Goal: Task Accomplishment & Management: Manage account settings

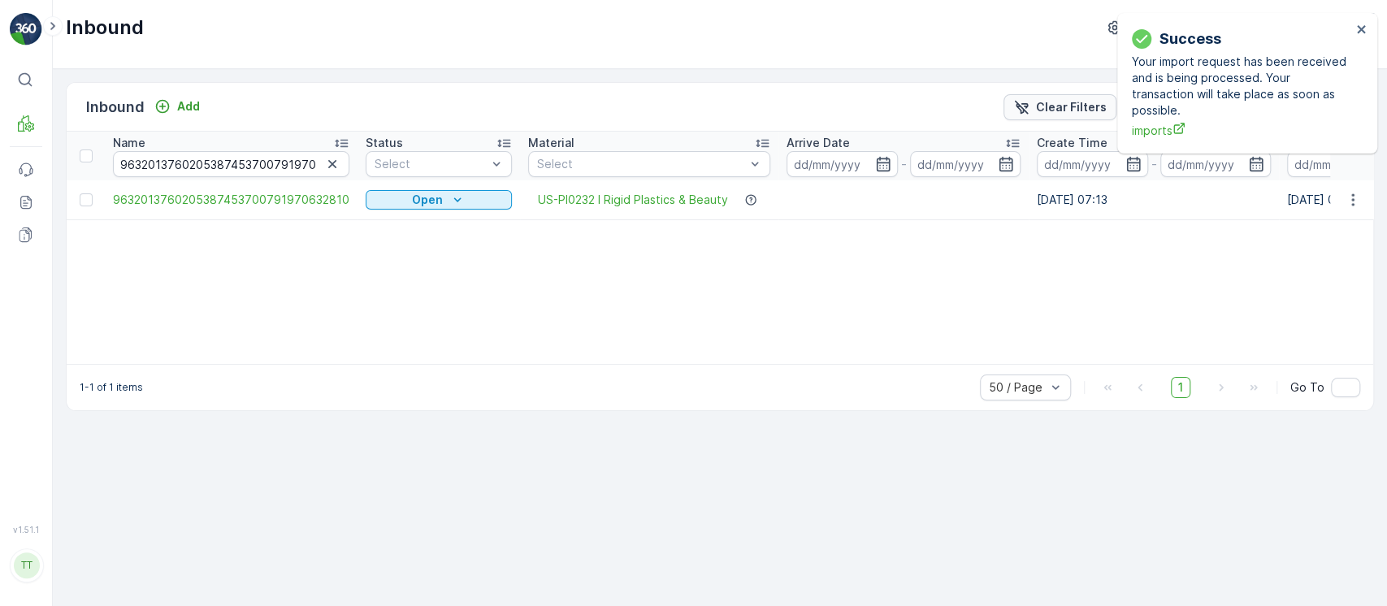
click at [1021, 104] on icon "Clear Filters" at bounding box center [1021, 107] width 16 height 16
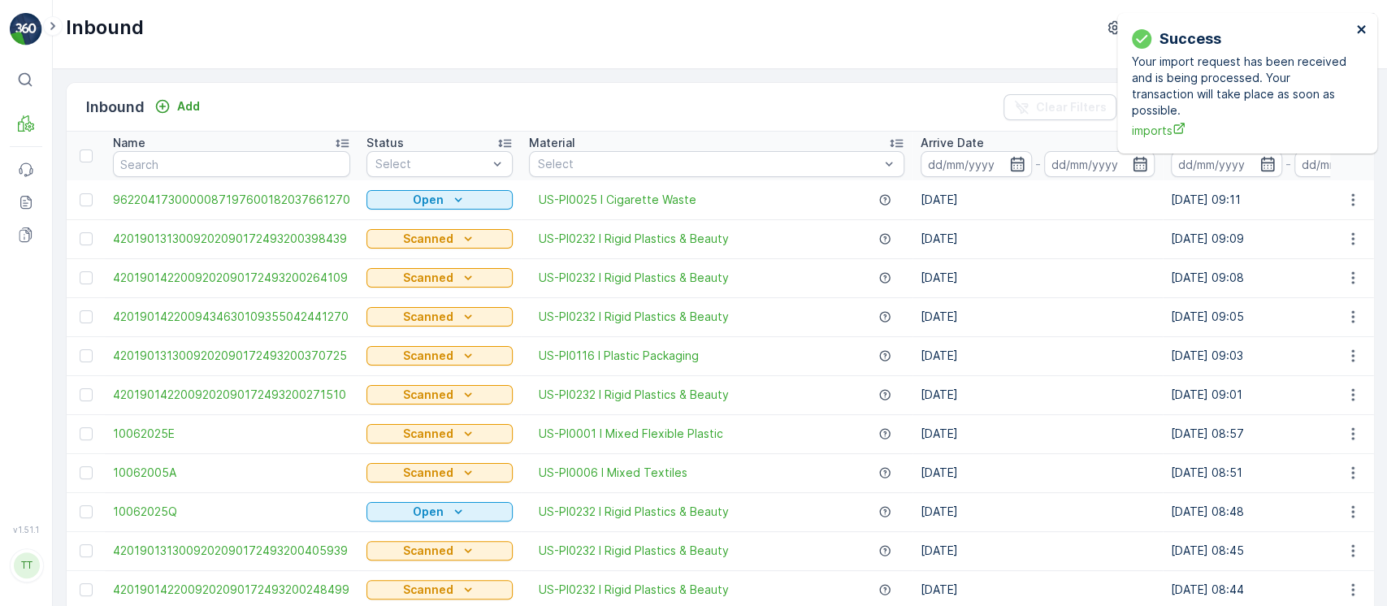
click at [1363, 24] on icon "close" at bounding box center [1361, 29] width 11 height 13
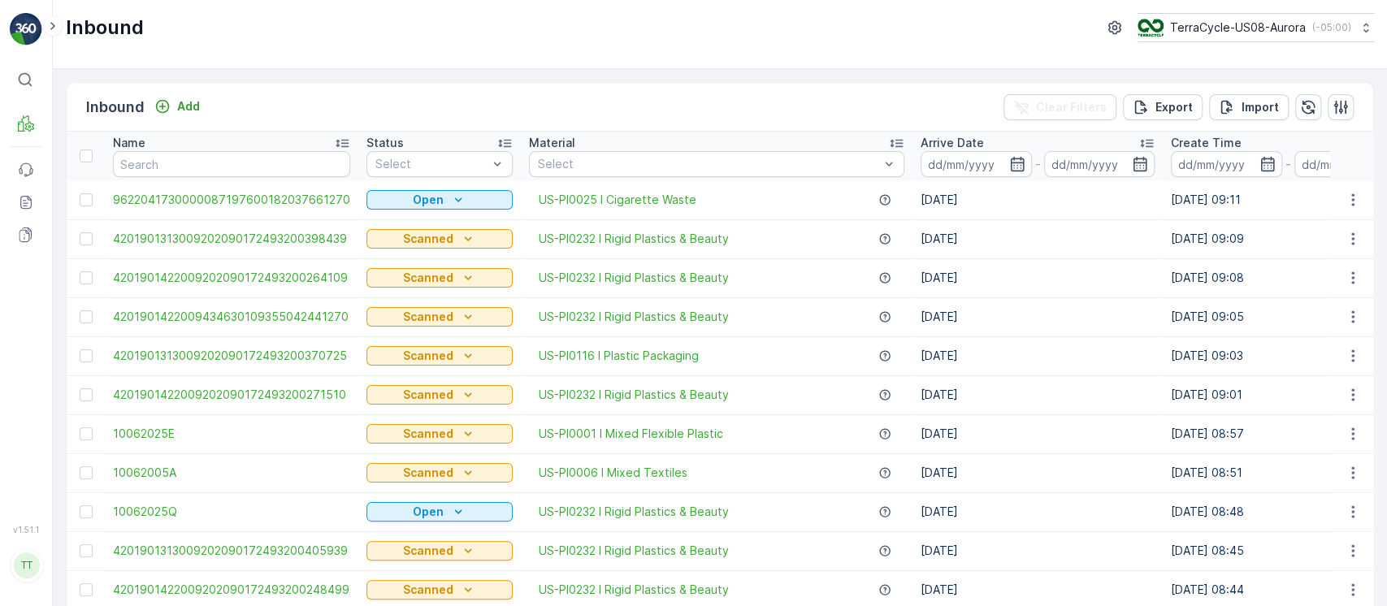
click at [1363, 24] on icon at bounding box center [1366, 28] width 16 height 16
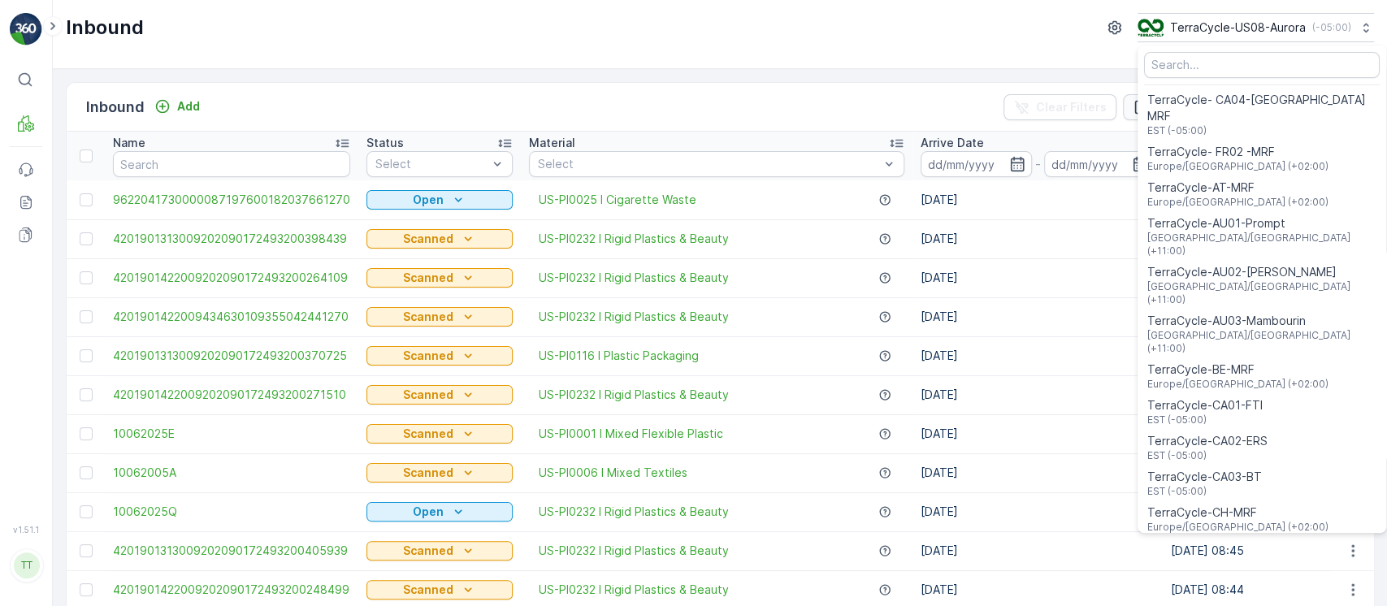
drag, startPoint x: 1018, startPoint y: 75, endPoint x: 1170, endPoint y: 99, distance: 153.9
click at [1022, 78] on div "Inbound Add Clear Filters Export Import Name Status Select Material Select Arri…" at bounding box center [720, 337] width 1334 height 537
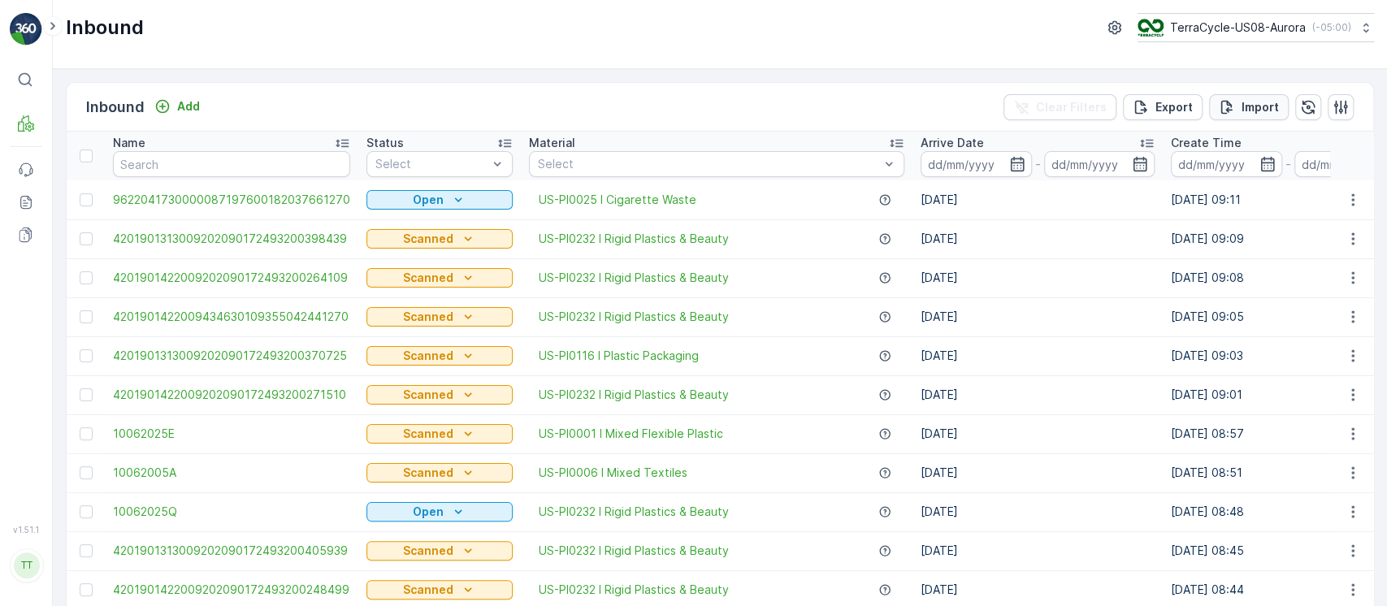
click at [1237, 103] on div "Import" at bounding box center [1249, 107] width 60 height 16
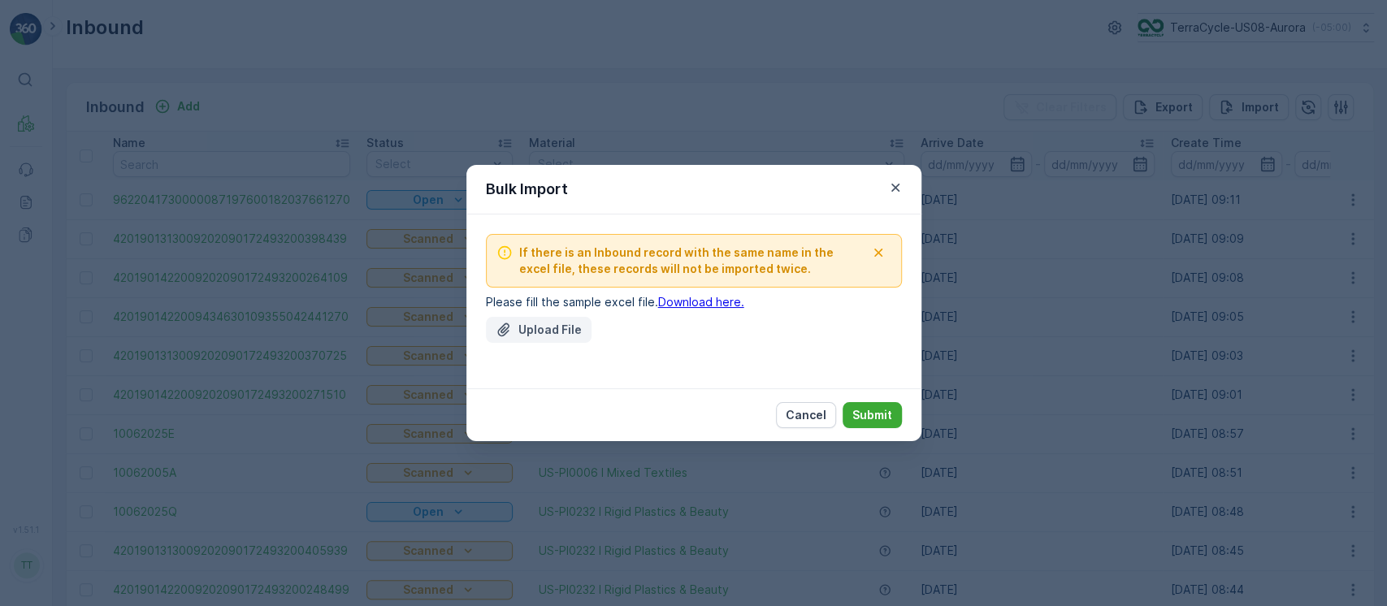
click at [541, 332] on p "Upload File" at bounding box center [549, 330] width 63 height 16
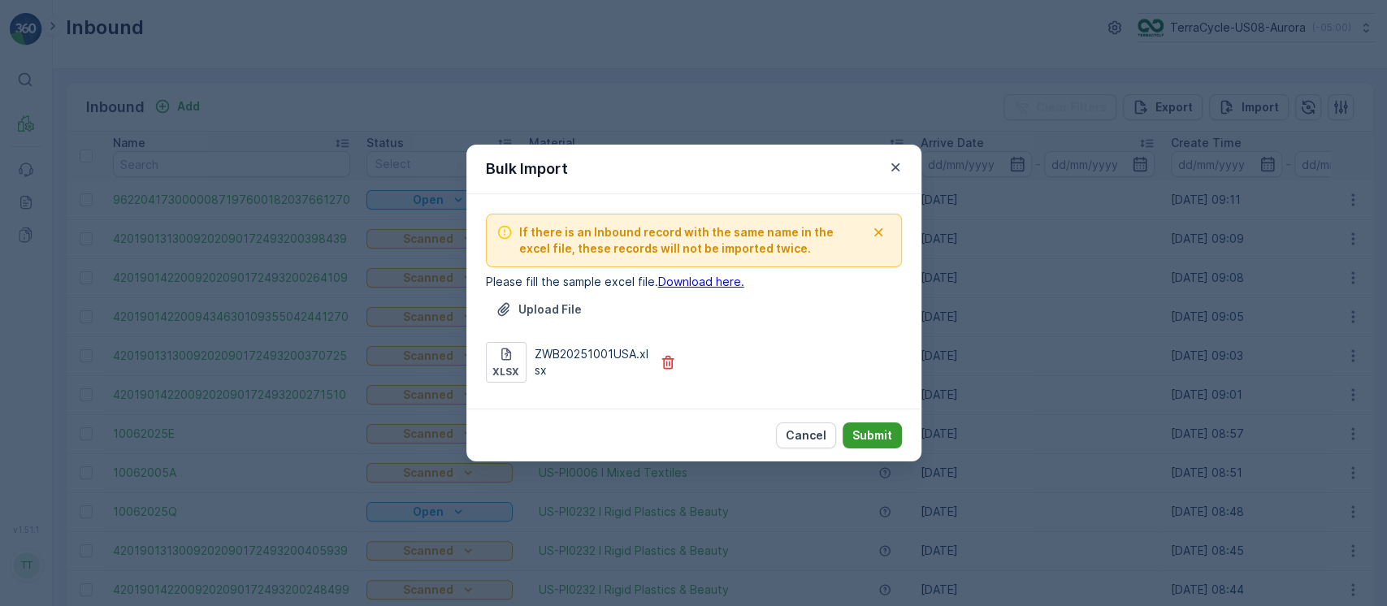
click at [878, 436] on p "Submit" at bounding box center [872, 435] width 40 height 16
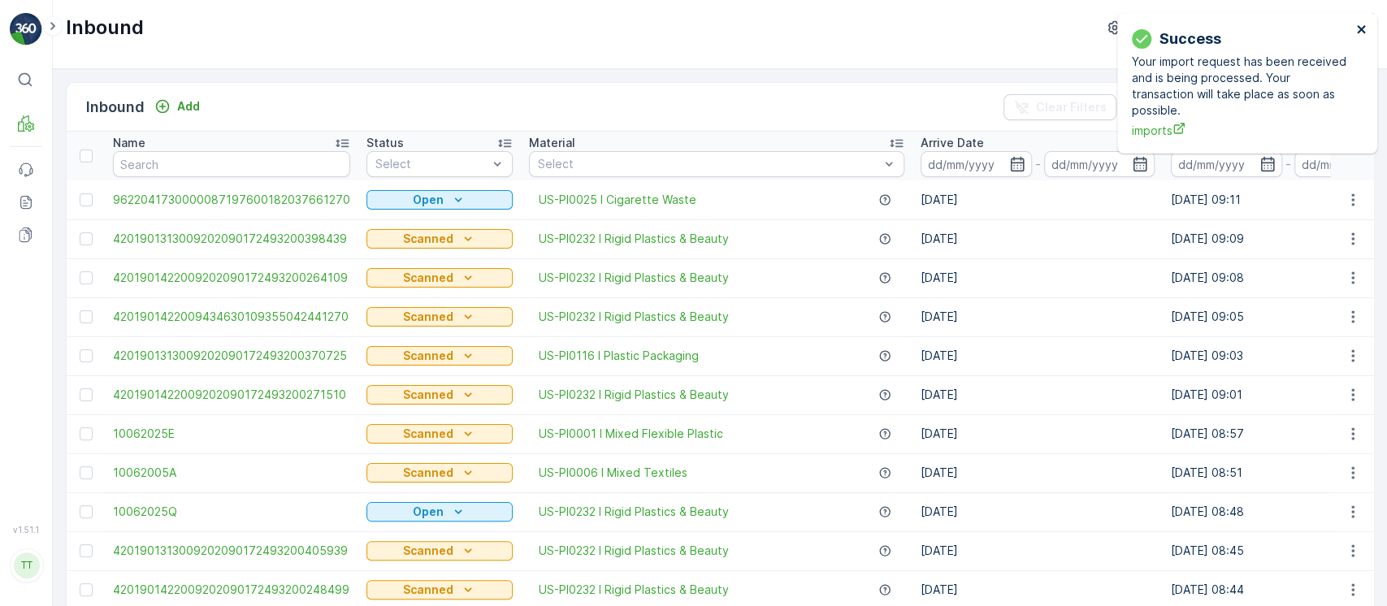
click at [1354, 29] on div "Success Your import request has been received and is being processed. Your tran…" at bounding box center [1247, 83] width 260 height 141
click at [1356, 37] on button "close" at bounding box center [1361, 30] width 11 height 15
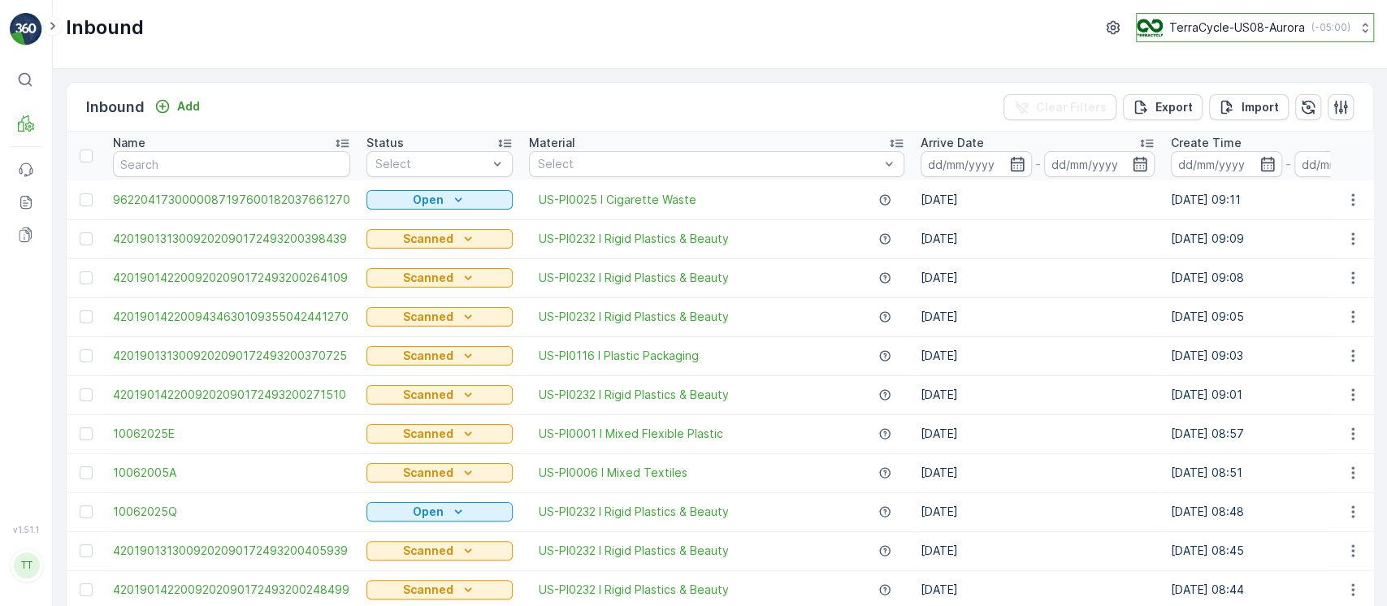
click at [1333, 39] on button "TerraCycle-US08-Aurora ( -05:00 )" at bounding box center [1255, 27] width 238 height 29
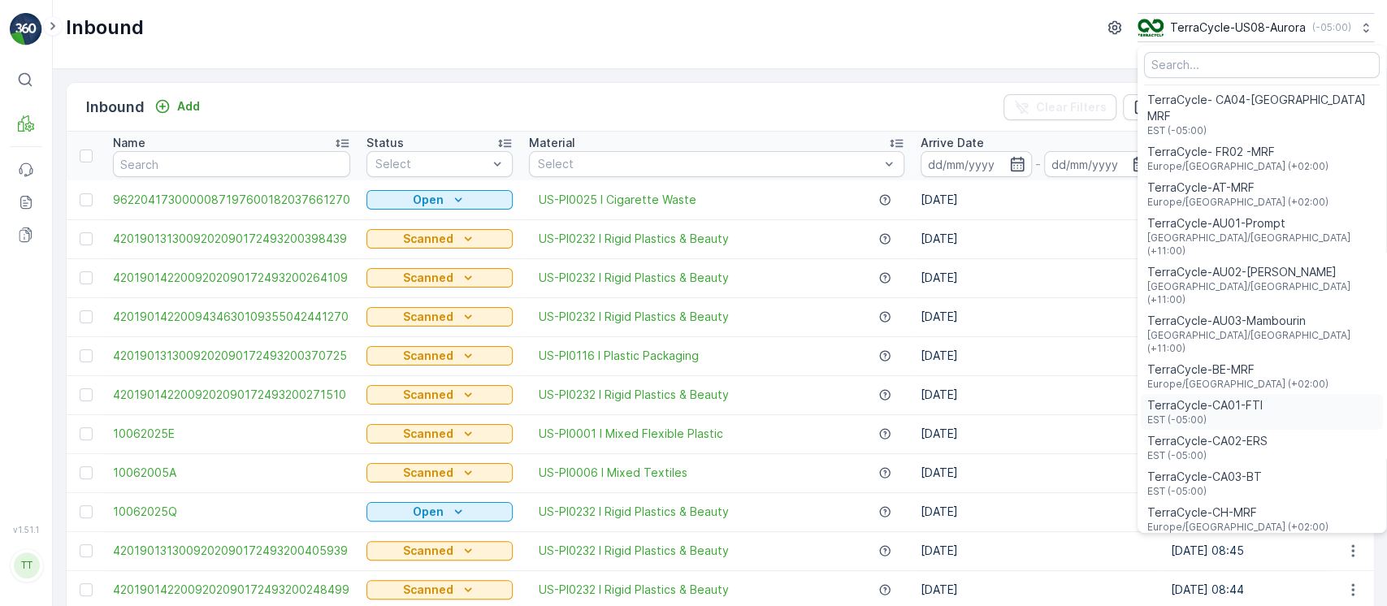
click at [1235, 397] on span "TerraCycle-CA01-FTI" at bounding box center [1204, 405] width 115 height 16
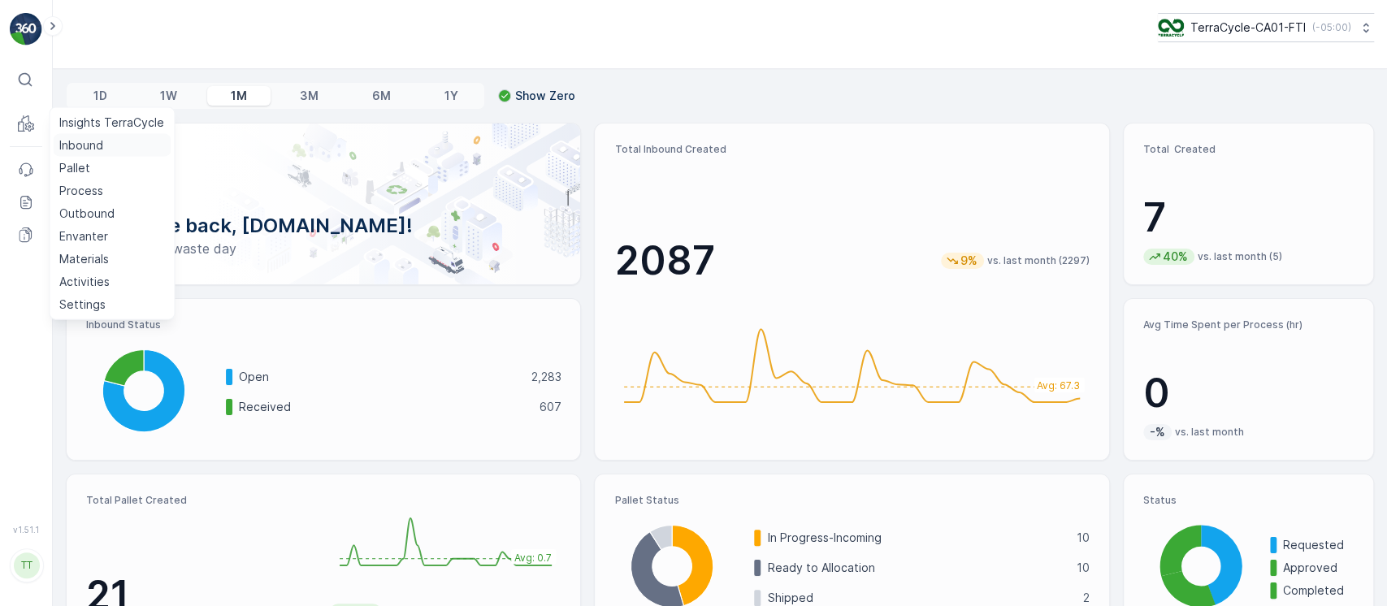
click at [80, 146] on p "Inbound" at bounding box center [81, 145] width 44 height 16
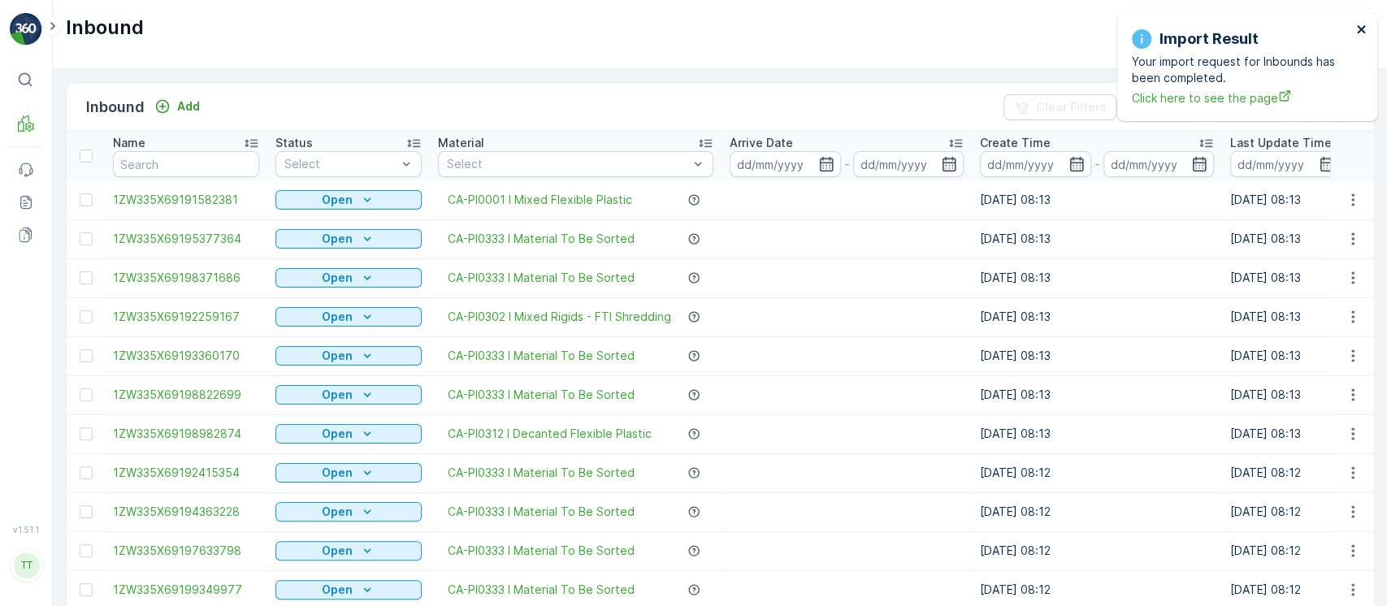
click at [1359, 27] on icon "close" at bounding box center [1361, 29] width 8 height 8
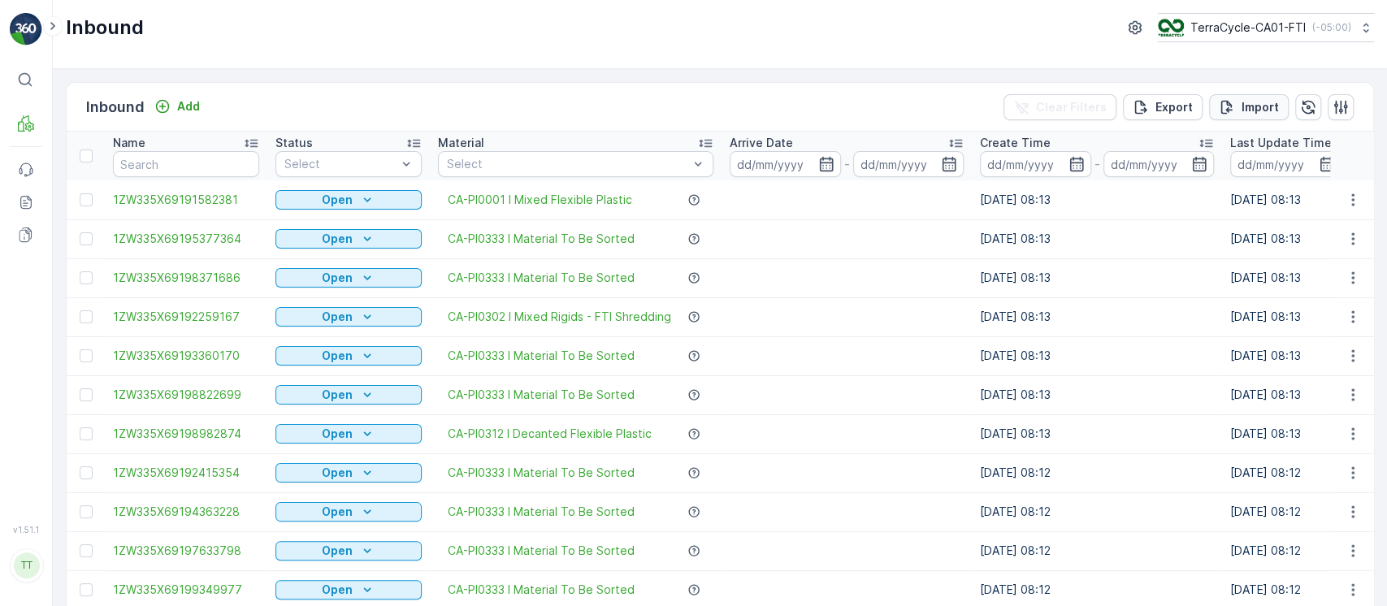
click at [1250, 100] on p "Import" at bounding box center [1260, 107] width 37 height 16
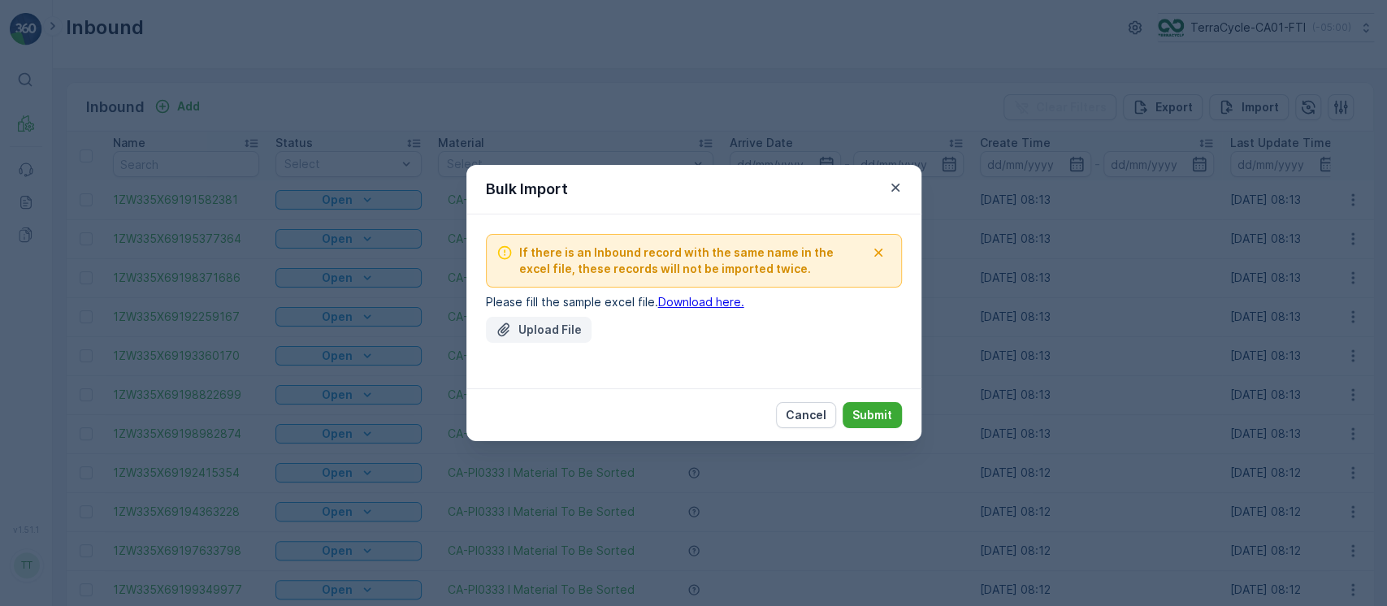
click at [533, 333] on p "Upload File" at bounding box center [549, 330] width 63 height 16
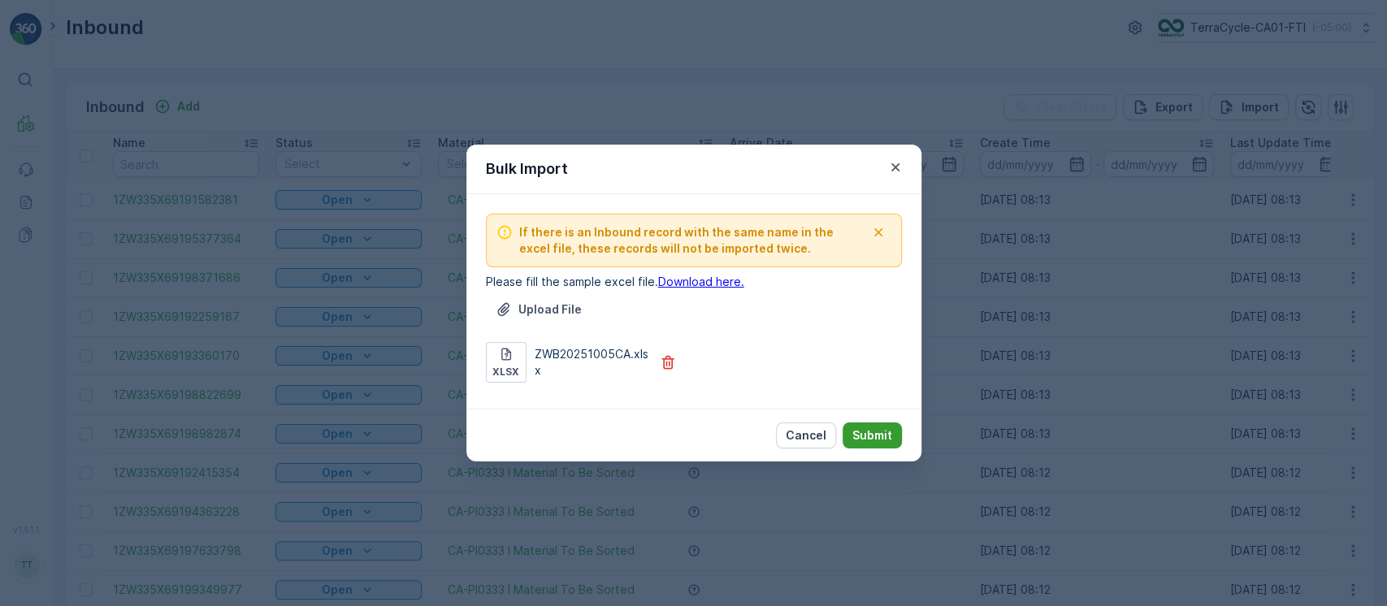
click at [871, 443] on p "Submit" at bounding box center [872, 435] width 40 height 16
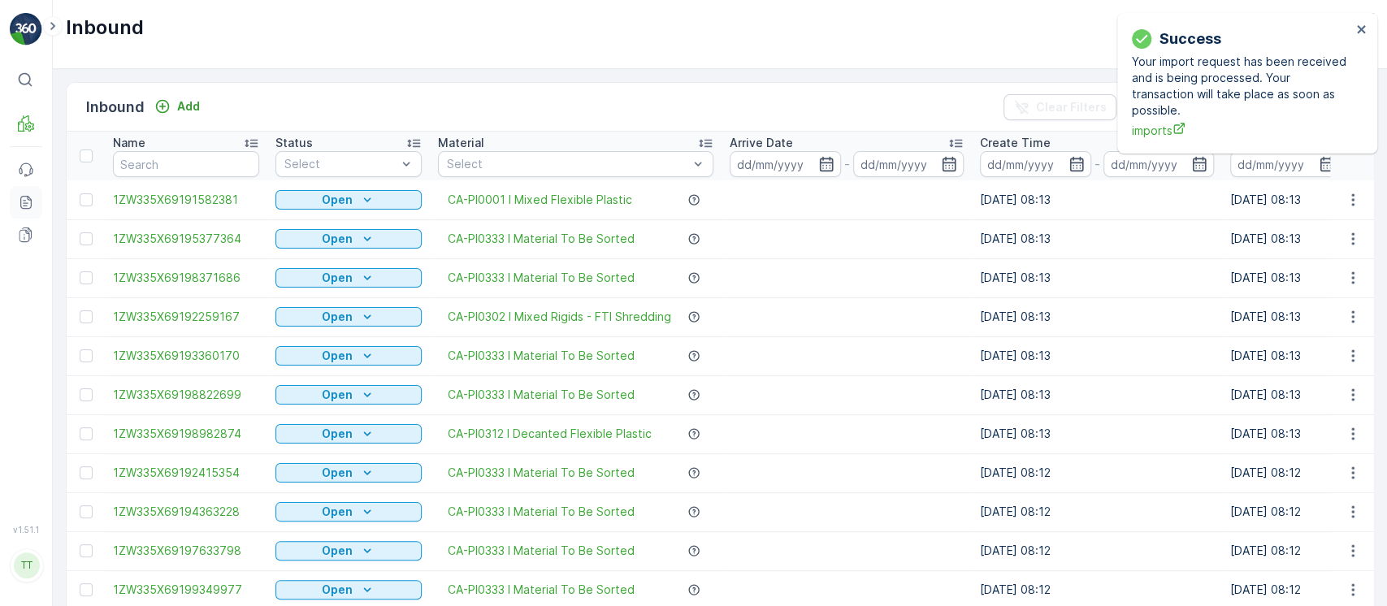
click at [20, 203] on icon at bounding box center [26, 202] width 16 height 16
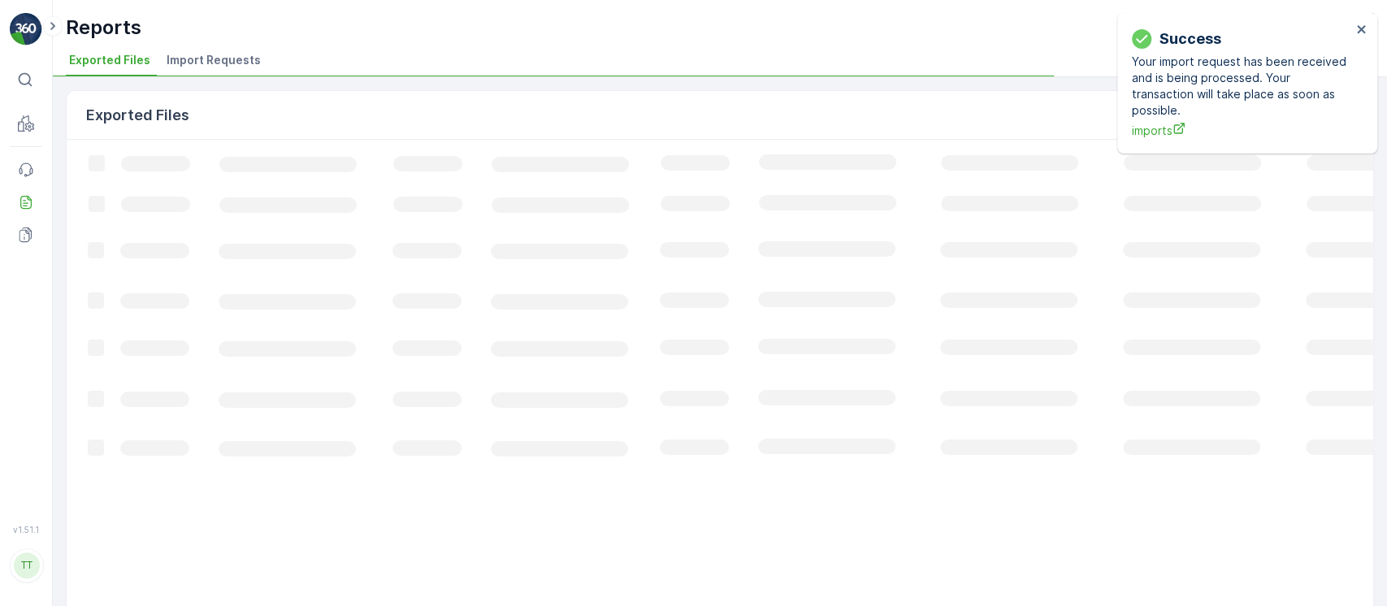
click at [214, 49] on li "Import Requests" at bounding box center [215, 63] width 104 height 28
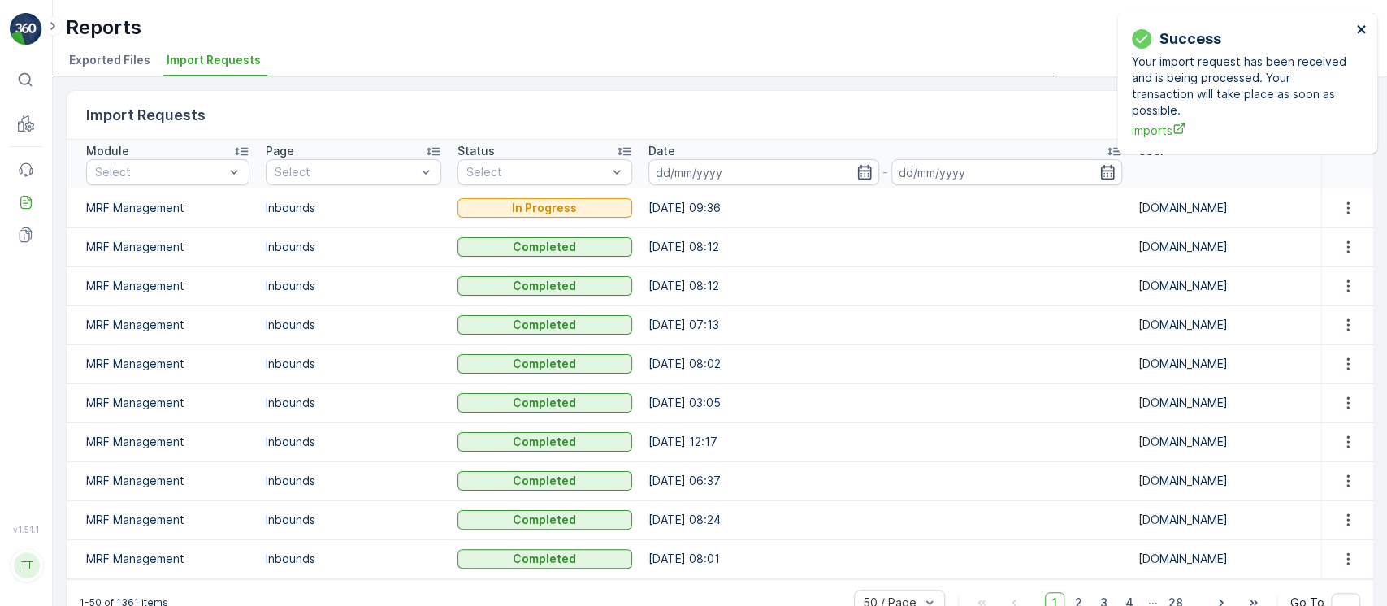
click at [1360, 34] on icon "close" at bounding box center [1361, 29] width 11 height 13
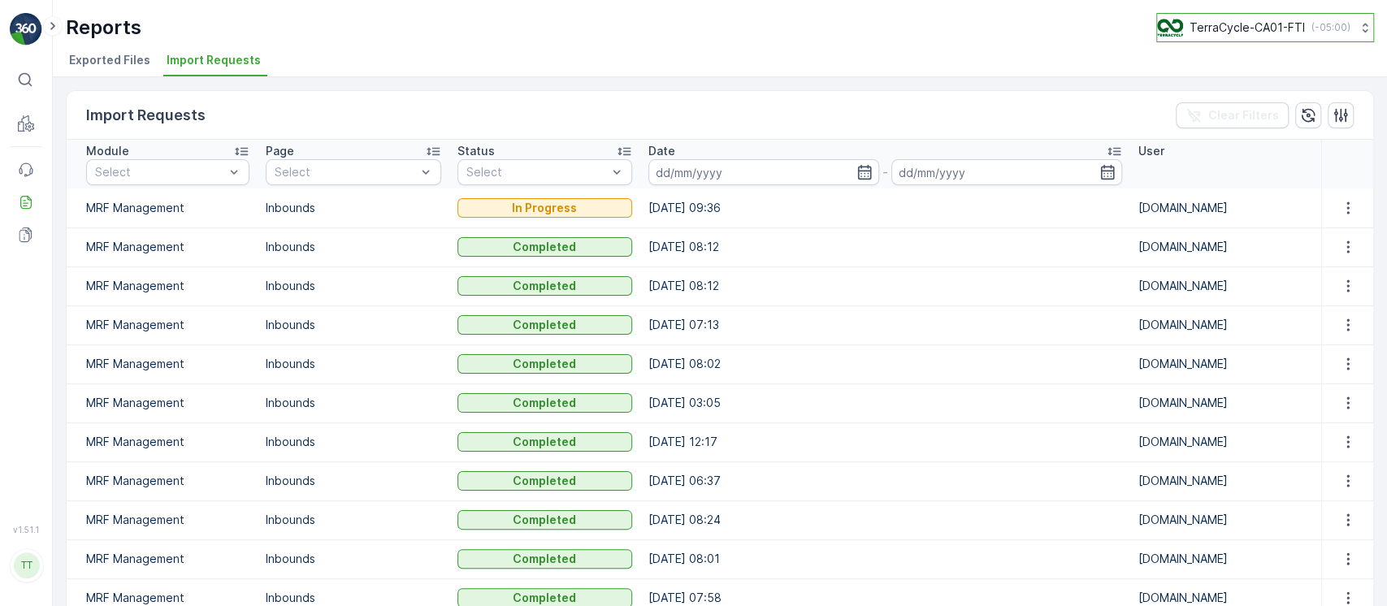
click at [1318, 21] on p "( -05:00 )" at bounding box center [1331, 27] width 39 height 13
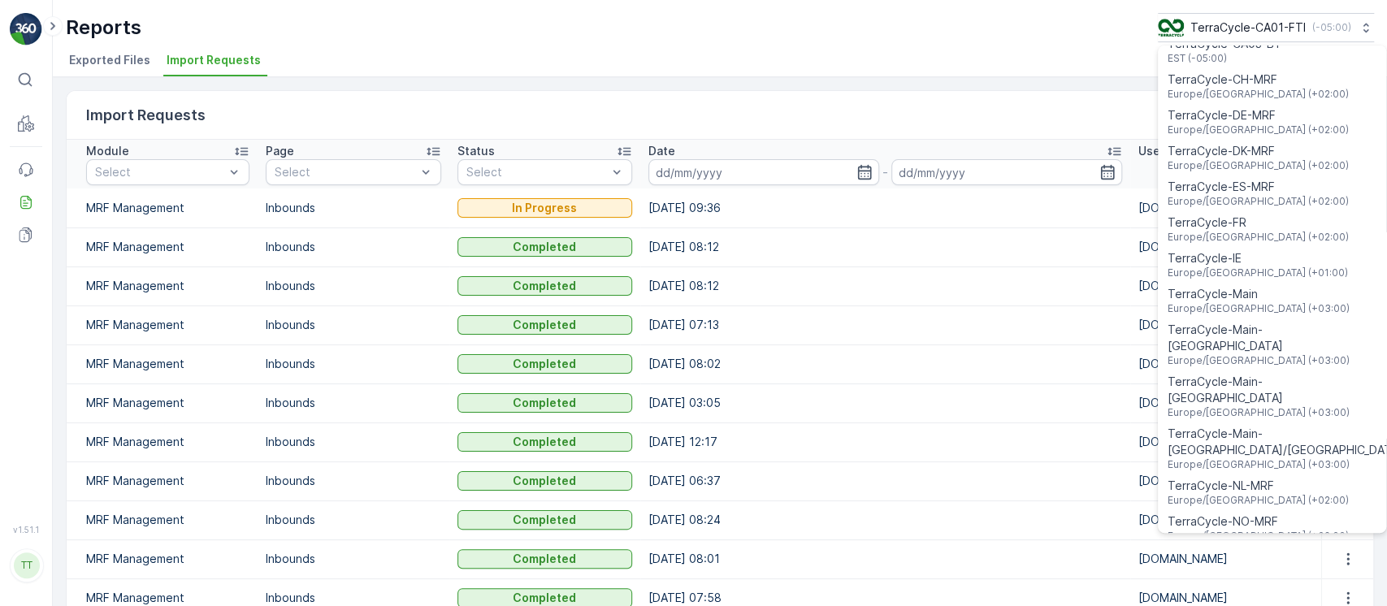
scroll to position [1167, 0]
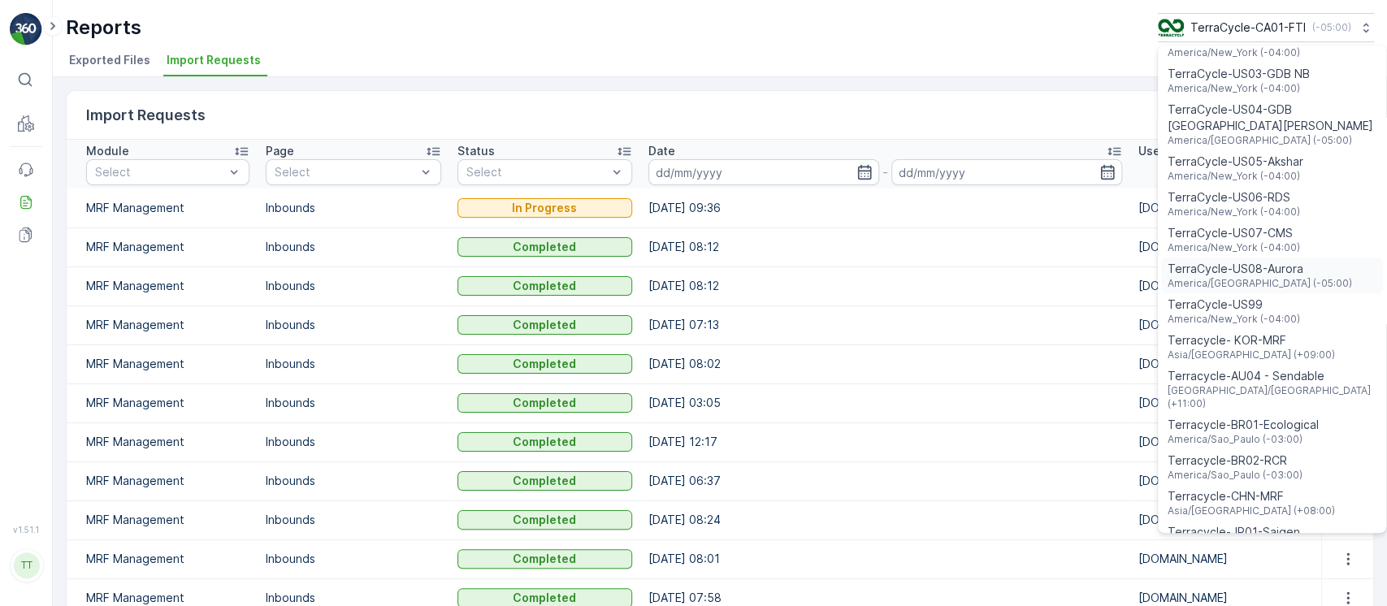
click at [1255, 277] on span "America/Chicago (-05:00)" at bounding box center [1260, 283] width 184 height 13
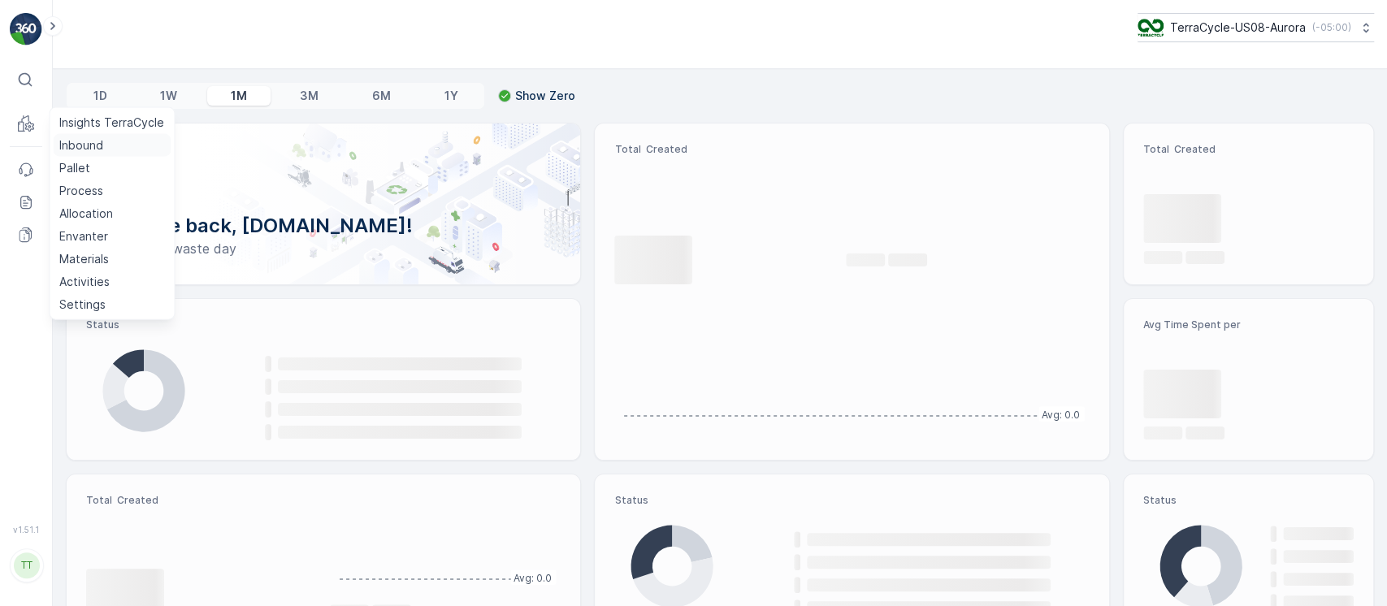
click at [65, 137] on p "Inbound" at bounding box center [81, 145] width 44 height 16
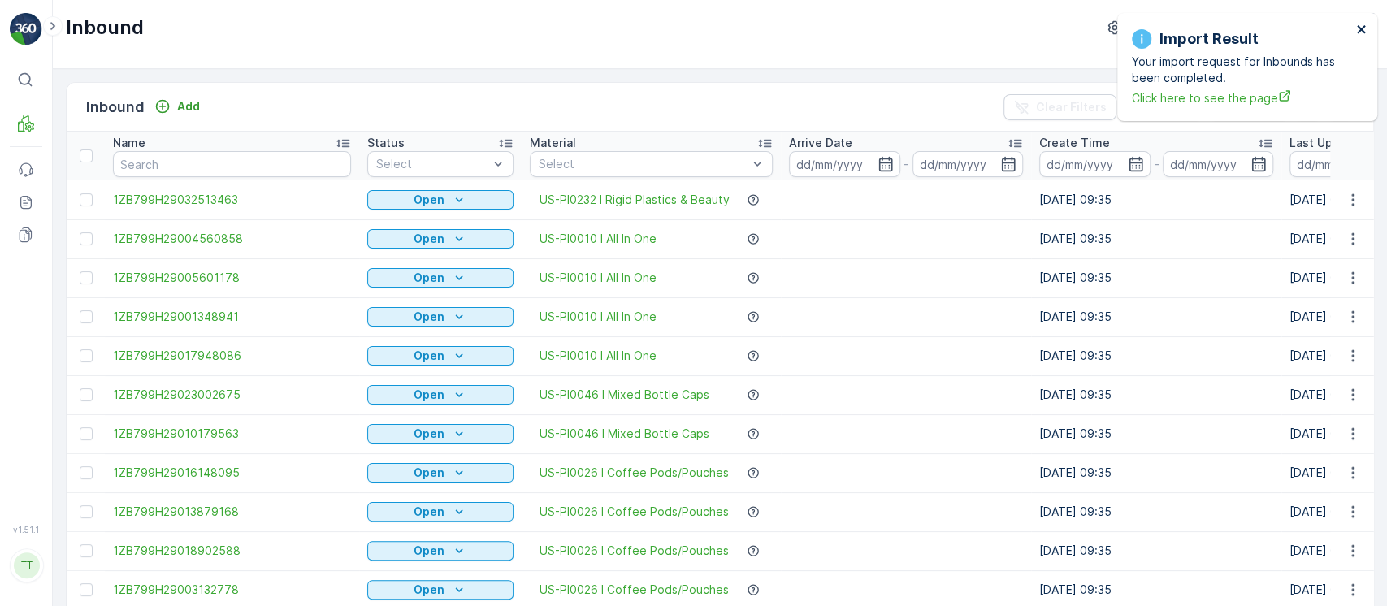
click at [1364, 28] on icon "close" at bounding box center [1361, 29] width 11 height 13
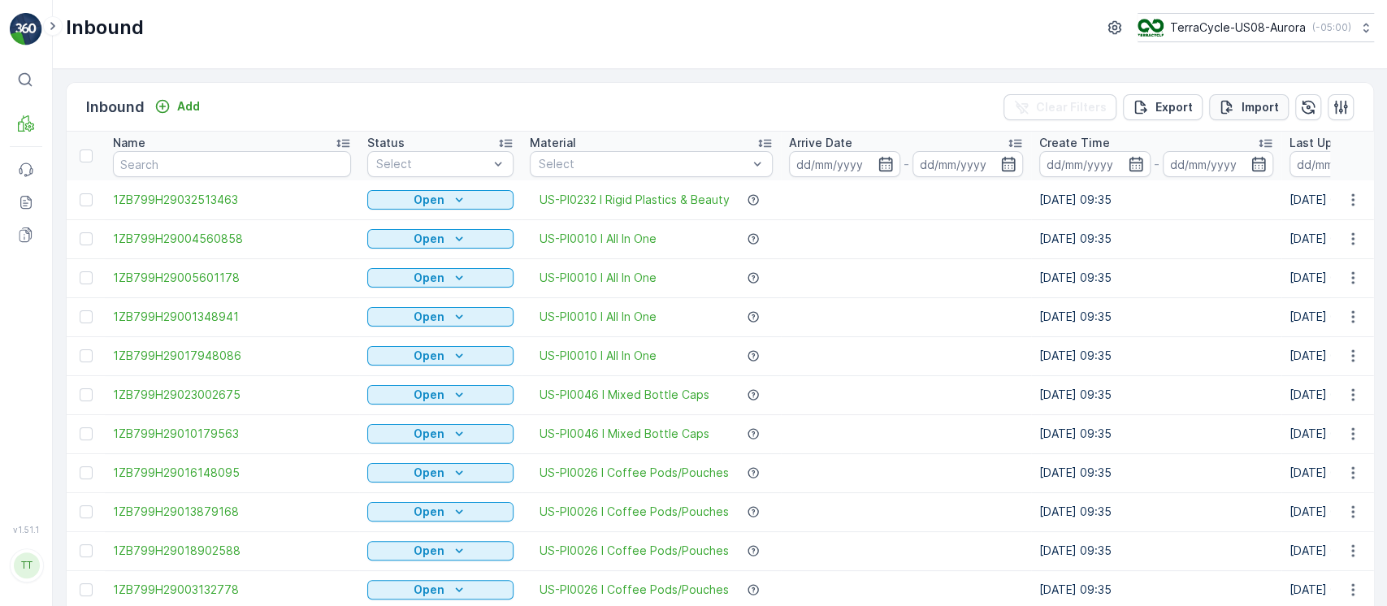
click at [1260, 96] on button "Import" at bounding box center [1249, 107] width 80 height 26
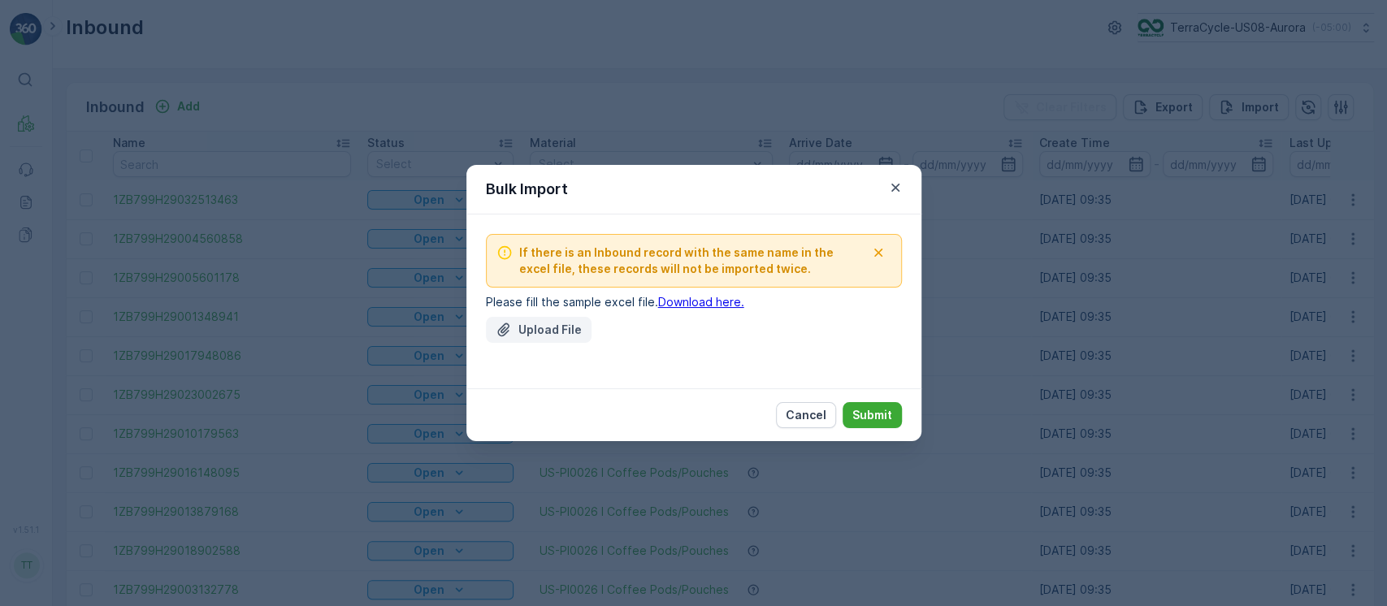
click at [579, 319] on button "Upload File" at bounding box center [539, 330] width 106 height 26
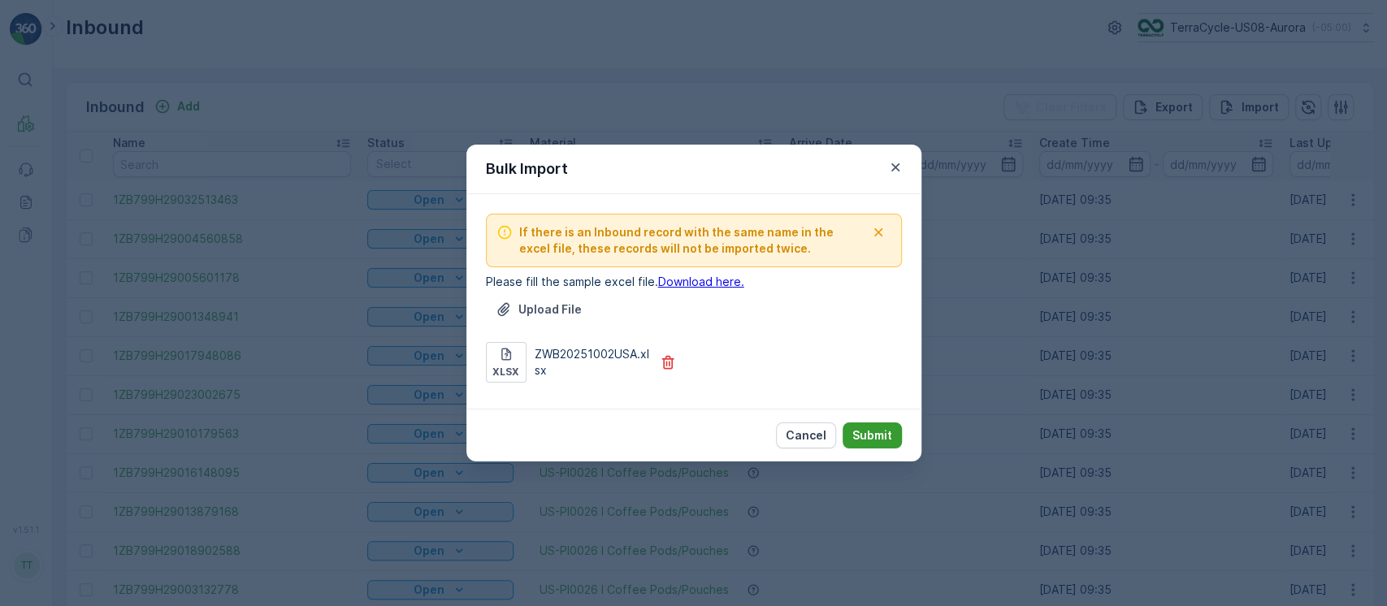
click at [888, 429] on p "Submit" at bounding box center [872, 435] width 40 height 16
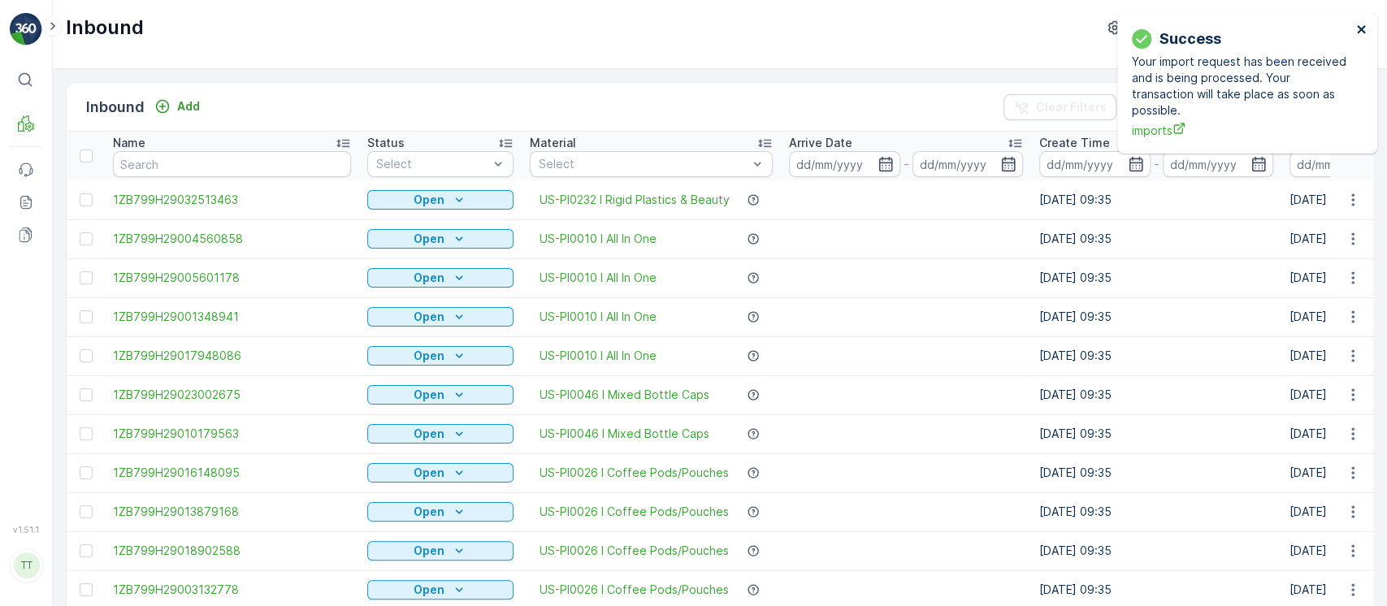
click at [1360, 33] on icon "close" at bounding box center [1361, 29] width 11 height 13
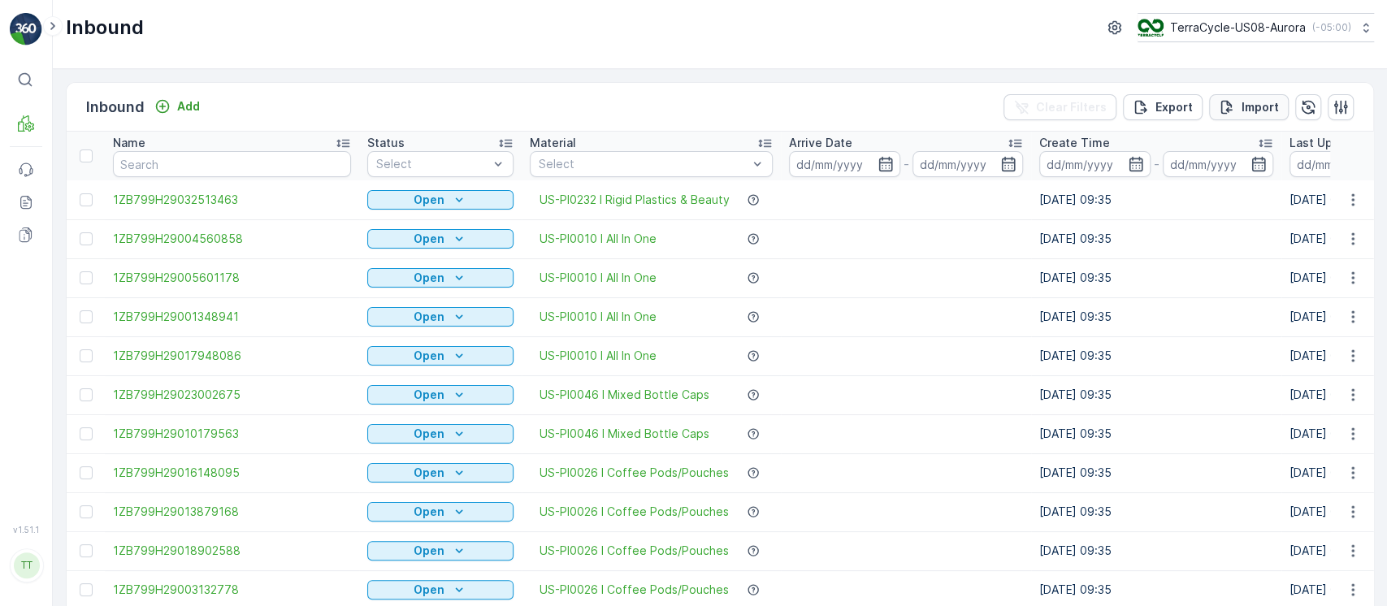
click at [1251, 109] on p "Import" at bounding box center [1260, 107] width 37 height 16
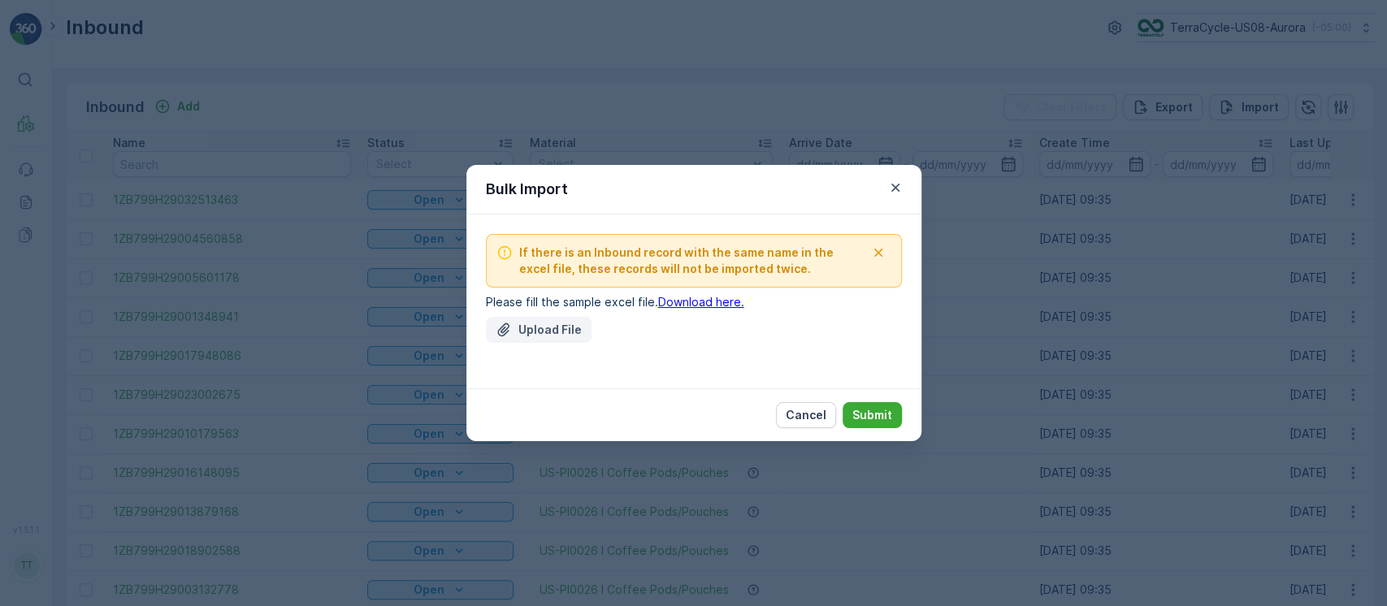
click at [547, 341] on button "Upload File" at bounding box center [539, 330] width 106 height 26
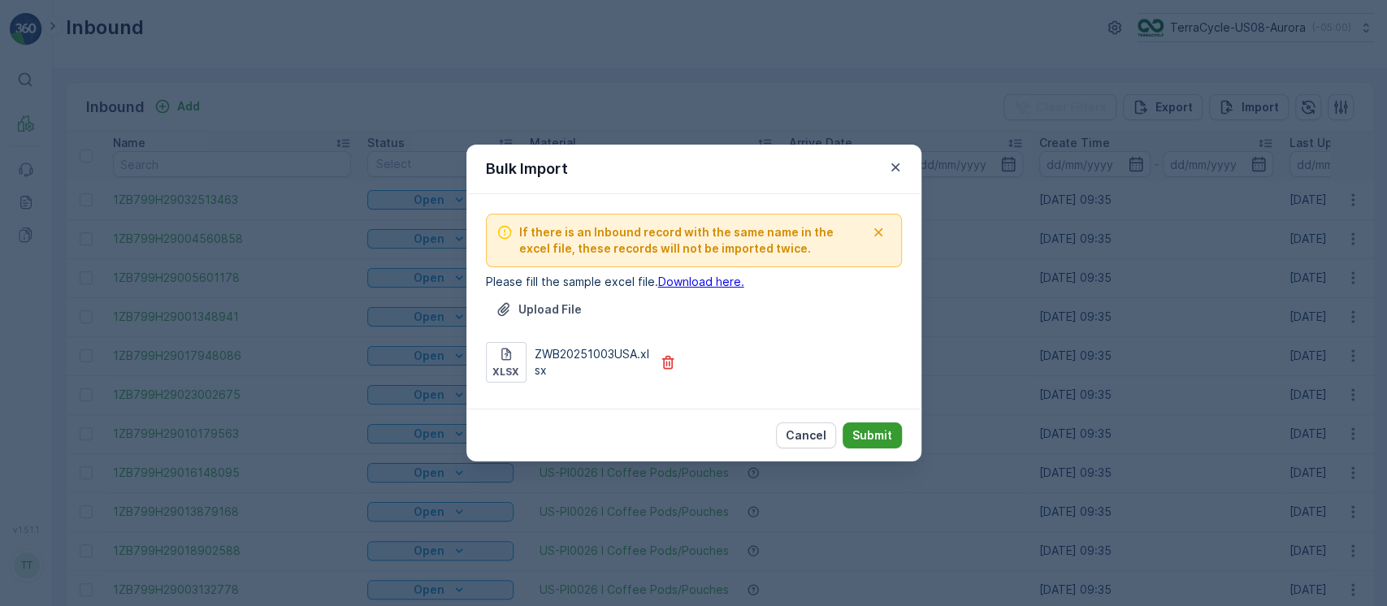
click at [887, 441] on p "Submit" at bounding box center [872, 435] width 40 height 16
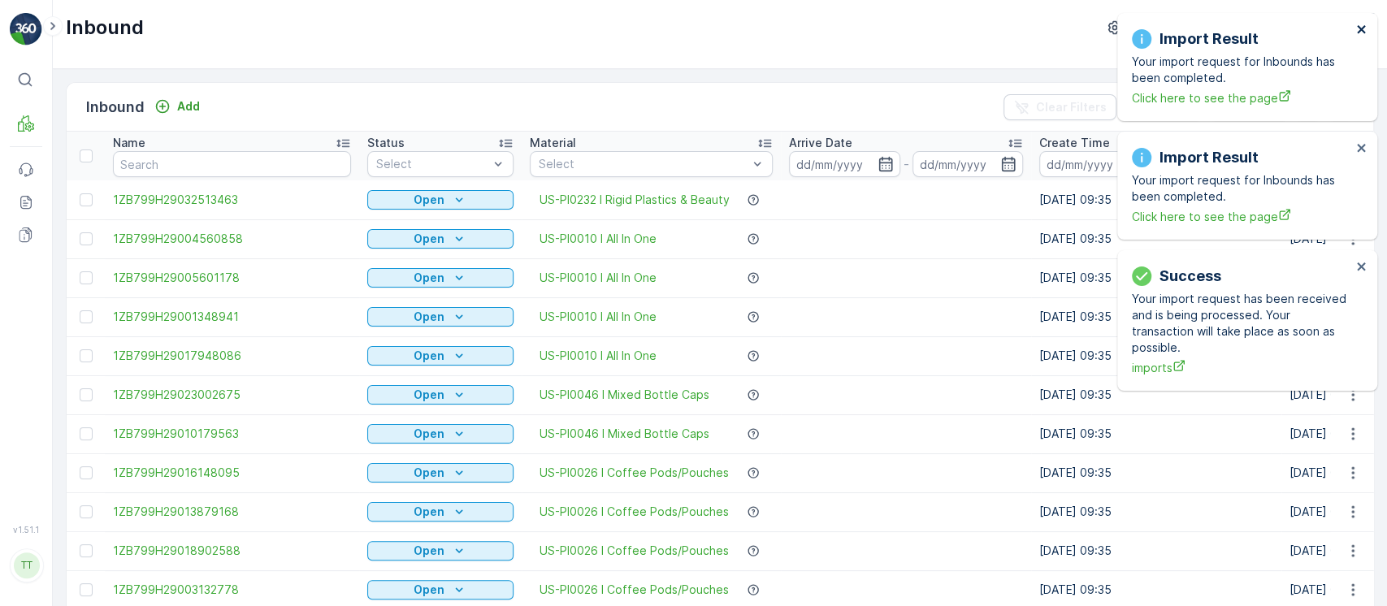
click at [1359, 33] on icon "close" at bounding box center [1361, 29] width 11 height 13
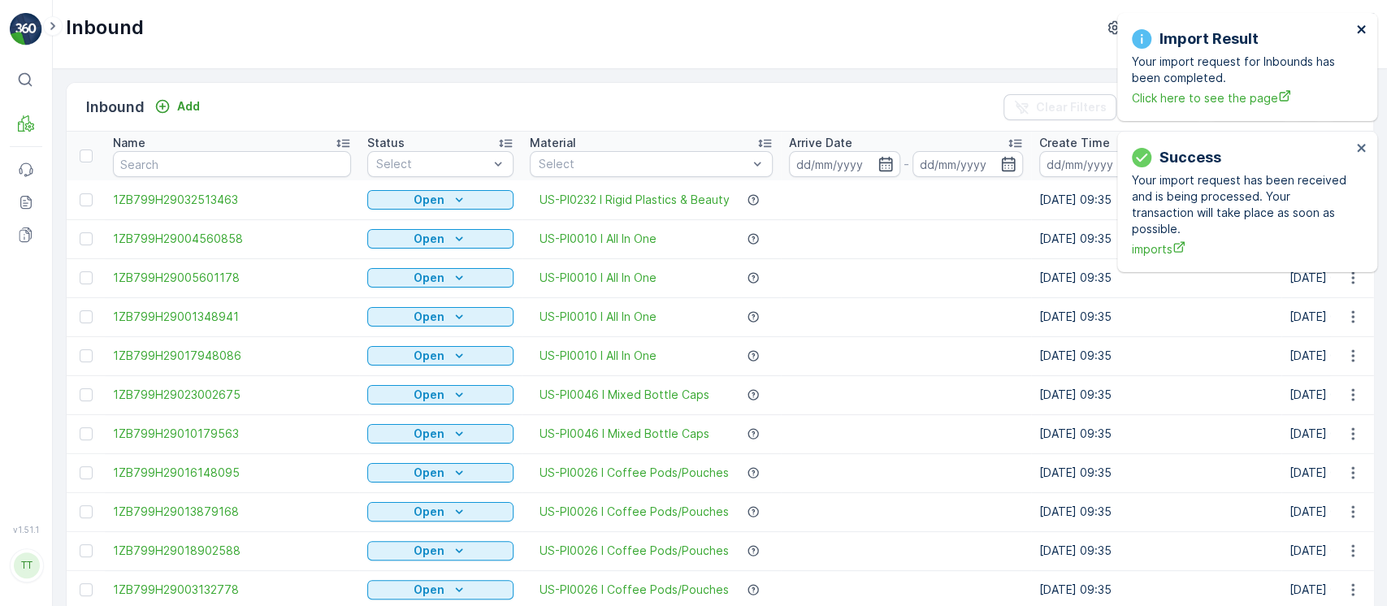
click at [1359, 33] on icon "close" at bounding box center [1361, 29] width 11 height 13
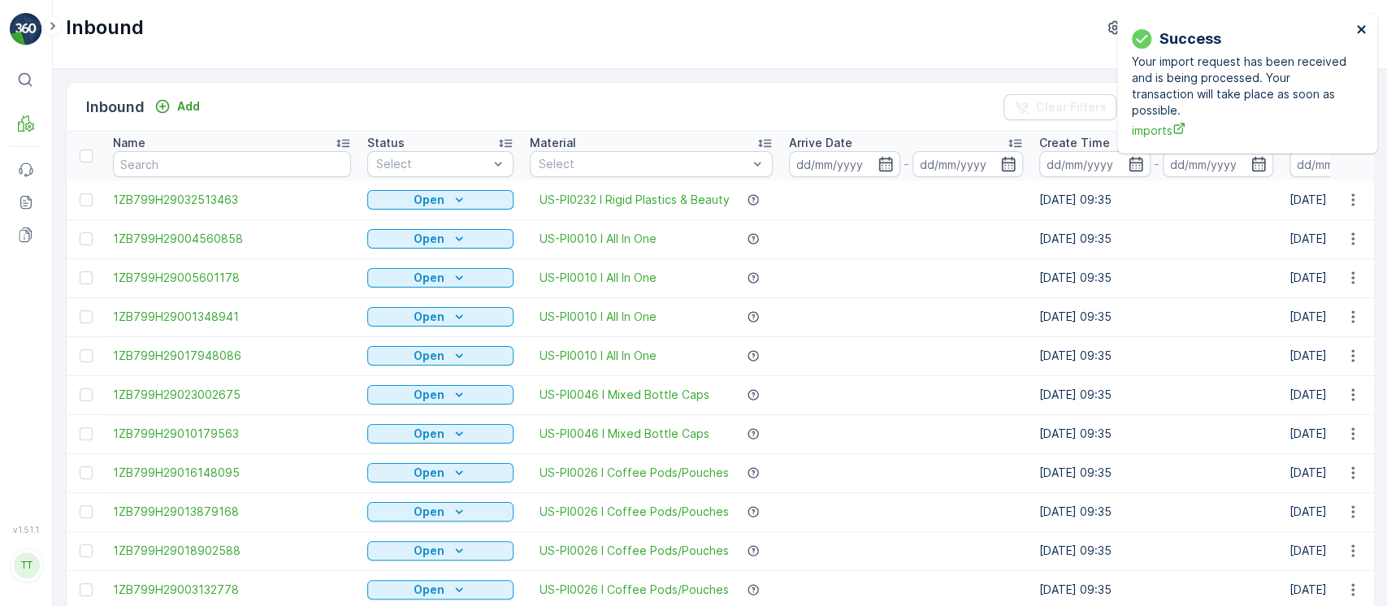
click at [1359, 33] on icon "close" at bounding box center [1361, 29] width 11 height 13
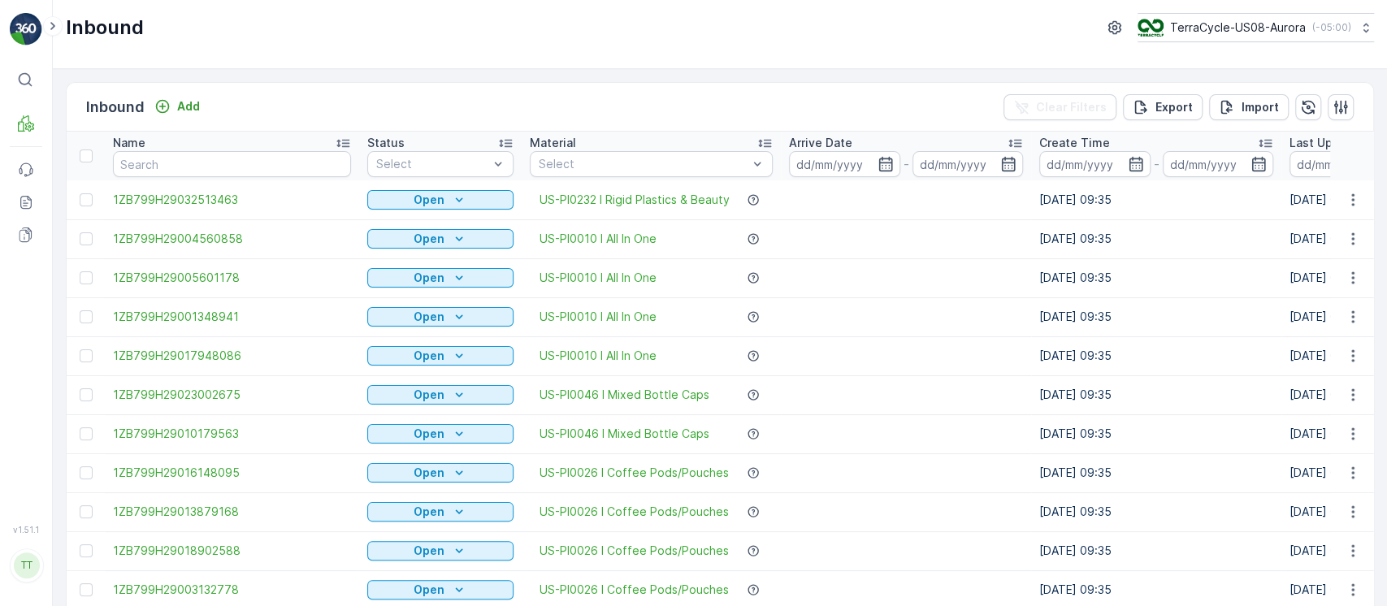
click at [1238, 42] on div "Inbound TerraCycle-US08-Aurora ( -05:00 )" at bounding box center [720, 34] width 1334 height 69
click at [1238, 37] on button "TerraCycle-US08-Aurora ( -05:00 )" at bounding box center [1255, 27] width 238 height 29
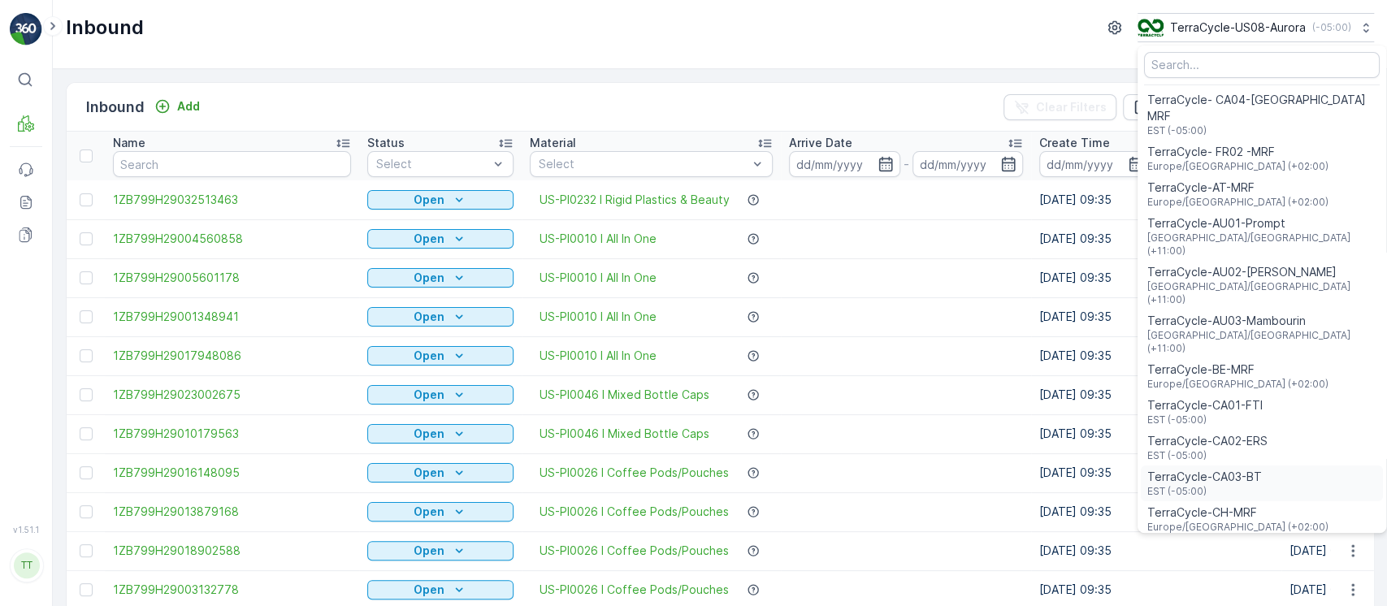
click at [1235, 469] on span "TerraCycle-CA03-BT" at bounding box center [1204, 477] width 115 height 16
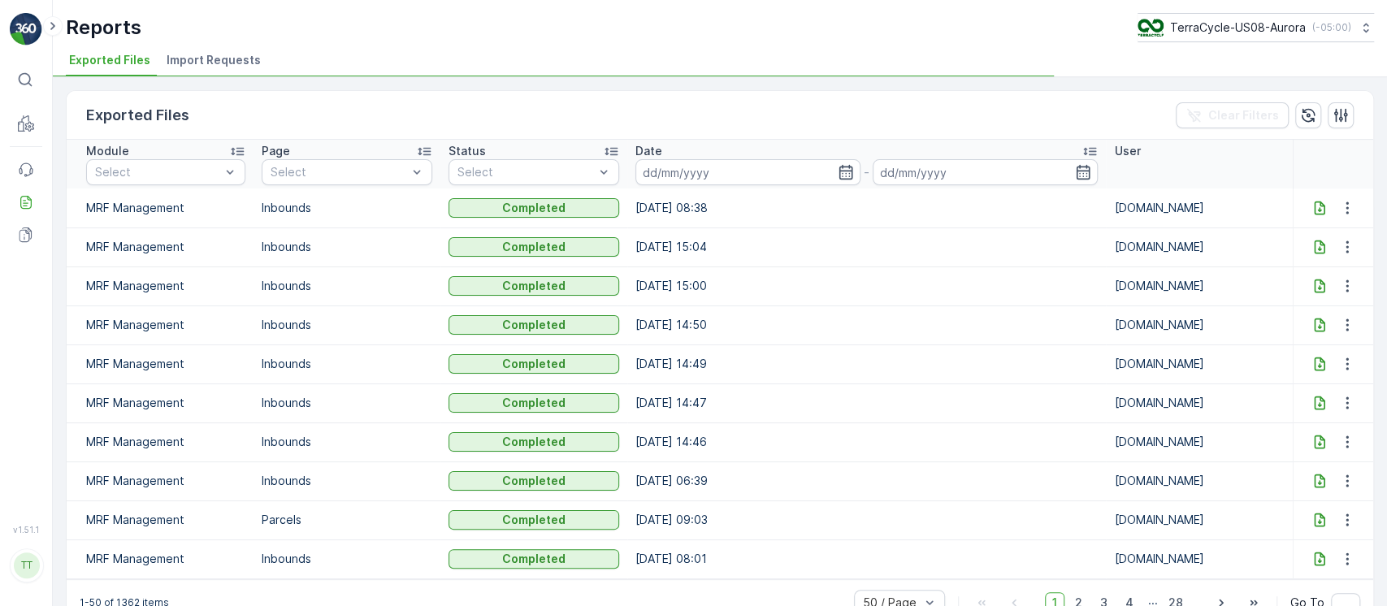
click at [218, 62] on span "Import Requests" at bounding box center [214, 60] width 94 height 16
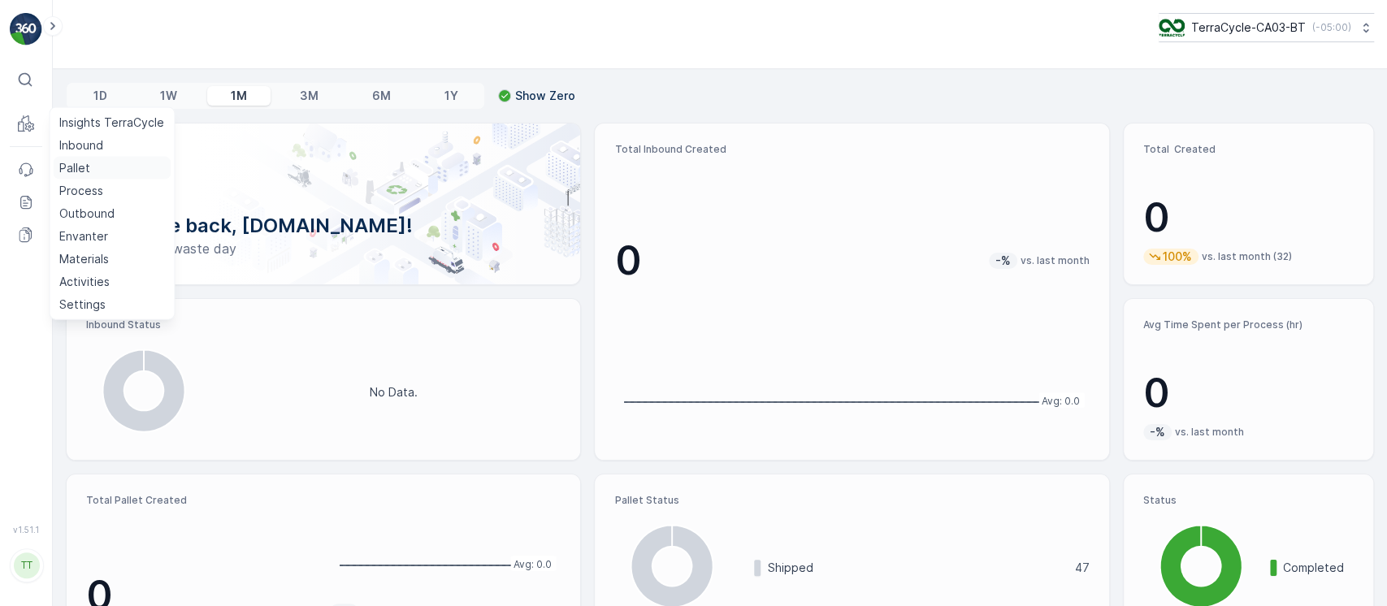
click at [64, 163] on p "Pallet" at bounding box center [74, 168] width 31 height 16
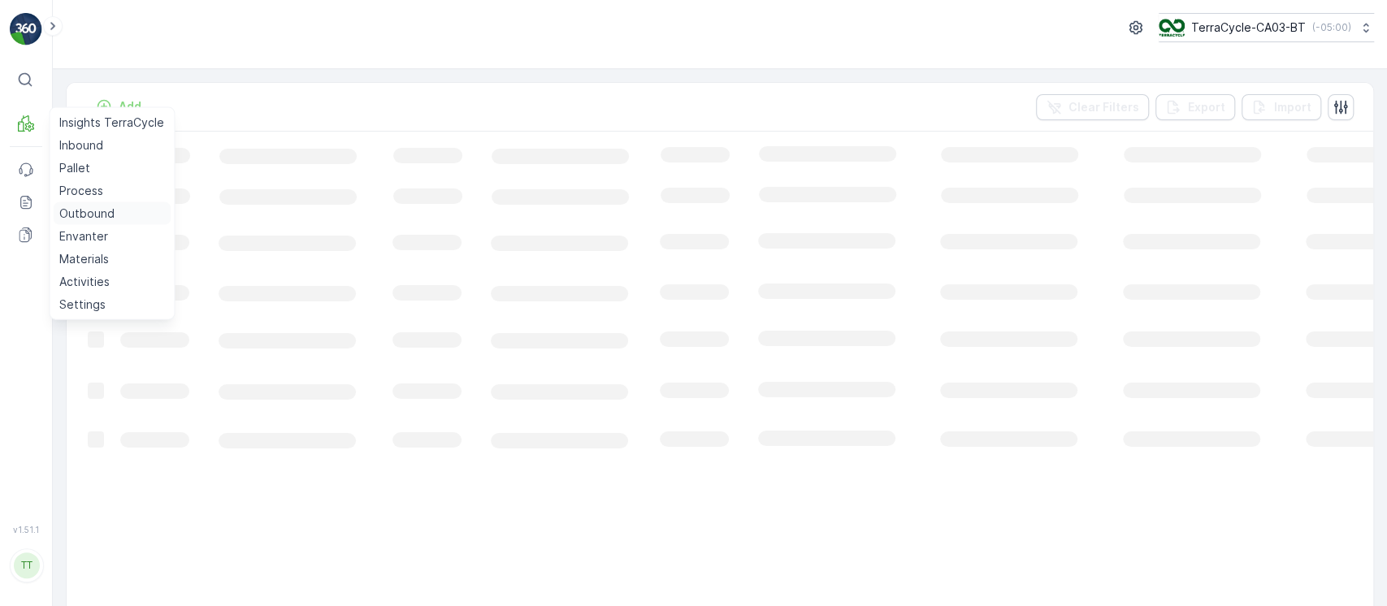
click at [90, 206] on p "Outbound" at bounding box center [86, 214] width 55 height 16
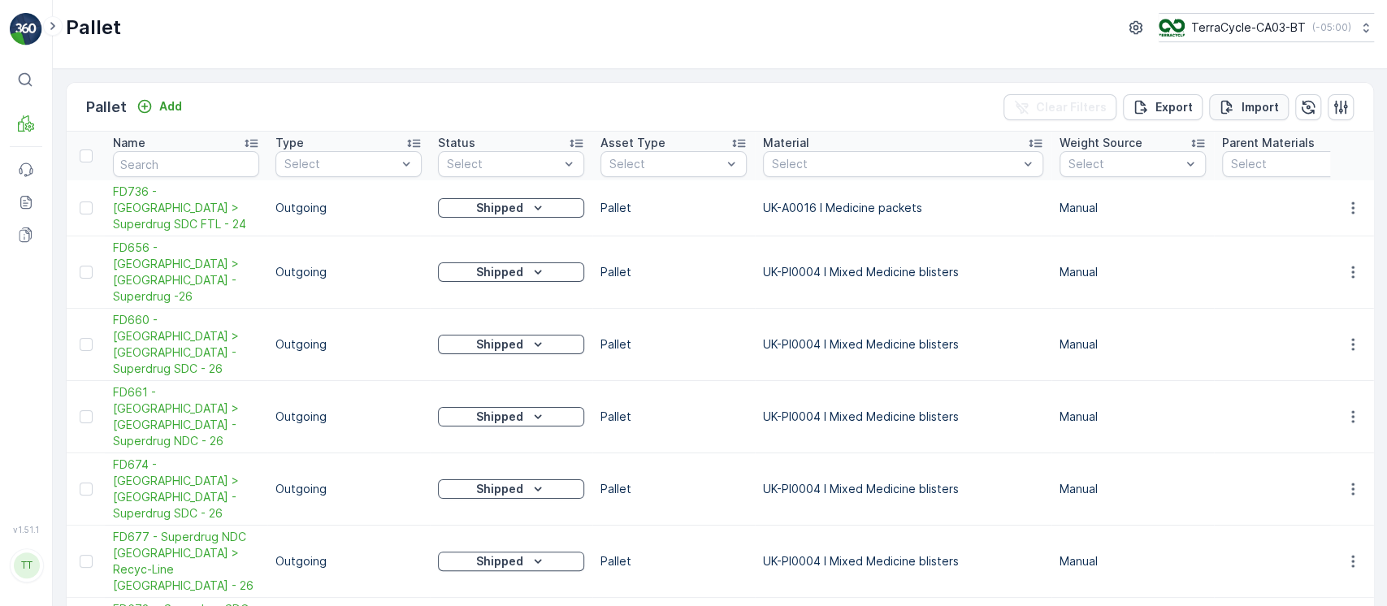
click at [1268, 108] on p "Import" at bounding box center [1260, 107] width 37 height 16
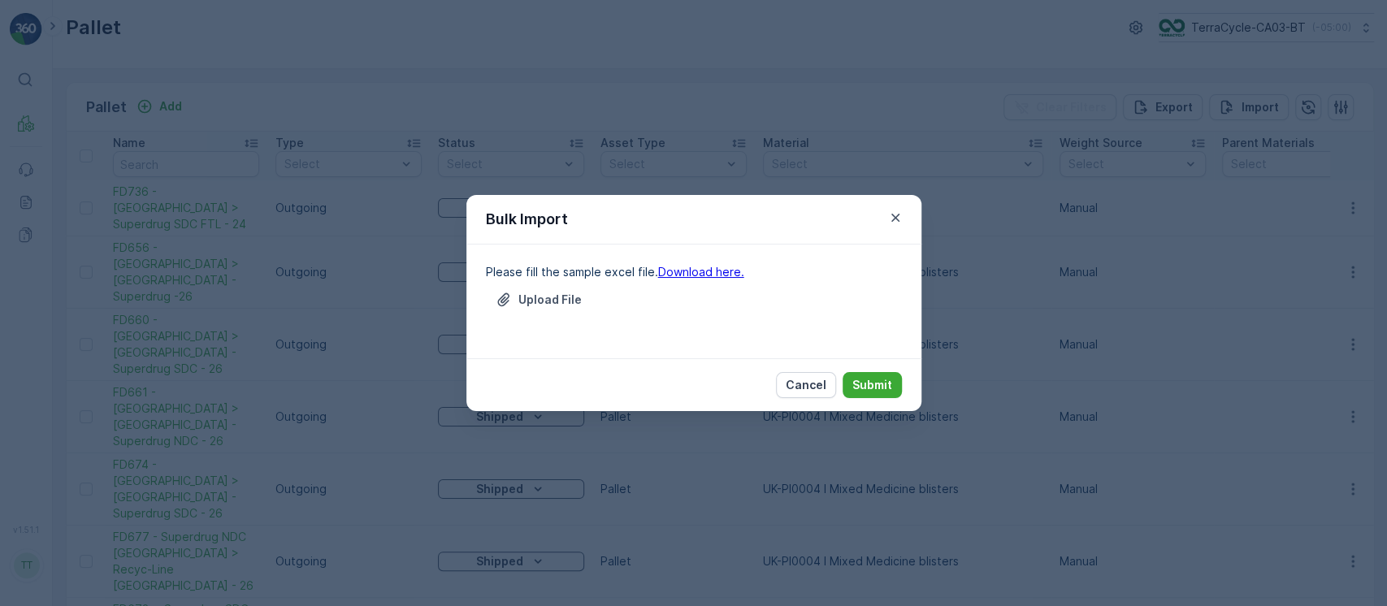
click at [722, 276] on link "Download here." at bounding box center [701, 272] width 86 height 14
click at [828, 384] on button "Cancel" at bounding box center [806, 385] width 60 height 26
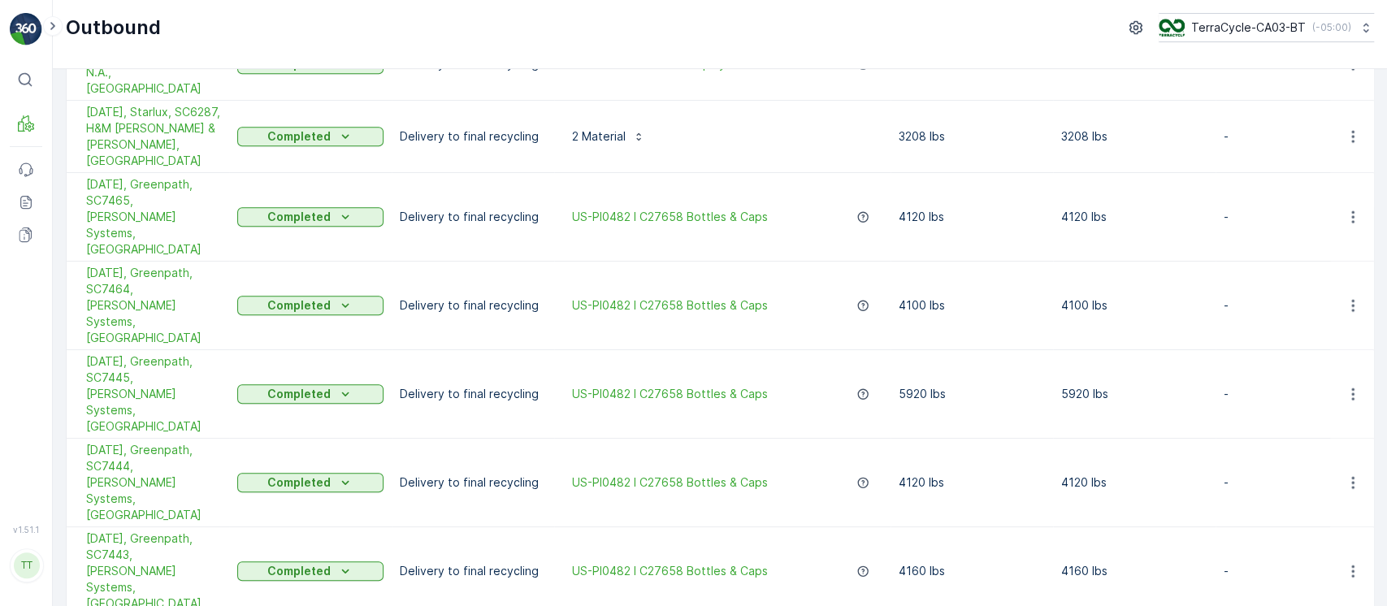
scroll to position [1083, 0]
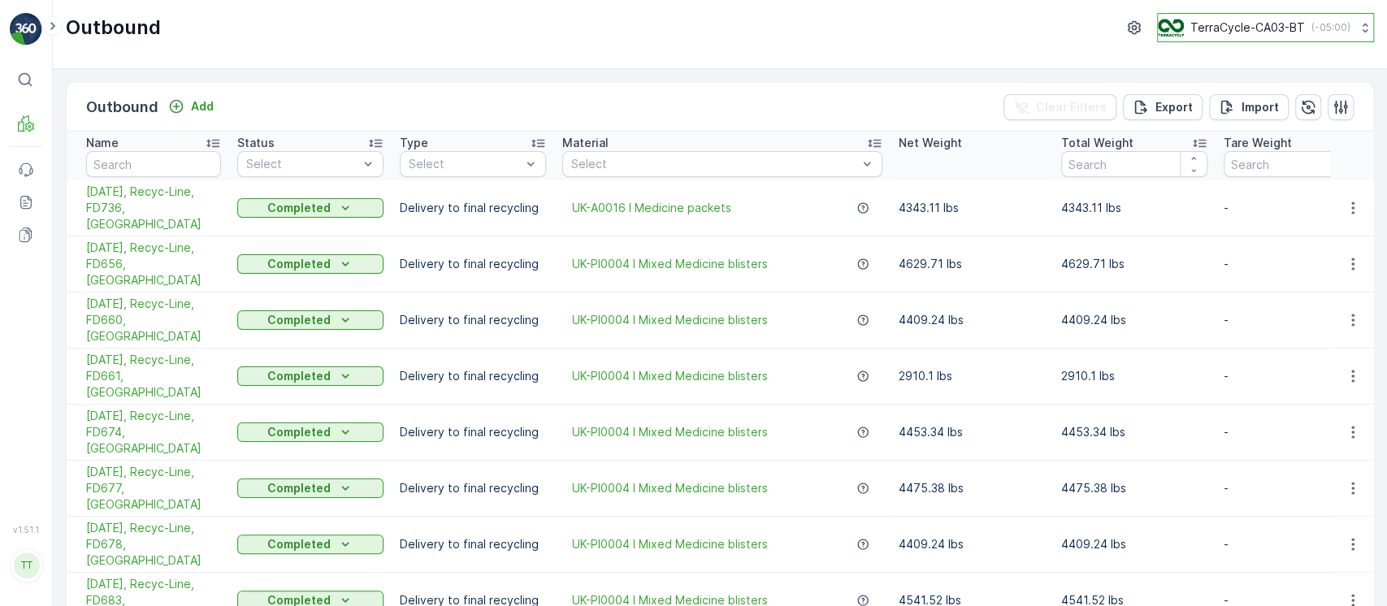
scroll to position [1083, 0]
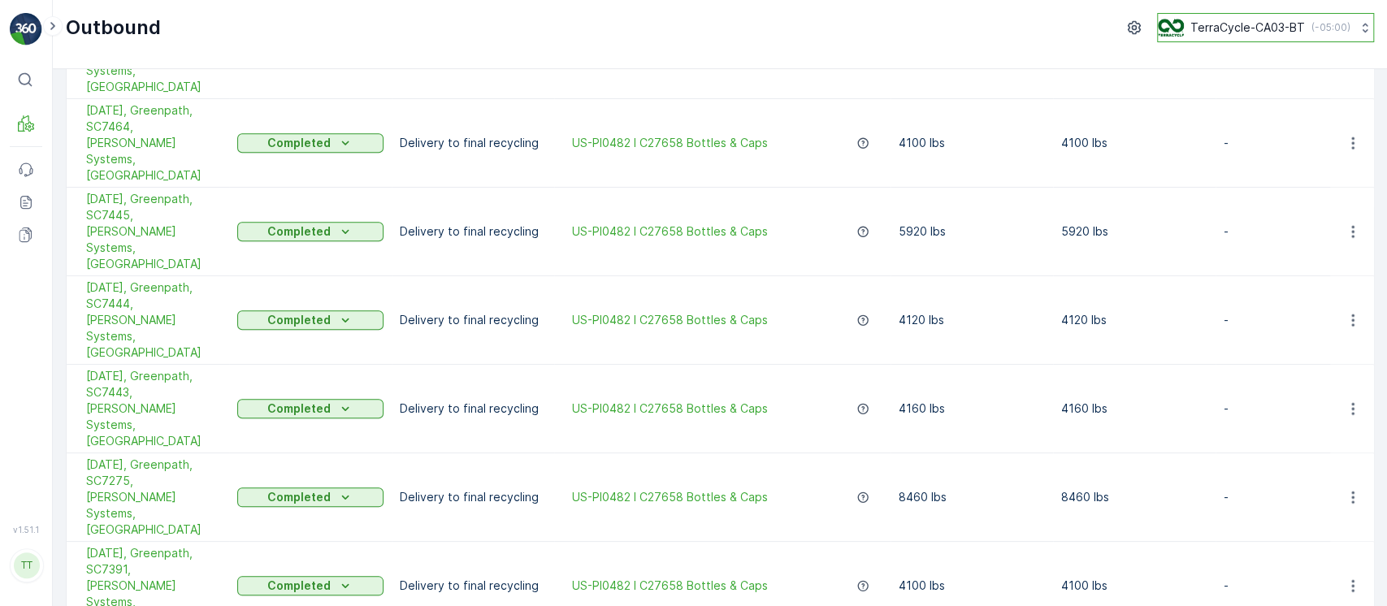
click at [1174, 36] on button "TerraCycle-CA03-BT ( -05:00 )" at bounding box center [1265, 27] width 217 height 29
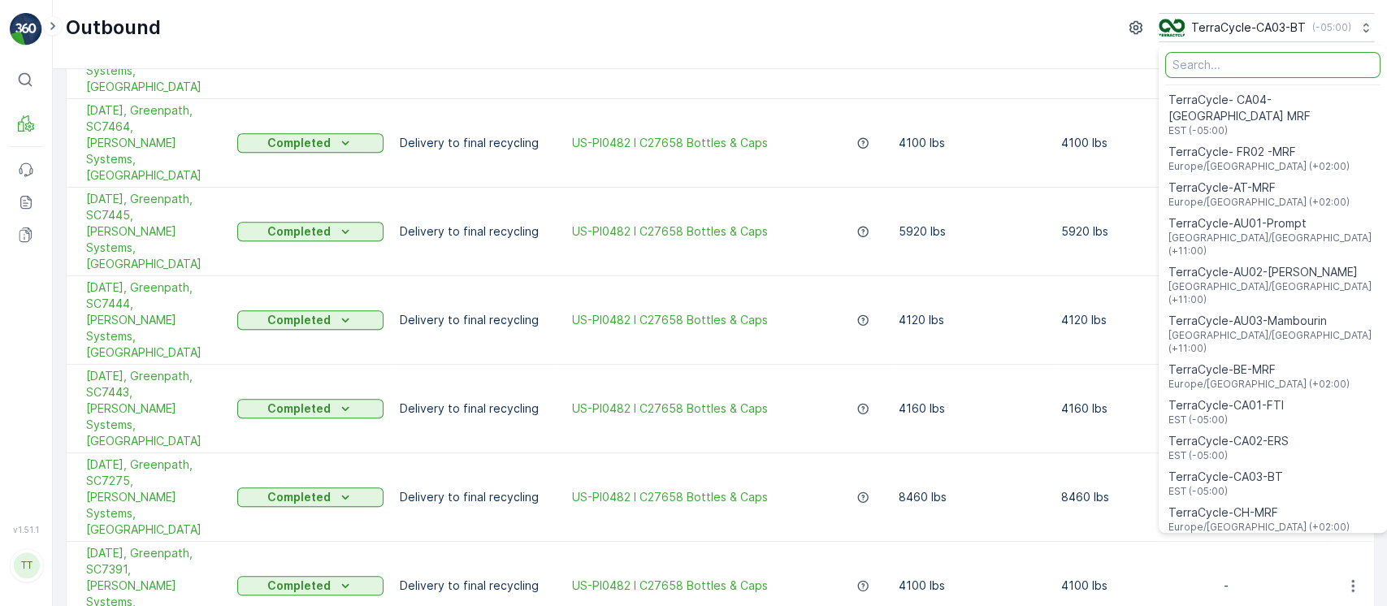
click at [1236, 63] on input "Menu" at bounding box center [1272, 65] width 215 height 26
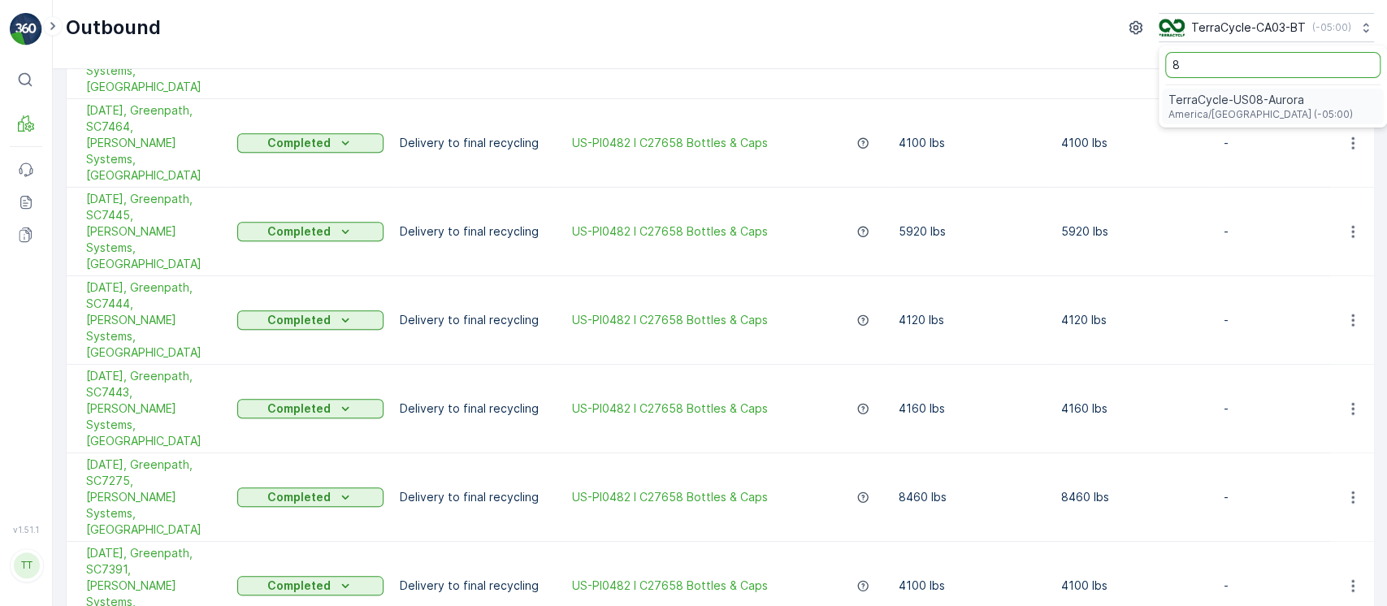
type input "8"
click at [1207, 100] on span "TerraCycle-US08-Aurora" at bounding box center [1261, 100] width 184 height 16
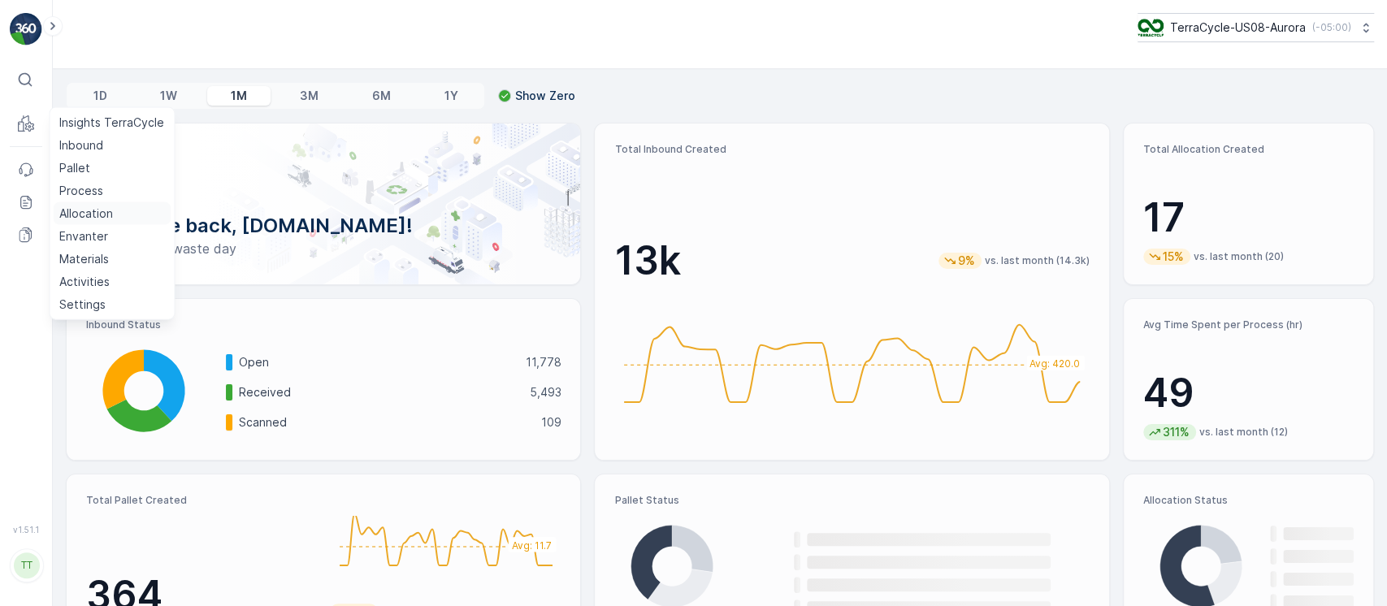
click at [95, 210] on p "Allocation" at bounding box center [86, 214] width 54 height 16
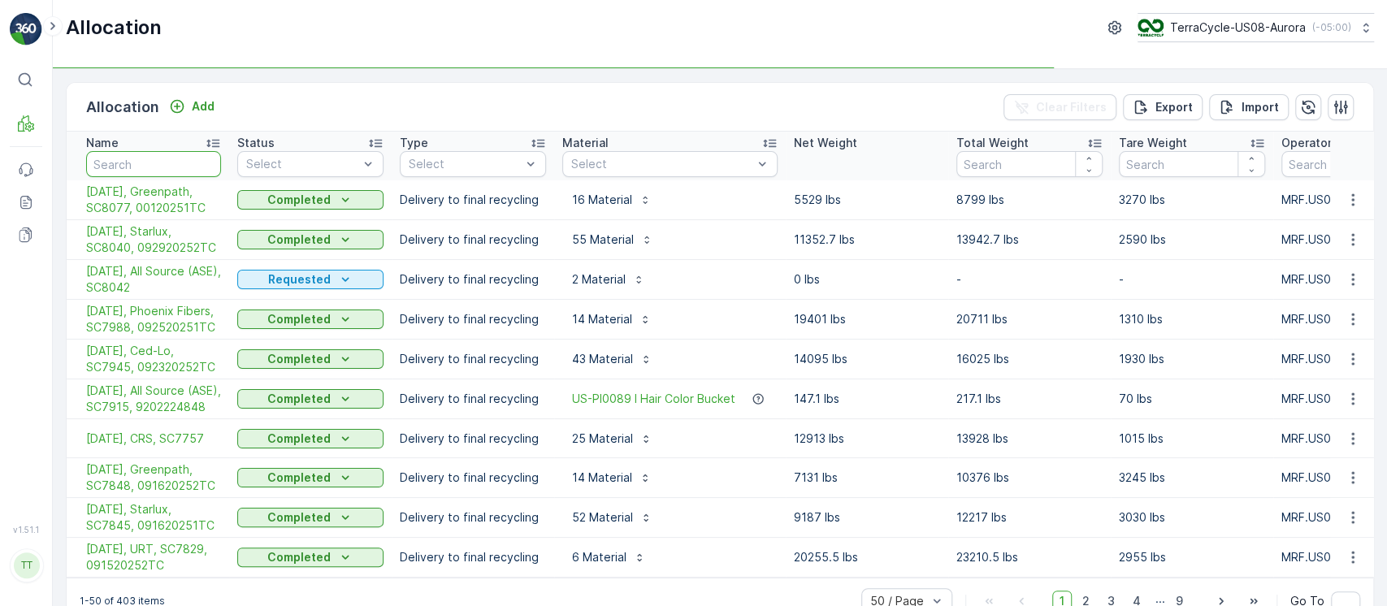
click at [191, 160] on input "text" at bounding box center [153, 164] width 135 height 26
type input "ced"
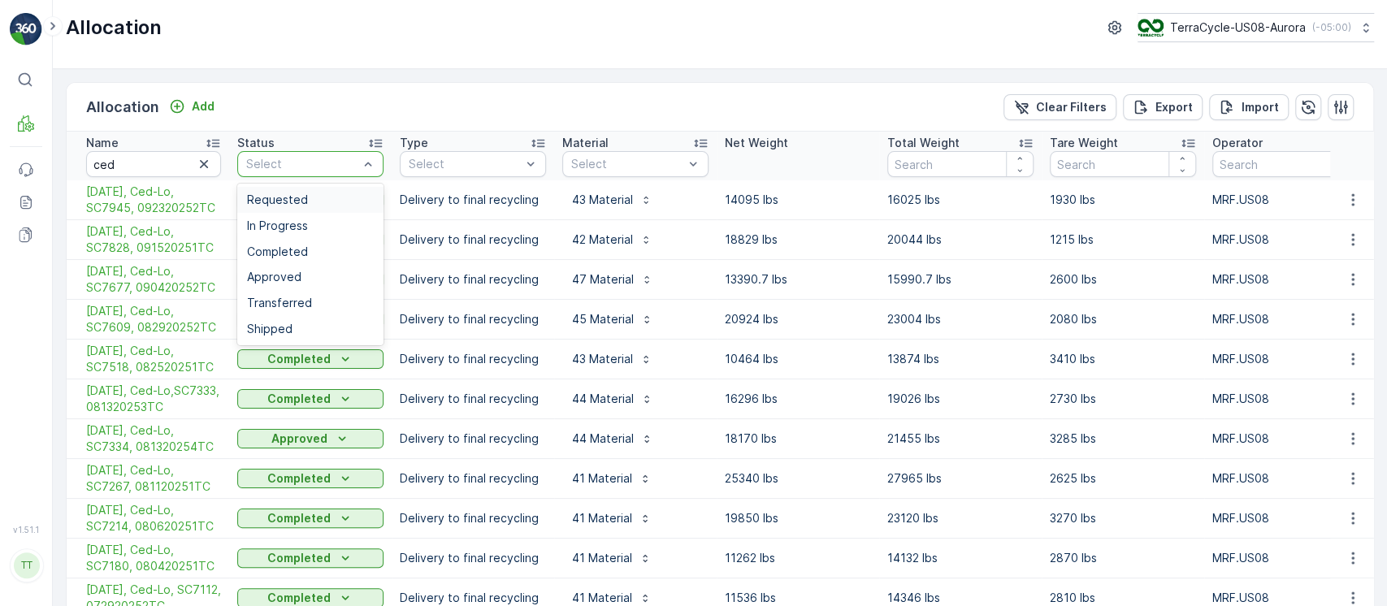
click at [266, 197] on span "Requested" at bounding box center [277, 199] width 61 height 13
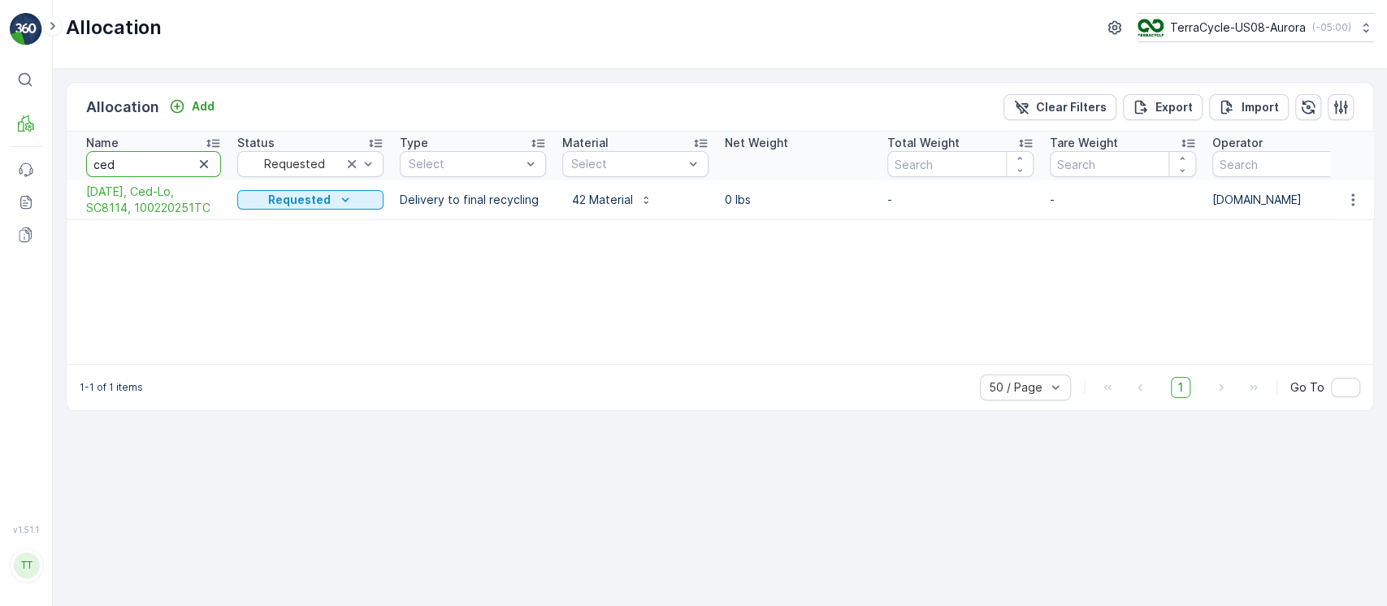
drag, startPoint x: 172, startPoint y: 165, endPoint x: 0, endPoint y: 157, distance: 172.5
click at [0, 157] on div "⌘B MRF Events Reports Documents v 1.51.1 TT [DOMAIN_NAME] [DOMAIN_NAME][EMAIL_A…" at bounding box center [693, 303] width 1387 height 606
type input "template"
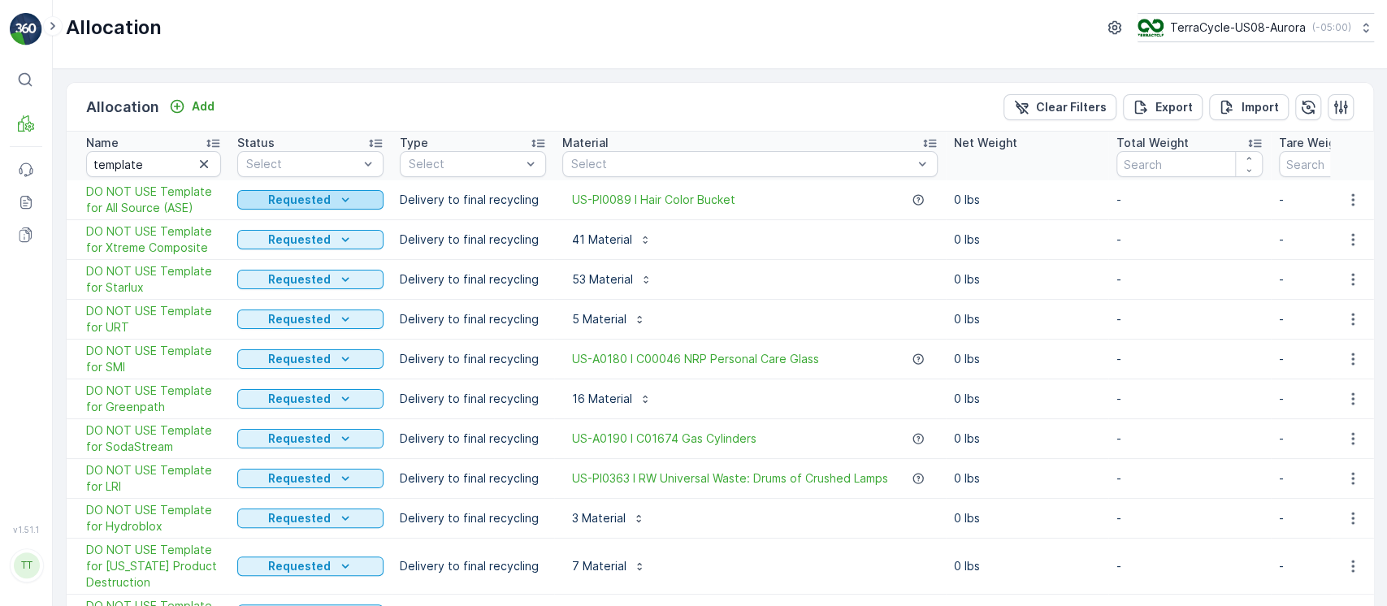
click at [164, 146] on div "Name" at bounding box center [153, 143] width 135 height 16
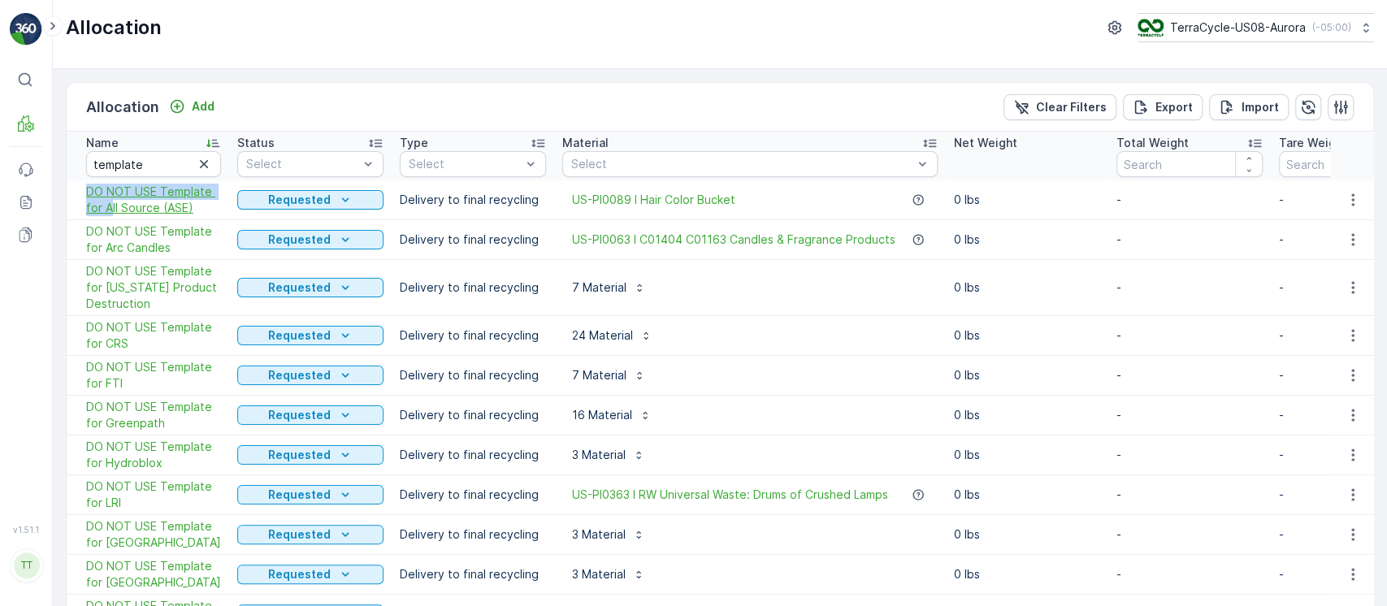
drag, startPoint x: 83, startPoint y: 187, endPoint x: 111, endPoint y: 208, distance: 34.8
click at [111, 208] on td "DO NOT USE Template for All Source (ASE)" at bounding box center [148, 200] width 163 height 40
copy span "DO NOT USE Template for A"
click at [210, 102] on p "Add" at bounding box center [203, 106] width 23 height 16
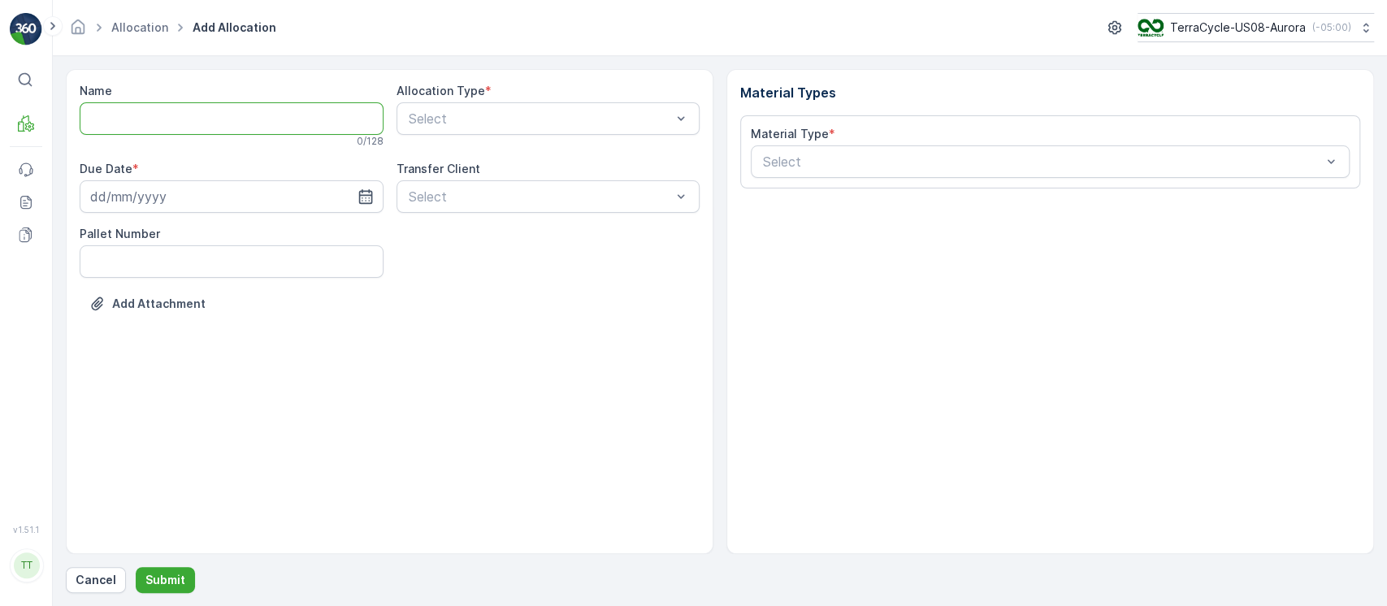
click at [202, 110] on input "Name" at bounding box center [232, 118] width 304 height 33
paste input "DO NOT USE Template for A"
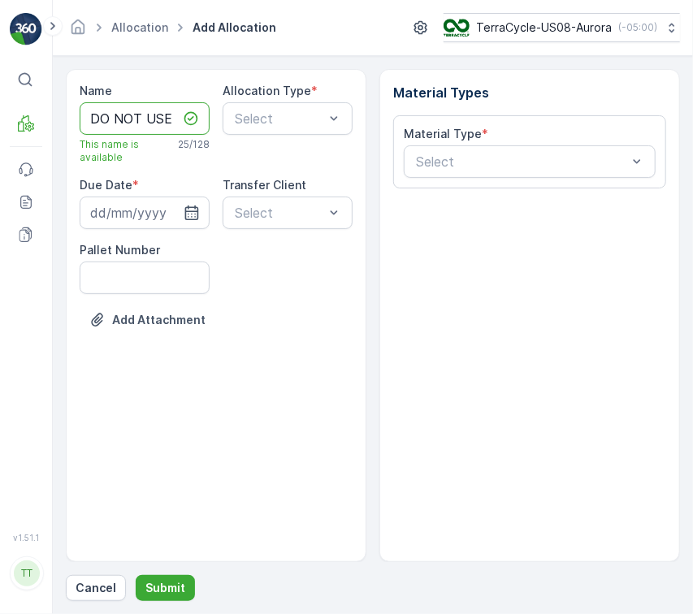
click at [134, 106] on input "DO NOT USE Template for A" at bounding box center [145, 118] width 130 height 33
type input "DO NOT USE Template for Ced-Lo"
click at [169, 211] on input at bounding box center [145, 213] width 130 height 33
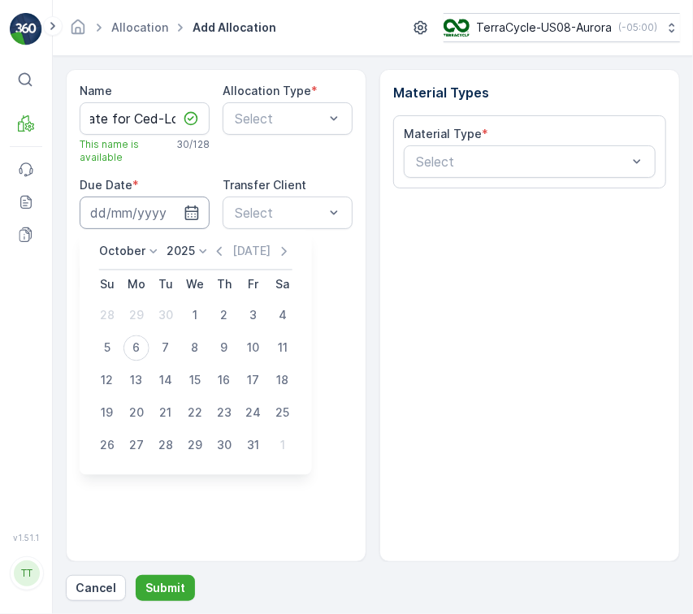
scroll to position [0, 0]
click at [151, 256] on icon at bounding box center [153, 252] width 16 height 16
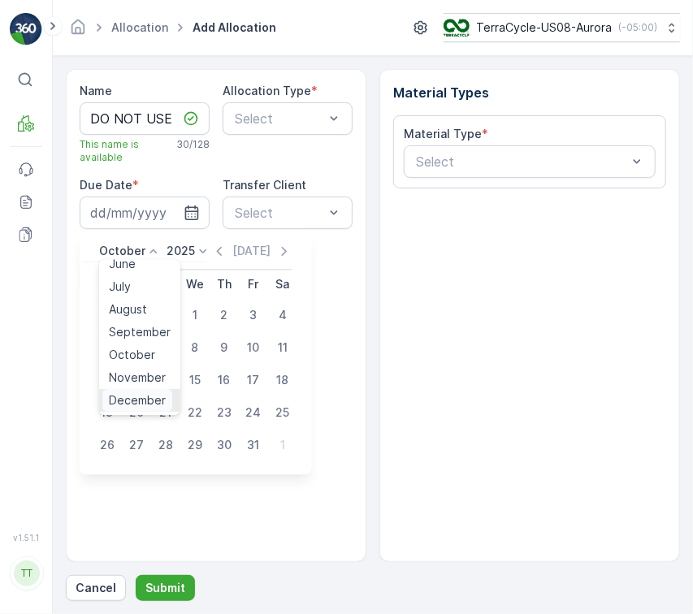
click at [127, 402] on span "December" at bounding box center [137, 401] width 57 height 16
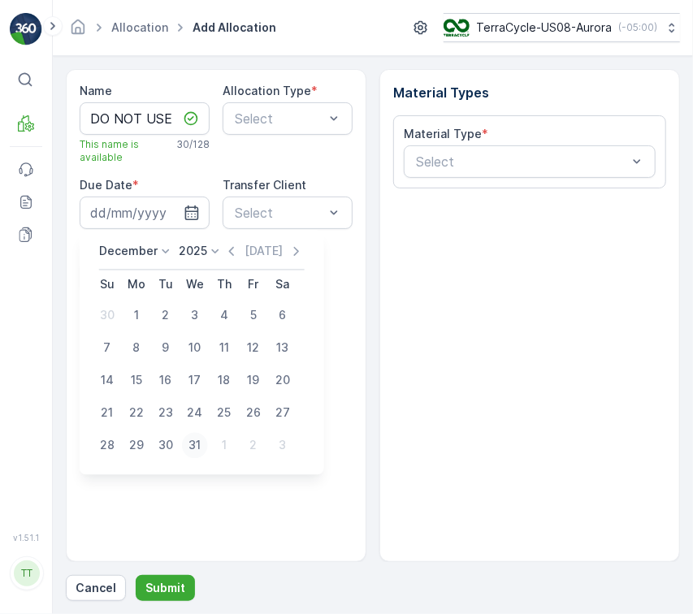
click at [197, 445] on div "31" at bounding box center [195, 446] width 26 height 26
type input "[DATE]"
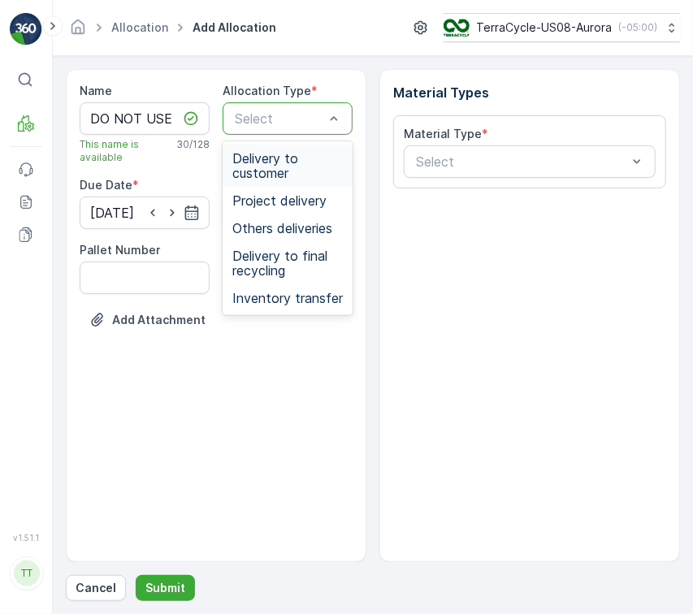
click at [301, 128] on div "Select" at bounding box center [288, 118] width 130 height 33
click at [288, 262] on span "Delivery to final recycling" at bounding box center [287, 263] width 111 height 29
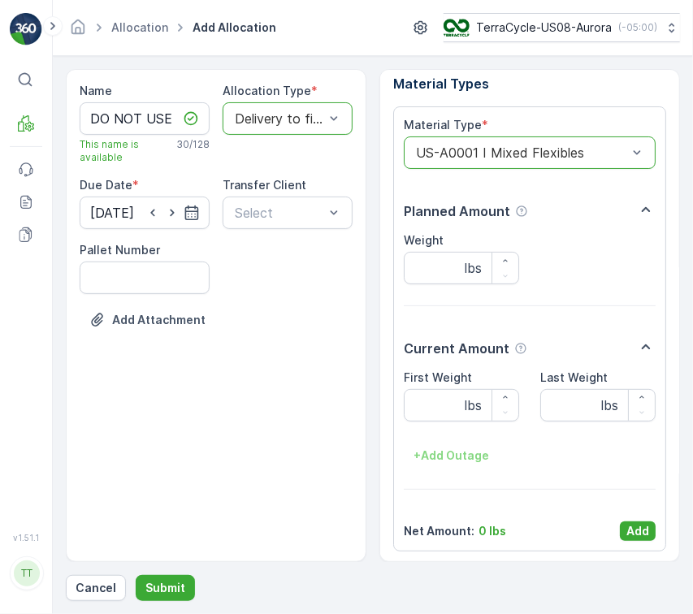
scroll to position [11, 0]
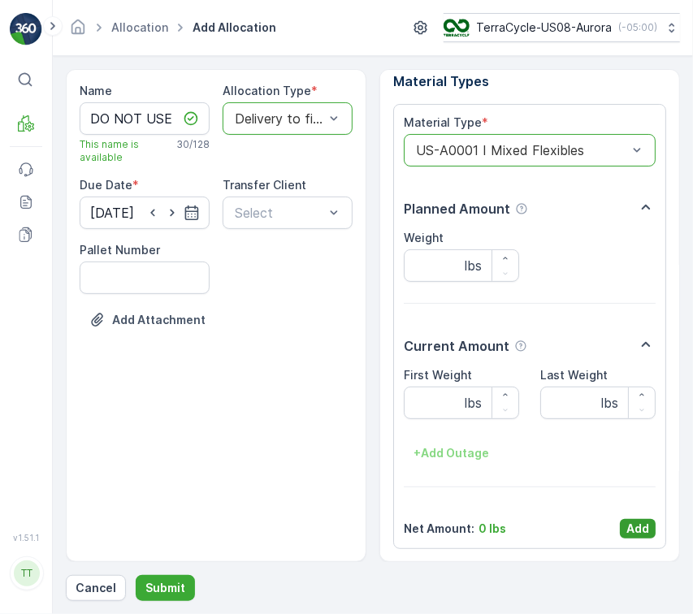
click at [635, 525] on p "Add" at bounding box center [638, 529] width 23 height 16
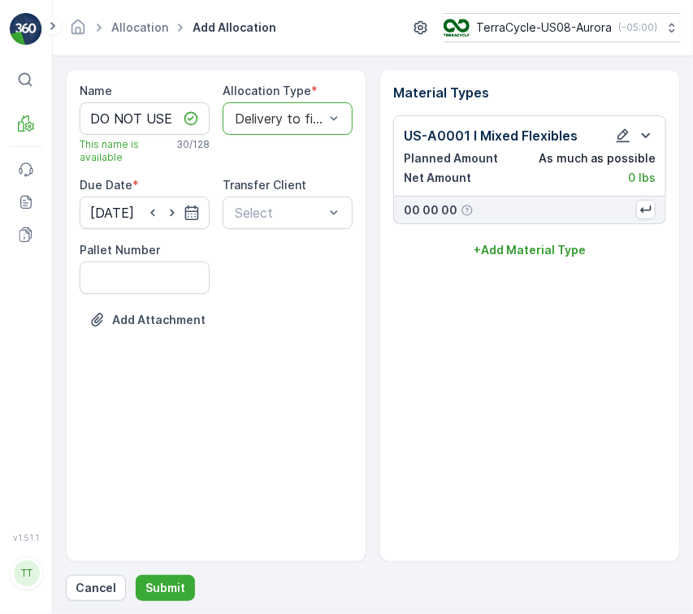
scroll to position [0, 0]
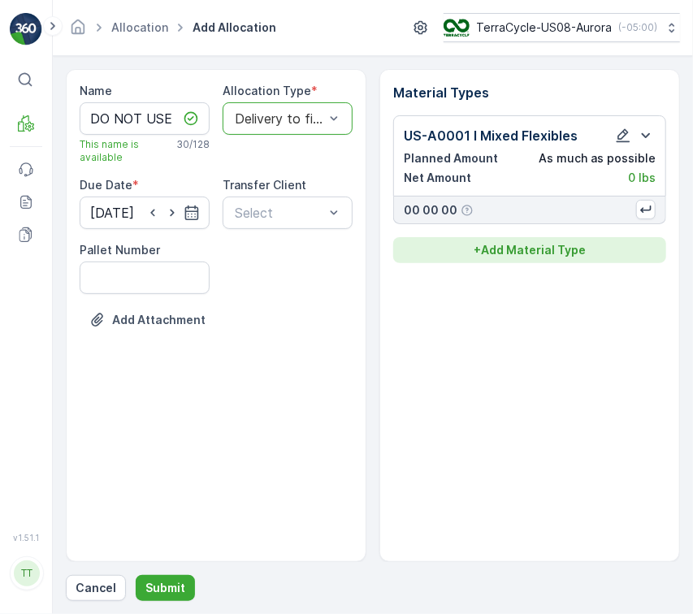
click at [529, 254] on p "+ Add Material Type" at bounding box center [530, 250] width 112 height 16
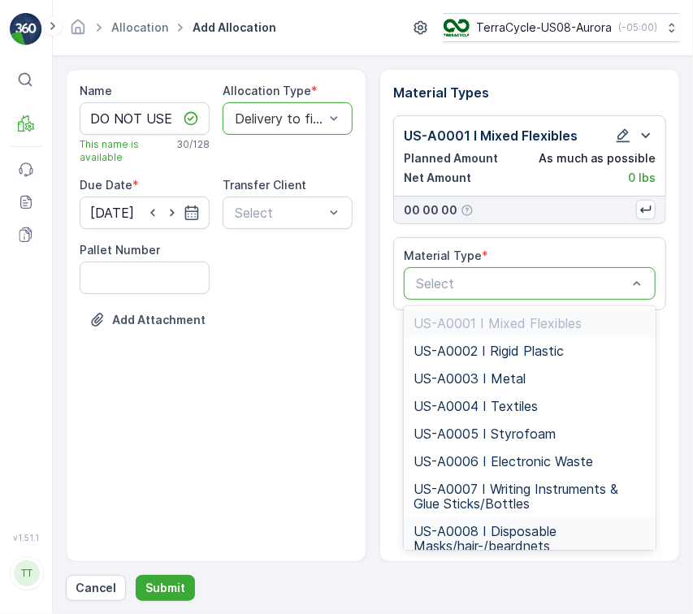
type input "US-A0008 I Disposable Masks/hair-/beardnets"
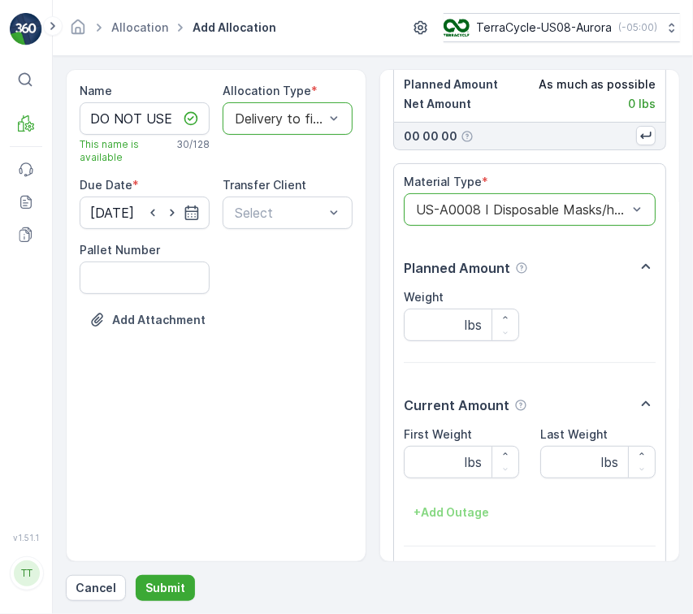
scroll to position [134, 0]
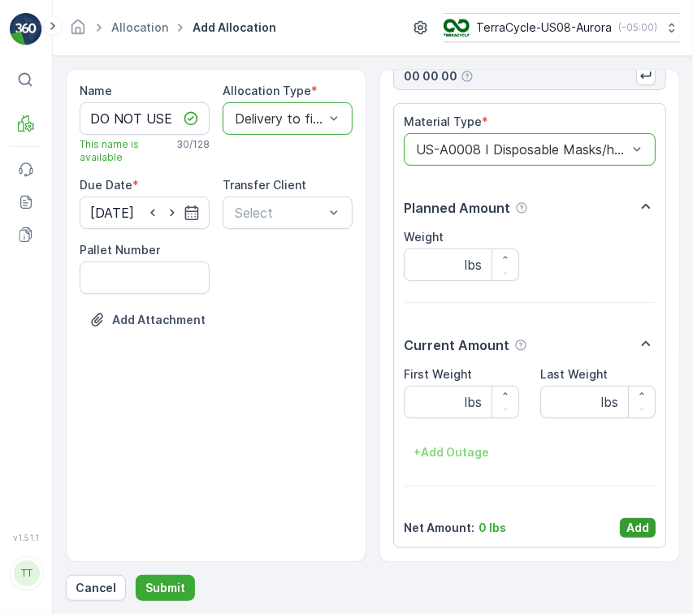
click at [634, 531] on p "Add" at bounding box center [638, 528] width 23 height 16
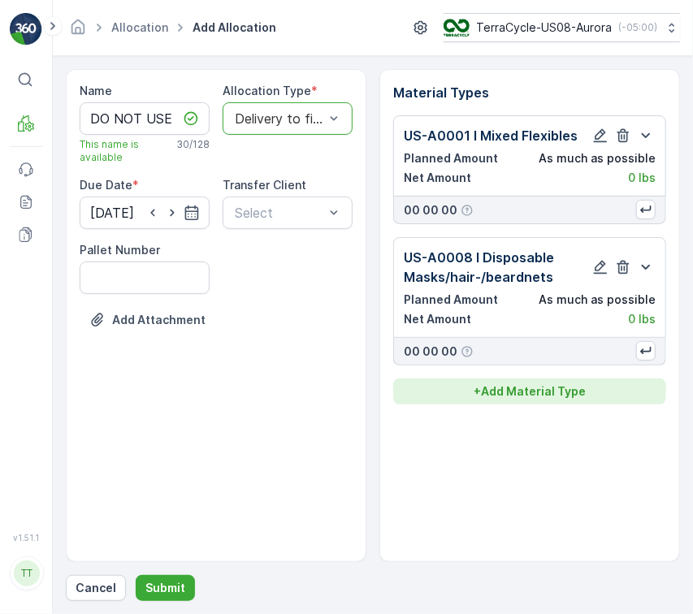
click at [539, 384] on p "+ Add Material Type" at bounding box center [530, 392] width 112 height 16
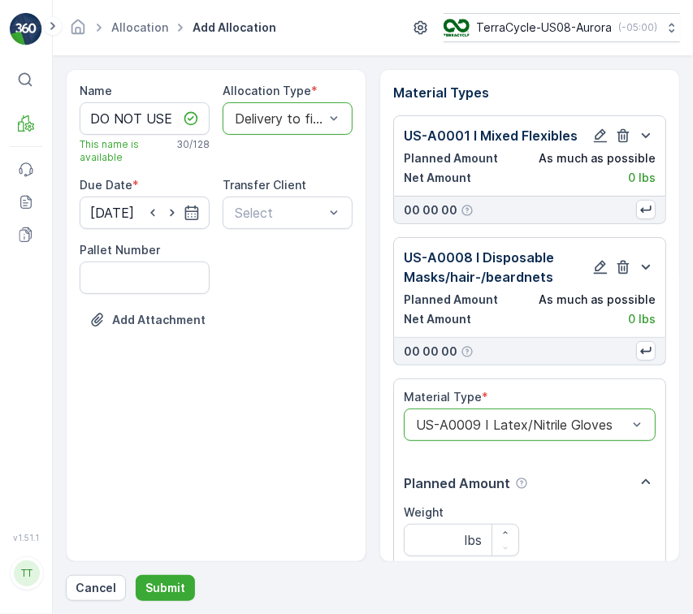
scroll to position [275, 0]
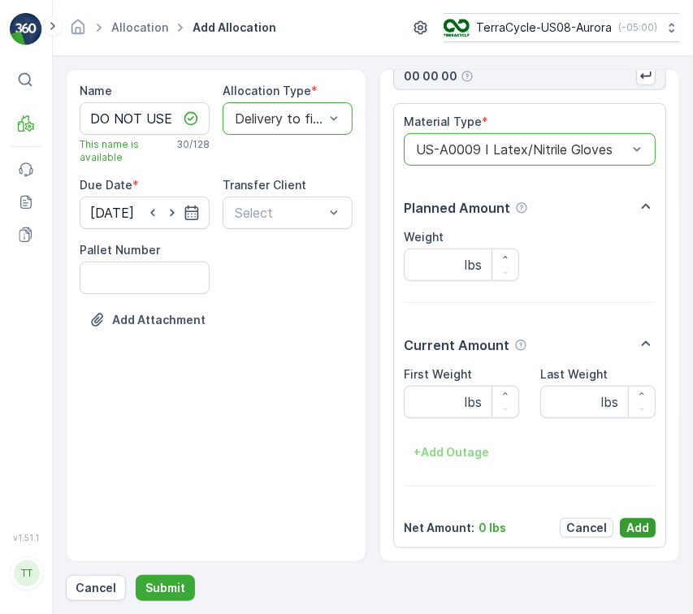
click at [636, 531] on div "Material Type * option US-A0009 I Latex/Nitrile Gloves, selected. US-A0009 I La…" at bounding box center [529, 325] width 273 height 445
click at [636, 530] on p "Add" at bounding box center [638, 528] width 23 height 16
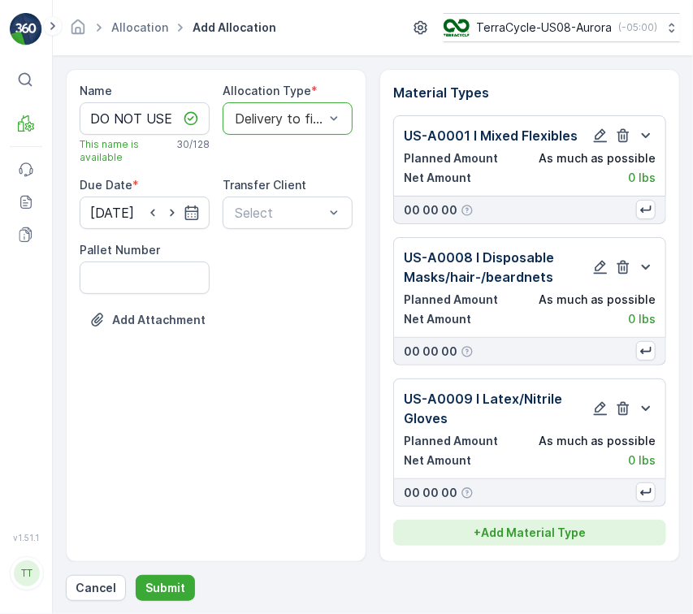
click at [538, 531] on p "+ Add Material Type" at bounding box center [530, 533] width 112 height 16
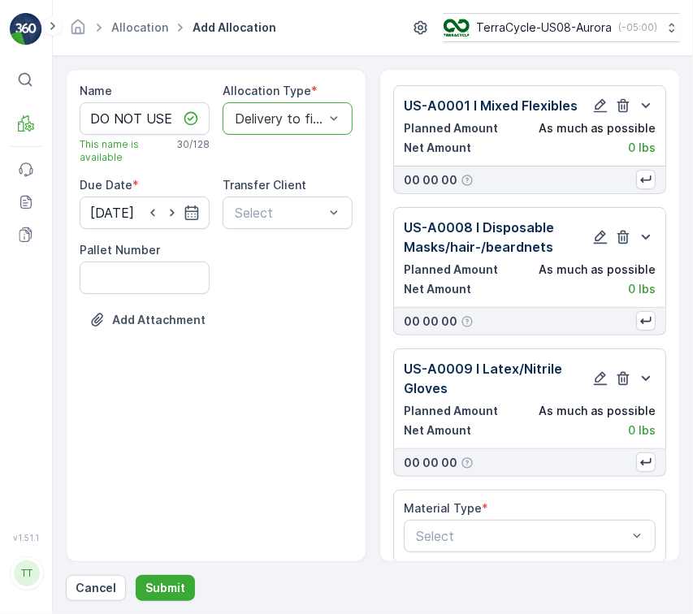
scroll to position [44, 0]
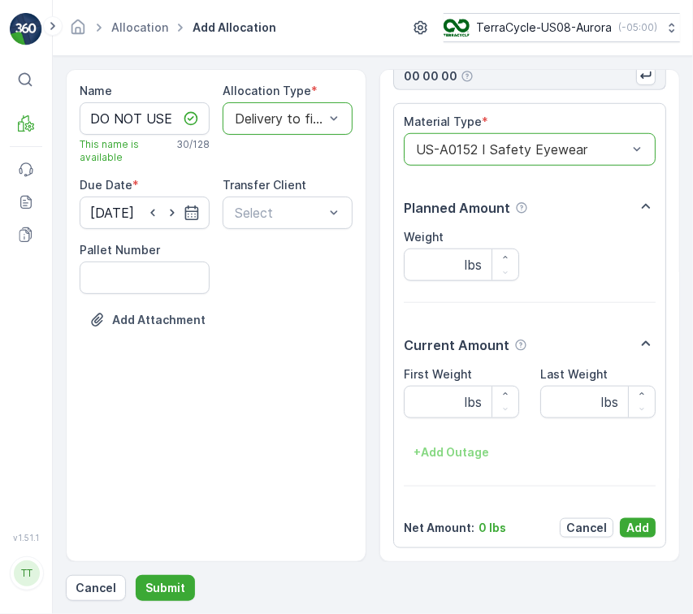
click at [636, 529] on p "Add" at bounding box center [638, 528] width 23 height 16
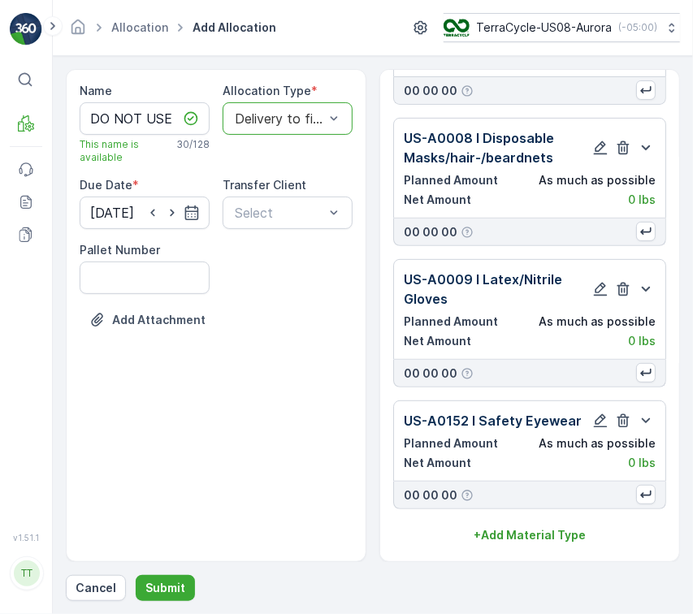
scroll to position [119, 0]
drag, startPoint x: 538, startPoint y: 534, endPoint x: 539, endPoint y: 522, distance: 12.2
click at [536, 533] on p "+ Add Material Type" at bounding box center [530, 535] width 112 height 16
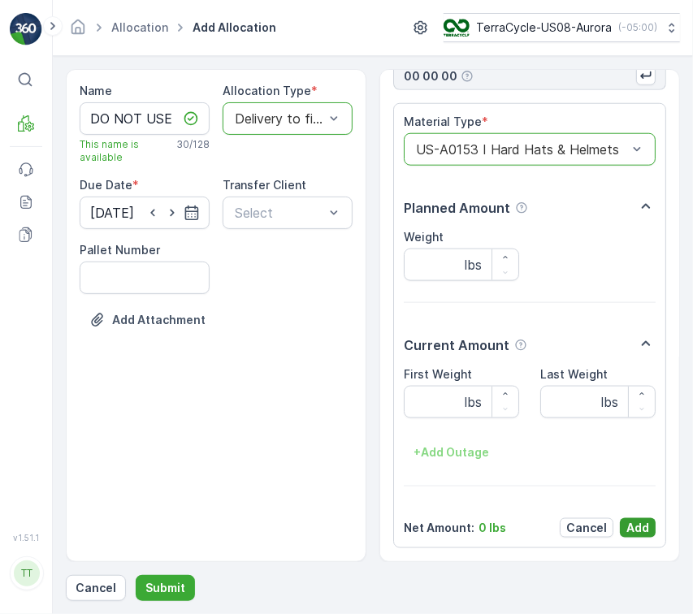
click at [627, 520] on p "Add" at bounding box center [638, 528] width 23 height 16
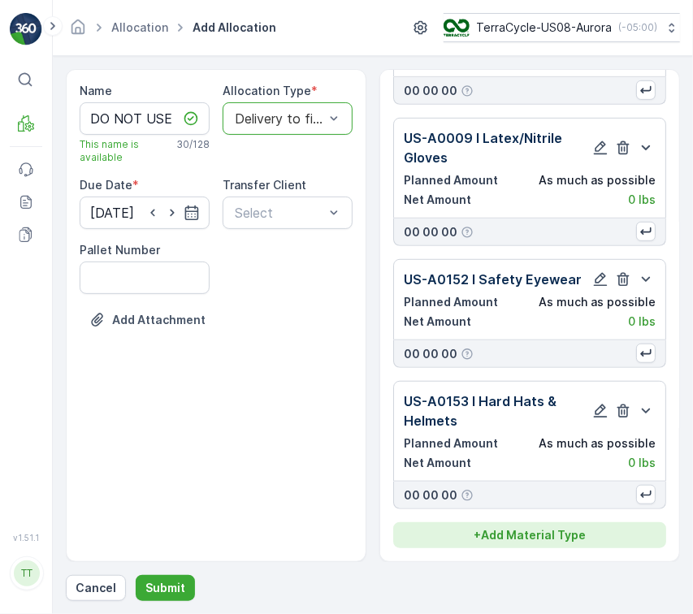
click at [559, 530] on p "+ Add Material Type" at bounding box center [530, 535] width 112 height 16
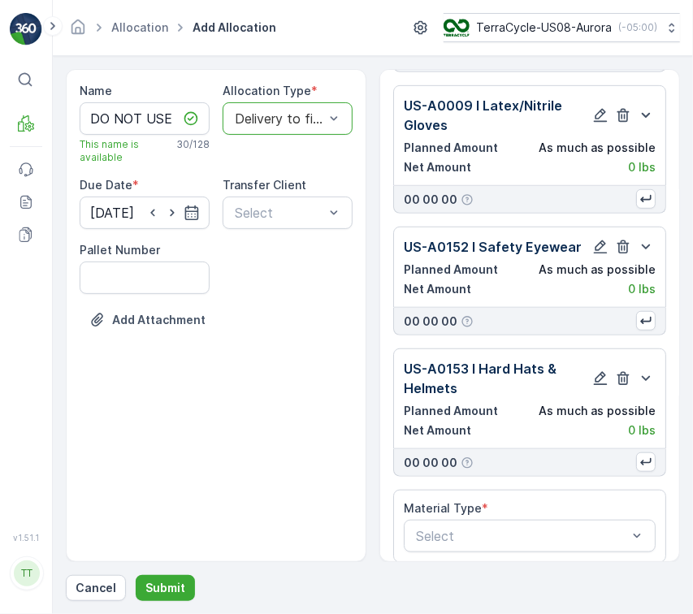
scroll to position [308, 0]
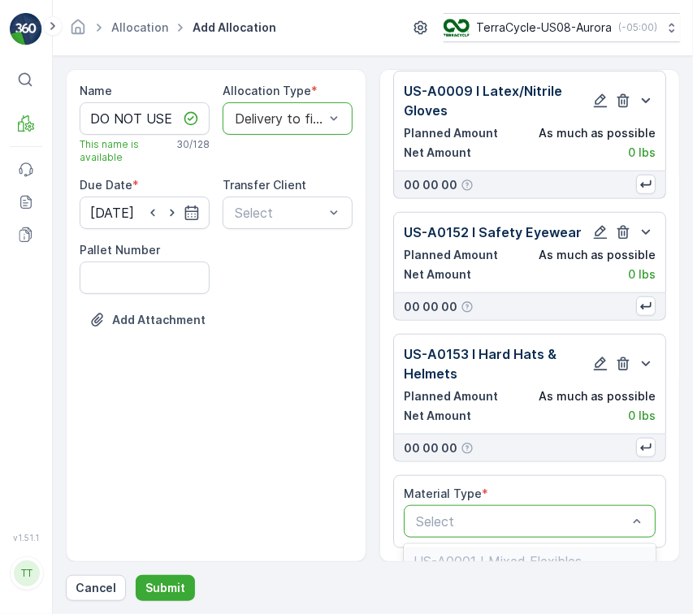
type input "US-A0158 I Contacts, Accessories, Boxes - Decanted"
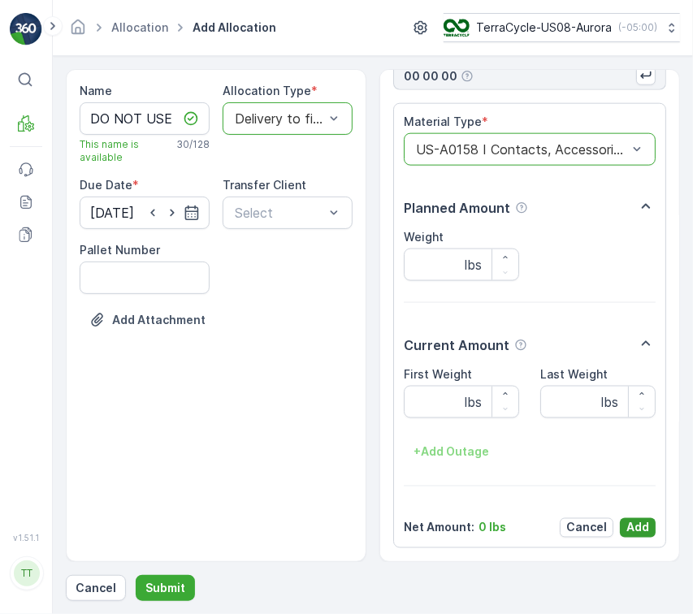
click at [635, 525] on p "Add" at bounding box center [638, 528] width 23 height 16
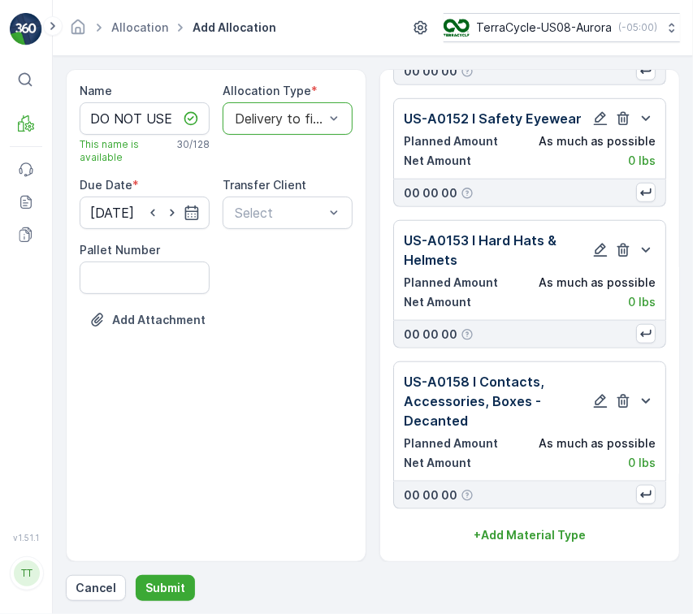
scroll to position [423, 0]
drag, startPoint x: 549, startPoint y: 532, endPoint x: 555, endPoint y: 514, distance: 19.0
click at [547, 532] on p "+ Add Material Type" at bounding box center [530, 535] width 112 height 16
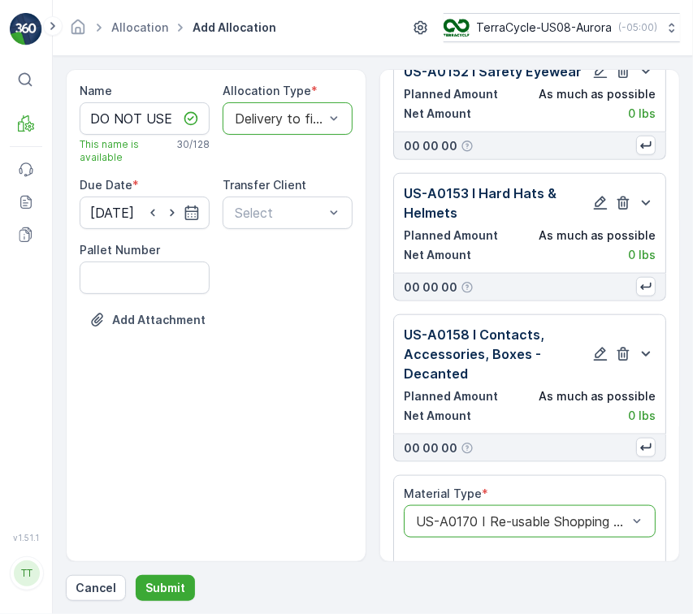
scroll to position [842, 0]
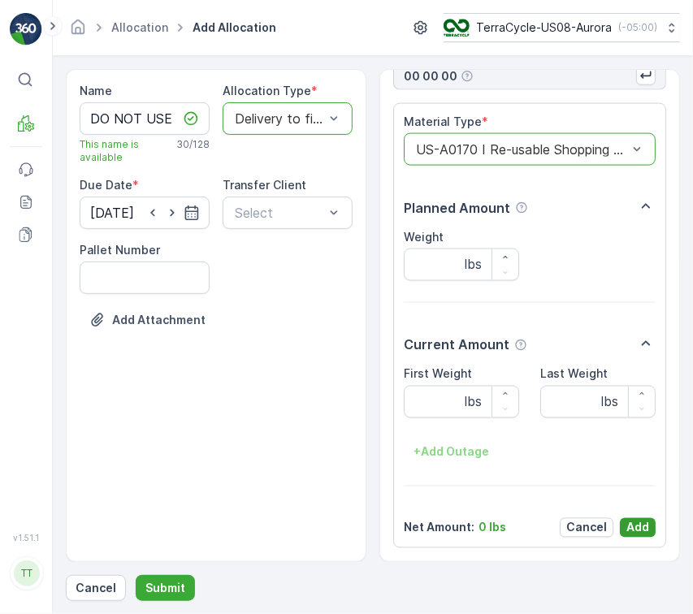
click at [631, 527] on p "Add" at bounding box center [638, 528] width 23 height 16
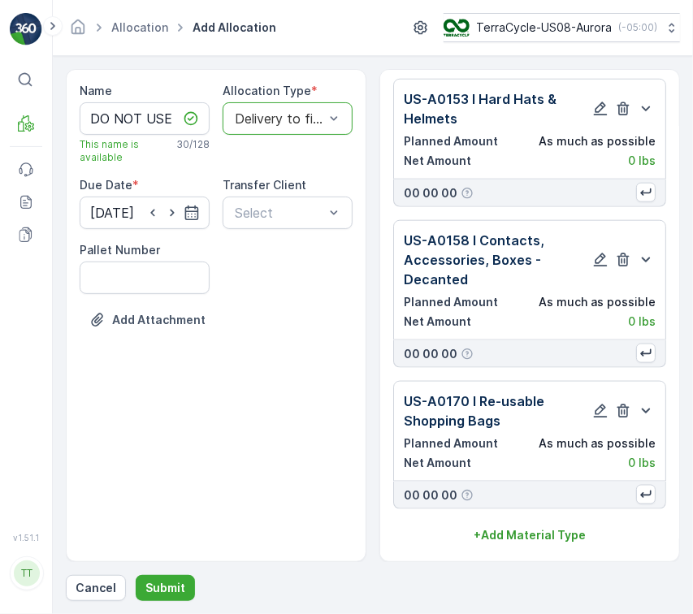
scroll to position [564, 0]
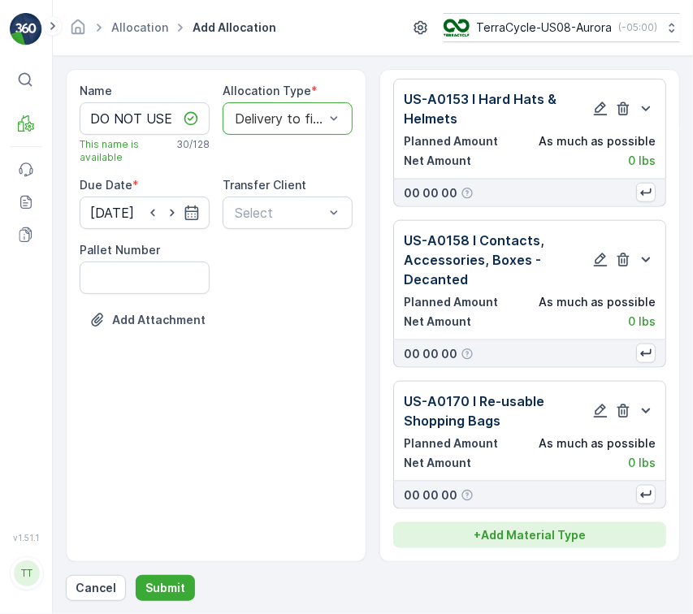
click at [527, 530] on p "+ Add Material Type" at bounding box center [530, 535] width 112 height 16
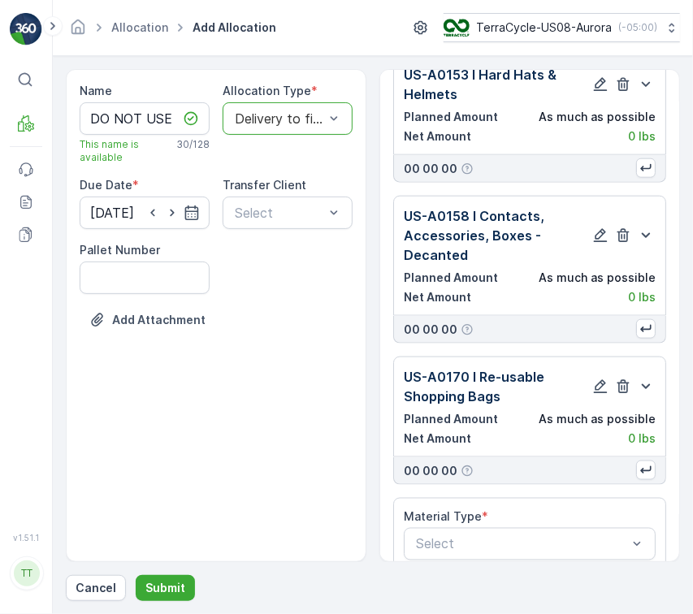
scroll to position [611, 0]
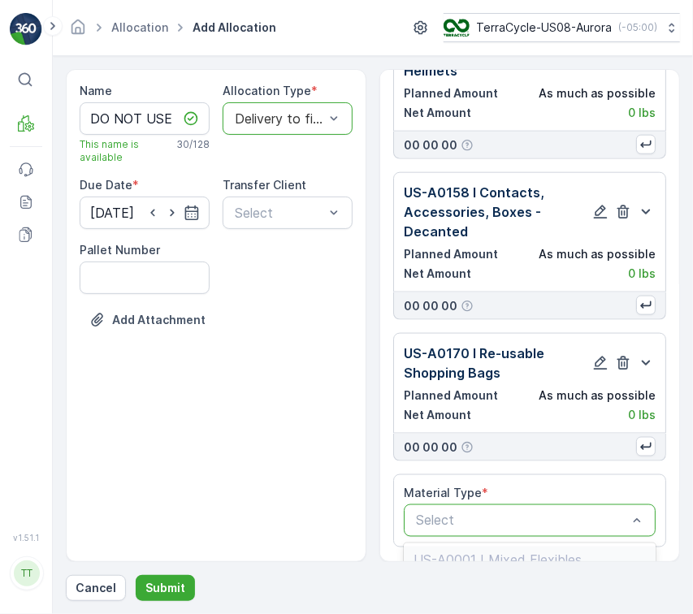
type input "US-A0191 I Food & Drink Pouches"
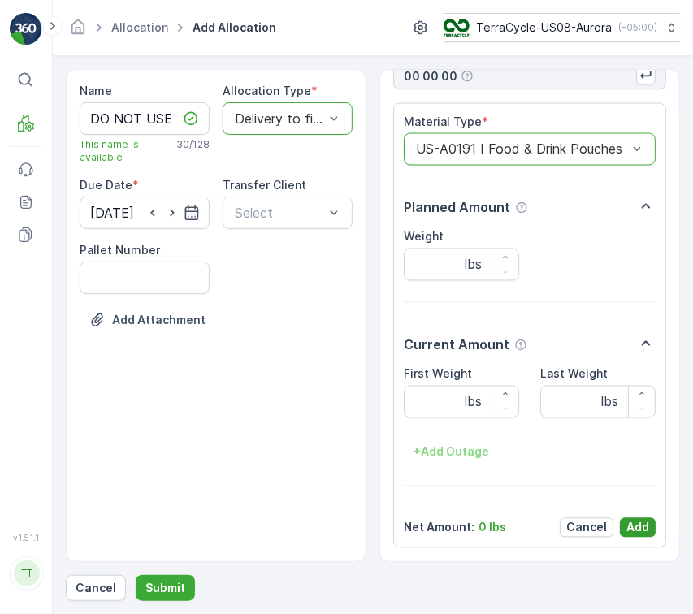
click at [638, 536] on p "Add" at bounding box center [638, 528] width 23 height 16
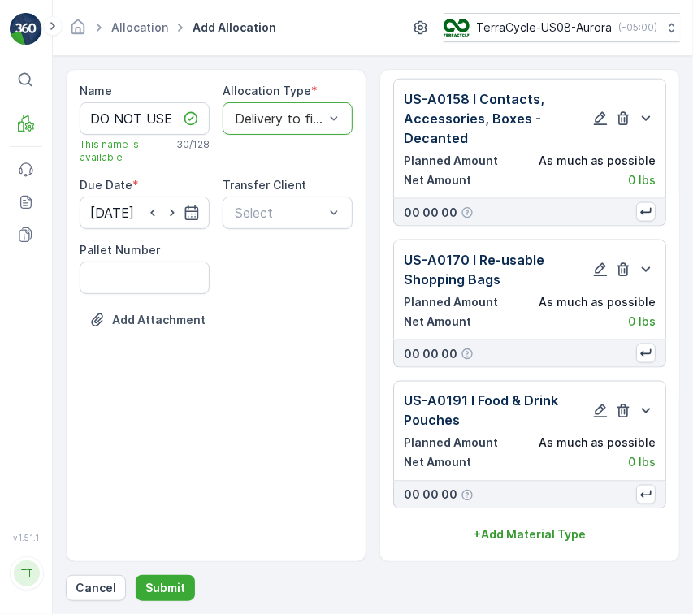
scroll to position [705, 0]
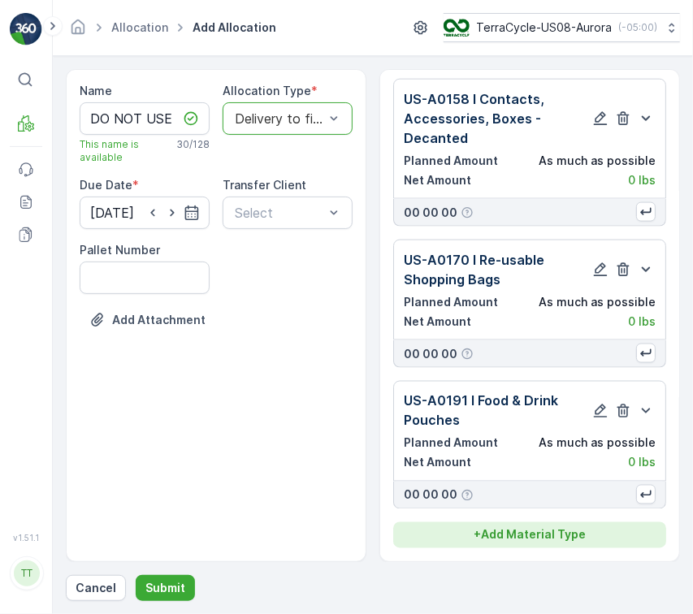
click at [527, 541] on p "+ Add Material Type" at bounding box center [530, 535] width 112 height 16
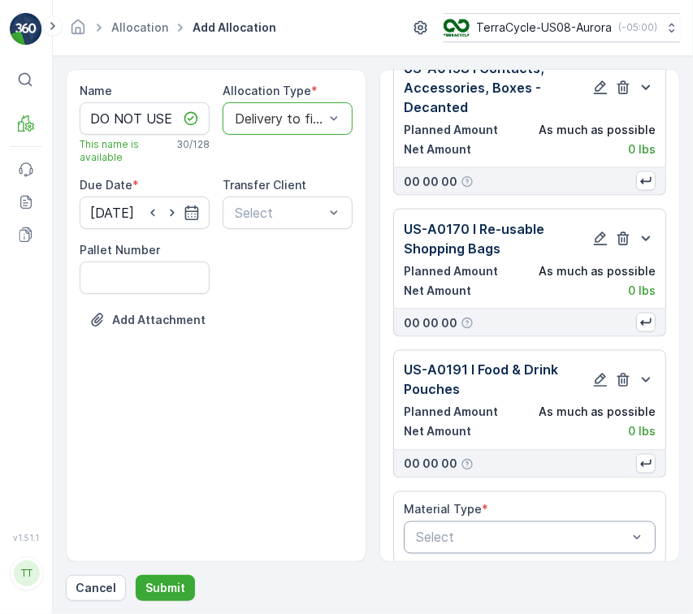
scroll to position [752, 0]
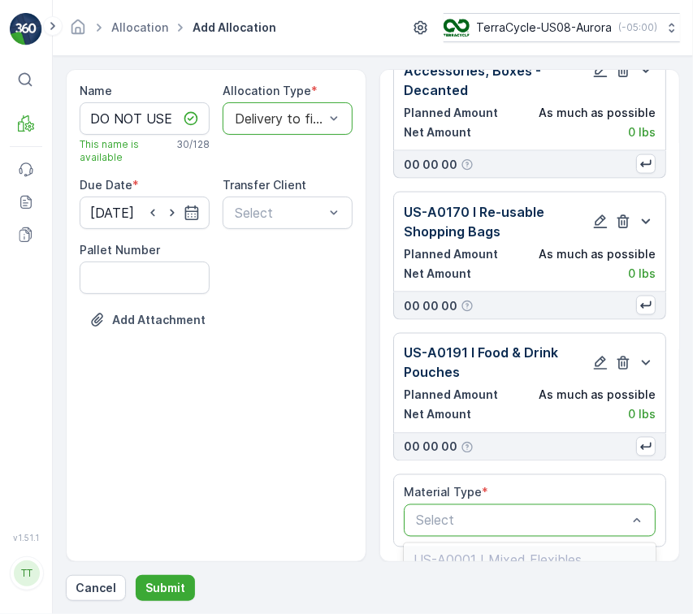
type input "US-PI0183 I C27581 Gloves"
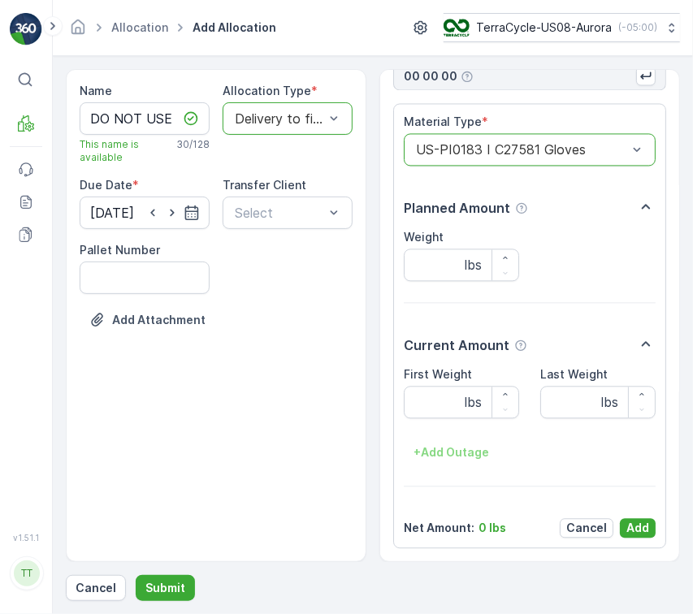
drag, startPoint x: 644, startPoint y: 521, endPoint x: 663, endPoint y: 505, distance: 24.9
click at [644, 522] on p "Add" at bounding box center [638, 528] width 23 height 16
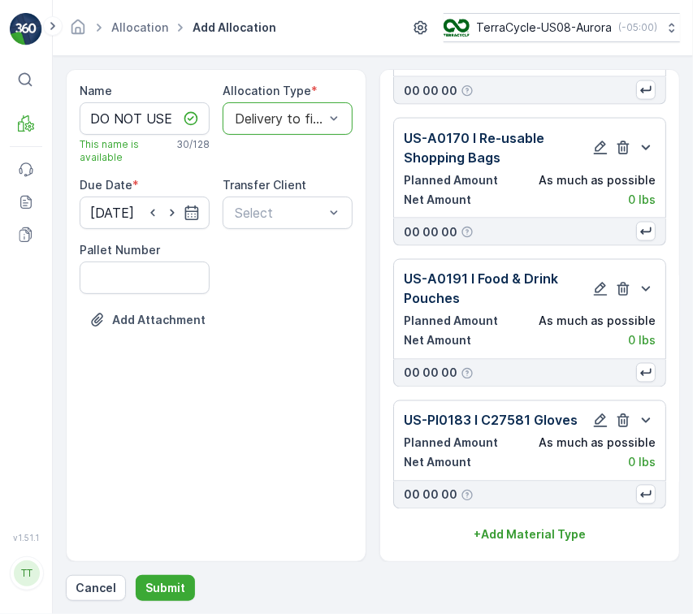
scroll to position [827, 0]
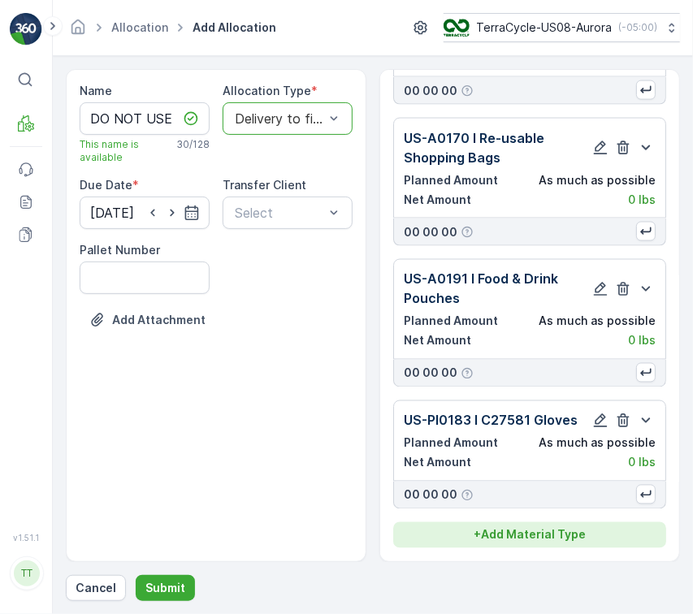
click at [510, 541] on p "+ Add Material Type" at bounding box center [530, 535] width 112 height 16
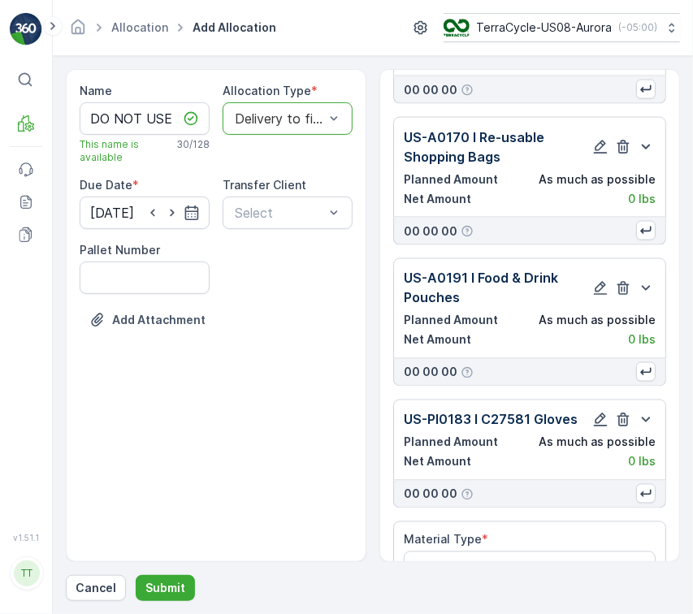
scroll to position [874, 0]
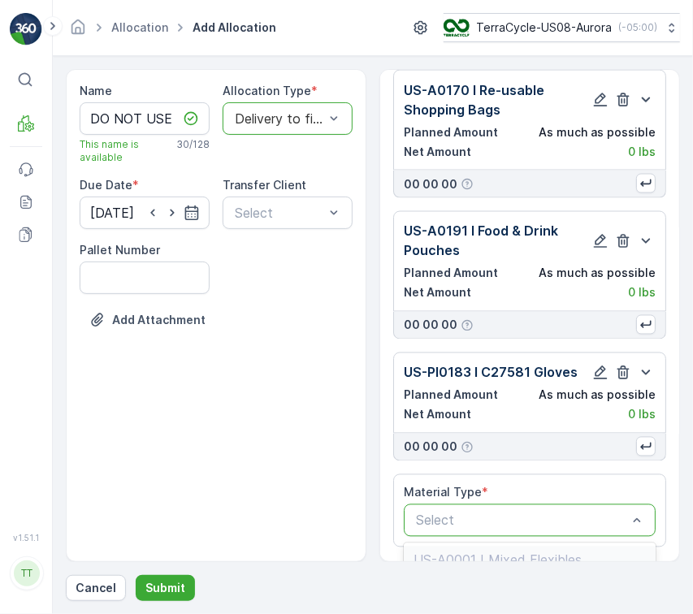
type input "US-PI0184 I LFF Gloves & Hairnets"
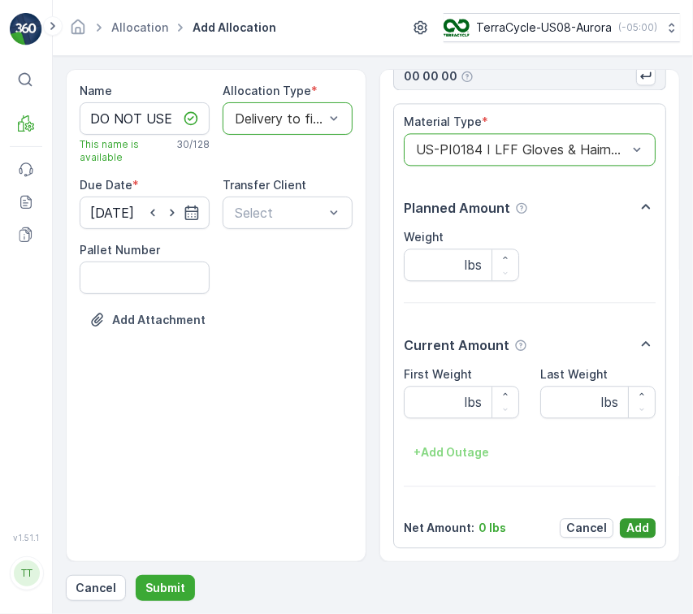
click at [650, 521] on button "Add" at bounding box center [638, 528] width 36 height 20
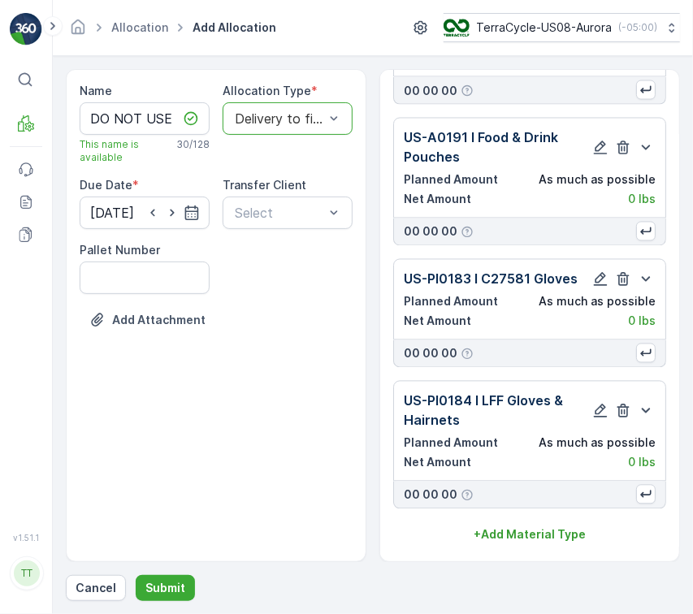
scroll to position [969, 0]
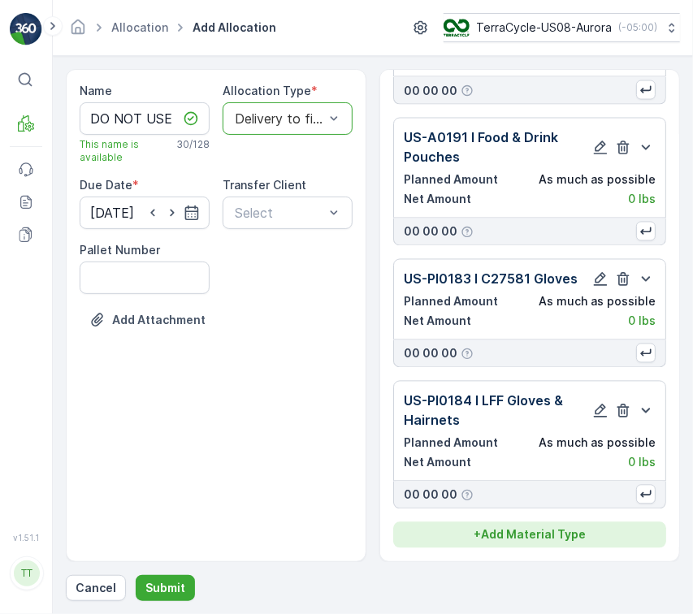
click at [531, 531] on p "+ Add Material Type" at bounding box center [530, 535] width 112 height 16
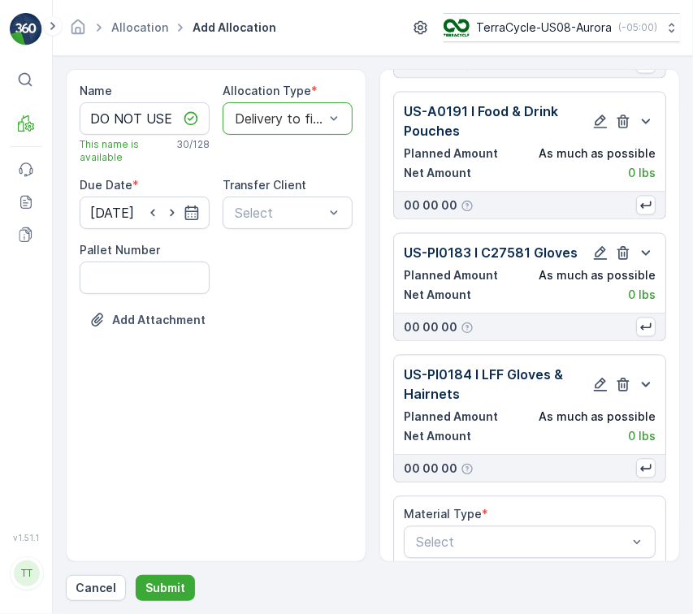
scroll to position [1016, 0]
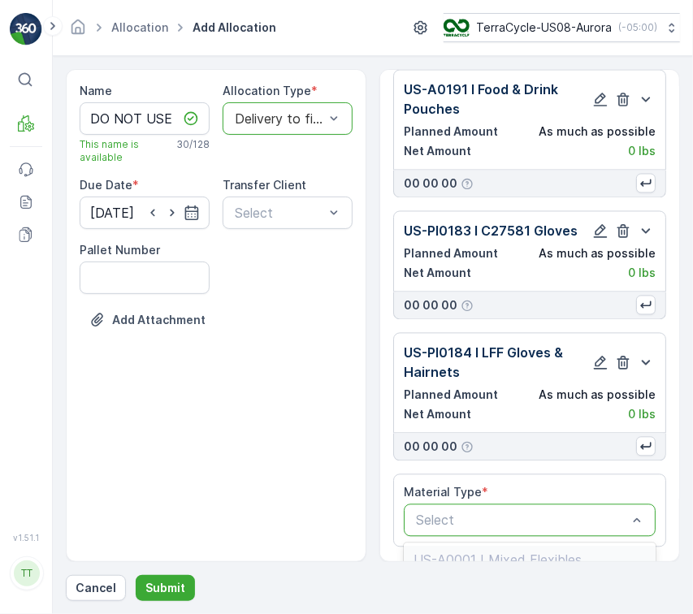
type input "US-PI0235 I Disposable Gloves Zero Waste Pallets (Prepaid)"
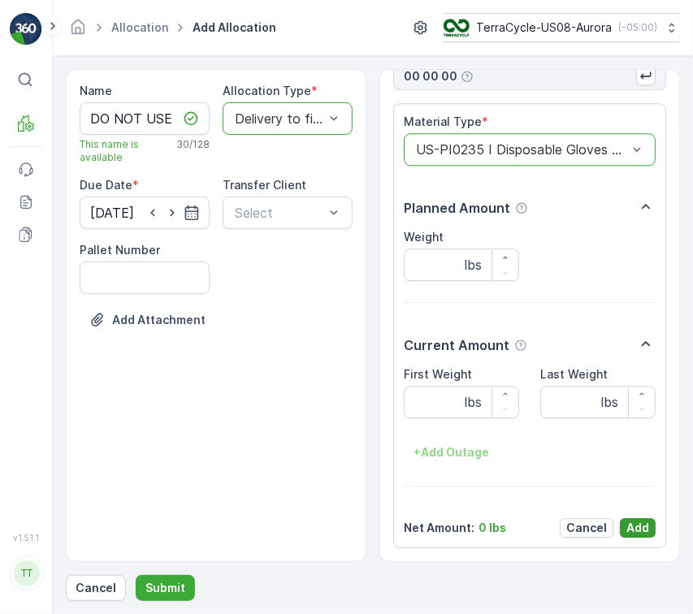
drag, startPoint x: 629, startPoint y: 525, endPoint x: 684, endPoint y: 472, distance: 76.4
click at [629, 526] on p "Add" at bounding box center [638, 528] width 23 height 16
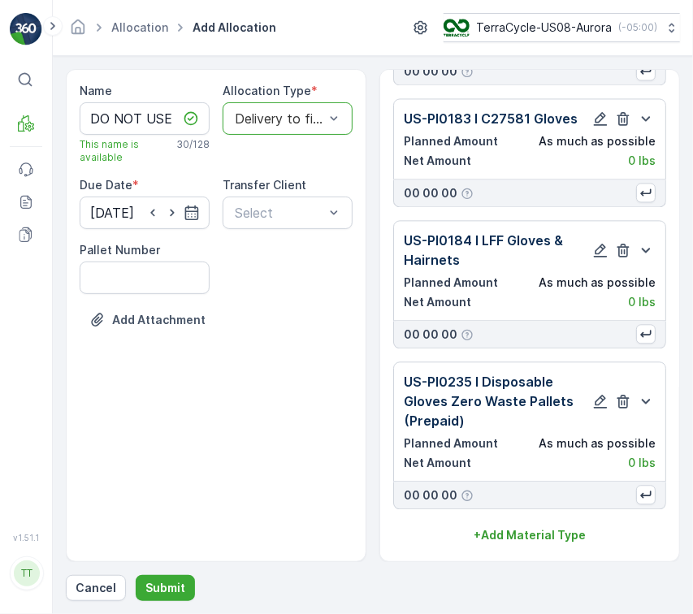
drag, startPoint x: 551, startPoint y: 531, endPoint x: 557, endPoint y: 517, distance: 15.7
click at [550, 532] on p "+ Add Material Type" at bounding box center [530, 535] width 112 height 16
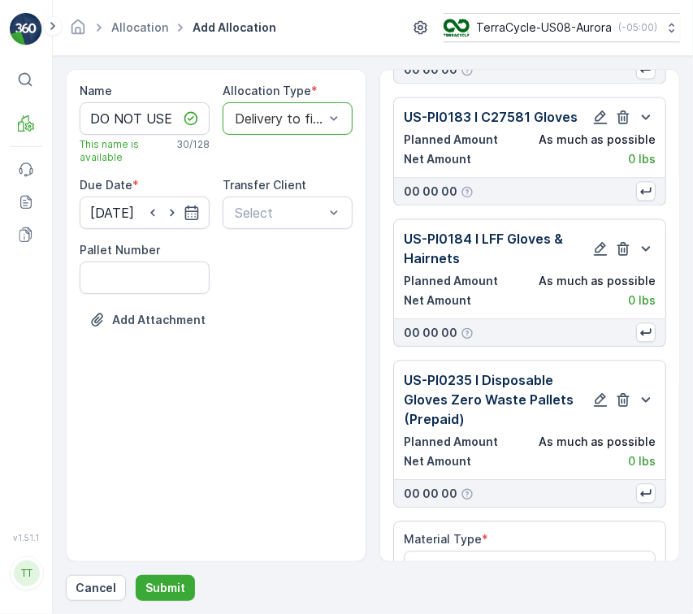
scroll to position [1177, 0]
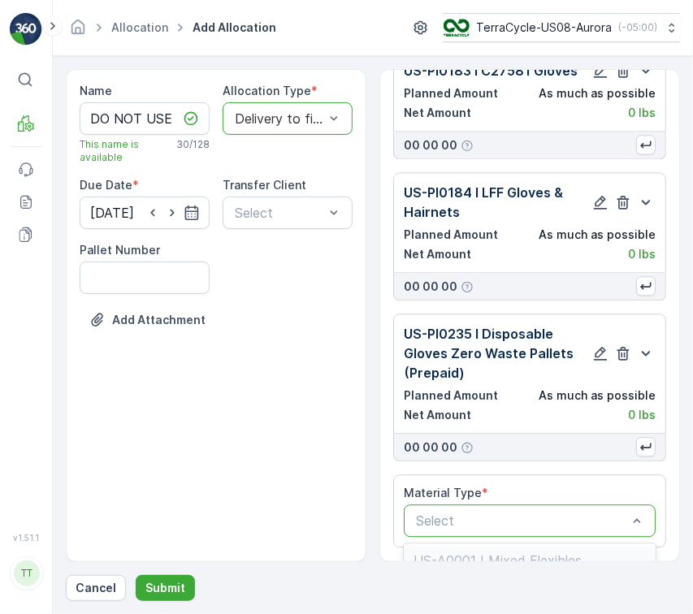
type input "US-PI0250 I C27581 Hair/Beardnets"
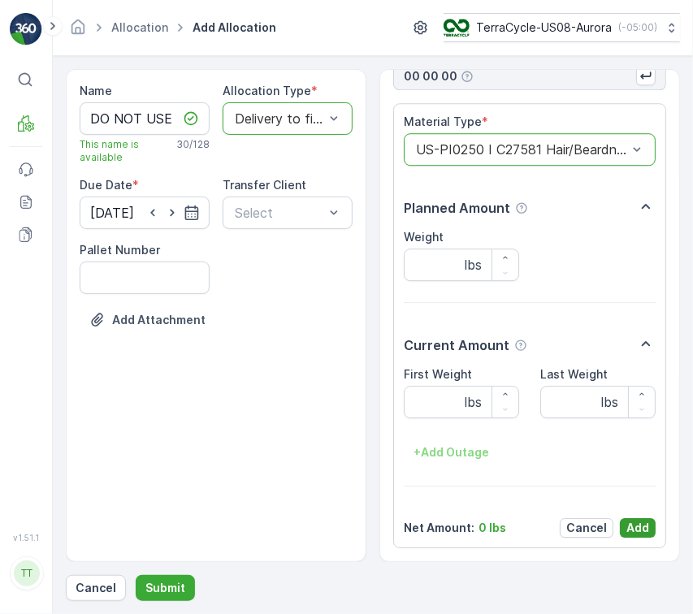
click at [628, 529] on p "Add" at bounding box center [638, 528] width 23 height 16
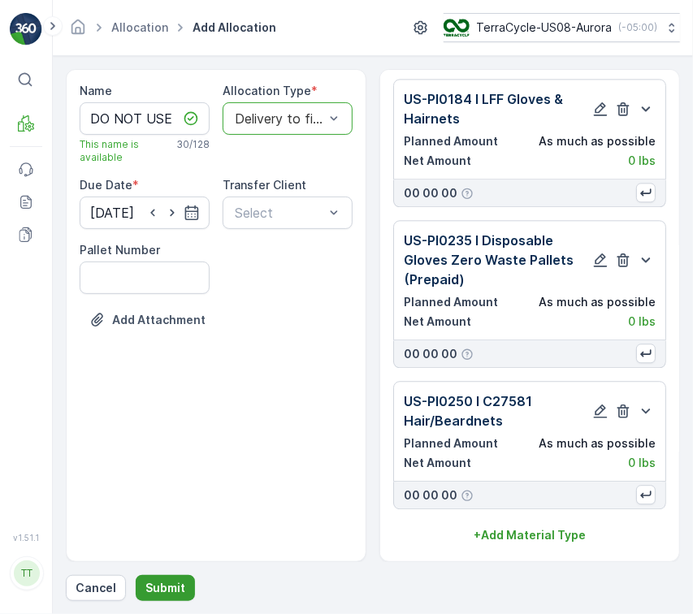
click at [176, 588] on p "Submit" at bounding box center [165, 588] width 40 height 16
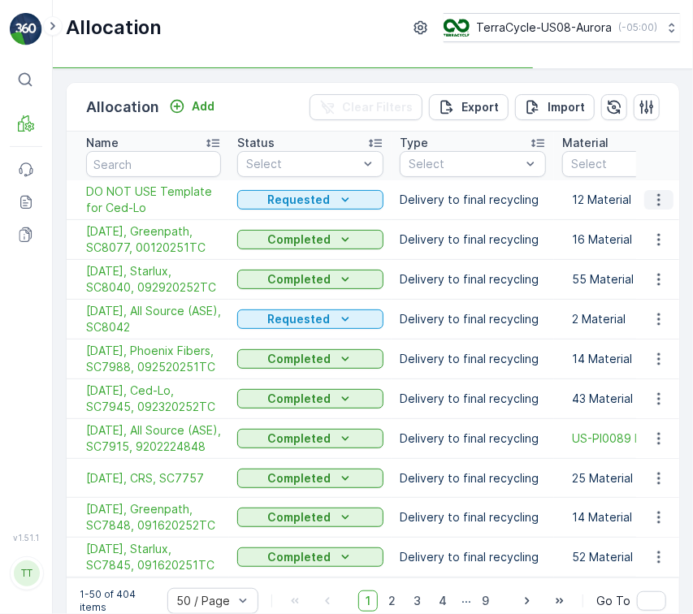
click at [662, 193] on icon "button" at bounding box center [659, 200] width 16 height 16
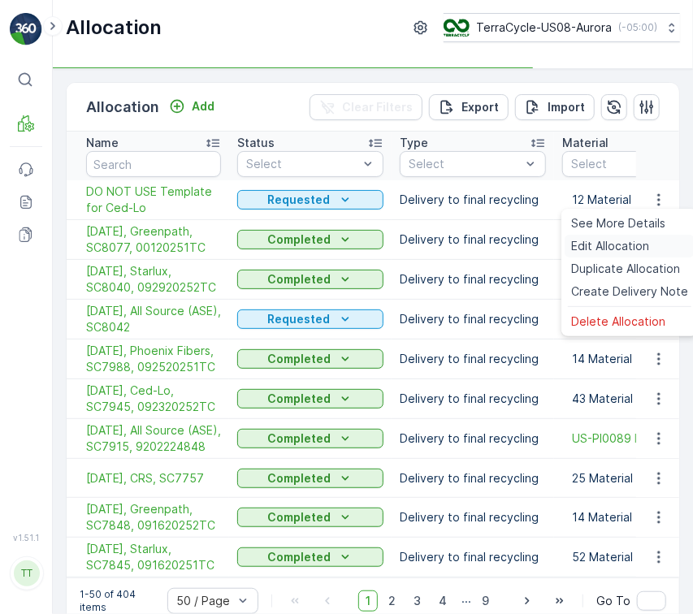
click at [654, 236] on div "Edit Allocation" at bounding box center [630, 246] width 130 height 23
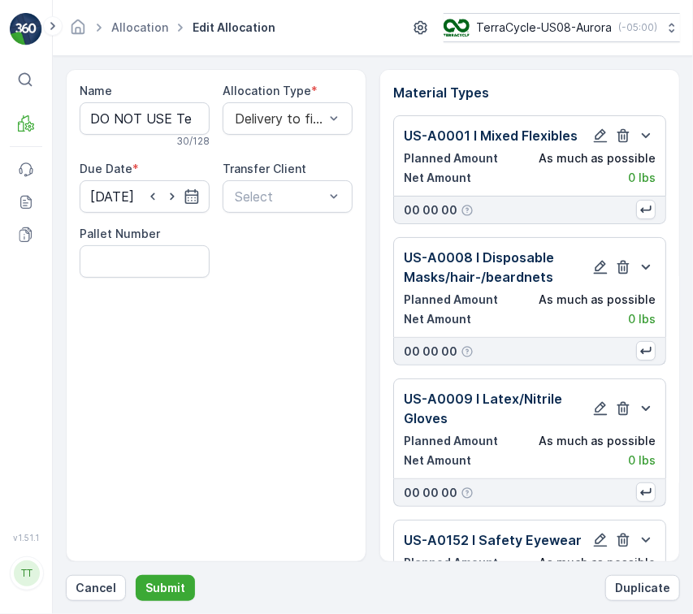
click at [643, 102] on div "Material Types US-A0001 I Mixed Flexibles Planned Amount As much as possible Ne…" at bounding box center [529, 315] width 301 height 493
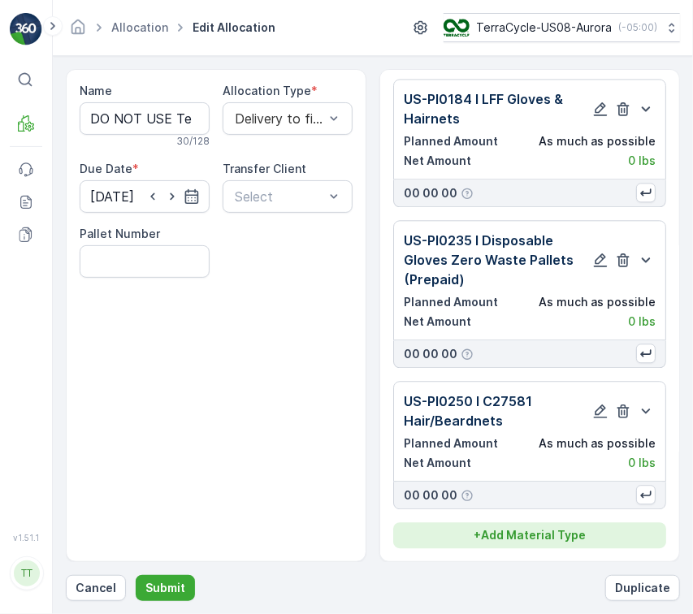
click at [502, 530] on p "+ Add Material Type" at bounding box center [530, 535] width 112 height 16
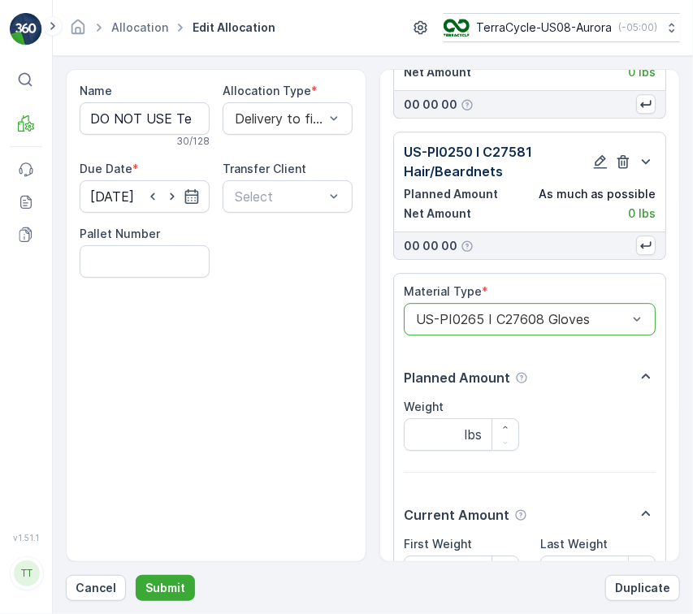
scroll to position [1645, 0]
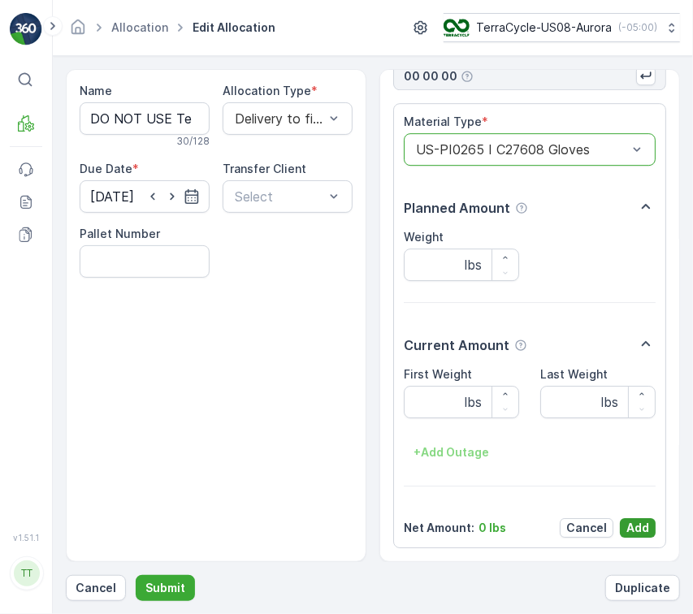
click at [635, 528] on p "Add" at bounding box center [638, 528] width 23 height 16
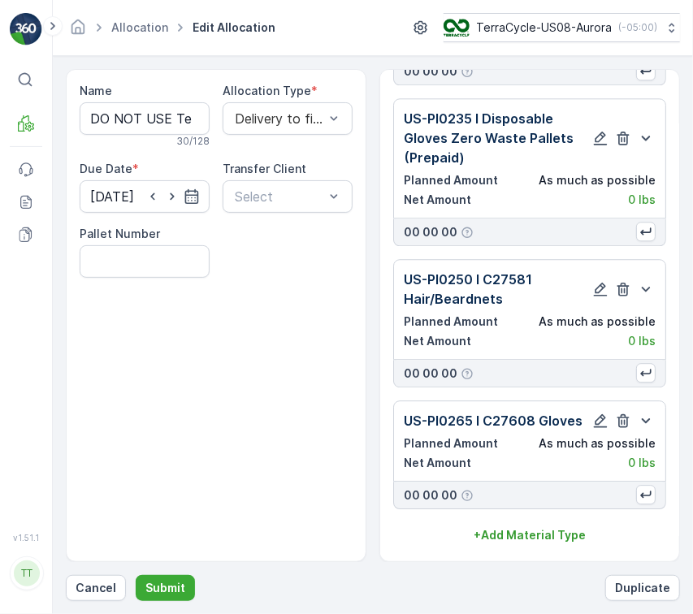
scroll to position [1394, 0]
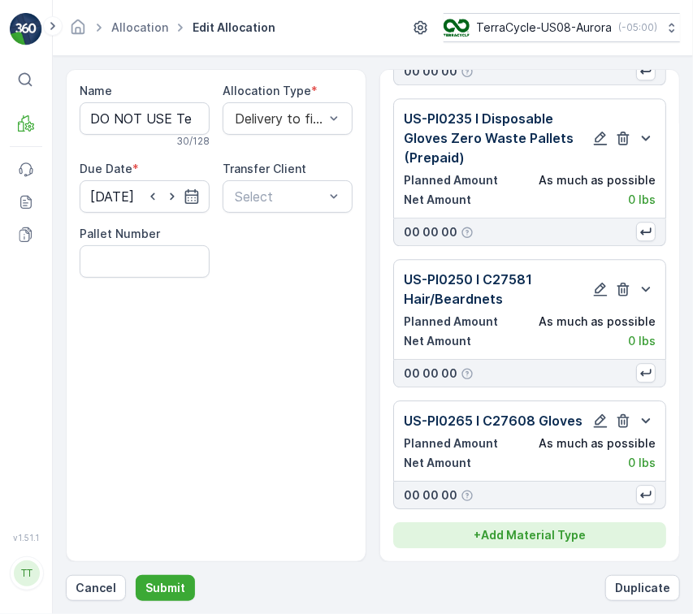
click at [529, 536] on p "+ Add Material Type" at bounding box center [530, 535] width 112 height 16
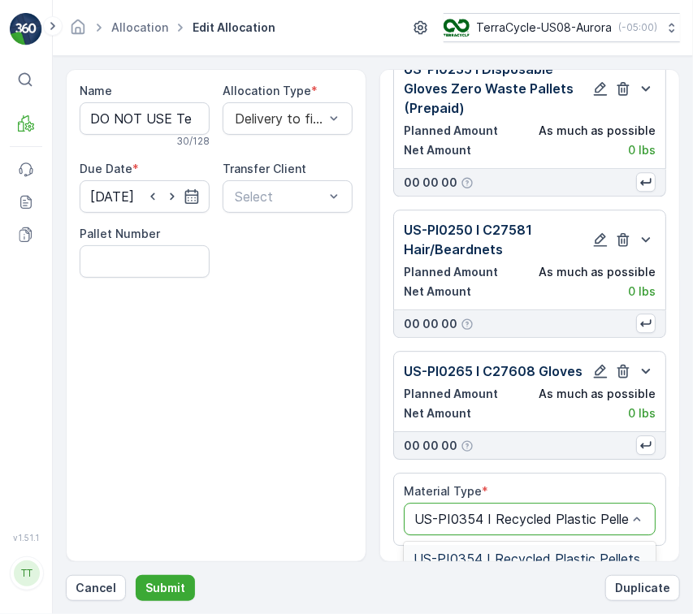
scroll to position [0, 13]
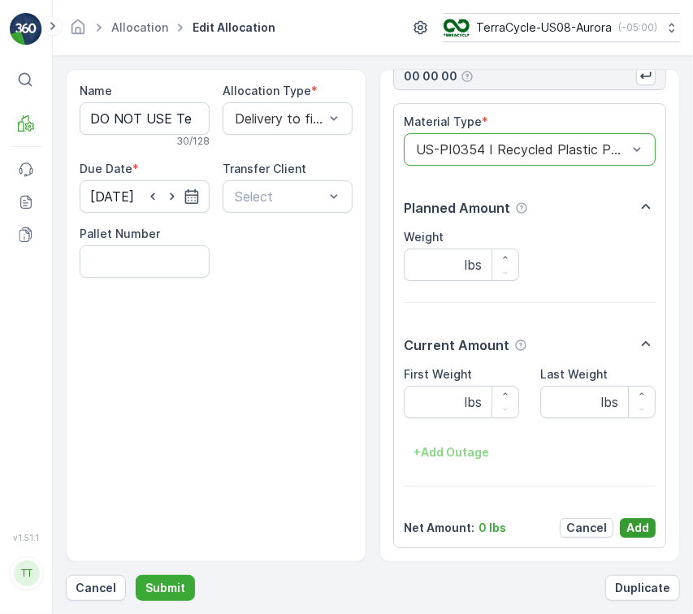
click at [643, 523] on p "Add" at bounding box center [638, 528] width 23 height 16
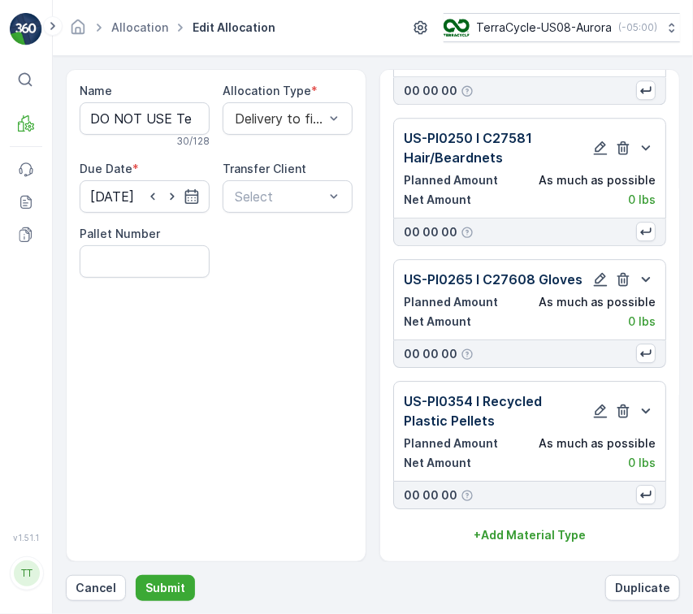
scroll to position [1536, 0]
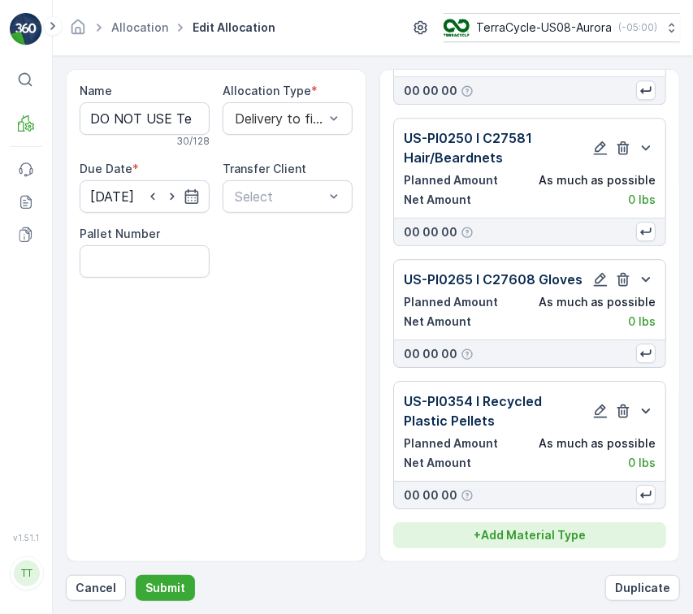
click at [532, 535] on p "+ Add Material Type" at bounding box center [530, 535] width 112 height 16
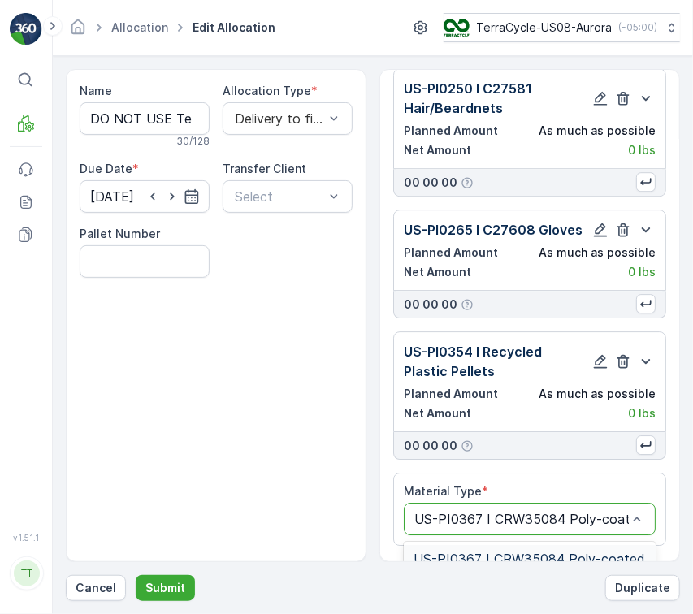
scroll to position [0, 89]
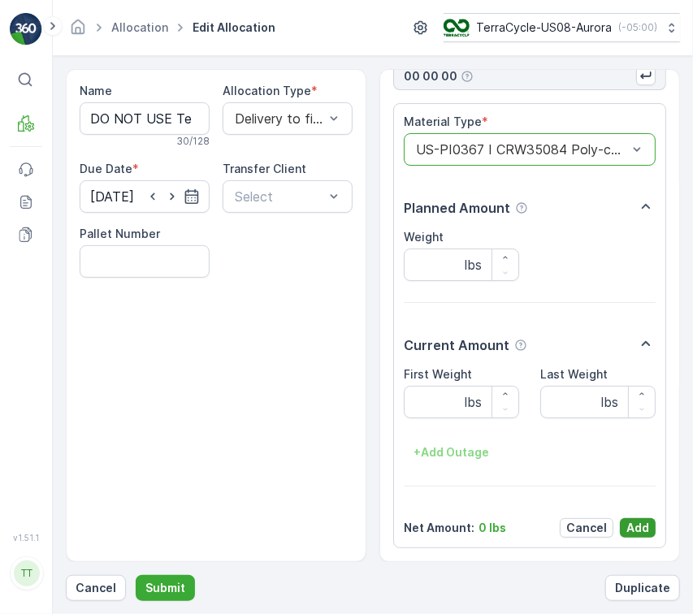
click at [647, 521] on button "Add" at bounding box center [638, 528] width 36 height 20
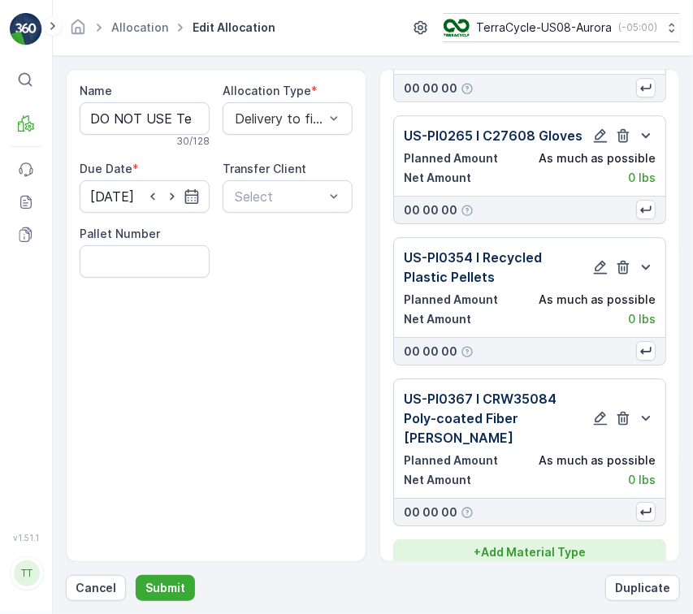
click at [528, 544] on p "+ Add Material Type" at bounding box center [530, 552] width 112 height 16
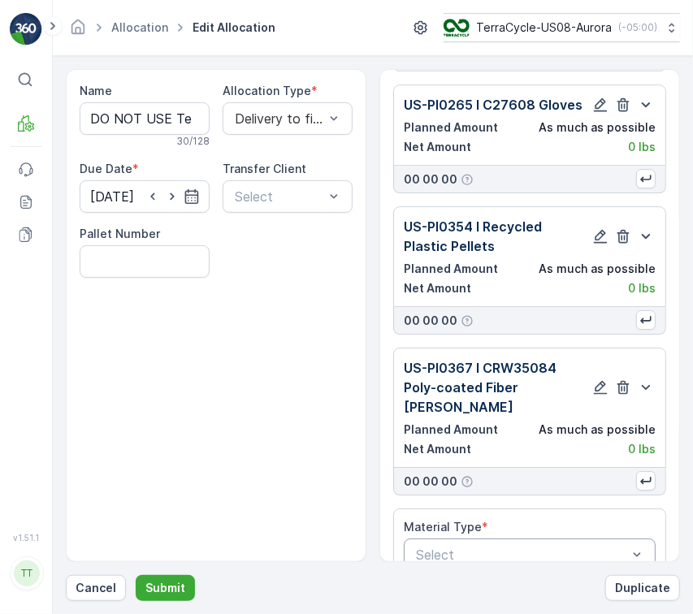
scroll to position [1724, 0]
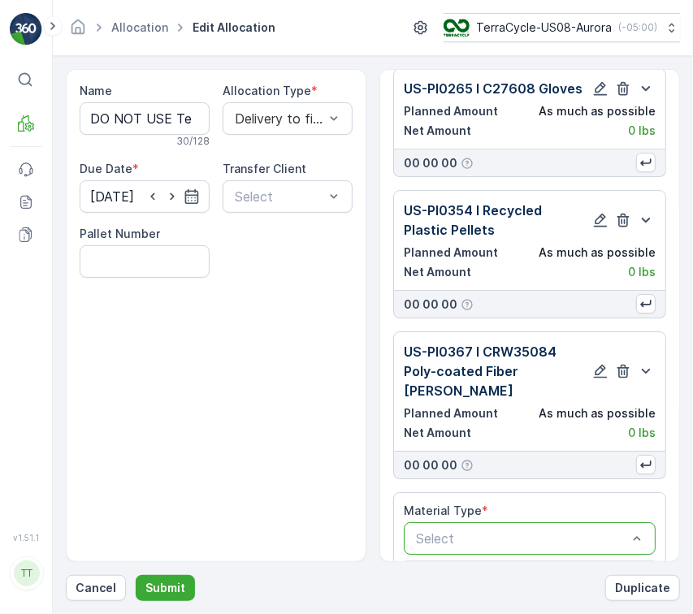
type input "US-PI0404 I C27643 Rigid Plastics"
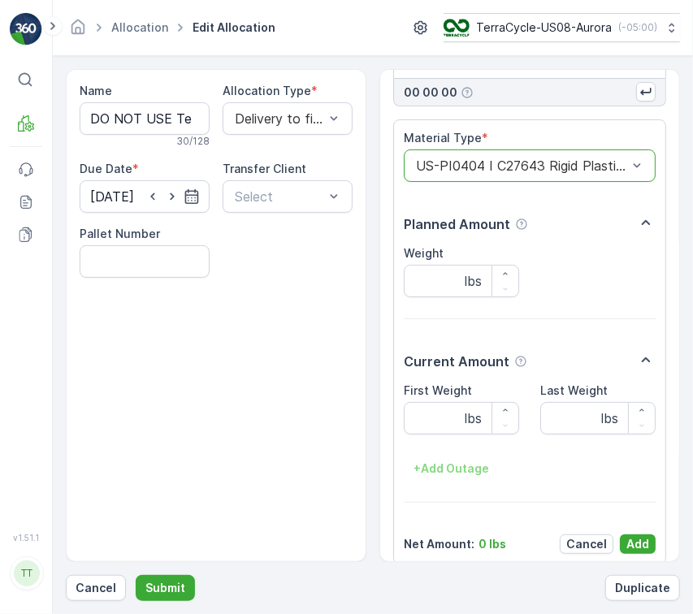
click at [640, 536] on p "Add" at bounding box center [638, 544] width 23 height 16
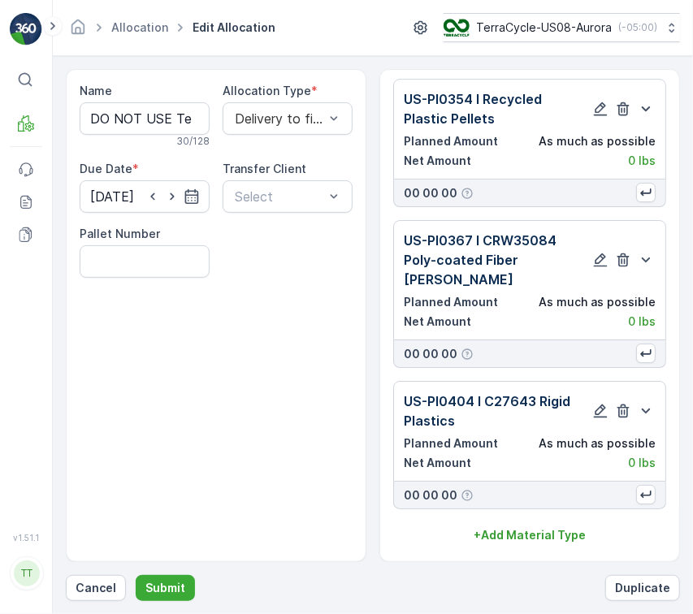
scroll to position [1819, 0]
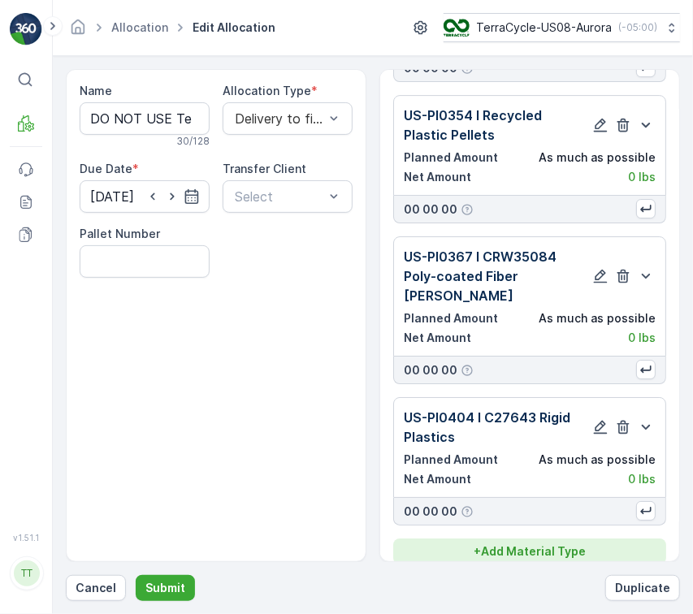
click at [543, 539] on button "+ Add Material Type" at bounding box center [529, 552] width 273 height 26
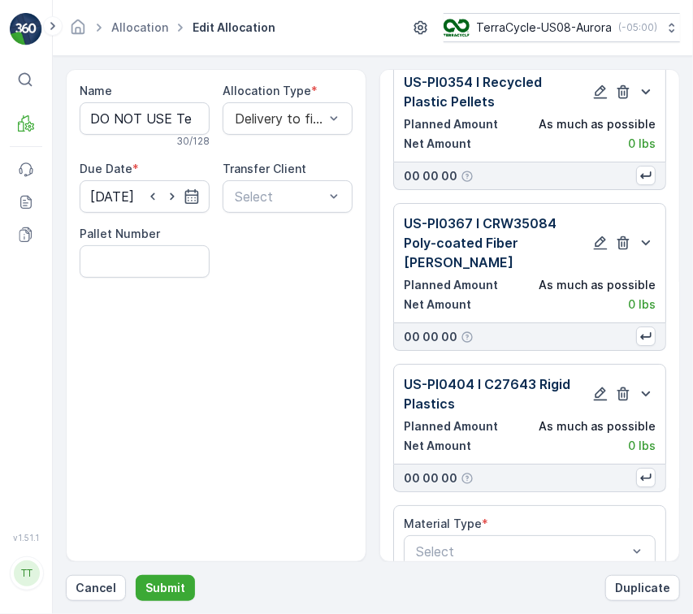
scroll to position [1866, 0]
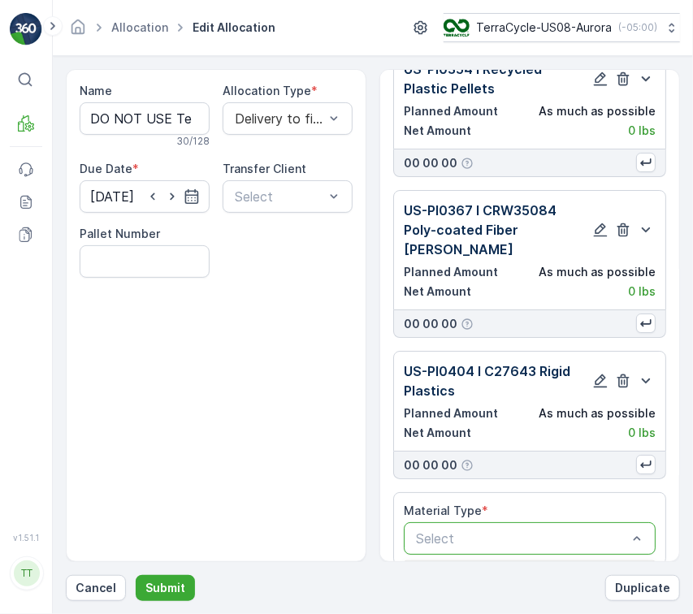
type input "US-PI0410 I CCA01010 Plastic Packaging"
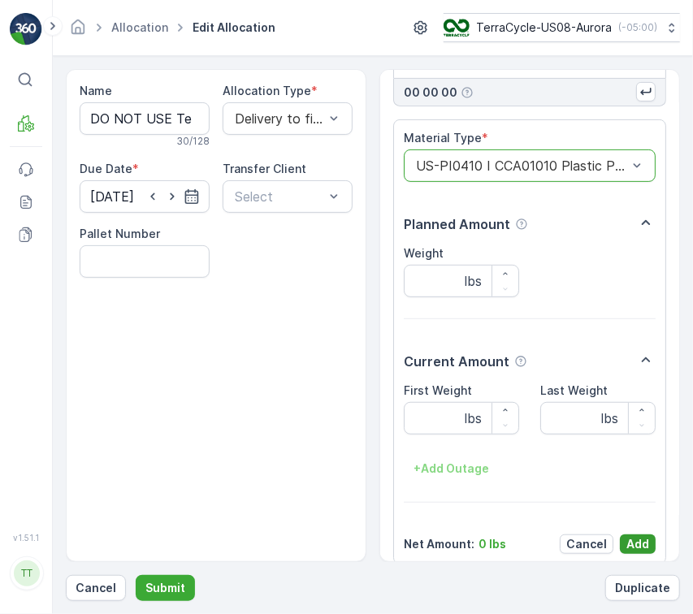
click at [635, 536] on p "Add" at bounding box center [638, 544] width 23 height 16
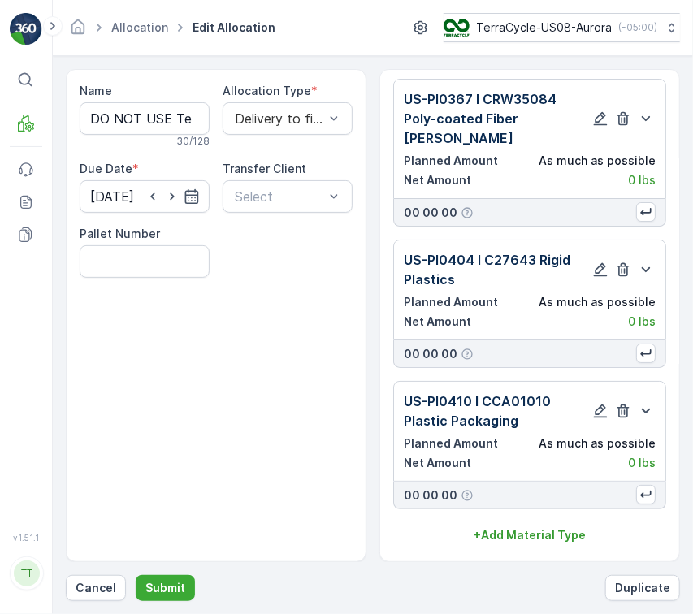
scroll to position [1961, 0]
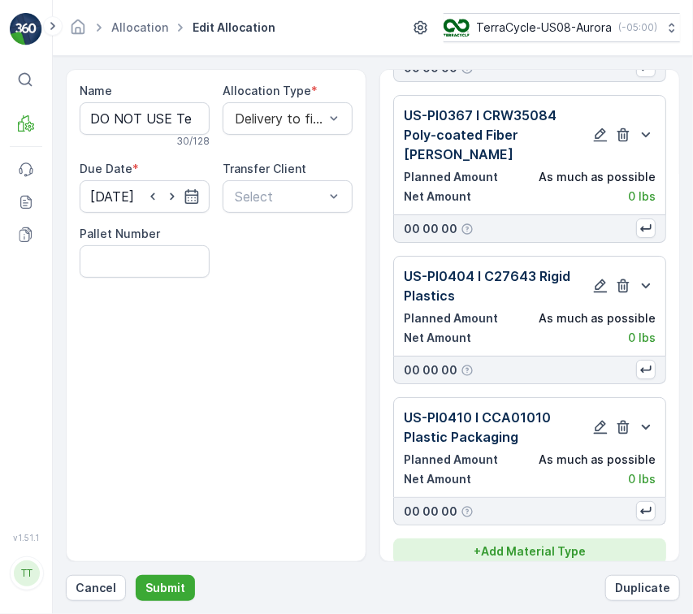
click at [577, 544] on p "+ Add Material Type" at bounding box center [530, 552] width 112 height 16
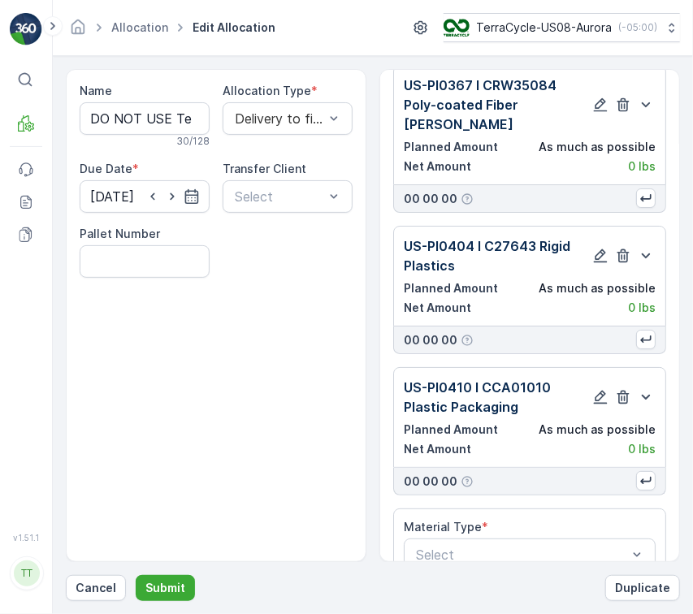
scroll to position [2008, 0]
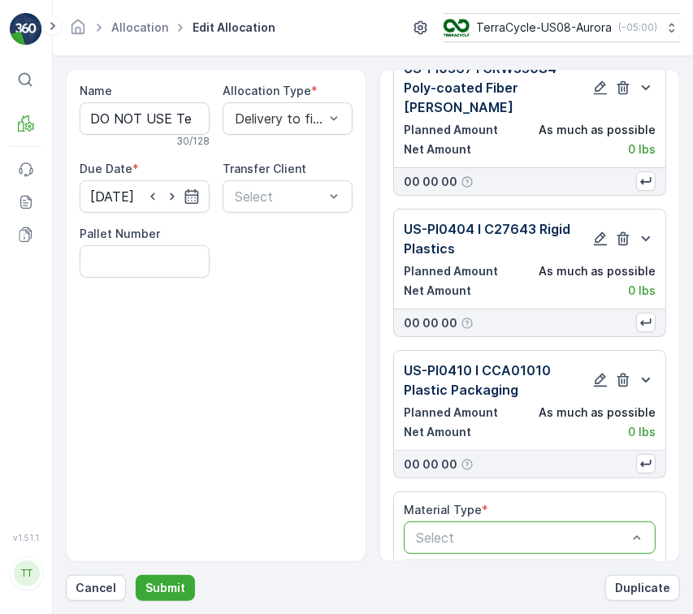
type input "US-PI0422 I C31636 - Protective Helmets"
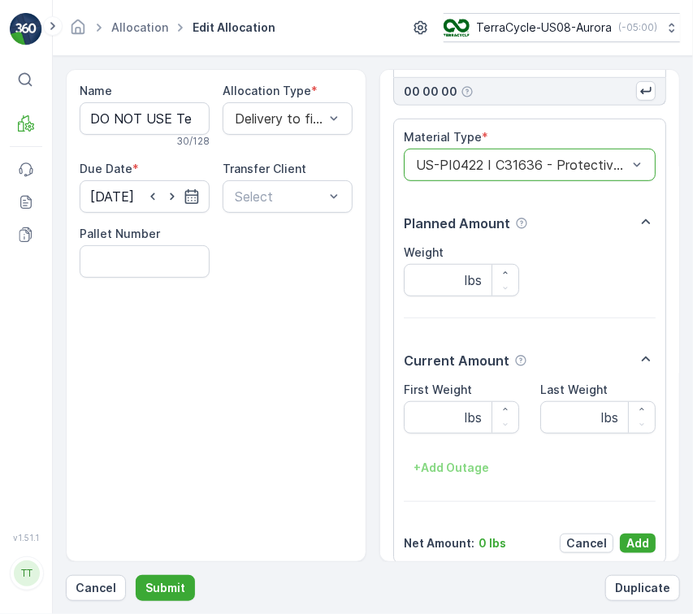
click at [637, 536] on p "Add" at bounding box center [638, 544] width 23 height 16
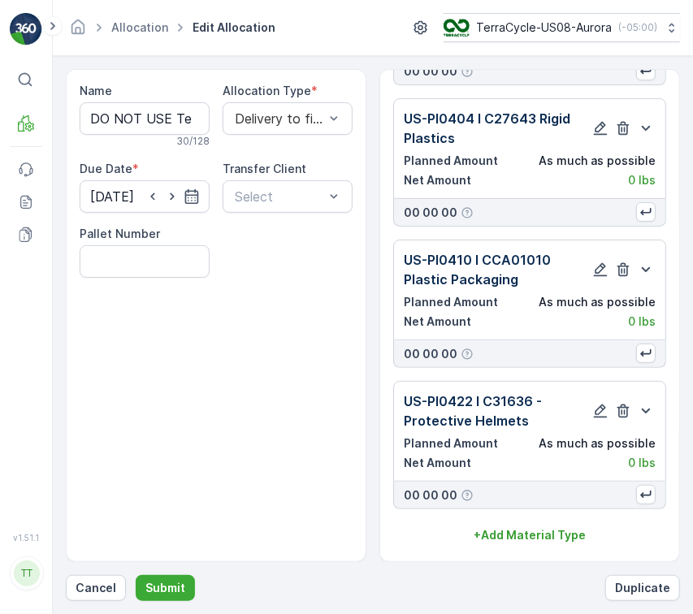
scroll to position [2102, 0]
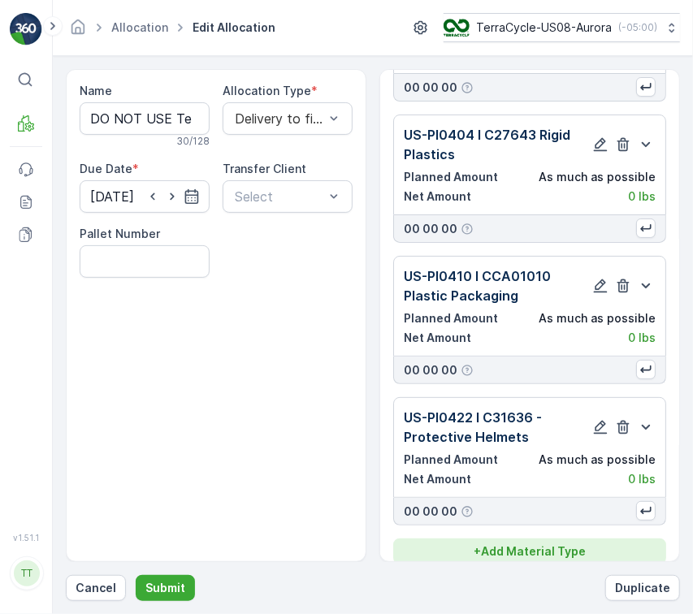
click at [514, 544] on p "+ Add Material Type" at bounding box center [530, 552] width 112 height 16
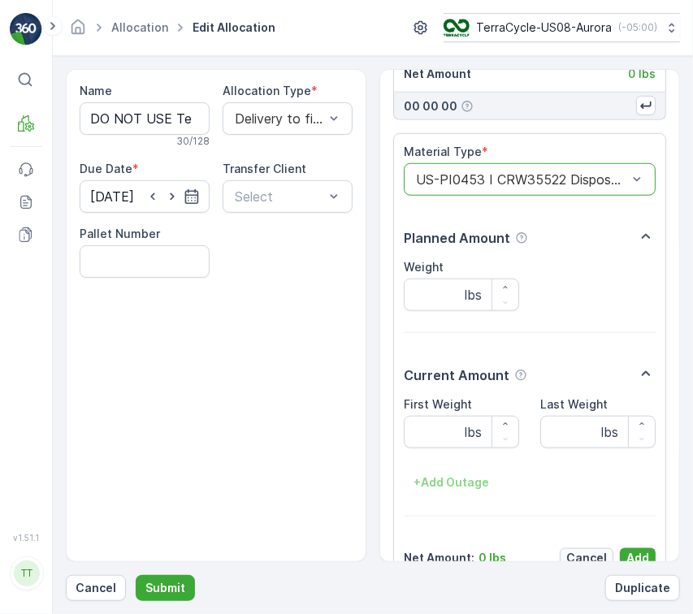
scroll to position [2522, 0]
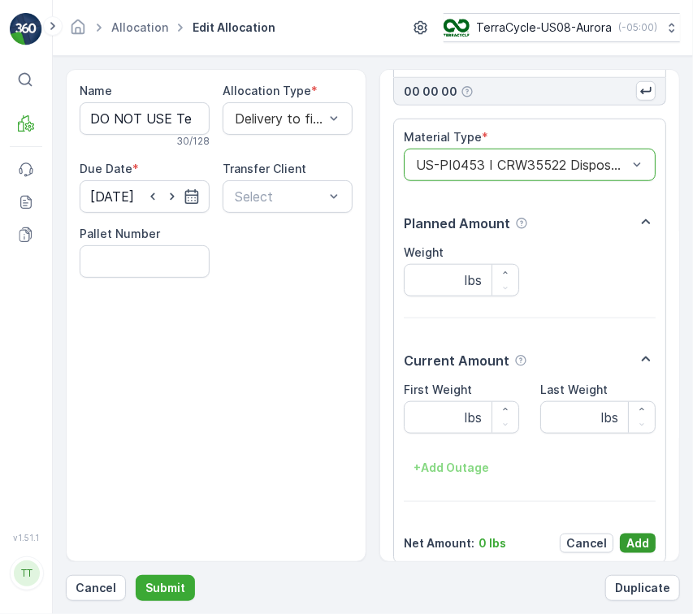
click at [644, 536] on p "Add" at bounding box center [638, 544] width 23 height 16
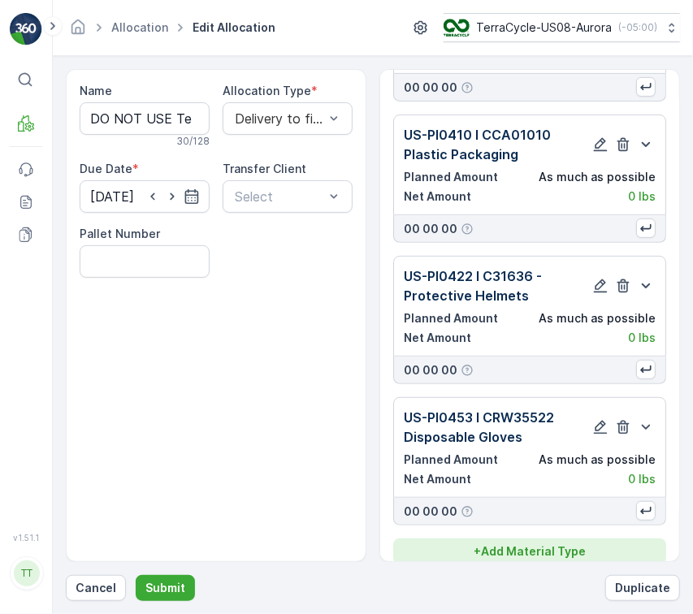
click at [553, 544] on p "+ Add Material Type" at bounding box center [530, 552] width 112 height 16
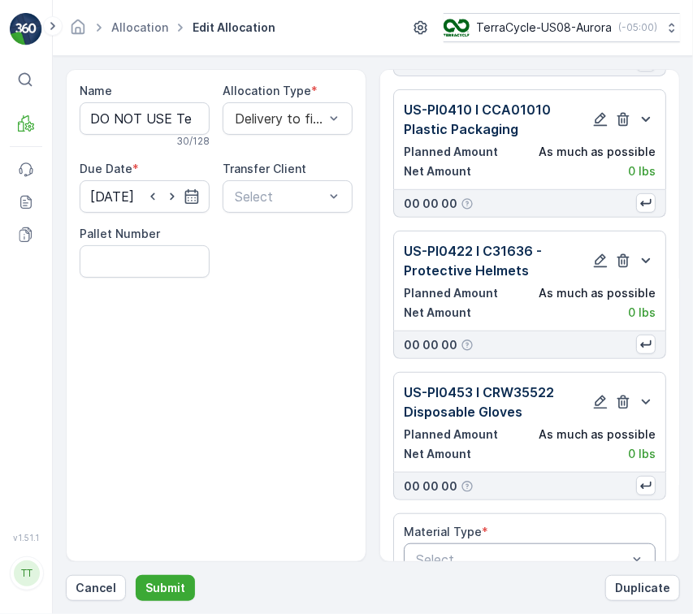
scroll to position [2291, 0]
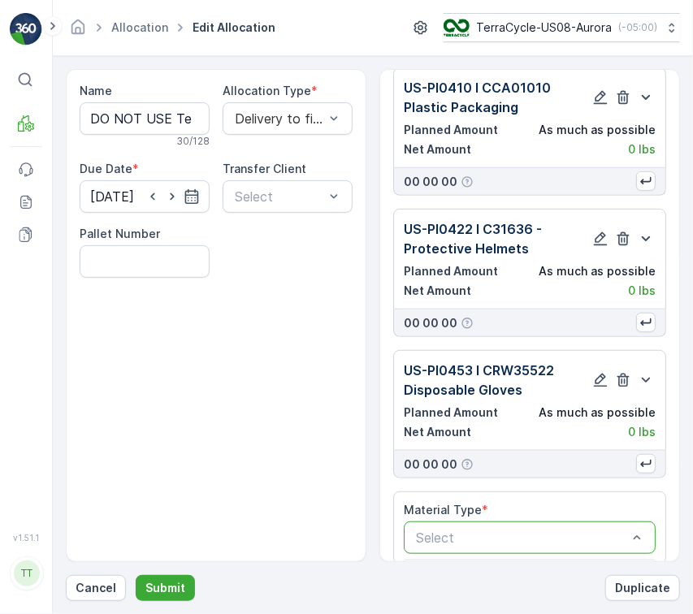
type input "US-PI0456 I CRW35558 Gloves"
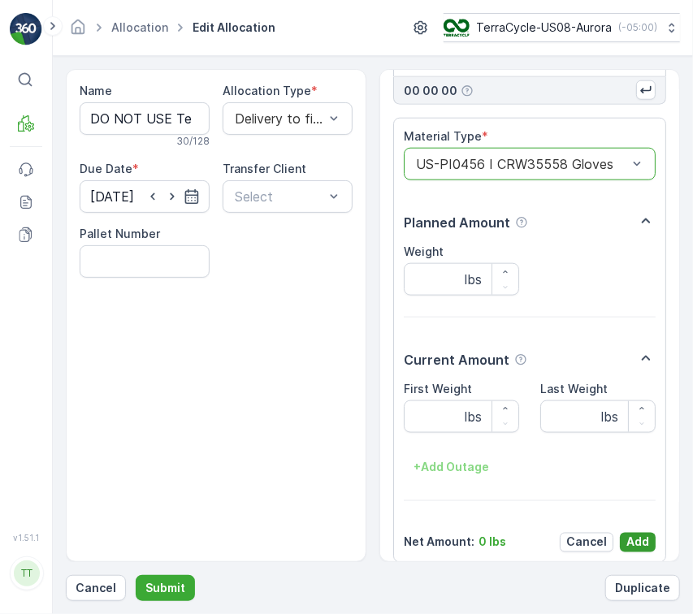
click at [644, 535] on p "Add" at bounding box center [638, 543] width 23 height 16
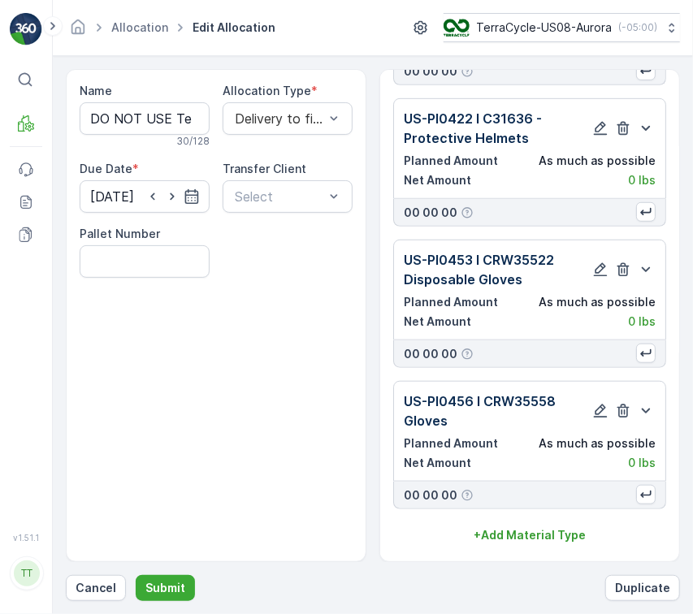
scroll to position [2386, 0]
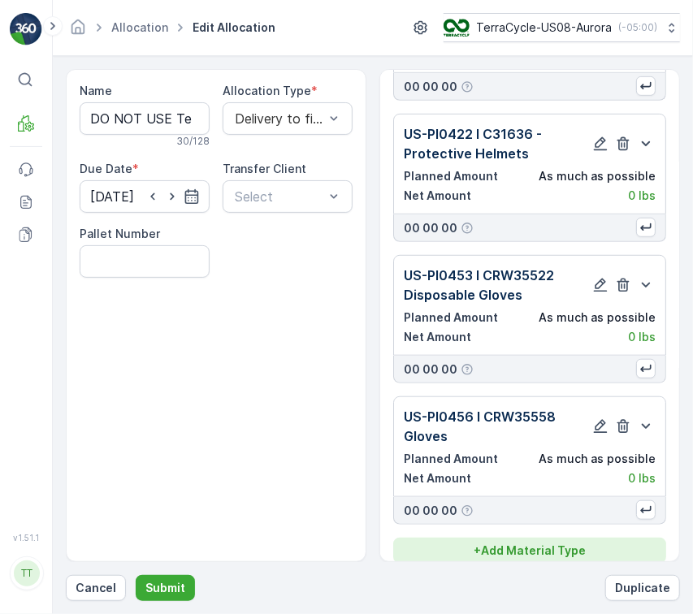
click at [542, 543] on p "+ Add Material Type" at bounding box center [530, 551] width 112 height 16
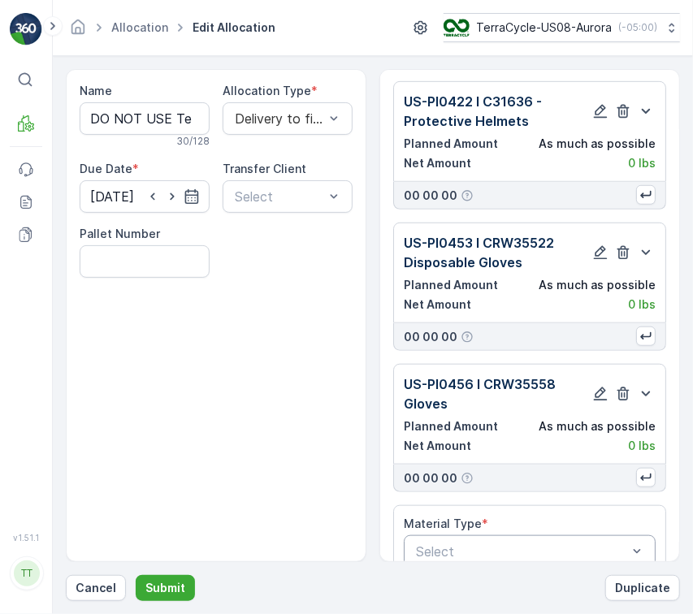
scroll to position [2433, 0]
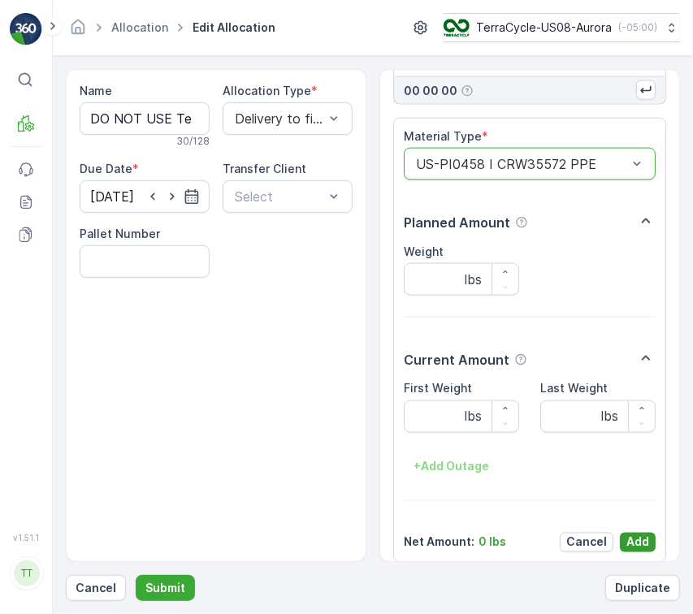
click at [640, 535] on p "Add" at bounding box center [638, 543] width 23 height 16
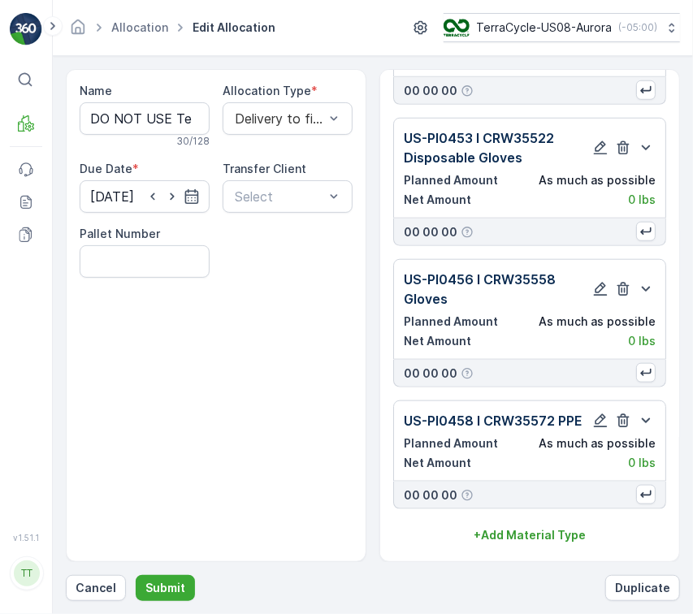
scroll to position [2528, 0]
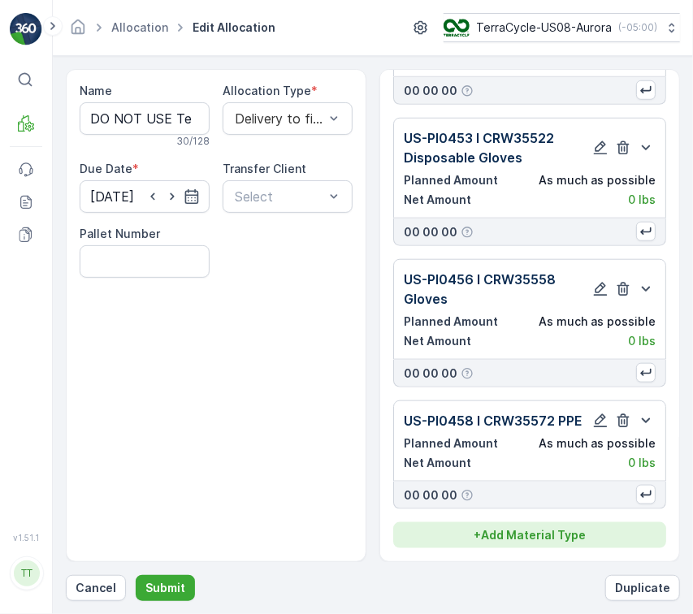
click at [581, 530] on p "+ Add Material Type" at bounding box center [530, 535] width 112 height 16
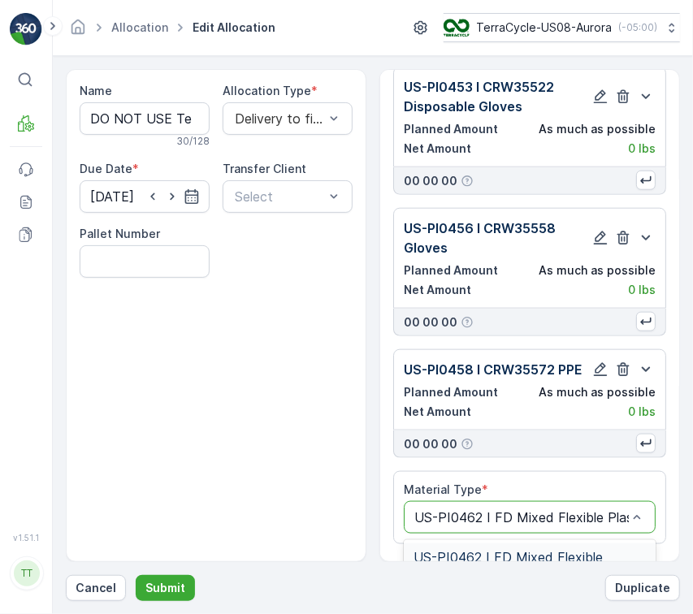
scroll to position [0, 20]
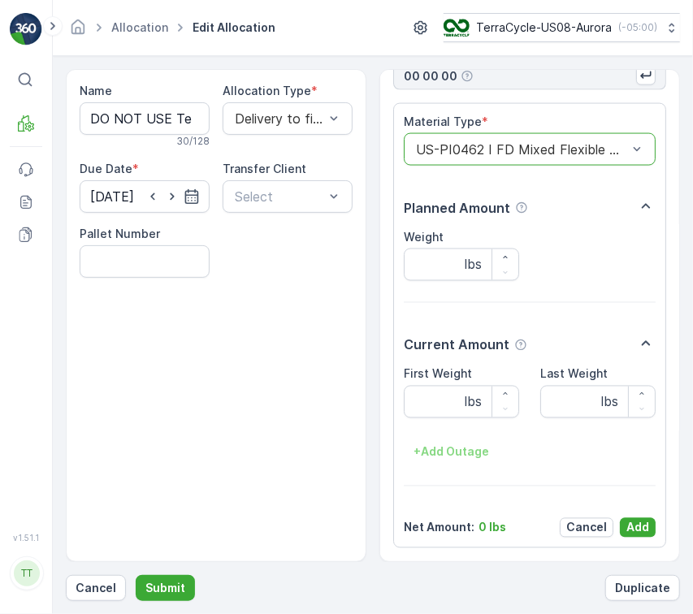
click at [644, 538] on button "Add" at bounding box center [638, 528] width 36 height 20
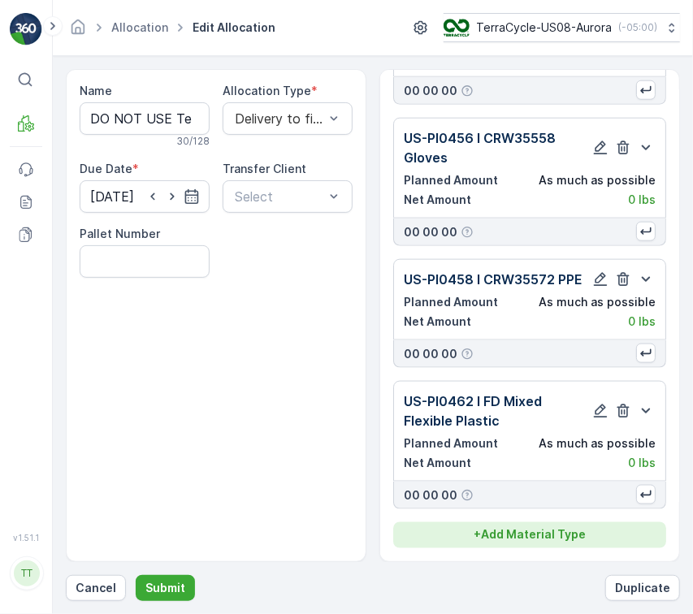
click at [530, 527] on button "+ Add Material Type" at bounding box center [529, 536] width 273 height 26
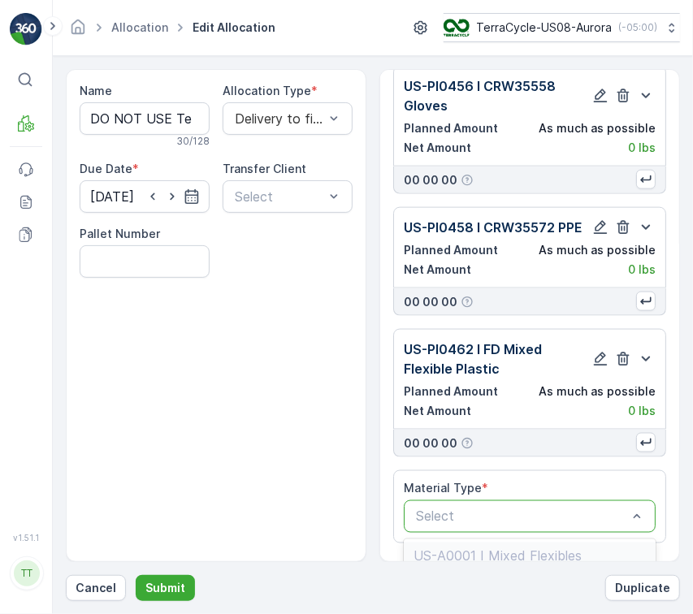
type input "US-PI0468 I CRW36400 Flexible Plastic"
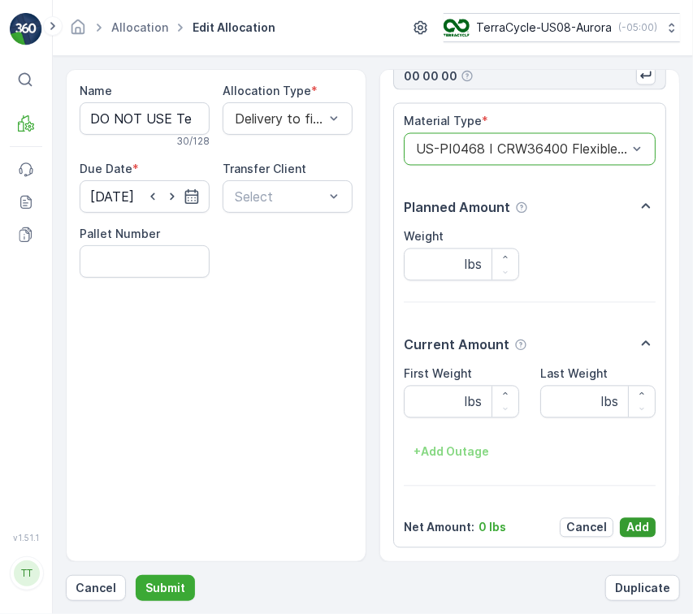
click at [633, 531] on p "Add" at bounding box center [638, 528] width 23 height 16
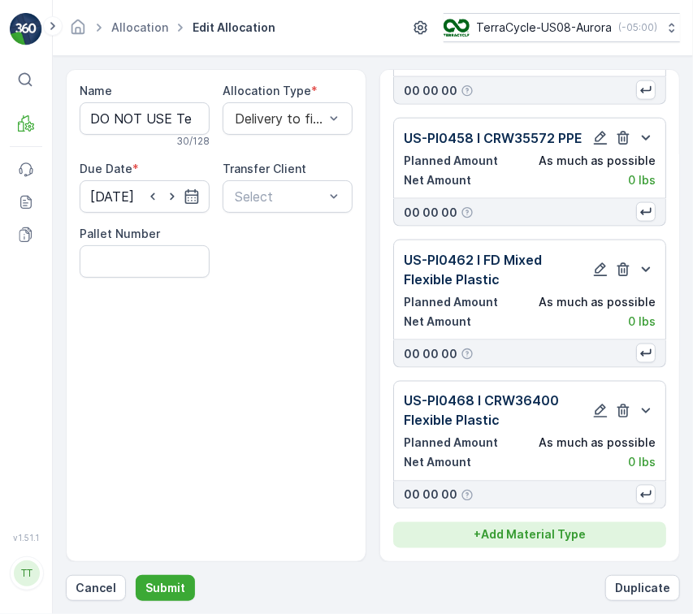
click at [537, 530] on p "+ Add Material Type" at bounding box center [530, 535] width 112 height 16
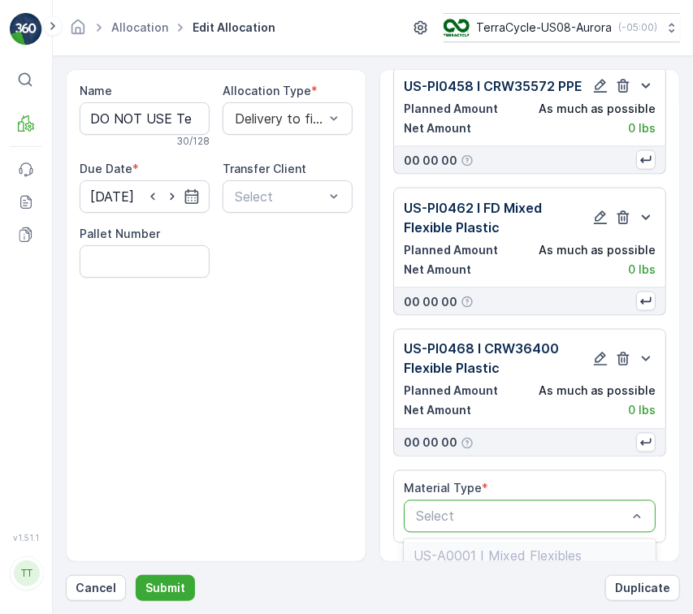
type input "US-PI0473 I FD Nitrile & Latex Gloves"
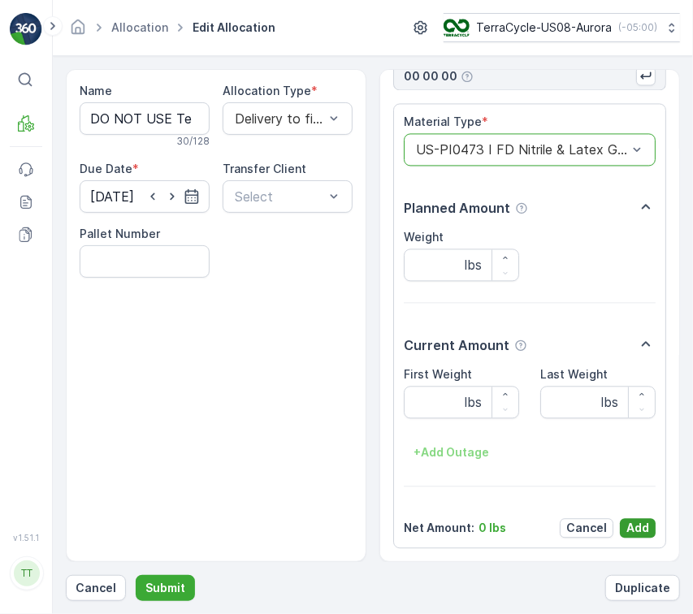
click at [631, 527] on p "Add" at bounding box center [638, 528] width 23 height 16
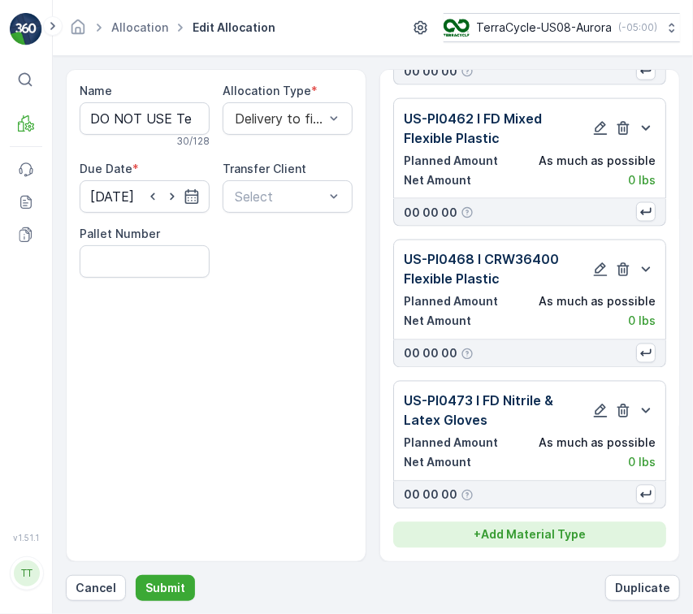
click at [535, 530] on p "+ Add Material Type" at bounding box center [530, 535] width 112 height 16
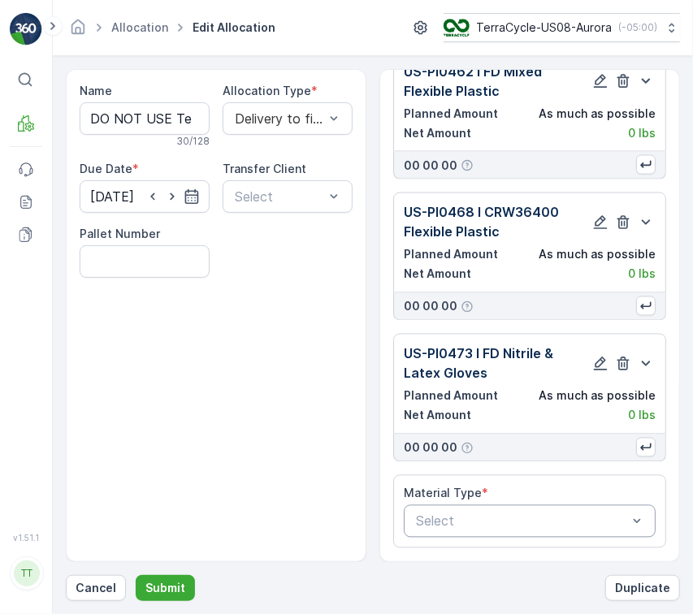
click at [557, 536] on div "Select" at bounding box center [530, 521] width 252 height 33
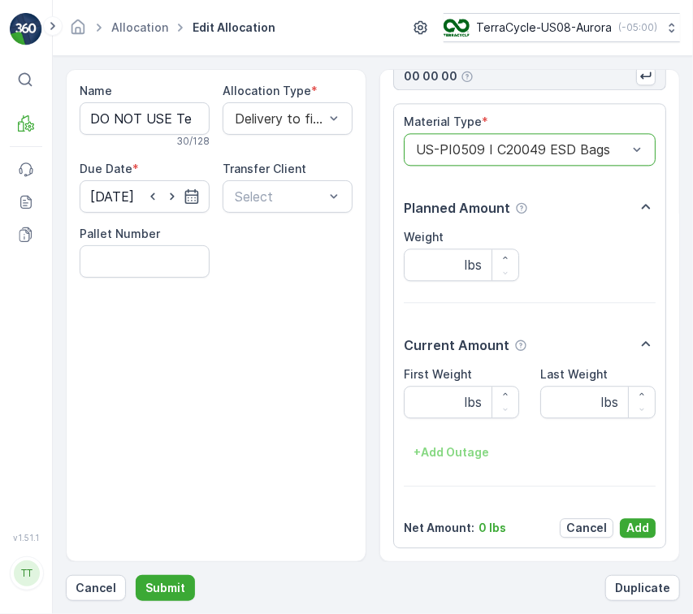
click at [637, 519] on button "Add" at bounding box center [638, 528] width 36 height 20
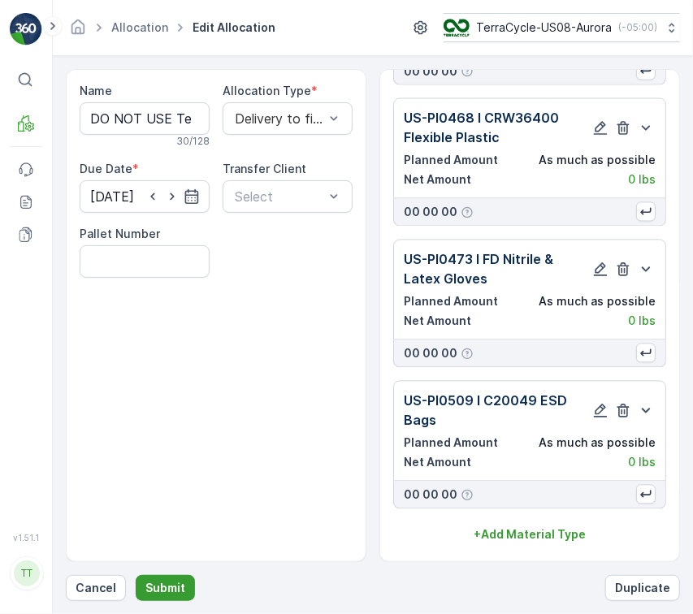
click at [175, 586] on p "Submit" at bounding box center [165, 588] width 40 height 16
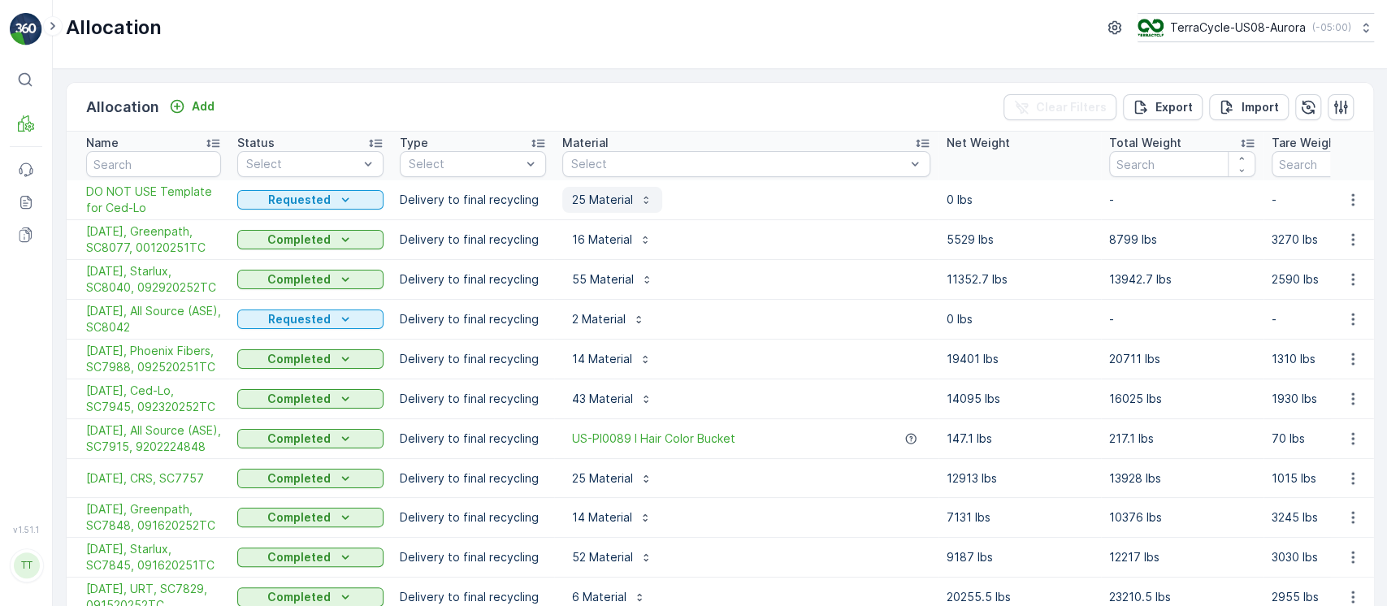
click at [611, 202] on p "25 Material" at bounding box center [602, 200] width 61 height 16
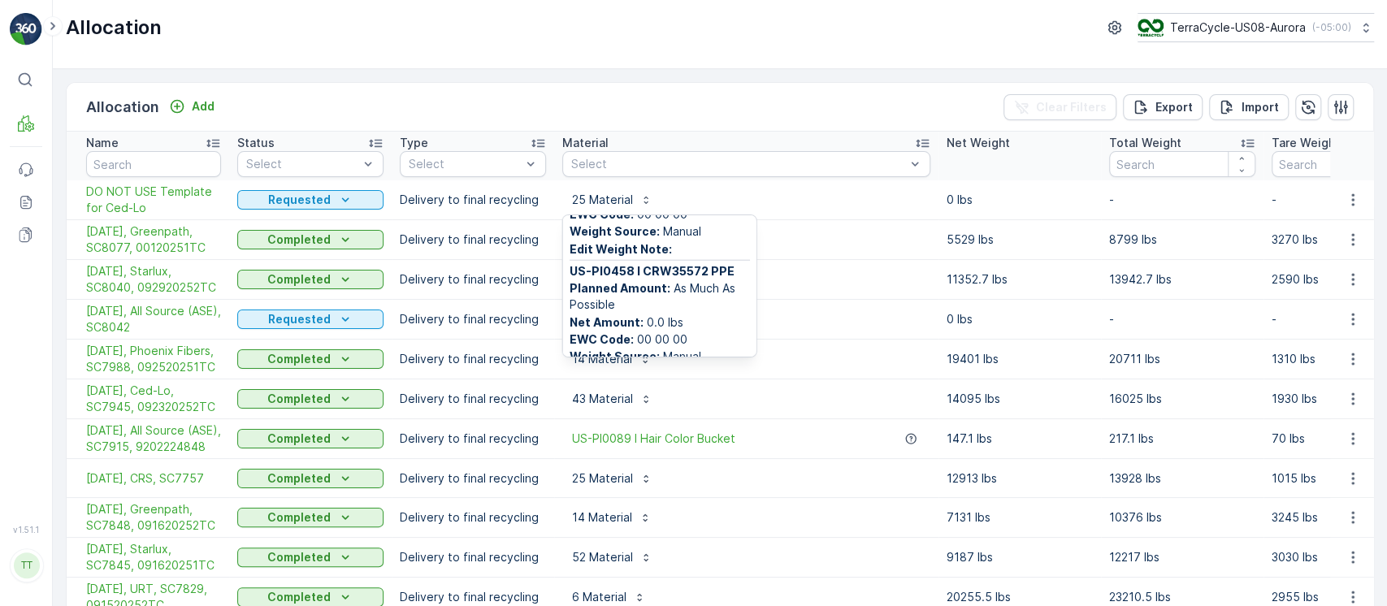
scroll to position [2815, 0]
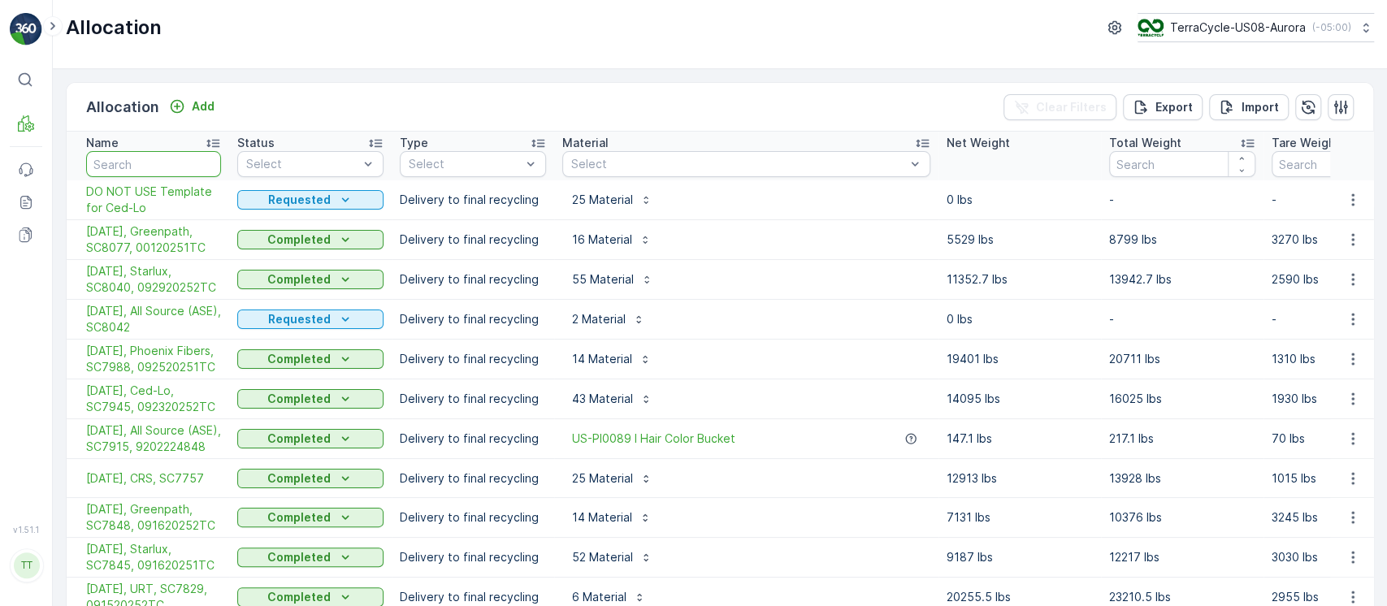
click at [193, 153] on input "text" at bounding box center [153, 164] width 135 height 26
type input "ced"
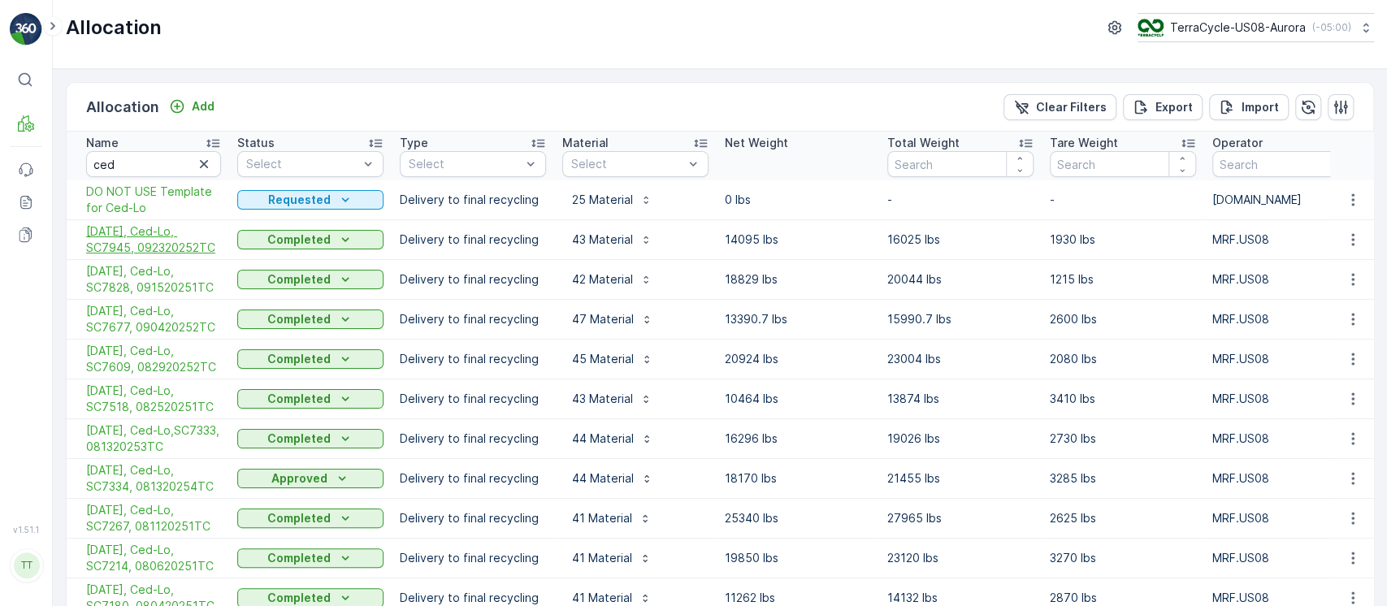
click at [161, 234] on span "09/24/25, Ced-Lo, SC7945, 092320252TC" at bounding box center [153, 239] width 135 height 33
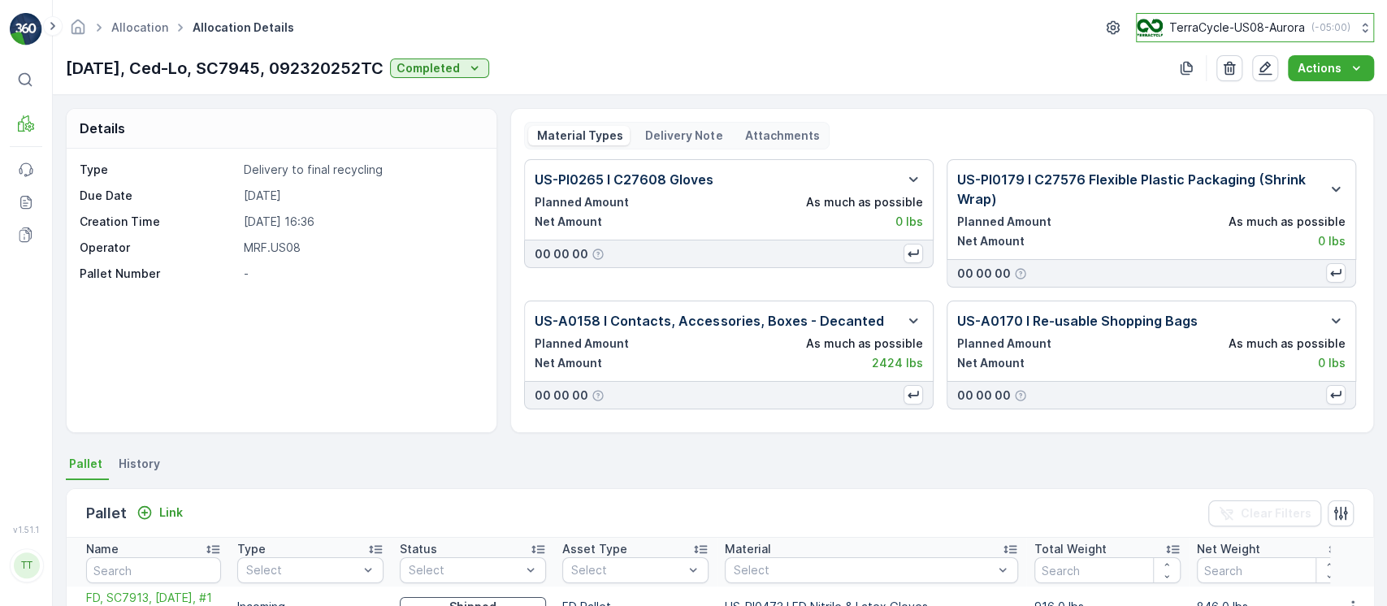
click at [1152, 33] on img at bounding box center [1150, 28] width 26 height 18
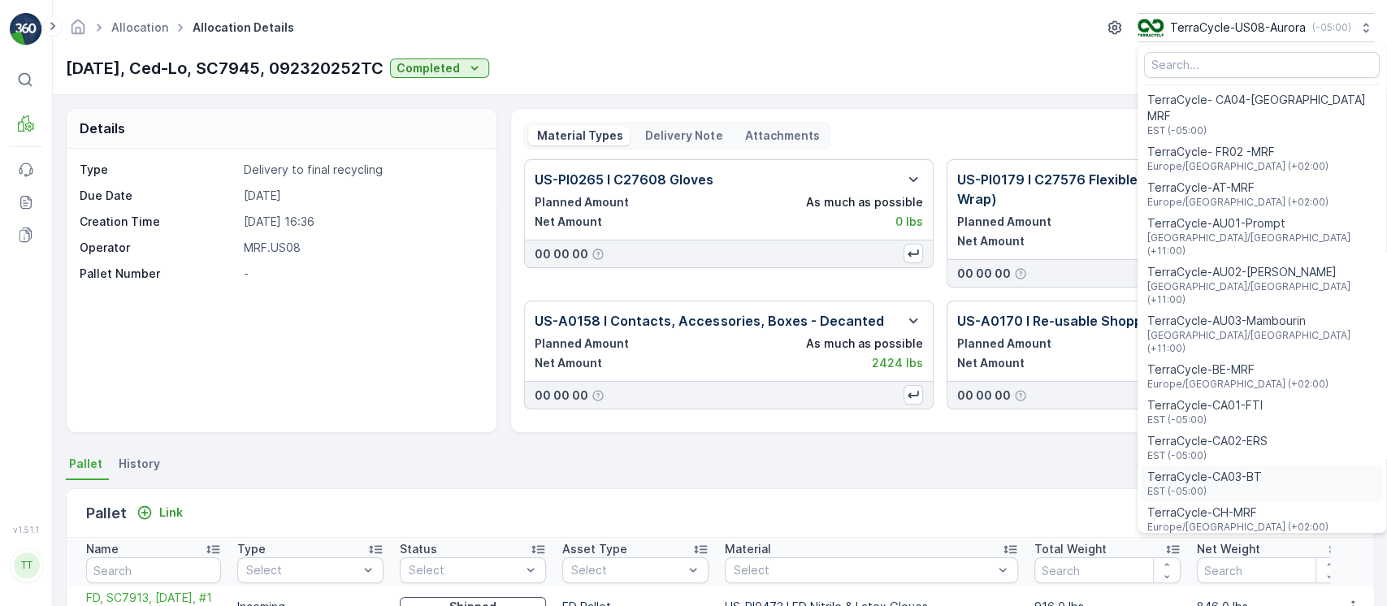
click at [1212, 485] on span "EST (-05:00)" at bounding box center [1204, 491] width 115 height 13
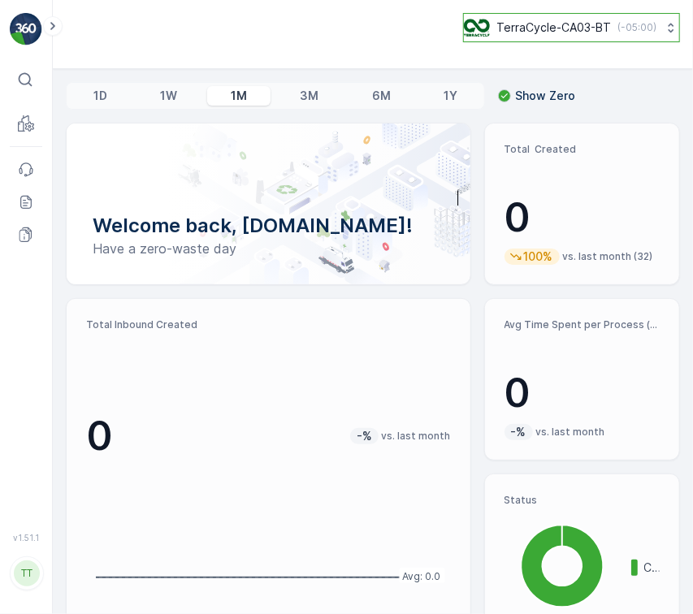
click at [502, 37] on button "TerraCycle-CA03-BT ( -05:00 )" at bounding box center [571, 27] width 217 height 29
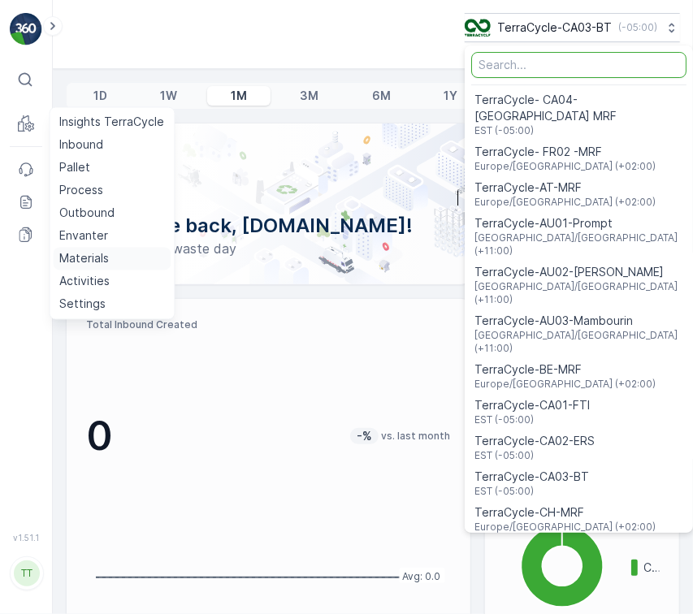
click at [95, 258] on p "Materials" at bounding box center [84, 259] width 50 height 16
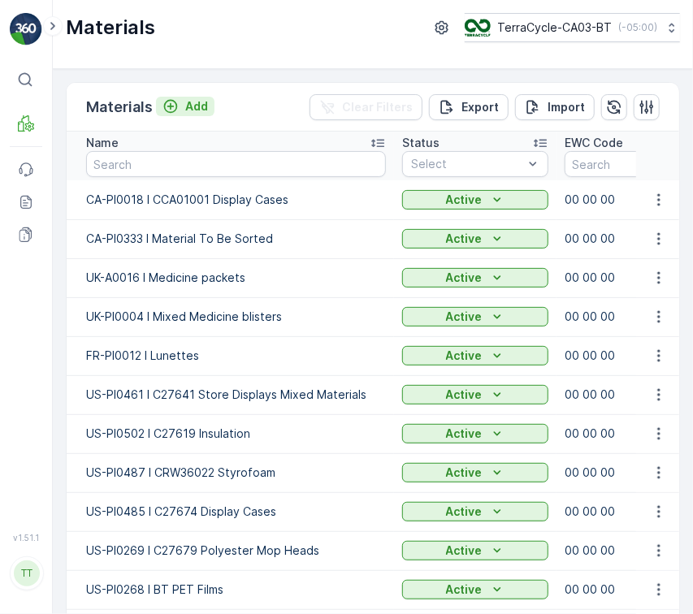
click at [171, 111] on icon "Add" at bounding box center [171, 107] width 14 height 14
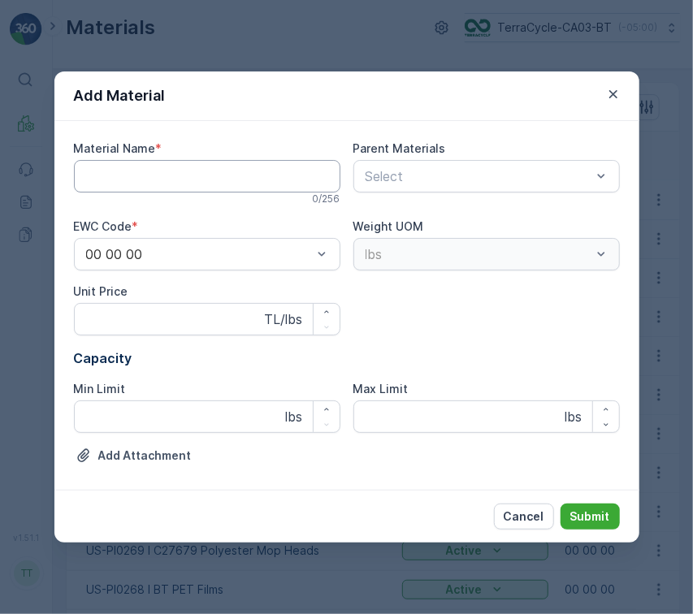
click at [182, 184] on Name "Material Name" at bounding box center [207, 176] width 267 height 33
paste Name "US-PI0505 I C27672 Furniture"
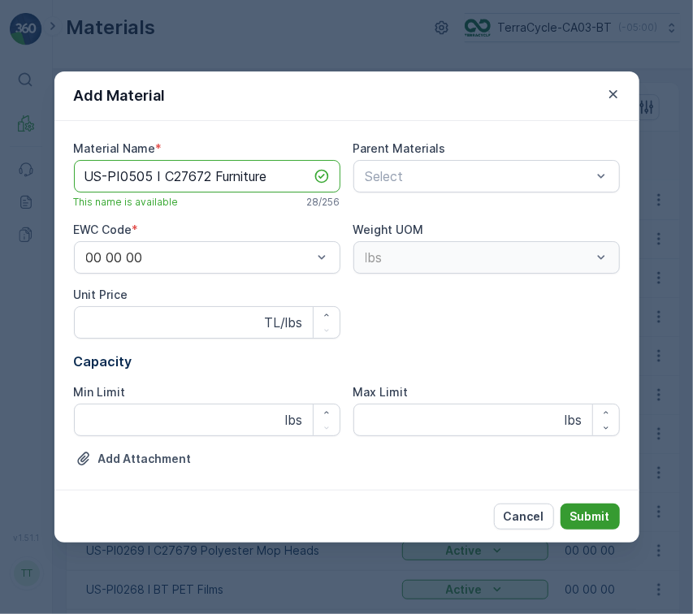
type Name "US-PI0505 I C27672 Furniture"
click at [599, 514] on p "Submit" at bounding box center [590, 517] width 40 height 16
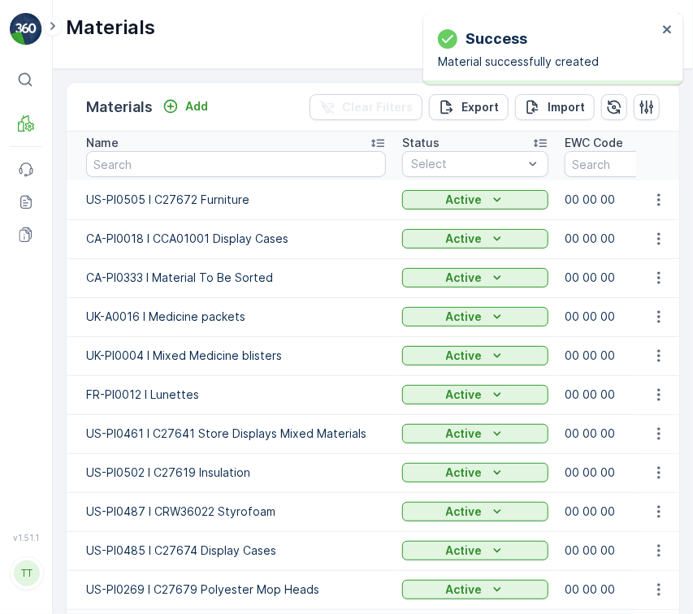
drag, startPoint x: 261, startPoint y: 127, endPoint x: 306, endPoint y: 127, distance: 44.7
click at [261, 127] on div "Materials Add Clear Filters Export Import" at bounding box center [373, 107] width 613 height 49
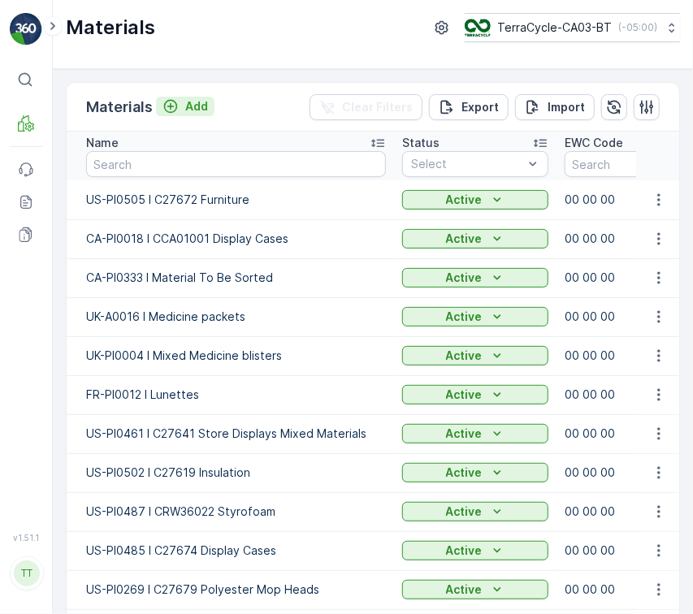
click at [171, 104] on icon "Add" at bounding box center [171, 106] width 16 height 16
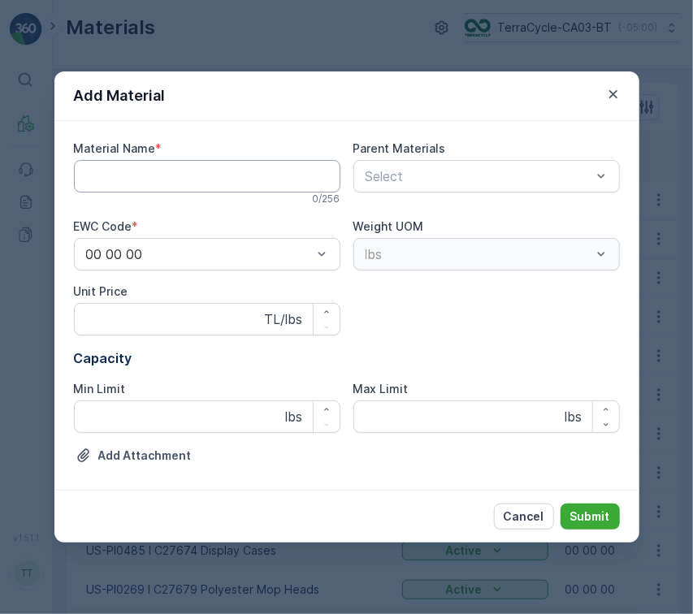
click at [250, 181] on Name "Material Name" at bounding box center [207, 176] width 267 height 33
paste Name "US-PI0493 I C27679 Mop Heads and Wipes"
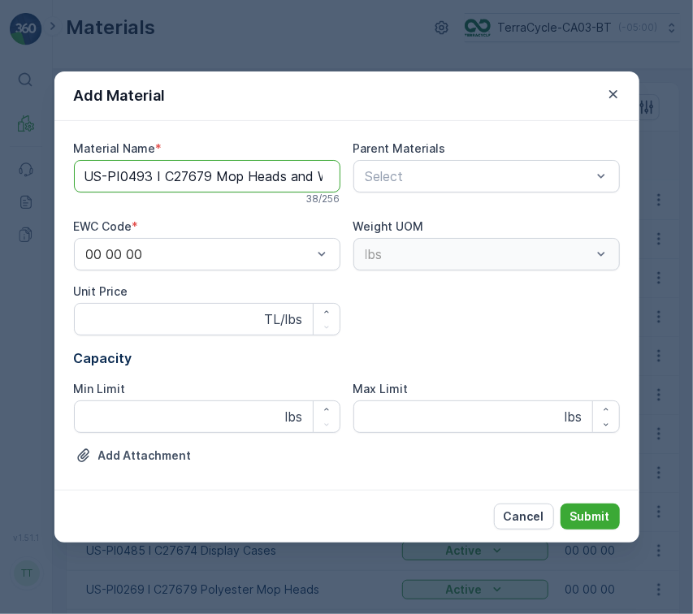
scroll to position [0, 33]
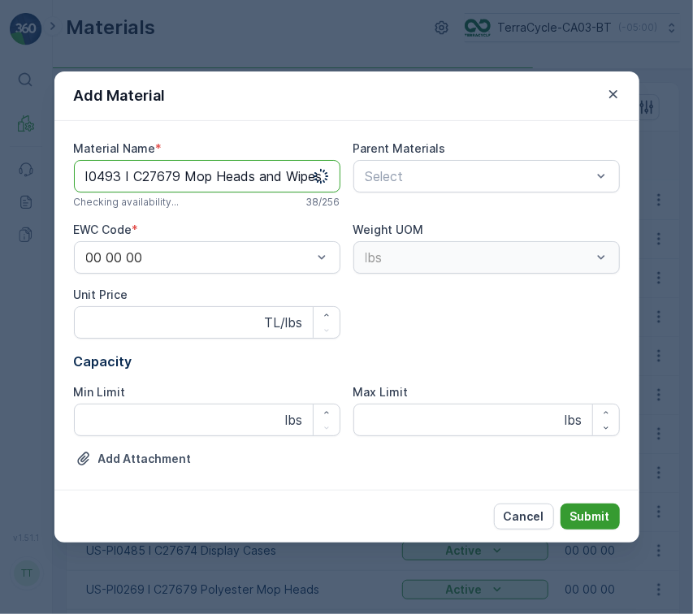
type Name "US-PI0493 I C27679 Mop Heads and Wipes"
click at [590, 511] on p "Submit" at bounding box center [590, 517] width 40 height 16
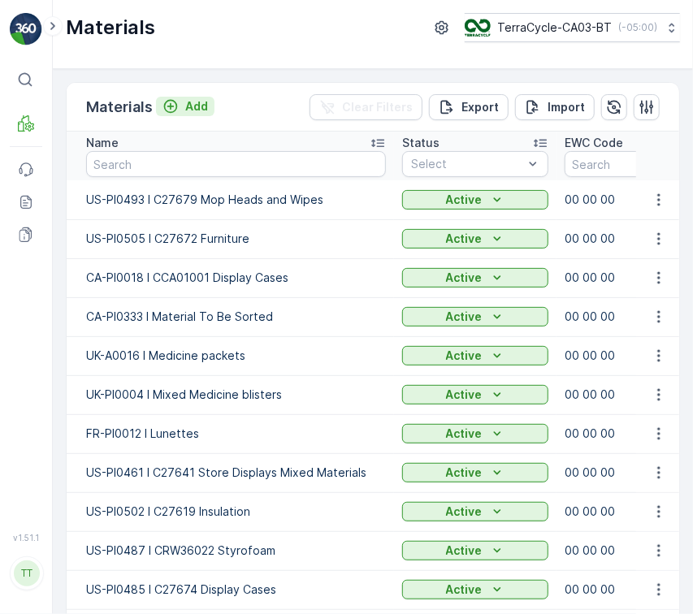
click at [190, 98] on p "Add" at bounding box center [196, 106] width 23 height 16
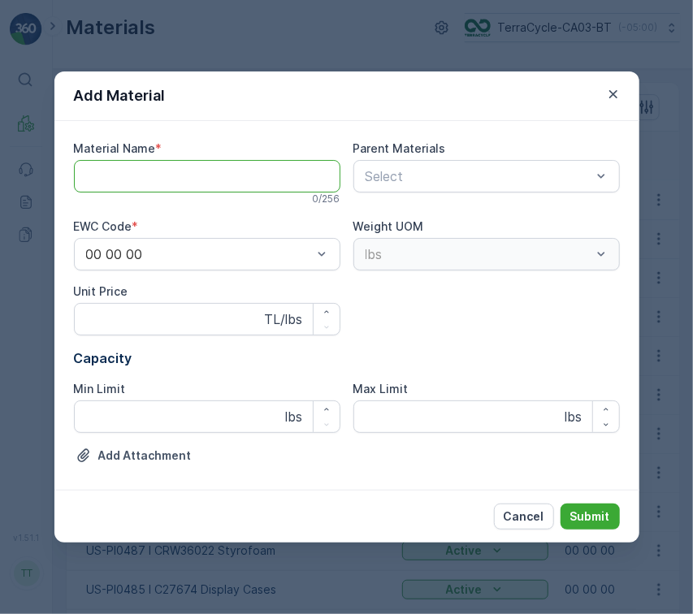
click at [285, 175] on Name "Material Name" at bounding box center [207, 176] width 267 height 33
paste Name "US-PI0332 I C01757 Display Cases (Freight Deal)"
type Name "US-PI0332 I C01757 Display Cases (Freight Deal)"
click at [561, 504] on button "Submit" at bounding box center [590, 517] width 59 height 26
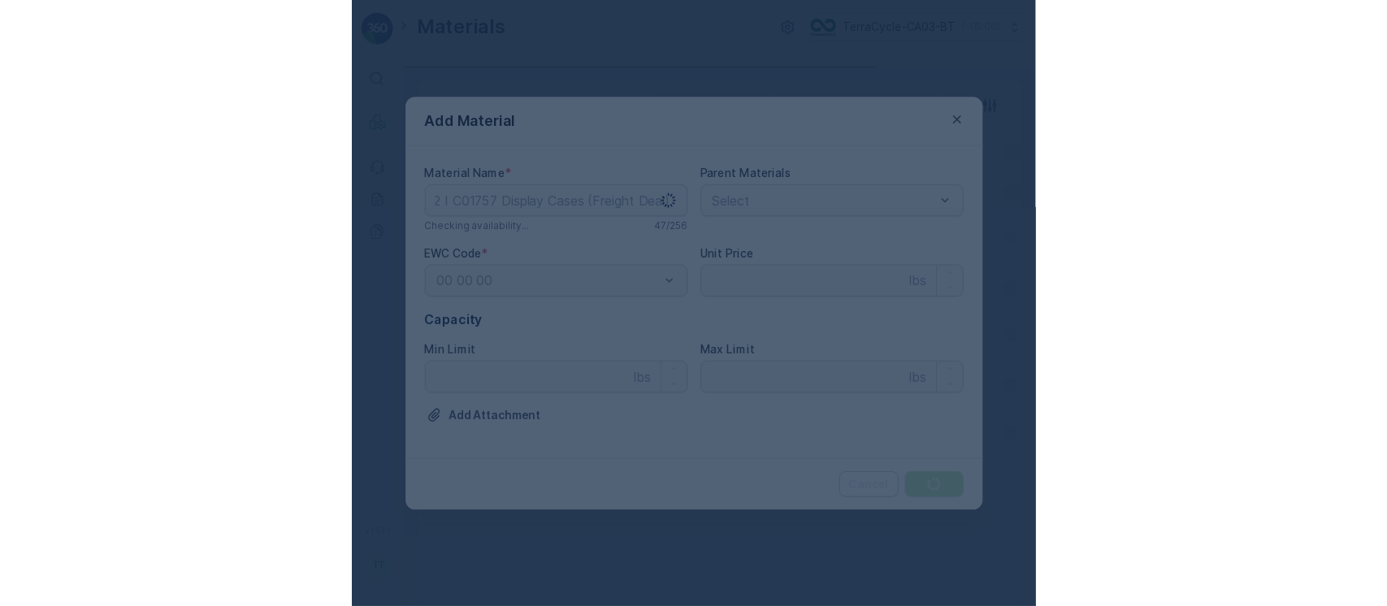
scroll to position [0, 0]
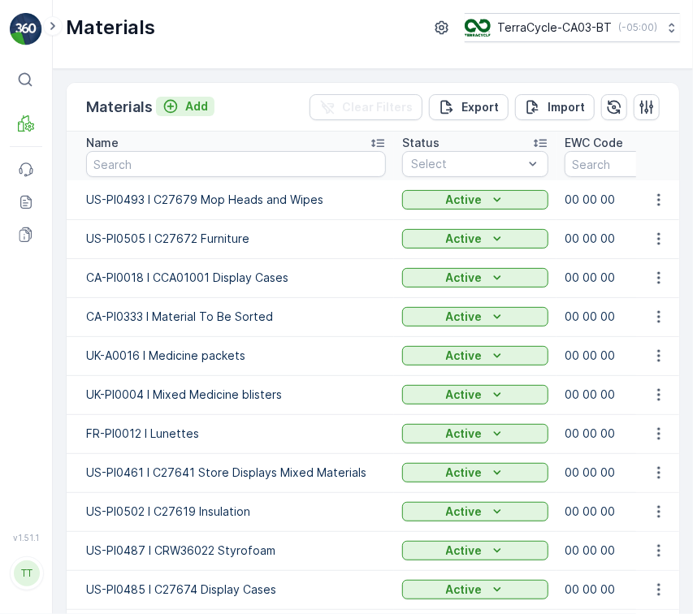
click at [193, 115] on button "Add" at bounding box center [185, 107] width 59 height 20
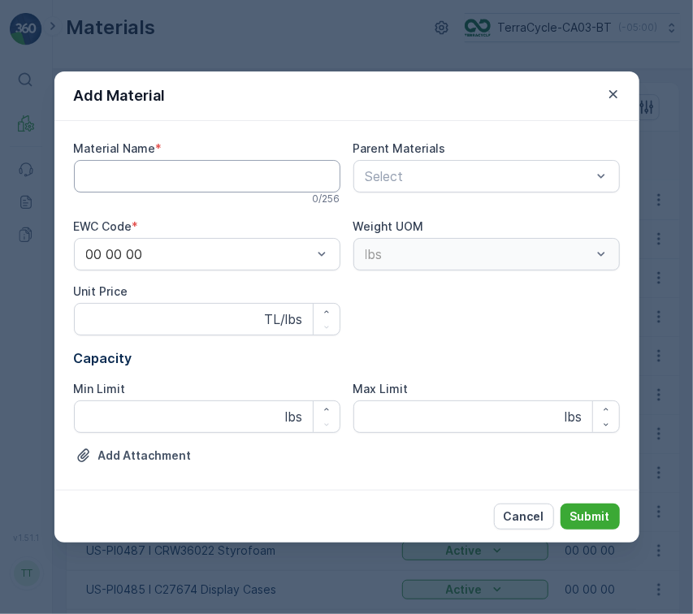
click at [208, 180] on Name "Material Name" at bounding box center [207, 176] width 267 height 33
paste Name "US-PI0485 I C27674 Display Cases"
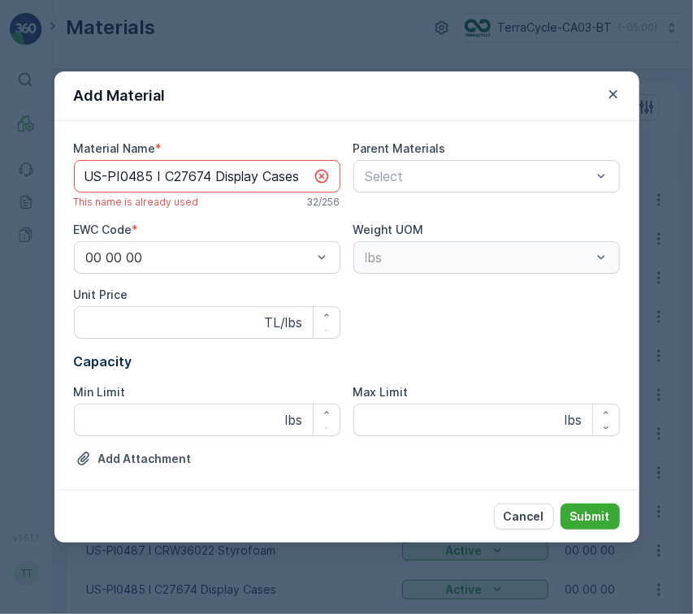
type Name "US-PI0485 I C27674 Display Cases"
click at [549, 519] on button "Cancel" at bounding box center [524, 517] width 60 height 26
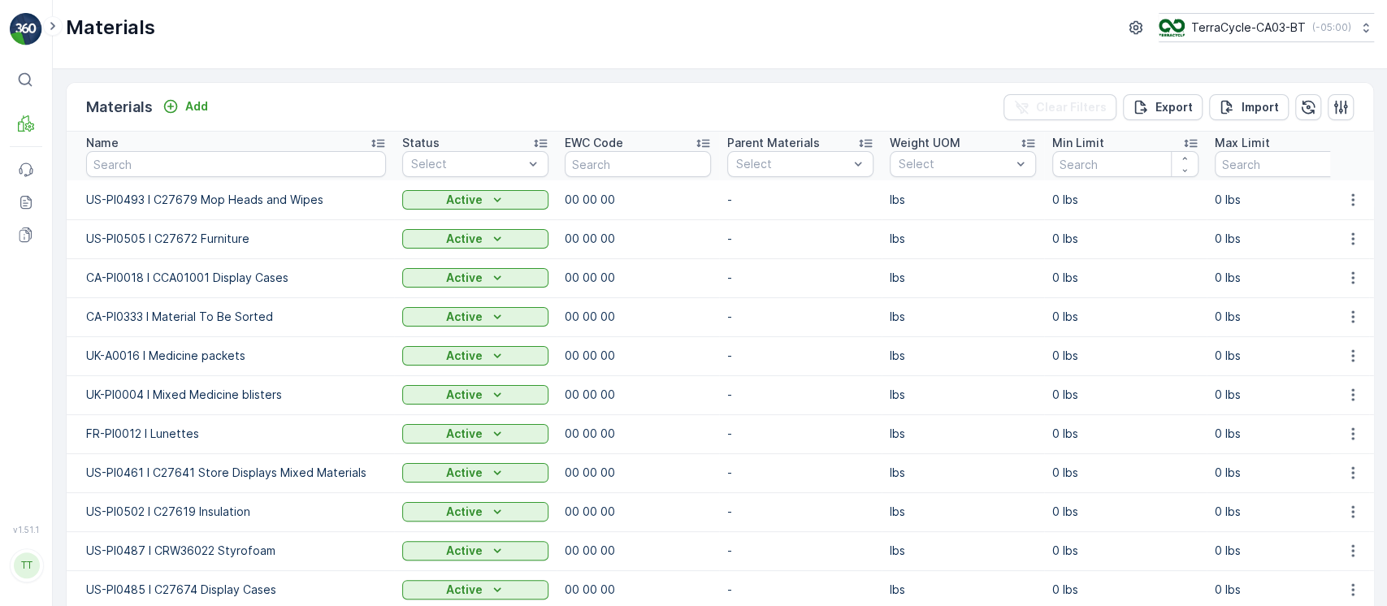
click at [362, 95] on div "Materials Add Clear Filters Export Import" at bounding box center [720, 107] width 1307 height 49
click at [180, 88] on div "Materials Add Clear Filters Export Import" at bounding box center [720, 107] width 1307 height 49
click at [179, 100] on div "Add" at bounding box center [186, 106] width 46 height 16
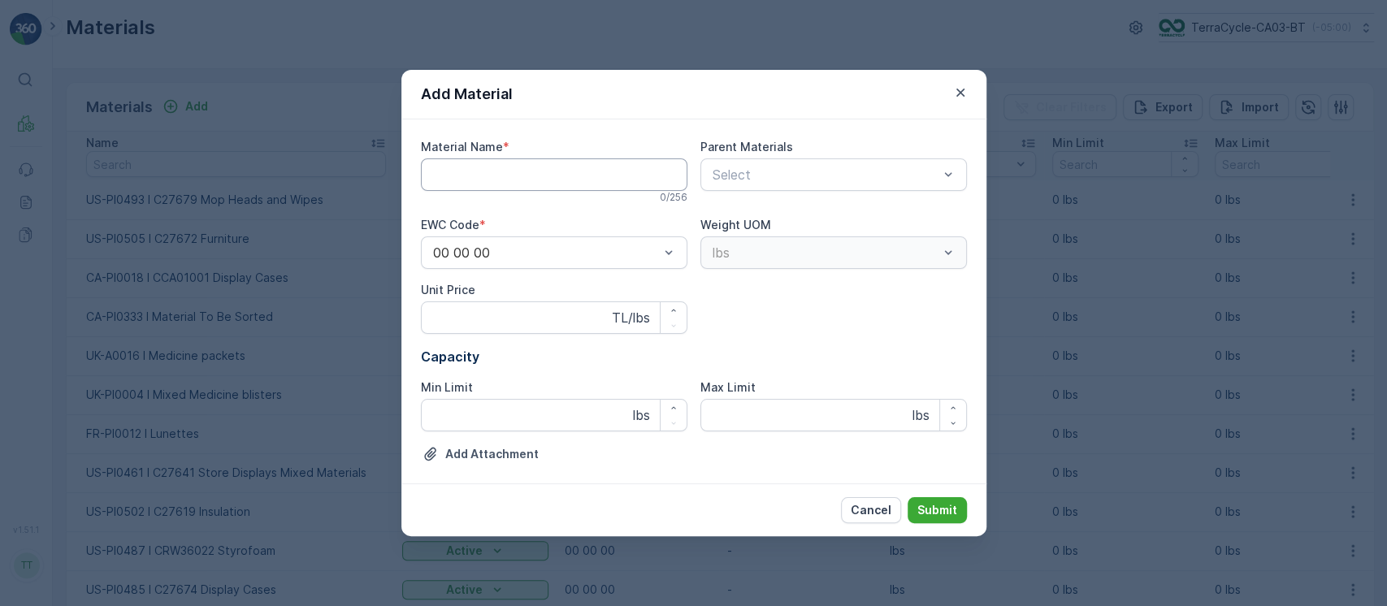
click at [566, 181] on Name "Material Name" at bounding box center [554, 174] width 267 height 33
paste Name "US-PI0526 I CRW35230 Resins"
type Name "US-PI0526 I CRW35230 Resins"
click at [926, 504] on p "Submit" at bounding box center [937, 510] width 40 height 16
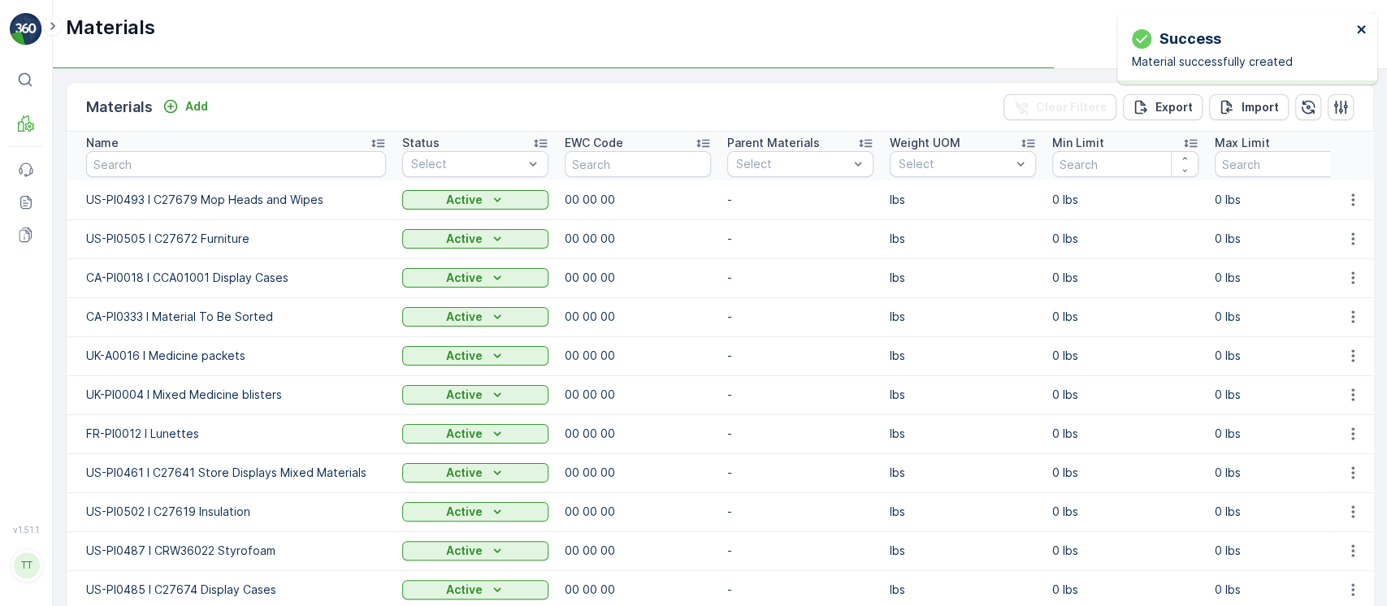
click at [1357, 28] on icon "close" at bounding box center [1361, 29] width 11 height 13
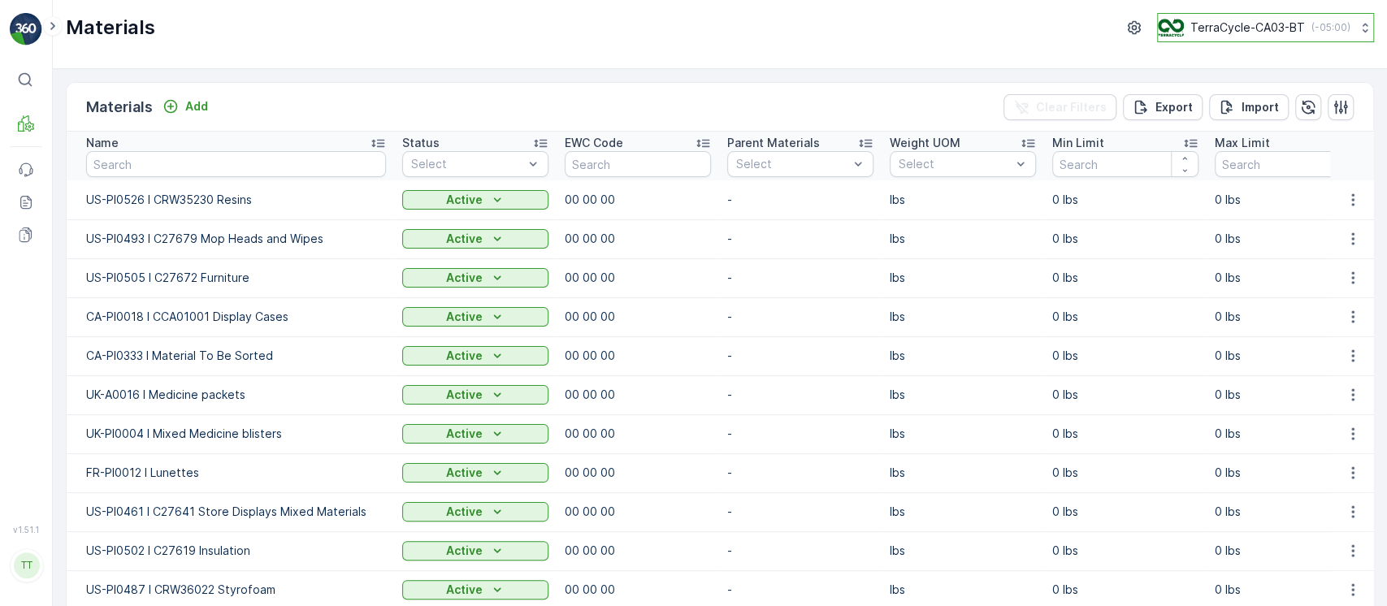
click at [1234, 35] on p "TerraCycle-CA03-BT" at bounding box center [1248, 28] width 115 height 16
type input "8"
click at [1244, 94] on span "TerraCycle-US08-Aurora" at bounding box center [1261, 100] width 184 height 16
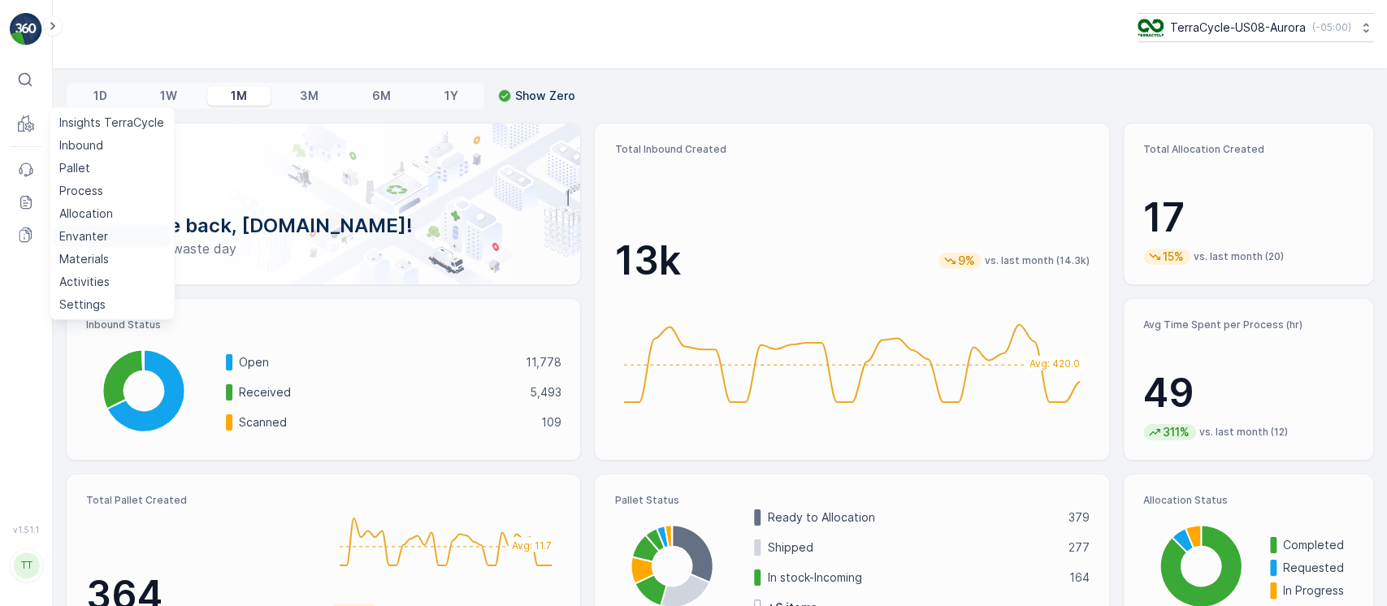
click at [101, 245] on link "Envanter" at bounding box center [112, 236] width 118 height 23
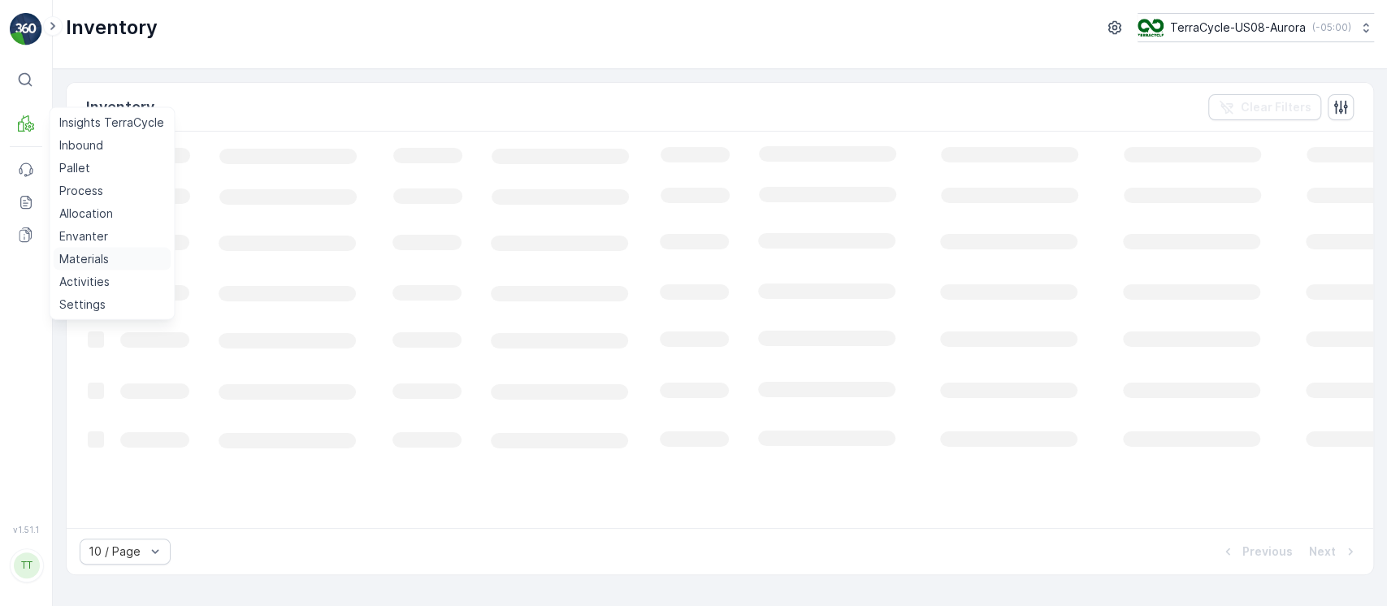
click at [97, 251] on p "Materials" at bounding box center [84, 259] width 50 height 16
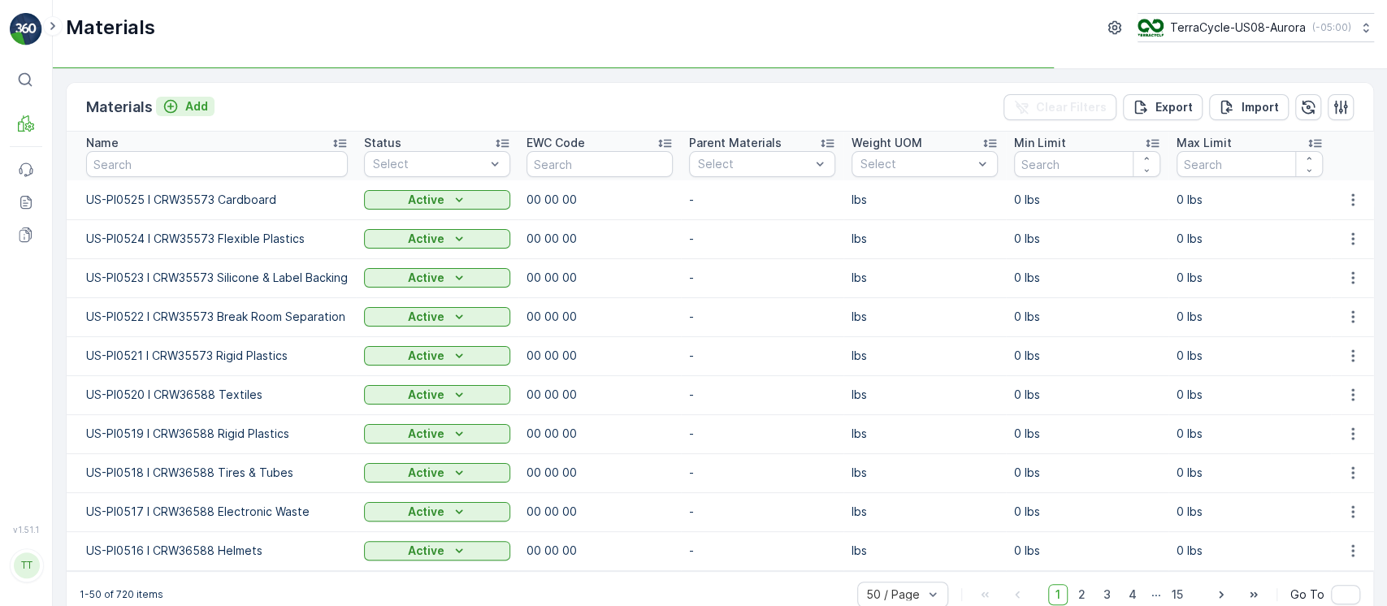
click at [197, 109] on p "Add" at bounding box center [196, 106] width 23 height 16
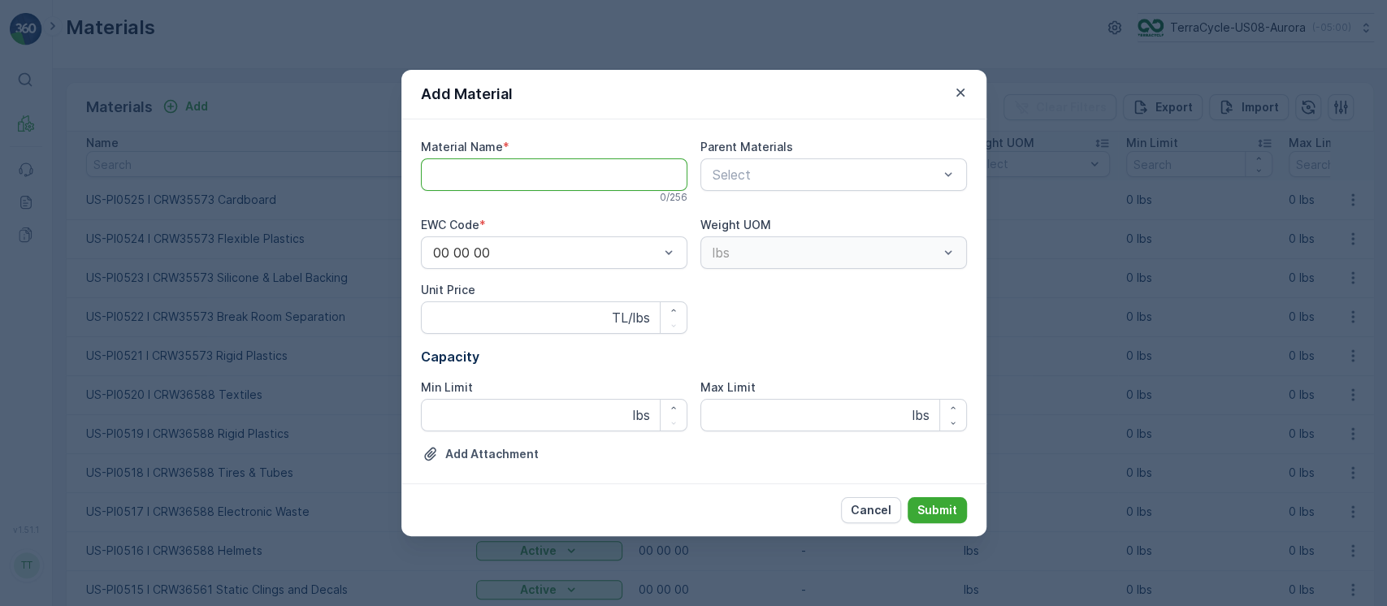
click at [488, 176] on Name "Material Name" at bounding box center [554, 174] width 267 height 33
paste Name "US-PI0526 I CRW35230 Resins"
type Name "US-PI0526 I CRW35230 Resins"
click at [948, 510] on p "Submit" at bounding box center [937, 510] width 40 height 16
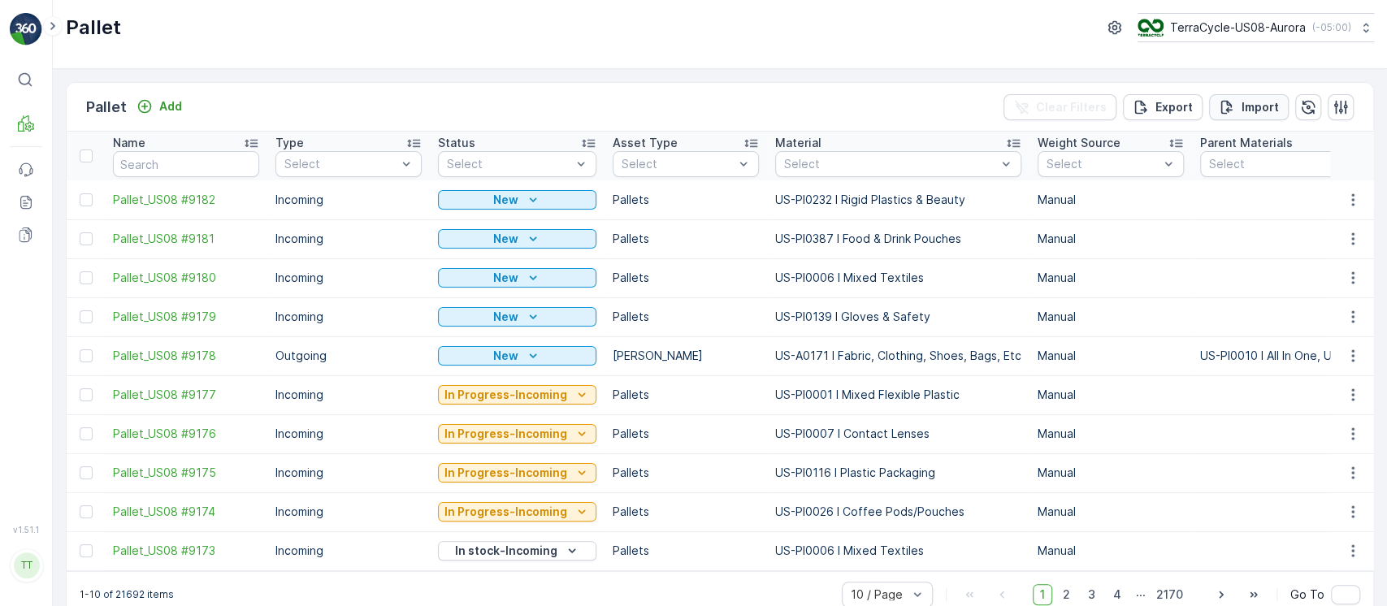
click at [1260, 106] on p "Import" at bounding box center [1260, 107] width 37 height 16
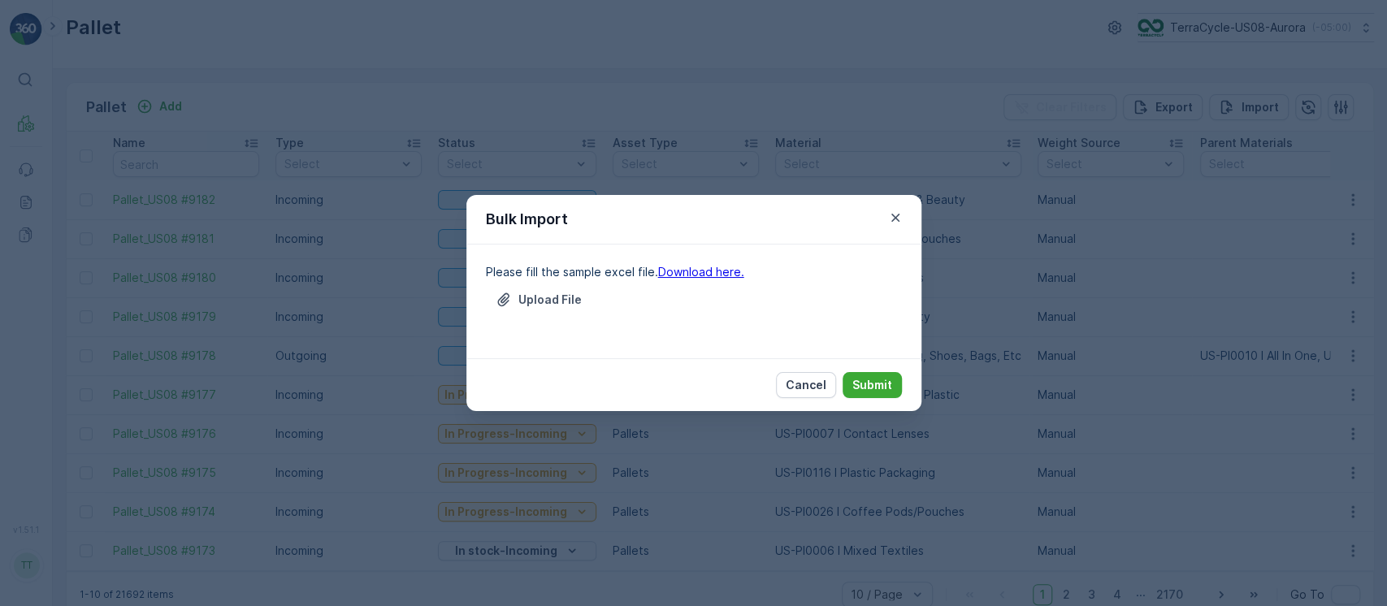
click at [709, 271] on link "Download here." at bounding box center [701, 272] width 86 height 14
click at [826, 387] on p "Cancel" at bounding box center [806, 385] width 41 height 16
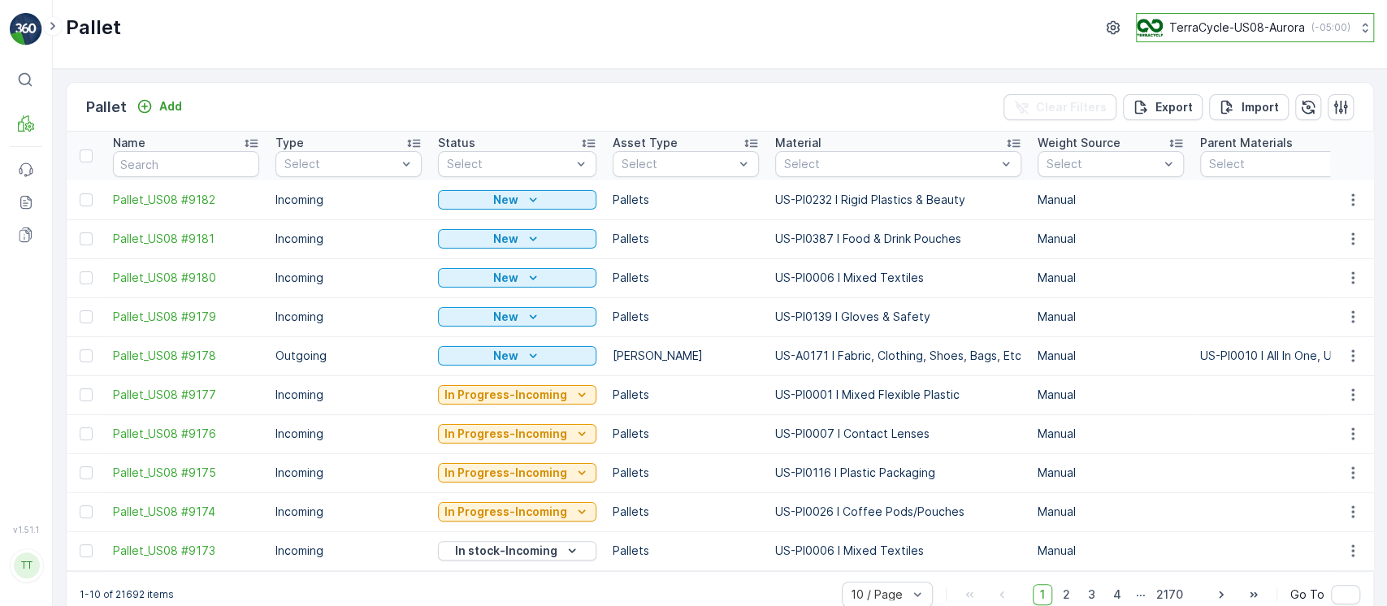
click at [1140, 26] on img at bounding box center [1150, 28] width 26 height 18
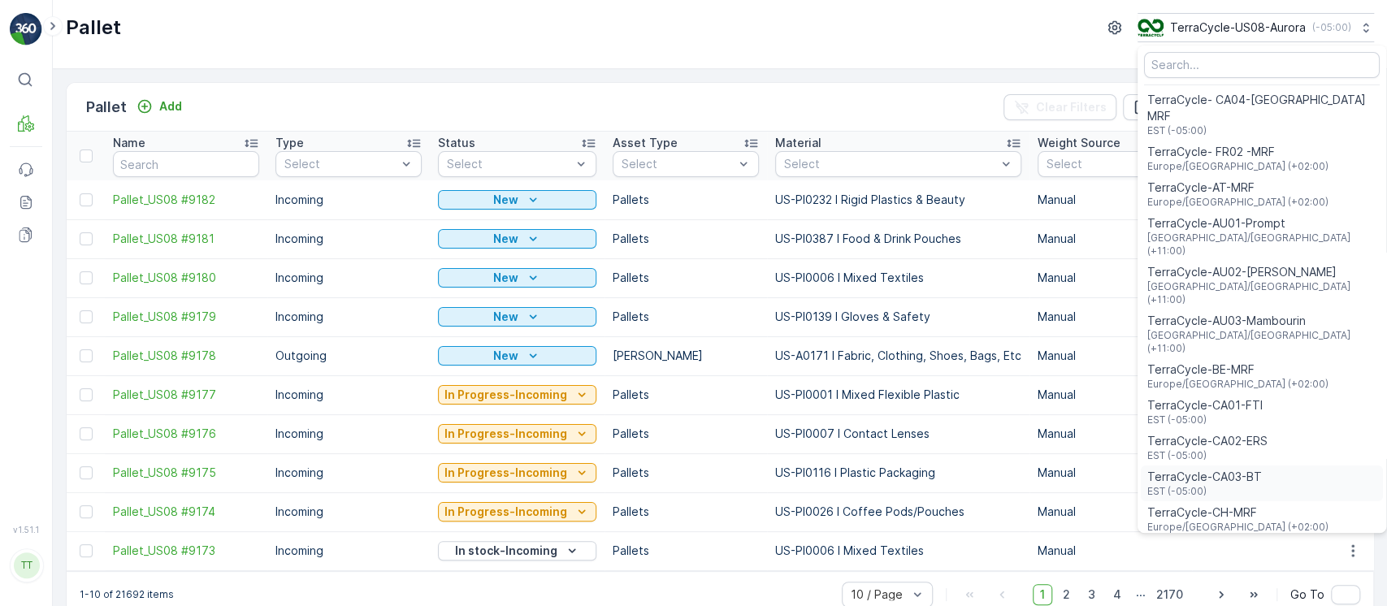
click at [1231, 469] on span "TerraCycle-CA03-BT" at bounding box center [1204, 477] width 115 height 16
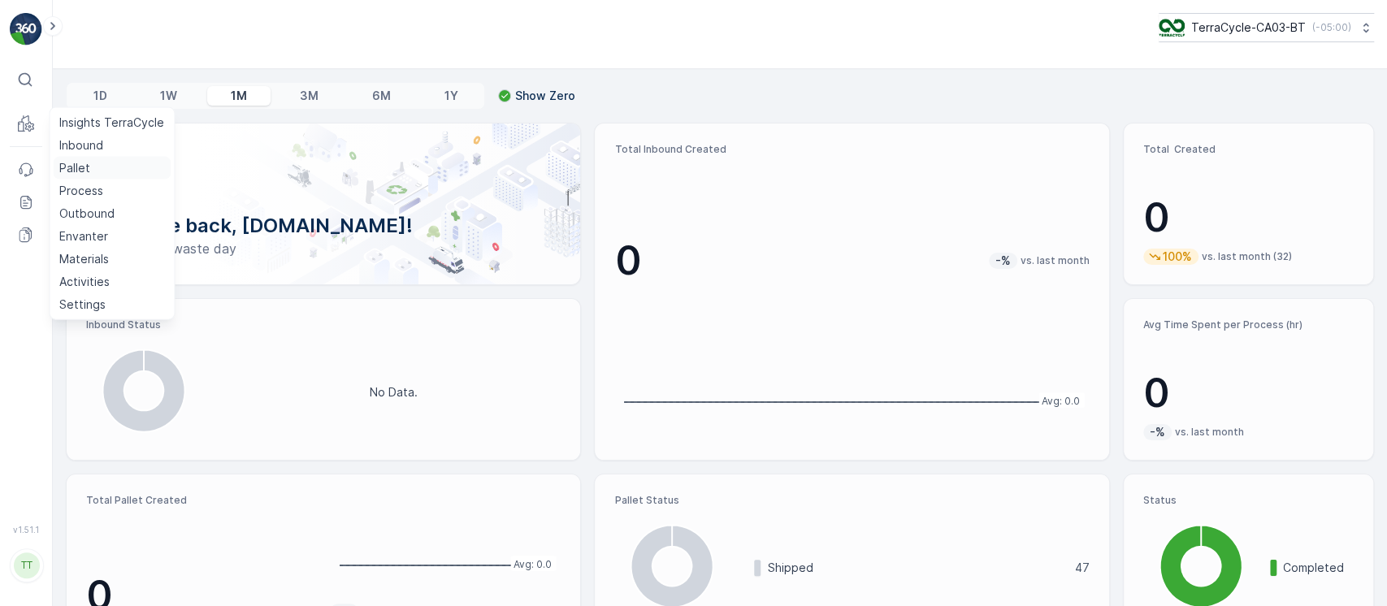
click at [85, 163] on p "Pallet" at bounding box center [74, 168] width 31 height 16
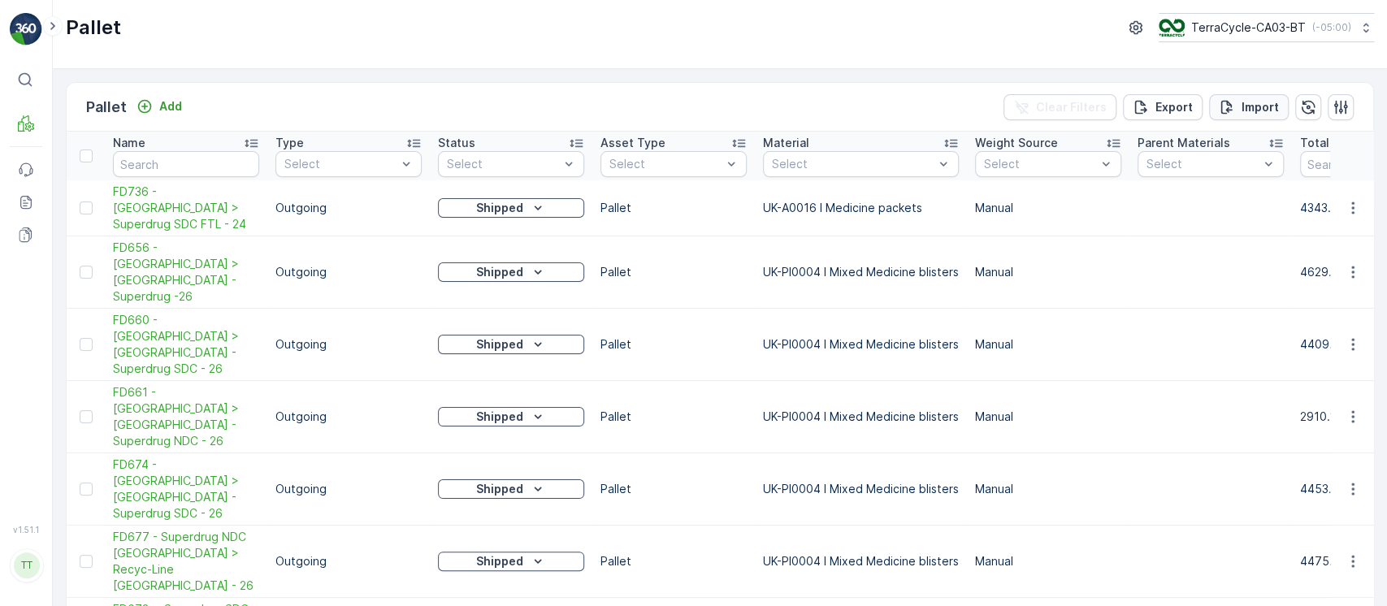
click at [1234, 106] on div "Import" at bounding box center [1249, 107] width 60 height 16
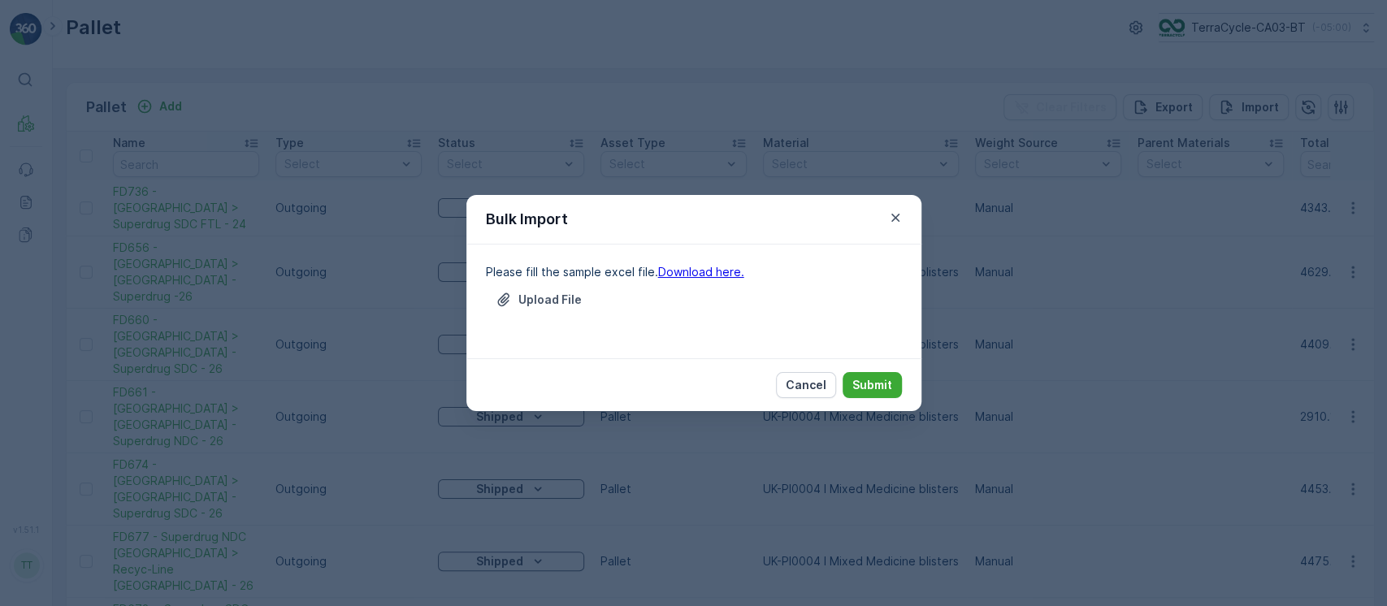
click at [700, 273] on link "Download here." at bounding box center [701, 272] width 86 height 14
click at [59, 192] on div "Bulk Import Please fill the sample excel file. Download here. Upload File Cance…" at bounding box center [693, 303] width 1387 height 606
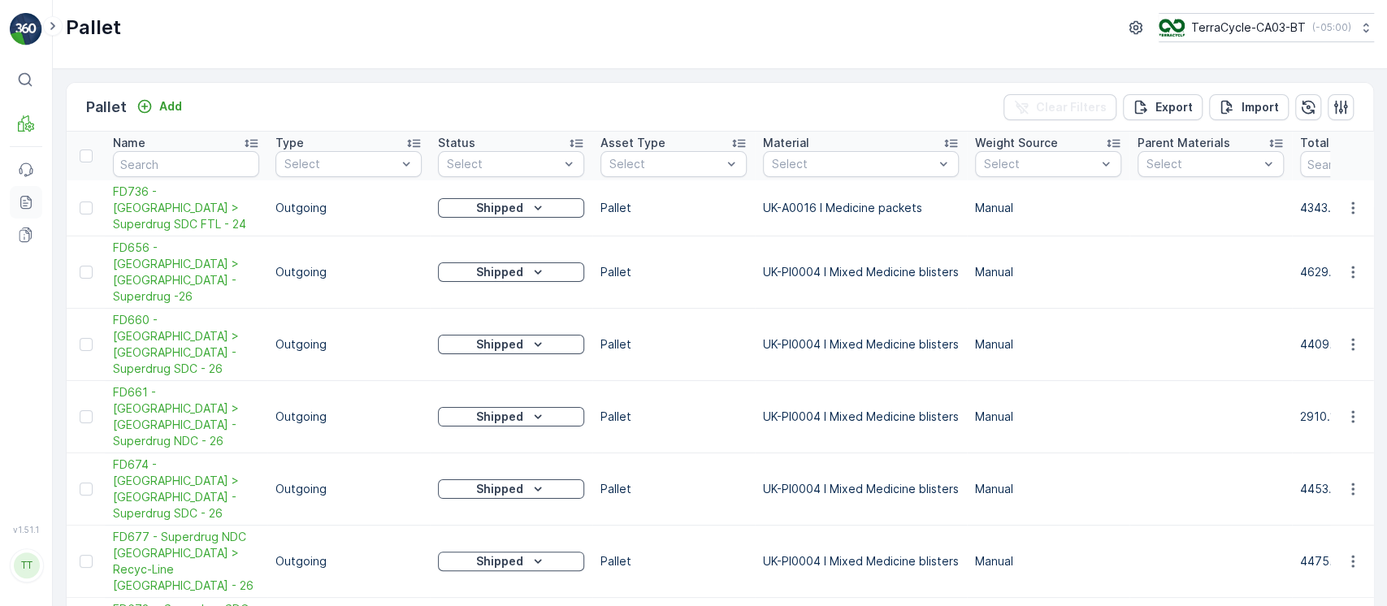
click at [25, 204] on icon at bounding box center [26, 202] width 16 height 16
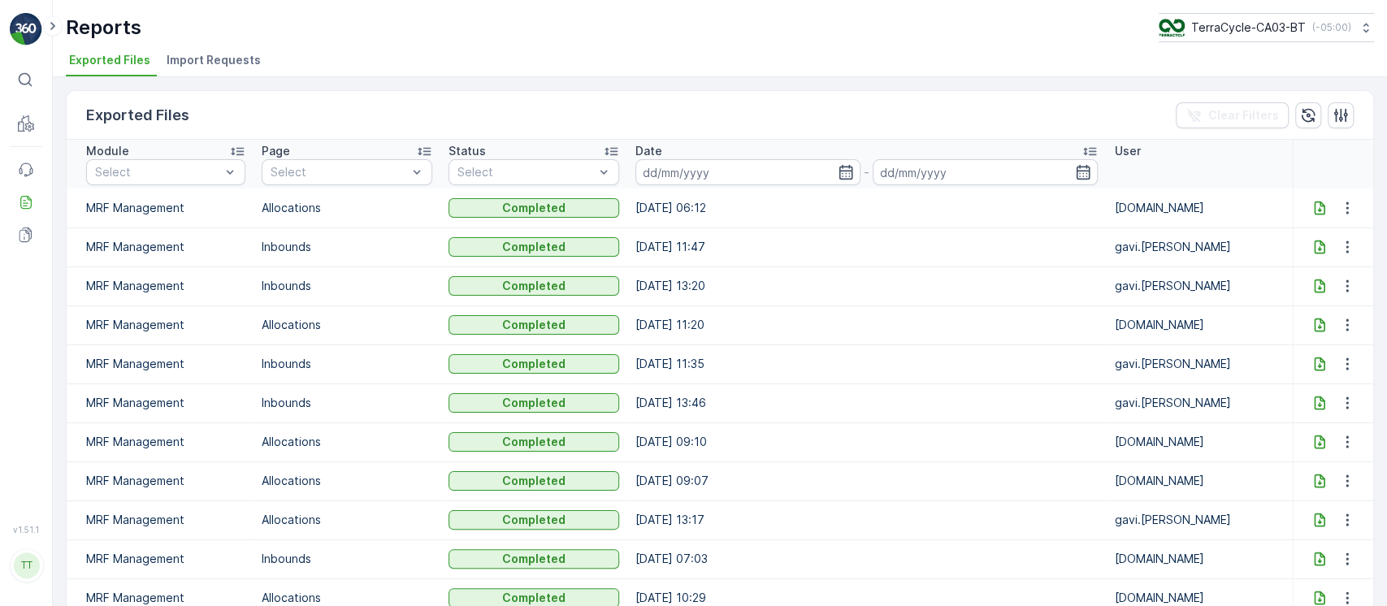
click at [809, 378] on td "[DATE] 11:35" at bounding box center [866, 364] width 479 height 39
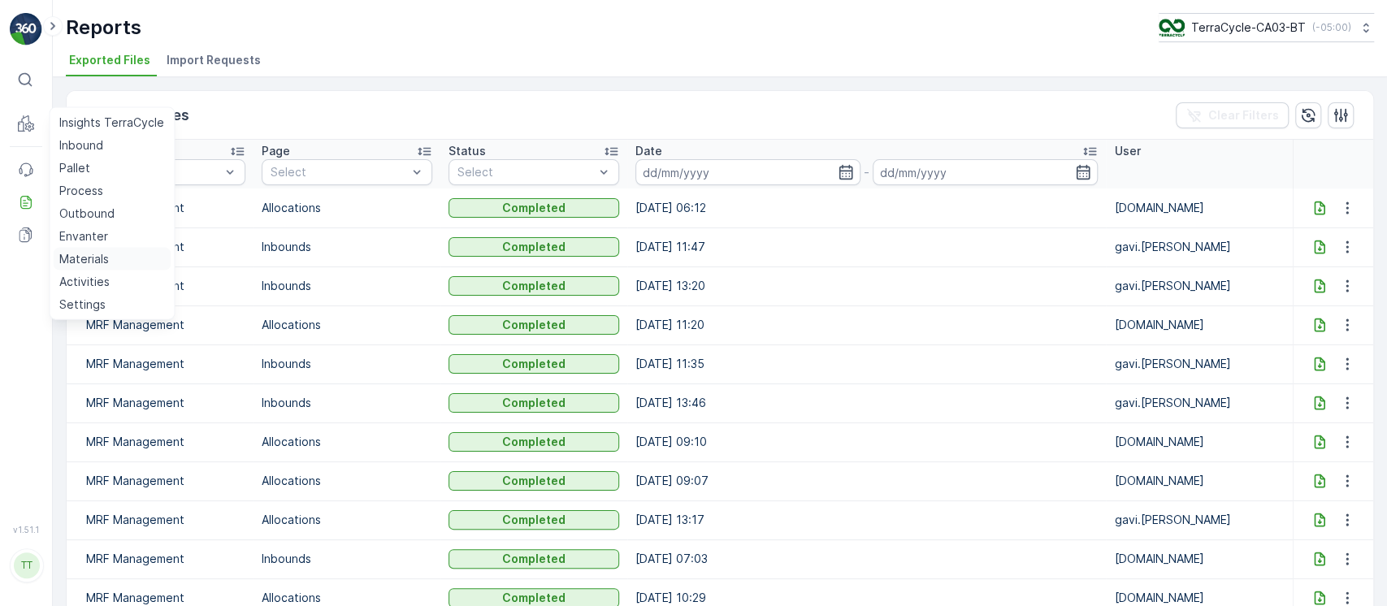
click at [97, 265] on p "Materials" at bounding box center [84, 259] width 50 height 16
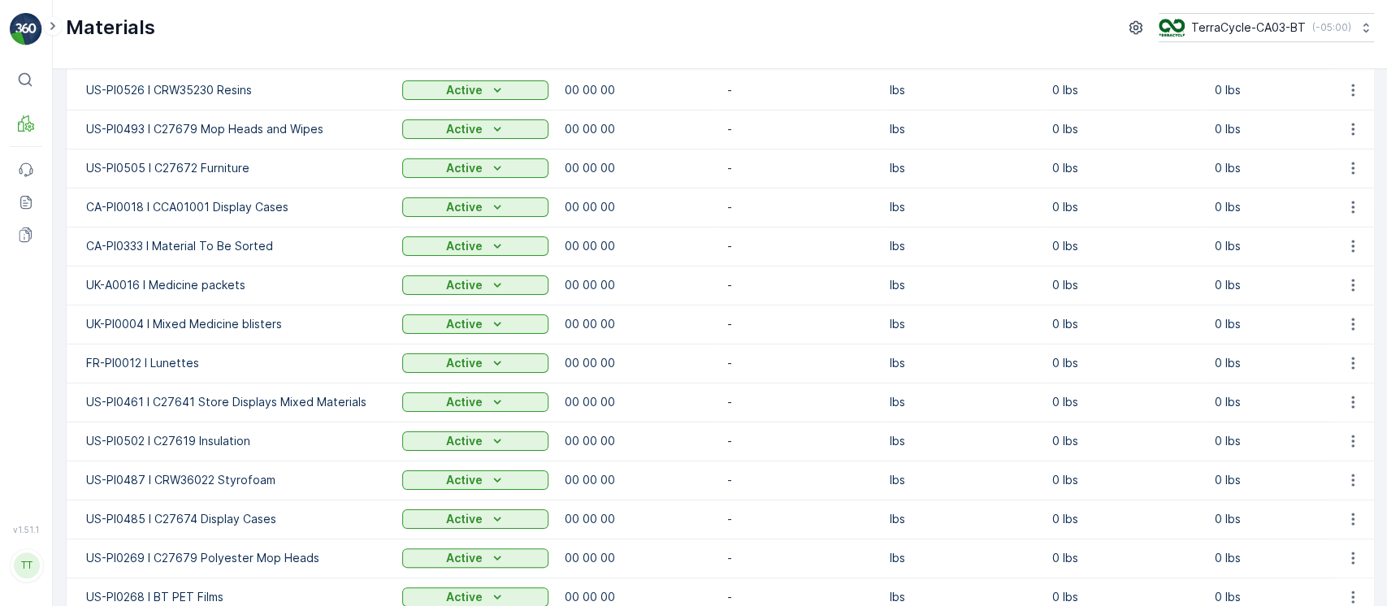
scroll to position [95, 0]
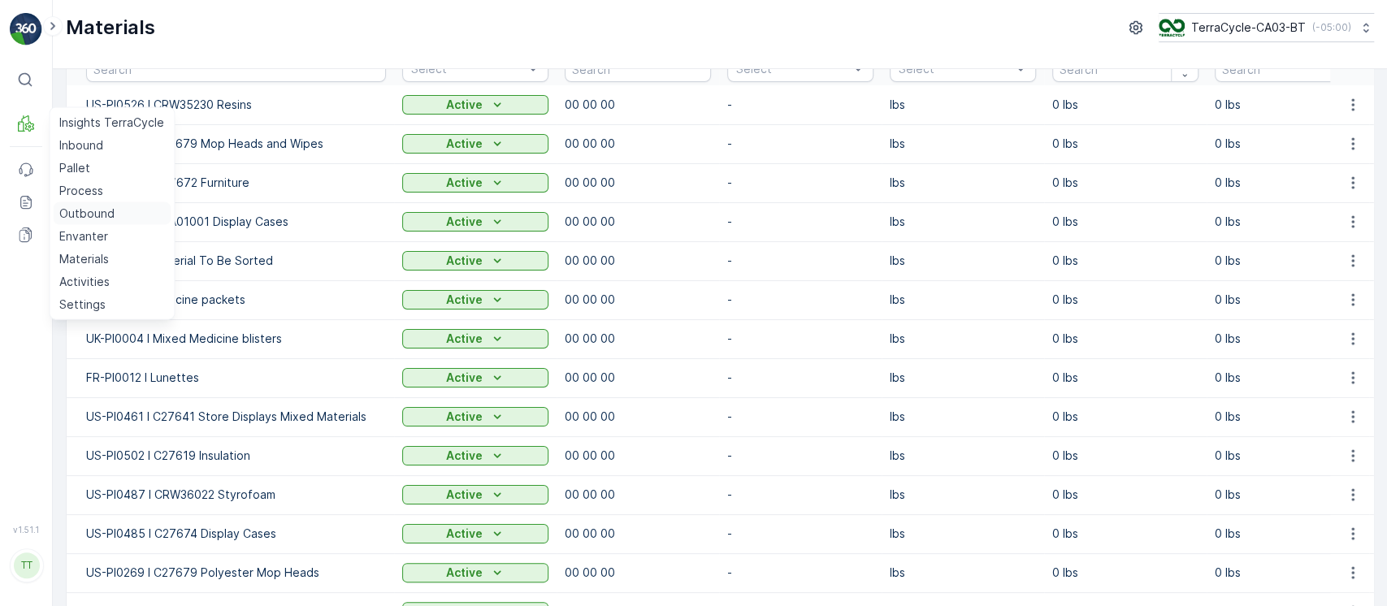
click at [92, 208] on p "Outbound" at bounding box center [86, 214] width 55 height 16
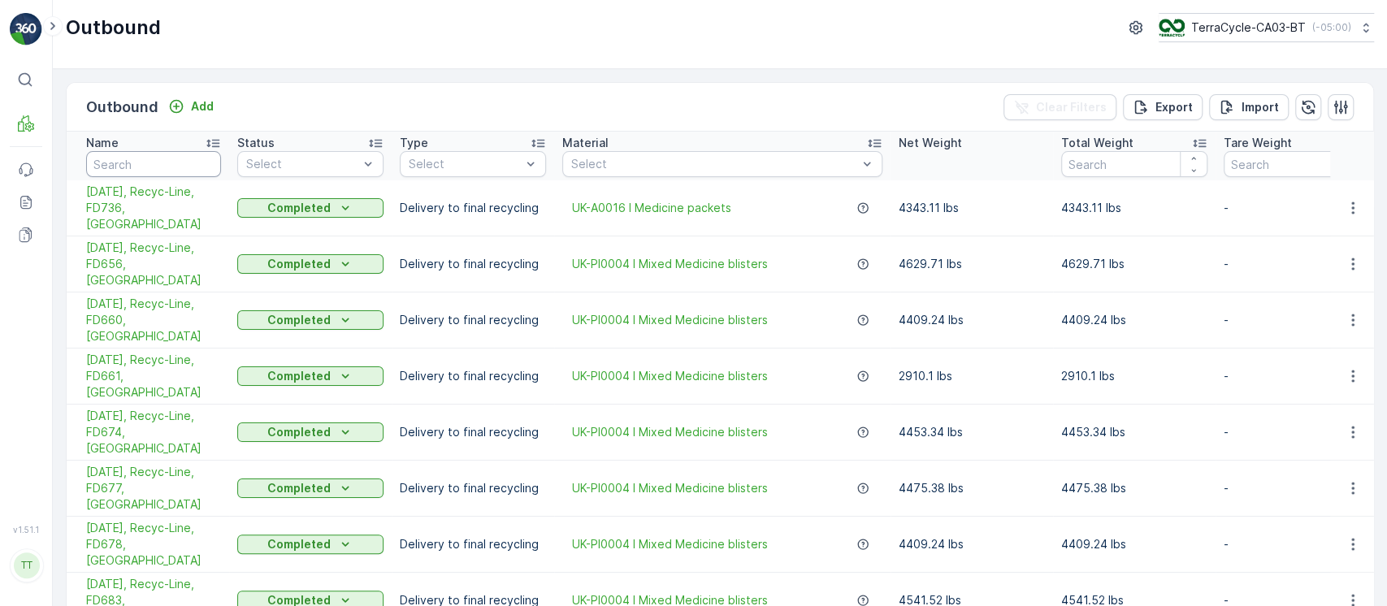
click at [179, 164] on input "text" at bounding box center [153, 164] width 135 height 26
type input "targ"
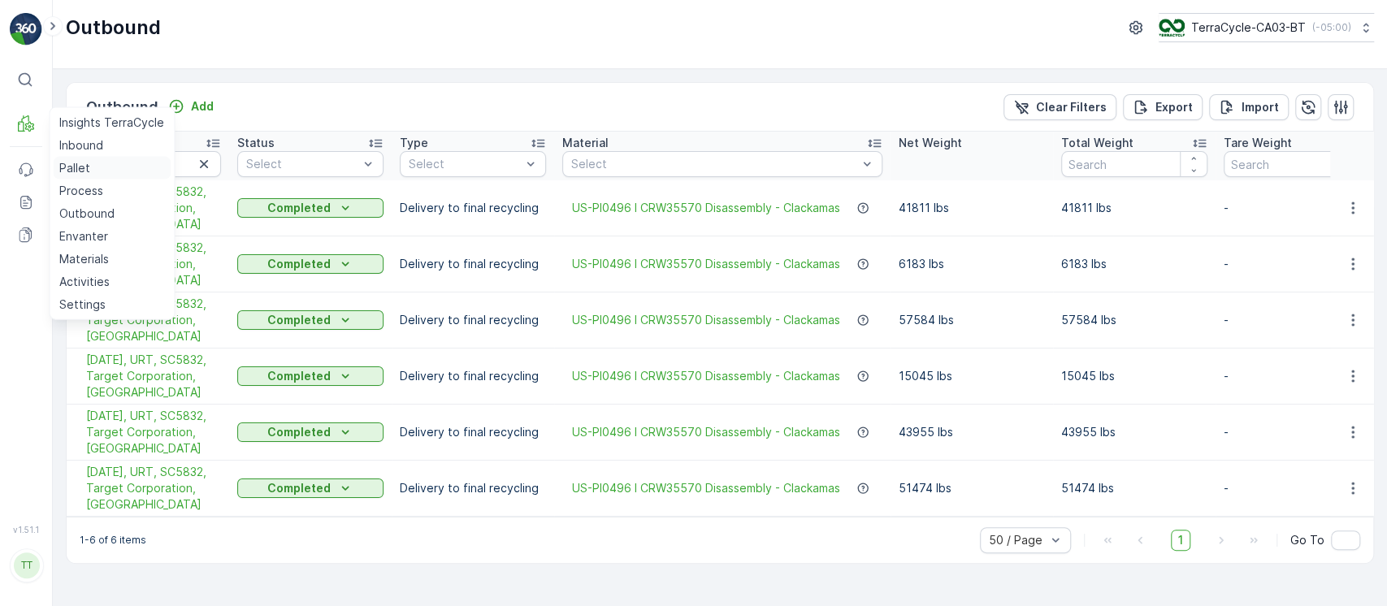
click at [83, 161] on p "Pallet" at bounding box center [74, 168] width 31 height 16
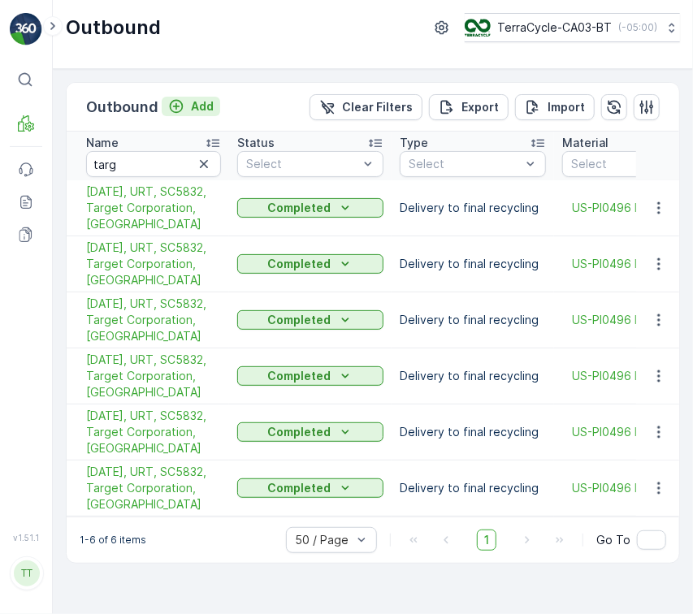
click at [215, 111] on button "Add" at bounding box center [191, 107] width 59 height 20
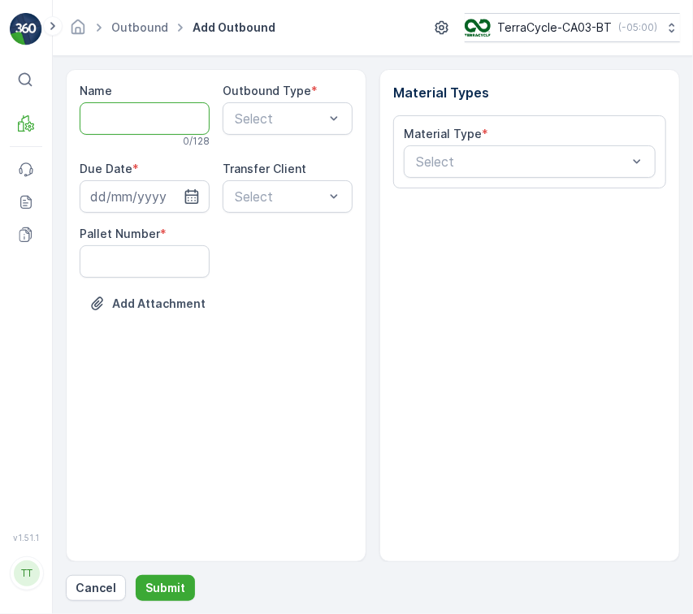
click at [175, 127] on input "Name" at bounding box center [145, 118] width 130 height 33
paste input "09/10/2025, Revolution Recovery, SC7506, IKEA, US"
type input "09/10/2025, Revolution Recovery, SC7506, IKEA, US"
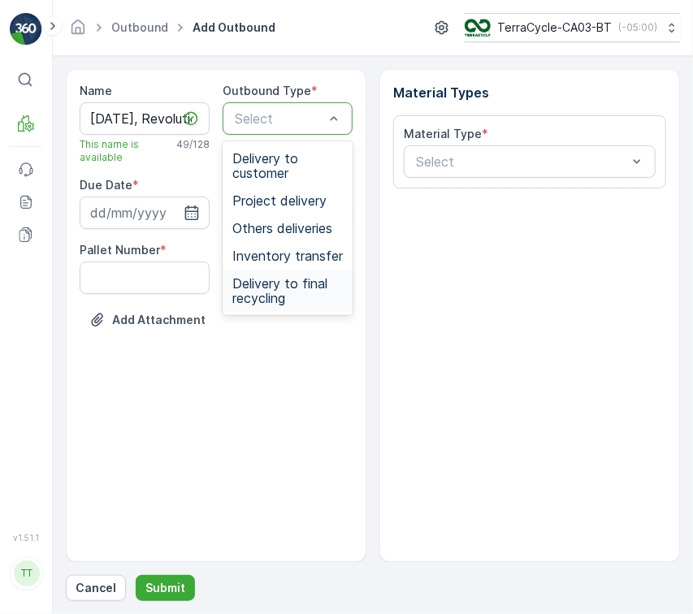
click at [294, 280] on span "Delivery to final recycling" at bounding box center [287, 290] width 111 height 29
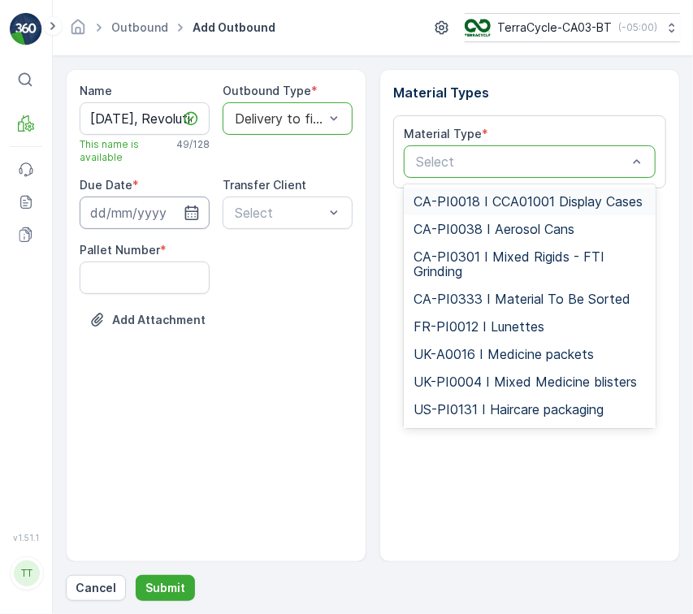
click at [154, 209] on input at bounding box center [145, 213] width 130 height 33
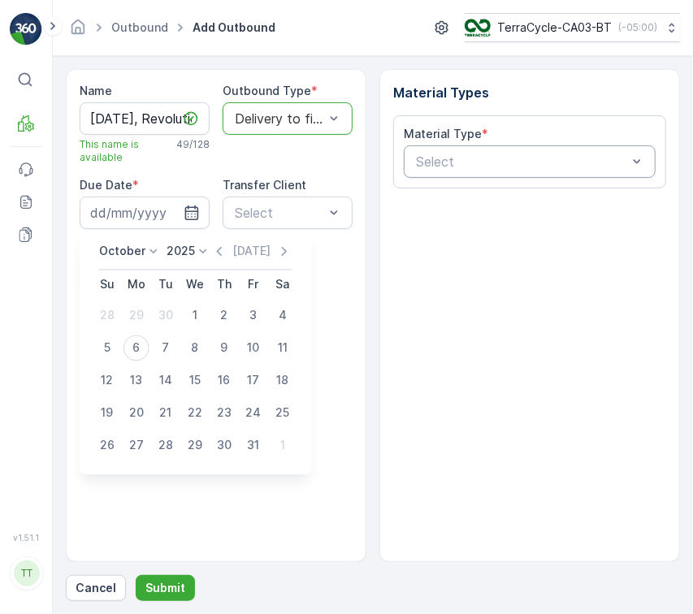
click at [124, 249] on p "October" at bounding box center [122, 252] width 46 height 16
click at [153, 329] on span "September" at bounding box center [140, 333] width 62 height 16
click at [196, 349] on div "10" at bounding box center [195, 349] width 26 height 26
type input "[DATE]"
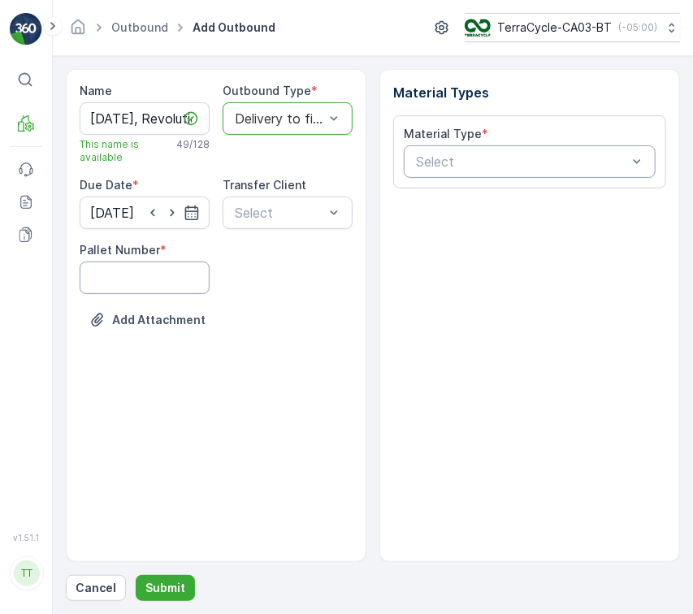
click at [169, 289] on Number "Pallet Number" at bounding box center [145, 278] width 130 height 33
type Number "1"
drag, startPoint x: 131, startPoint y: 124, endPoint x: 338, endPoint y: 128, distance: 207.3
click at [338, 128] on div "Name 09/10/2025, Revolution Recovery, SC7506, IKEA, US This name is available 4…" at bounding box center [216, 218] width 273 height 270
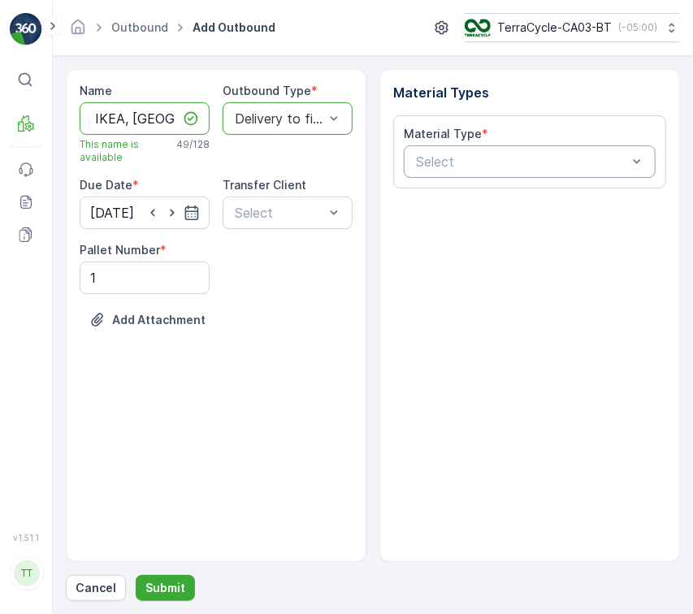
scroll to position [0, 0]
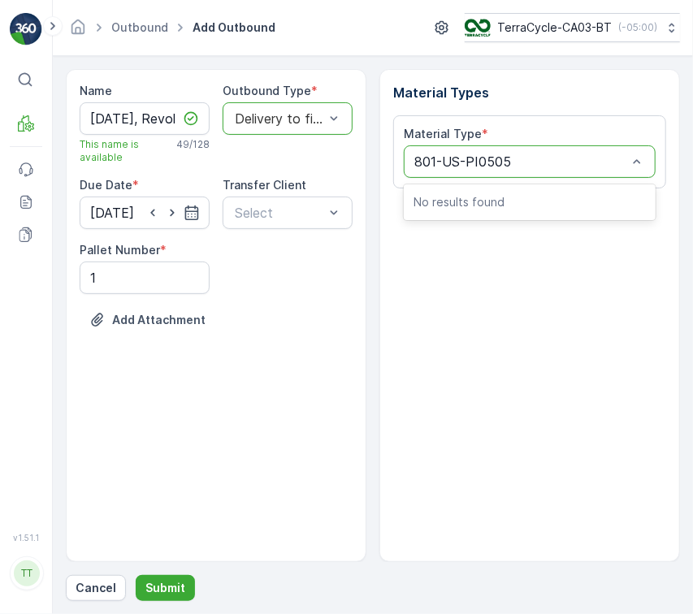
click at [449, 159] on input "801-US-PI0505" at bounding box center [464, 161] width 101 height 15
type input "US-PI0505"
click at [524, 195] on span "US-PI0505 I C27672 Furniture" at bounding box center [505, 201] width 183 height 15
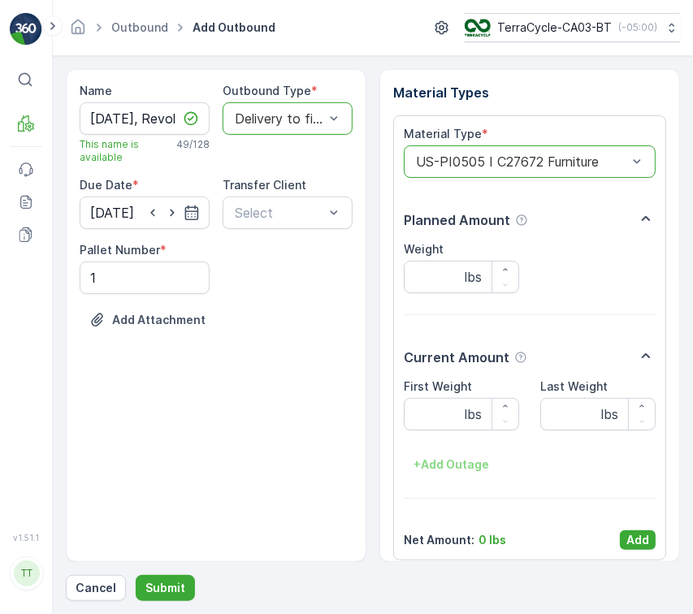
click at [632, 543] on p "Add" at bounding box center [638, 540] width 23 height 16
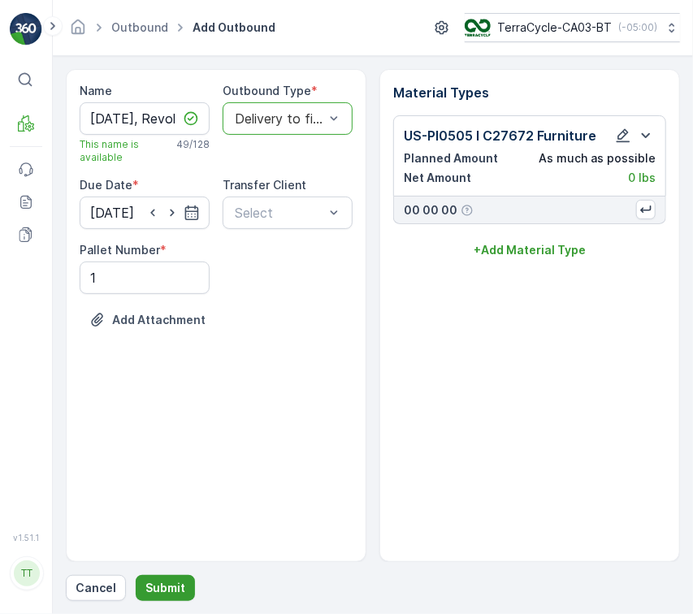
click at [150, 588] on p "Submit" at bounding box center [165, 588] width 40 height 16
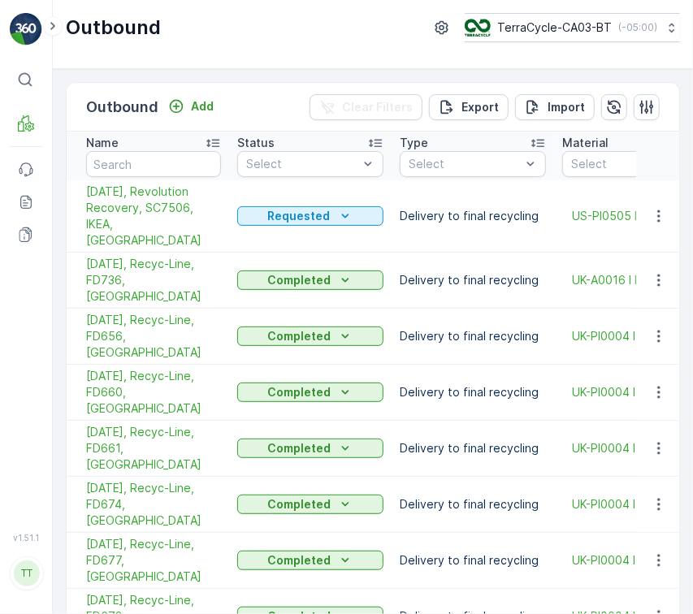
click at [168, 96] on div "Outbound Add" at bounding box center [153, 107] width 134 height 23
click at [168, 100] on icon "Add" at bounding box center [176, 106] width 16 height 16
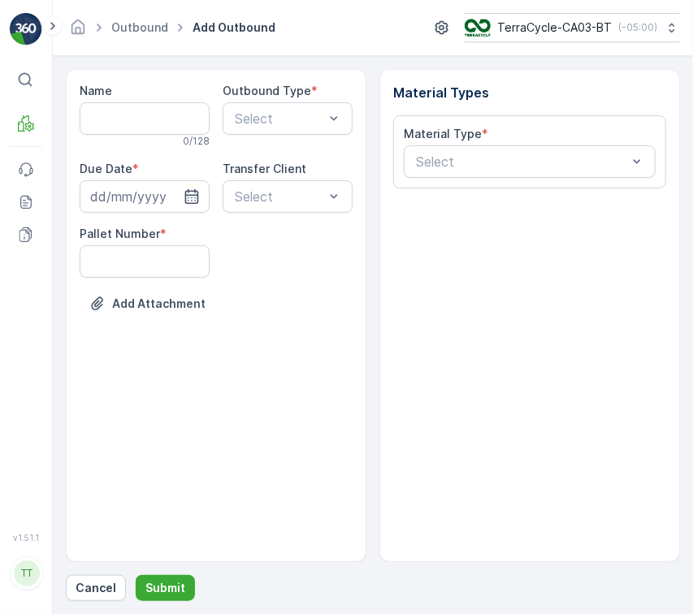
click at [145, 131] on input "Name" at bounding box center [145, 118] width 130 height 33
paste input "09/10/2025, Revolution Recovery, SC7556, IKEA, US"
type input "09/10/2025, Revolution Recovery, SC7556, IKEA, US"
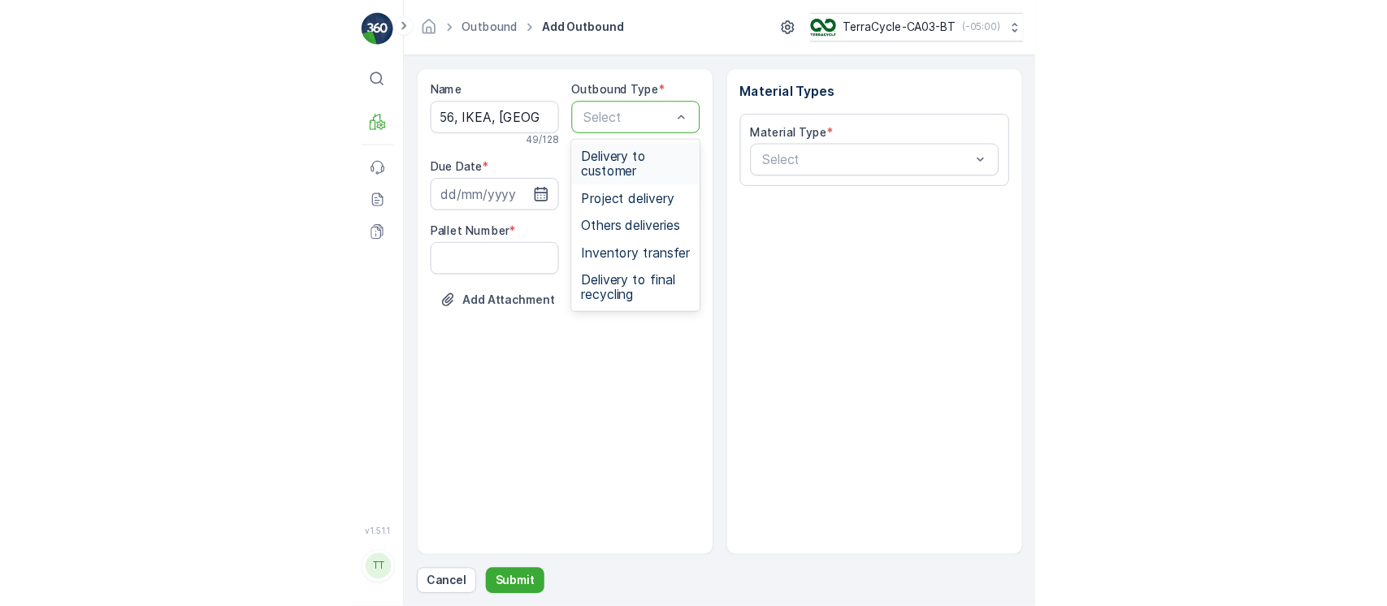
scroll to position [0, 0]
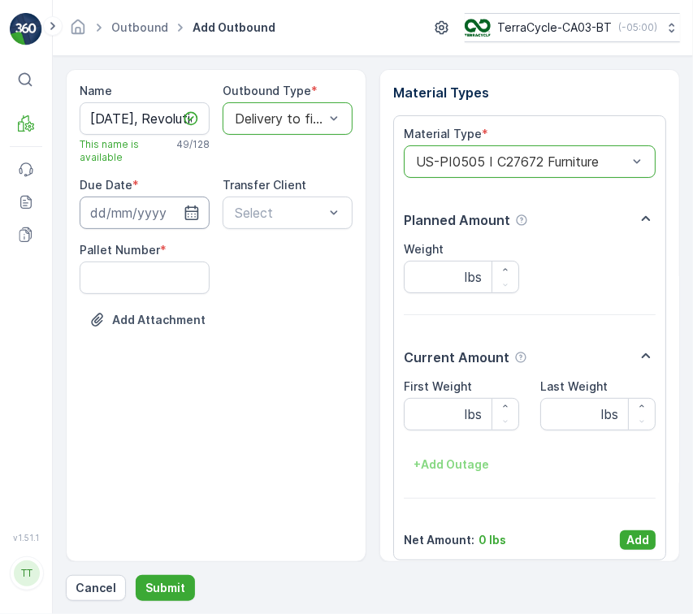
click at [113, 222] on input at bounding box center [145, 213] width 130 height 33
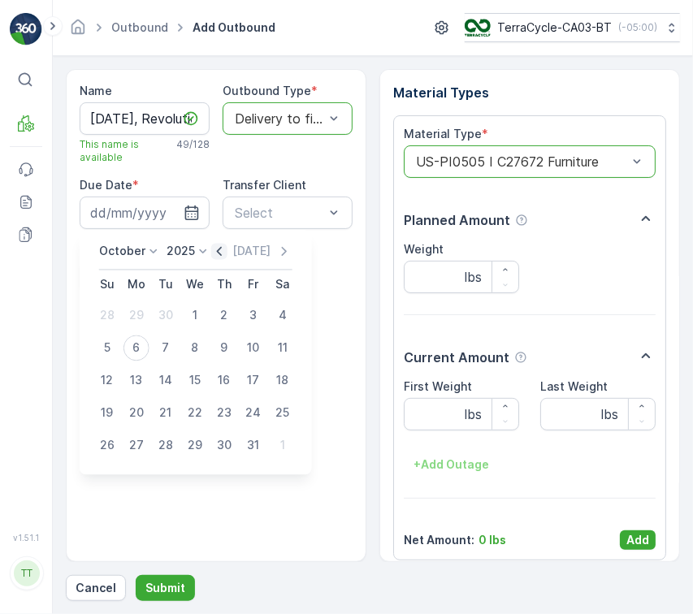
click at [227, 250] on icon "button" at bounding box center [219, 252] width 16 height 16
click at [190, 347] on div "10" at bounding box center [195, 349] width 26 height 26
type input "10.09.2025"
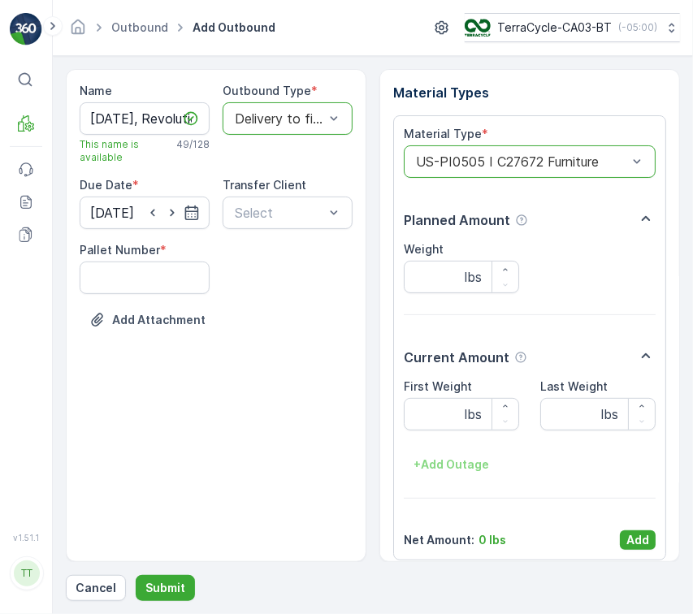
click at [154, 284] on Number "Pallet Number" at bounding box center [145, 278] width 130 height 33
type Number "1"
click at [650, 543] on button "Add" at bounding box center [638, 541] width 36 height 20
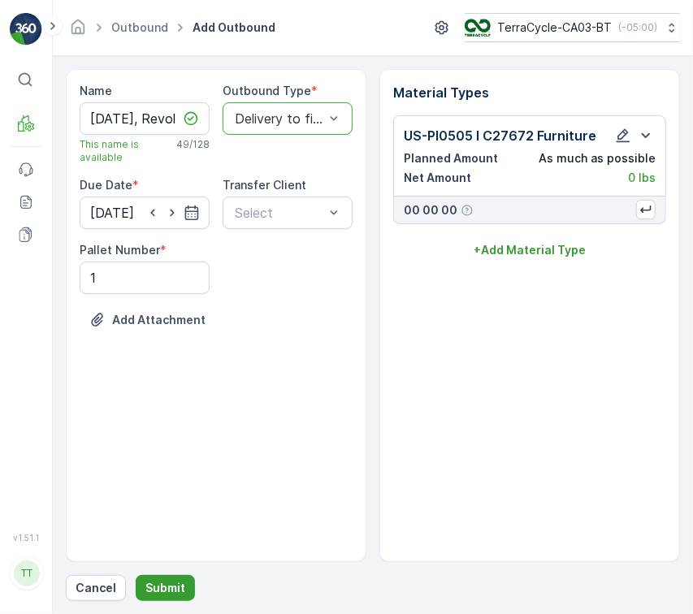
click at [159, 590] on p "Submit" at bounding box center [165, 588] width 40 height 16
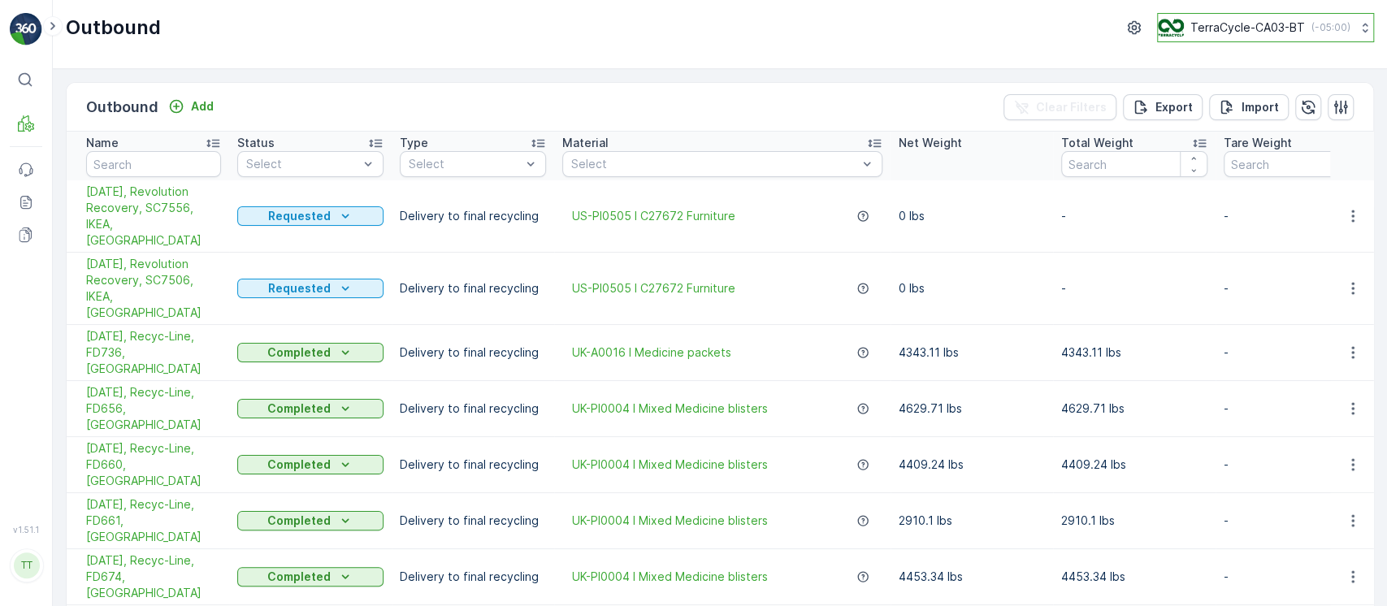
click at [1195, 32] on p "TerraCycle-CA03-BT" at bounding box center [1248, 28] width 115 height 16
type input "8"
click at [1182, 97] on span "TerraCycle-US08-Aurora" at bounding box center [1261, 100] width 184 height 16
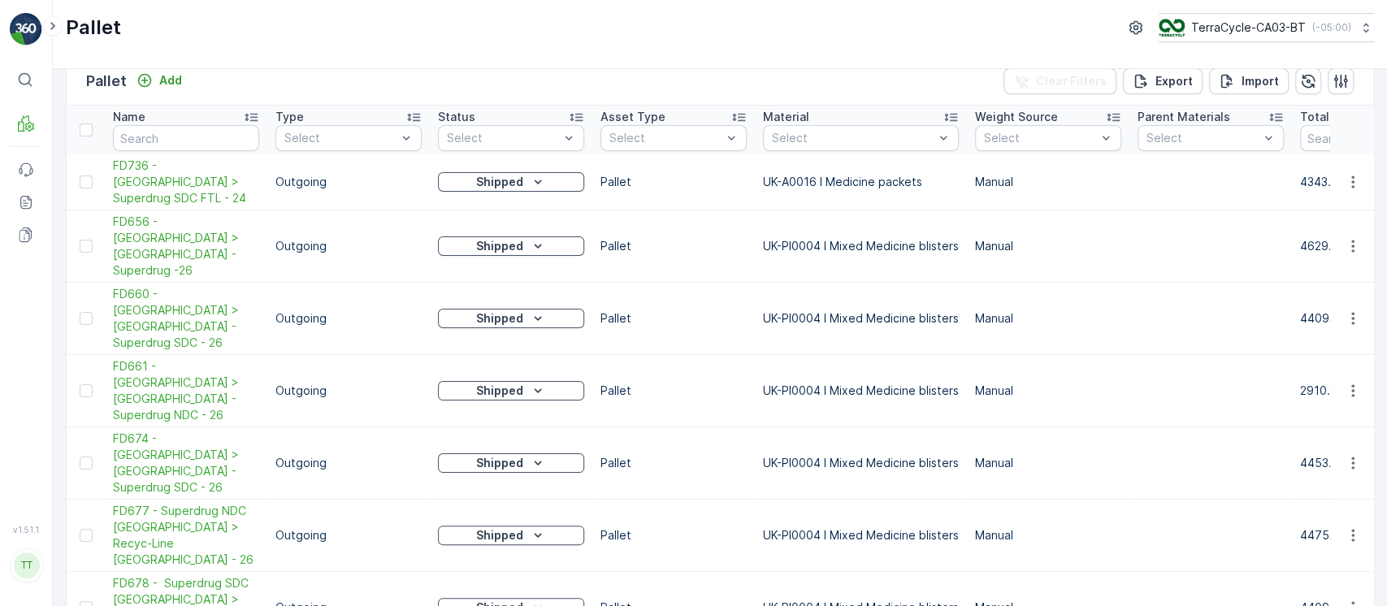
scroll to position [39, 0]
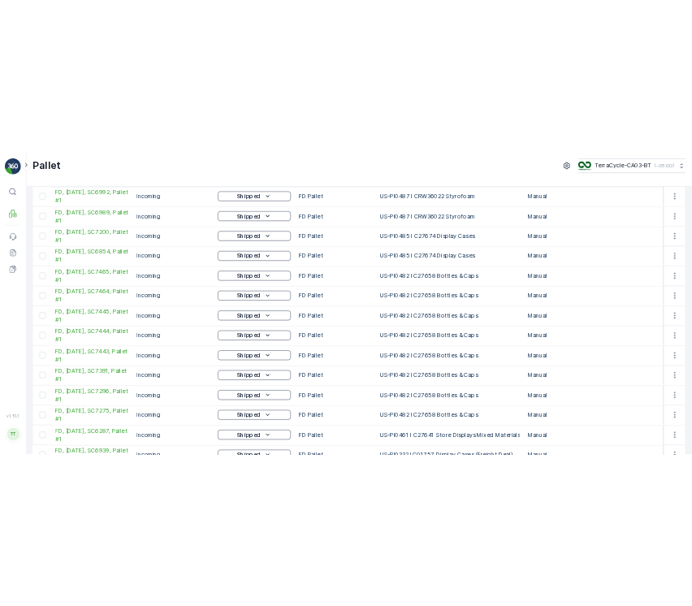
scroll to position [580, 0]
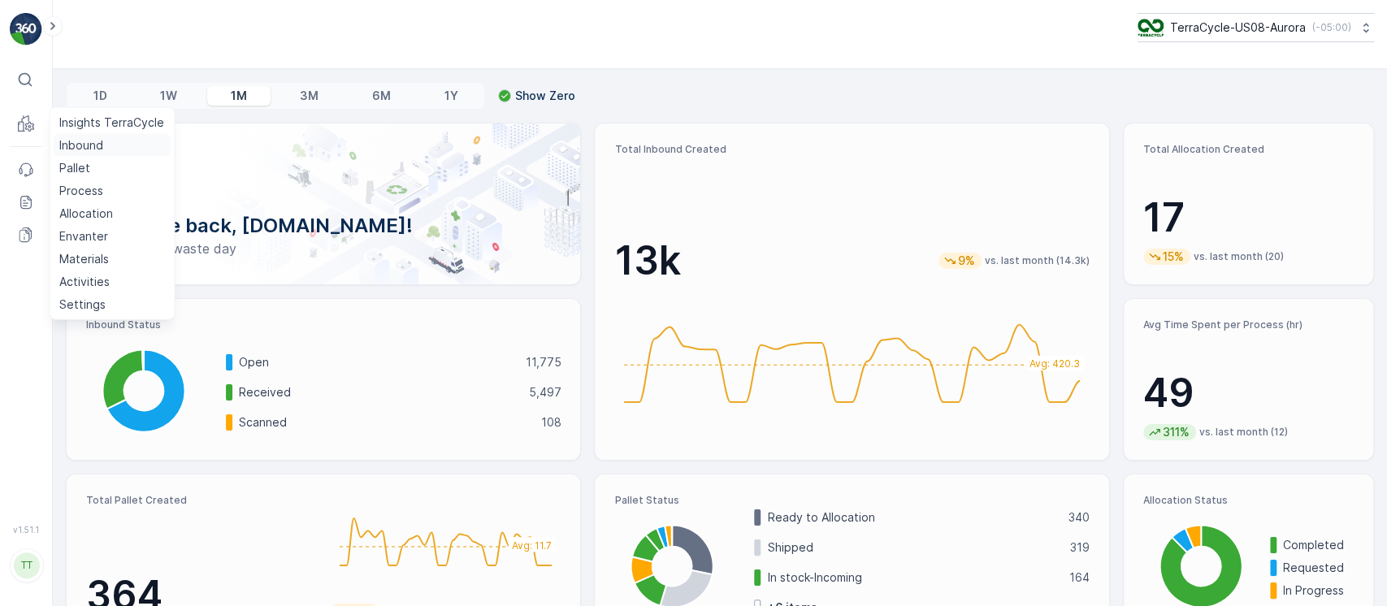
click at [83, 146] on p "Inbound" at bounding box center [81, 145] width 44 height 16
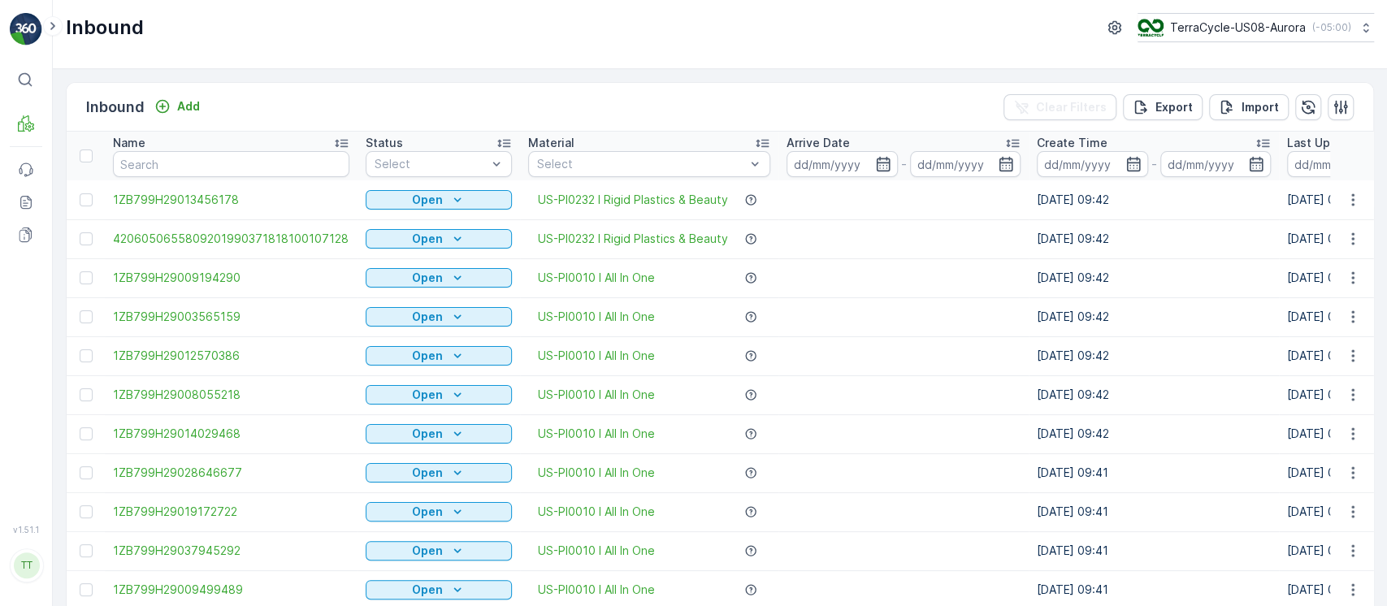
click at [414, 177] on th "Status Select" at bounding box center [439, 156] width 163 height 49
click at [415, 176] on div "Select" at bounding box center [439, 164] width 146 height 26
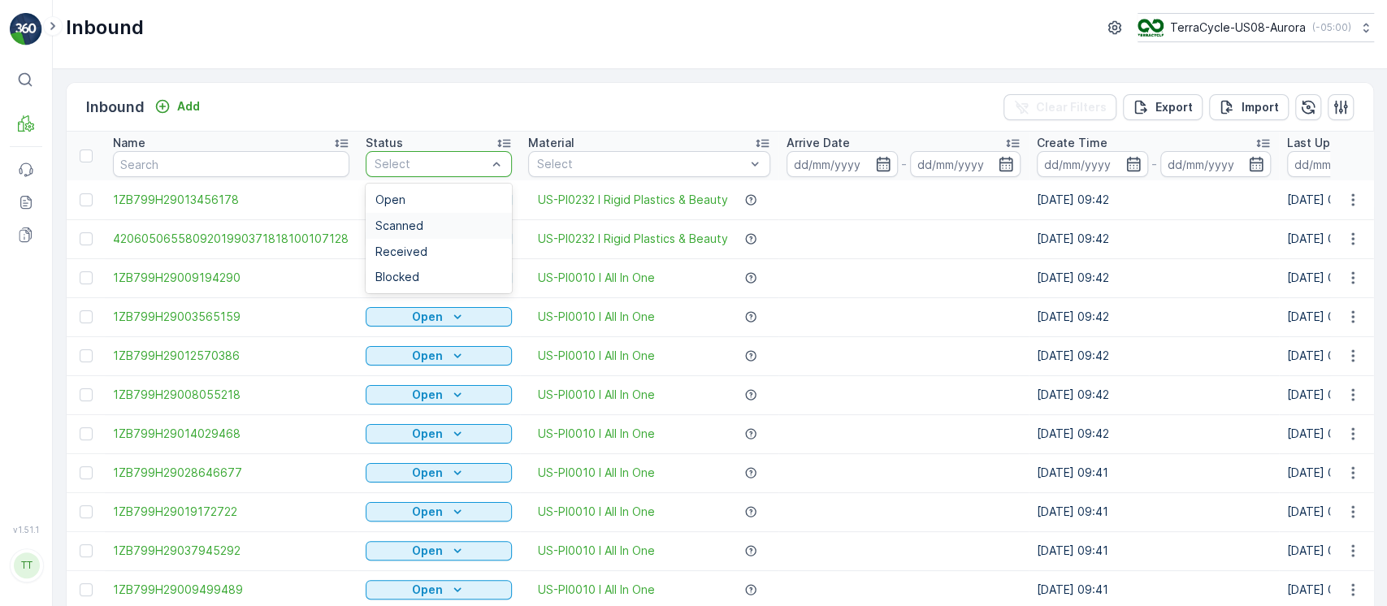
click at [408, 219] on span "Scanned" at bounding box center [399, 225] width 48 height 13
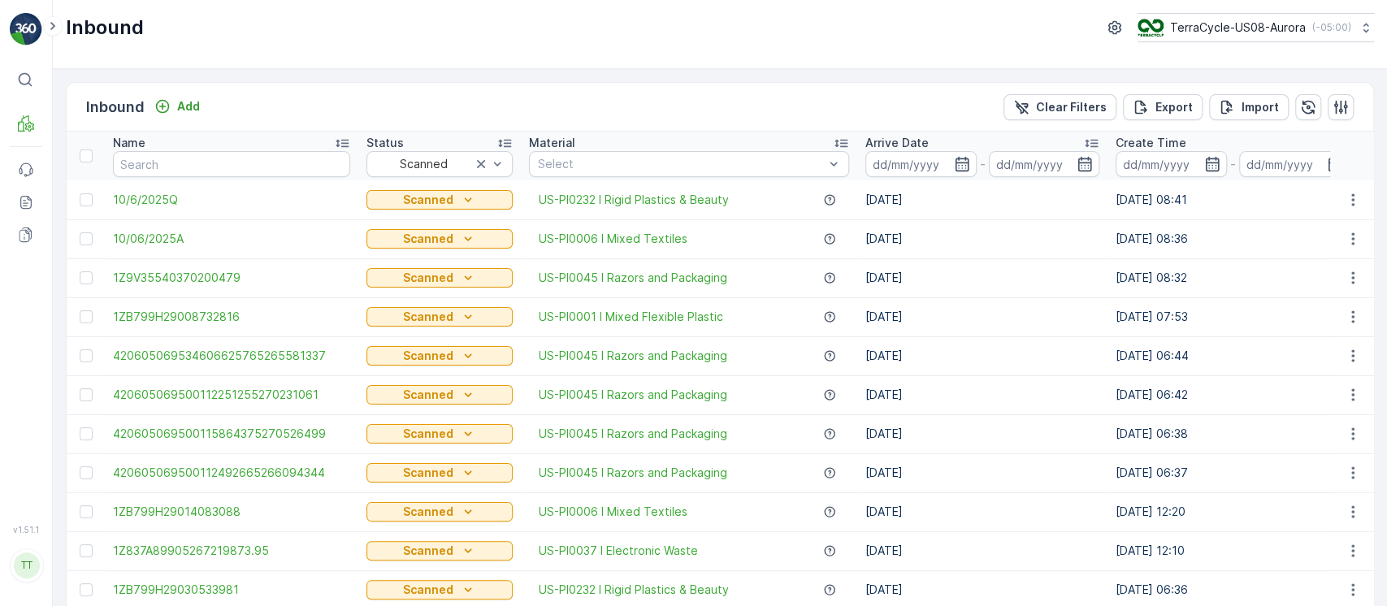
scroll to position [0, 238]
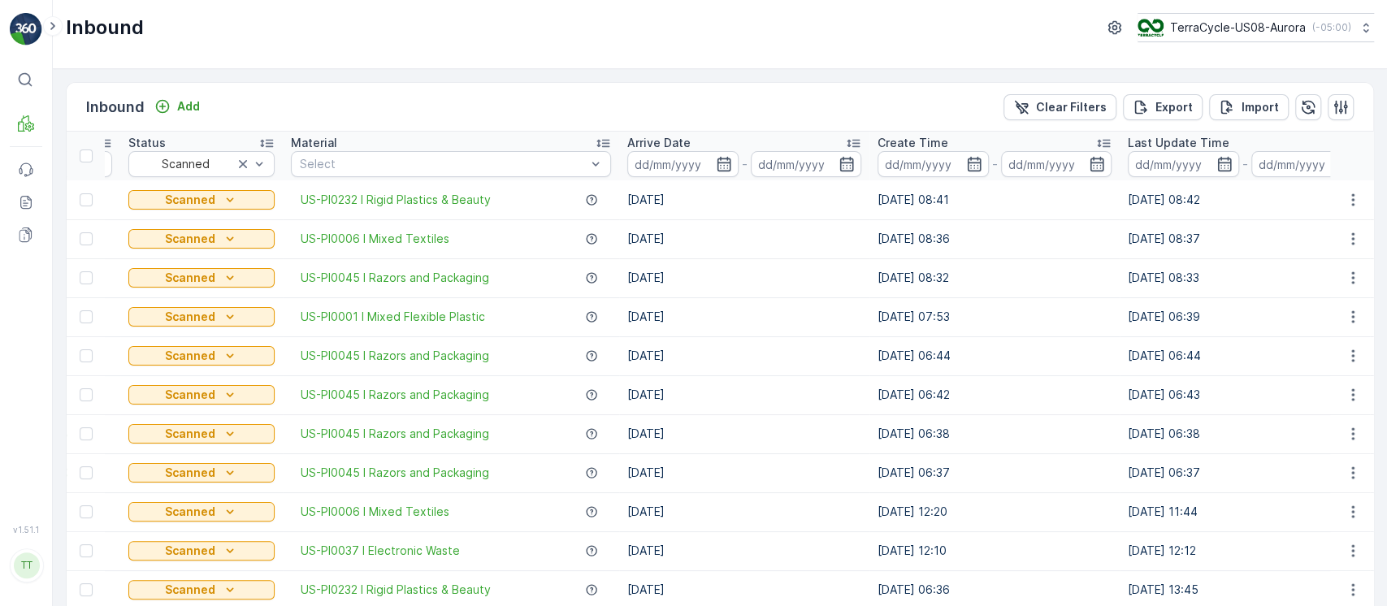
click at [1230, 137] on div "Last Update Time" at bounding box center [1245, 143] width 234 height 16
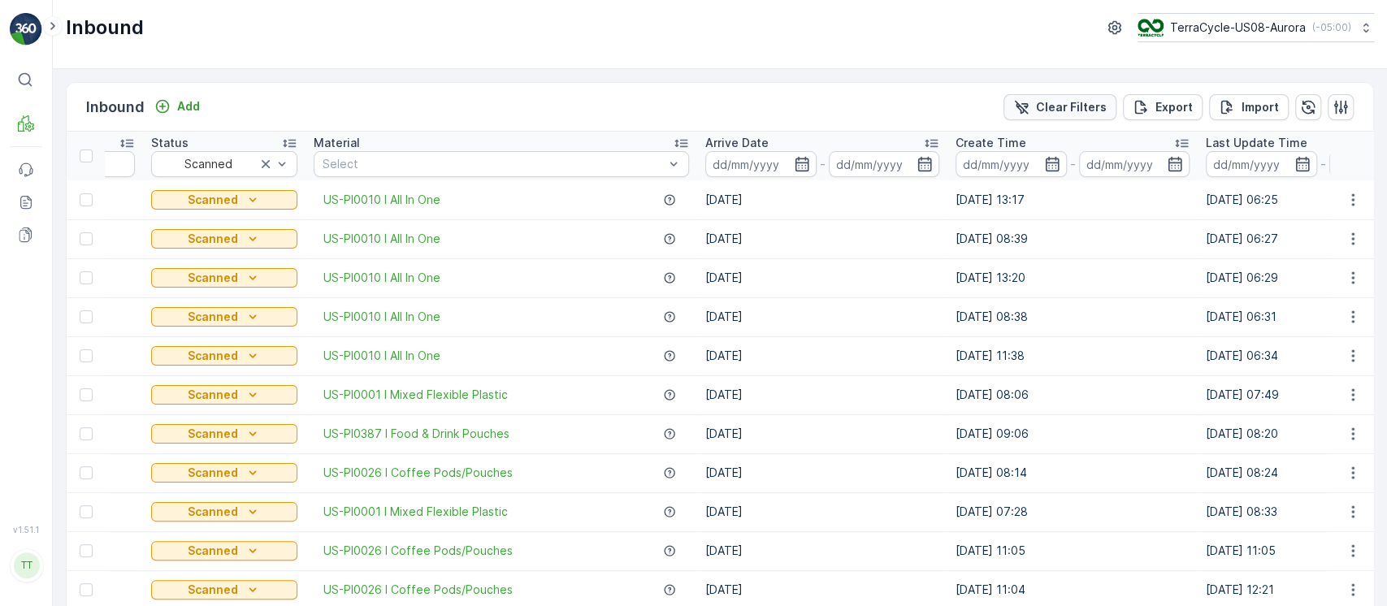
click at [1046, 104] on p "Clear Filters" at bounding box center [1071, 107] width 71 height 16
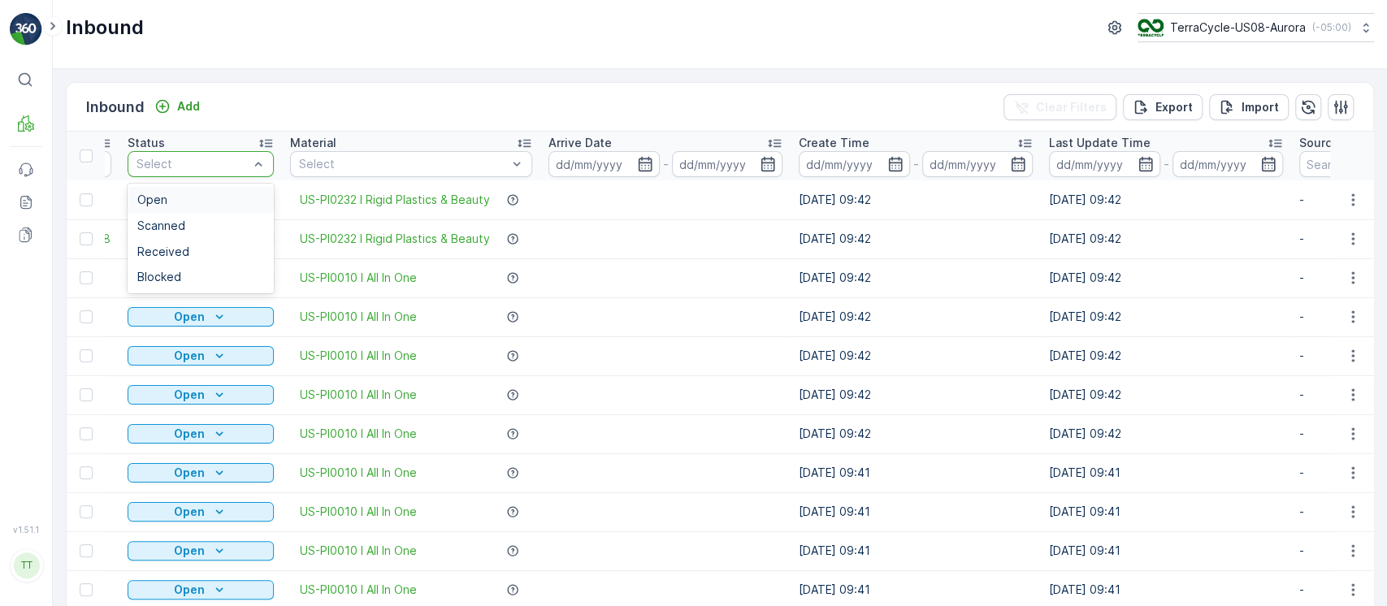
drag, startPoint x: 220, startPoint y: 161, endPoint x: 219, endPoint y: 182, distance: 21.2
click at [221, 198] on div "Open" at bounding box center [200, 199] width 127 height 13
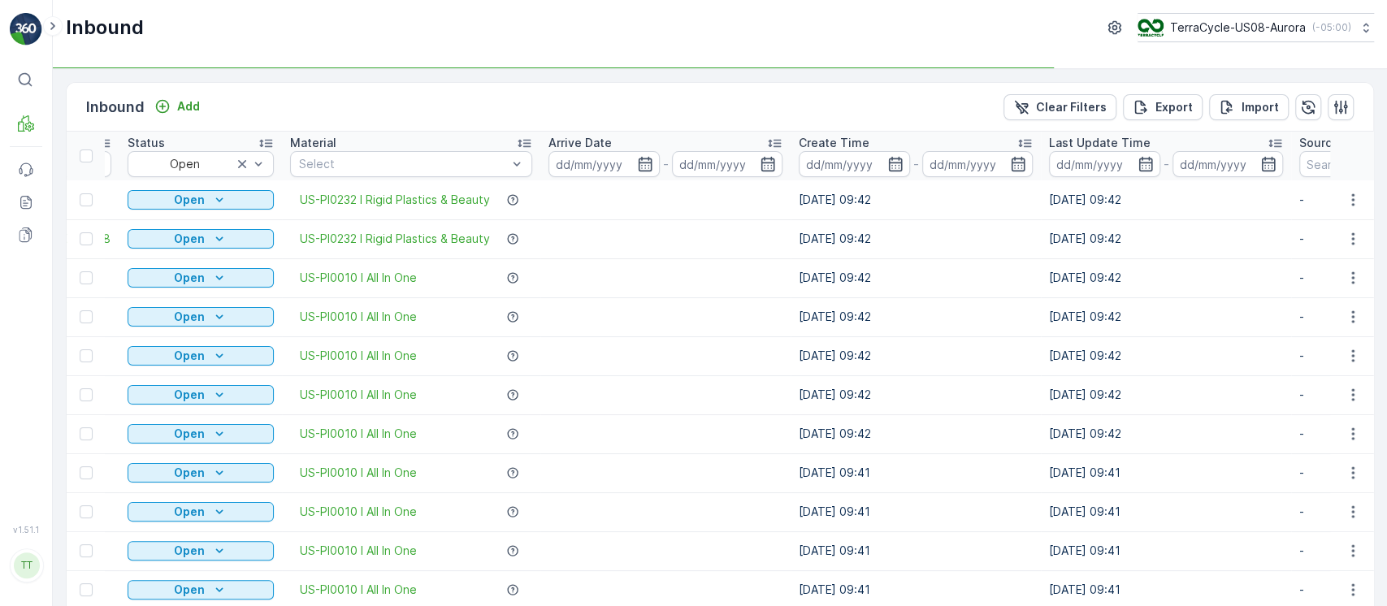
click at [612, 140] on div "Arrive Date" at bounding box center [666, 143] width 234 height 16
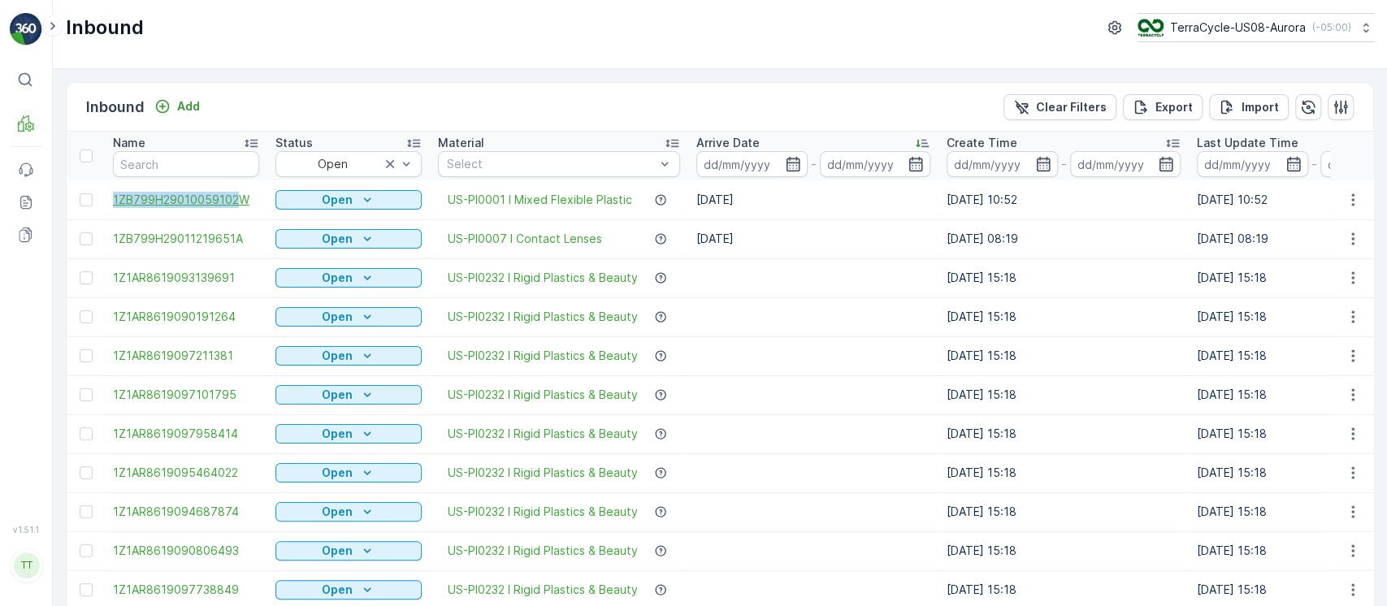
drag, startPoint x: 108, startPoint y: 197, endPoint x: 233, endPoint y: 197, distance: 125.1
click at [233, 197] on td "1ZB799H29010059102W" at bounding box center [186, 199] width 163 height 39
copy span "1ZB799H29010059102"
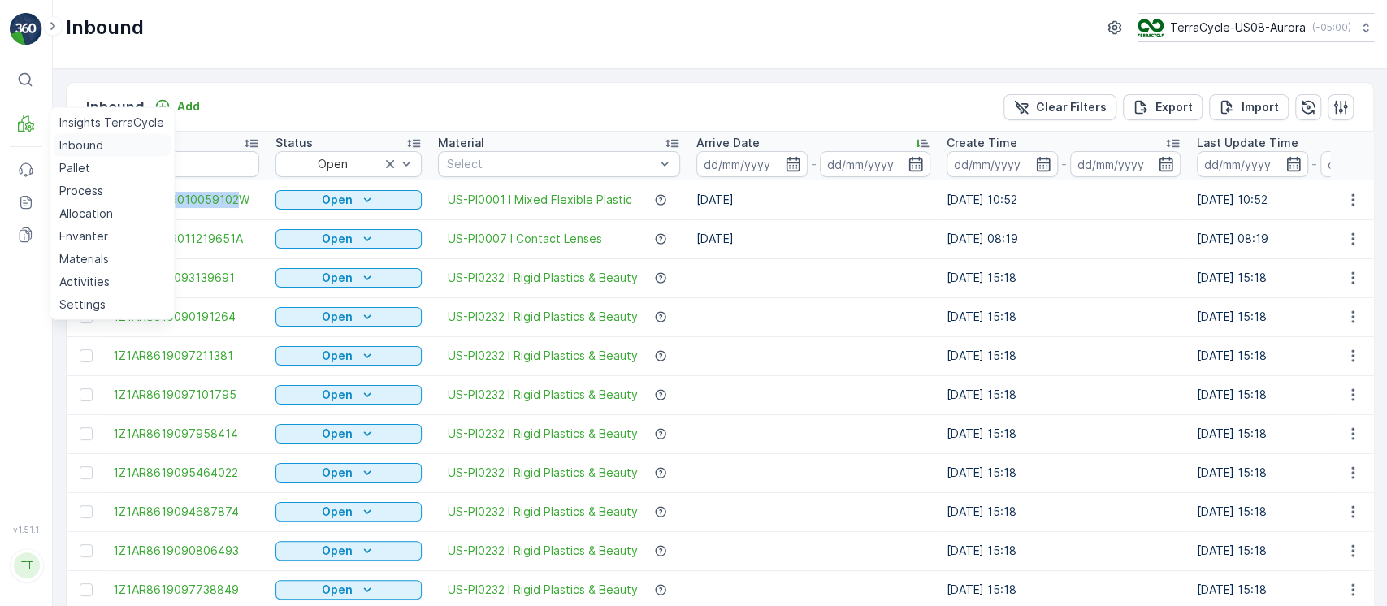
click at [69, 145] on p "Inbound" at bounding box center [81, 145] width 44 height 16
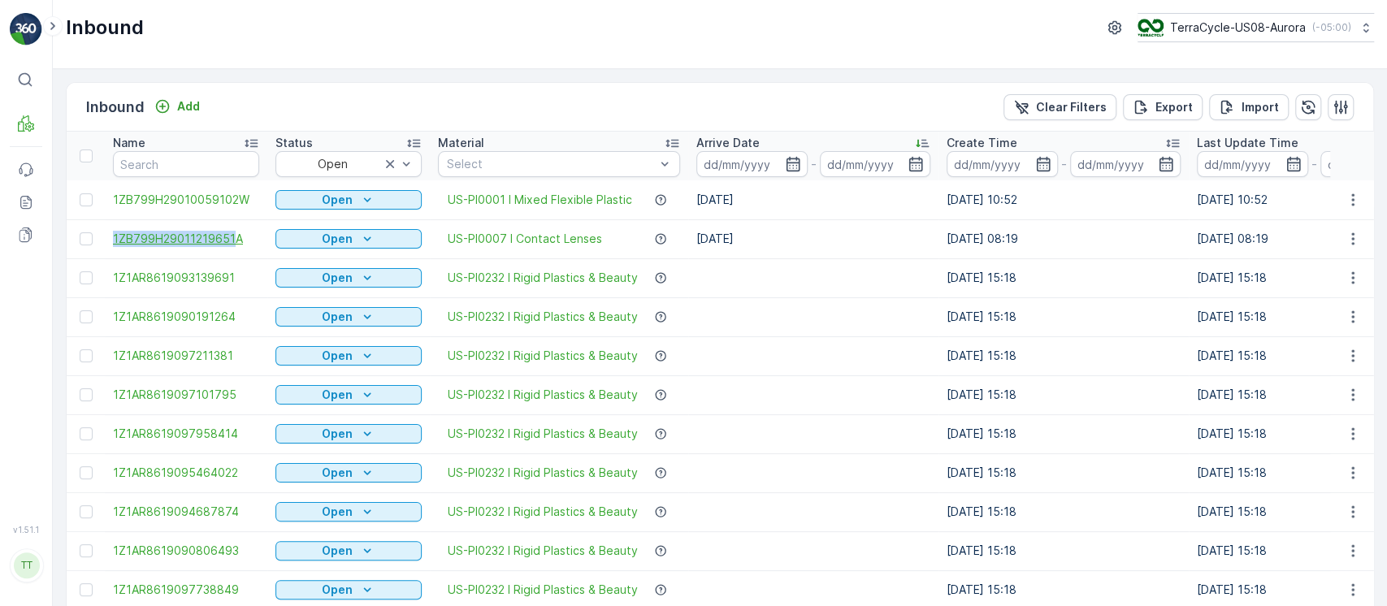
drag, startPoint x: 103, startPoint y: 231, endPoint x: 232, endPoint y: 241, distance: 129.6
copy span "1ZB799H29011219651"
click at [927, 336] on td at bounding box center [813, 355] width 250 height 39
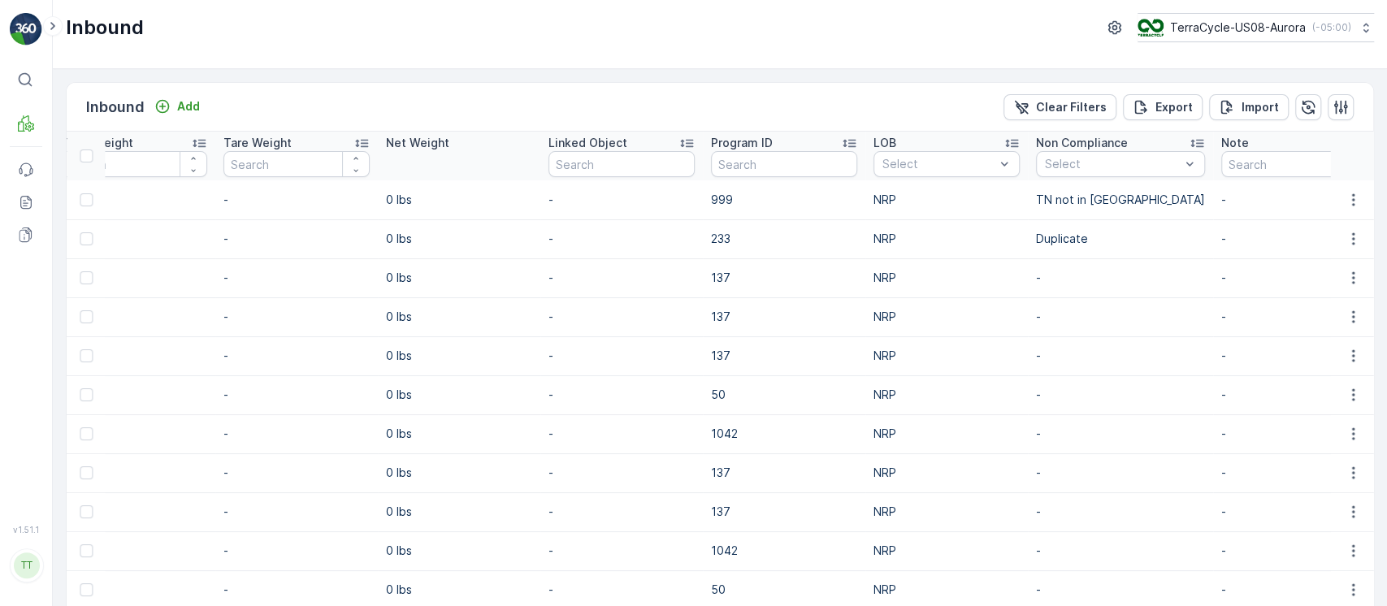
scroll to position [0, 1739]
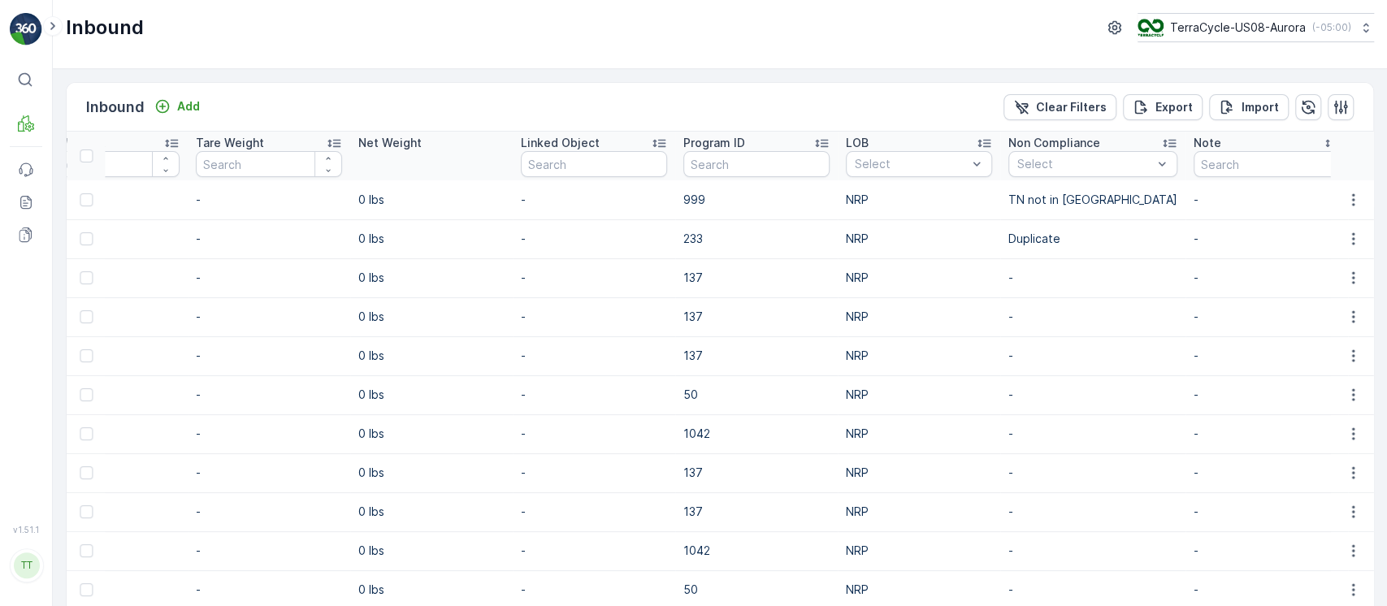
click at [440, 348] on p "0 lbs" at bounding box center [431, 356] width 146 height 16
click at [1338, 237] on button "button" at bounding box center [1352, 239] width 29 height 20
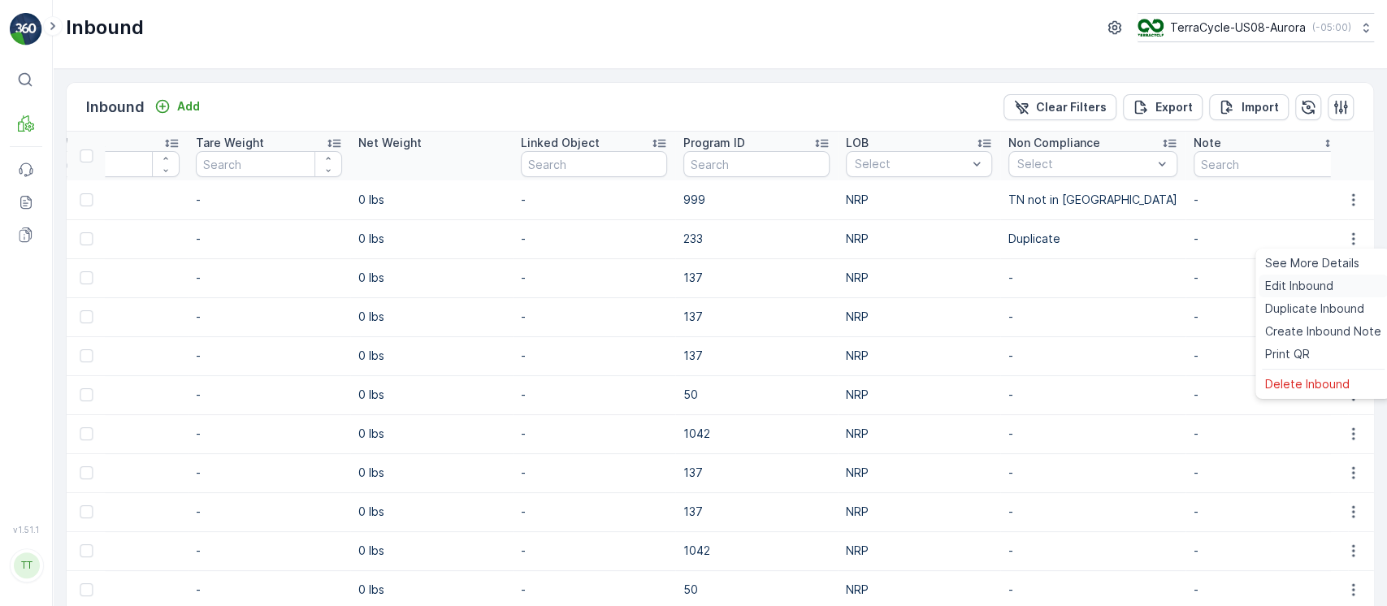
click at [1335, 279] on div "Edit Inbound" at bounding box center [1323, 286] width 129 height 23
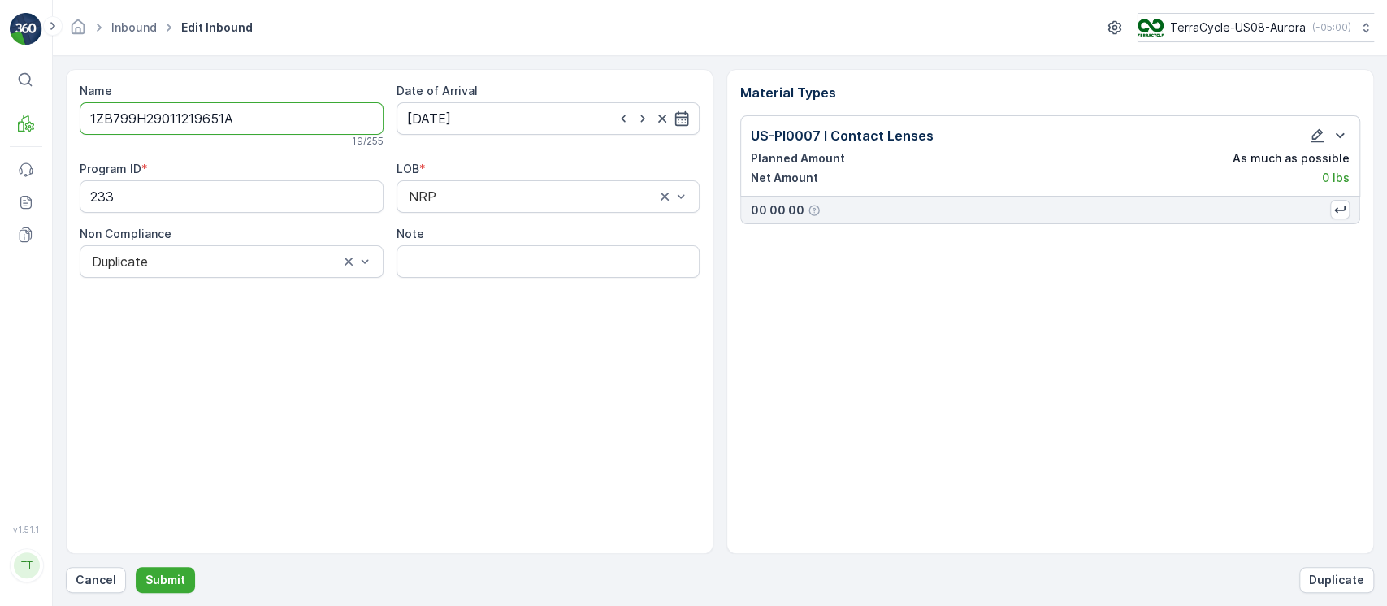
click at [293, 102] on input "1ZB799H29011219651A" at bounding box center [232, 118] width 304 height 33
click at [1317, 130] on icon "button" at bounding box center [1318, 136] width 14 height 14
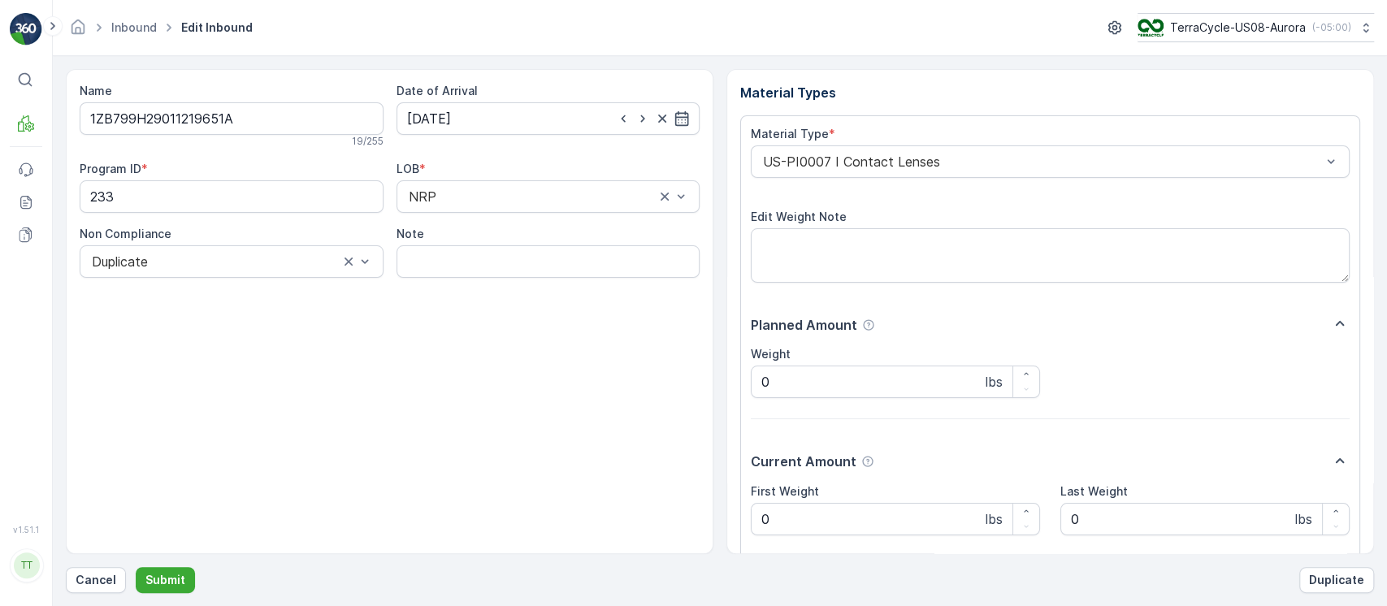
click at [480, 366] on div "Name 1ZB799H29011219651A 19 / 255 Date of Arrival [DATE] Program ID * 233 LOB *…" at bounding box center [390, 311] width 648 height 485
drag, startPoint x: 732, startPoint y: 517, endPoint x: 644, endPoint y: 519, distance: 88.6
click at [542, 519] on div "Name 1ZB799H29011219651A 19 / 255 Date of Arrival [DATE] Program ID * 233 LOB *…" at bounding box center [720, 311] width 1308 height 485
paste Weight "7.87"
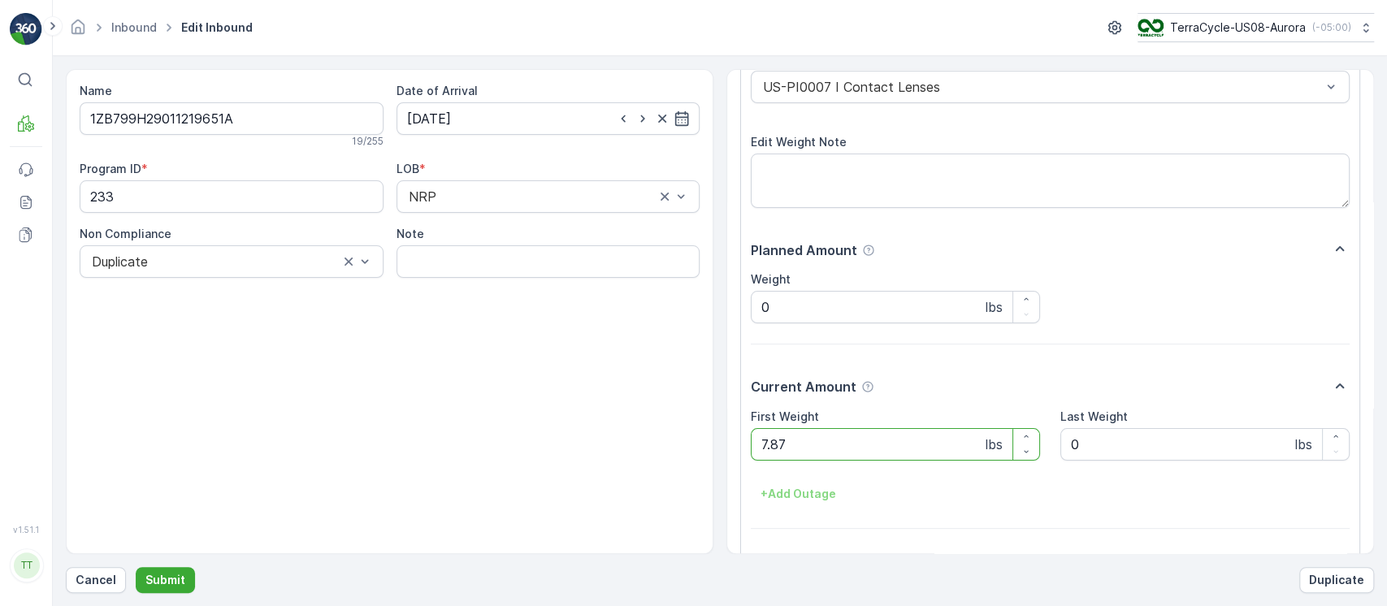
scroll to position [108, 0]
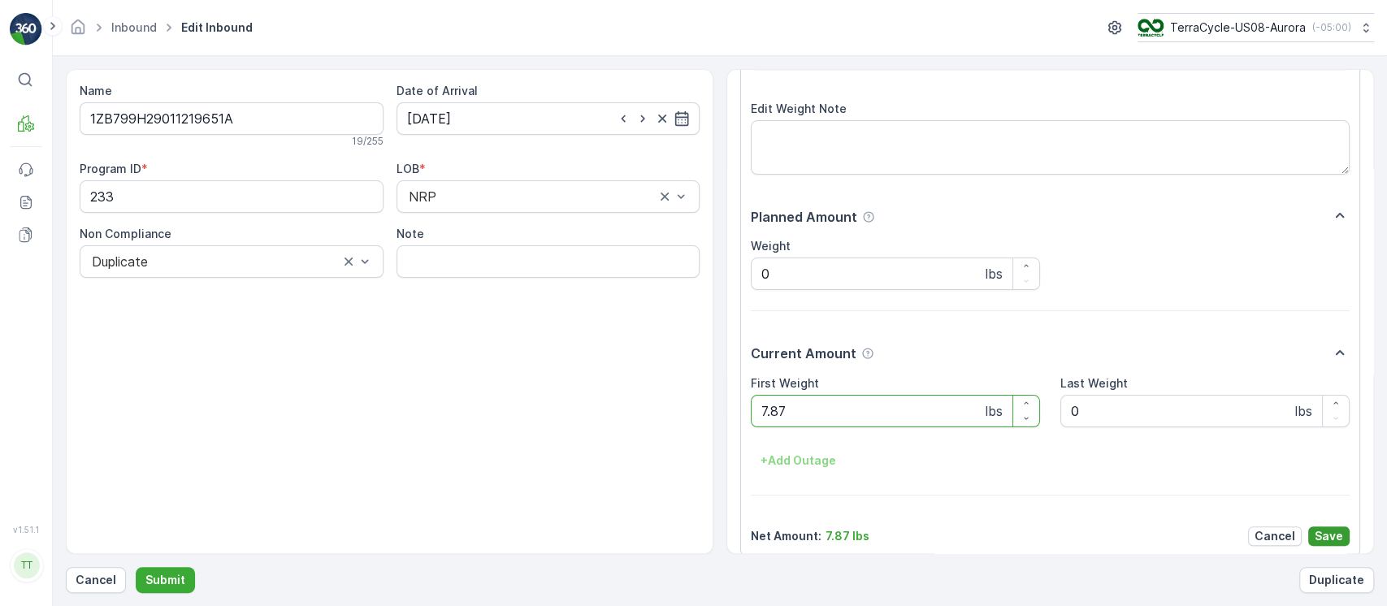
type Weight "7.87"
click at [1337, 532] on p "Save" at bounding box center [1329, 536] width 28 height 16
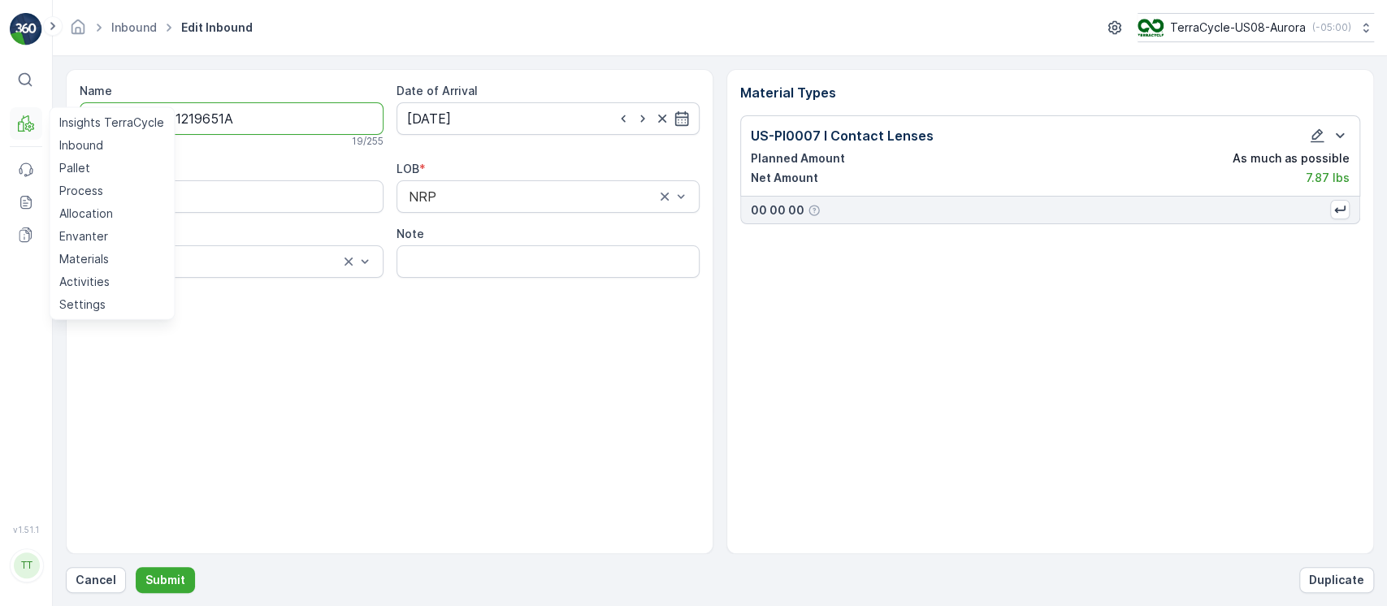
drag, startPoint x: 228, startPoint y: 115, endPoint x: 19, endPoint y: 129, distance: 209.3
click at [19, 129] on div "⌘B MRF Insights TerraCycle Inbound Pallet Process Allocation Envanter Materials…" at bounding box center [693, 303] width 1387 height 606
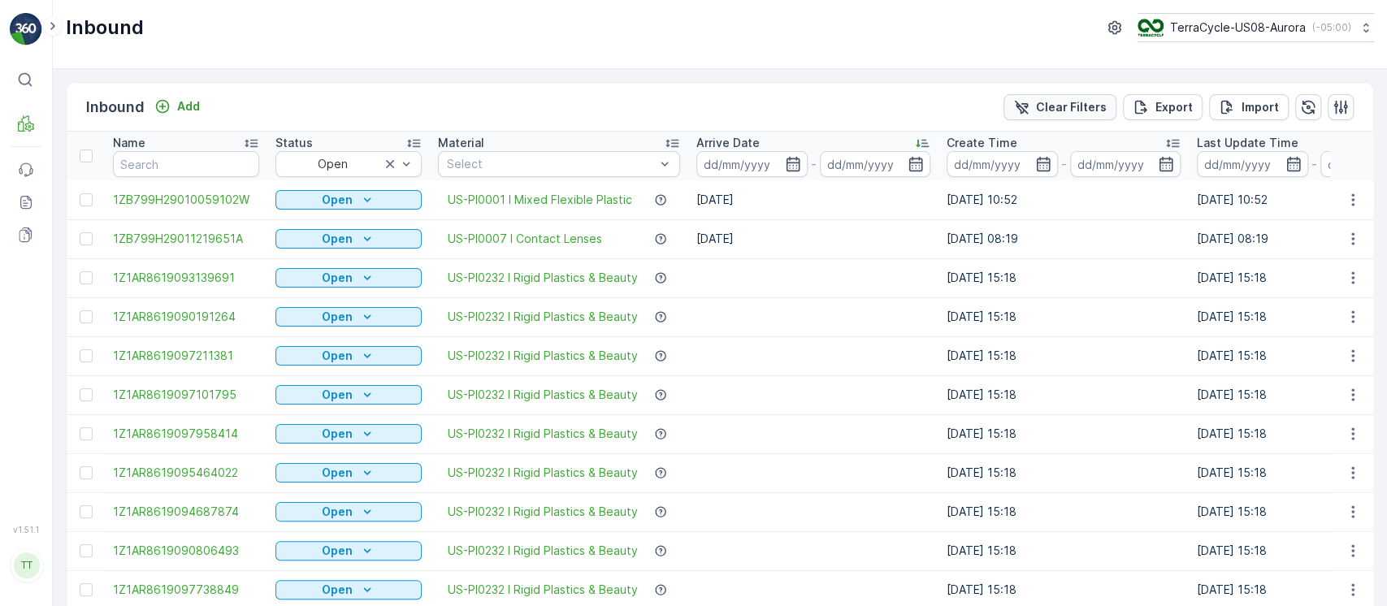
drag, startPoint x: 1072, startPoint y: 100, endPoint x: 1072, endPoint y: 127, distance: 26.8
click at [1072, 101] on p "Clear Filters" at bounding box center [1071, 107] width 71 height 16
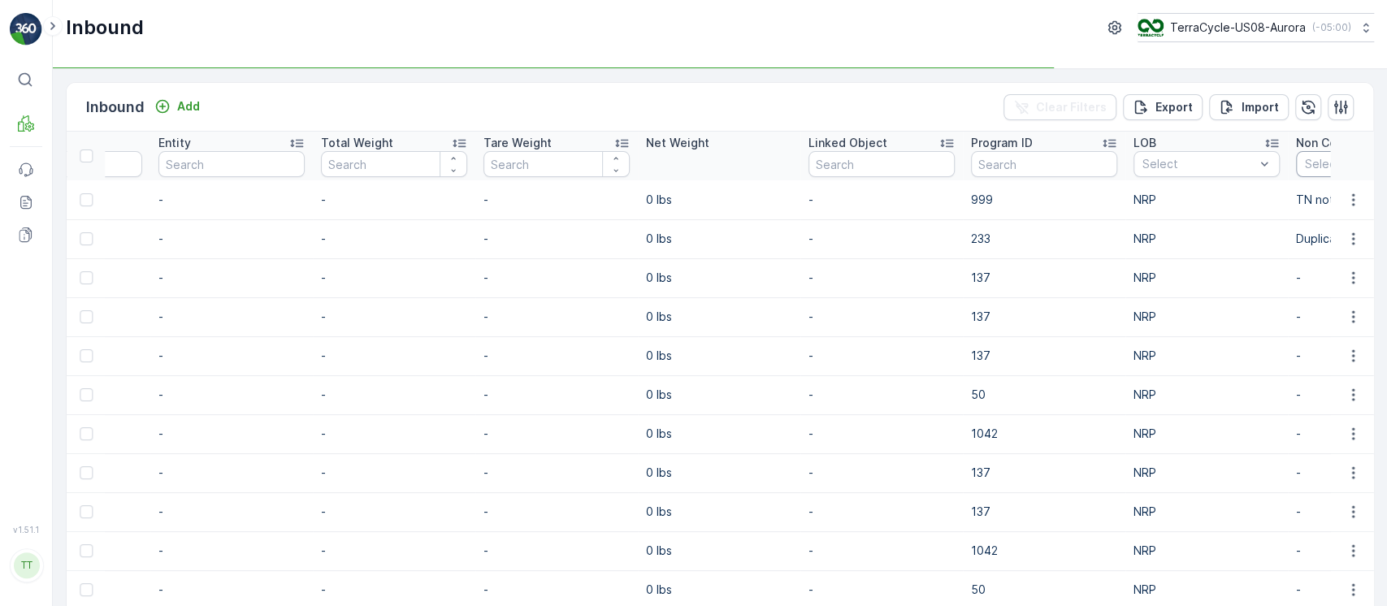
scroll to position [0, 1739]
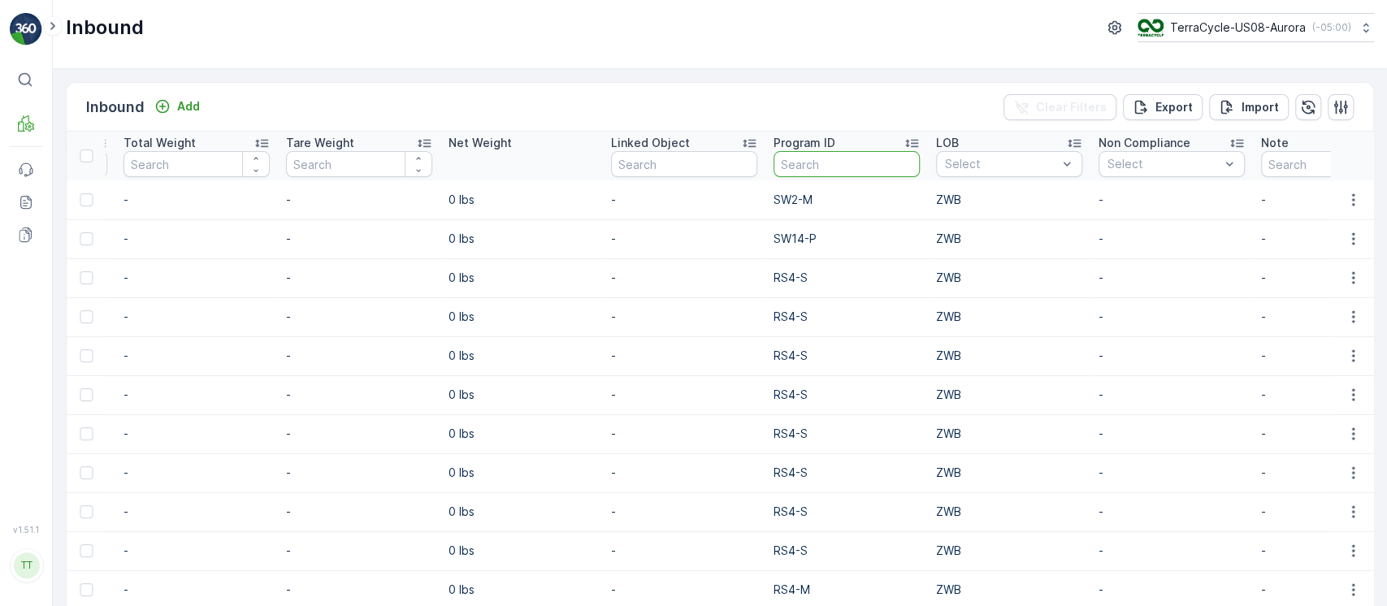
type input "CS7-M"
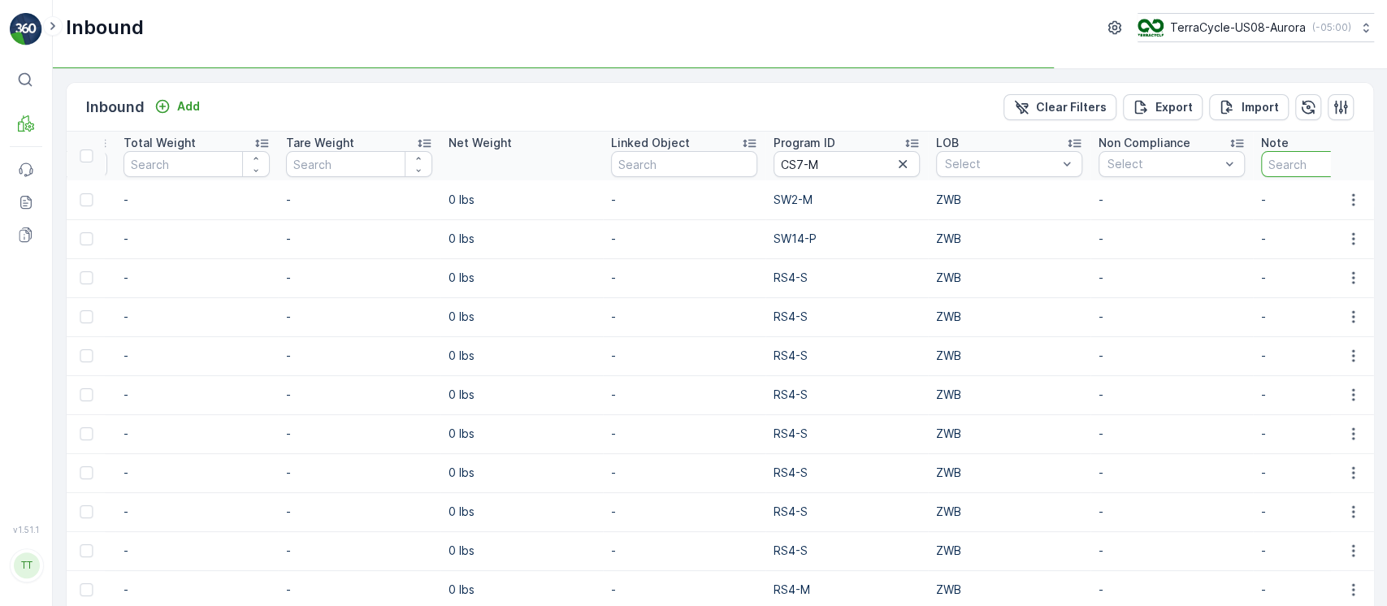
click at [1277, 158] on input "text" at bounding box center [1334, 164] width 146 height 26
type input "av"
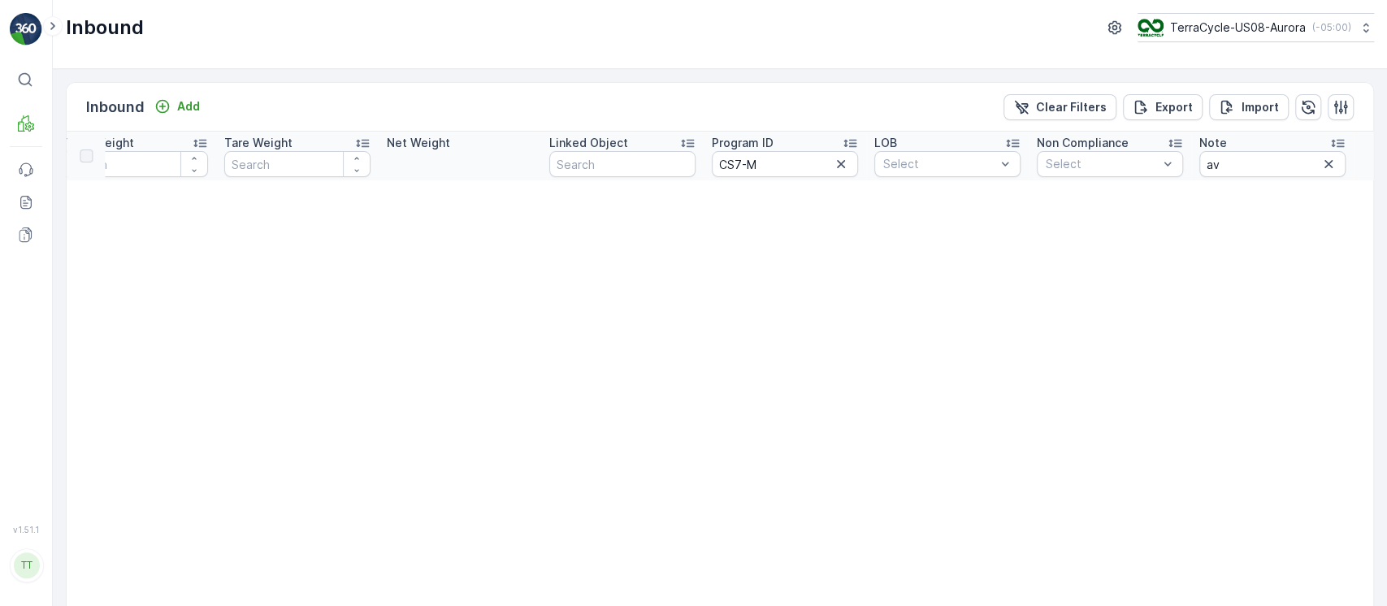
scroll to position [0, 1618]
drag, startPoint x: 1240, startPoint y: 170, endPoint x: 935, endPoint y: 167, distance: 305.6
type input "gv"
click at [1324, 168] on icon "button" at bounding box center [1329, 164] width 16 height 16
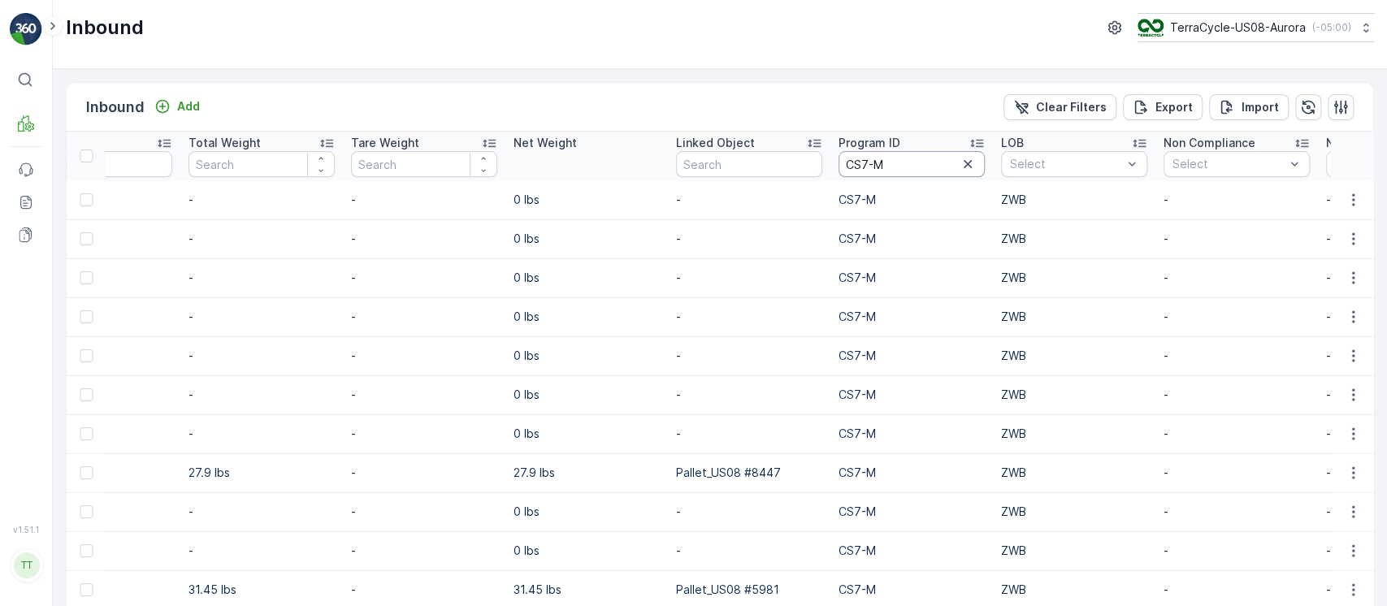
click at [917, 156] on input "CS7-M" at bounding box center [912, 164] width 146 height 26
type input "CS7"
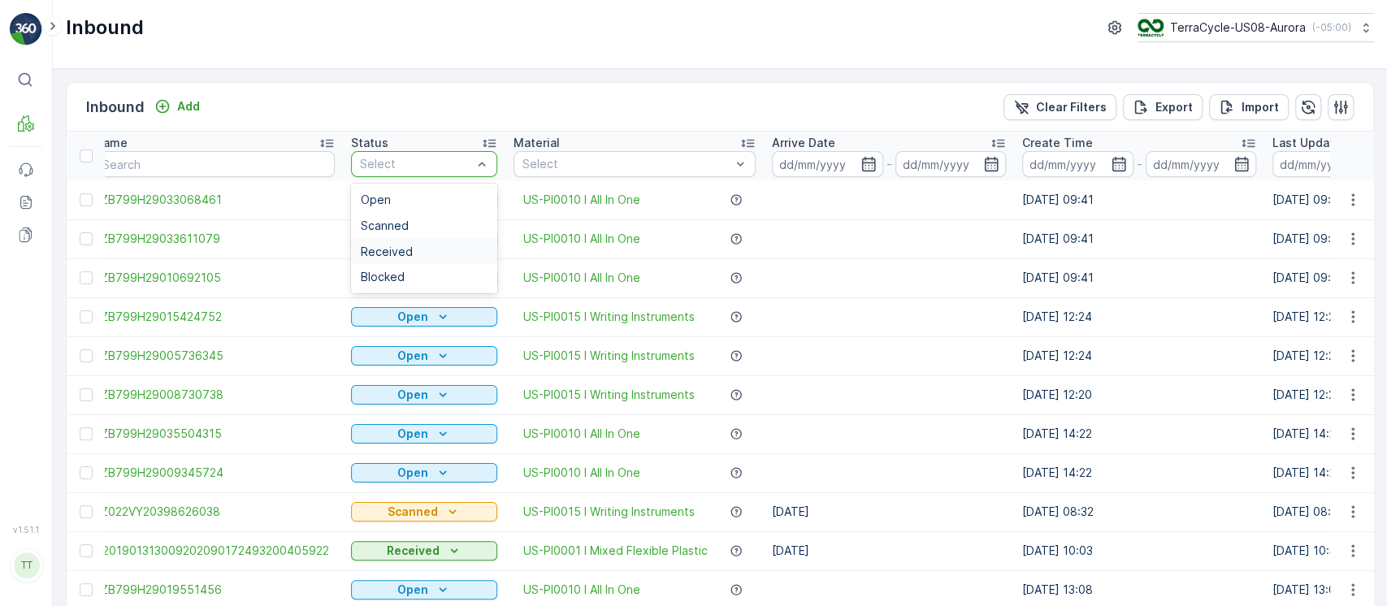
scroll to position [0, 16]
click at [416, 248] on div "Received" at bounding box center [425, 251] width 127 height 13
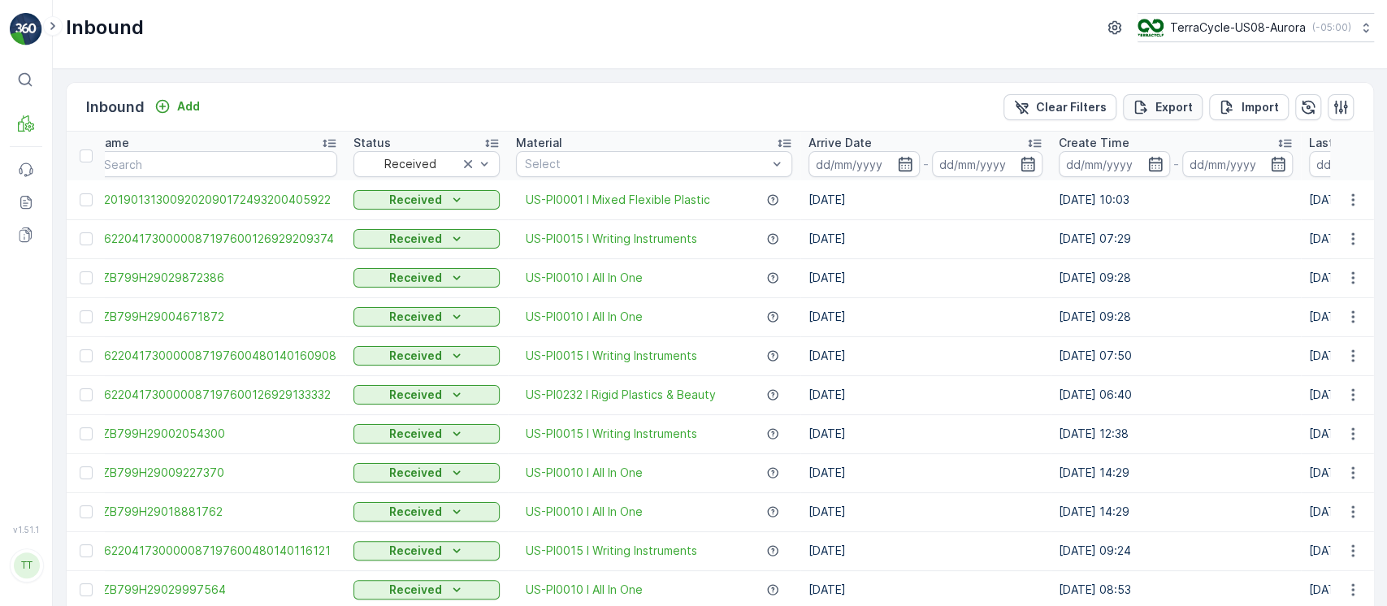
click at [1160, 105] on p "Export" at bounding box center [1174, 107] width 37 height 16
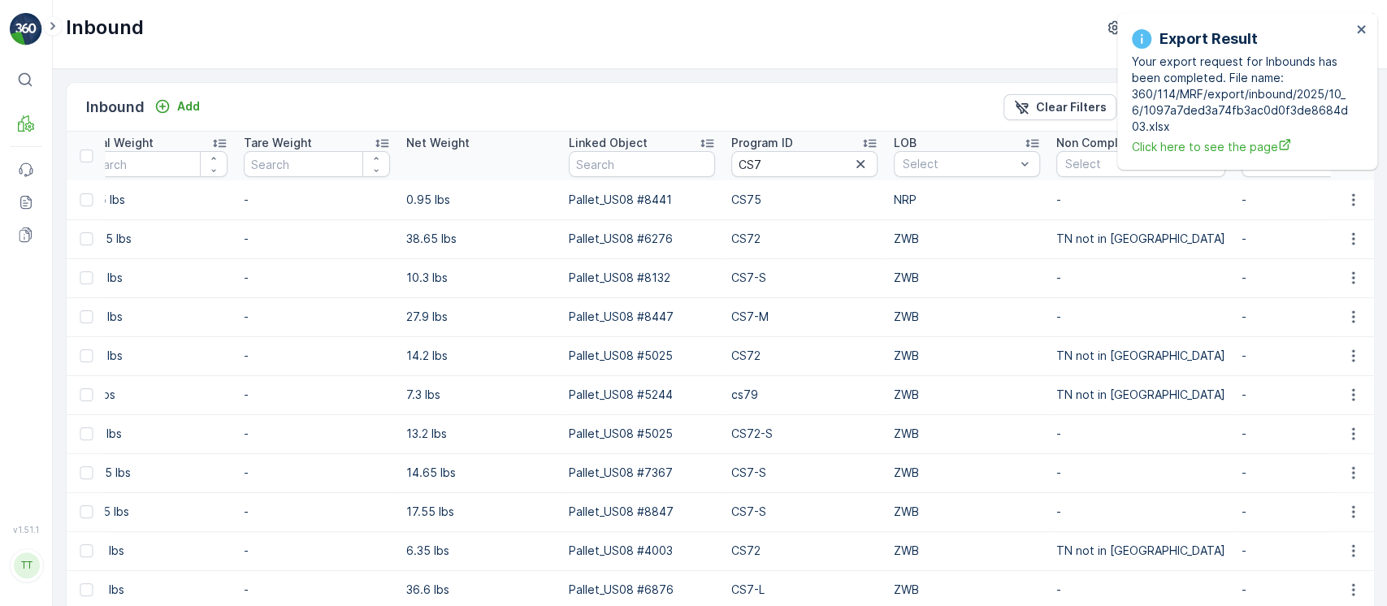
scroll to position [0, 1854]
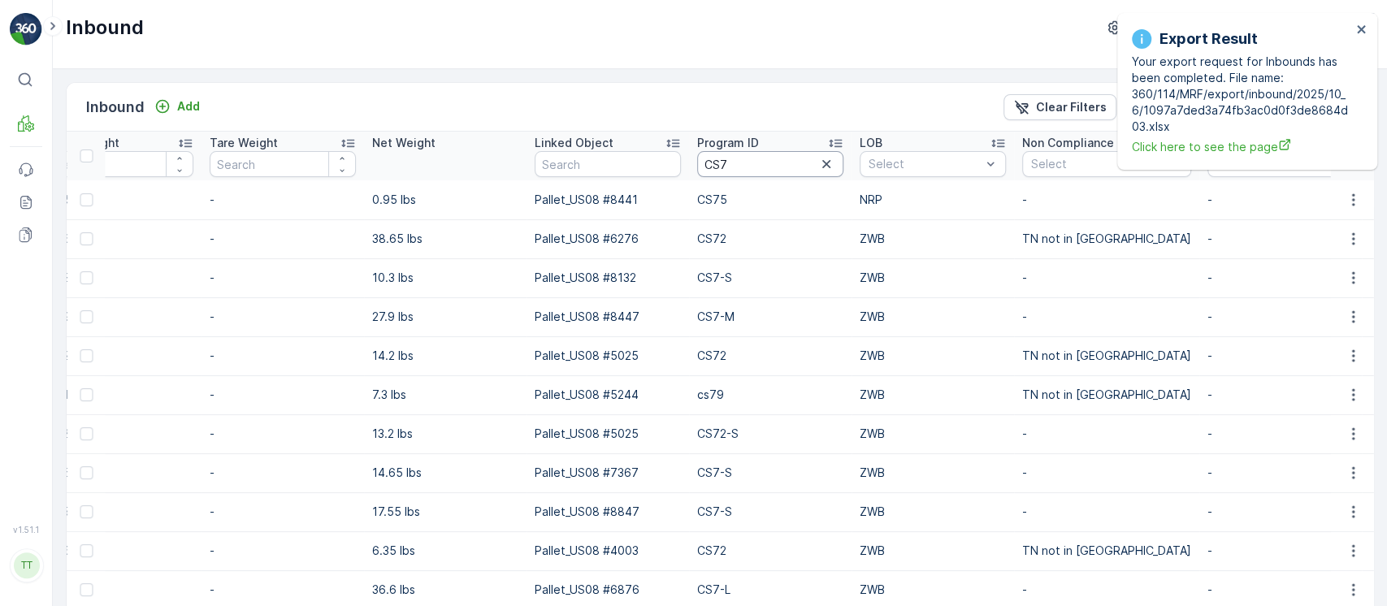
drag, startPoint x: 774, startPoint y: 158, endPoint x: 419, endPoint y: 166, distance: 356.0
paste input "129-L"
type input "CS129-L"
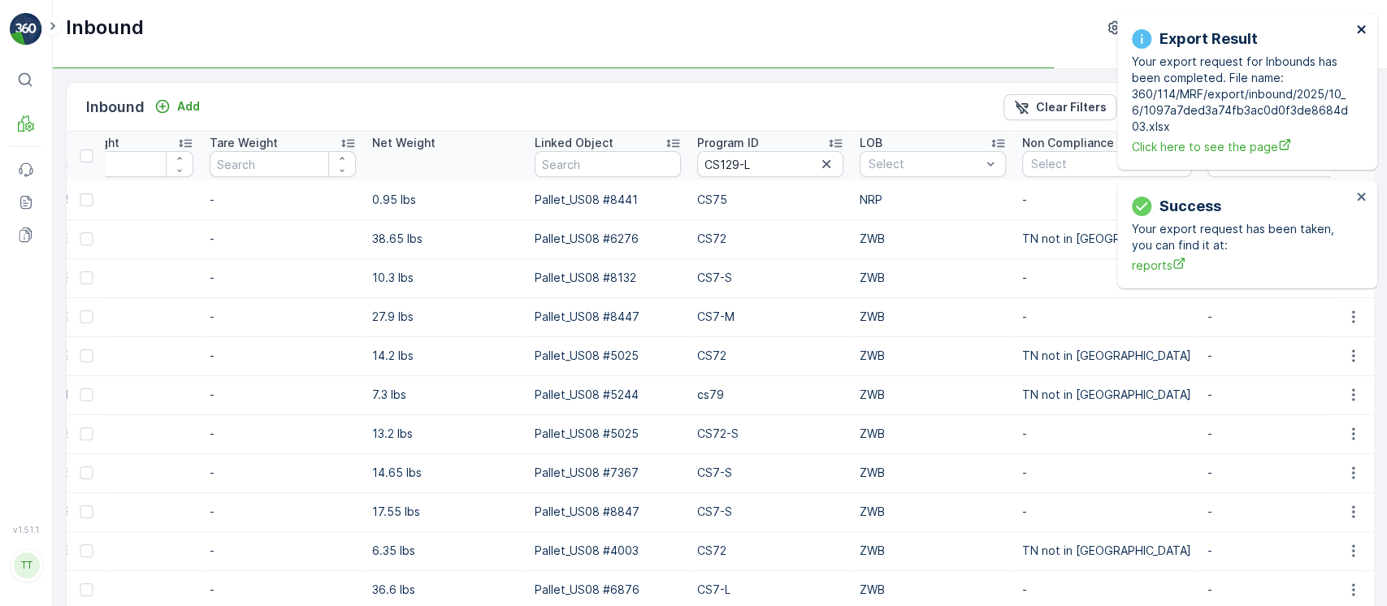
click at [1361, 35] on icon "close" at bounding box center [1361, 29] width 11 height 13
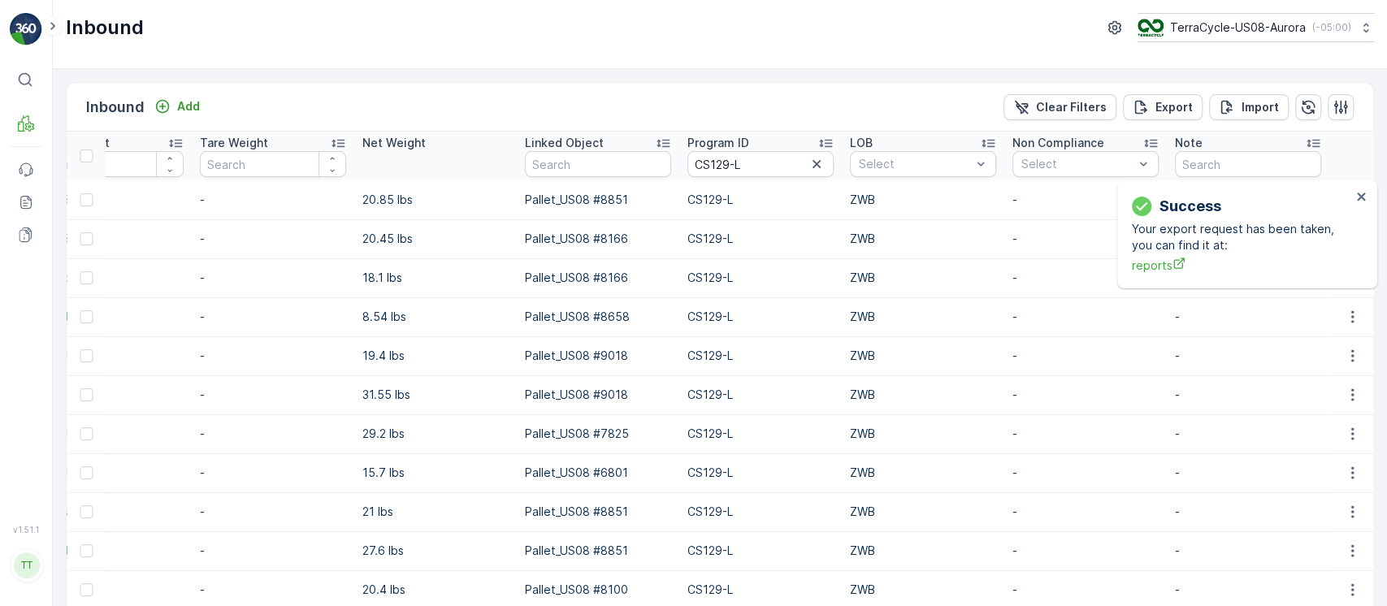
scroll to position [0, 1736]
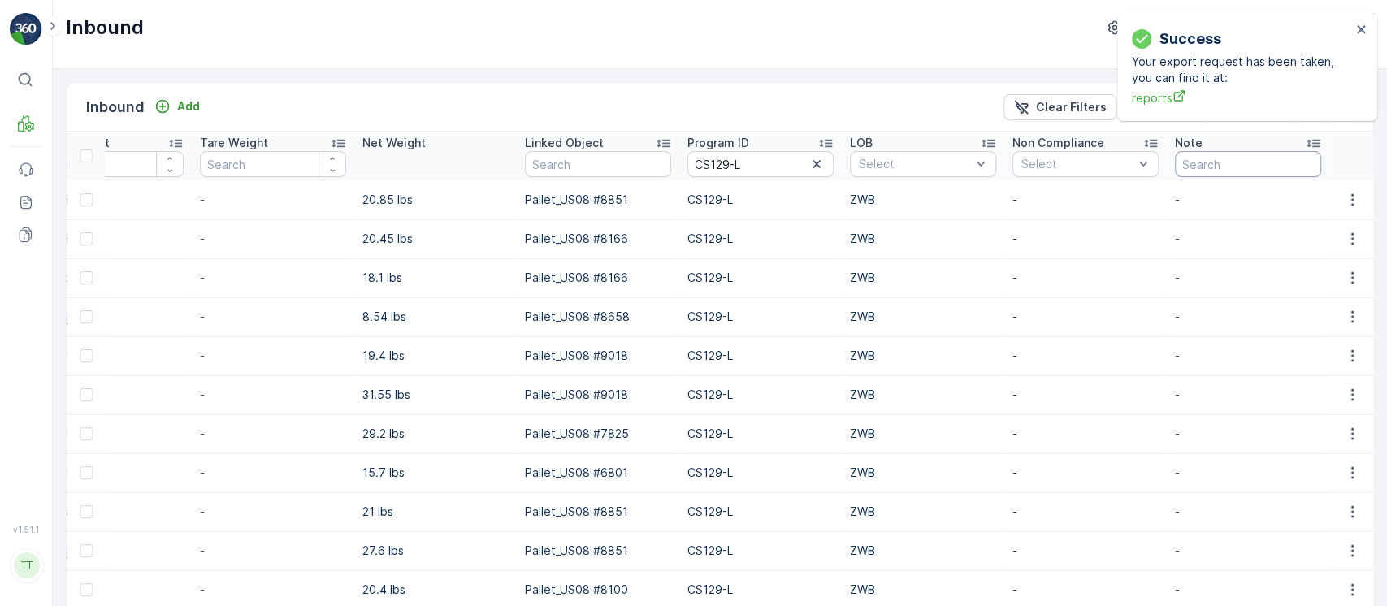
click at [1268, 161] on input "text" at bounding box center [1248, 164] width 146 height 26
type input "gv"
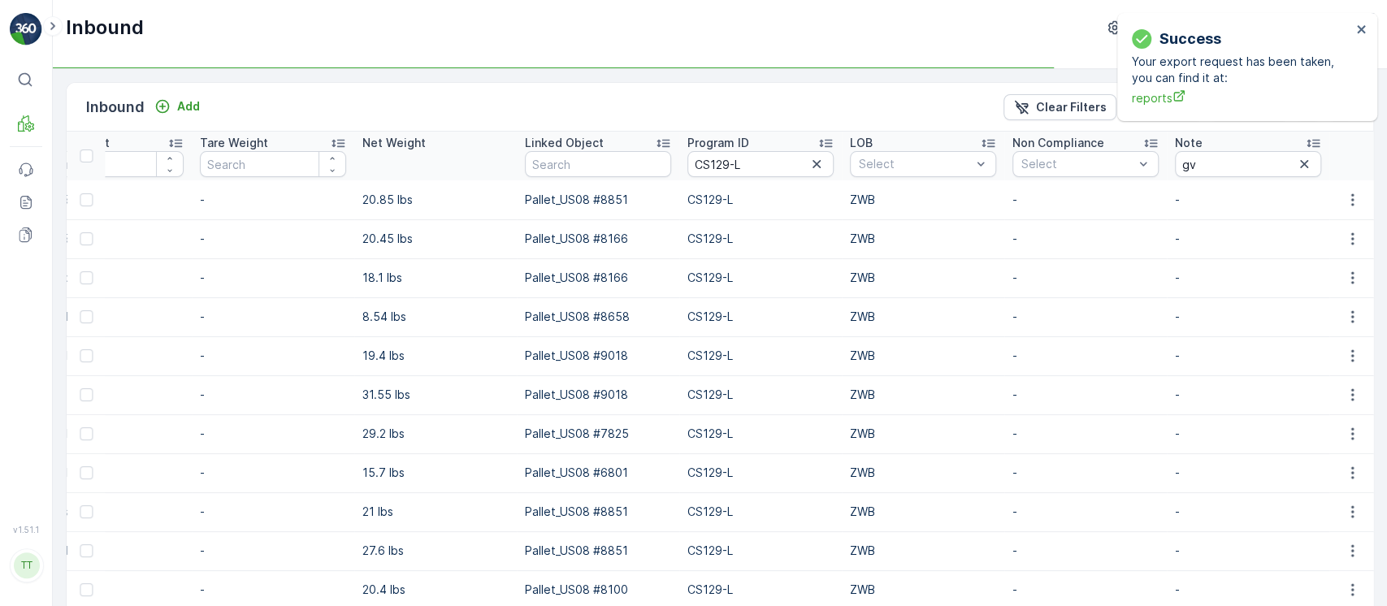
scroll to position [0, 1618]
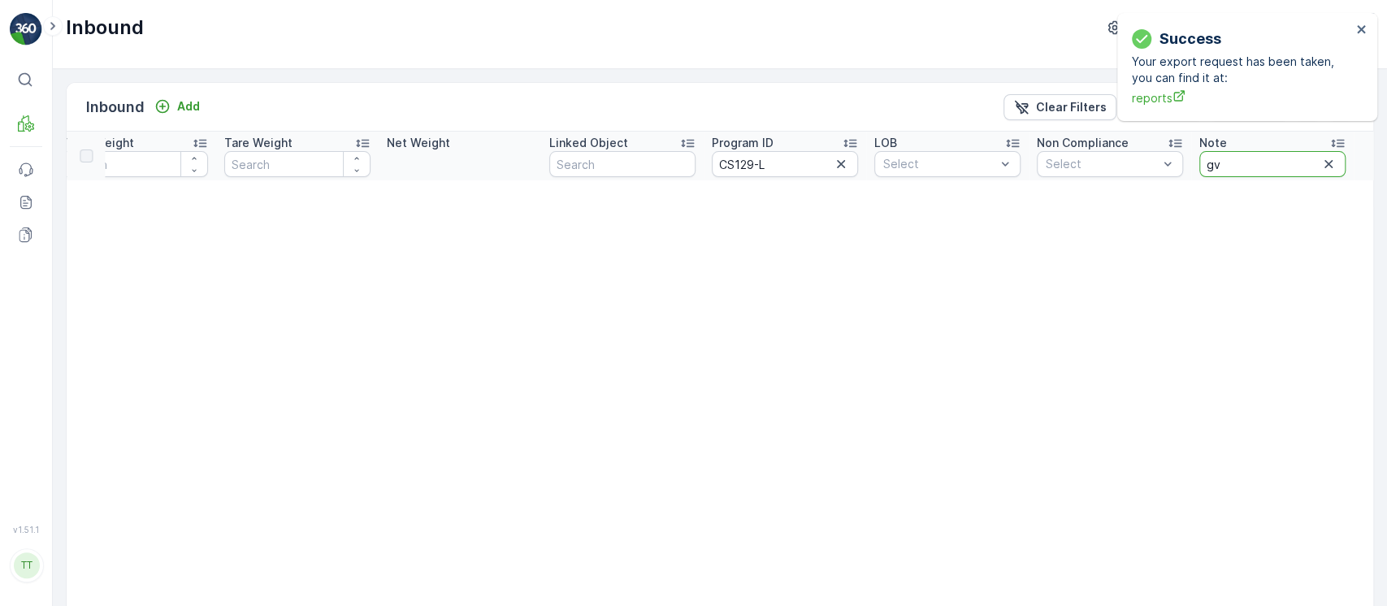
drag, startPoint x: 1226, startPoint y: 166, endPoint x: 1147, endPoint y: 180, distance: 80.0
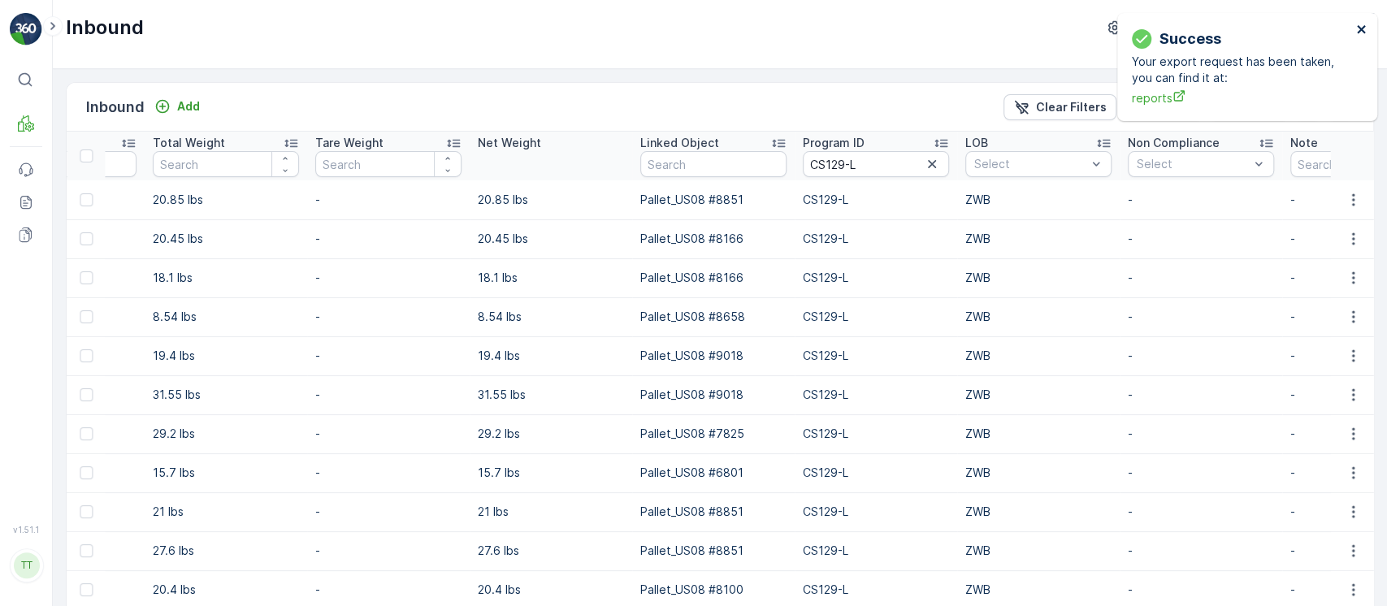
click at [1356, 30] on icon "close" at bounding box center [1361, 29] width 11 height 13
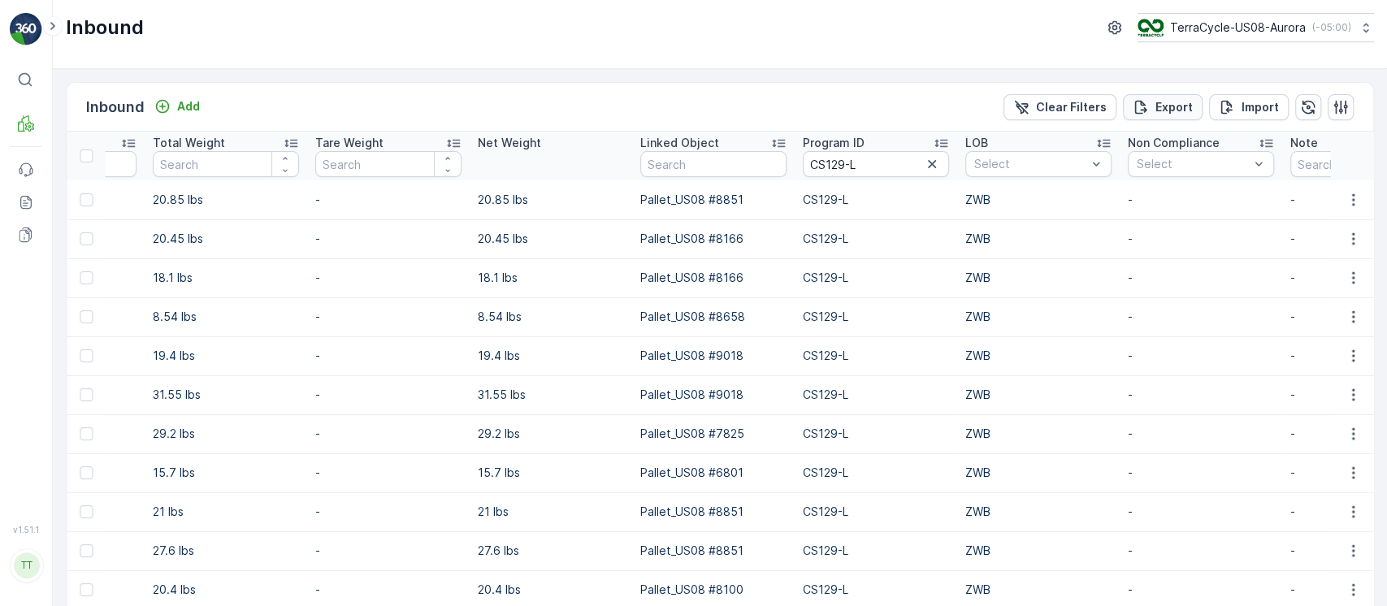
click at [1156, 107] on p "Export" at bounding box center [1174, 107] width 37 height 16
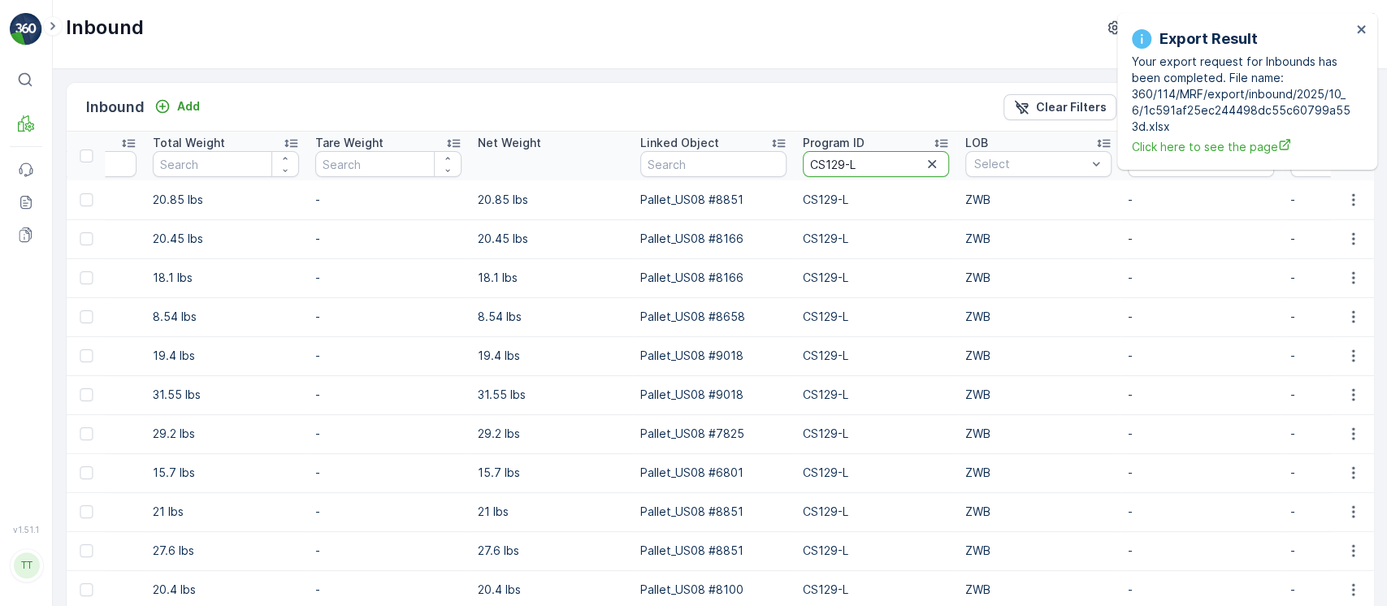
drag, startPoint x: 875, startPoint y: 167, endPoint x: 708, endPoint y: 167, distance: 167.4
paste input "42"
type input "CS42-L"
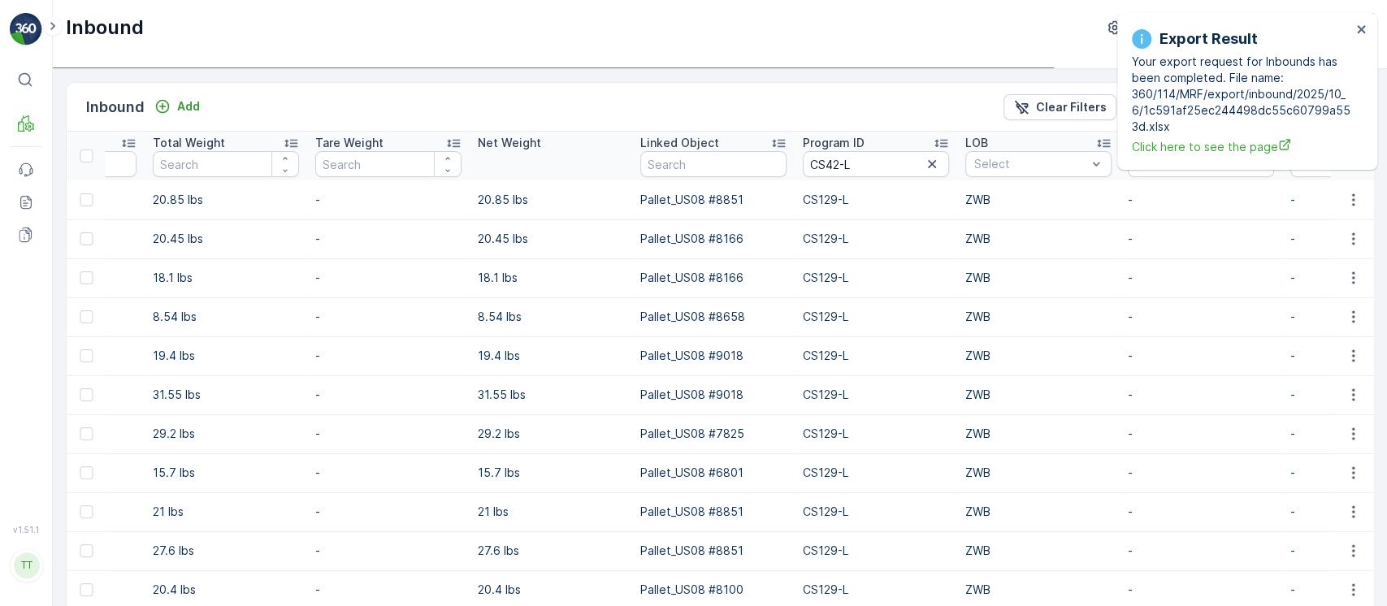
scroll to position [0, 1736]
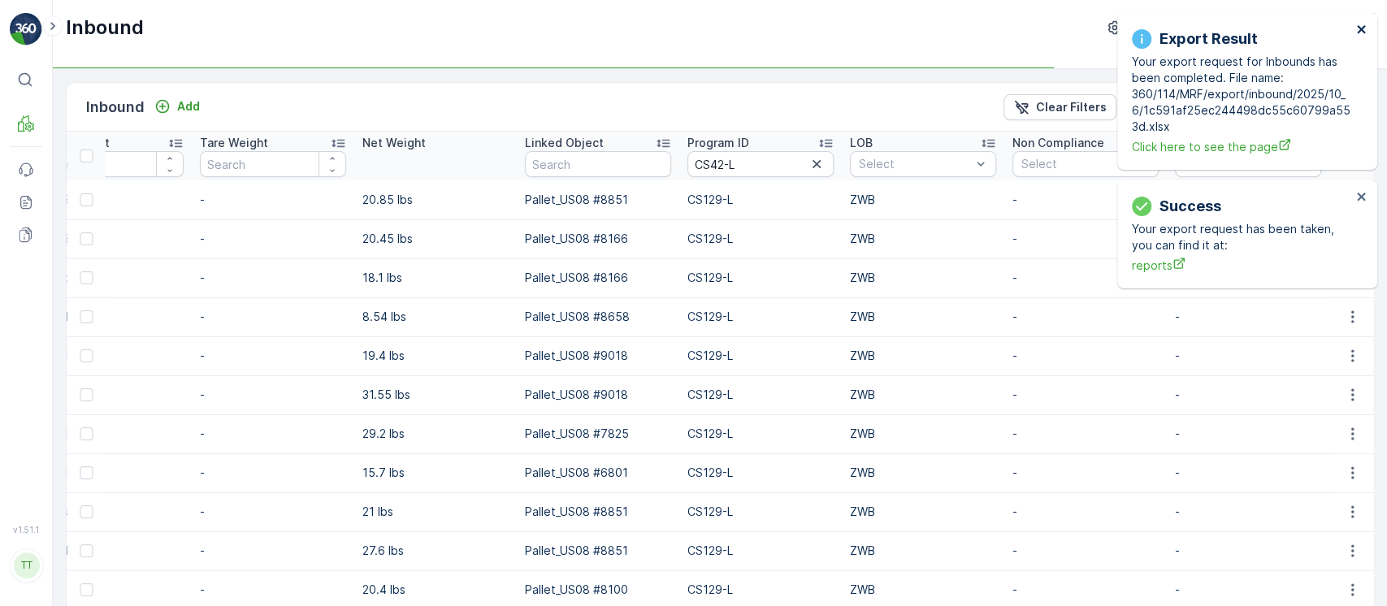
click at [1359, 27] on icon "close" at bounding box center [1361, 29] width 8 height 8
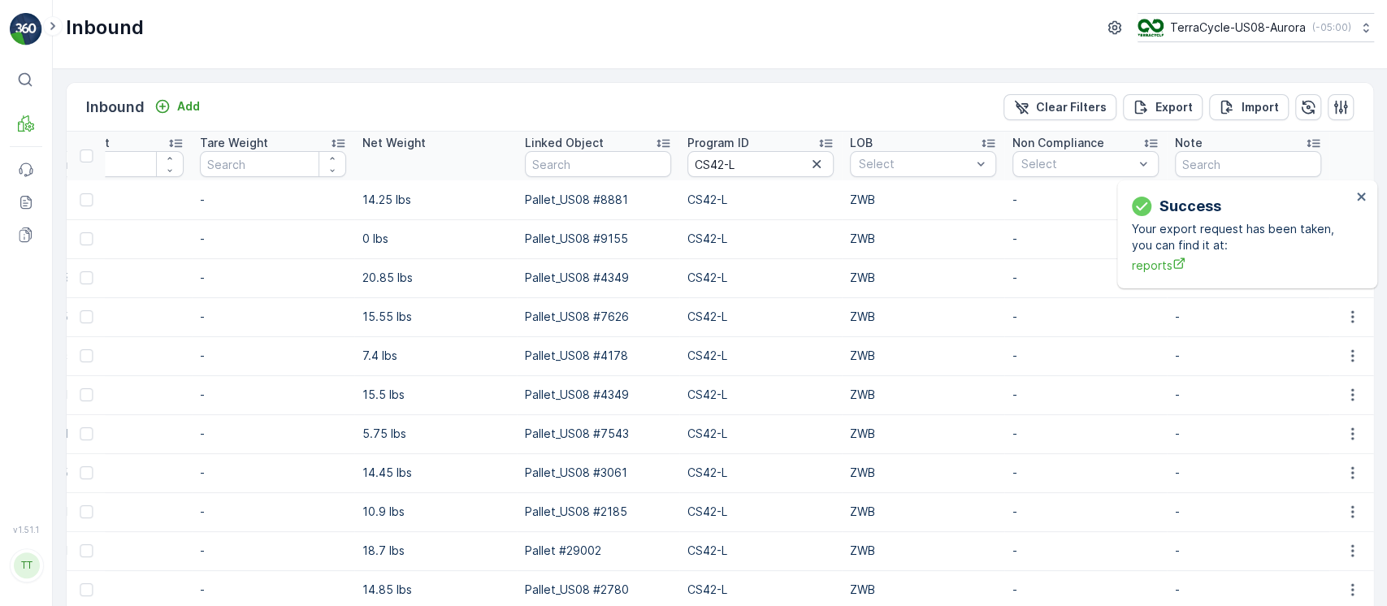
scroll to position [0, 1730]
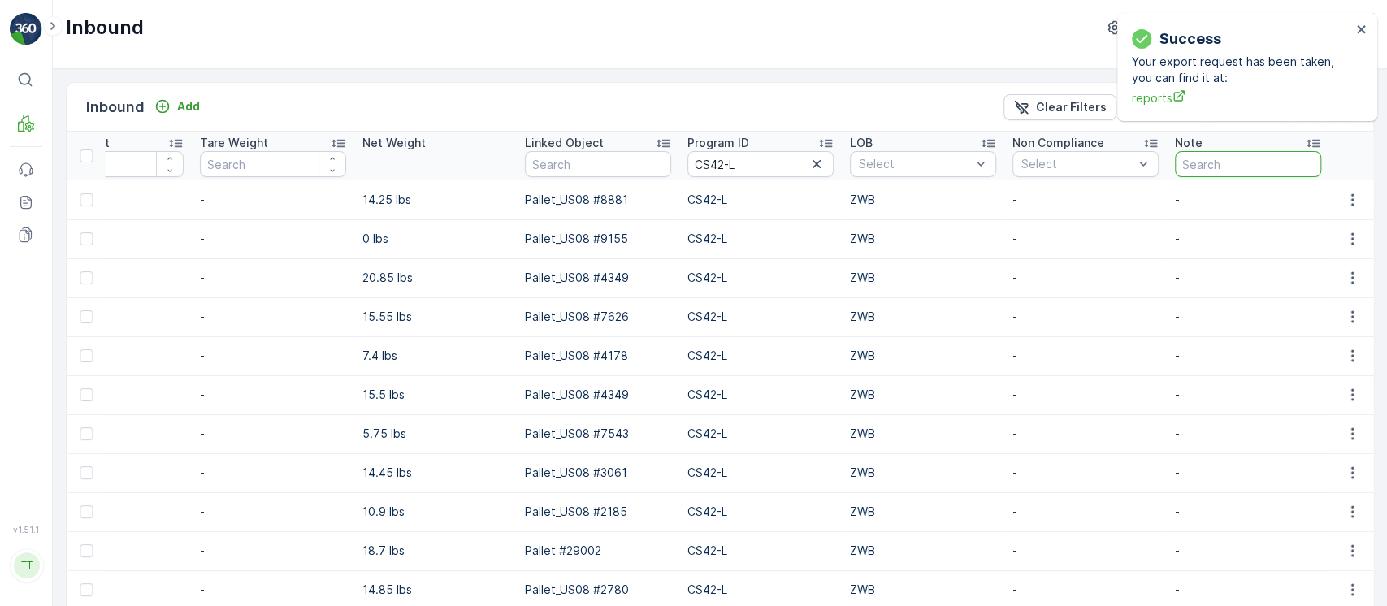
click at [1242, 160] on input "text" at bounding box center [1248, 164] width 146 height 26
type input "gv"
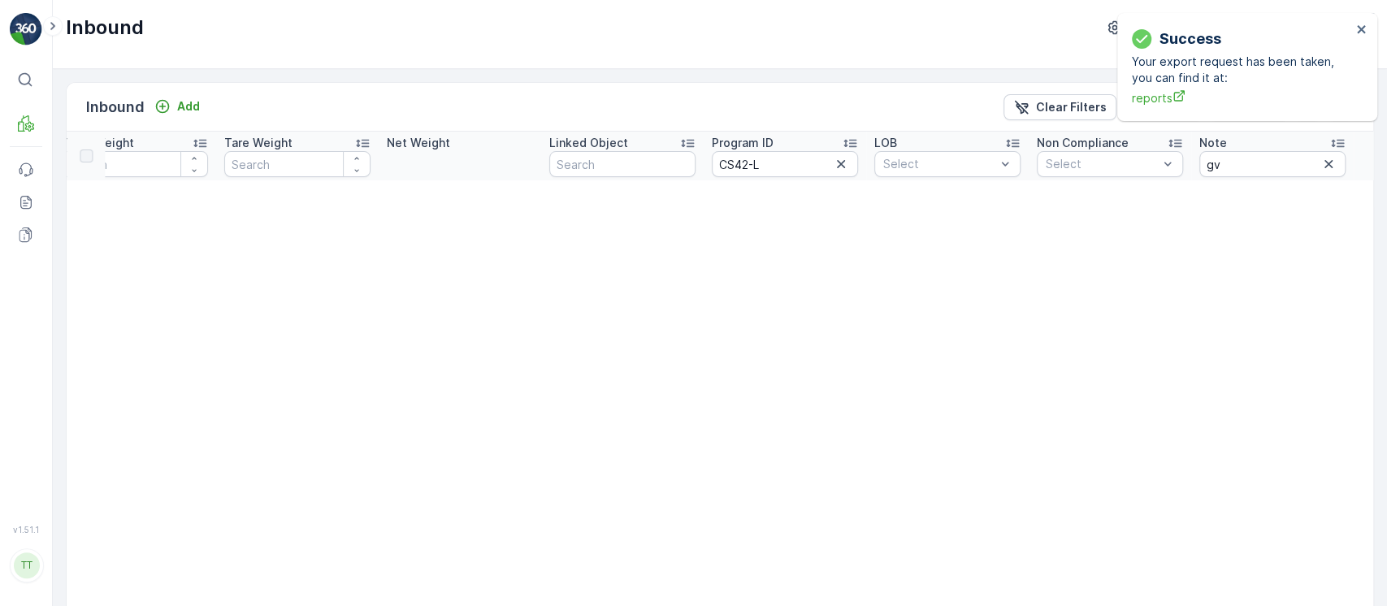
scroll to position [0, 1618]
click at [1321, 161] on icon "button" at bounding box center [1329, 164] width 16 height 16
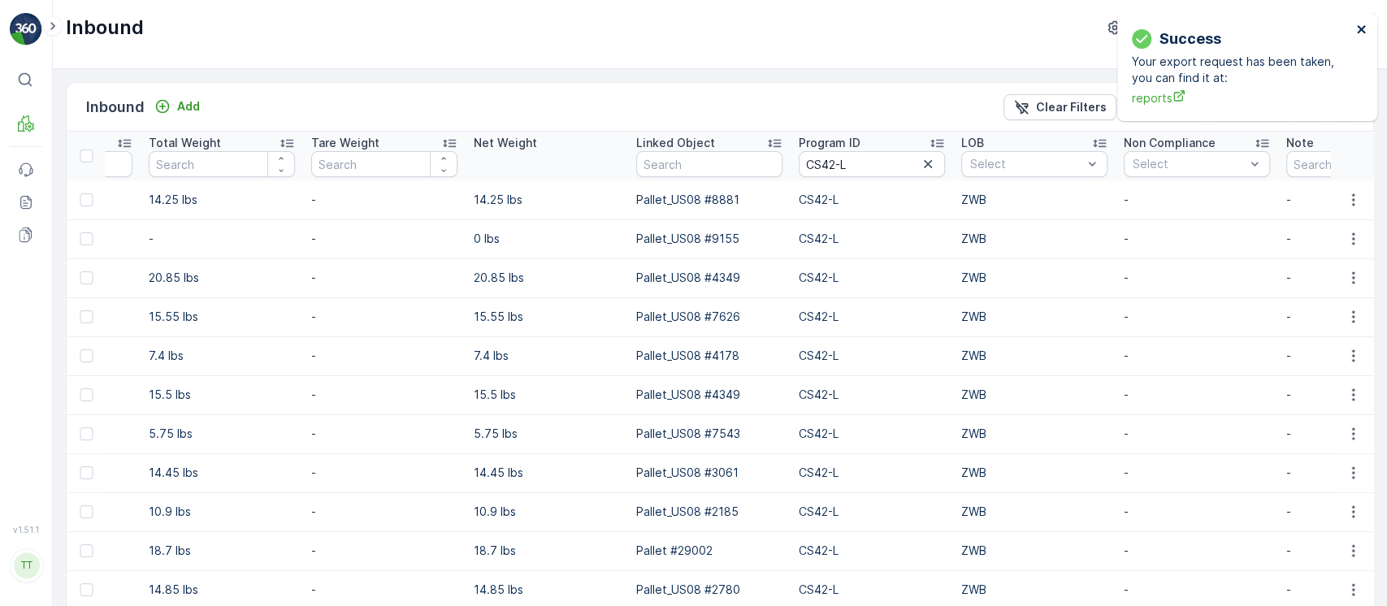
click at [1355, 33] on div "Success Your export request has been taken, you can find it at: reports" at bounding box center [1247, 67] width 260 height 108
click at [1356, 34] on icon "close" at bounding box center [1361, 29] width 11 height 13
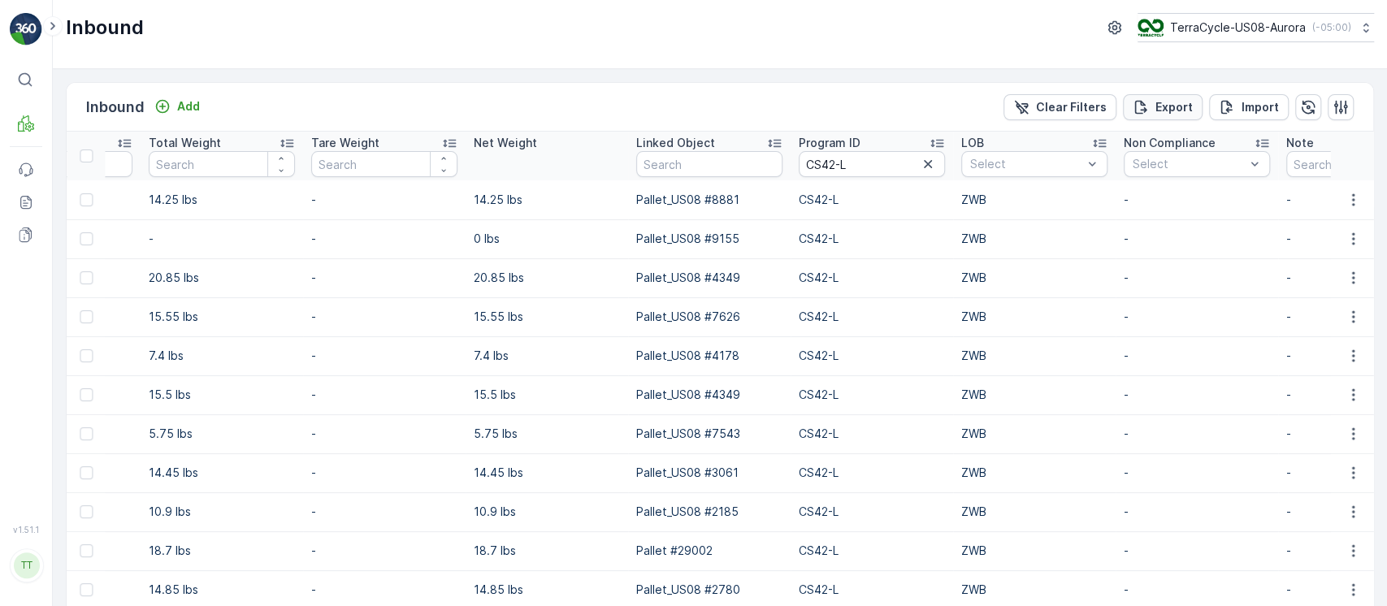
click at [1178, 97] on button "Export" at bounding box center [1163, 107] width 80 height 26
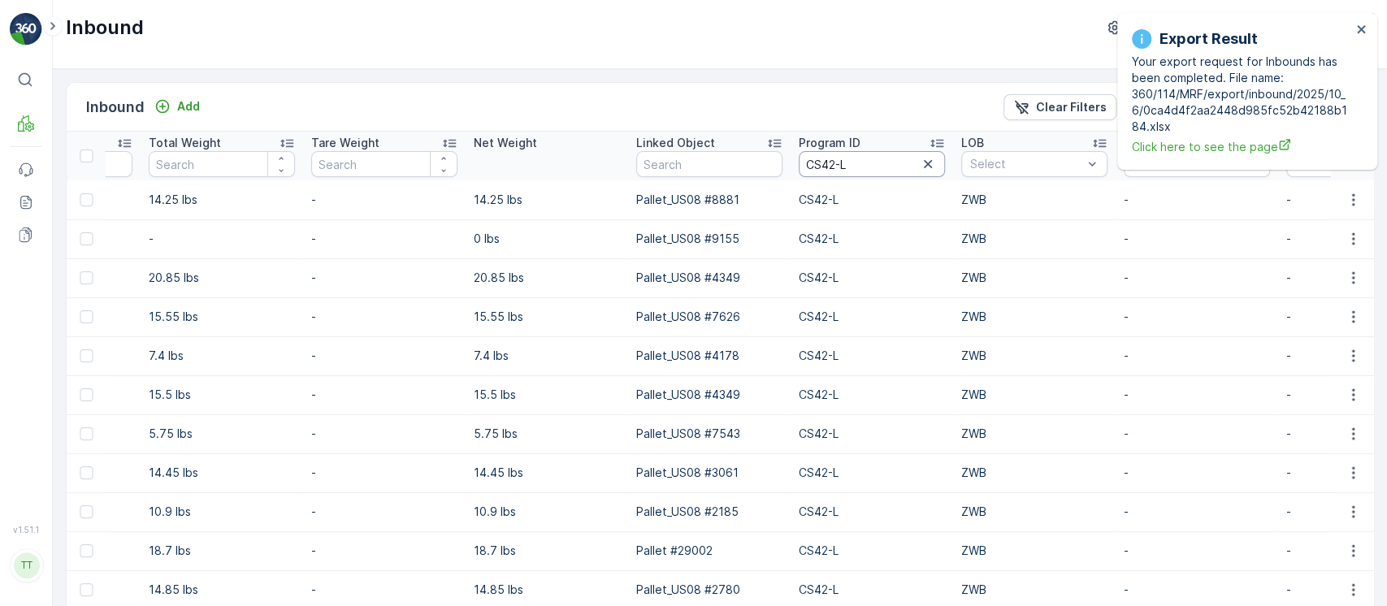
drag, startPoint x: 857, startPoint y: 150, endPoint x: 836, endPoint y: 151, distance: 20.4
click at [836, 151] on th "Program ID CS42-L" at bounding box center [872, 156] width 163 height 49
drag, startPoint x: 524, startPoint y: 161, endPoint x: 501, endPoint y: 167, distance: 24.4
paste input "104"
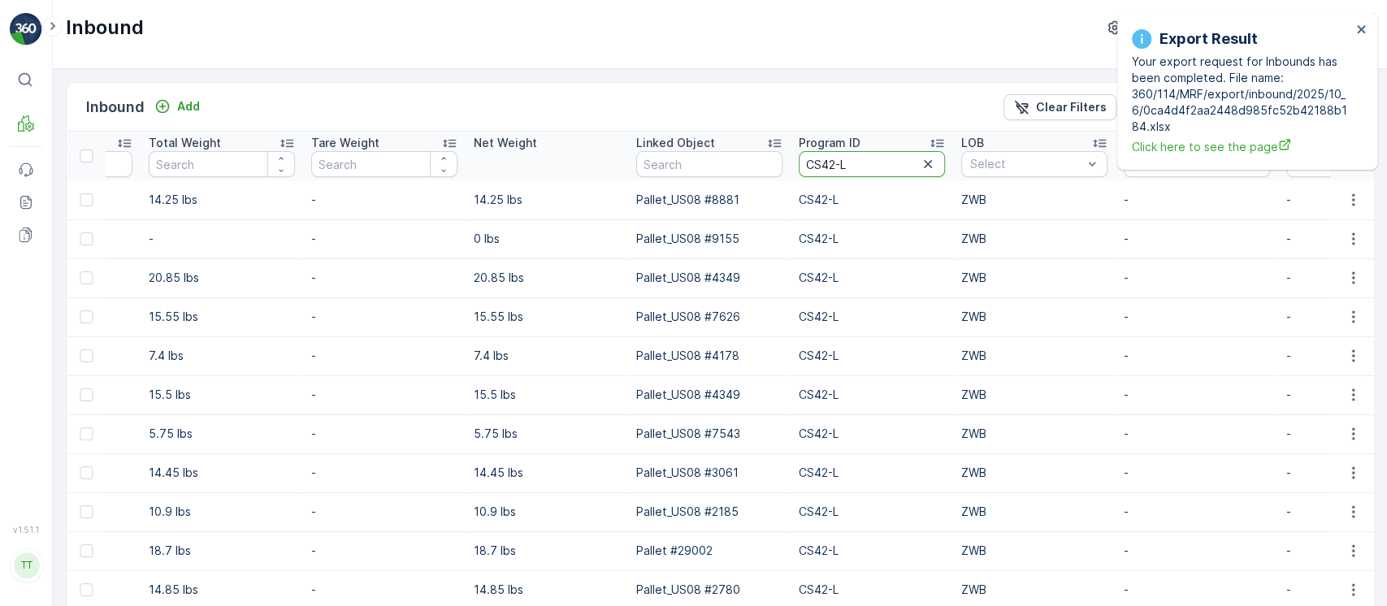
type input "CS104"
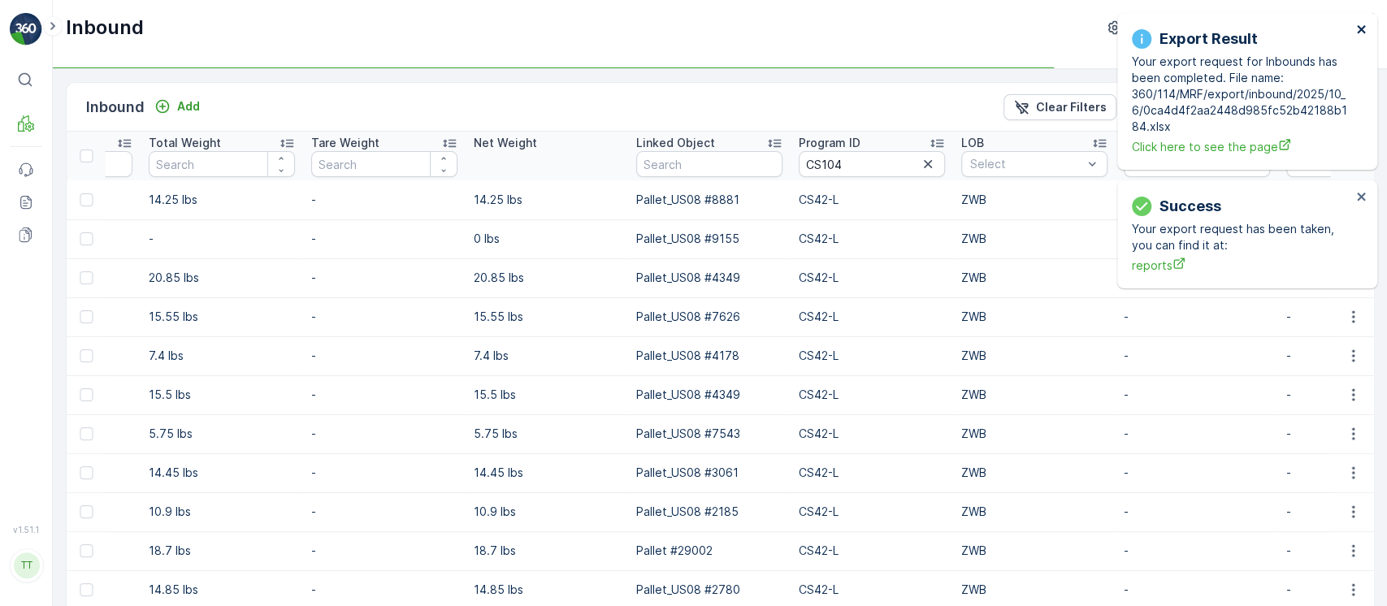
click at [1360, 30] on icon "close" at bounding box center [1361, 29] width 8 height 8
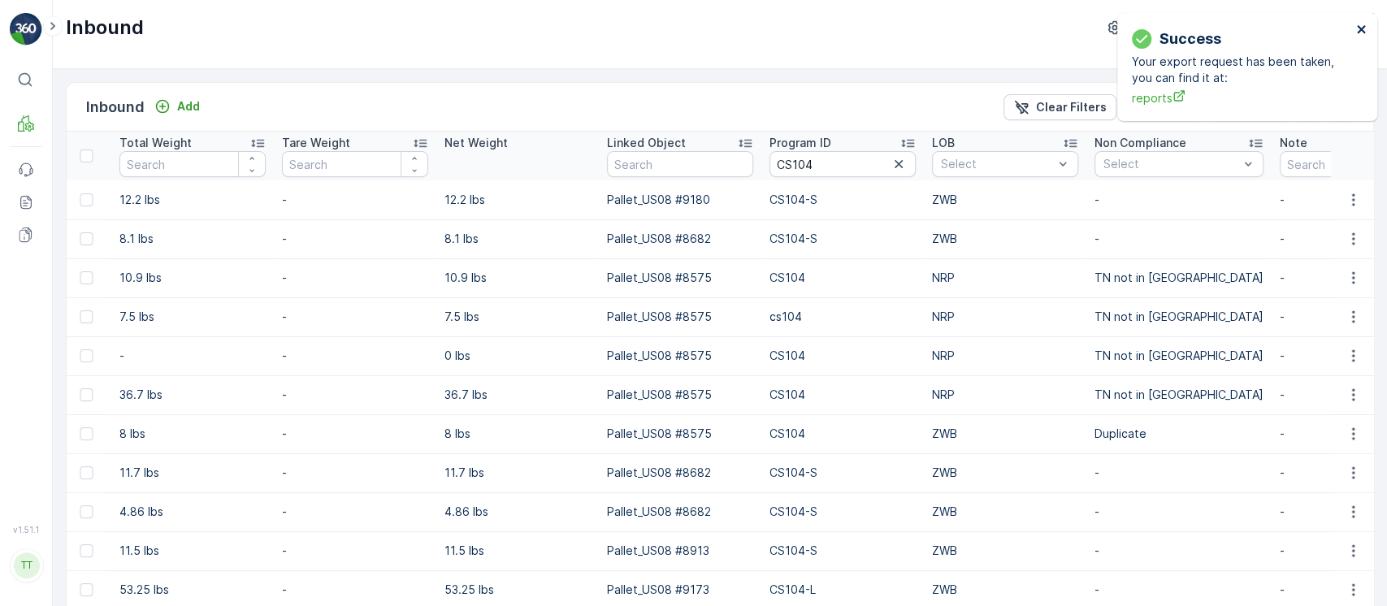
click at [1360, 29] on icon "close" at bounding box center [1361, 29] width 8 height 8
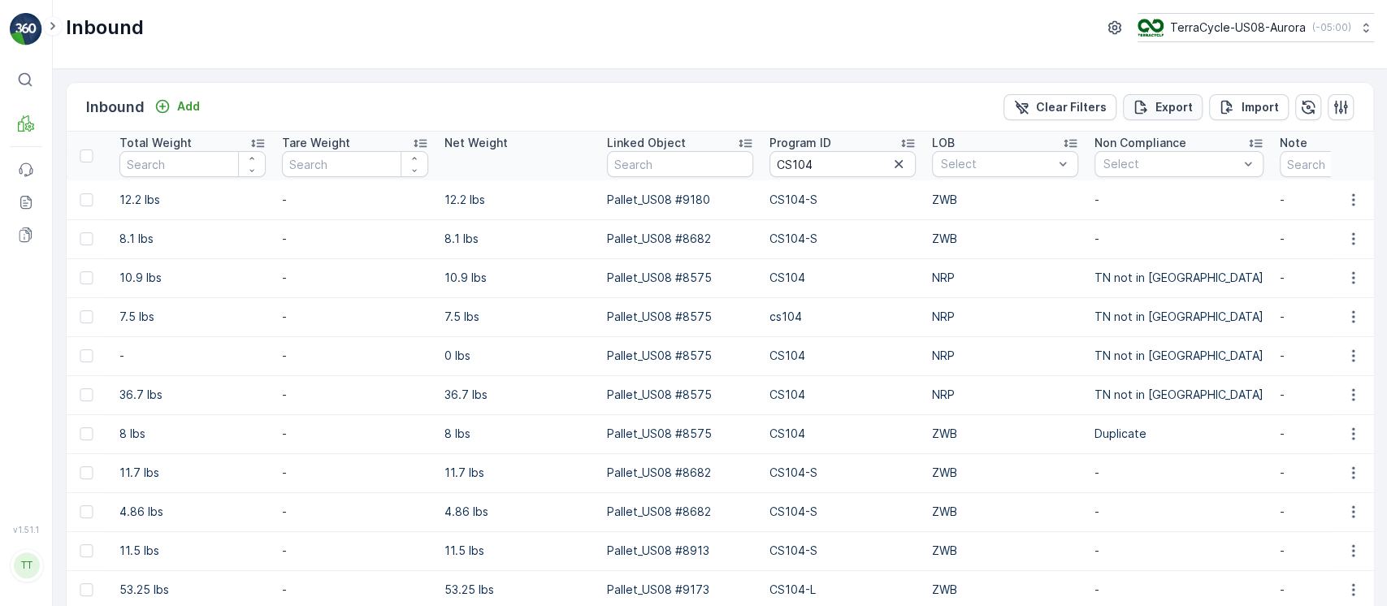
drag, startPoint x: 1167, startPoint y: 101, endPoint x: 1150, endPoint y: 99, distance: 17.1
click at [1164, 102] on p "Export" at bounding box center [1174, 107] width 37 height 16
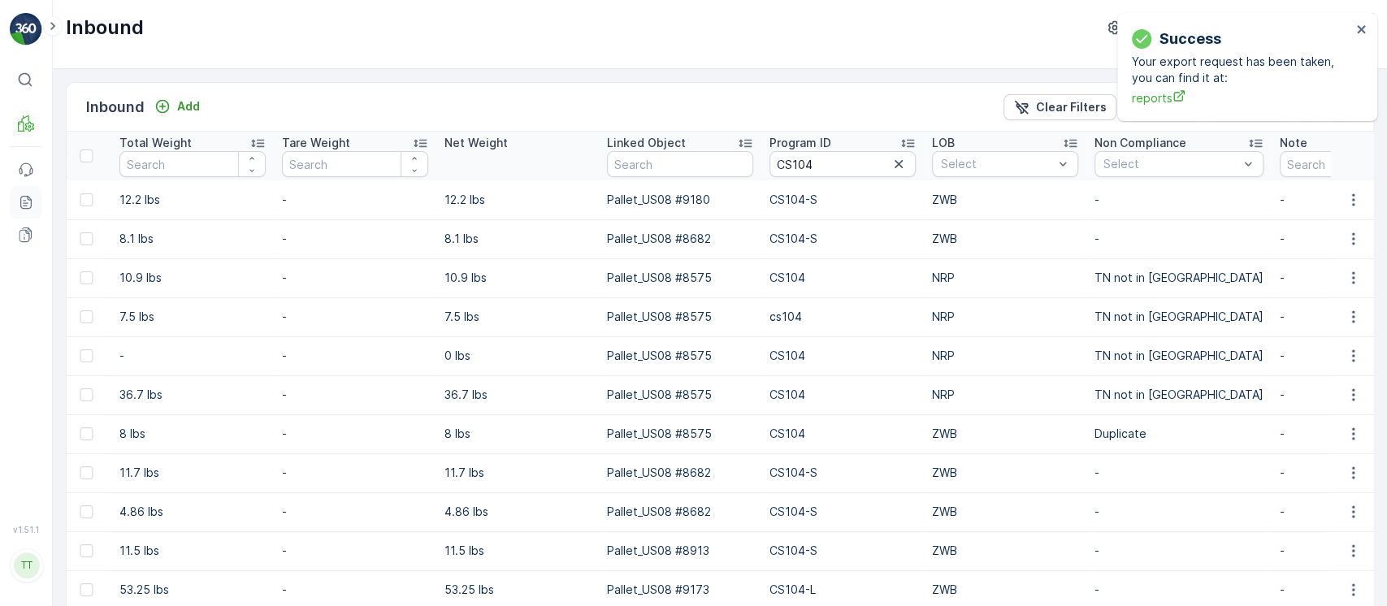
click at [28, 199] on icon at bounding box center [29, 197] width 3 height 3
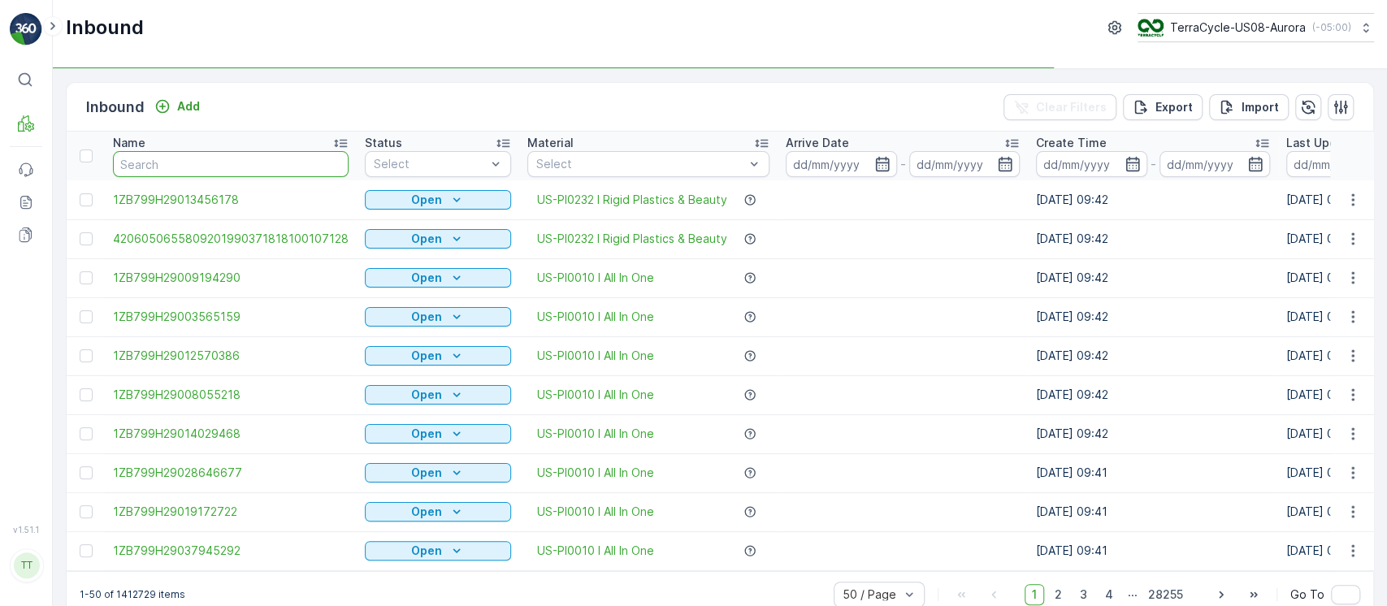
paste input "1ZB799H29010059102"
click at [195, 164] on input "text" at bounding box center [231, 164] width 236 height 26
type input "1ZB799H29010059102"
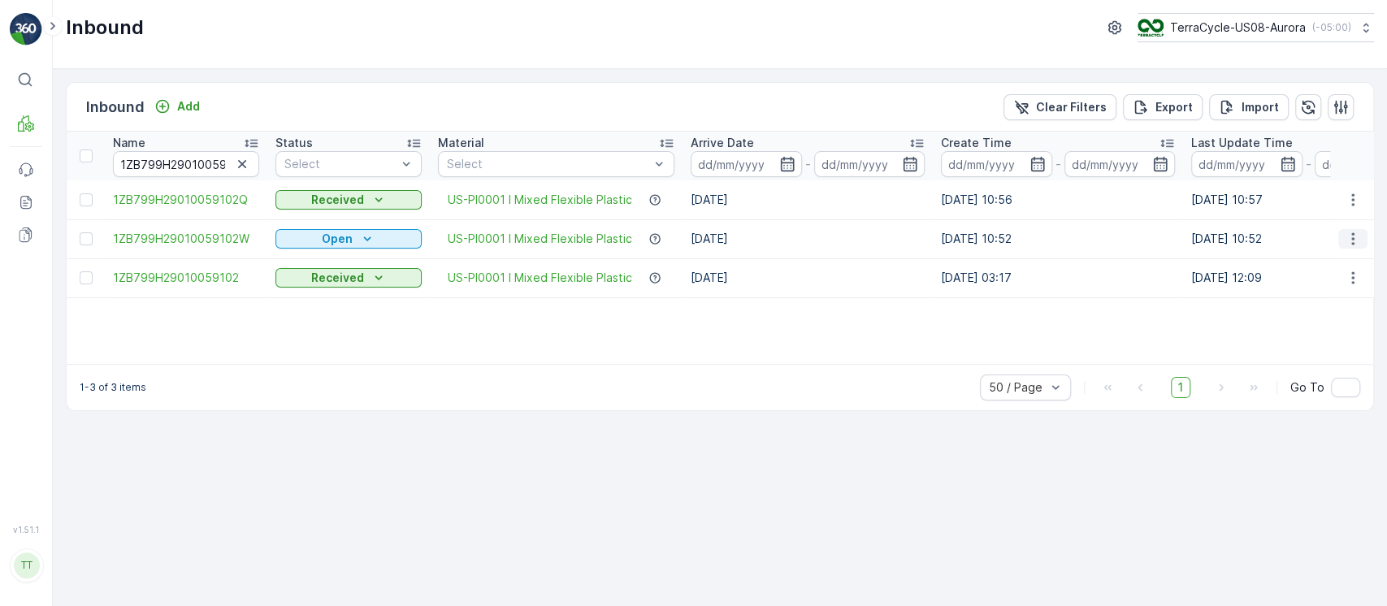
click at [1359, 235] on icon "button" at bounding box center [1353, 239] width 16 height 16
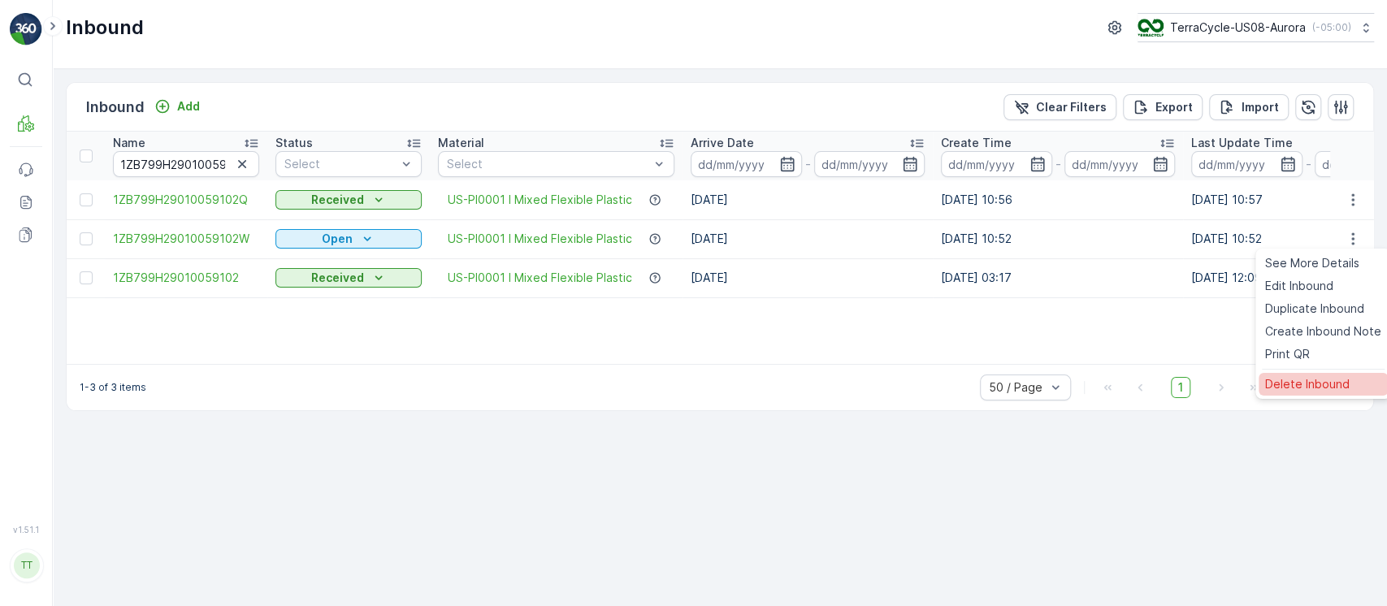
click at [1335, 385] on span "Delete Inbound" at bounding box center [1307, 384] width 85 height 16
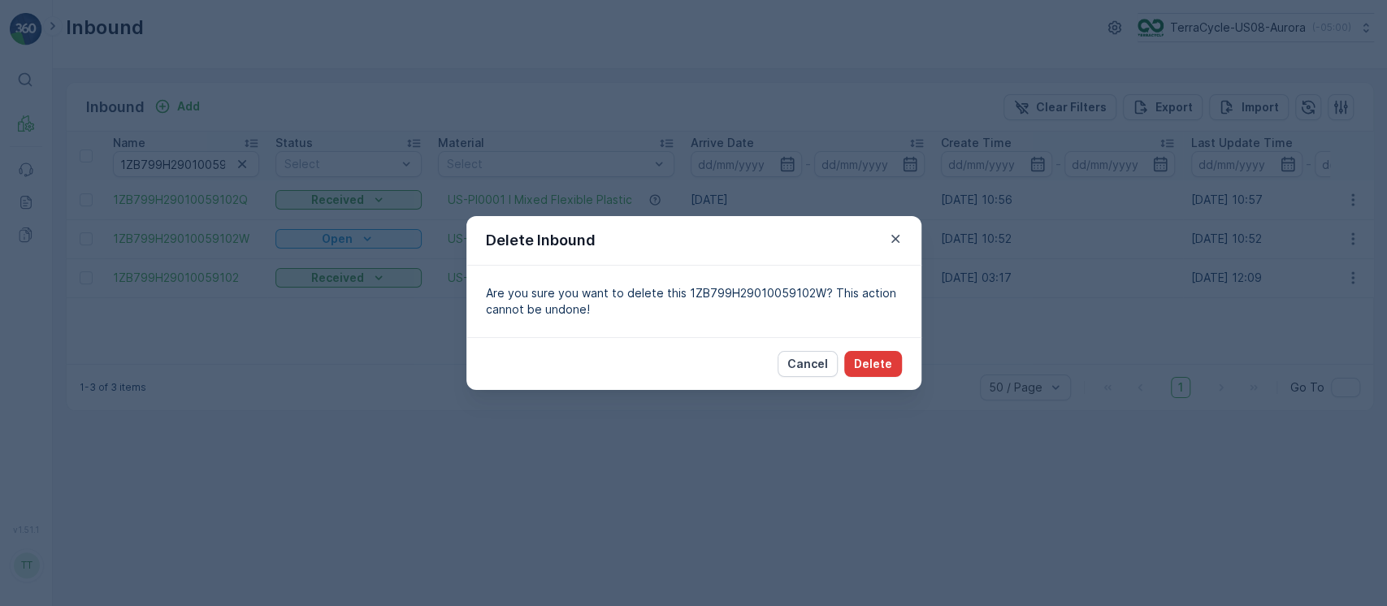
click at [874, 370] on p "Delete" at bounding box center [873, 364] width 38 height 16
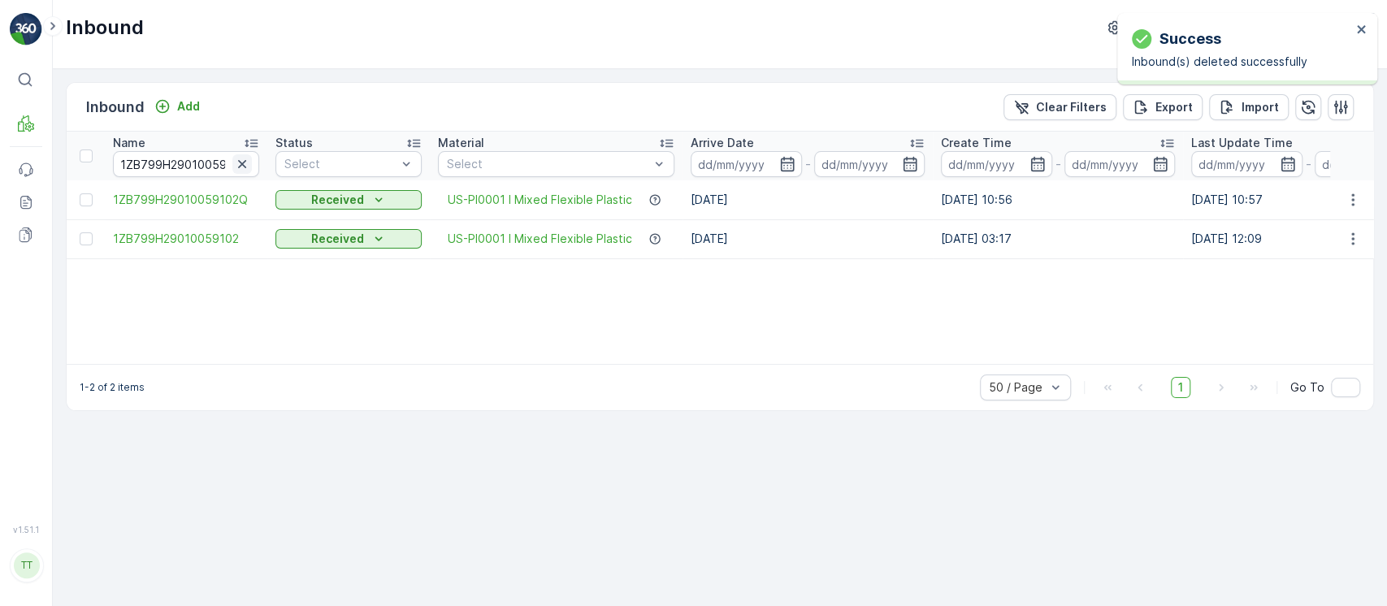
click at [245, 165] on icon "button" at bounding box center [242, 164] width 16 height 16
paste input "1ZB799H29011219651"
type input "1ZB799H29011219651"
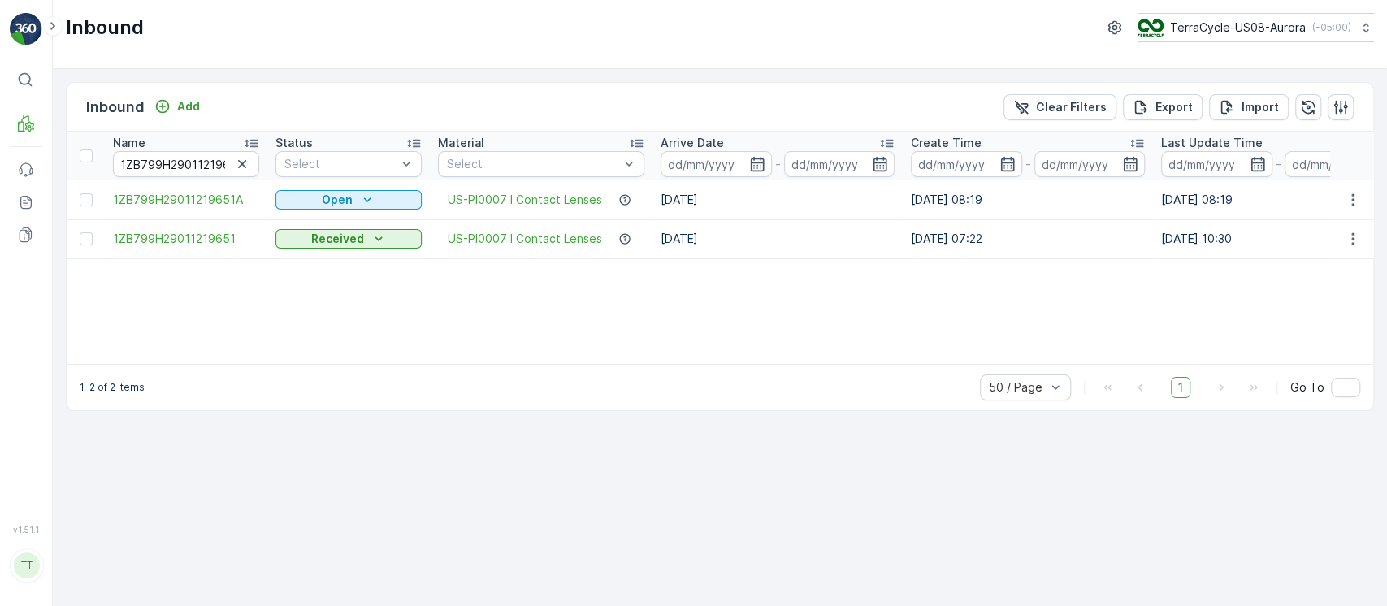
scroll to position [0, 1143]
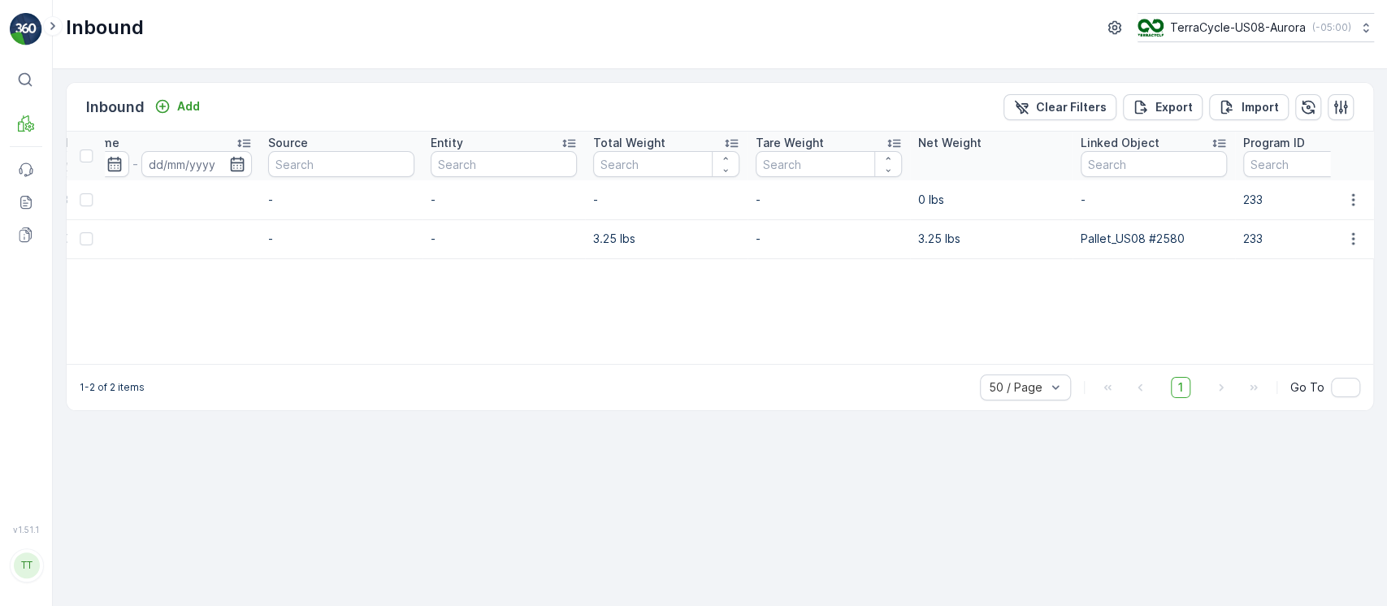
drag, startPoint x: 678, startPoint y: 365, endPoint x: 572, endPoint y: 363, distance: 105.7
click at [572, 364] on div "1-2 of 2 items 50 / Page 1 Go To" at bounding box center [720, 387] width 1307 height 46
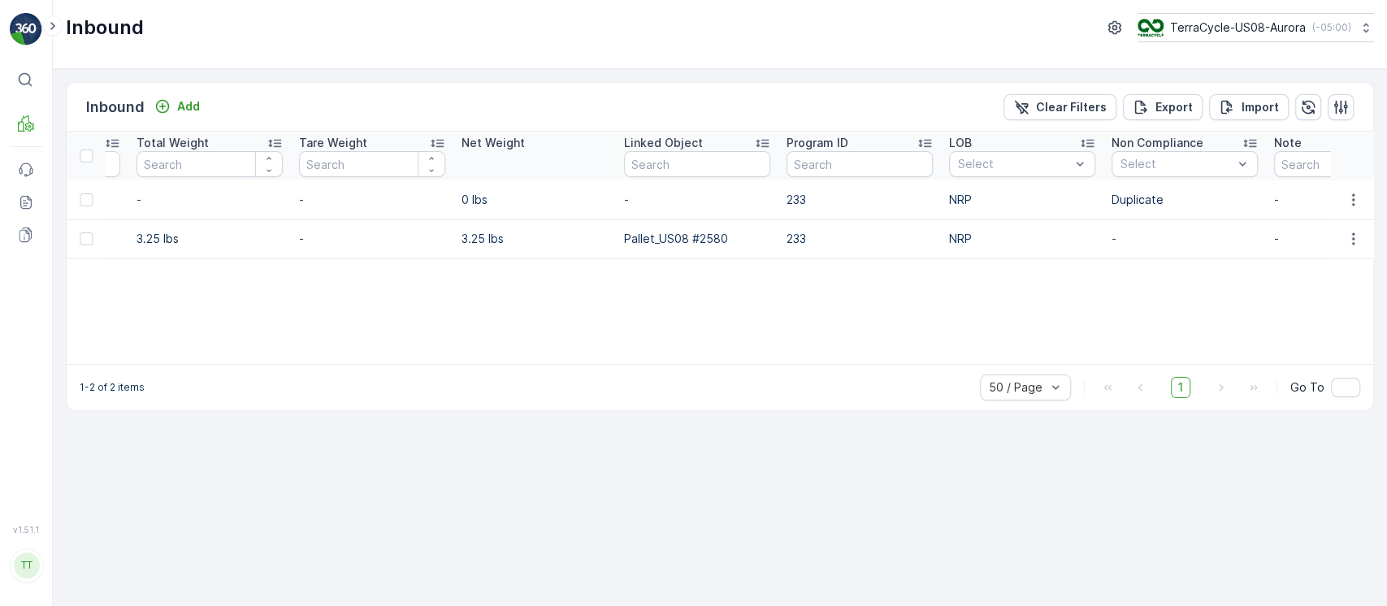
scroll to position [0, 1697]
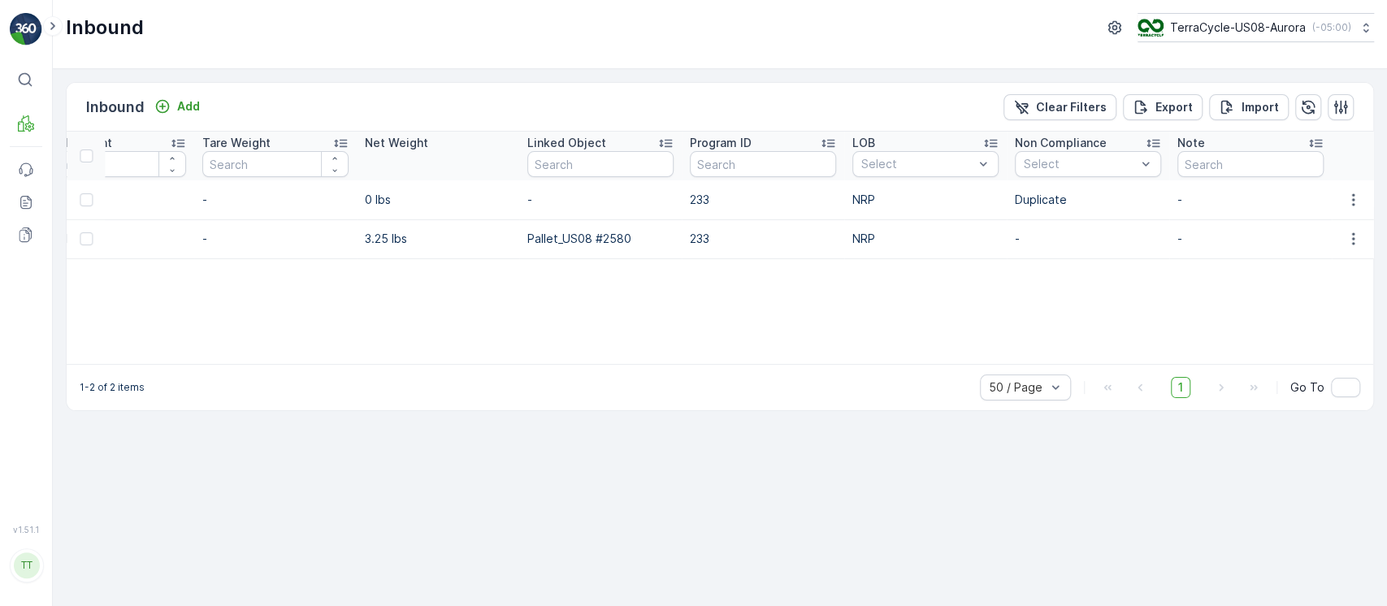
click at [707, 203] on p "233" at bounding box center [763, 200] width 146 height 16
click at [701, 202] on p "233" at bounding box center [763, 200] width 146 height 16
click at [700, 202] on p "233" at bounding box center [763, 200] width 146 height 16
copy p "233"
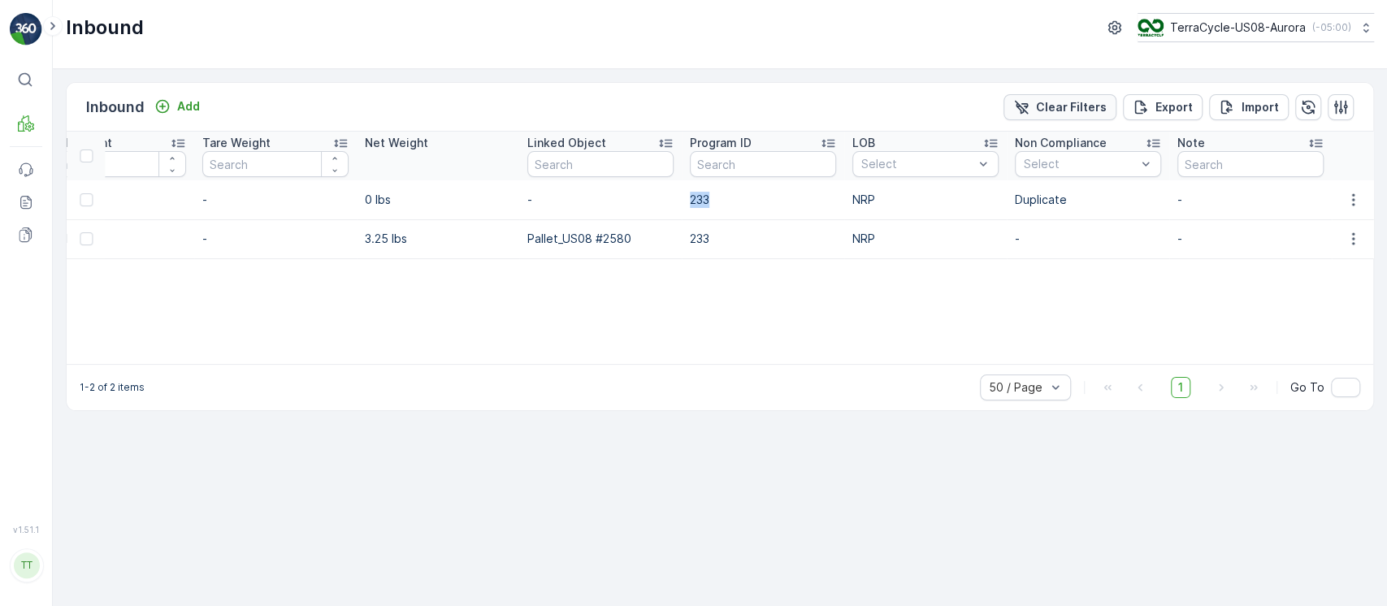
click at [1080, 99] on p "Clear Filters" at bounding box center [1071, 107] width 71 height 16
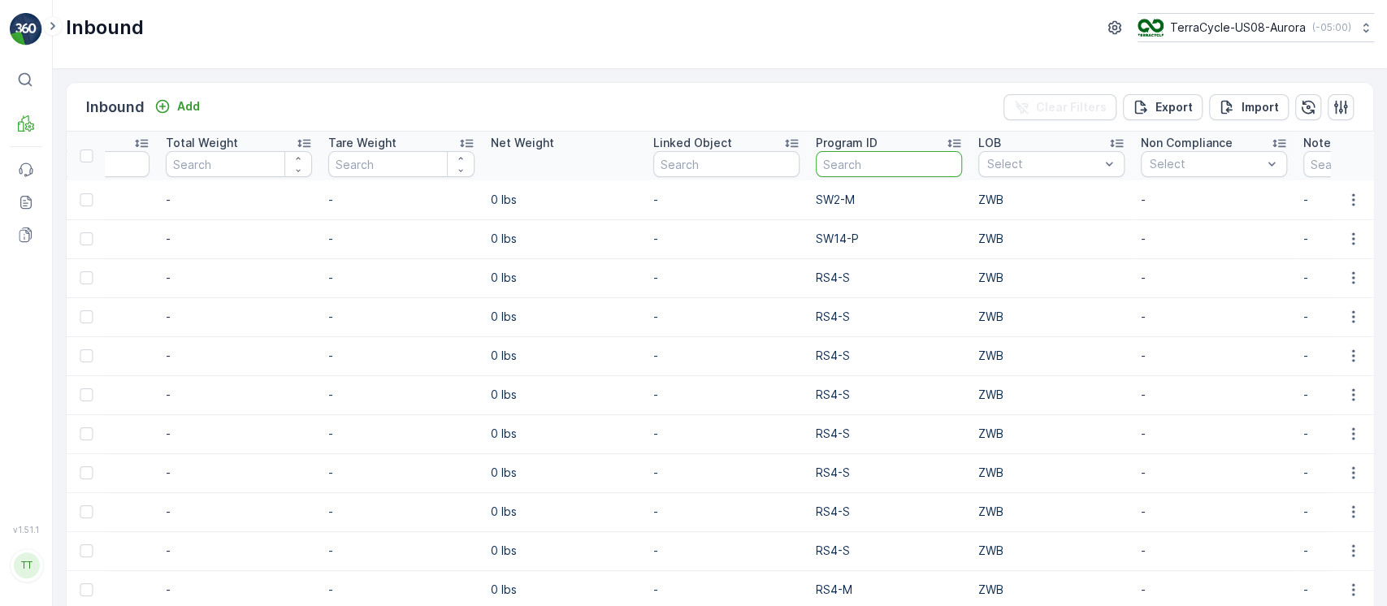
click at [844, 167] on input "text" at bounding box center [889, 164] width 146 height 26
paste input "233"
type input "233"
click at [1309, 166] on input "text" at bounding box center [1376, 164] width 146 height 26
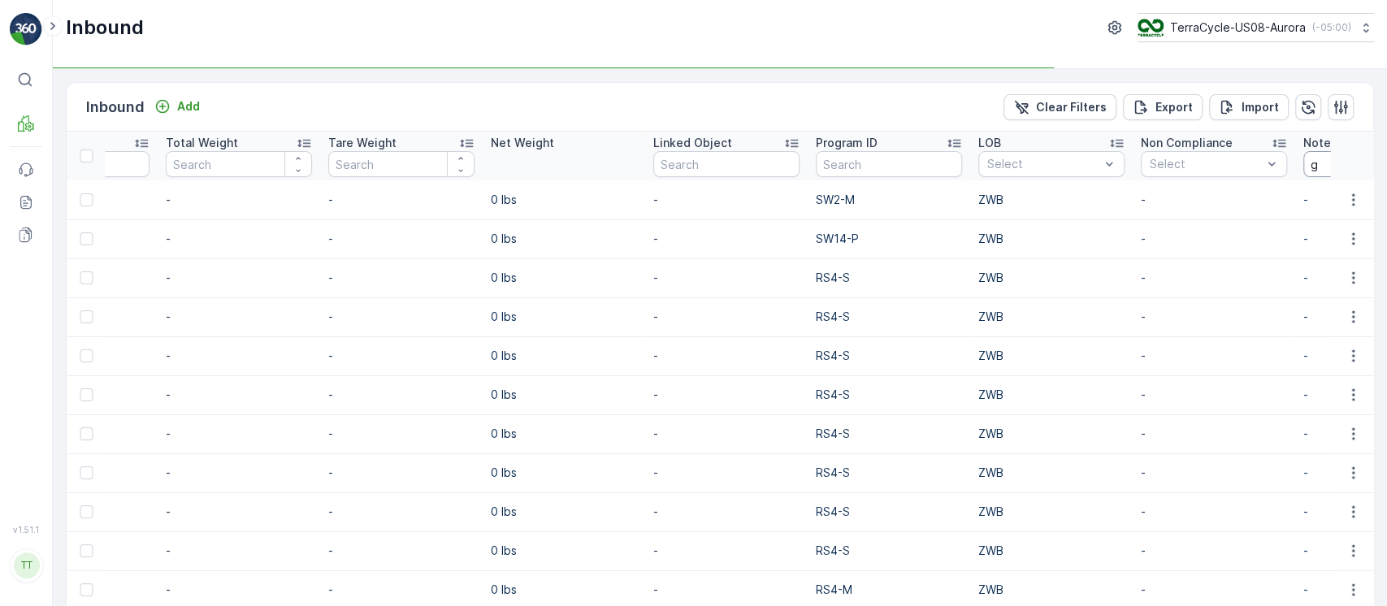
click at [1306, 159] on input "g" at bounding box center [1376, 164] width 146 height 26
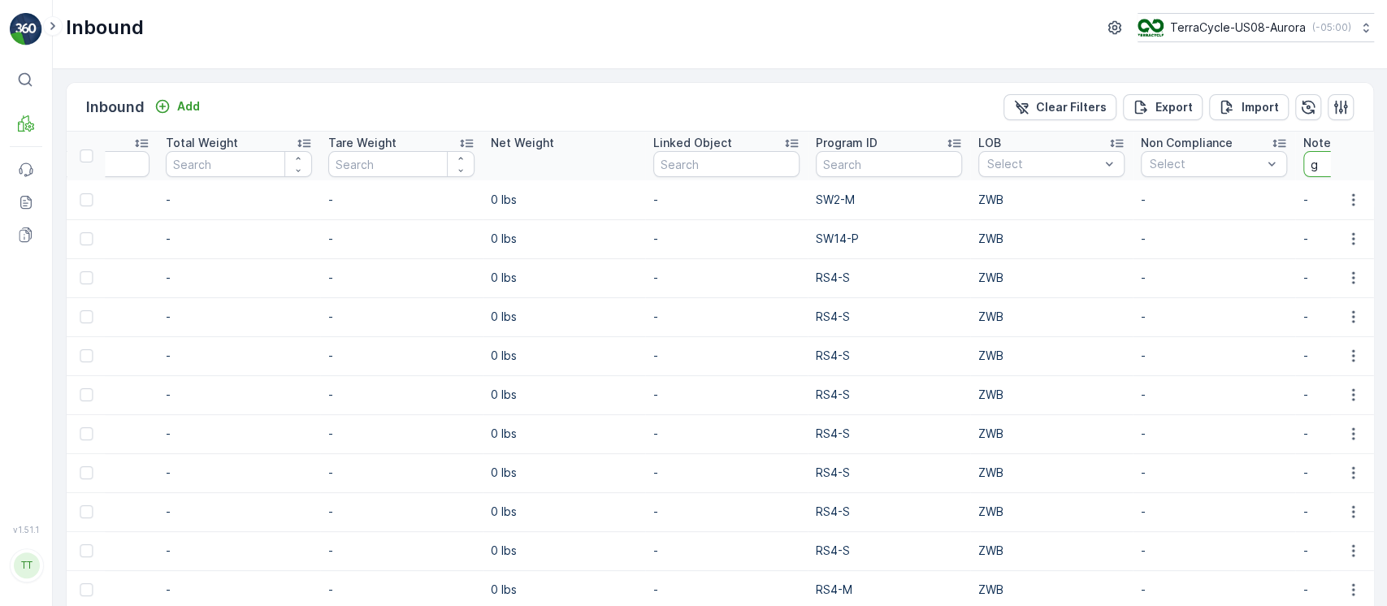
click at [1313, 161] on input "g" at bounding box center [1376, 164] width 146 height 26
type input "gv"
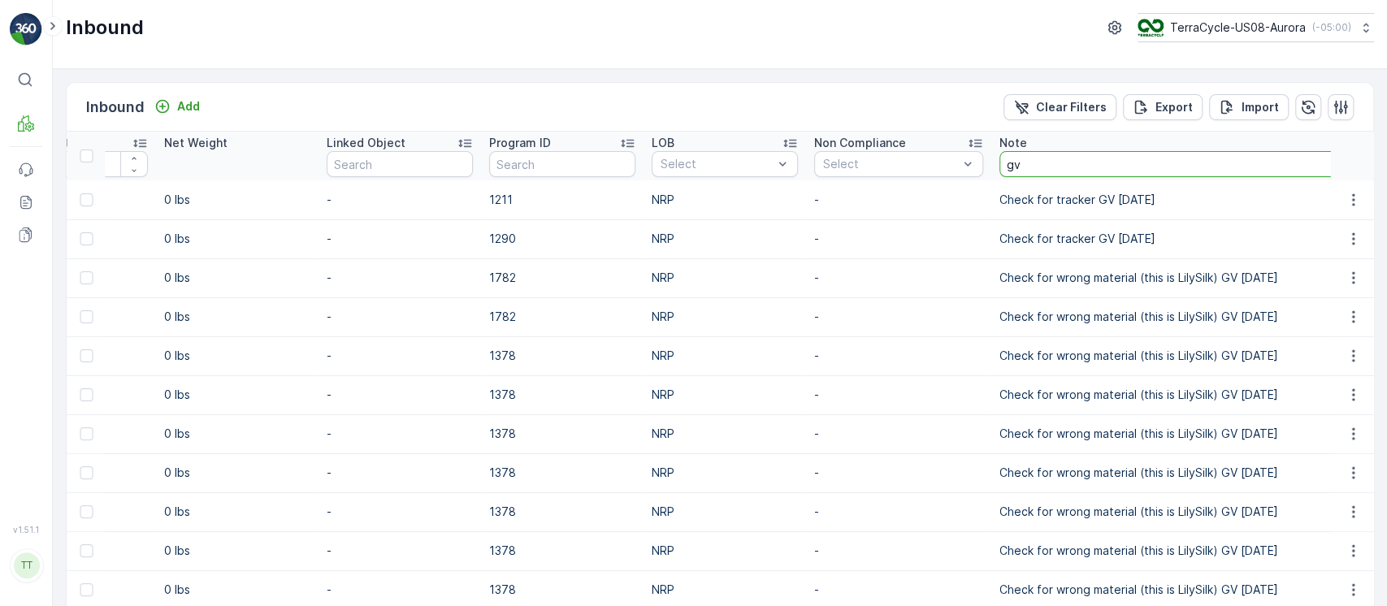
drag, startPoint x: 1050, startPoint y: 159, endPoint x: 858, endPoint y: 183, distance: 193.2
type input "av"
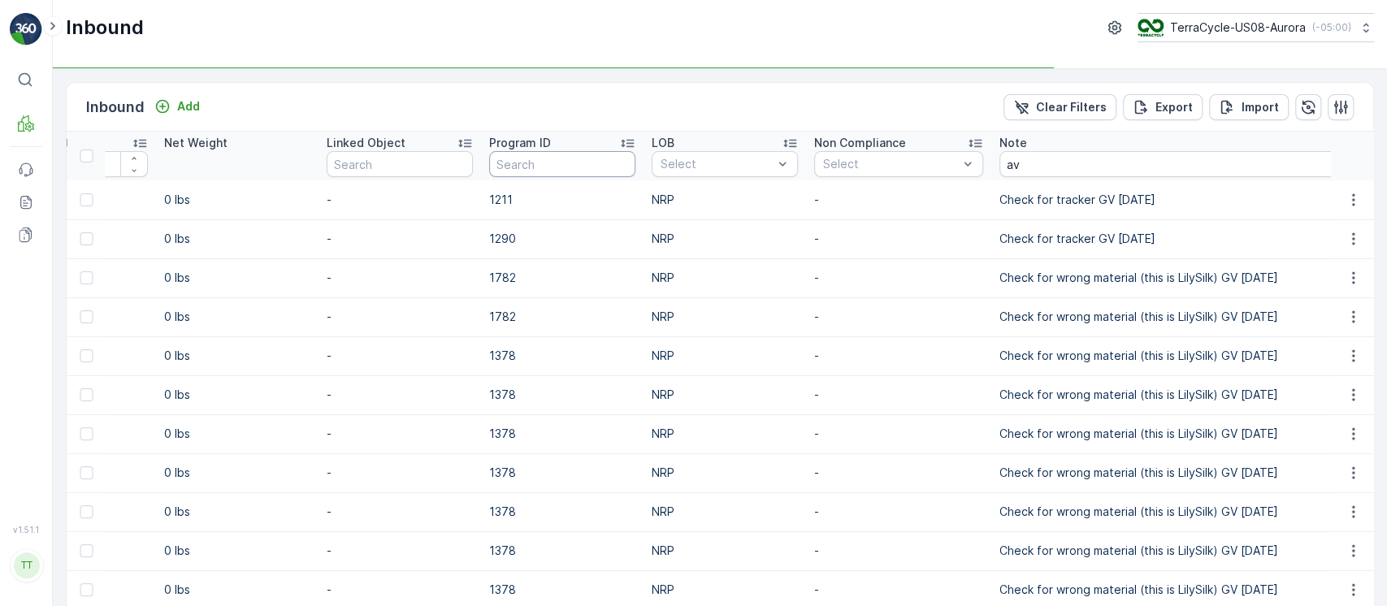
click at [600, 160] on input "text" at bounding box center [562, 164] width 146 height 26
type input "233"
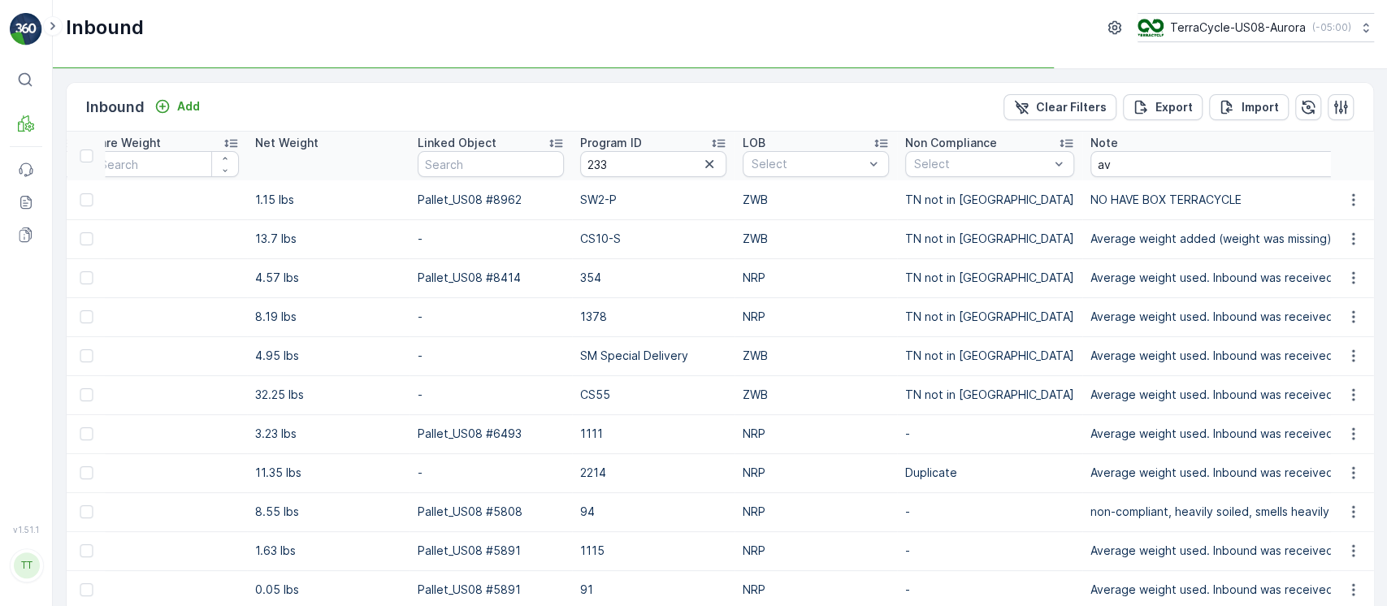
type input "233"
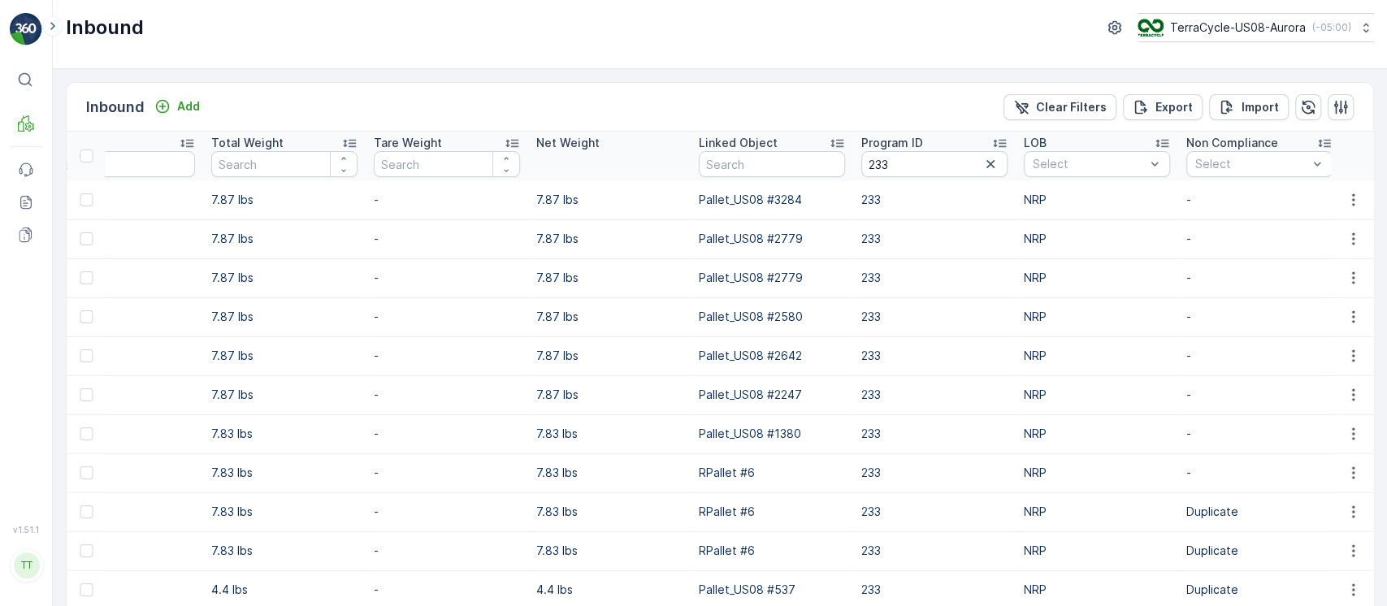
scroll to position [0, 1766]
click at [212, 203] on p "7.87 lbs" at bounding box center [285, 200] width 146 height 16
copy p "7.87 lbs"
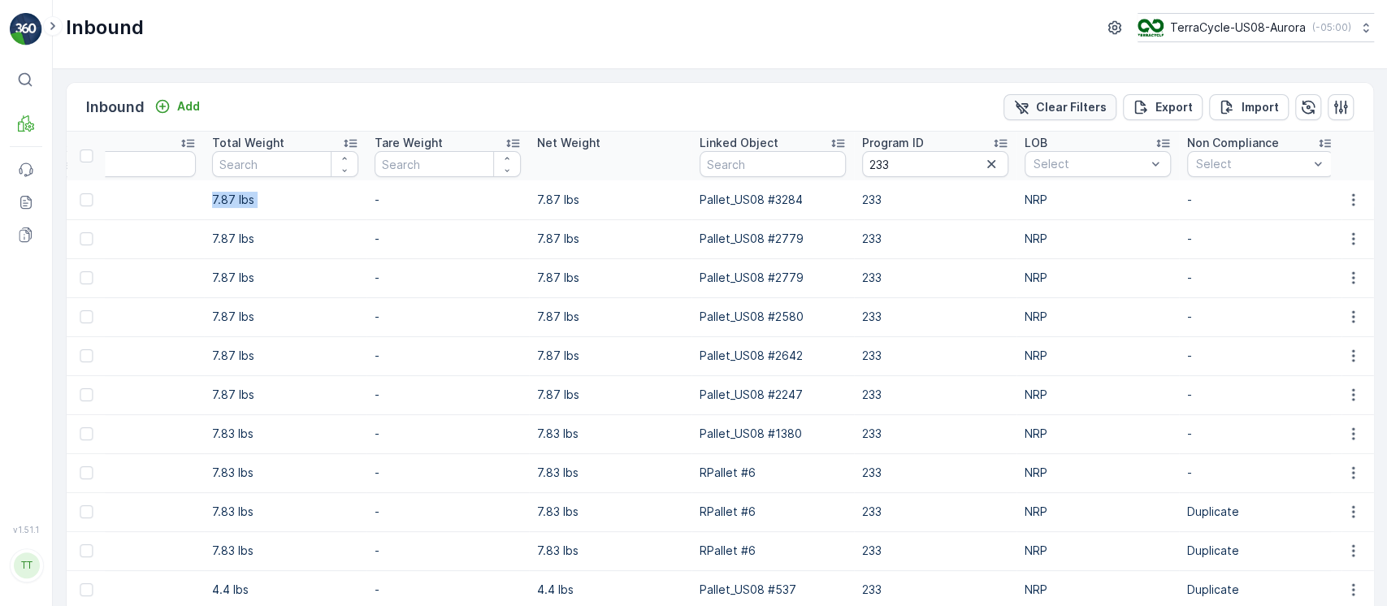
click at [1037, 96] on button "Clear Filters" at bounding box center [1060, 107] width 113 height 26
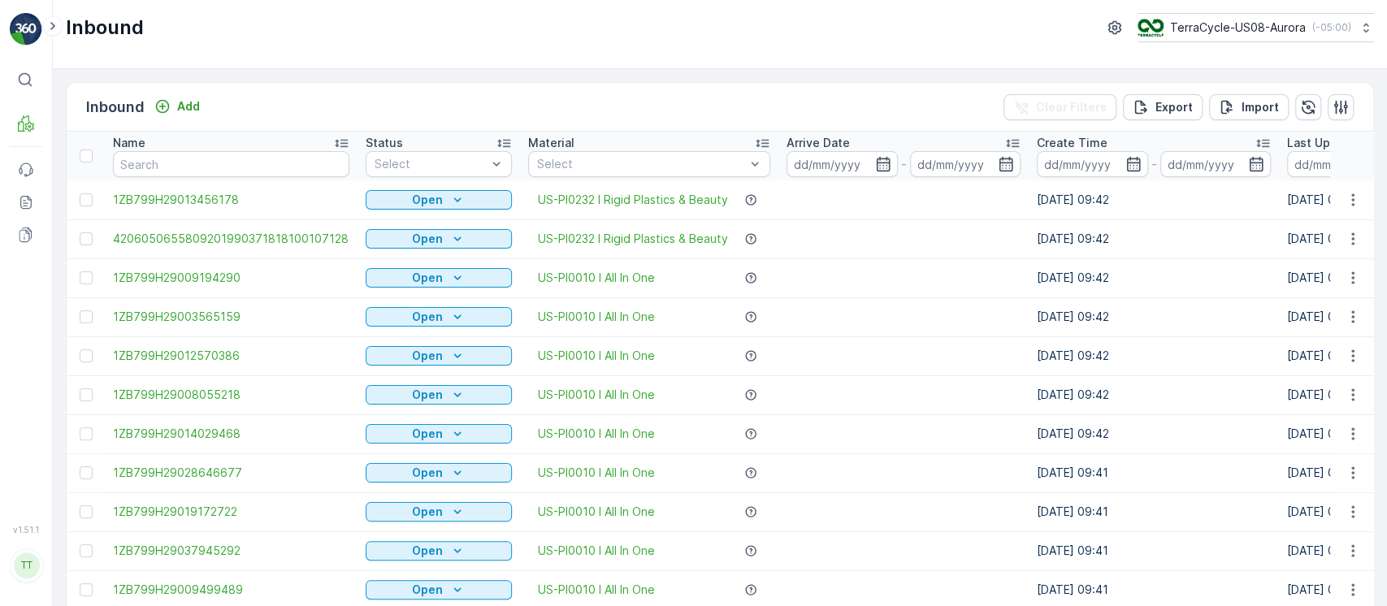
drag, startPoint x: 256, startPoint y: 146, endPoint x: 274, endPoint y: 170, distance: 29.6
click at [264, 162] on th "Name" at bounding box center [231, 156] width 253 height 49
click at [274, 170] on input "text" at bounding box center [231, 164] width 236 height 26
paste input "1ZB799H29011219651"
type input "1ZB799H29011219651"
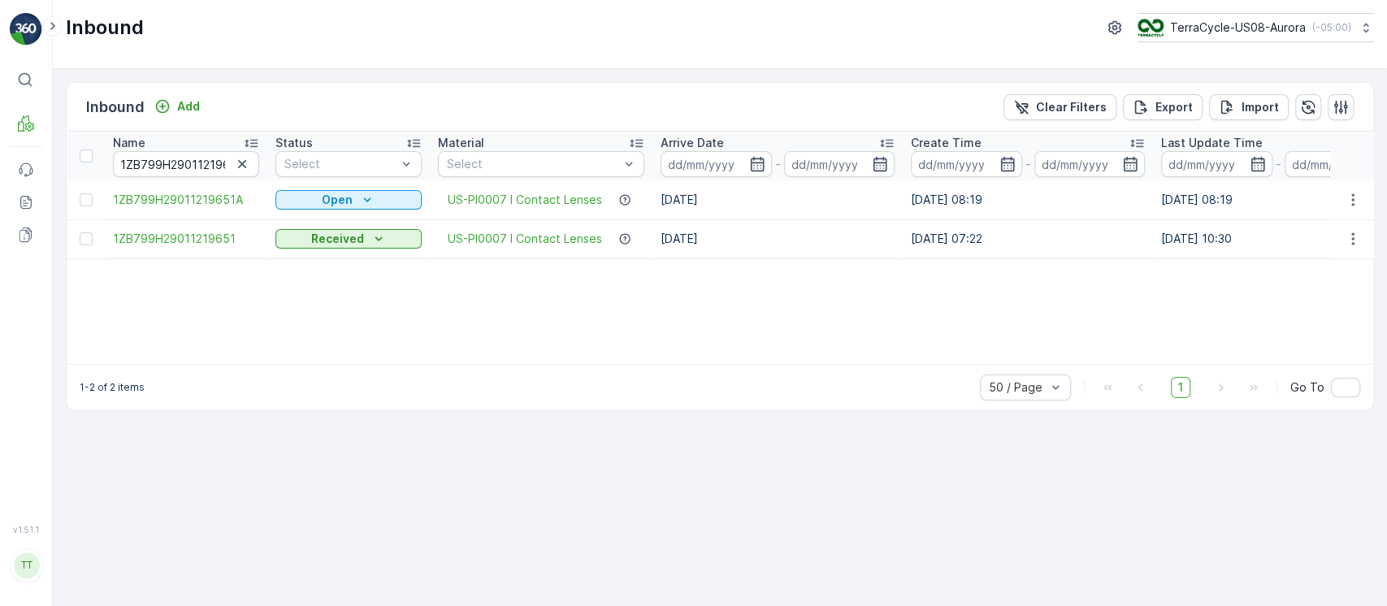
click at [1377, 211] on div "Inbound Add Clear Filters Export Import Name 1ZB799H29011219651 Status Select M…" at bounding box center [720, 337] width 1334 height 537
click at [1359, 199] on icon "button" at bounding box center [1353, 200] width 16 height 16
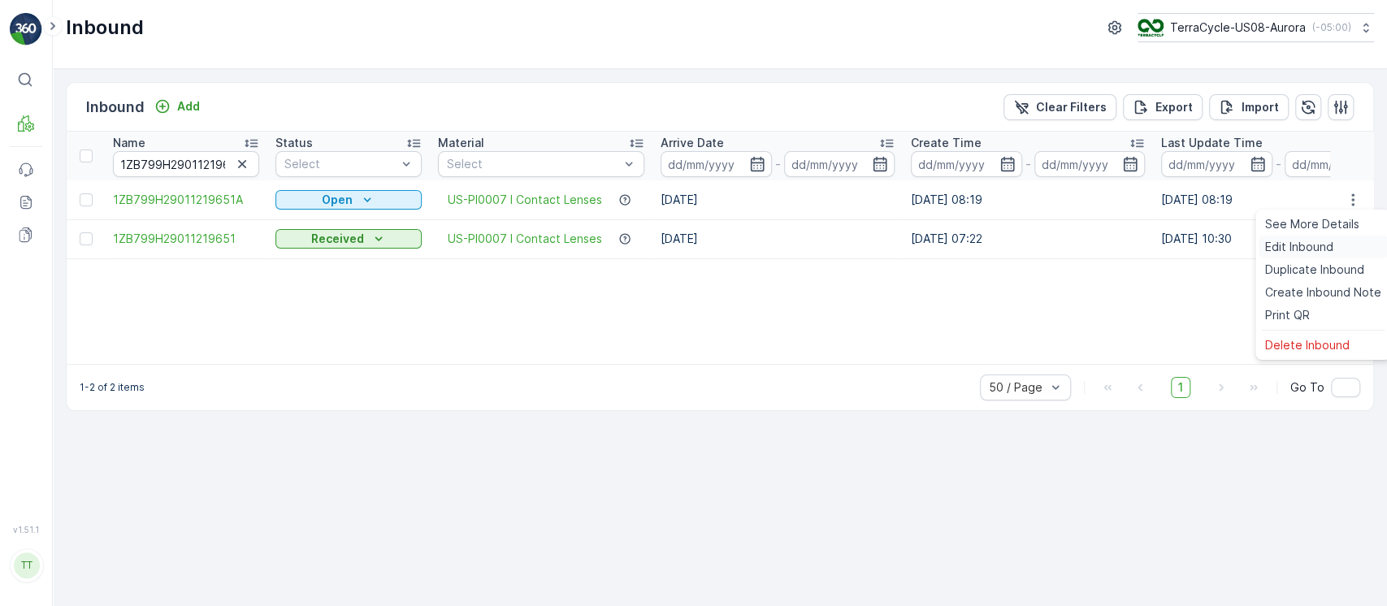
click at [1348, 248] on div "Edit Inbound" at bounding box center [1323, 247] width 129 height 23
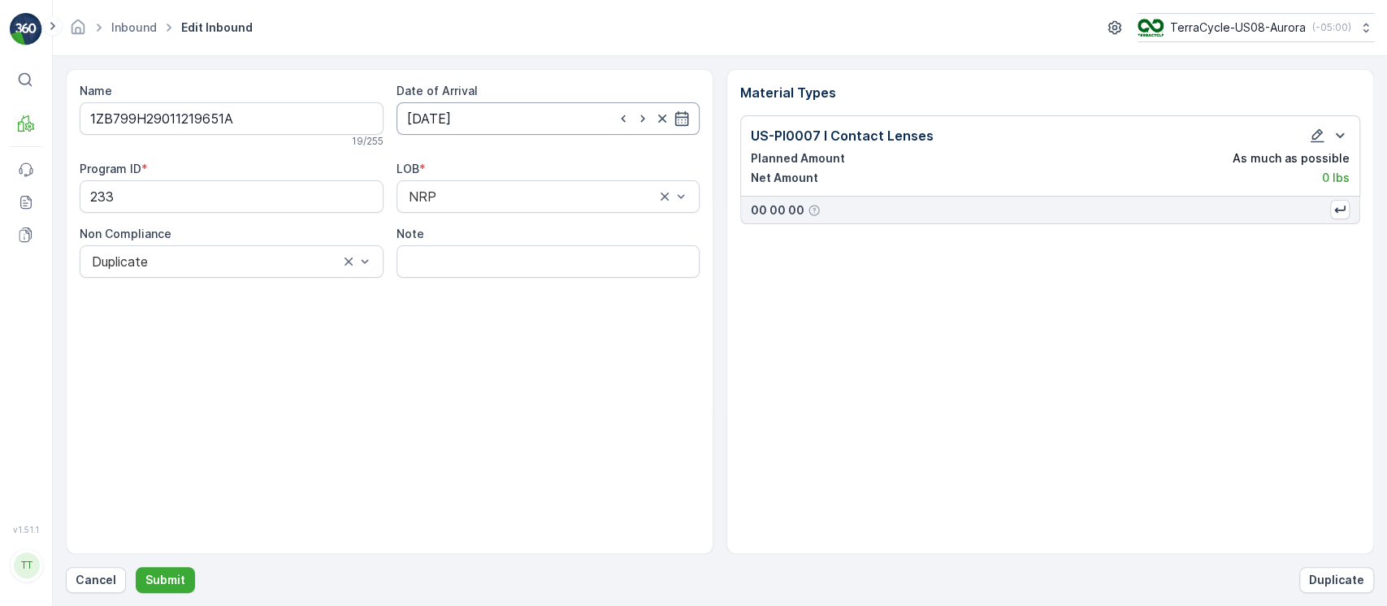
click at [457, 127] on input "06.10.2025" at bounding box center [549, 118] width 304 height 33
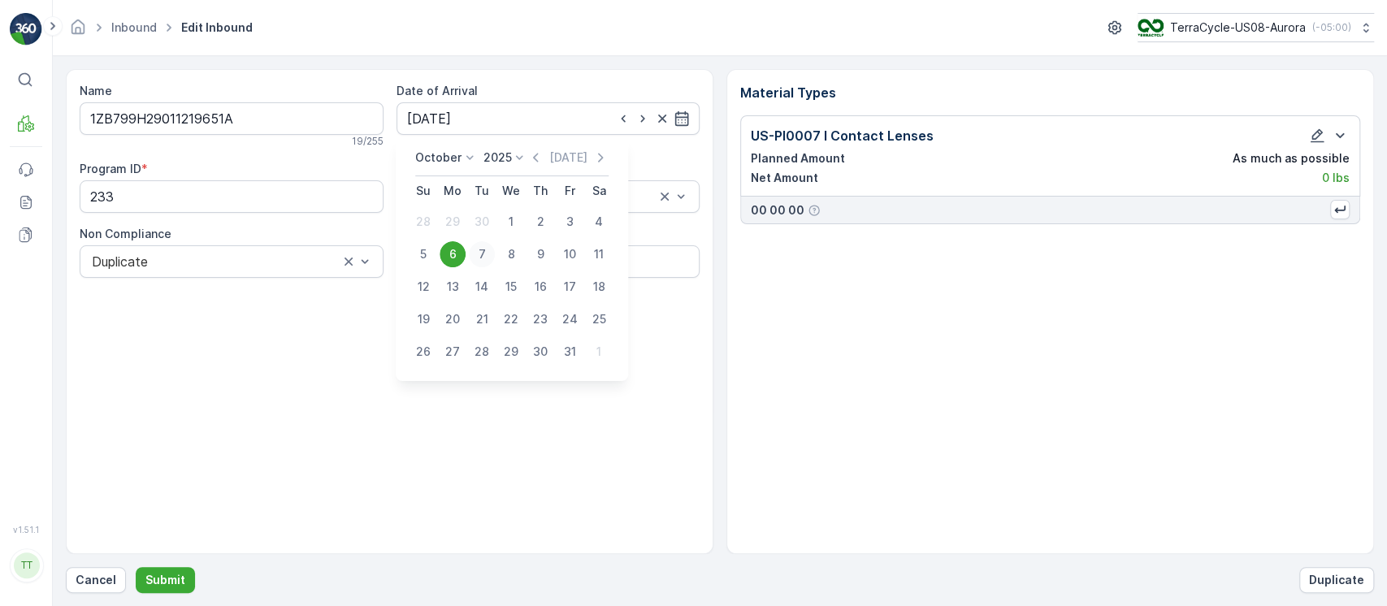
click at [479, 252] on div "7" at bounding box center [482, 254] width 26 height 26
type input "07.10.2025"
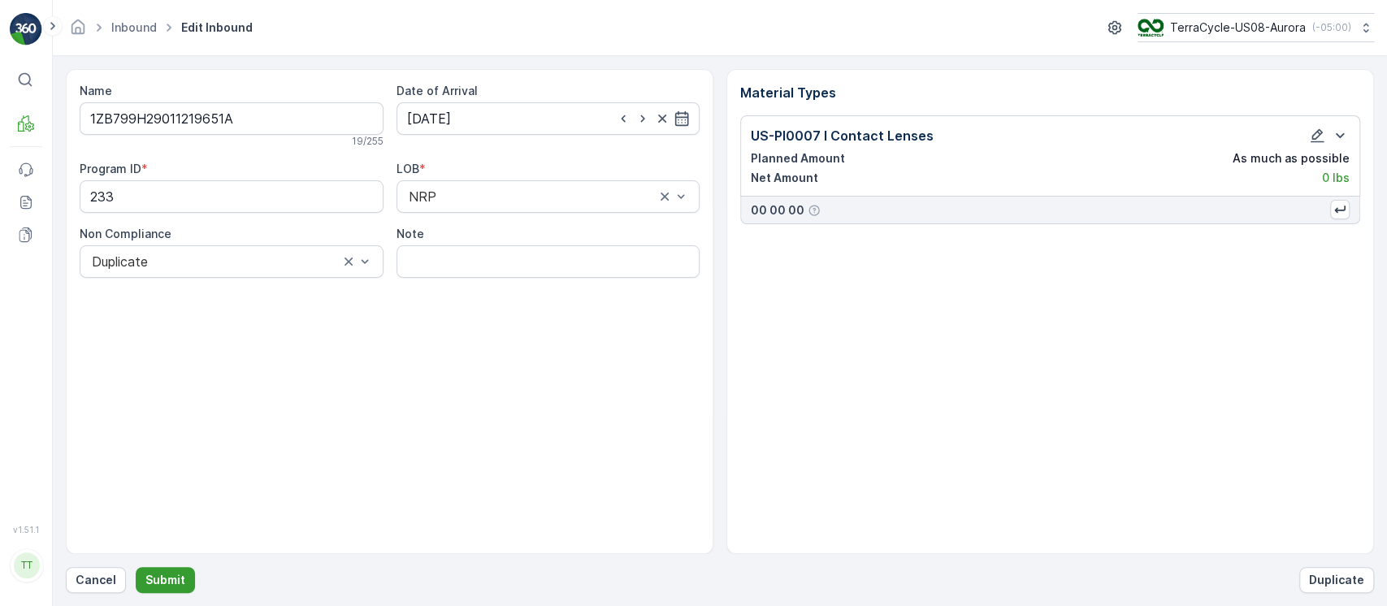
click at [158, 575] on p "Submit" at bounding box center [165, 580] width 40 height 16
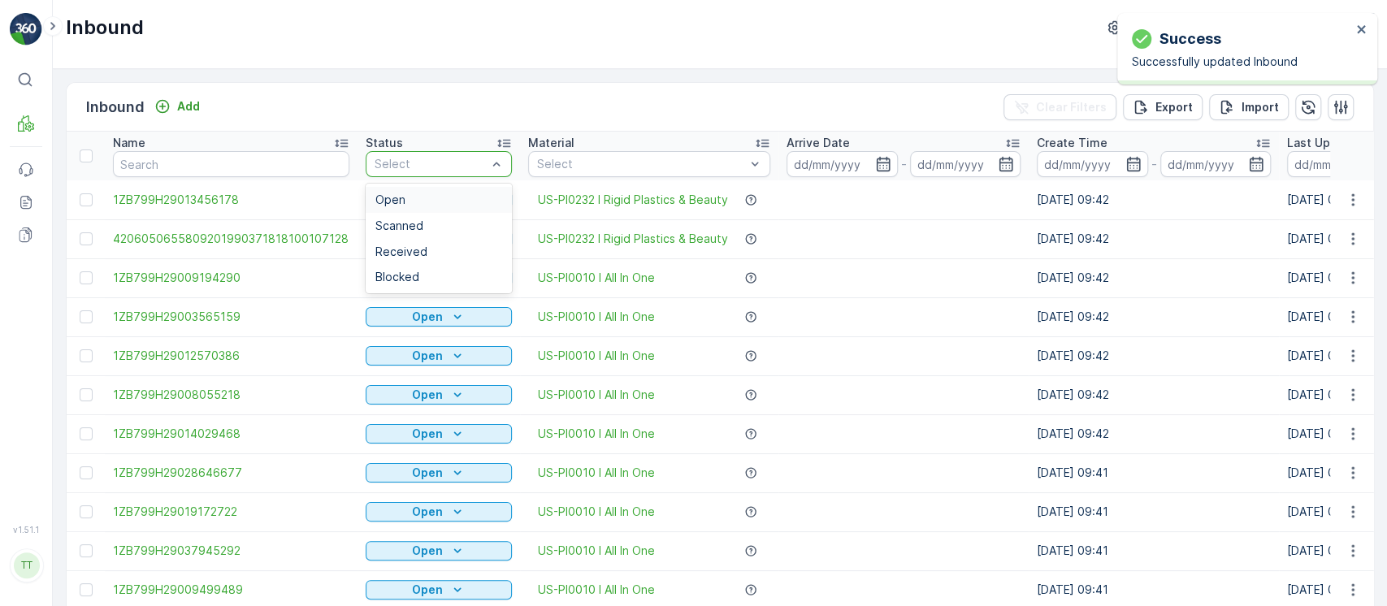
click at [422, 184] on div "Open Scanned Received Blocked" at bounding box center [439, 239] width 146 height 110
click at [424, 189] on div "Open" at bounding box center [439, 200] width 146 height 26
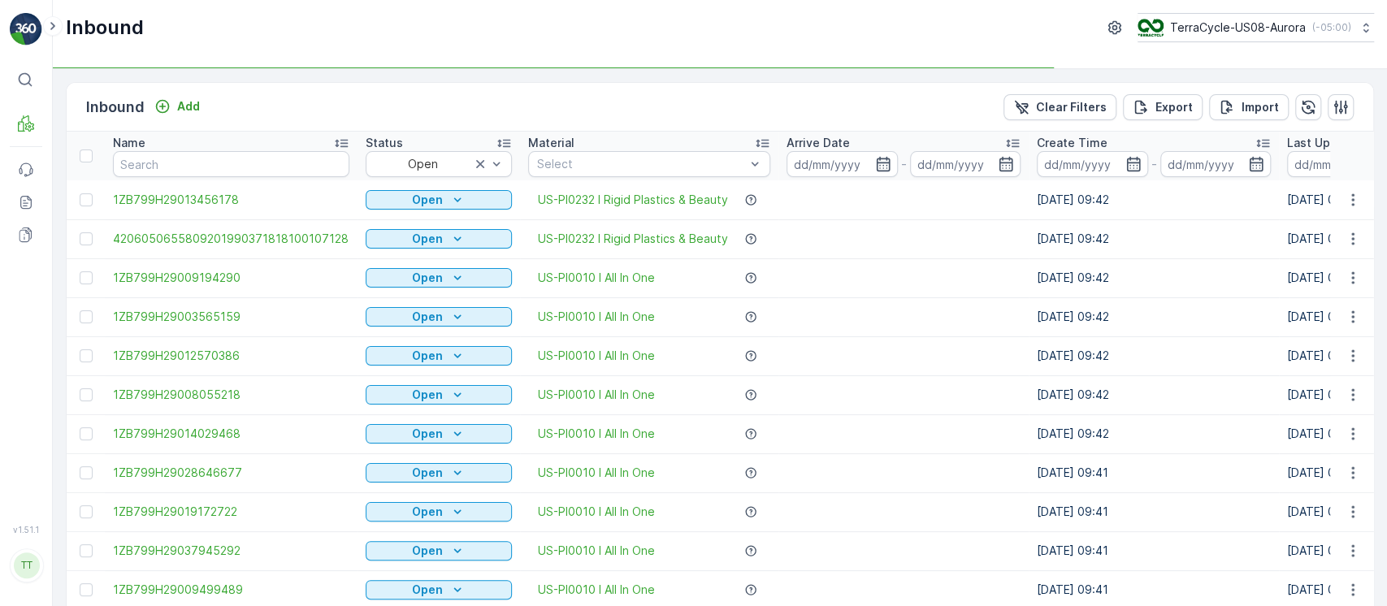
click at [861, 141] on div "Arrive Date" at bounding box center [904, 143] width 234 height 16
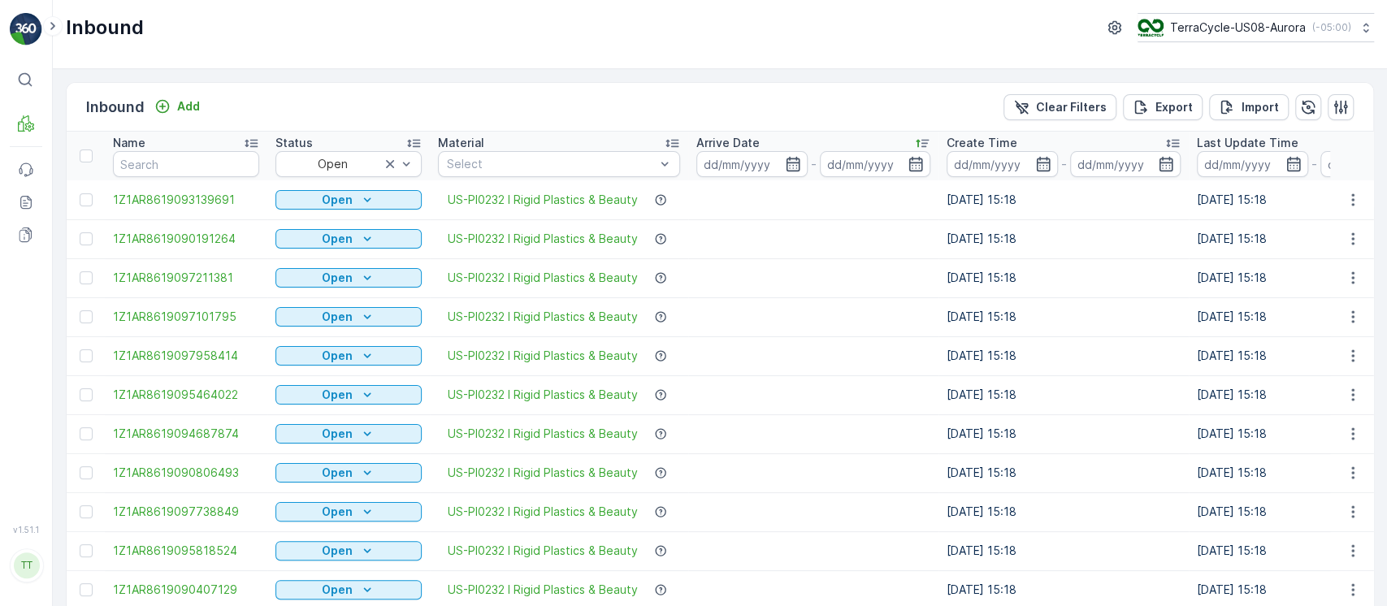
click at [861, 141] on div "Arrive Date" at bounding box center [813, 143] width 234 height 16
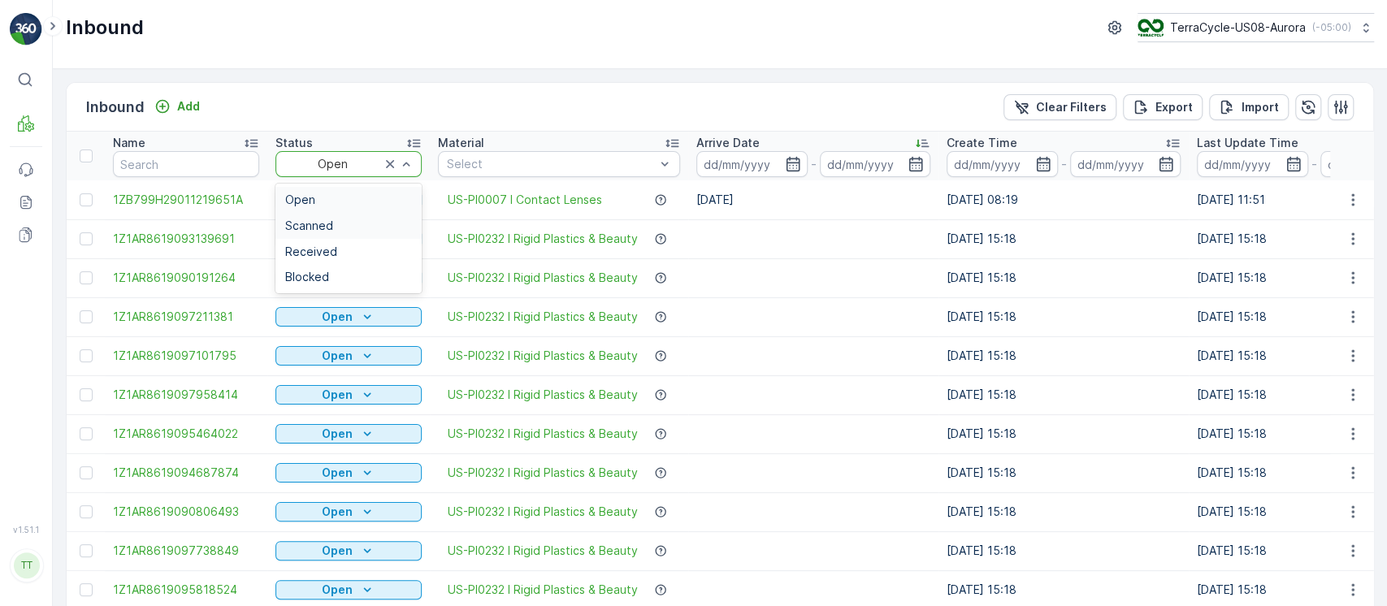
click at [340, 217] on div "Scanned" at bounding box center [348, 226] width 146 height 26
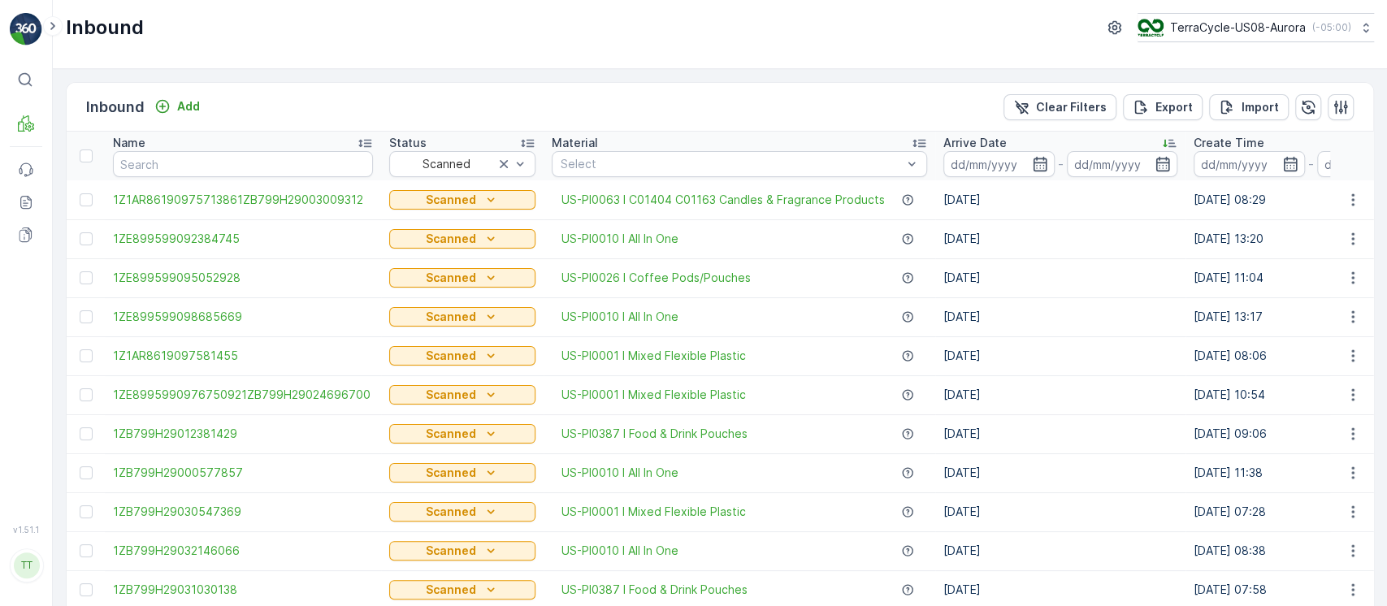
click at [1006, 137] on div "Arrive Date" at bounding box center [1060, 143] width 234 height 16
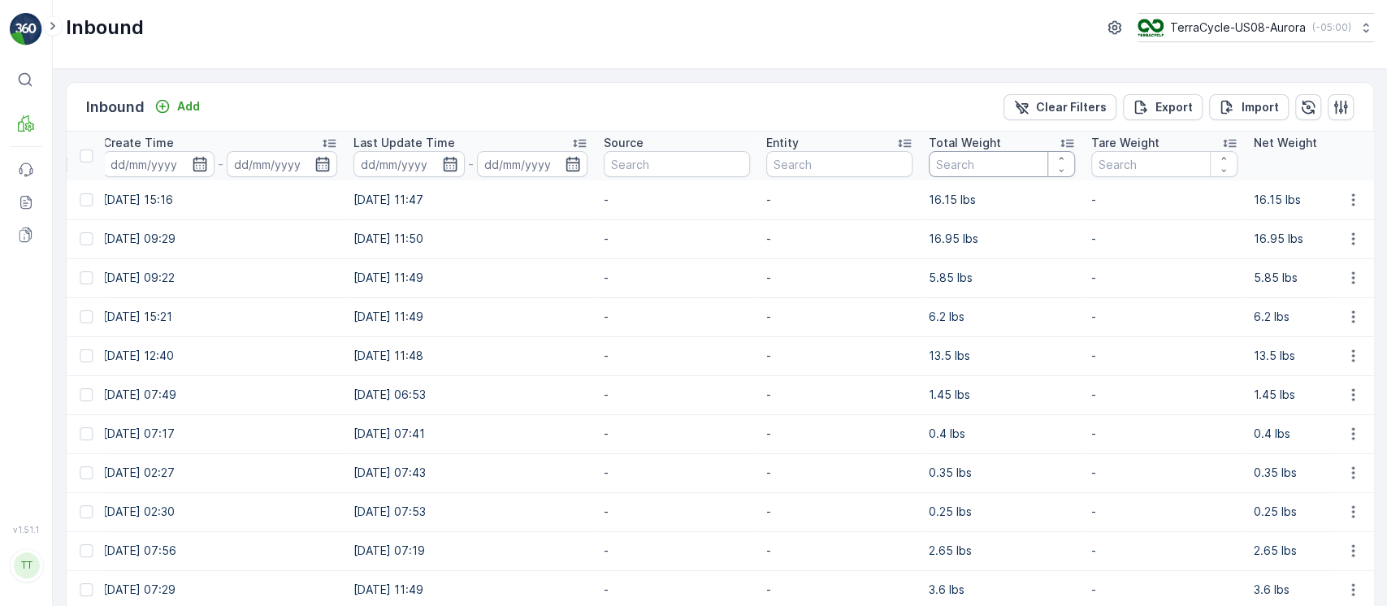
scroll to position [0, 1077]
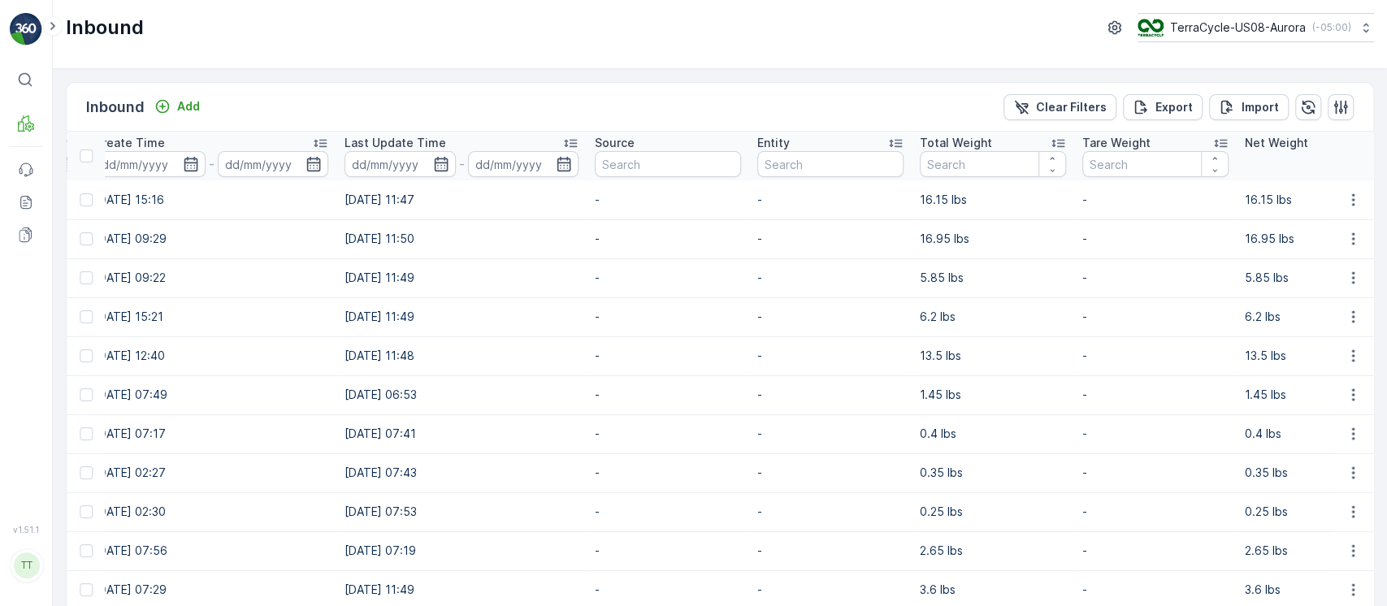
click at [1034, 135] on div "Total Weight" at bounding box center [993, 143] width 146 height 16
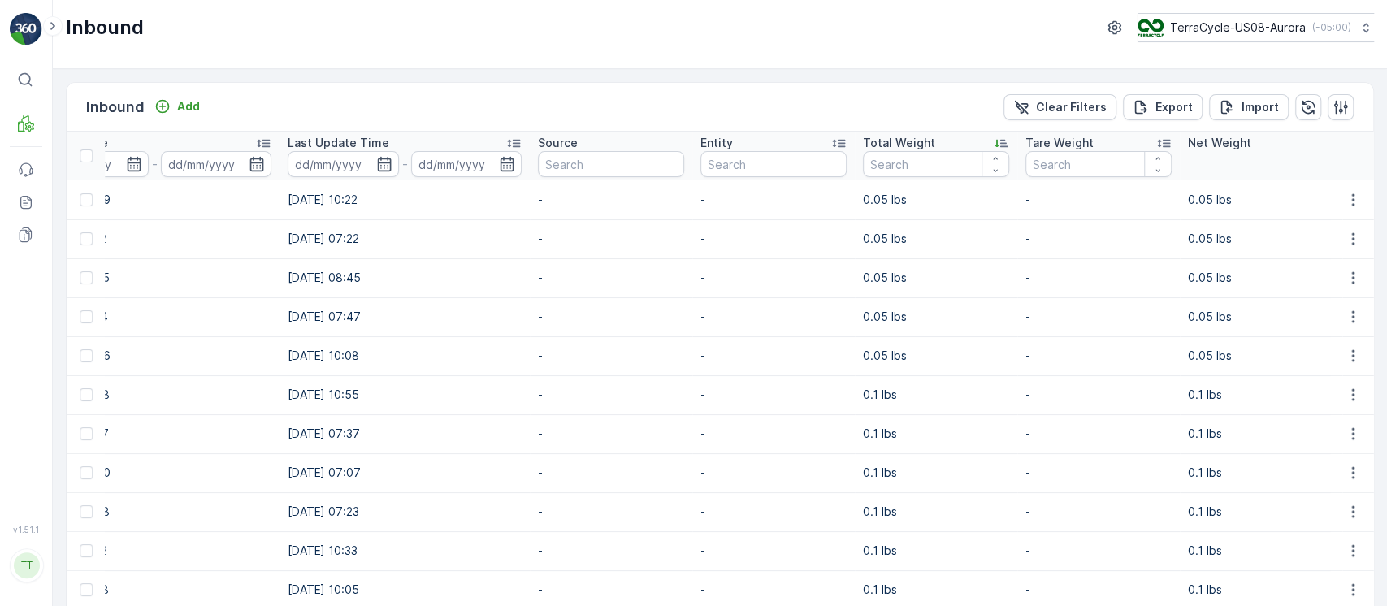
click at [961, 143] on div "Total Weight" at bounding box center [936, 143] width 146 height 16
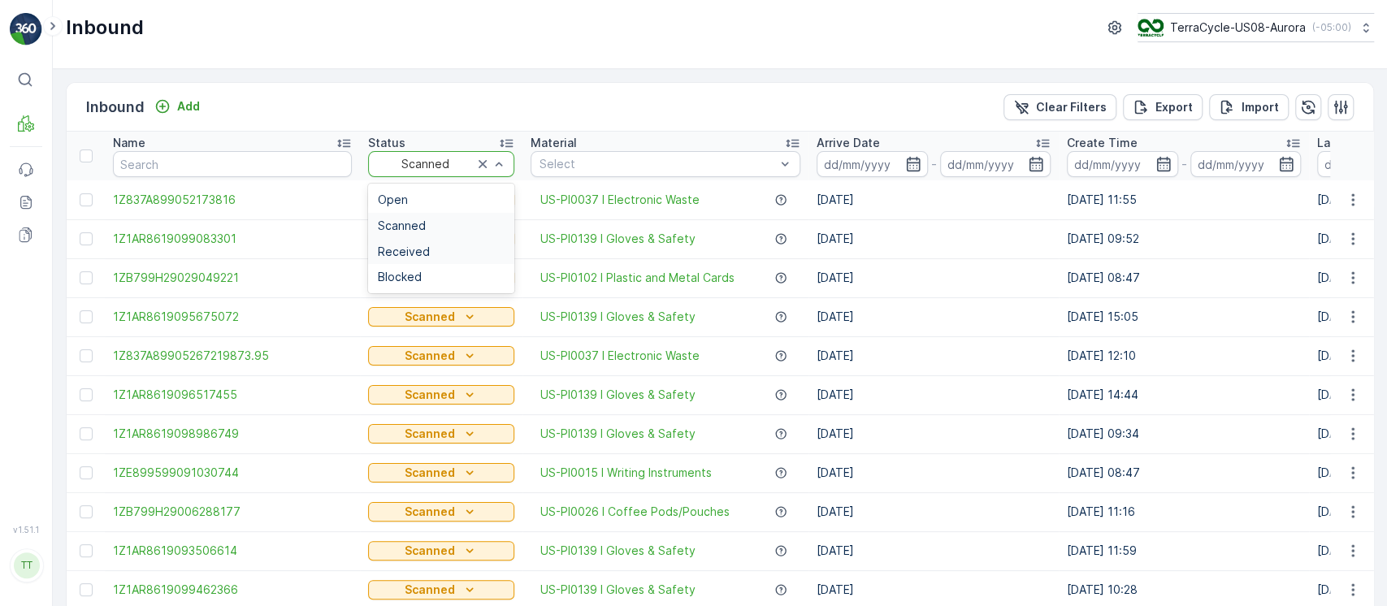
click at [437, 250] on div "Received" at bounding box center [441, 251] width 127 height 13
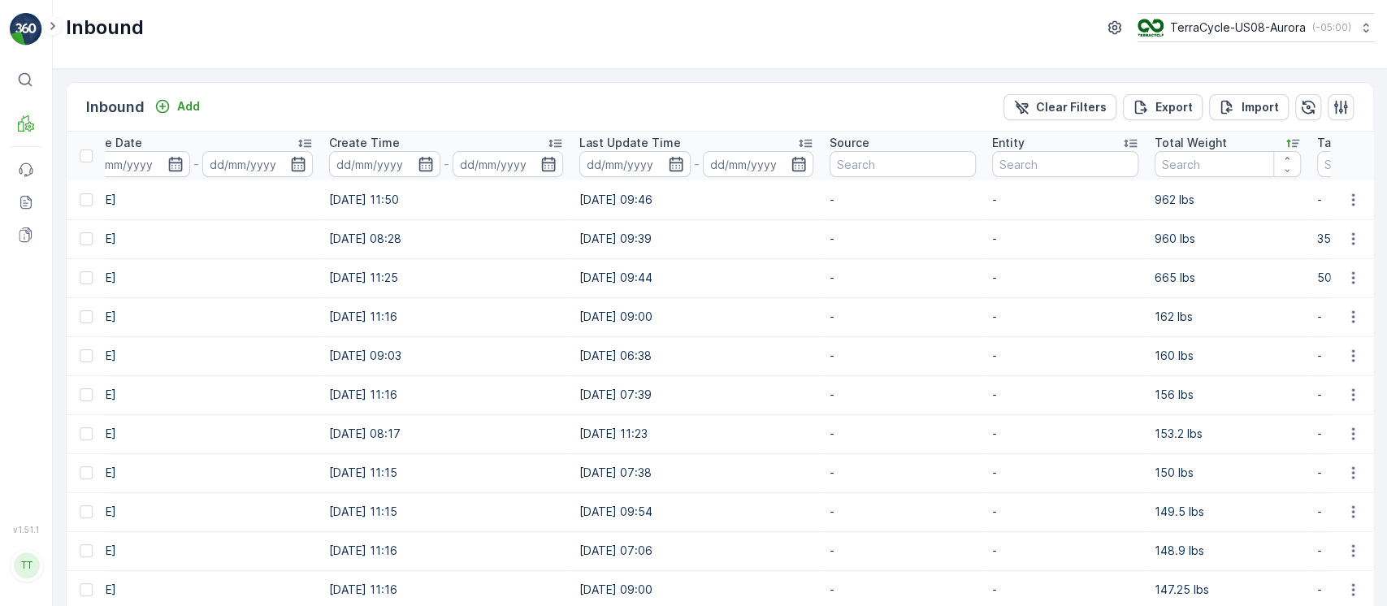
scroll to position [0, 861]
click at [1246, 141] on div "Total Weight" at bounding box center [1229, 143] width 146 height 16
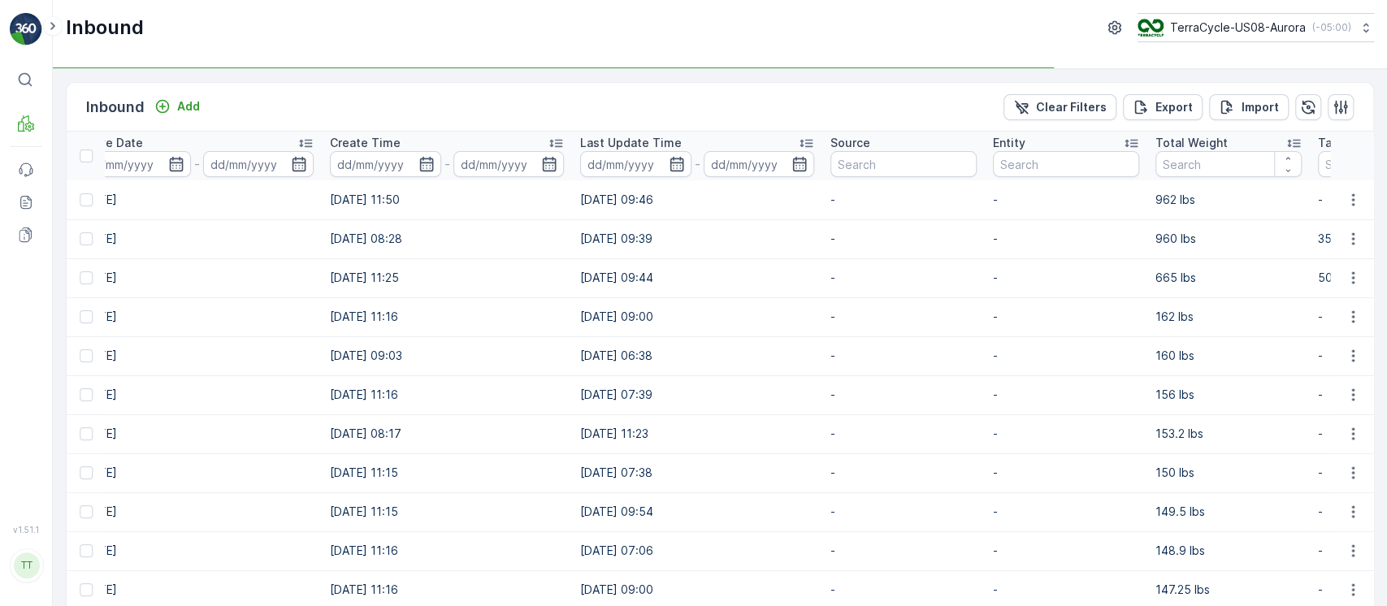
click at [1243, 142] on div "Total Weight" at bounding box center [1229, 143] width 146 height 16
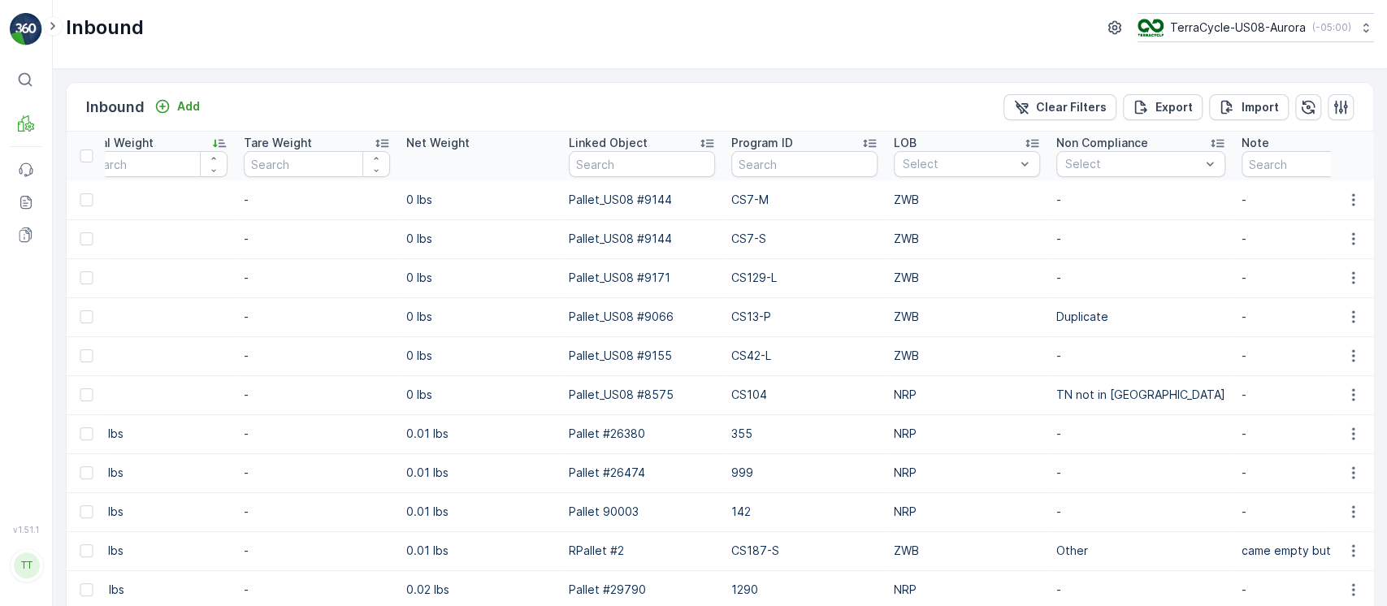
scroll to position [0, 1968]
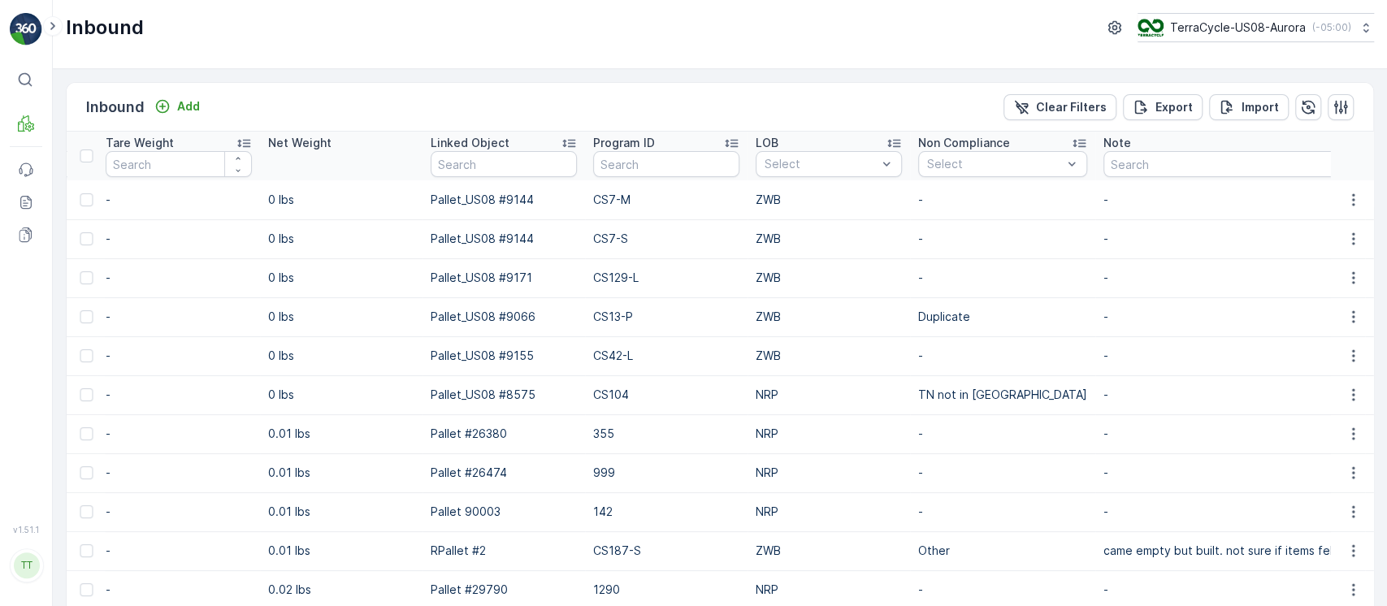
click at [609, 203] on p "CS7-M" at bounding box center [666, 200] width 146 height 16
click at [608, 202] on p "CS7-M" at bounding box center [666, 200] width 146 height 16
copy p "CS7-M"
click at [620, 277] on p "CS129-L" at bounding box center [666, 278] width 146 height 16
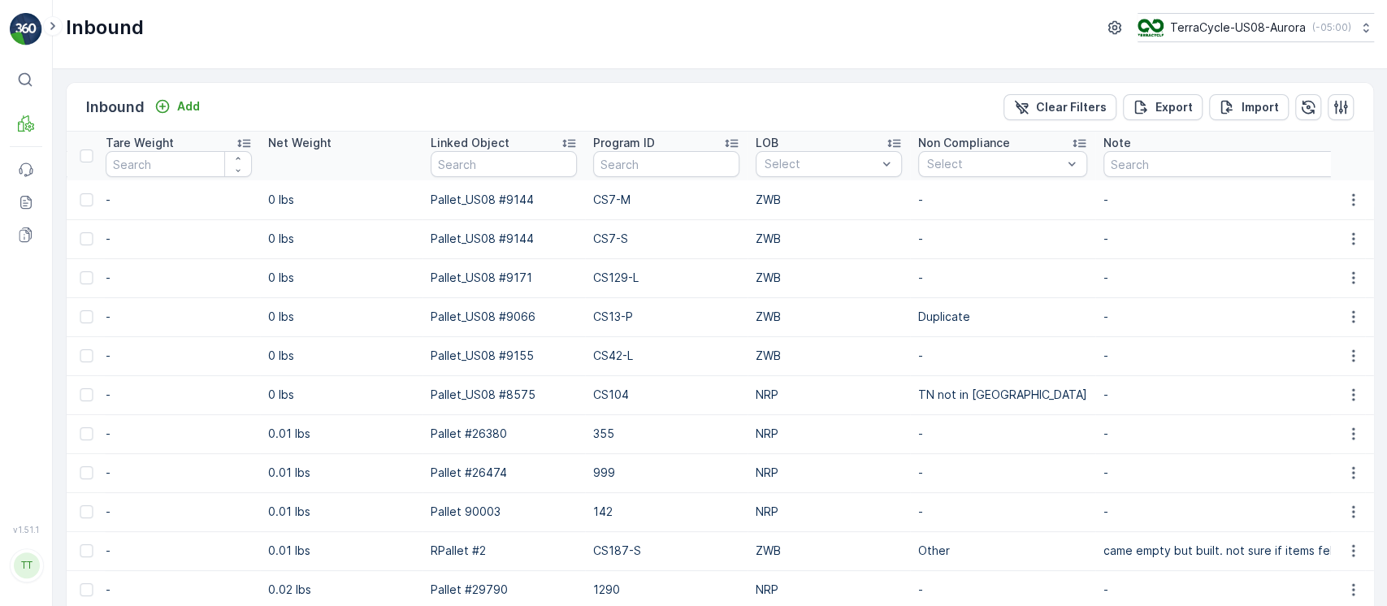
click at [618, 276] on p "CS129-L" at bounding box center [666, 278] width 146 height 16
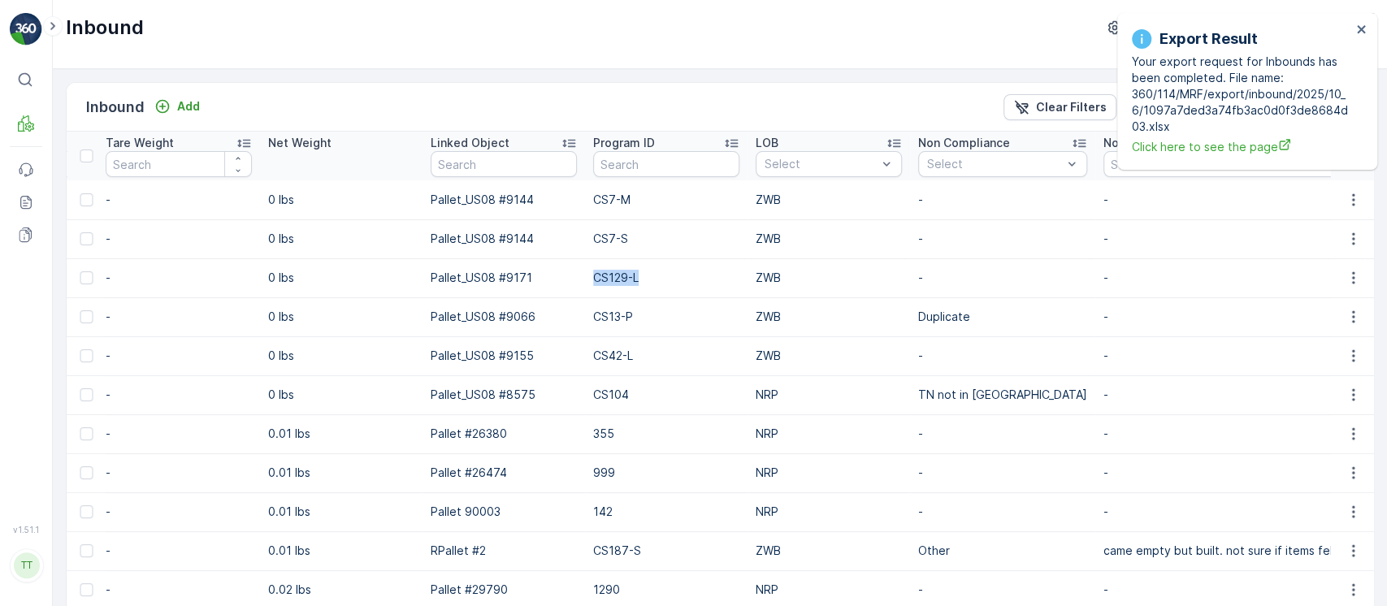
copy p "CS129-L"
click at [614, 314] on p "CS13-P" at bounding box center [666, 317] width 146 height 16
copy p "CS13-P"
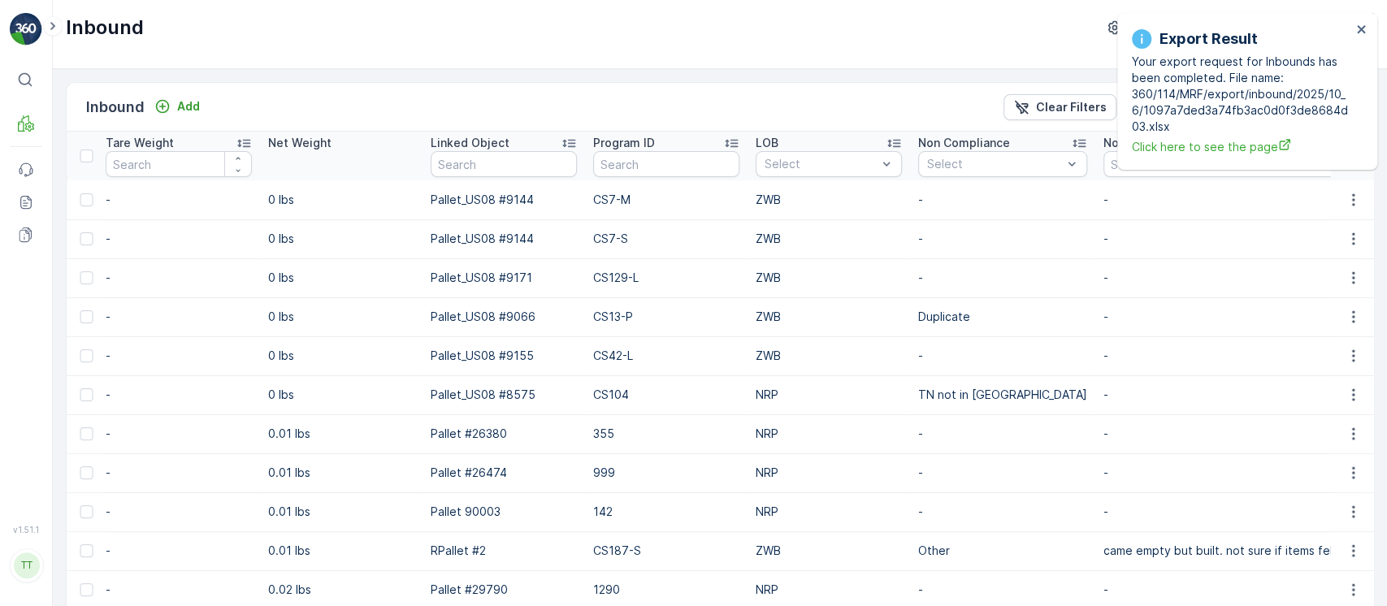
click at [585, 367] on td "CS42-L" at bounding box center [666, 355] width 163 height 39
copy p "CS42-L"
click at [605, 388] on p "CS104" at bounding box center [666, 395] width 146 height 16
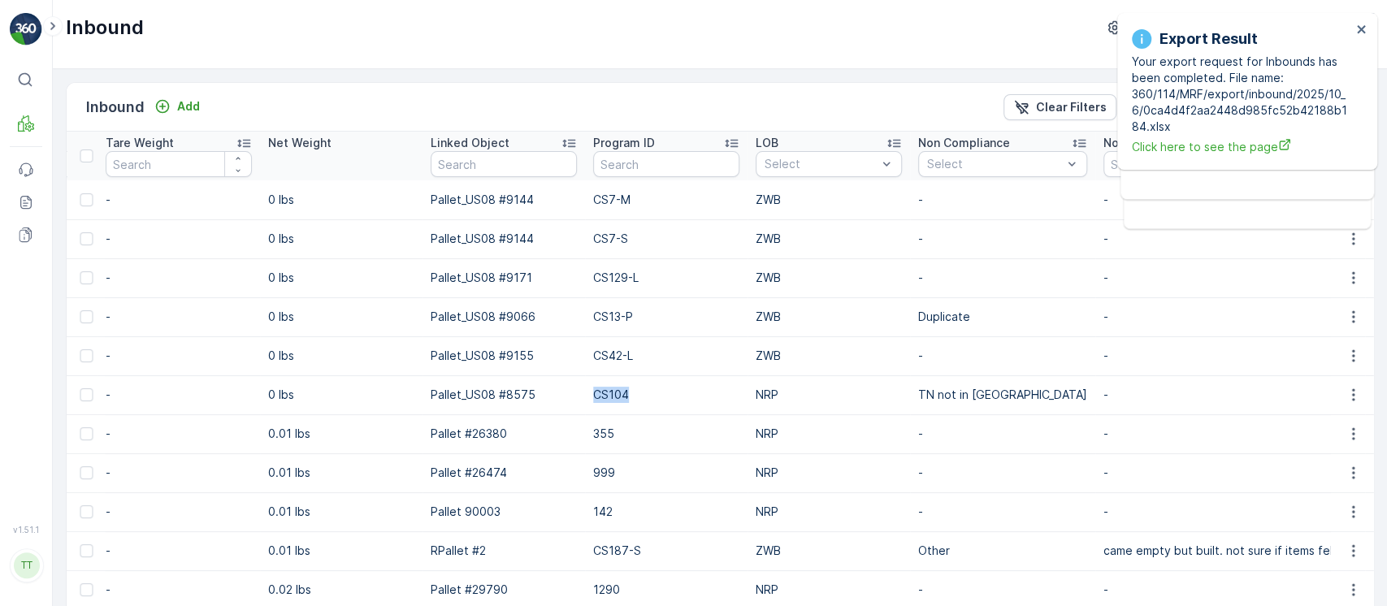
click at [605, 388] on p "CS104" at bounding box center [666, 395] width 146 height 16
copy p "CS104"
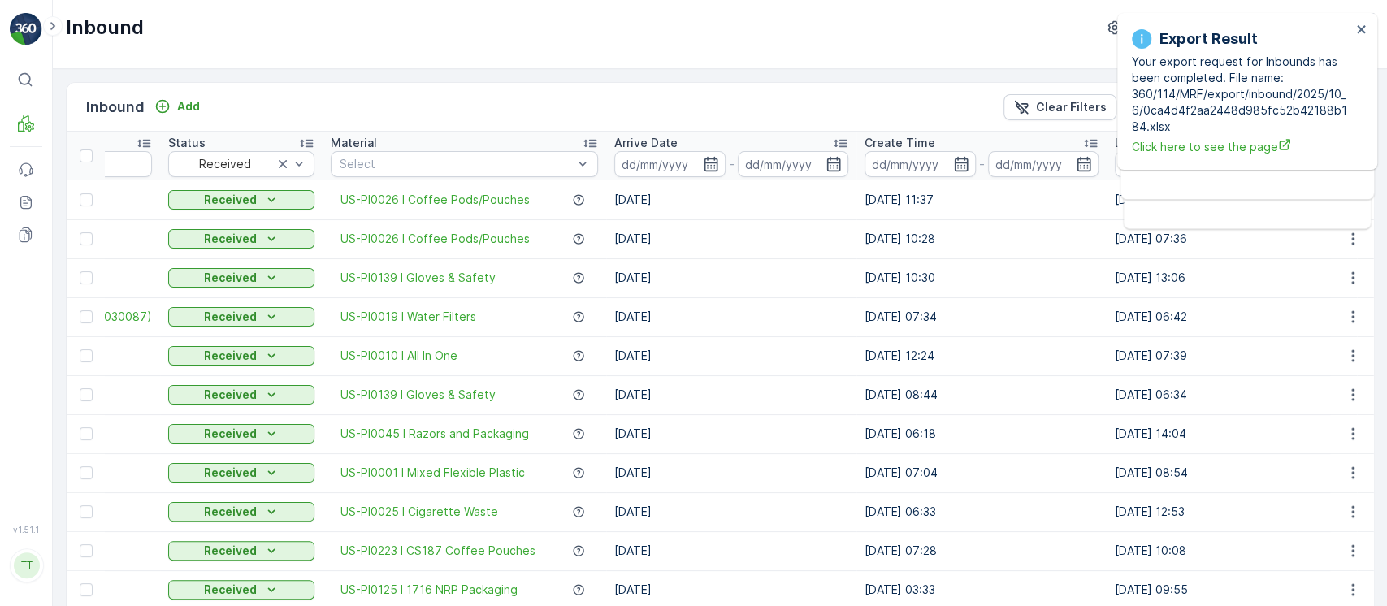
scroll to position [0, 0]
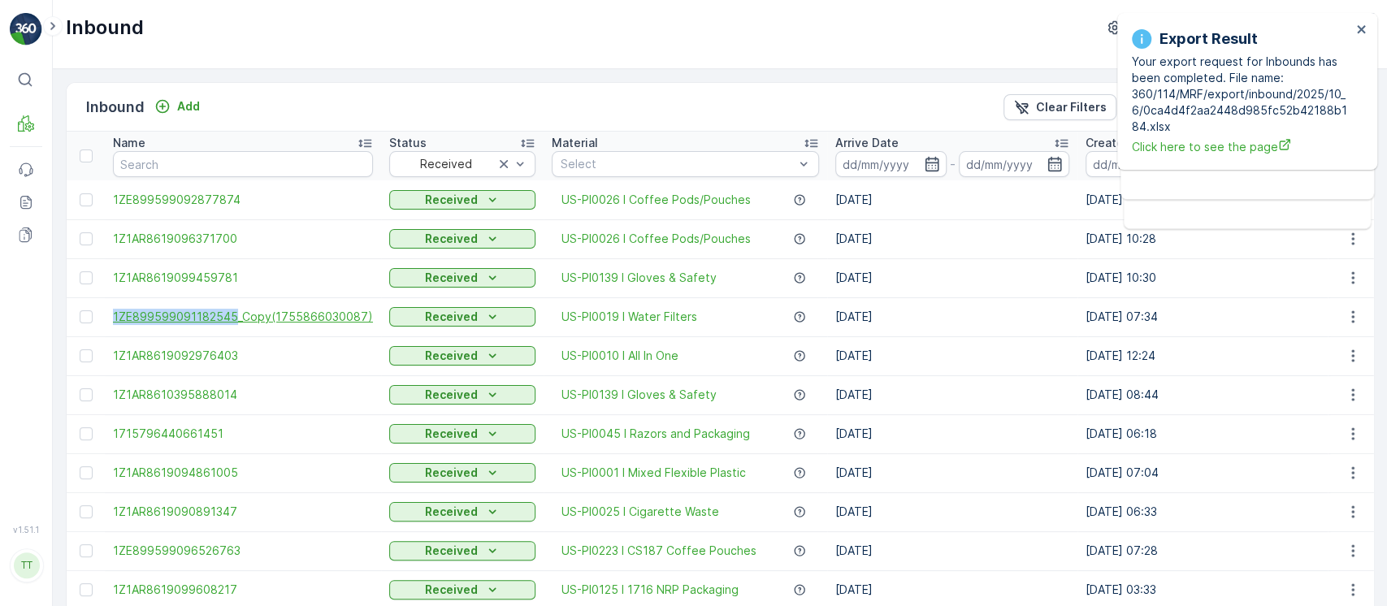
drag, startPoint x: 111, startPoint y: 314, endPoint x: 234, endPoint y: 315, distance: 123.5
click at [234, 315] on td "1ZE899599091182545_Copy(1755866030087)" at bounding box center [243, 316] width 276 height 39
copy span "1ZE899599091182545"
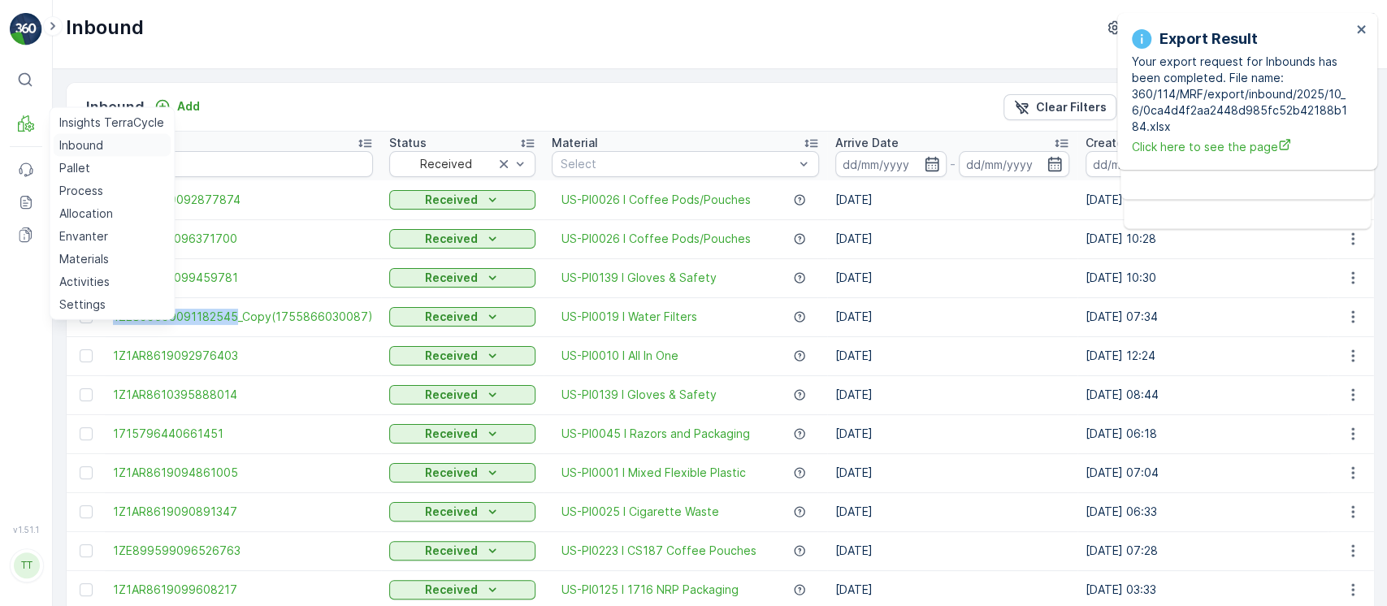
click at [74, 150] on p "Inbound" at bounding box center [81, 145] width 44 height 16
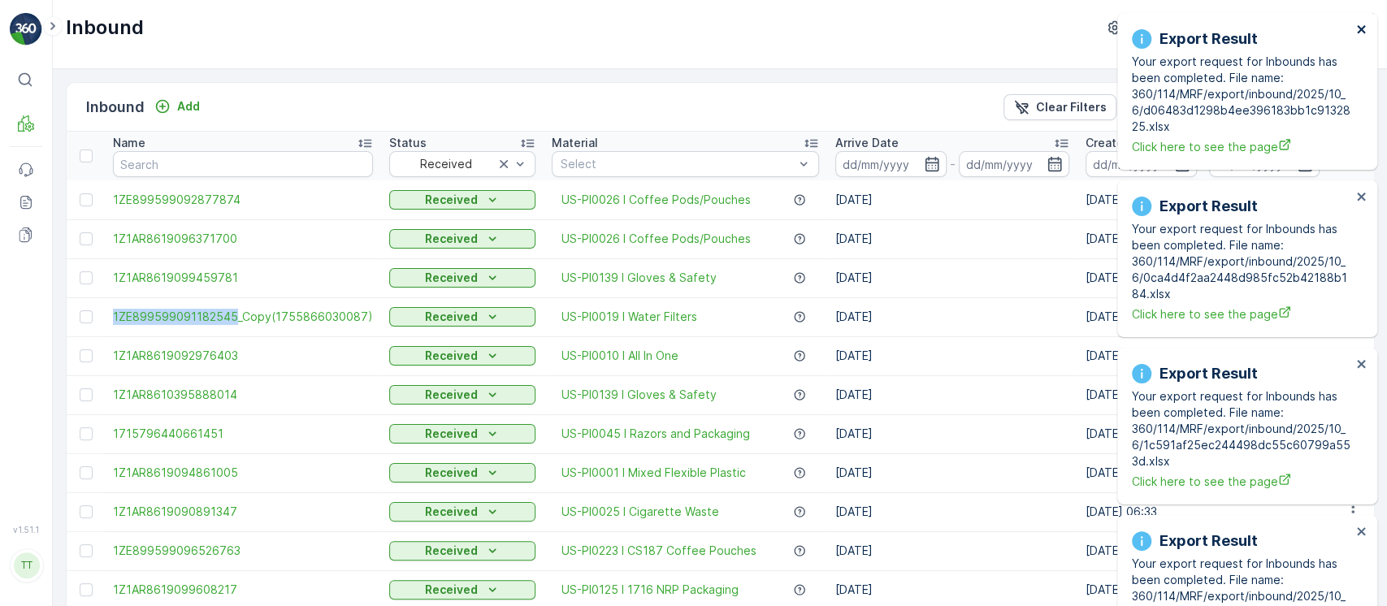
click at [1360, 30] on icon "close" at bounding box center [1361, 29] width 8 height 8
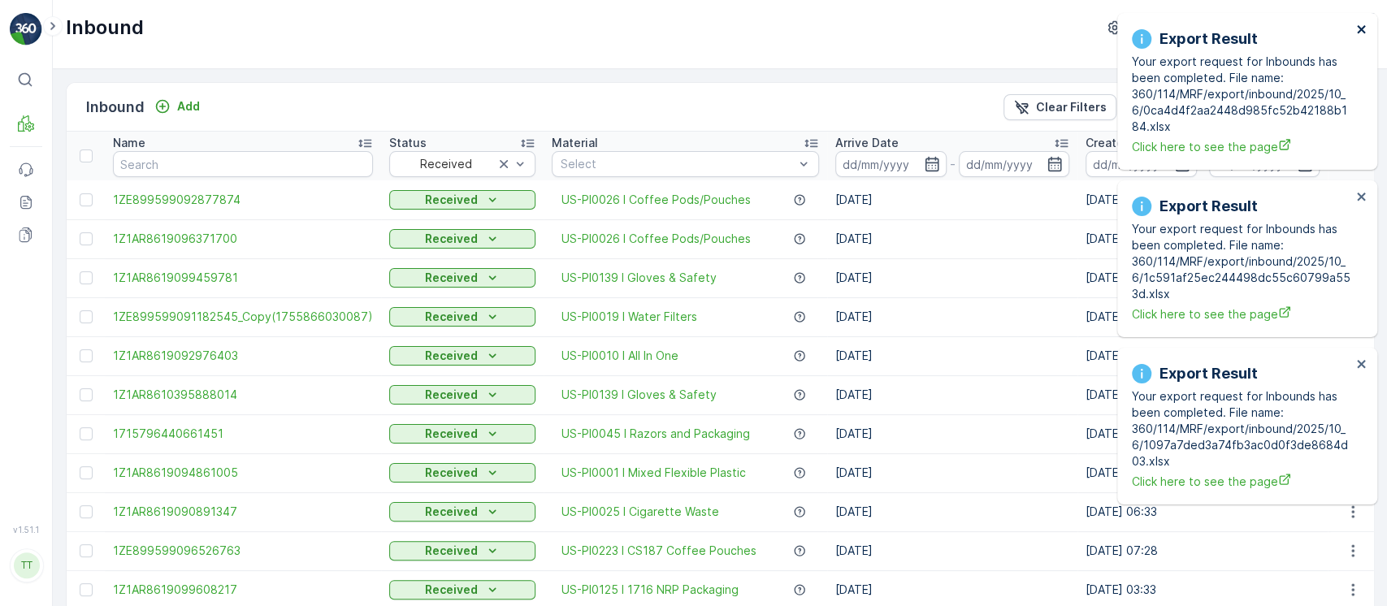
click at [1363, 21] on div "Export Result Your export request for Inbounds has been completed. File name: 3…" at bounding box center [1247, 91] width 260 height 157
click at [1363, 24] on icon "close" at bounding box center [1361, 29] width 11 height 13
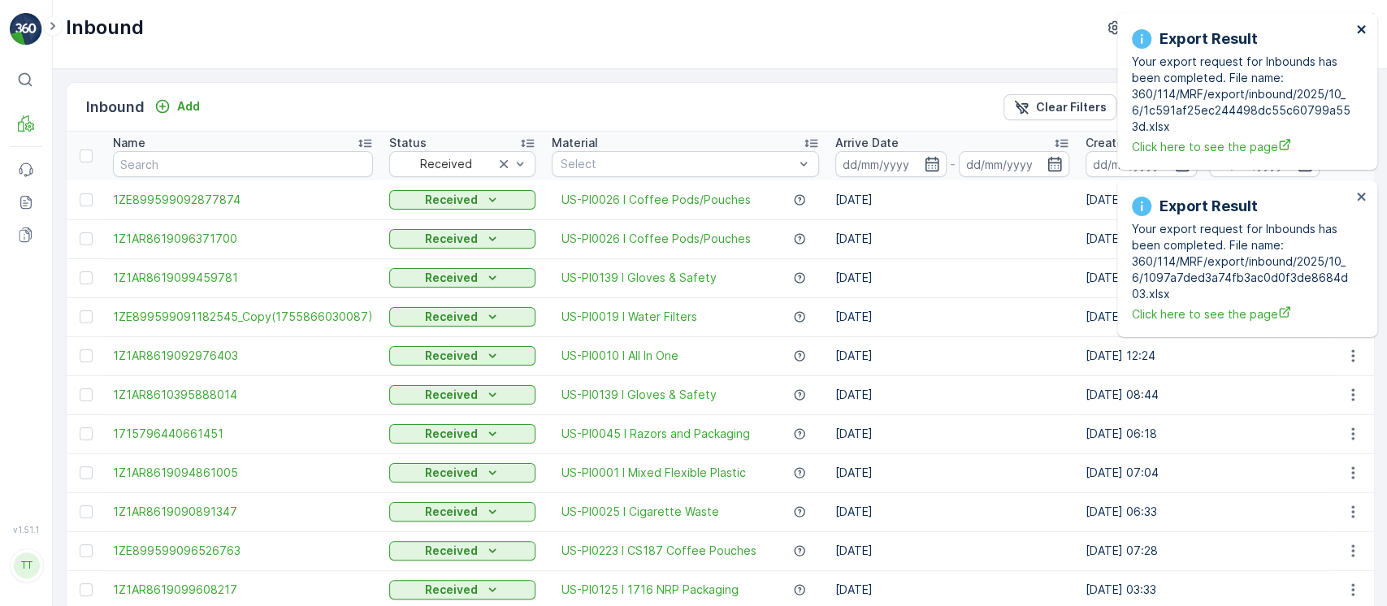
click at [1363, 24] on icon "close" at bounding box center [1361, 29] width 11 height 13
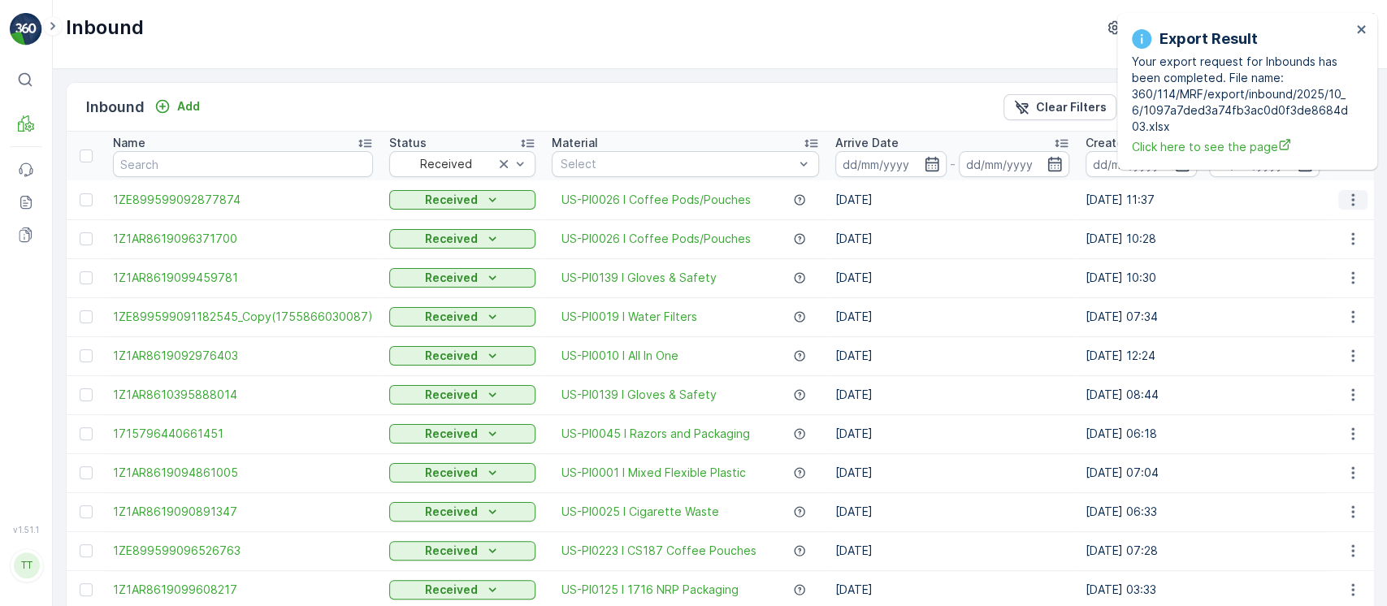
click at [1347, 206] on icon "button" at bounding box center [1353, 200] width 16 height 16
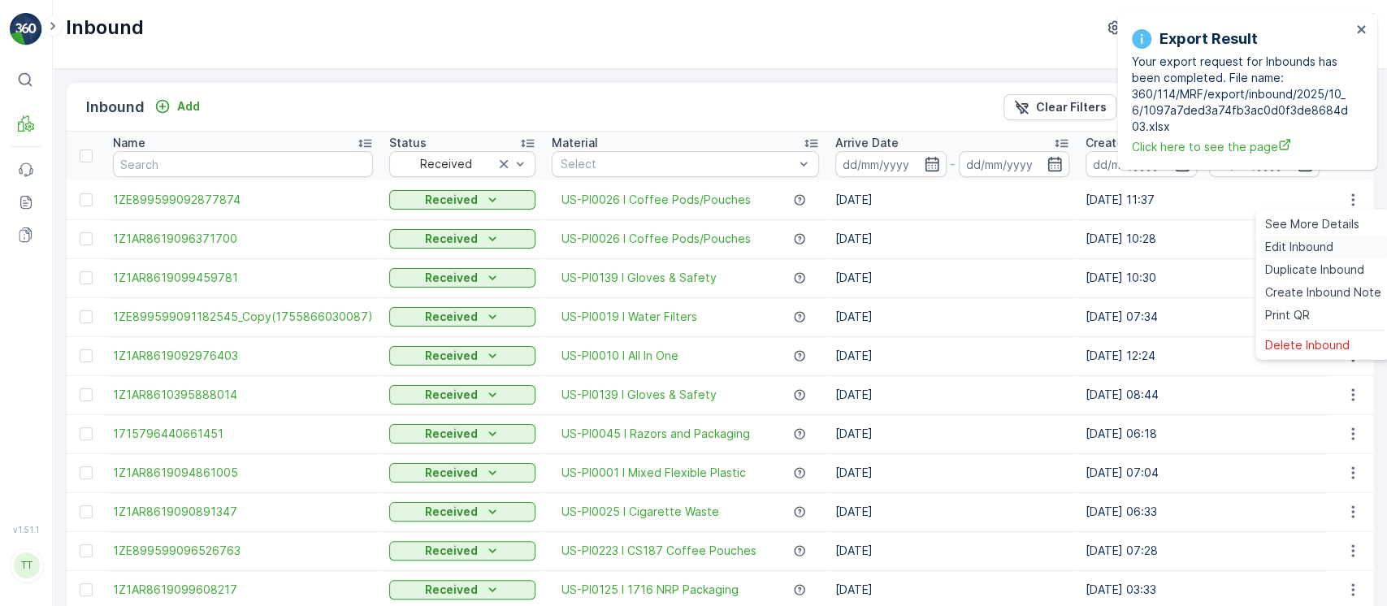
click at [1326, 241] on span "Edit Inbound" at bounding box center [1299, 247] width 68 height 16
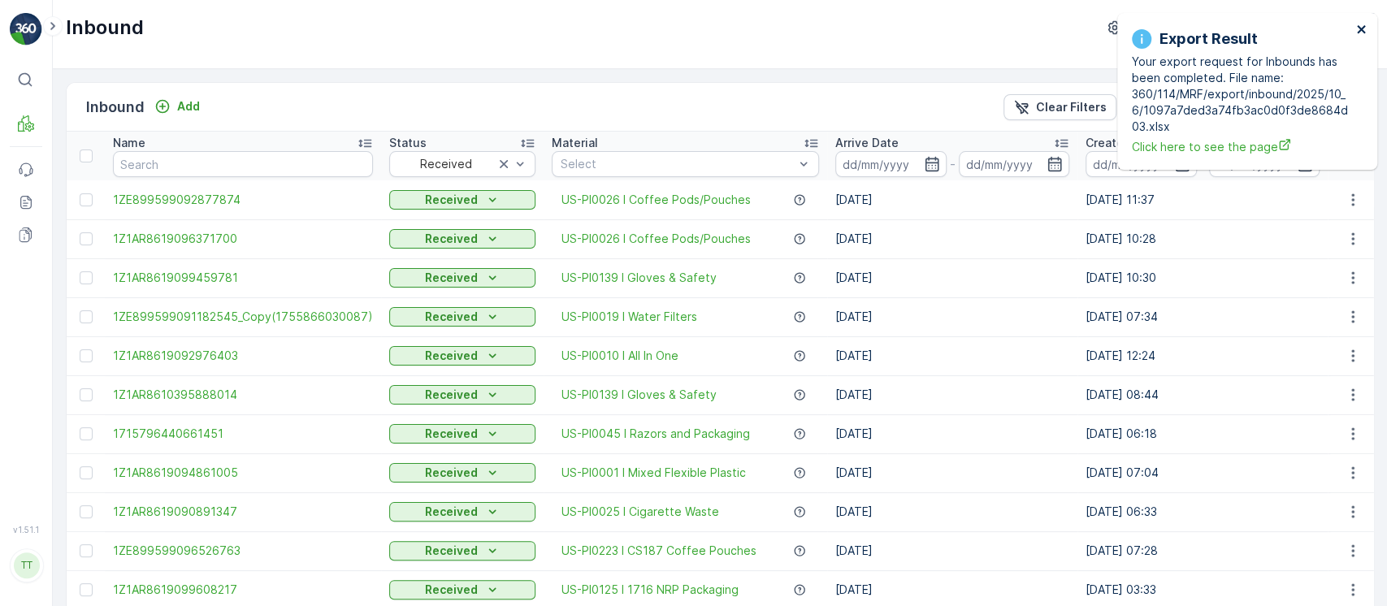
drag, startPoint x: 1360, startPoint y: 32, endPoint x: 1364, endPoint y: 39, distance: 8.4
click at [1360, 33] on icon "close" at bounding box center [1361, 29] width 11 height 13
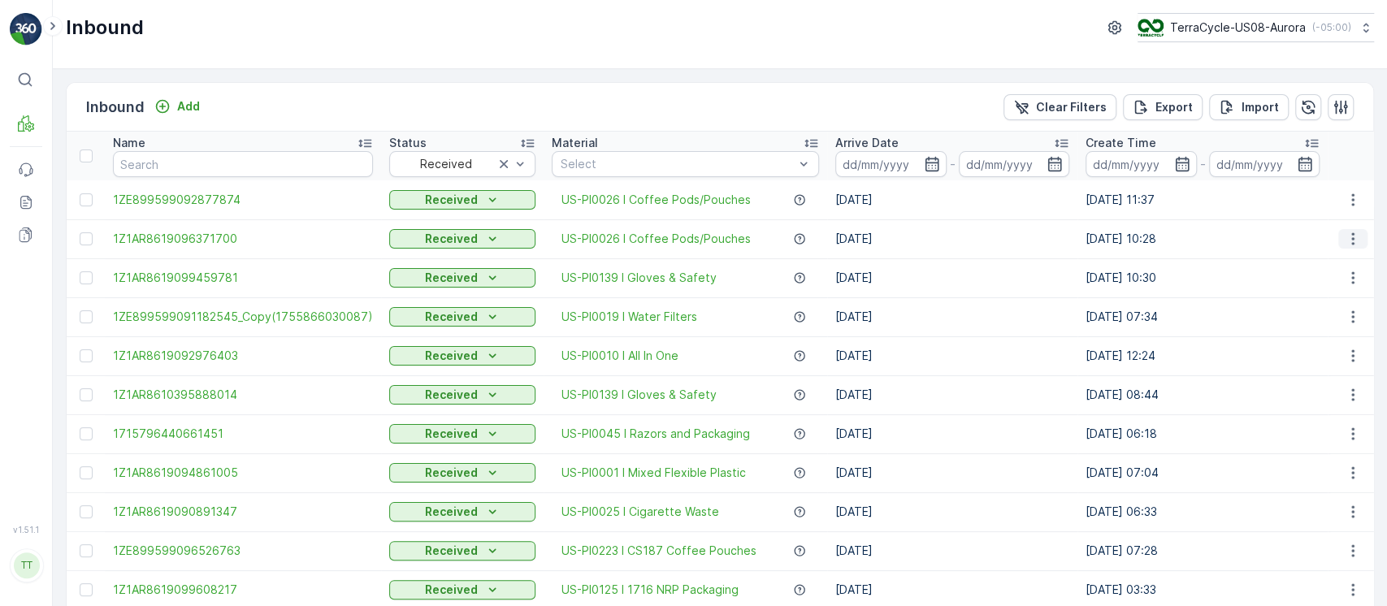
drag, startPoint x: 1370, startPoint y: 234, endPoint x: 1360, endPoint y: 233, distance: 10.6
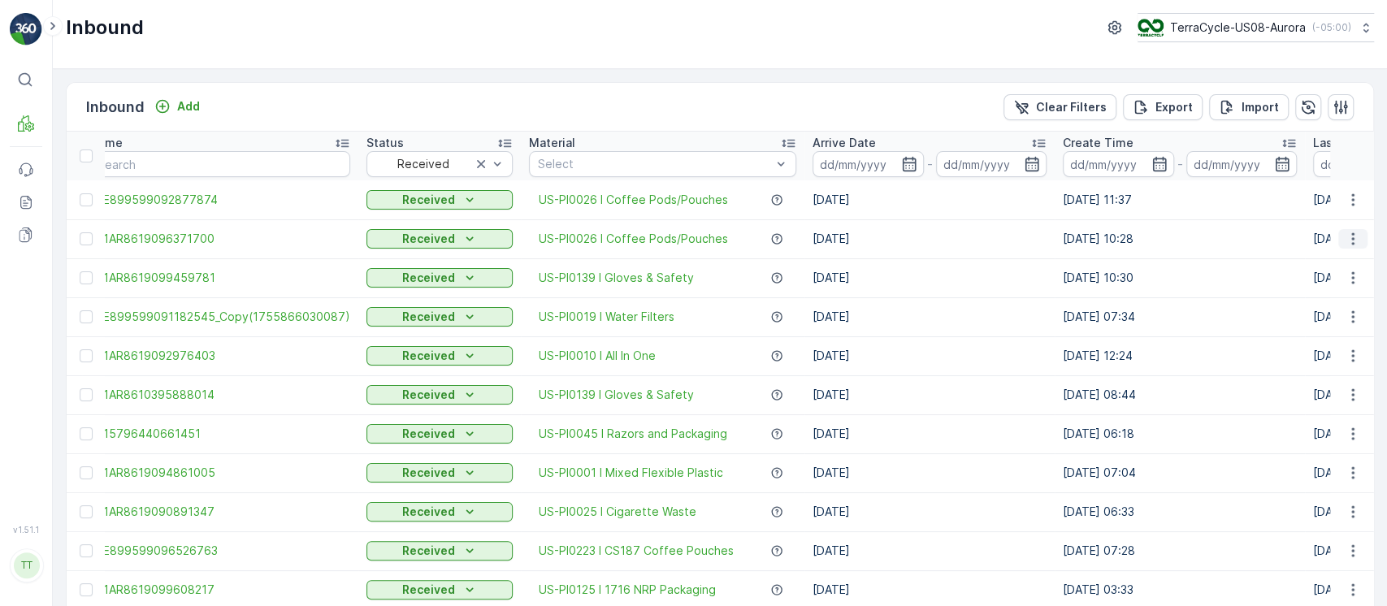
click at [1352, 233] on icon "button" at bounding box center [1353, 239] width 16 height 16
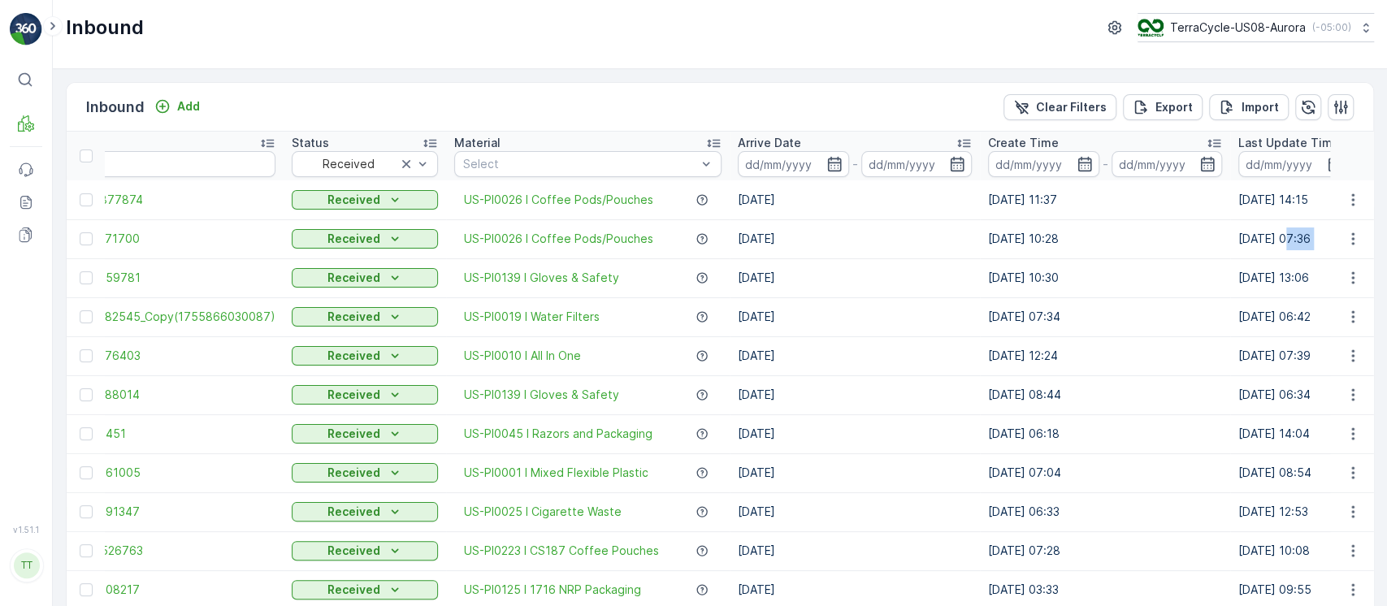
scroll to position [0, 0]
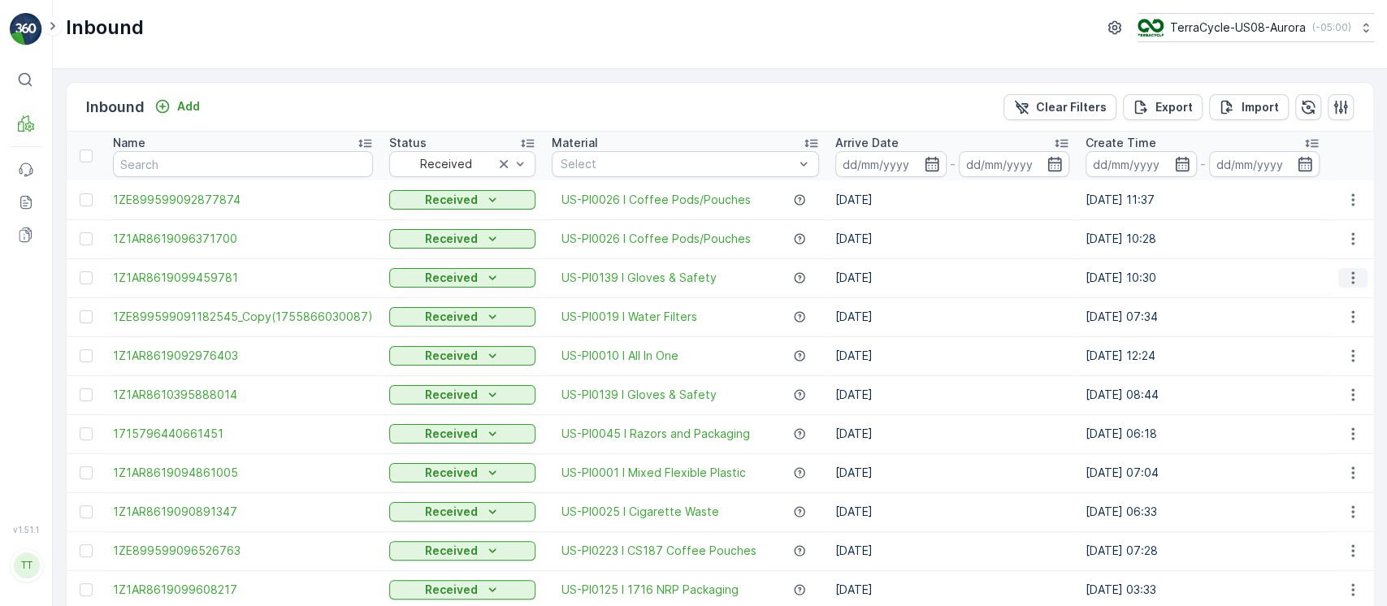
click at [1357, 283] on icon "button" at bounding box center [1353, 278] width 16 height 16
click at [1345, 318] on icon "button" at bounding box center [1353, 317] width 16 height 16
click at [1357, 349] on icon "button" at bounding box center [1353, 356] width 16 height 16
click at [1355, 388] on icon "button" at bounding box center [1353, 395] width 16 height 16
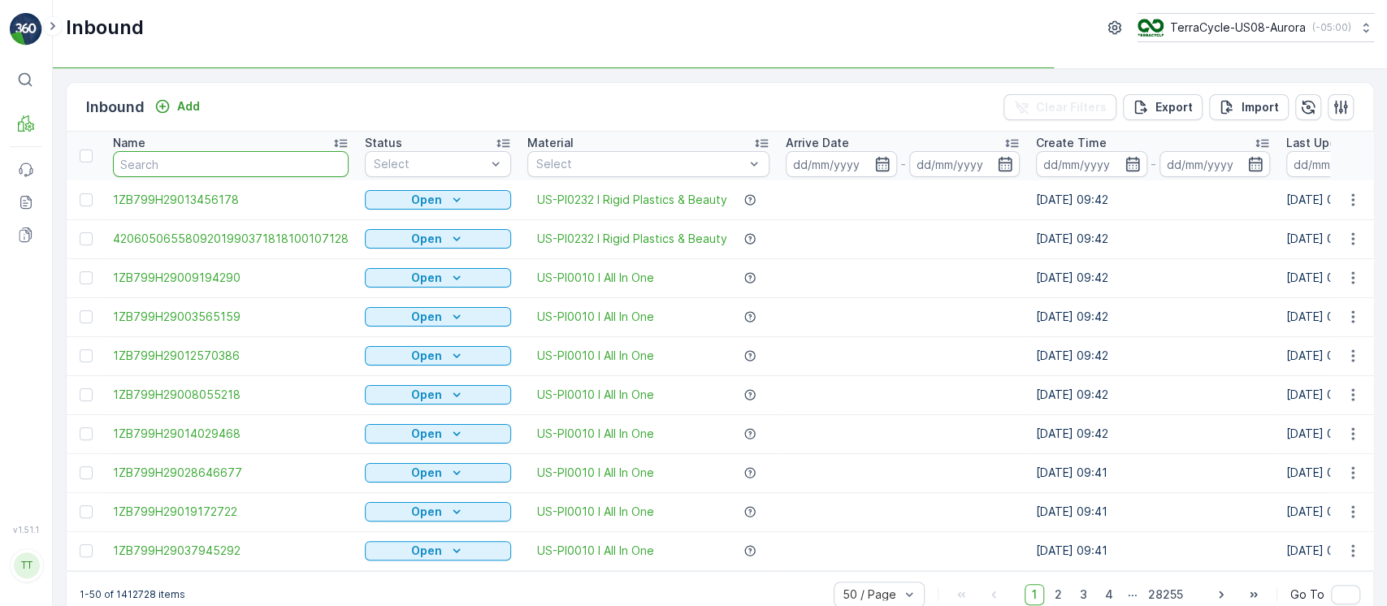
click at [156, 166] on input "text" at bounding box center [231, 164] width 236 height 26
paste input "1ZE899599091182545"
type input "1ZE899599091182545"
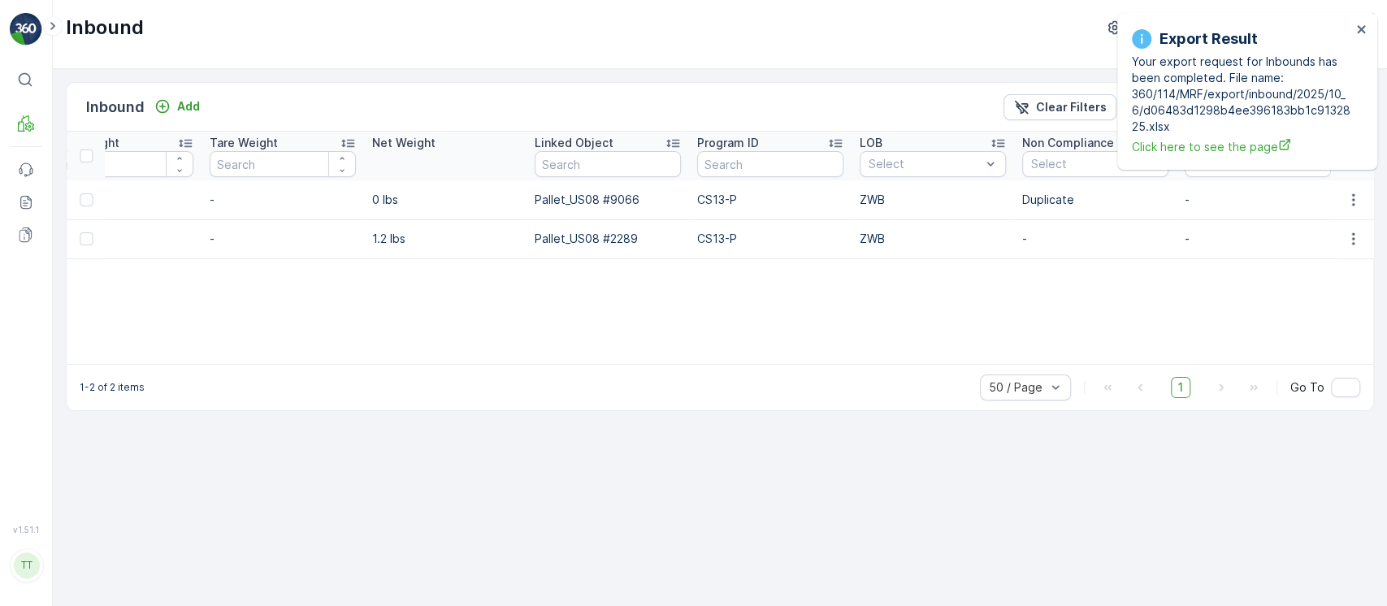
scroll to position [0, 1404]
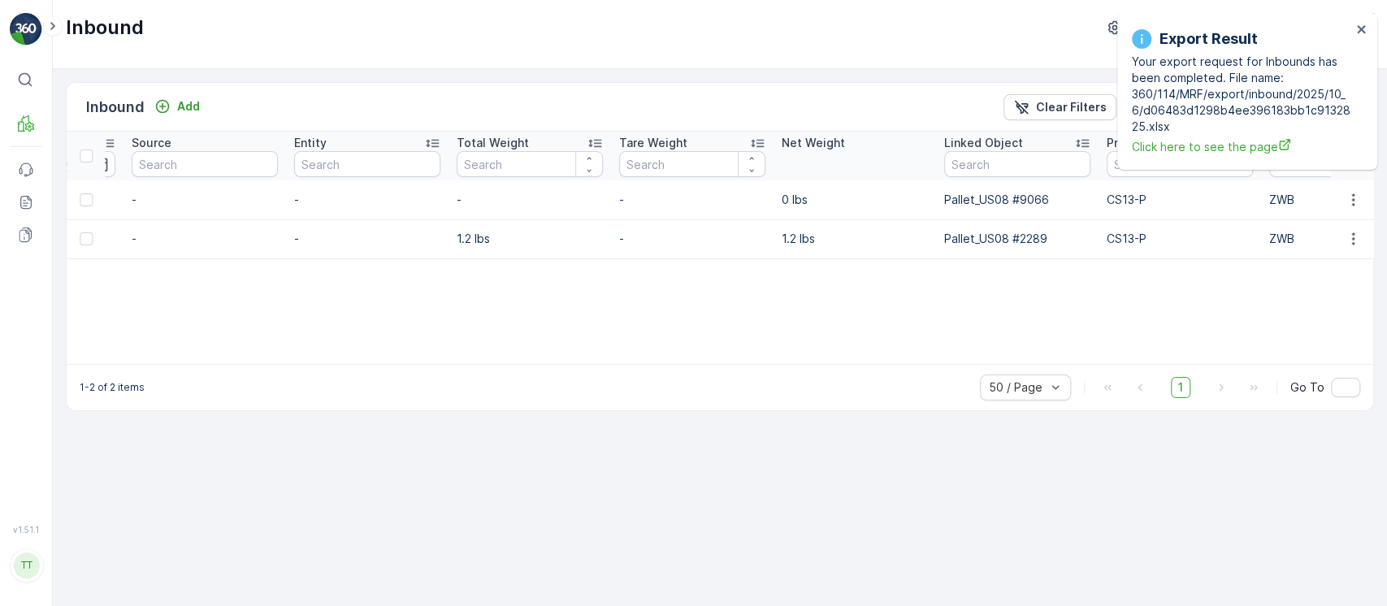
click at [1359, 210] on td at bounding box center [1352, 199] width 44 height 39
click at [1359, 204] on icon "button" at bounding box center [1353, 200] width 16 height 16
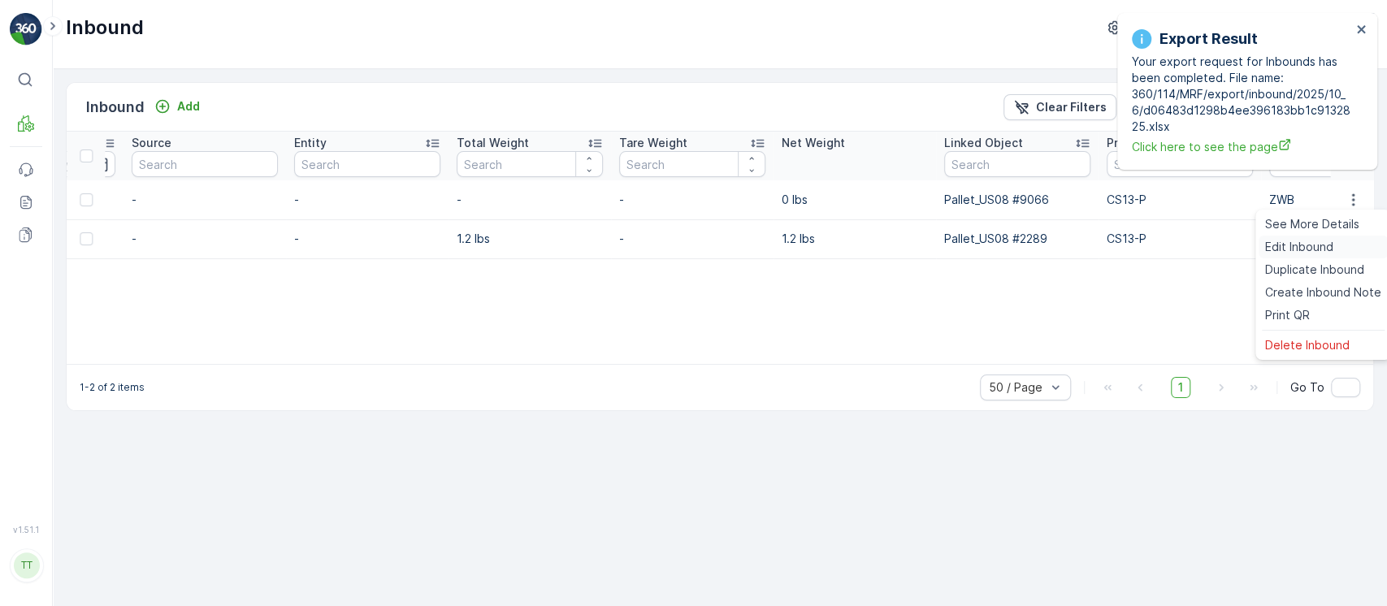
click at [1330, 242] on span "Edit Inbound" at bounding box center [1299, 247] width 68 height 16
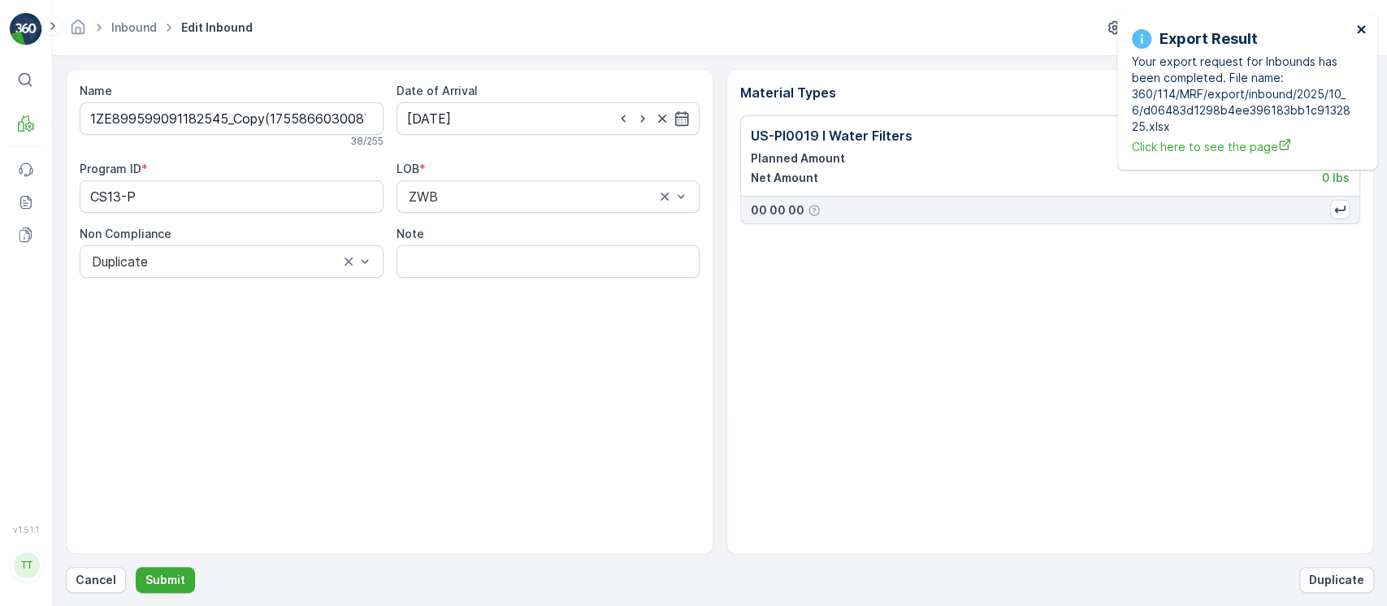
click at [1365, 27] on icon "close" at bounding box center [1361, 29] width 11 height 13
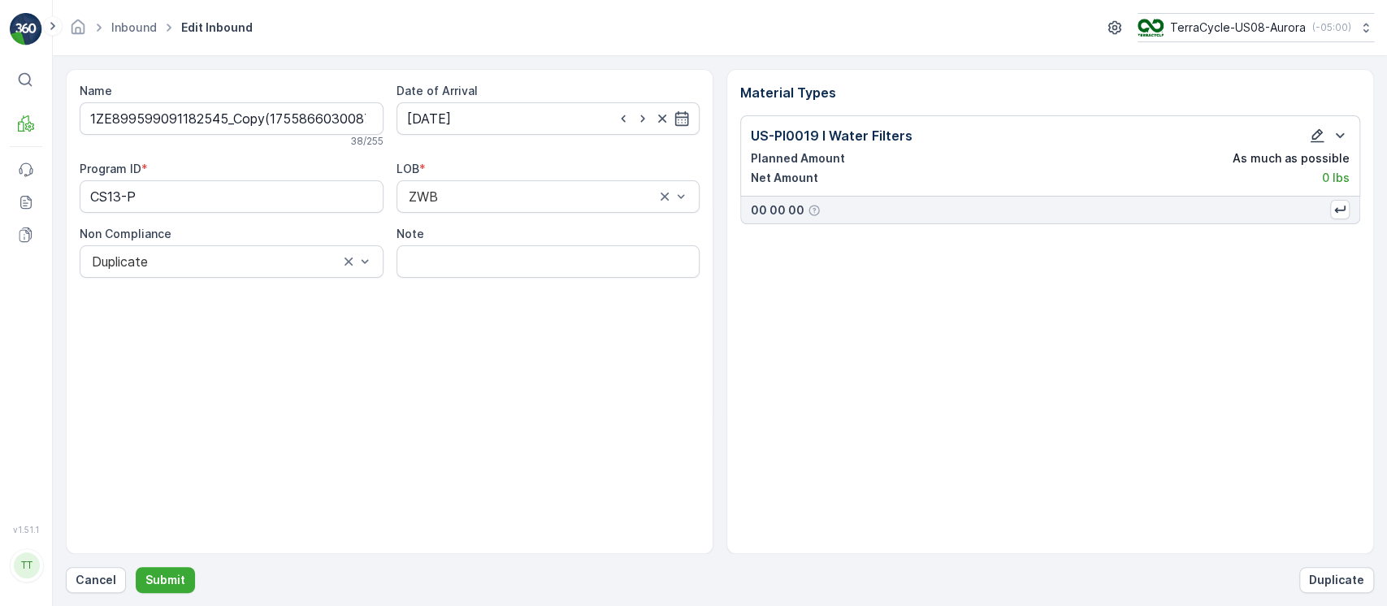
click at [1322, 128] on icon "button" at bounding box center [1317, 136] width 16 height 16
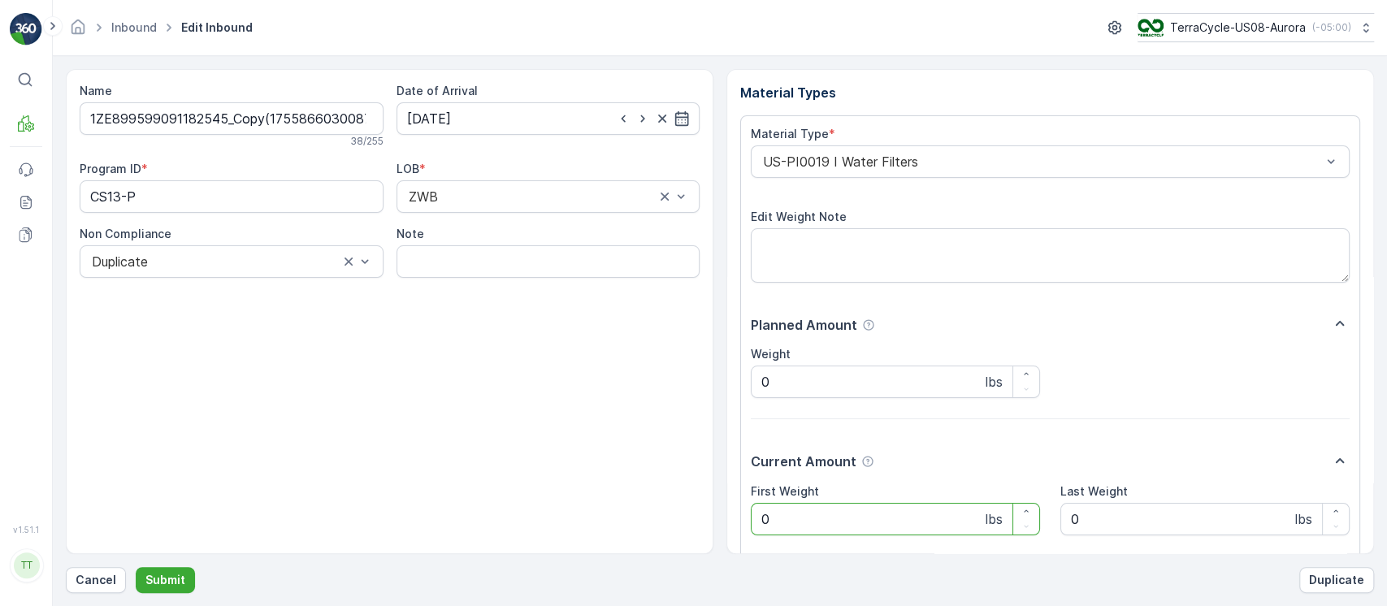
drag, startPoint x: 891, startPoint y: 523, endPoint x: 280, endPoint y: 549, distance: 611.7
click at [290, 549] on div "Name 1ZE899599091182545_Copy(1755866030087) 38 / 255 Date of Arrival [DATE] Pro…" at bounding box center [720, 311] width 1308 height 485
type Weight "1.2"
click at [422, 270] on input "Note" at bounding box center [549, 261] width 304 height 33
click at [570, 270] on input "Average weight used. Inbound was received without weight. GV [DATE]" at bounding box center [549, 261] width 304 height 33
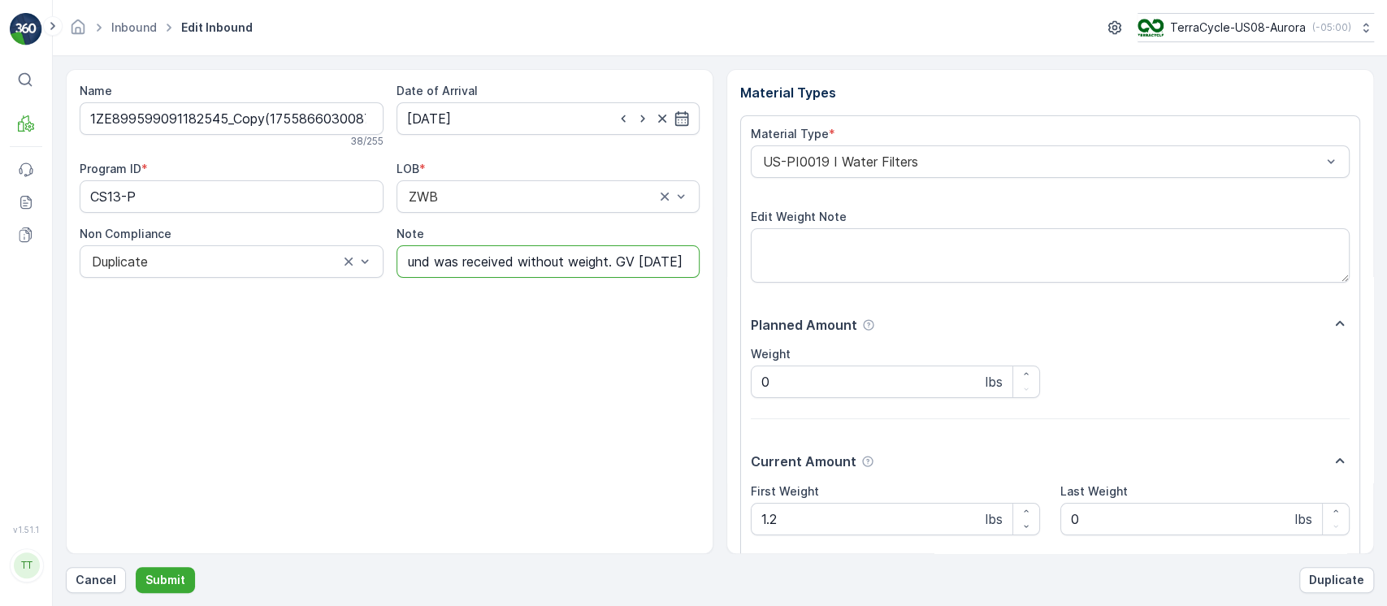
scroll to position [0, 174]
type input "Average weight used. Inbound was received without weight. GV [DATE]"
click at [159, 569] on button "Submit" at bounding box center [165, 580] width 59 height 26
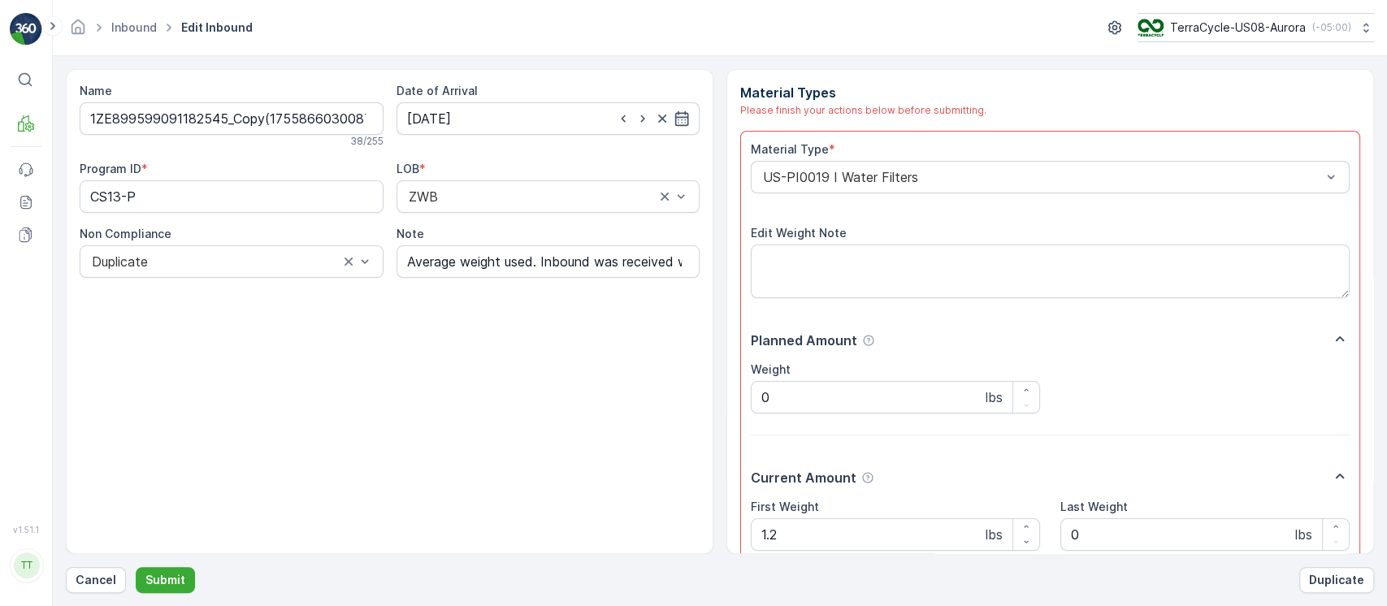
scroll to position [141, 0]
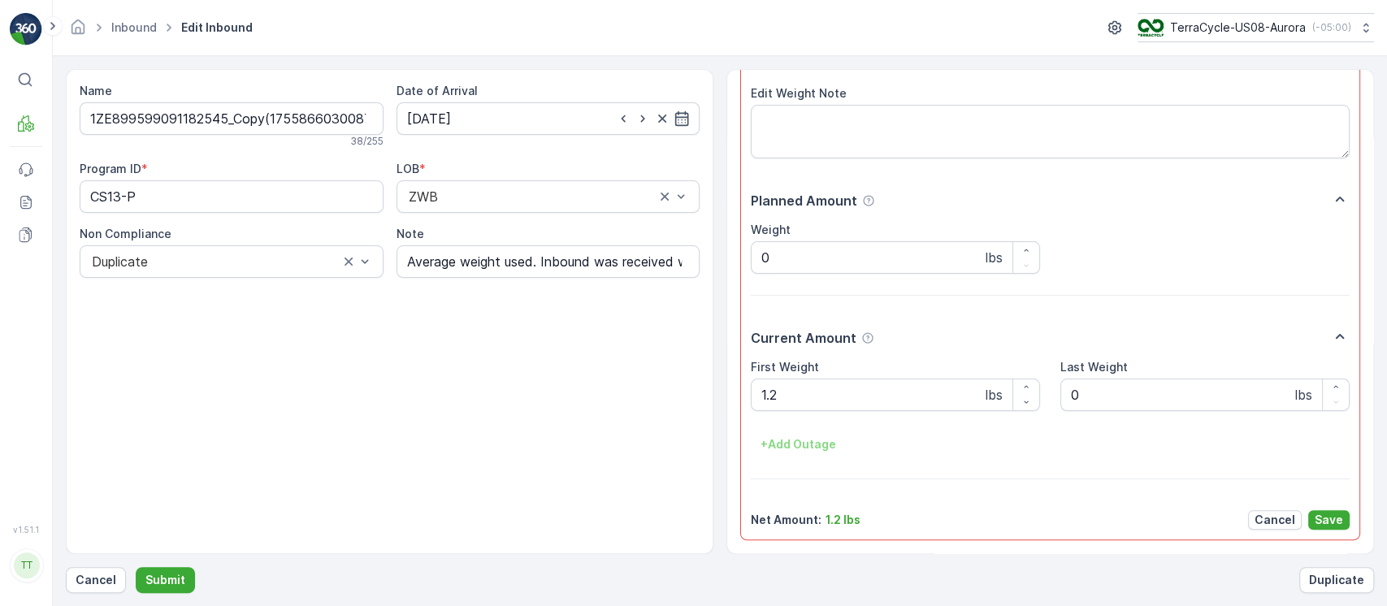
click at [1330, 512] on p "Save" at bounding box center [1329, 520] width 28 height 16
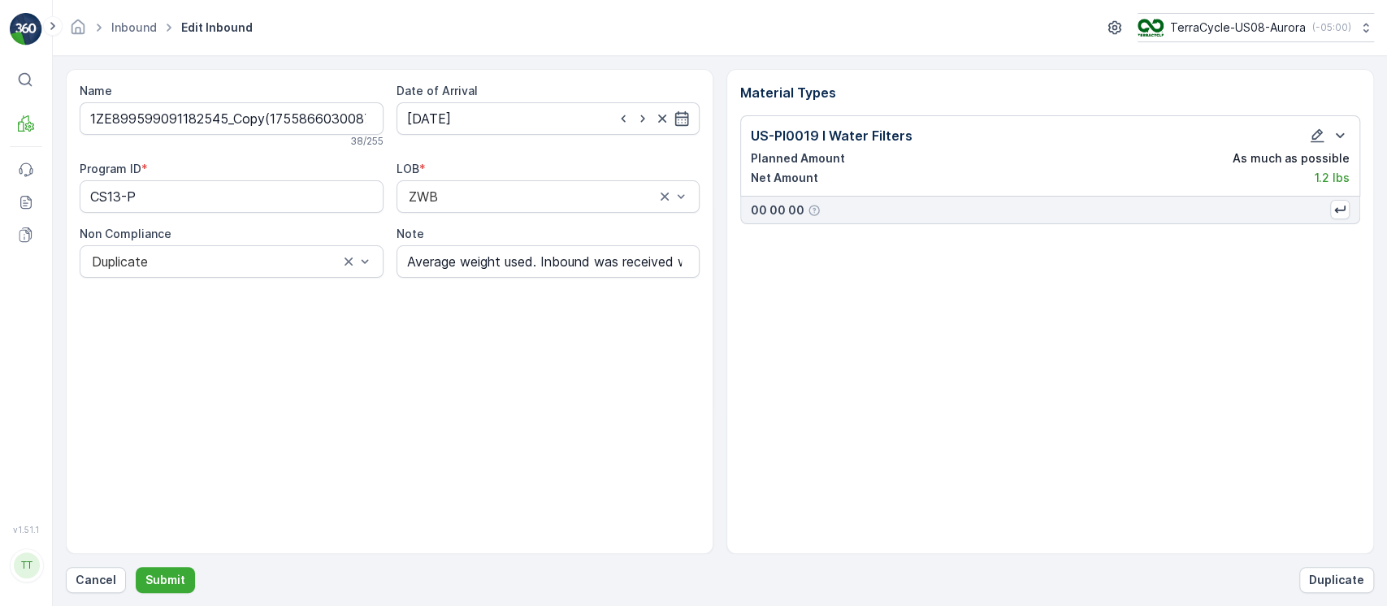
scroll to position [0, 0]
click at [150, 582] on p "Submit" at bounding box center [165, 580] width 40 height 16
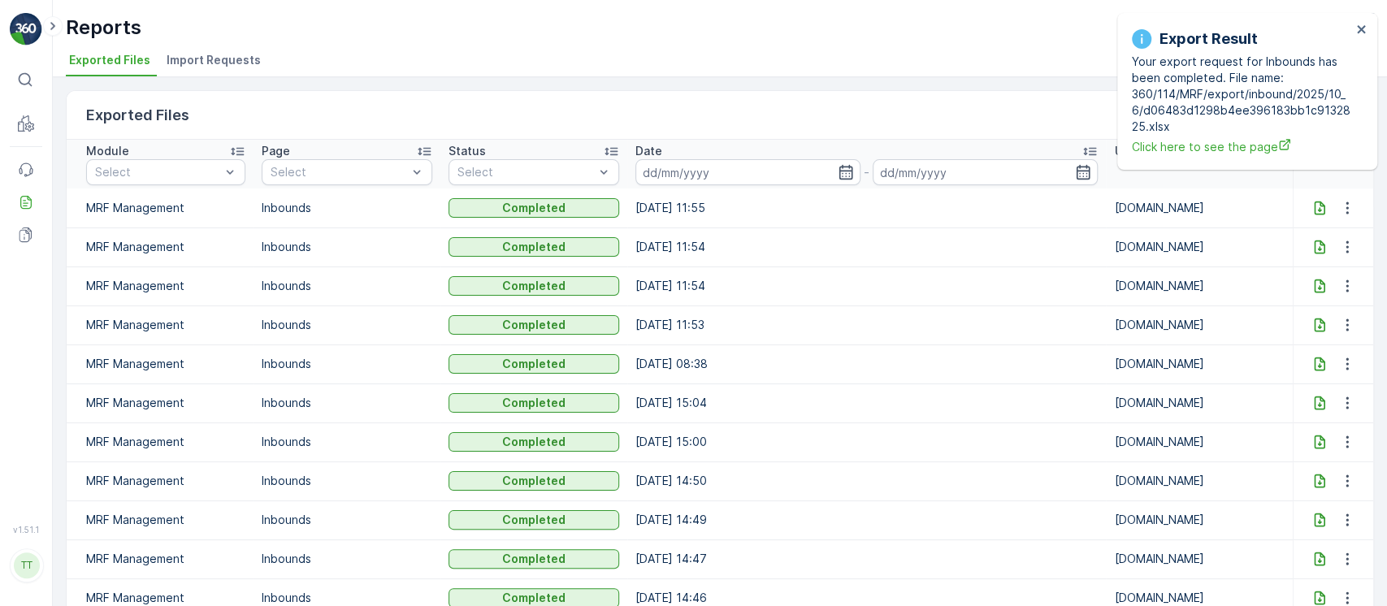
click at [1313, 204] on icon at bounding box center [1320, 208] width 16 height 16
click at [1318, 254] on icon at bounding box center [1320, 247] width 16 height 16
click at [1320, 284] on icon at bounding box center [1319, 287] width 11 height 14
click at [1314, 326] on icon at bounding box center [1319, 326] width 11 height 14
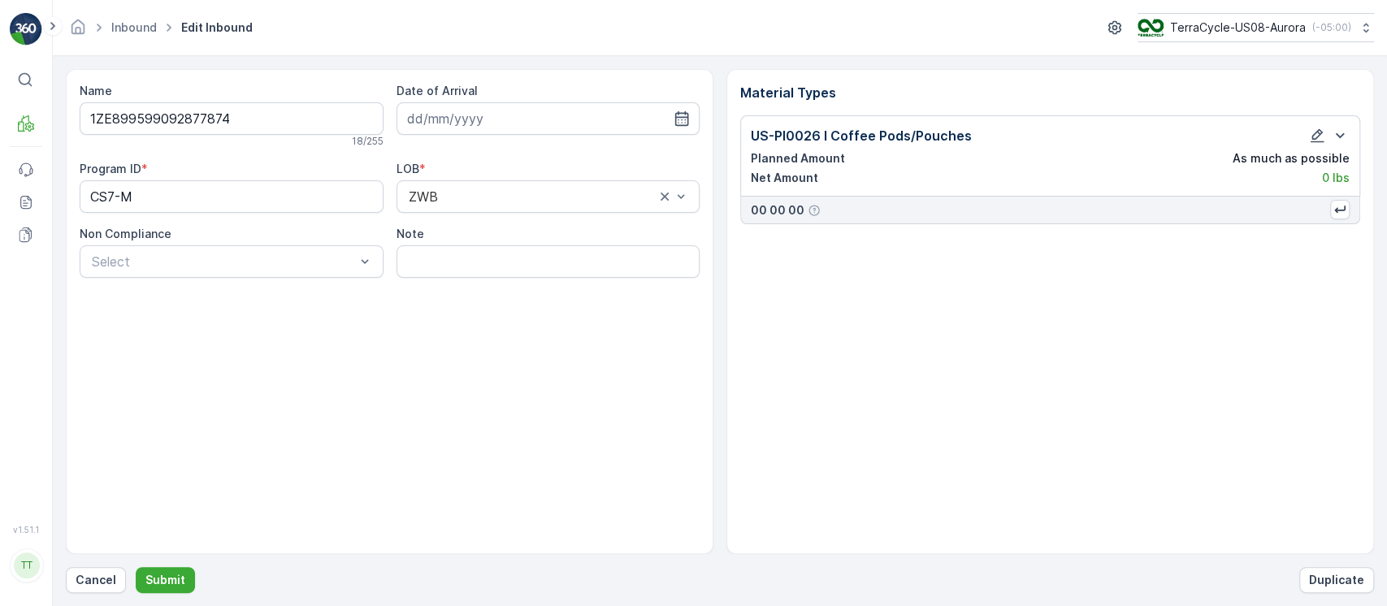
type input "02.10.2025"
click at [132, 189] on ID "CS7-M" at bounding box center [232, 196] width 304 height 33
click at [1312, 132] on icon "button" at bounding box center [1317, 136] width 16 height 16
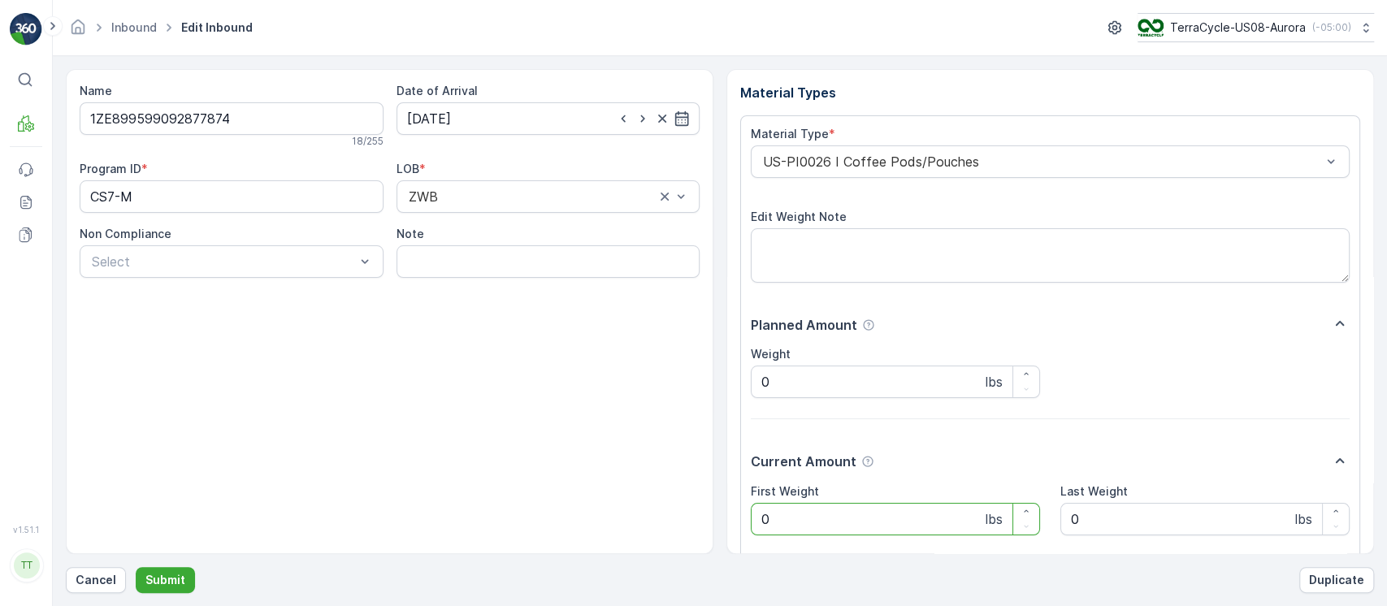
drag, startPoint x: 883, startPoint y: 525, endPoint x: 349, endPoint y: 542, distance: 534.2
click at [349, 542] on div "Name 1ZE899599092877874 18 / 255 Date of Arrival 02.10.2025 Program ID * CS7-M …" at bounding box center [720, 311] width 1308 height 485
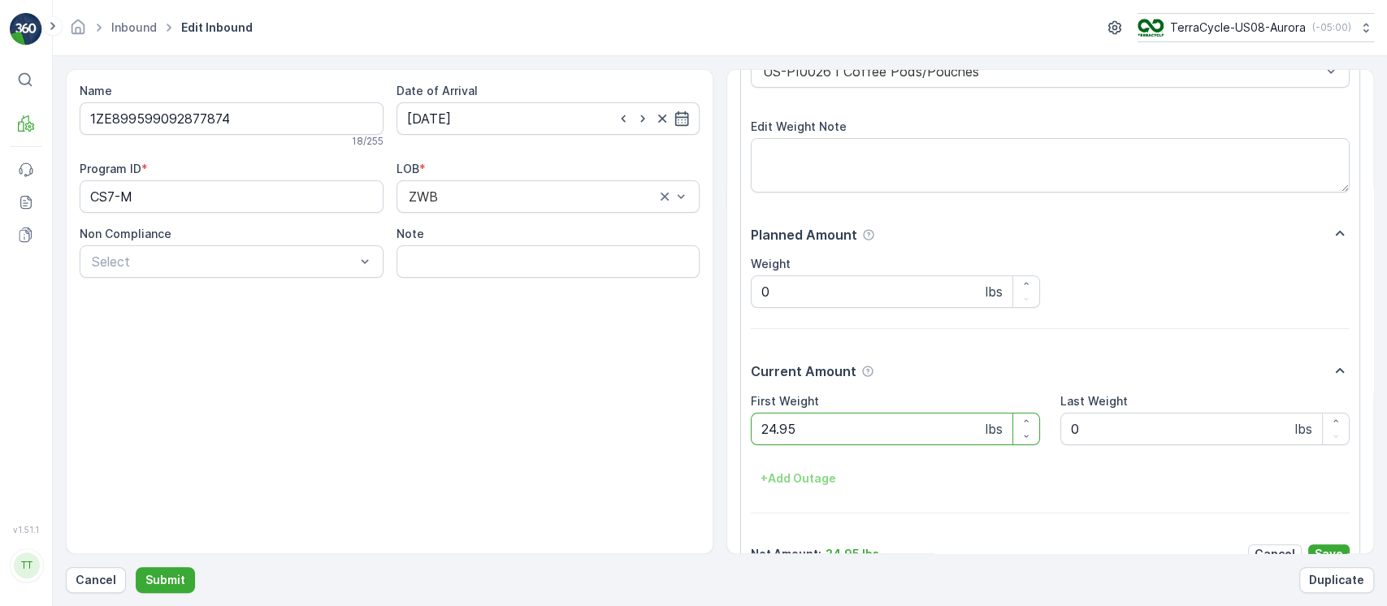
scroll to position [124, 0]
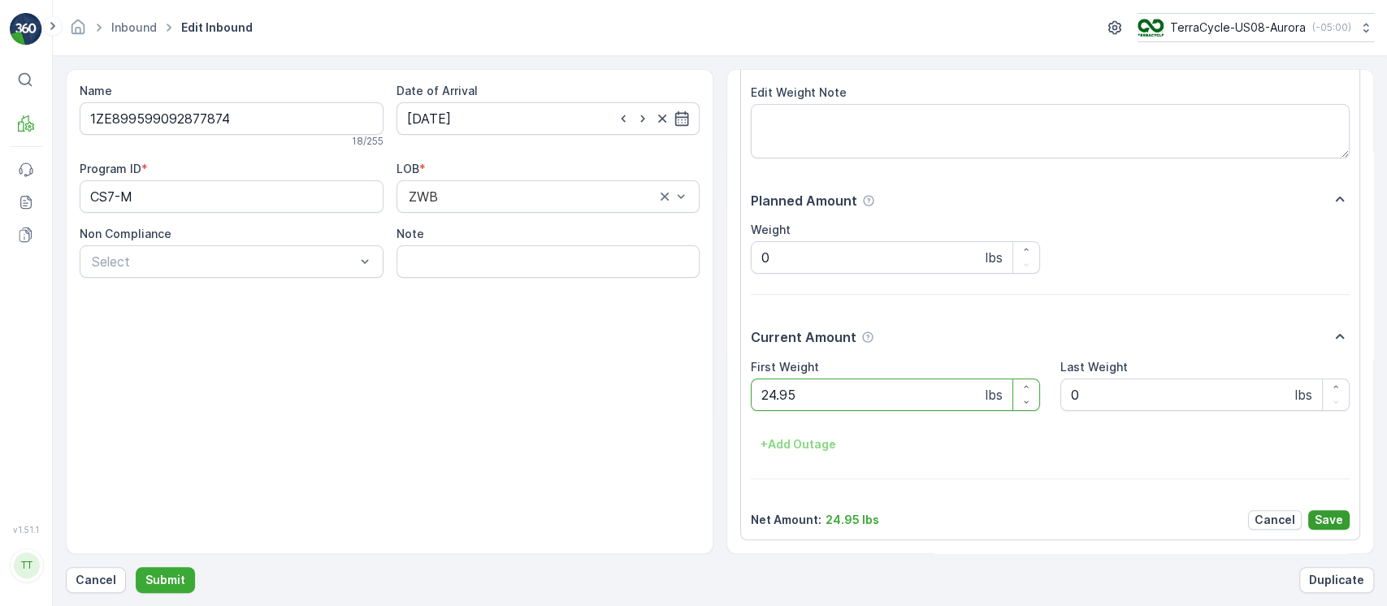
type Weight "24.95"
click at [1329, 523] on p "Save" at bounding box center [1329, 520] width 28 height 16
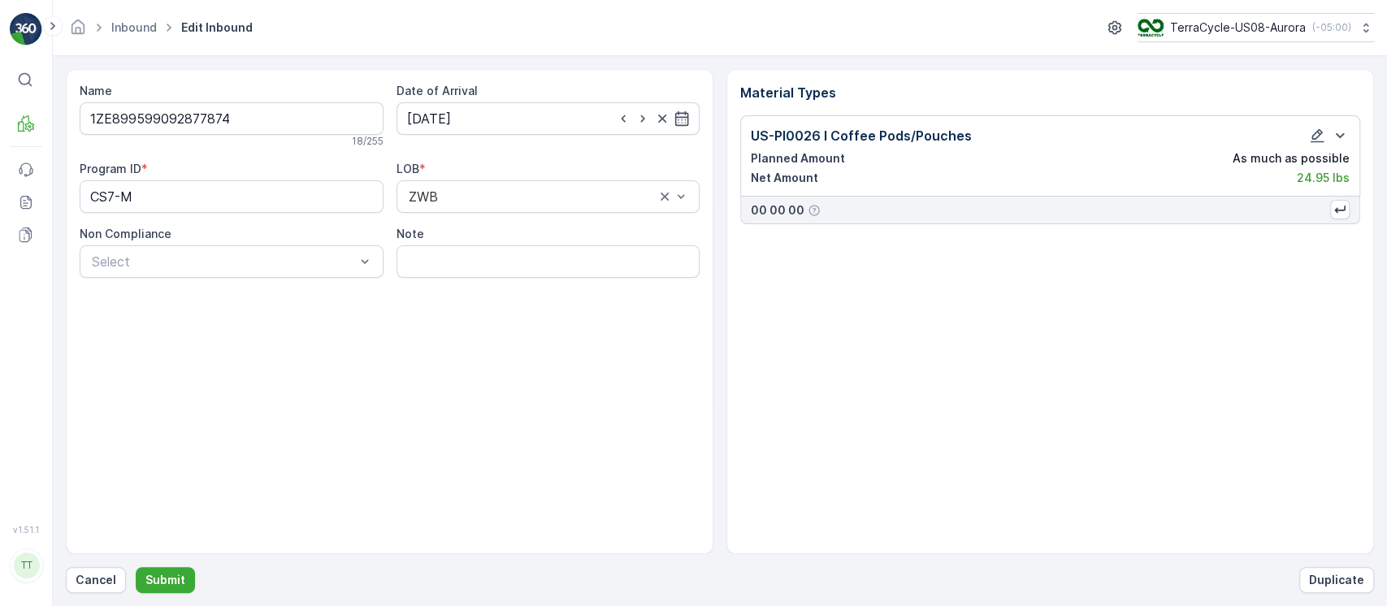
scroll to position [0, 0]
click at [544, 264] on input "Note" at bounding box center [549, 261] width 304 height 33
click at [583, 263] on input "Average weight used. Inbound was received without weight. GV [DATE]" at bounding box center [549, 261] width 304 height 33
type input "Average weight used. Inbound was received without weight. GV [DATE]"
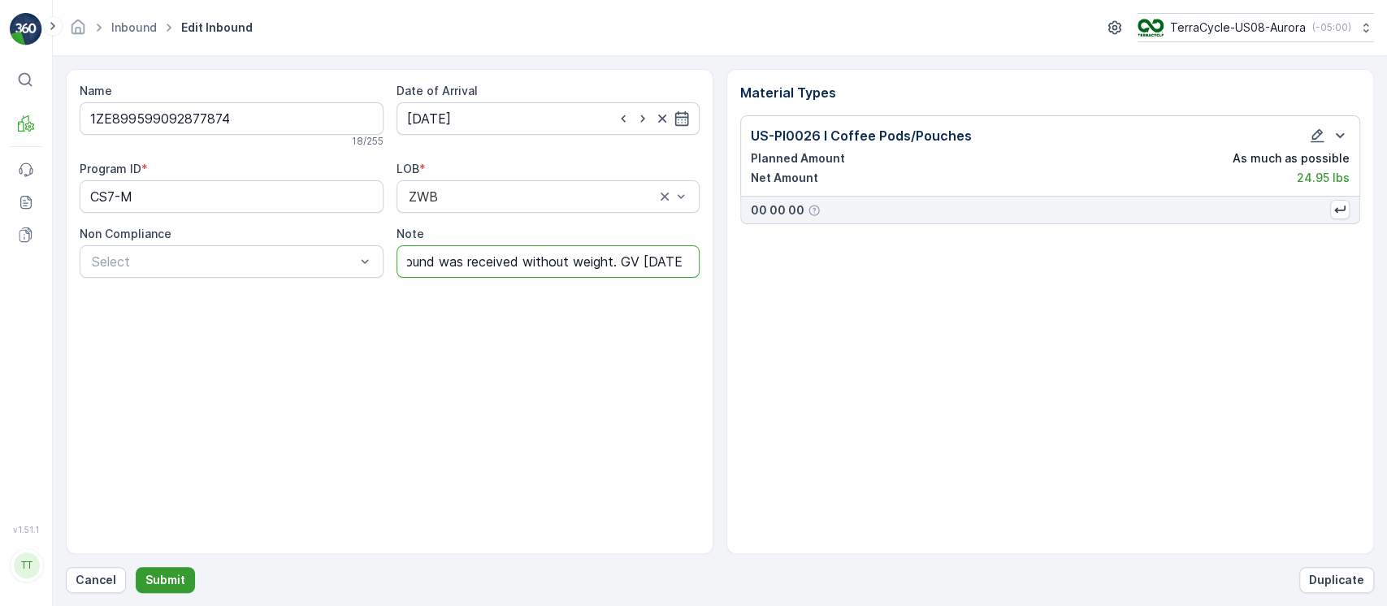
scroll to position [0, 0]
click at [155, 575] on p "Submit" at bounding box center [165, 580] width 40 height 16
click at [1313, 139] on icon "button" at bounding box center [1318, 136] width 14 height 14
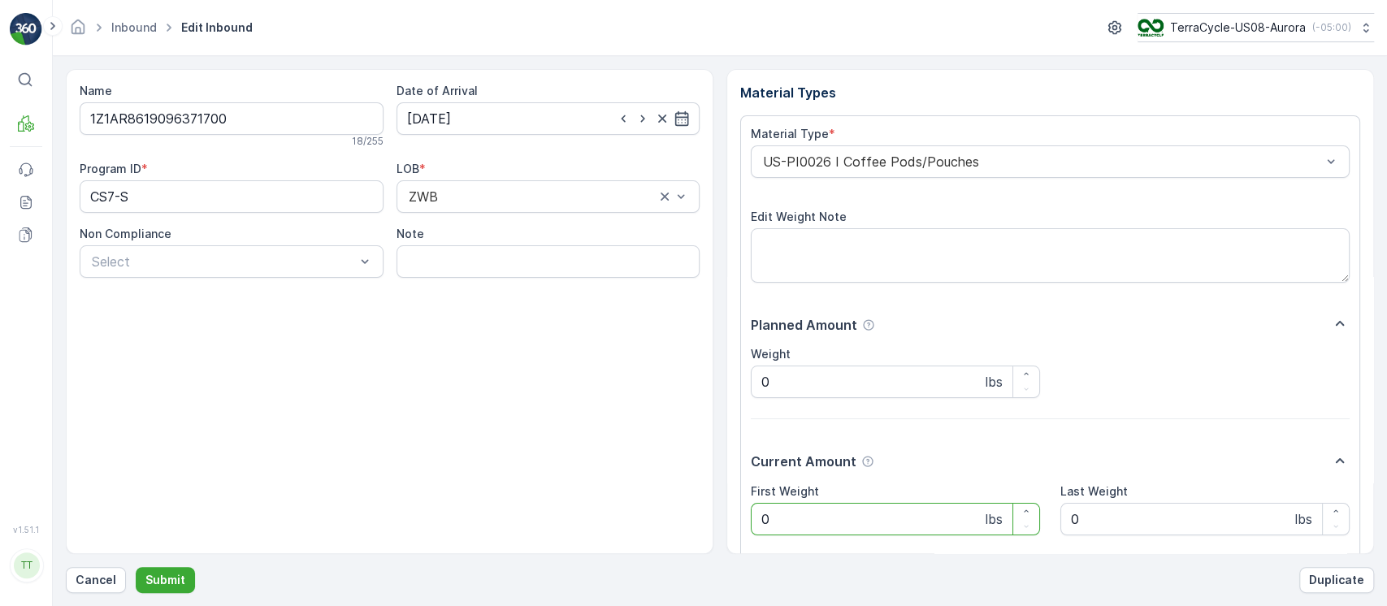
drag, startPoint x: 906, startPoint y: 517, endPoint x: 518, endPoint y: 497, distance: 388.2
click at [518, 497] on div "Name 1Z1AR8619096371700 18 / 255 Date of Arrival [DATE] Program ID * CS7-S LOB …" at bounding box center [720, 311] width 1308 height 485
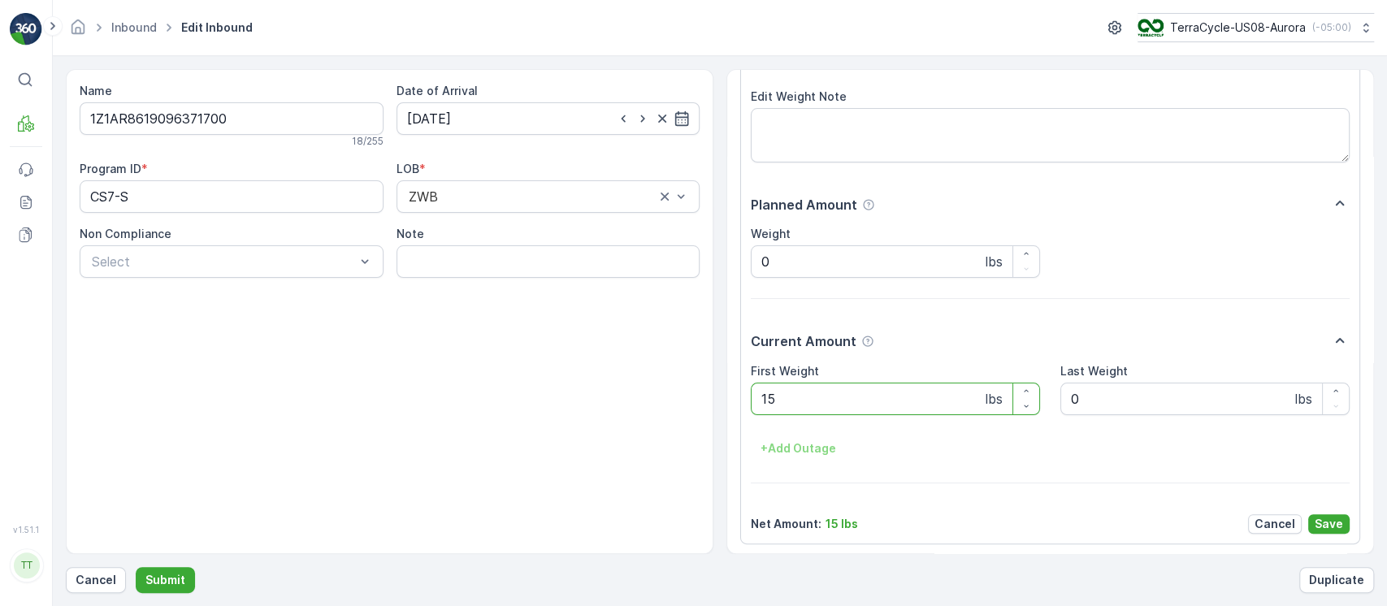
scroll to position [124, 0]
type Weight "15"
click at [1322, 525] on p "Save" at bounding box center [1329, 520] width 28 height 16
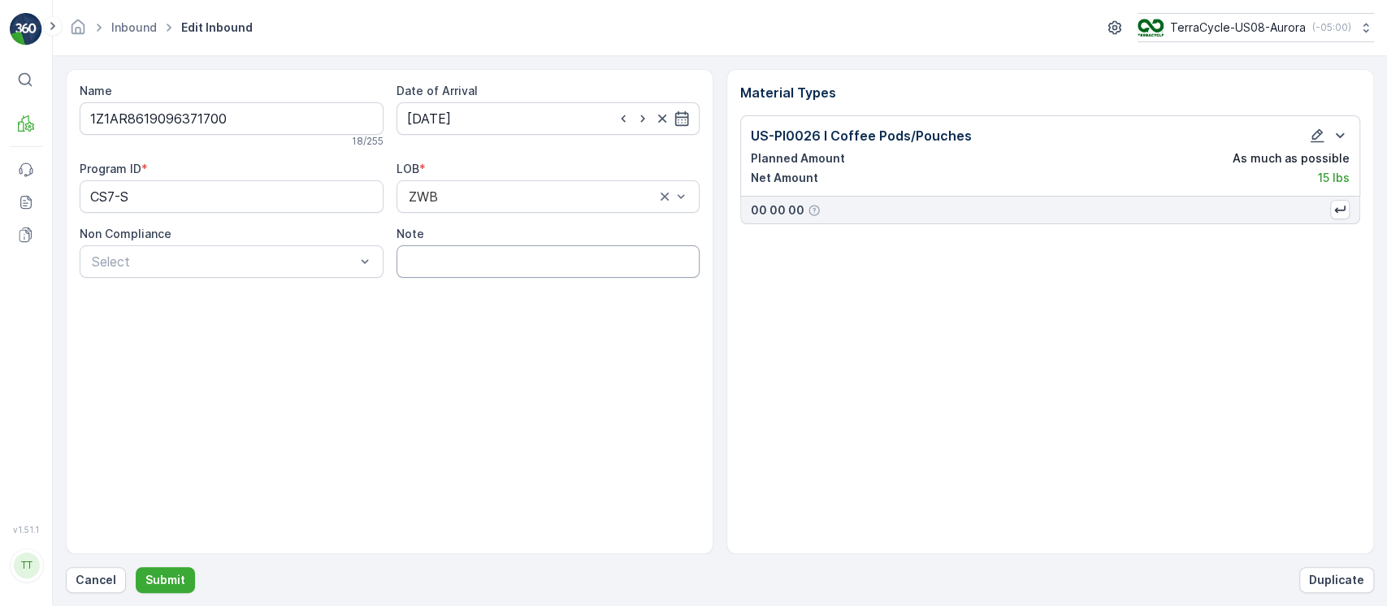
click at [503, 275] on input "Note" at bounding box center [549, 261] width 304 height 33
click at [556, 256] on input "Average weight used. Inbound was received without weight. GV [DATE]" at bounding box center [549, 261] width 304 height 33
type input "Average weight used. Inbound was received without weight. GV [DATE]"
click at [168, 577] on p "Submit" at bounding box center [165, 580] width 40 height 16
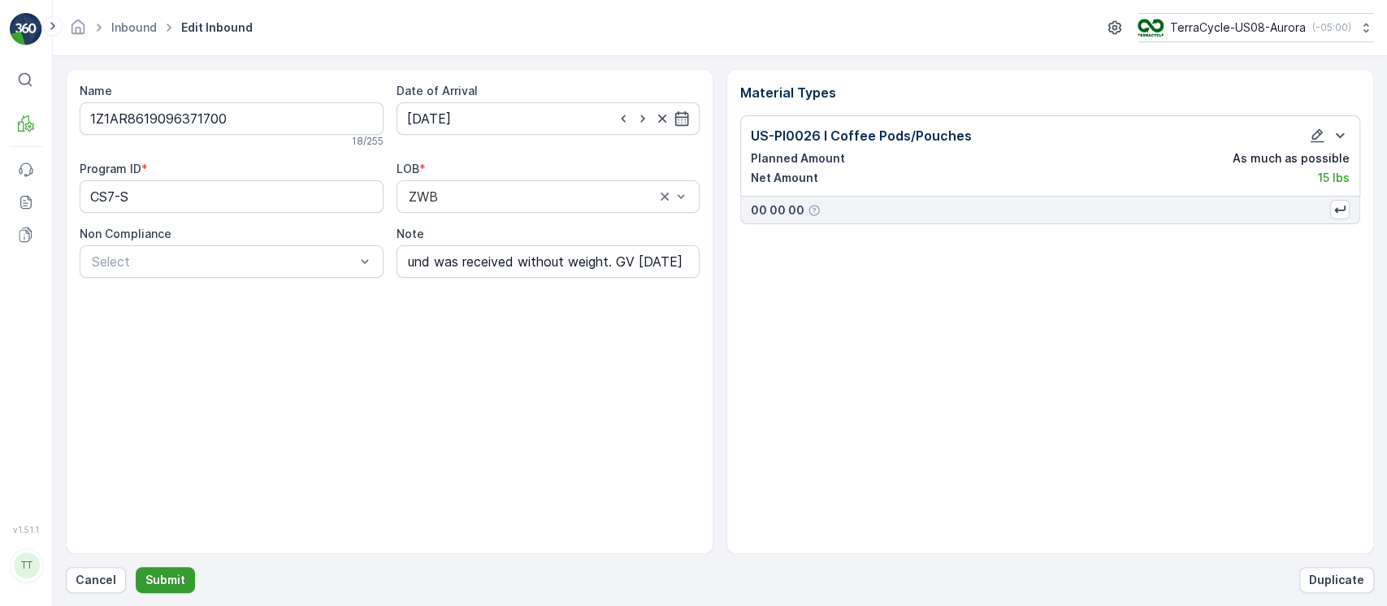
scroll to position [0, 0]
type input "[DATE]"
click at [1324, 130] on icon "button" at bounding box center [1317, 136] width 16 height 16
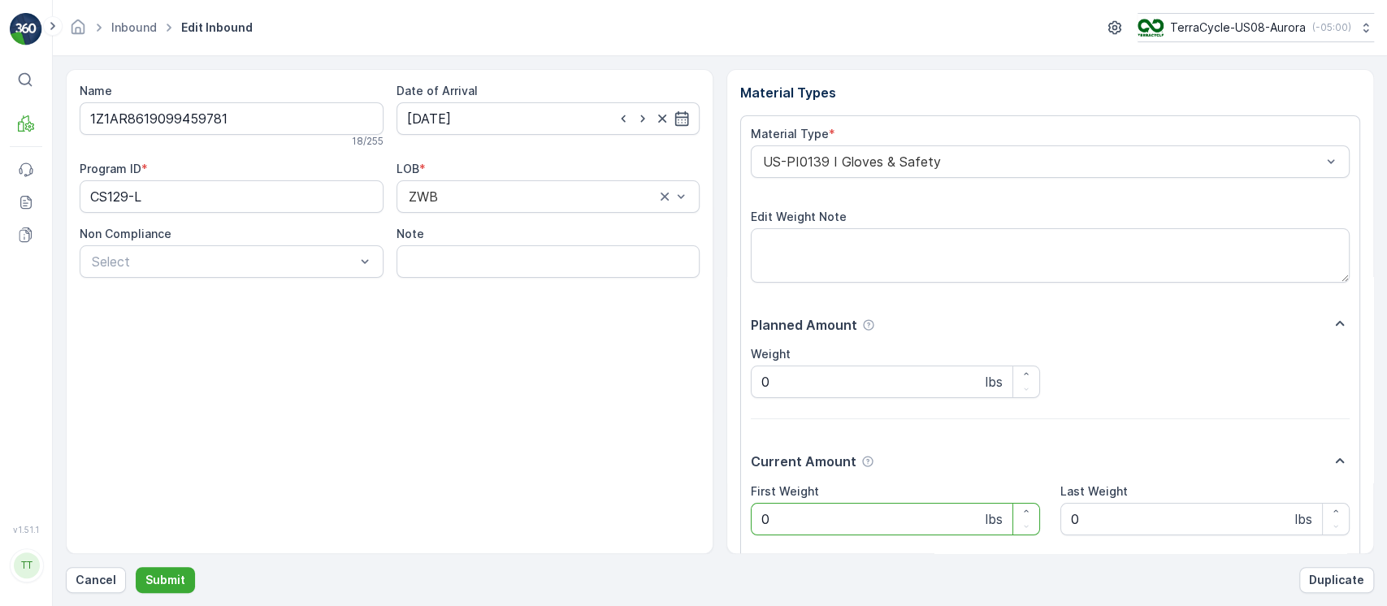
drag, startPoint x: 845, startPoint y: 510, endPoint x: 565, endPoint y: 540, distance: 282.0
click at [566, 540] on div "Name 1Z1AR8619099459781 18 / 255 Date of Arrival 03.10.2025 Program ID * CS129-…" at bounding box center [720, 311] width 1308 height 485
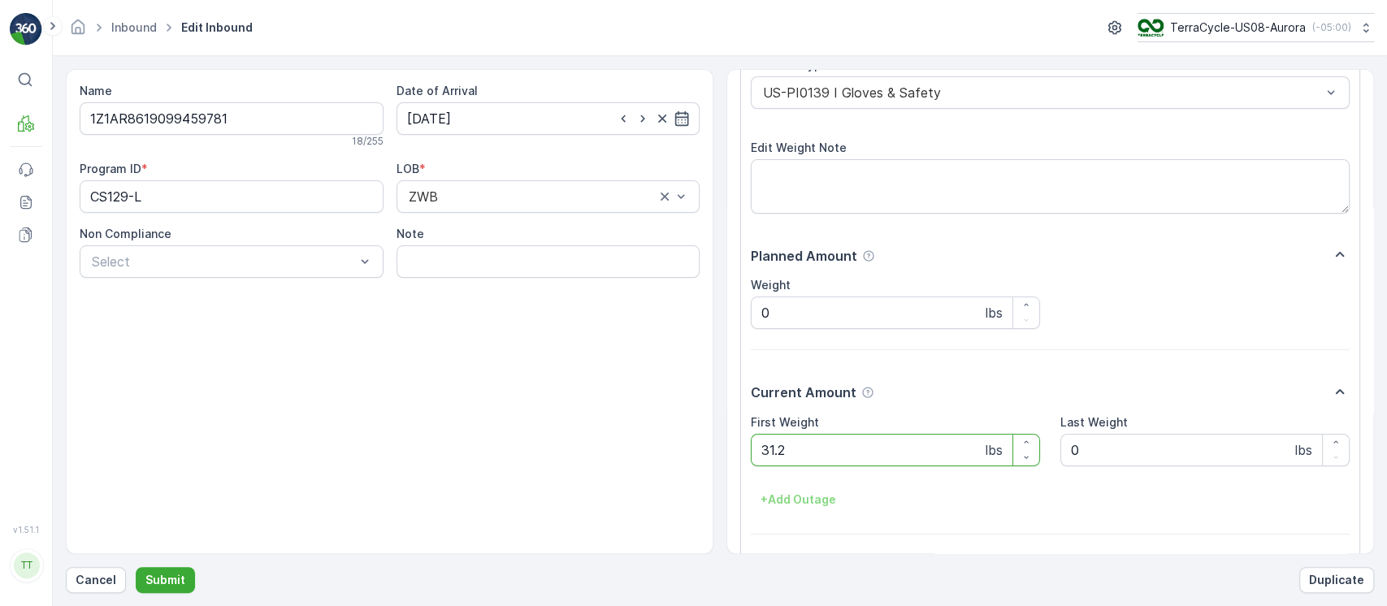
scroll to position [124, 0]
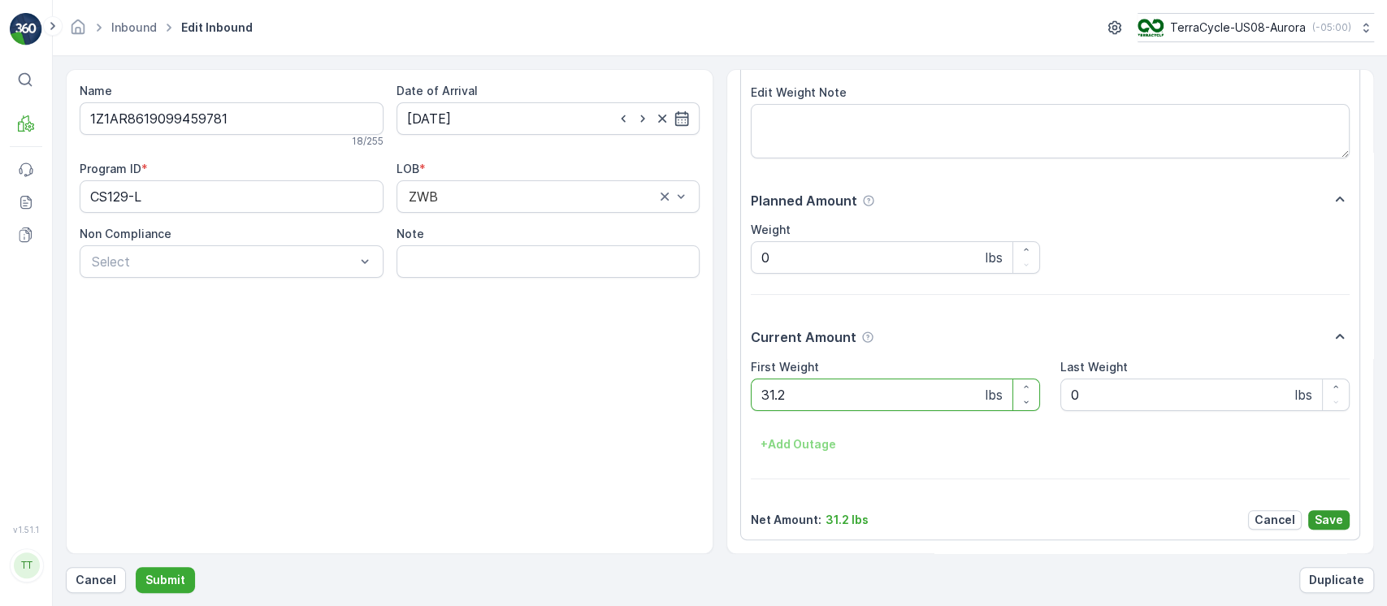
type Weight "31.2"
click at [1342, 512] on button "Save" at bounding box center [1328, 520] width 41 height 20
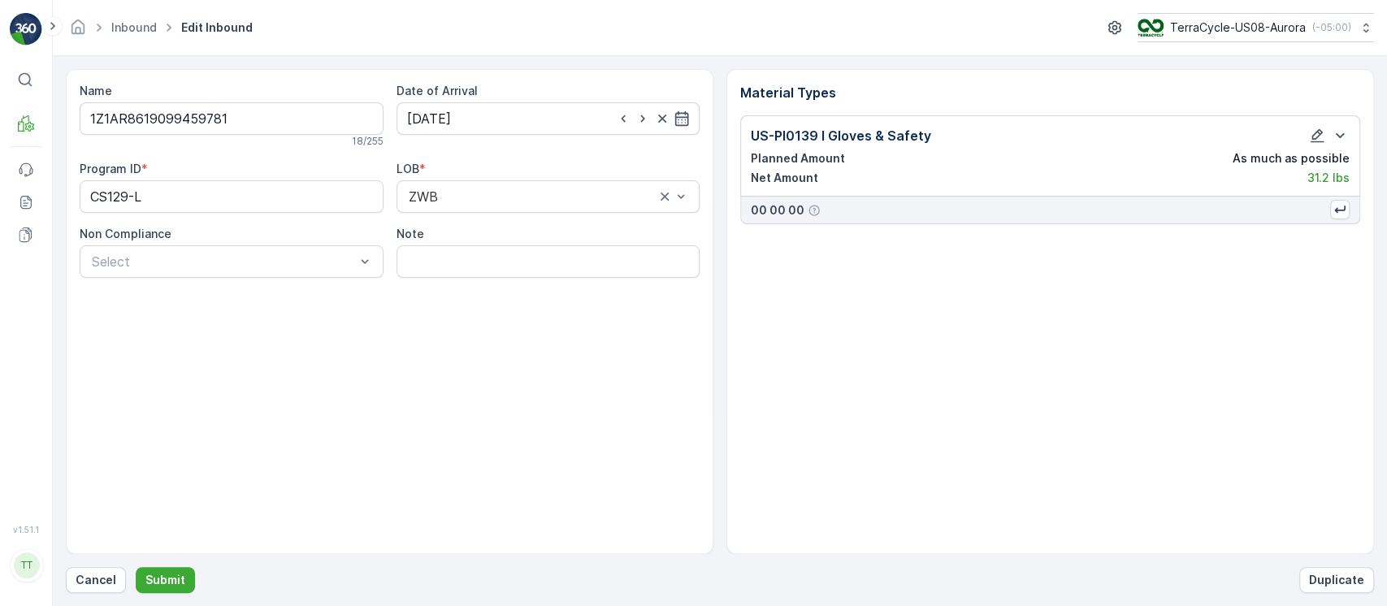
click at [479, 244] on div "Note" at bounding box center [549, 252] width 304 height 52
click at [479, 248] on input "Note" at bounding box center [549, 261] width 304 height 33
click at [541, 265] on input "Average weight used. Inbound was received without weight. GV Jan 28 2025" at bounding box center [549, 261] width 304 height 33
type input "Average weight used. Inbound was received without weight. GV Oct 6 2025"
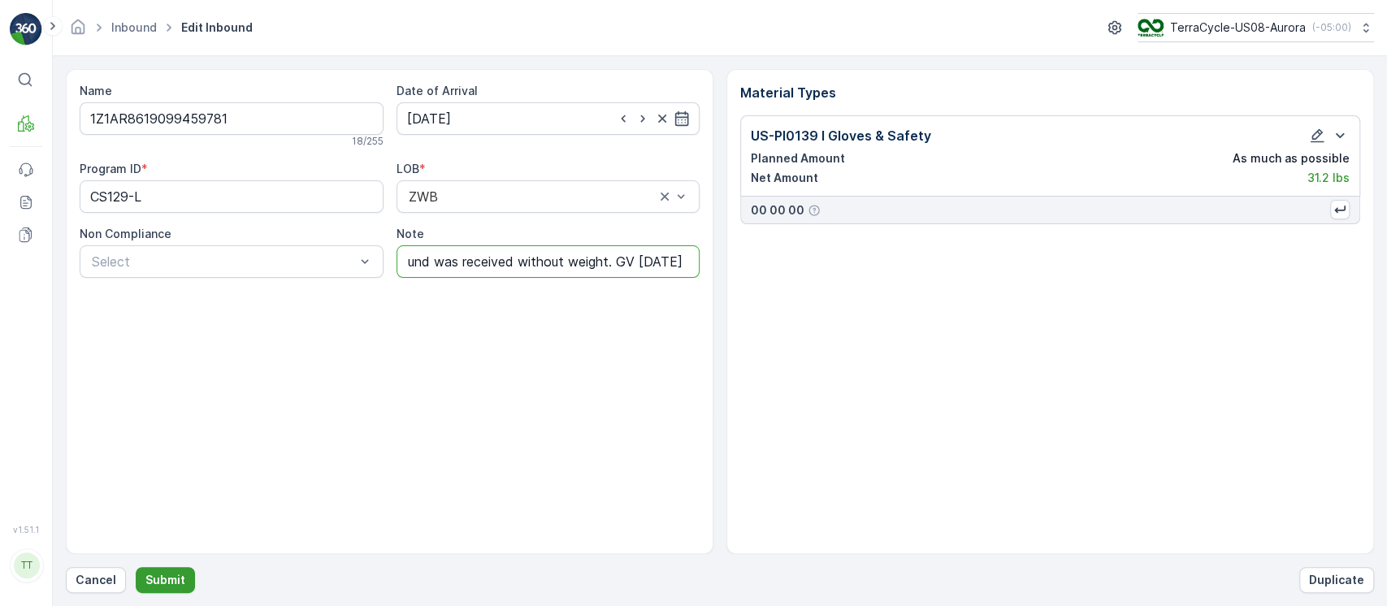
click at [153, 573] on p "Submit" at bounding box center [165, 580] width 40 height 16
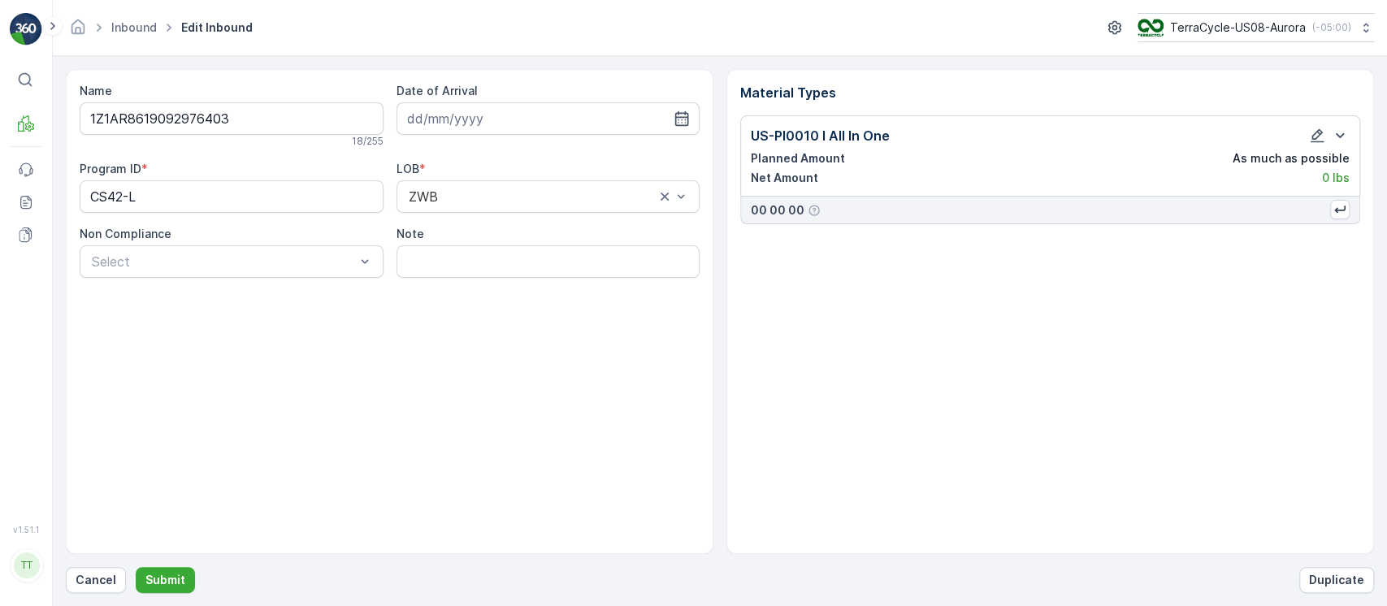
type input "[DATE]"
click at [1323, 128] on icon "button" at bounding box center [1317, 136] width 16 height 16
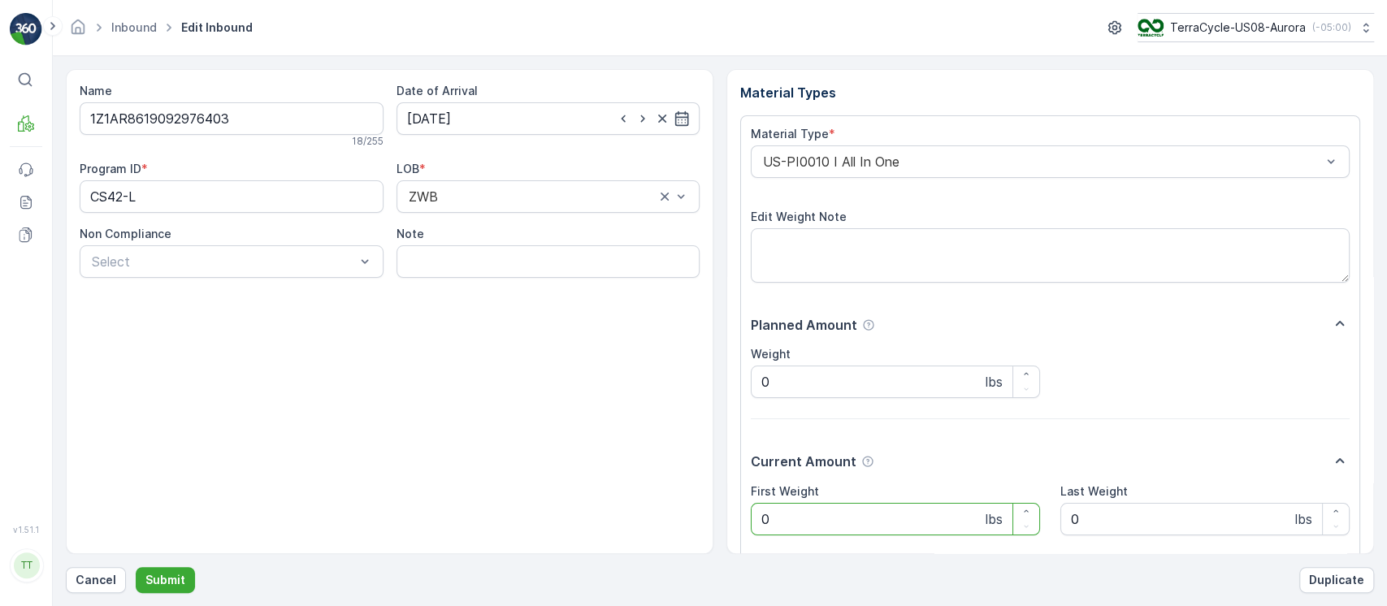
drag, startPoint x: 896, startPoint y: 516, endPoint x: 575, endPoint y: 517, distance: 320.2
click at [575, 517] on div "Name 1Z1AR8619092976403 18 / 255 Date of Arrival [DATE] Program ID * CS42-L LOB…" at bounding box center [720, 311] width 1308 height 485
type Weight "14.7"
click at [451, 255] on input "Note" at bounding box center [549, 261] width 304 height 33
click at [526, 261] on input "Average weight used. Inbound was received without weight. GV [DATE]" at bounding box center [549, 261] width 304 height 33
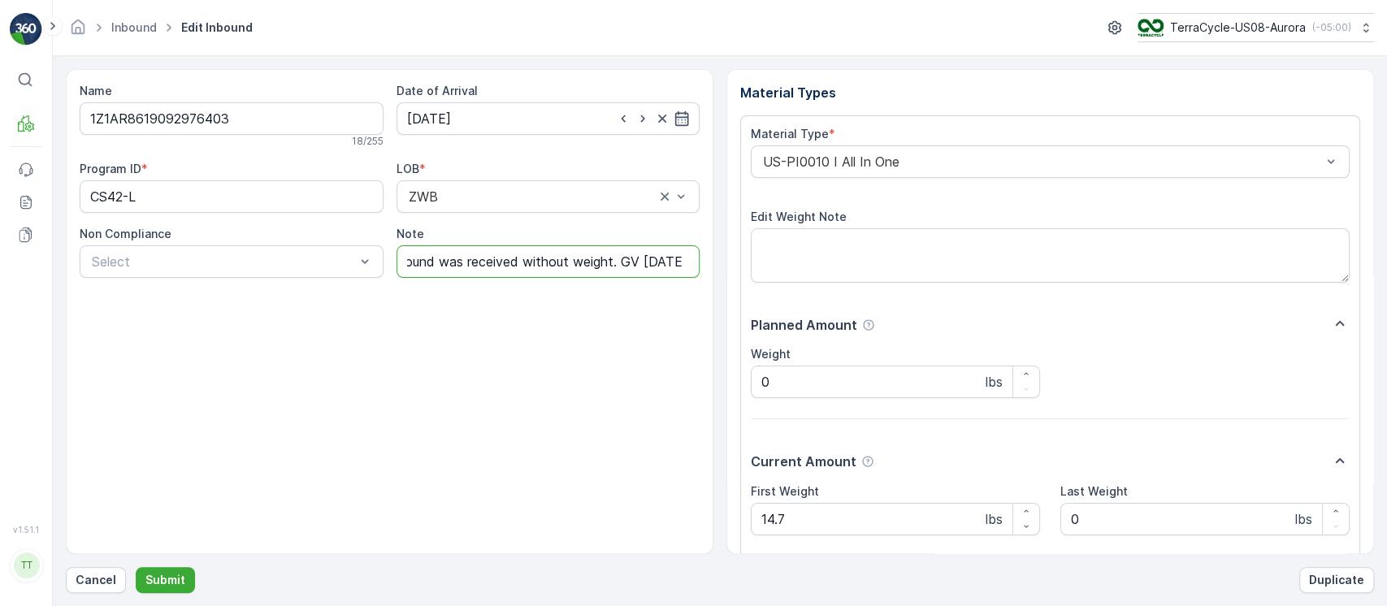
scroll to position [0, 189]
type input "Average weight used. Inbound was received without weight. GV [DATE]"
click at [145, 575] on p "Submit" at bounding box center [165, 580] width 40 height 16
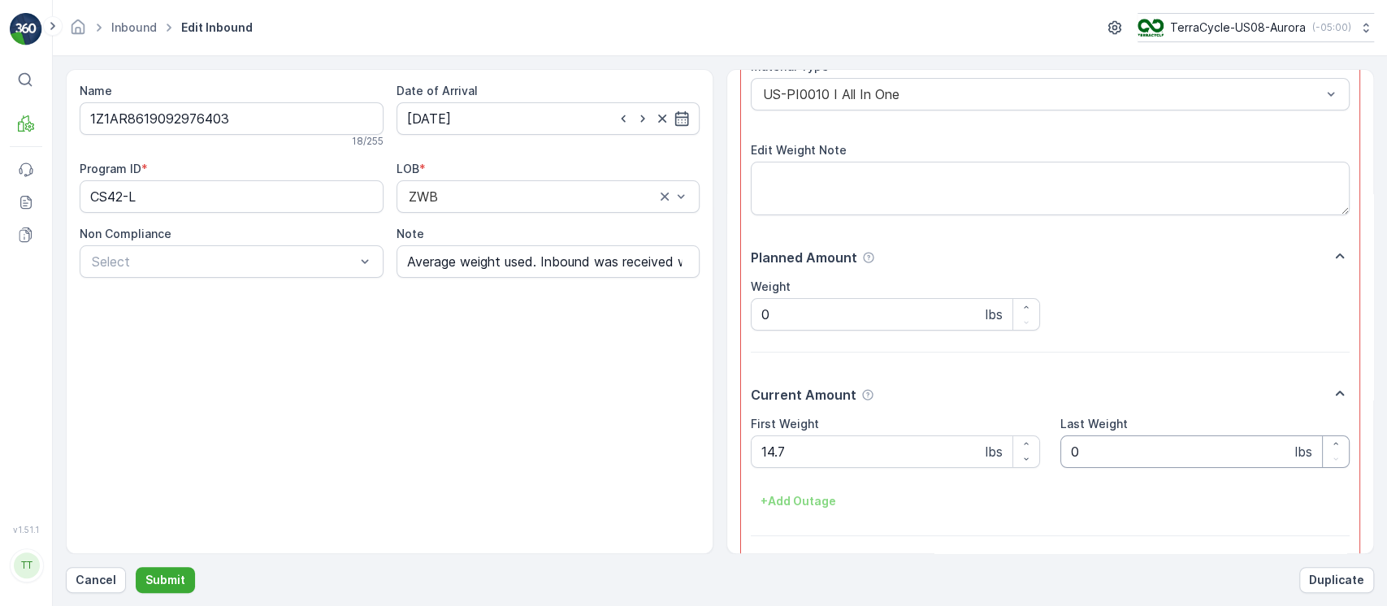
scroll to position [108, 0]
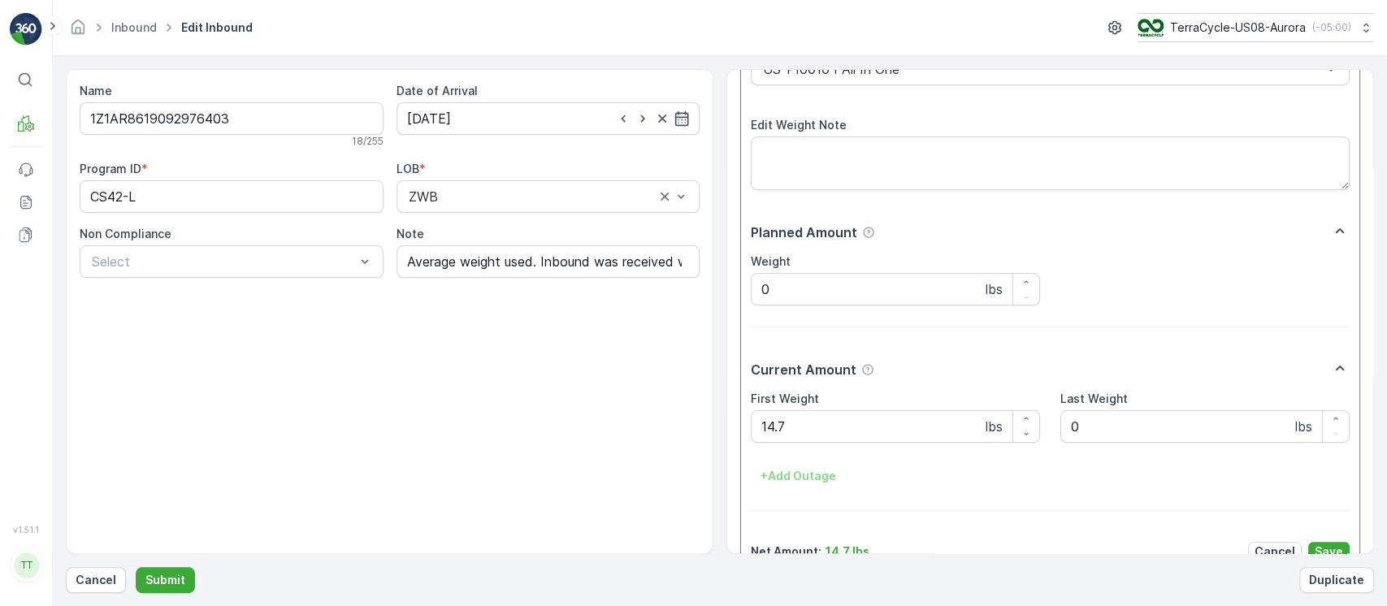
click at [1336, 540] on div "Material Type * US-PI0010 I All In One Edit Weight Note Planned Amount Weight 0…" at bounding box center [1050, 297] width 599 height 528
click at [1334, 543] on button "Save" at bounding box center [1328, 552] width 41 height 20
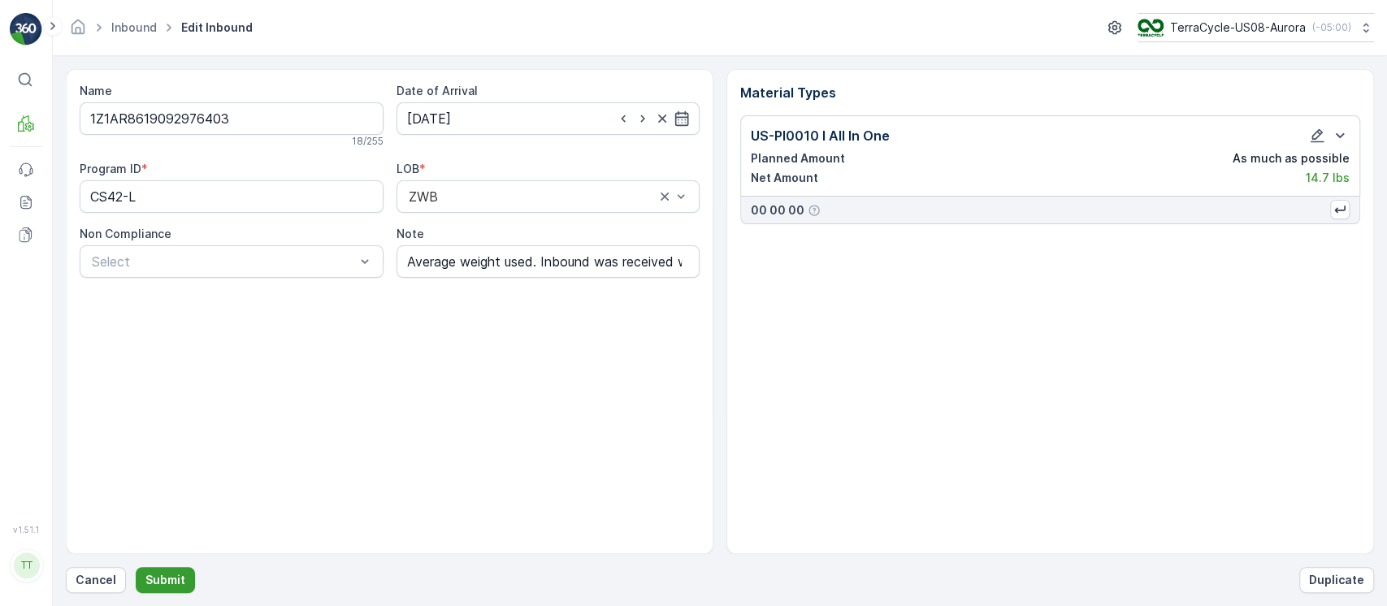
click at [177, 578] on p "Submit" at bounding box center [165, 580] width 40 height 16
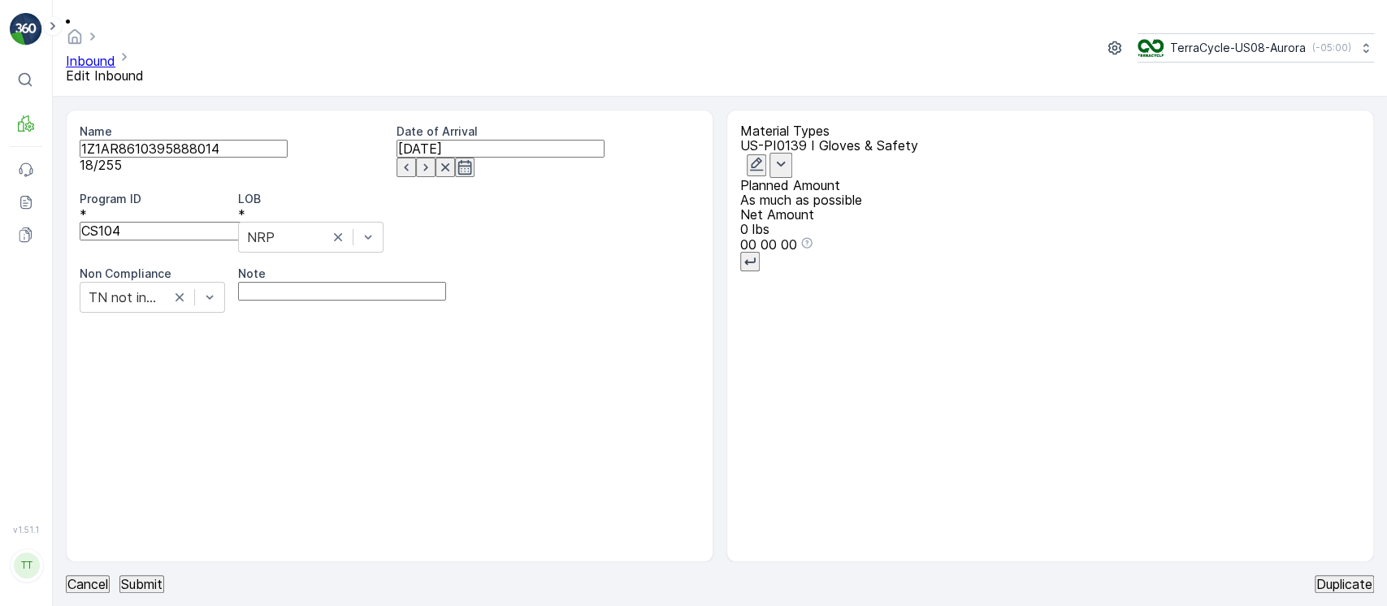
click at [764, 158] on icon "button" at bounding box center [757, 165] width 14 height 14
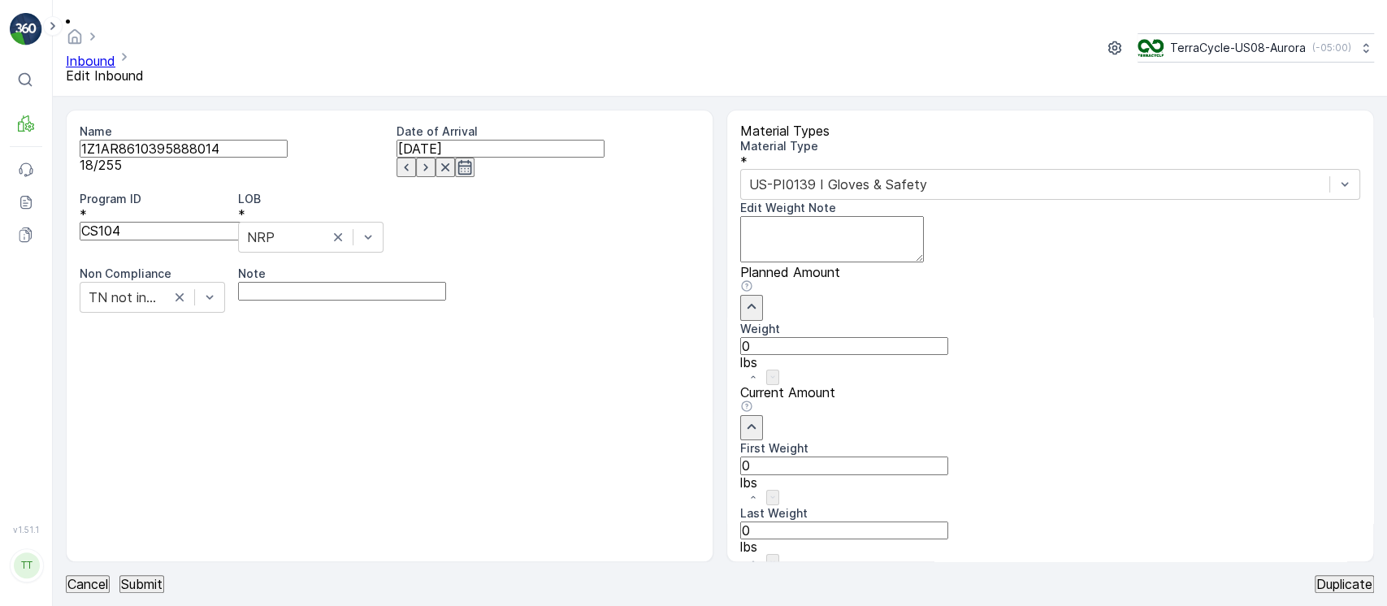
drag, startPoint x: 871, startPoint y: 514, endPoint x: 533, endPoint y: 536, distance: 338.8
click at [540, 536] on div "Name 1Z1AR8610395888014 18 / 255 Date of Arrival 02.10.2025 Program ID * CS104 …" at bounding box center [720, 336] width 1308 height 453
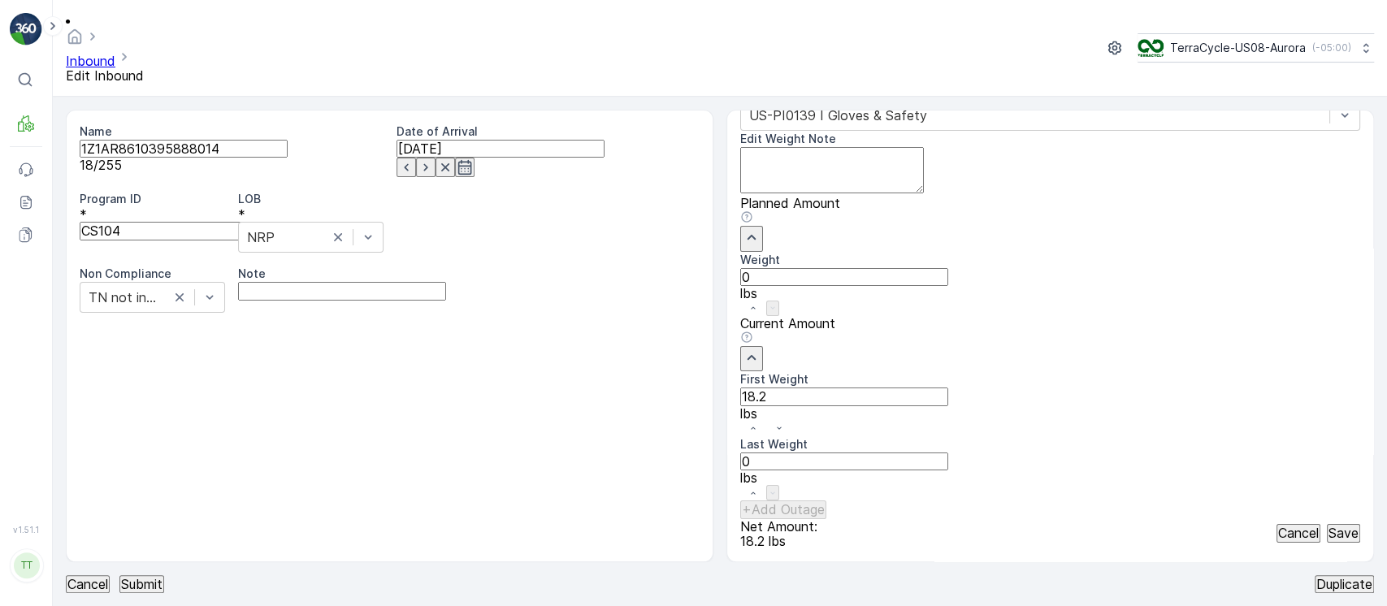
scroll to position [124, 0]
type Weight "18.2"
click at [1331, 526] on p "Save" at bounding box center [1344, 533] width 30 height 15
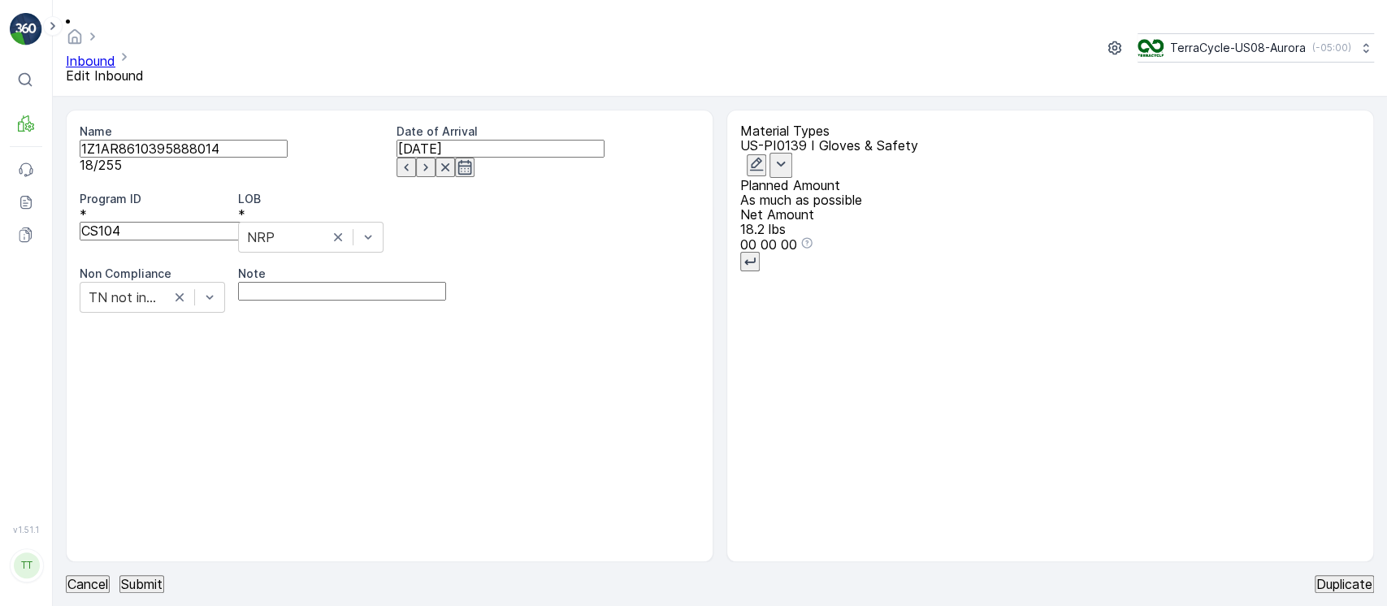
click at [423, 282] on input "Note" at bounding box center [342, 291] width 208 height 18
click at [446, 282] on input "Average weight used. Inbound was received without weight. GV Jan 28 2025" at bounding box center [342, 291] width 208 height 18
type input "Average weight used. Inbound was received without weight. GV Oct 6 2025"
click at [163, 584] on p "Submit" at bounding box center [141, 584] width 41 height 15
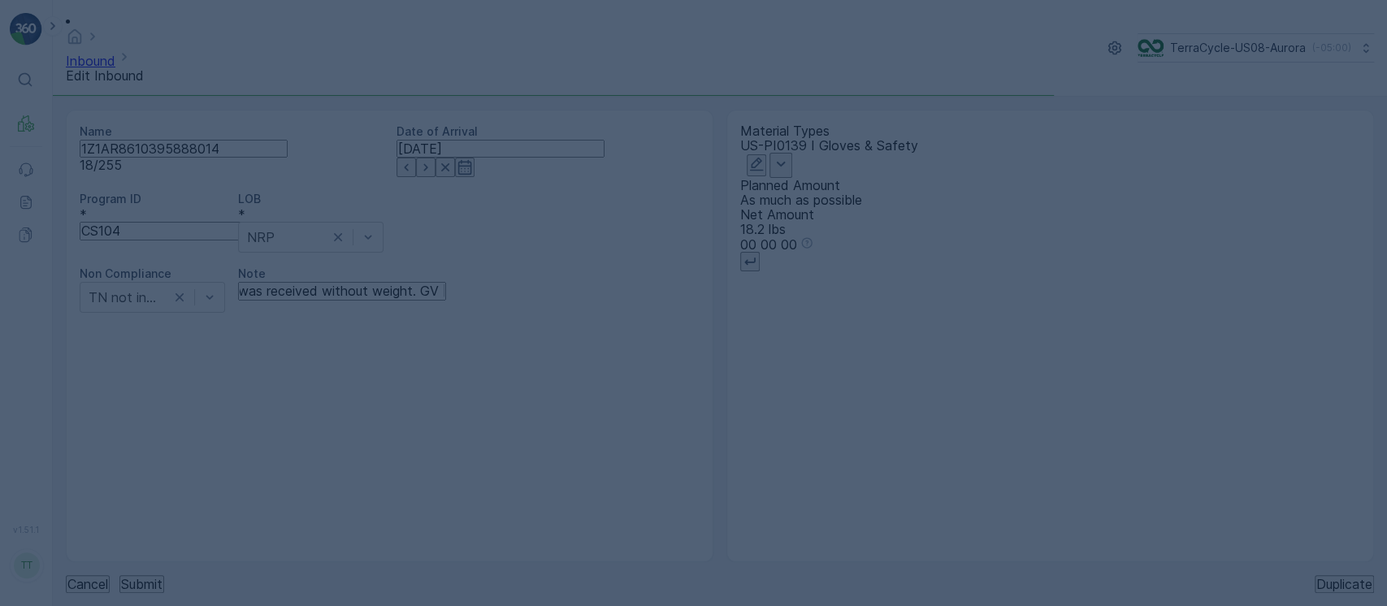
scroll to position [0, 0]
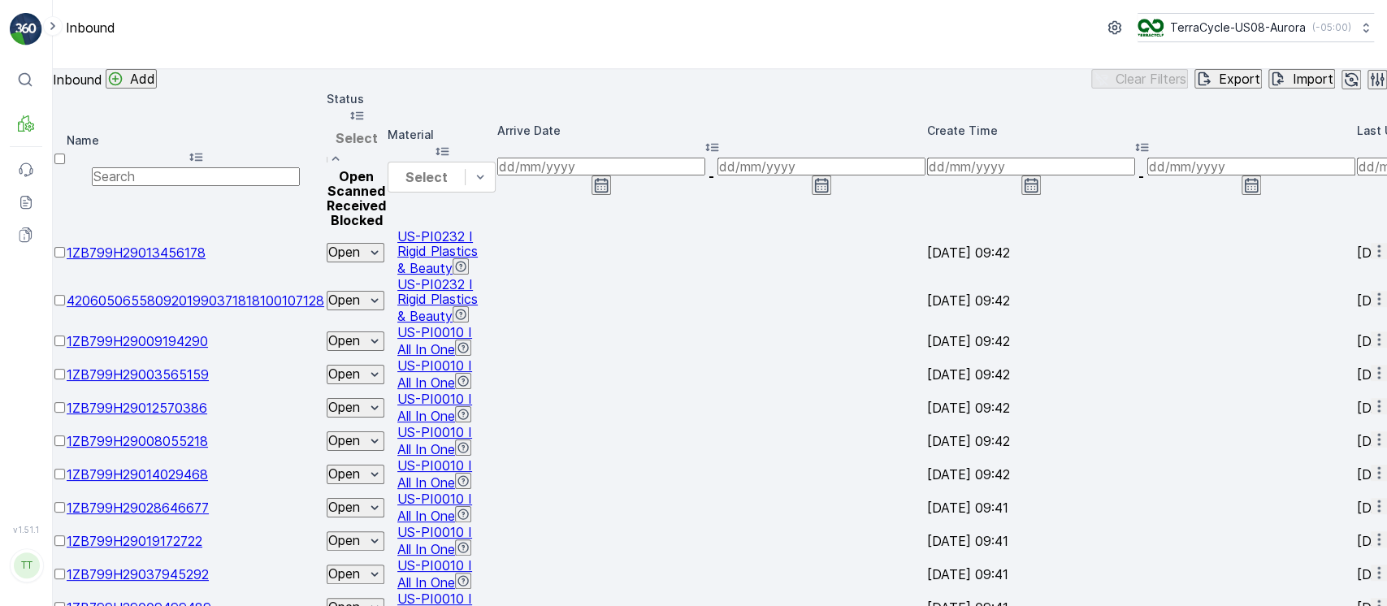
click at [386, 213] on div "Received" at bounding box center [356, 205] width 59 height 15
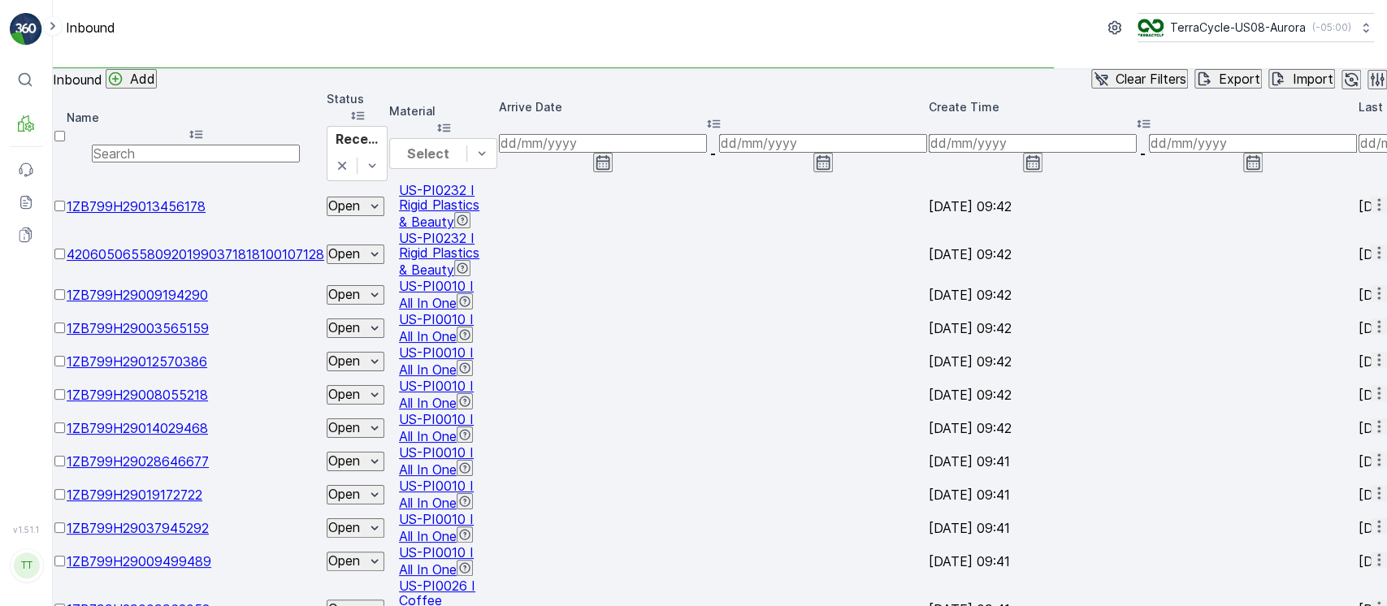
click at [852, 134] on div "Arrive Date" at bounding box center [713, 116] width 428 height 35
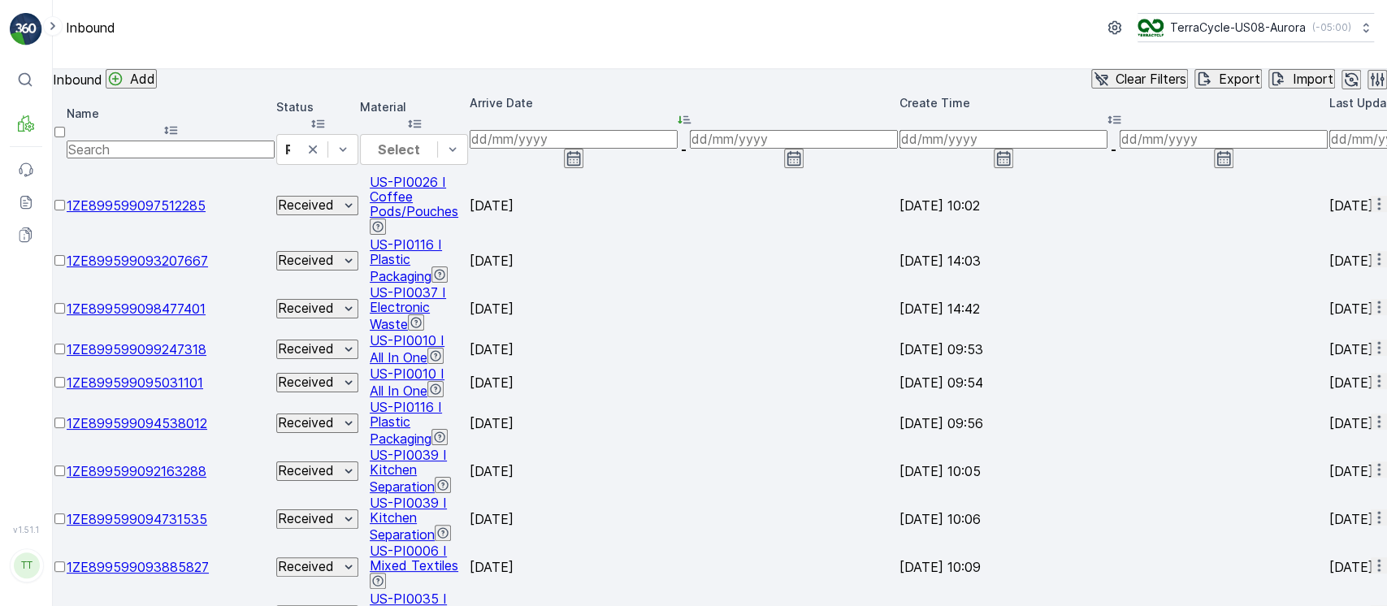
click at [835, 130] on div "Arrive Date" at bounding box center [684, 112] width 428 height 35
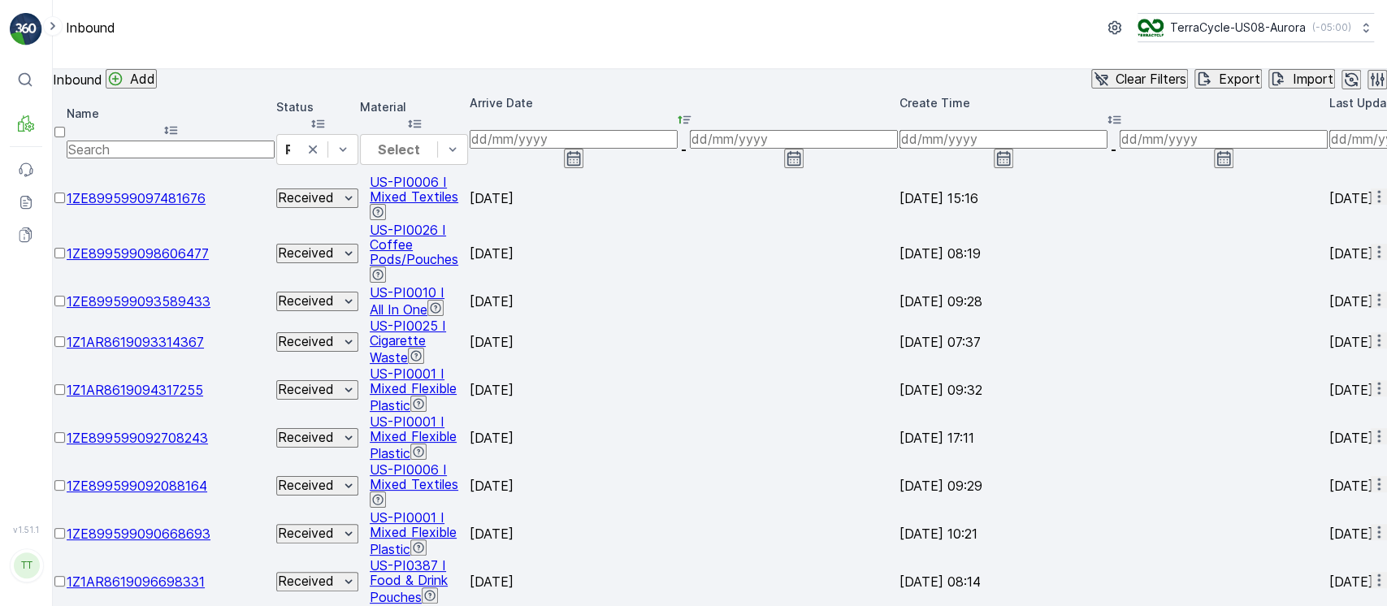
scroll to position [0, 544]
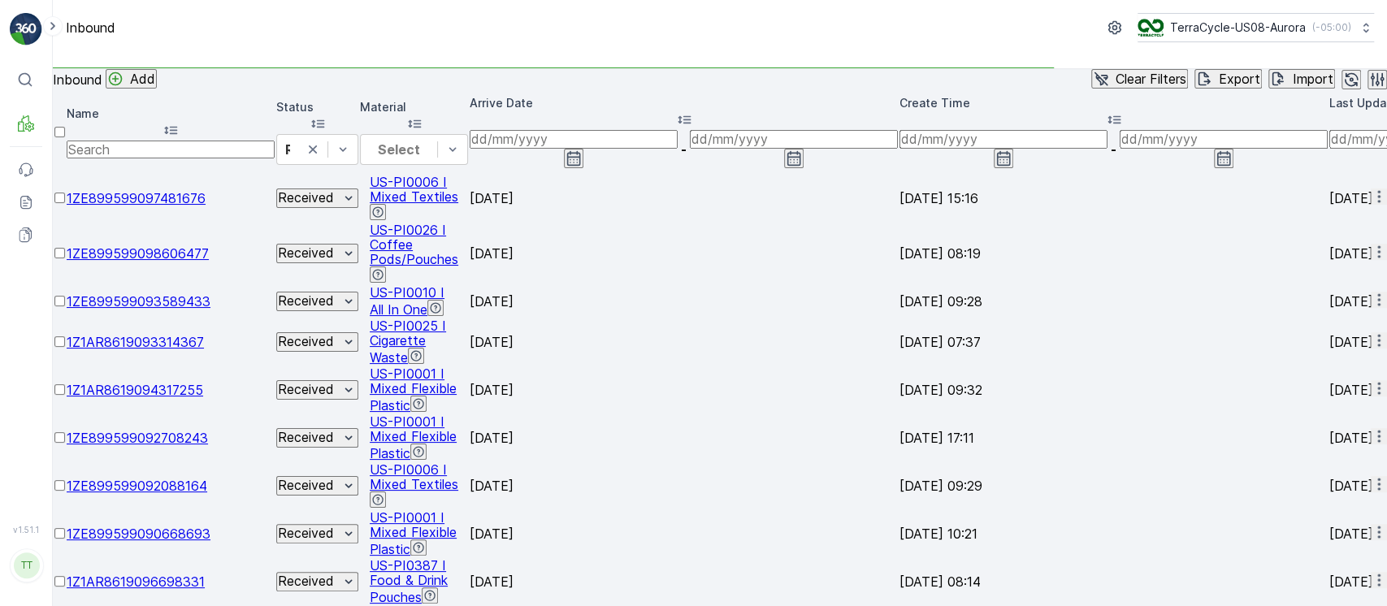
scroll to position [0, 986]
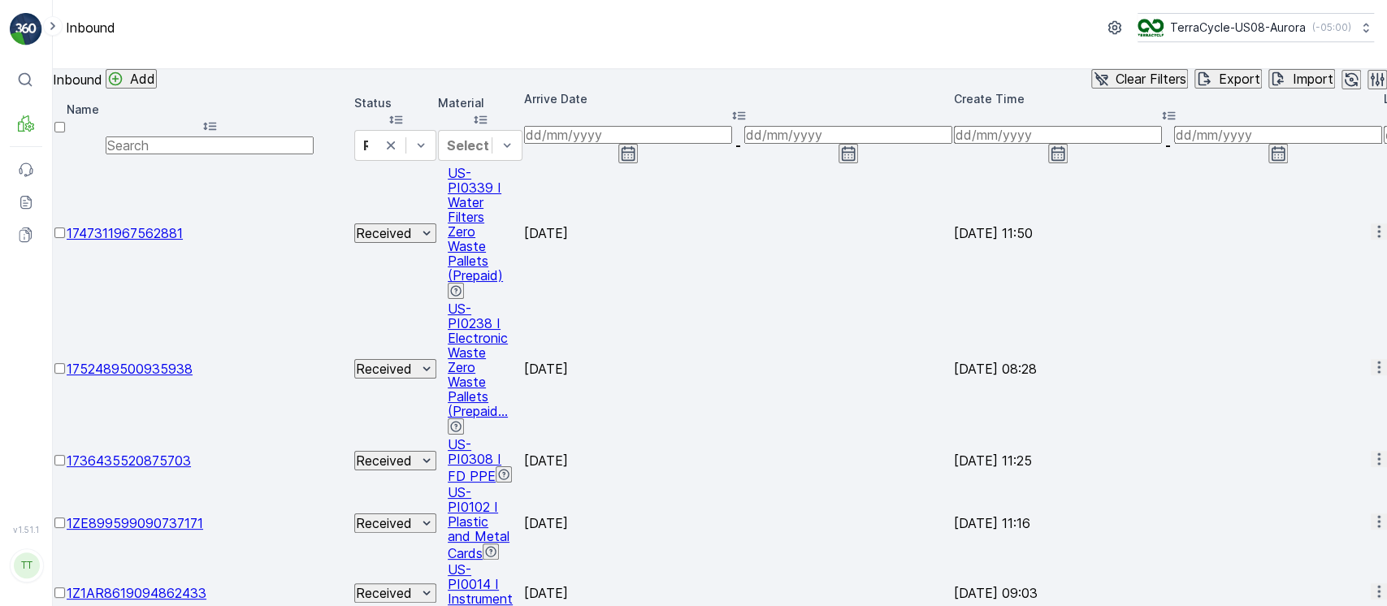
click at [1116, 86] on p "Clear Filters" at bounding box center [1151, 79] width 71 height 15
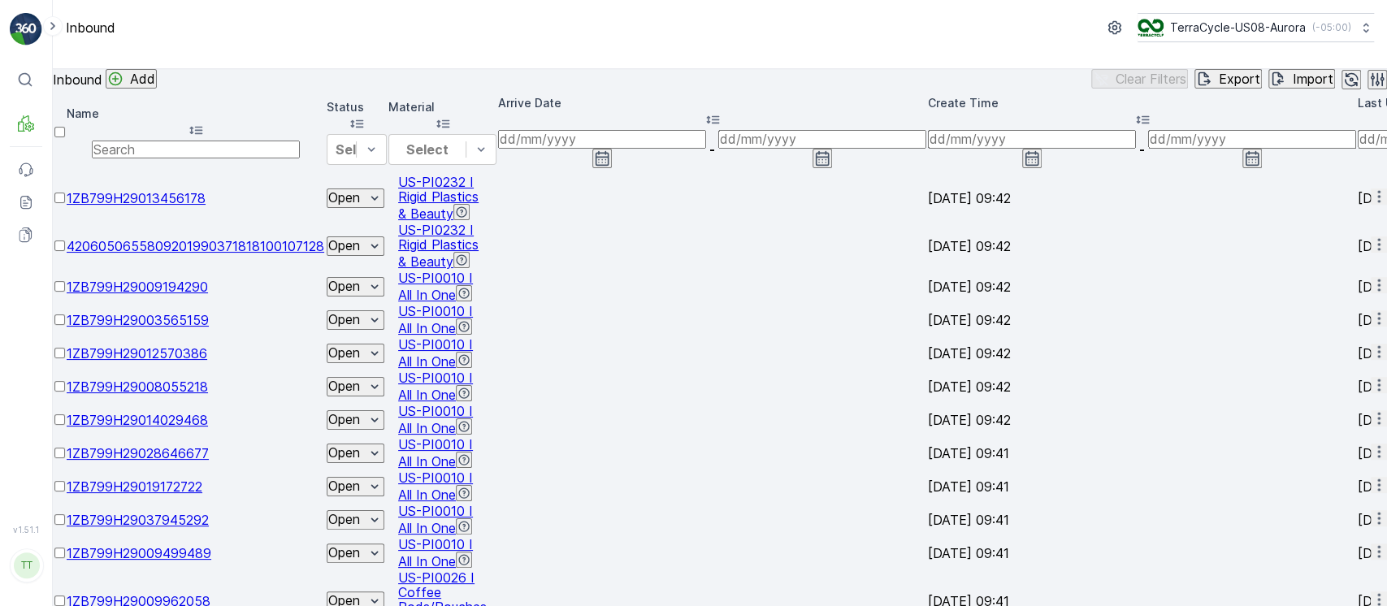
click at [285, 158] on input "text" at bounding box center [196, 150] width 208 height 18
type input "9612"
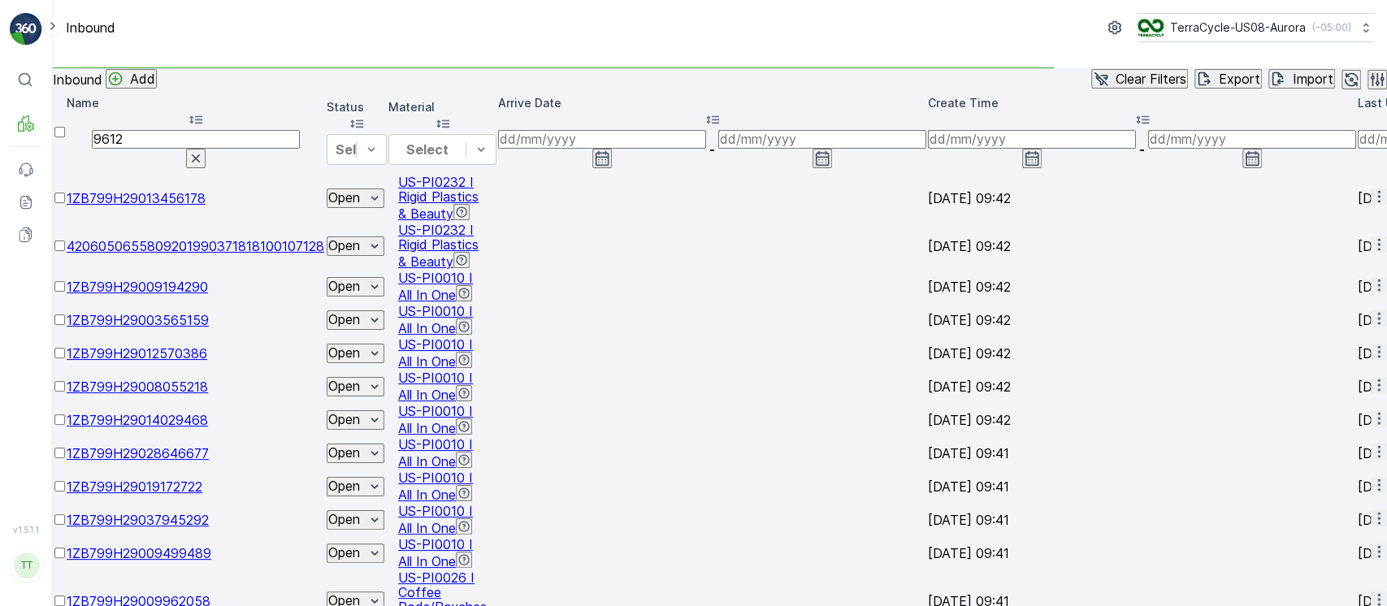
scroll to position [0, 424]
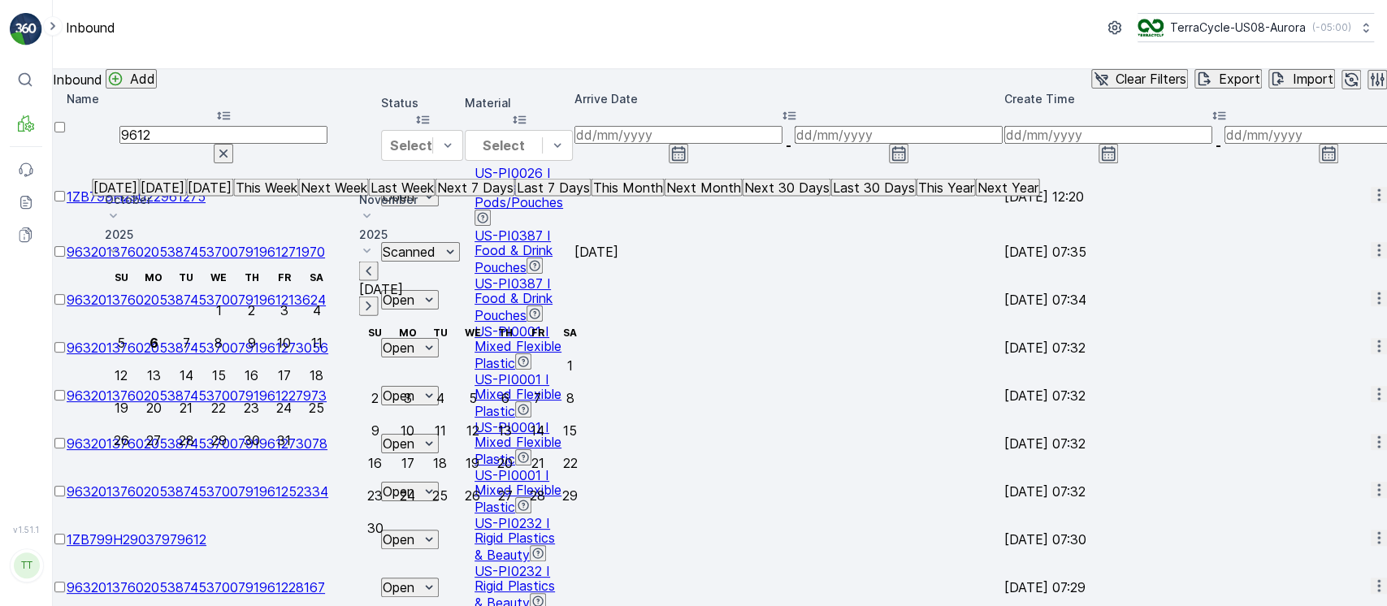
click at [524, 195] on p "Last 7 Days" at bounding box center [552, 187] width 73 height 15
type input "30.09.2025"
type input "[DATE]"
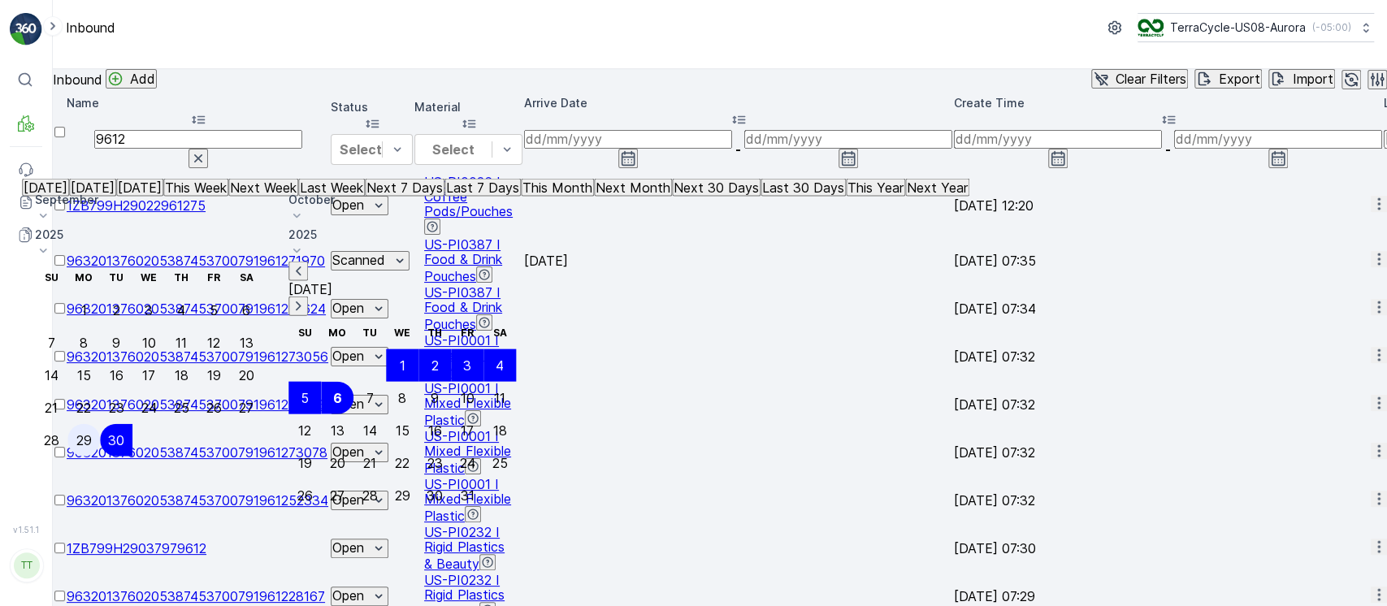
click at [92, 433] on div "29" at bounding box center [83, 440] width 15 height 15
type input "29.09.2025"
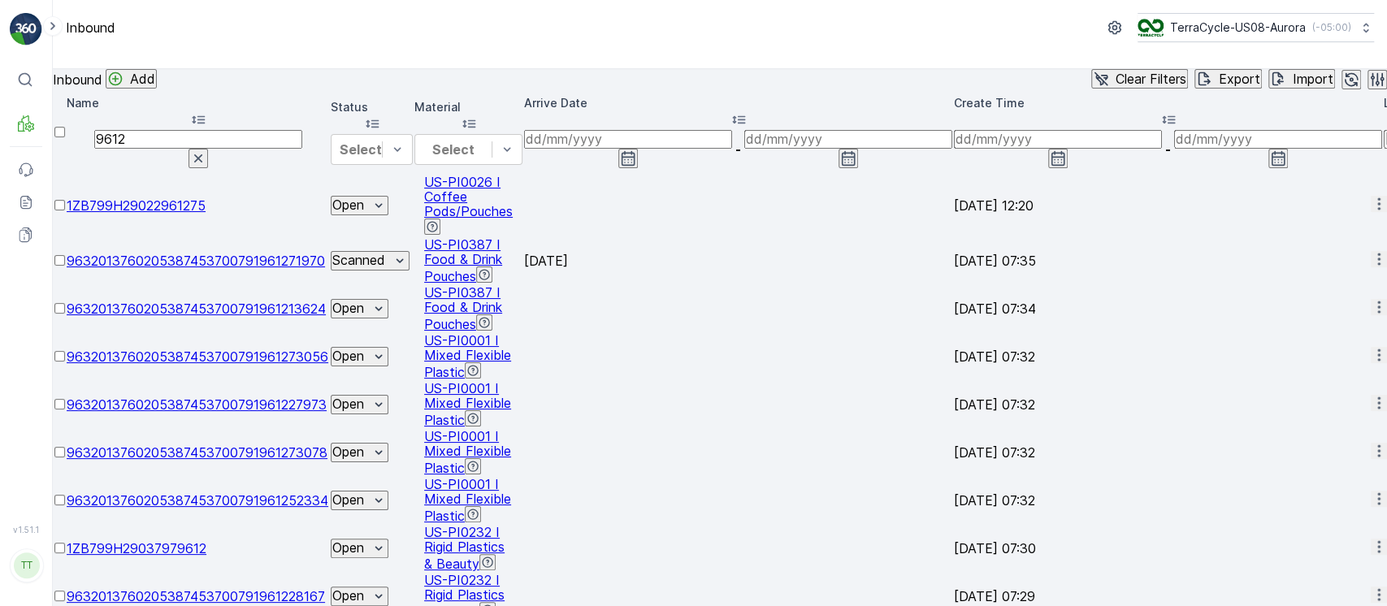
click at [275, 130] on div "Name" at bounding box center [198, 112] width 262 height 35
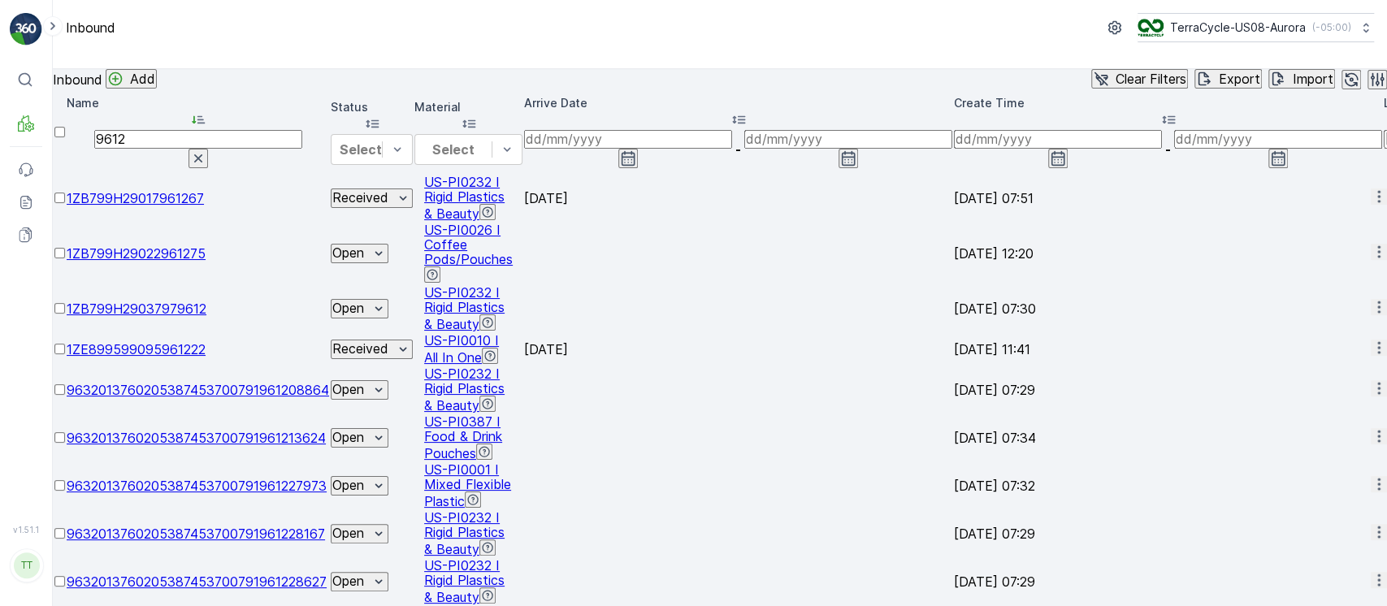
drag, startPoint x: 202, startPoint y: 168, endPoint x: 0, endPoint y: 152, distance: 203.0
click at [0, 154] on div "⌘B MRF Events Reports Documents v 1.51.1 TT TC.GLOBAL clemence.vasseur@terracyc…" at bounding box center [693, 303] width 1387 height 606
paste input "22001900005088657200"
type input "9622001900005088657200"
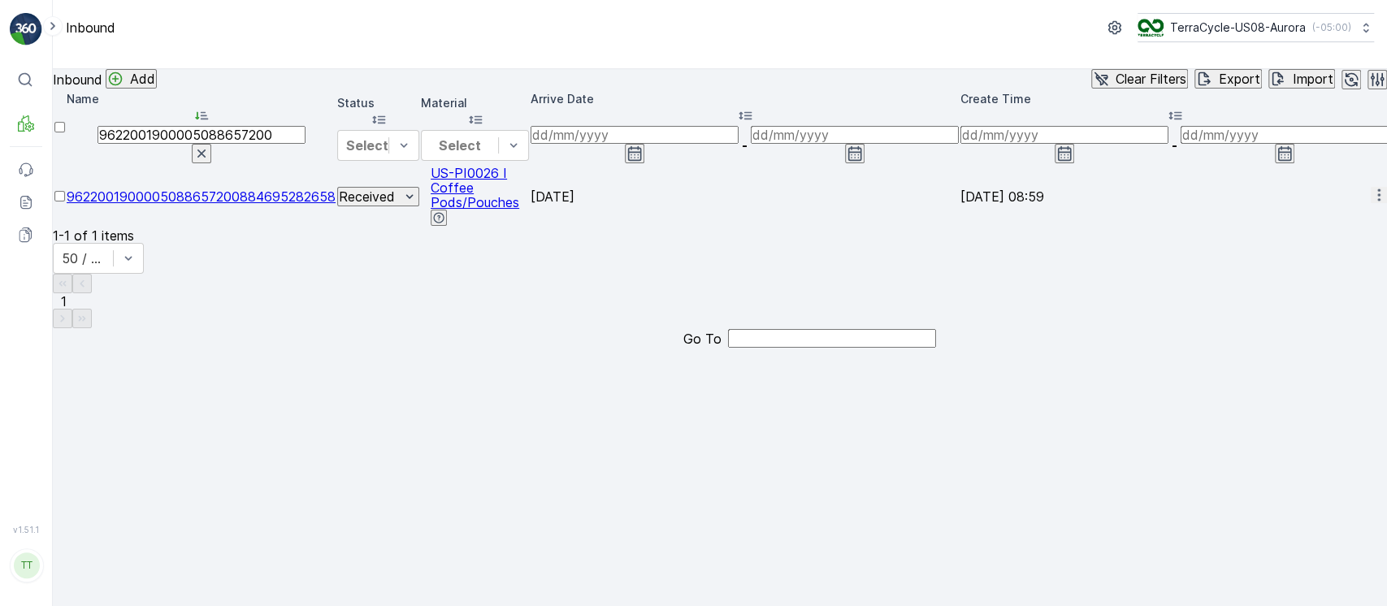
click at [1260, 228] on div "Name 9622001900005088657200 Status Select Material Select Arrive Date - Create …" at bounding box center [720, 158] width 1334 height 139
click at [210, 162] on icon "button" at bounding box center [201, 153] width 16 height 16
paste input "1ZW6X985036"
type input "1ZW6X985036"
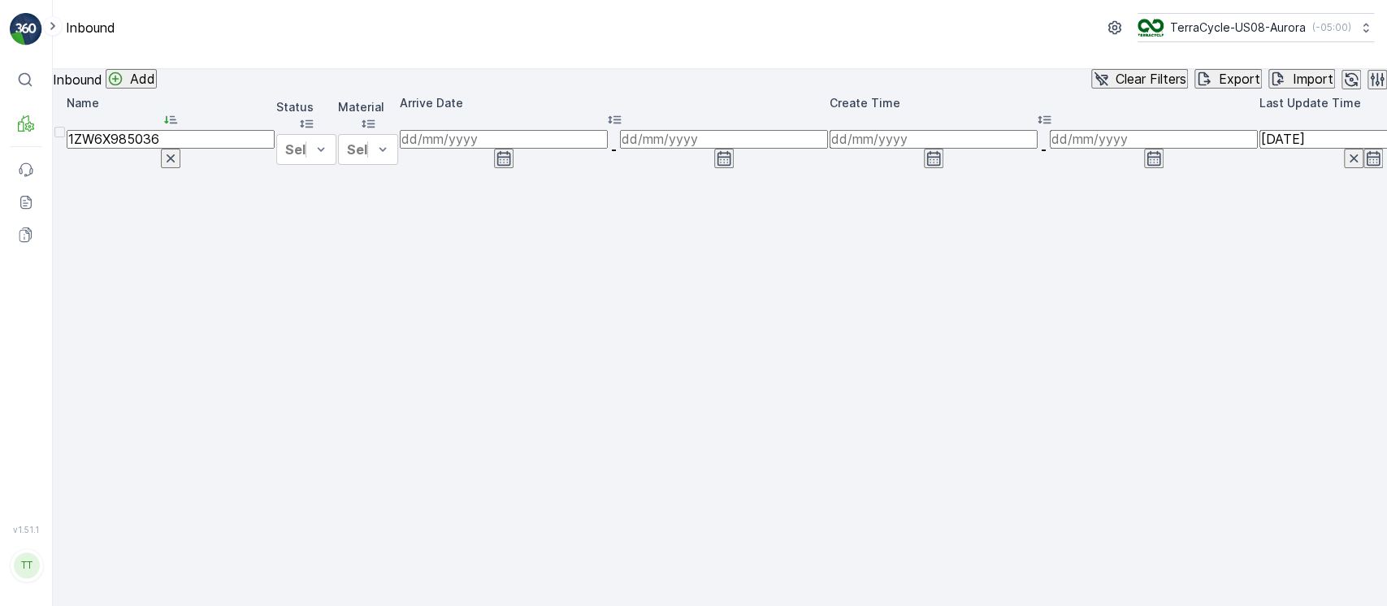
click at [179, 167] on icon "button" at bounding box center [171, 158] width 16 height 16
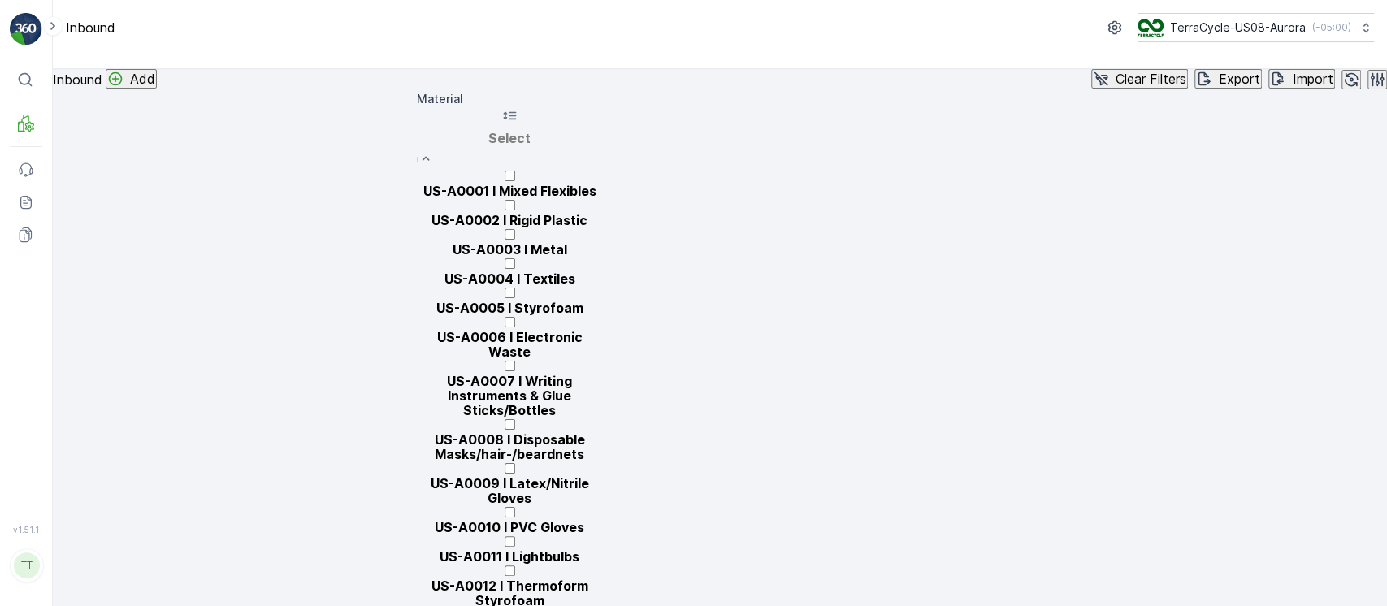
type input "f"
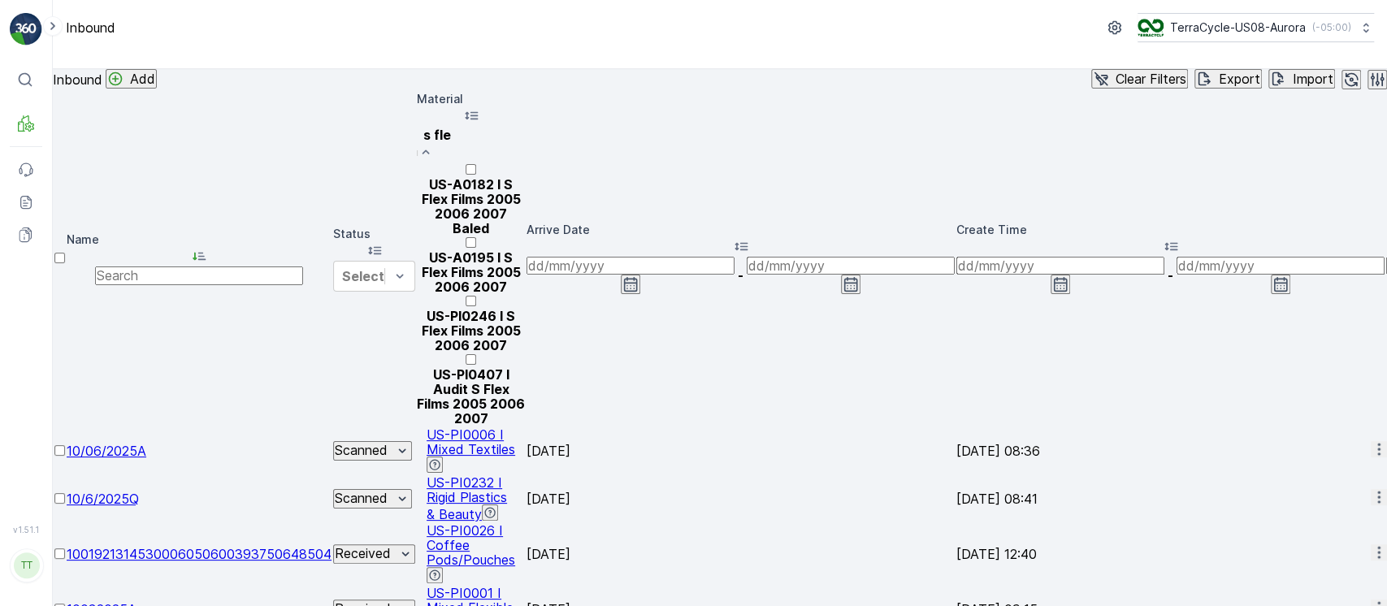
type input "s flex"
click at [525, 309] on div at bounding box center [471, 309] width 108 height 0
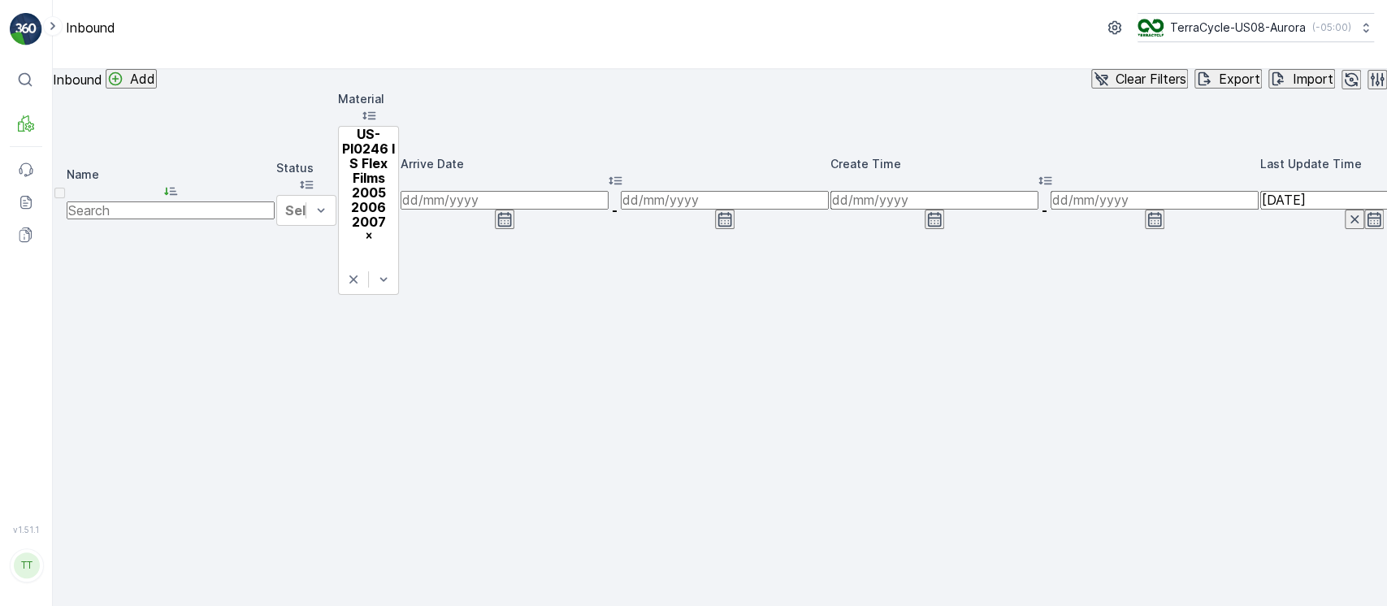
click at [1093, 87] on div "Clear Filters" at bounding box center [1139, 79] width 93 height 16
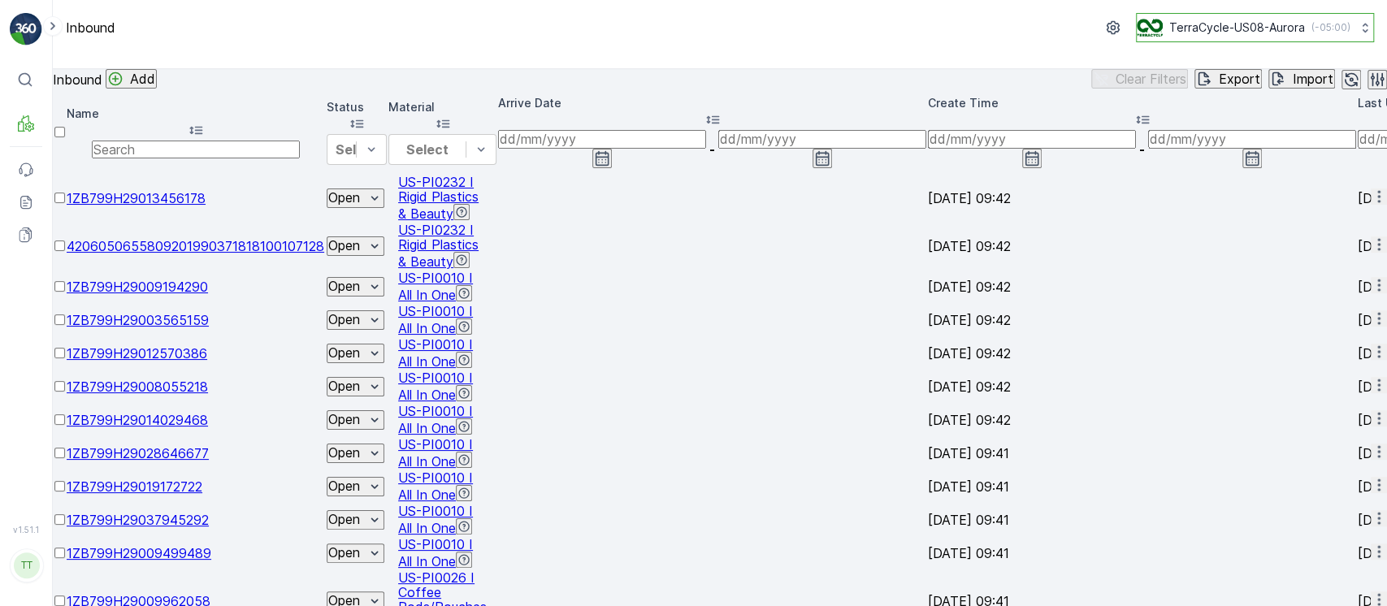
click at [1312, 21] on p "( -05:00 )" at bounding box center [1331, 27] width 39 height 13
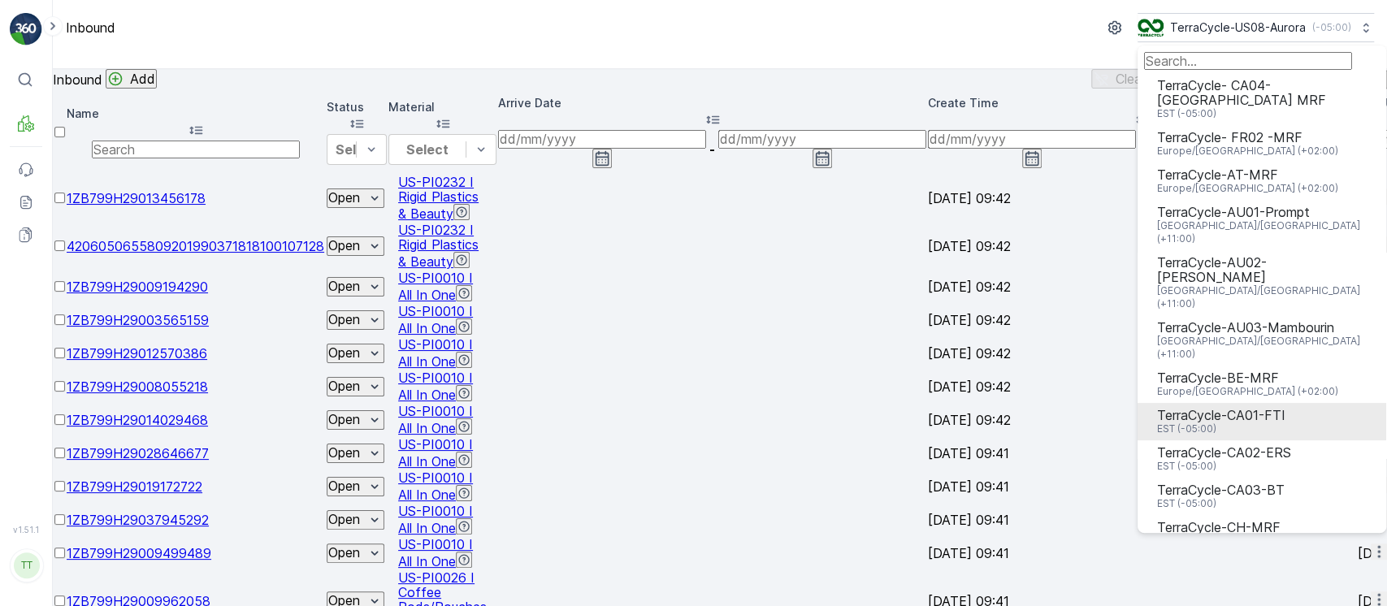
click at [1196, 423] on span "EST (-05:00)" at bounding box center [1221, 429] width 128 height 13
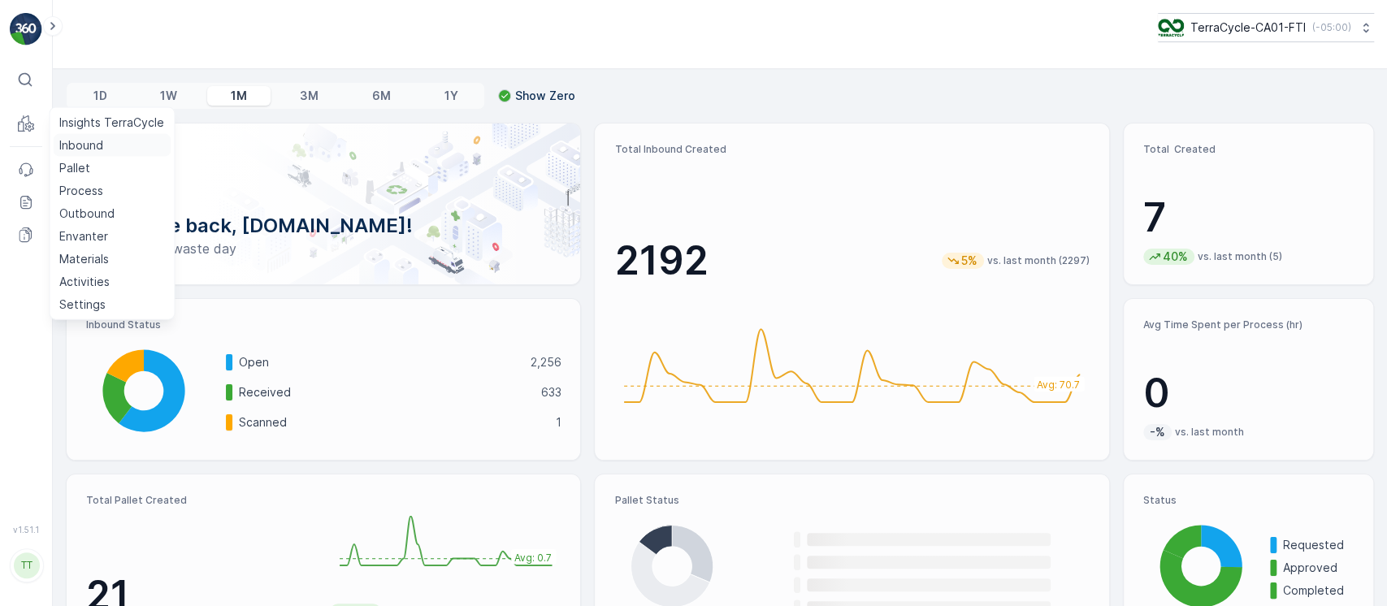
click at [81, 141] on p "Inbound" at bounding box center [81, 145] width 44 height 16
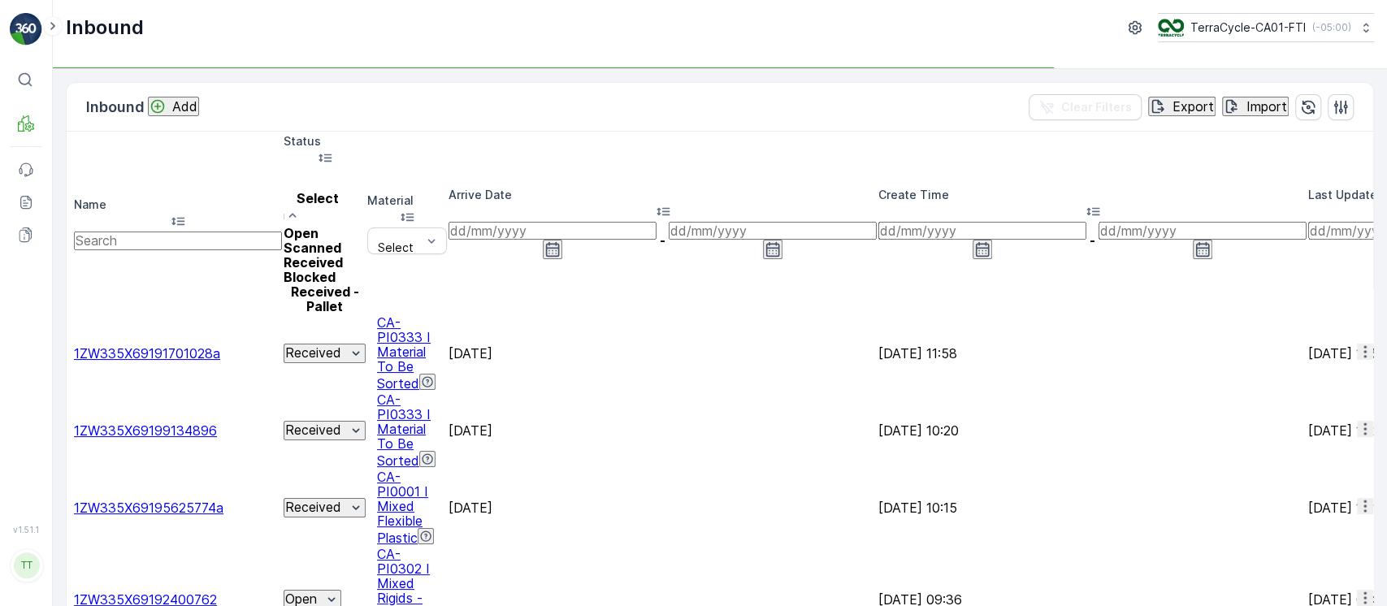
click at [332, 226] on div "Open" at bounding box center [325, 233] width 82 height 15
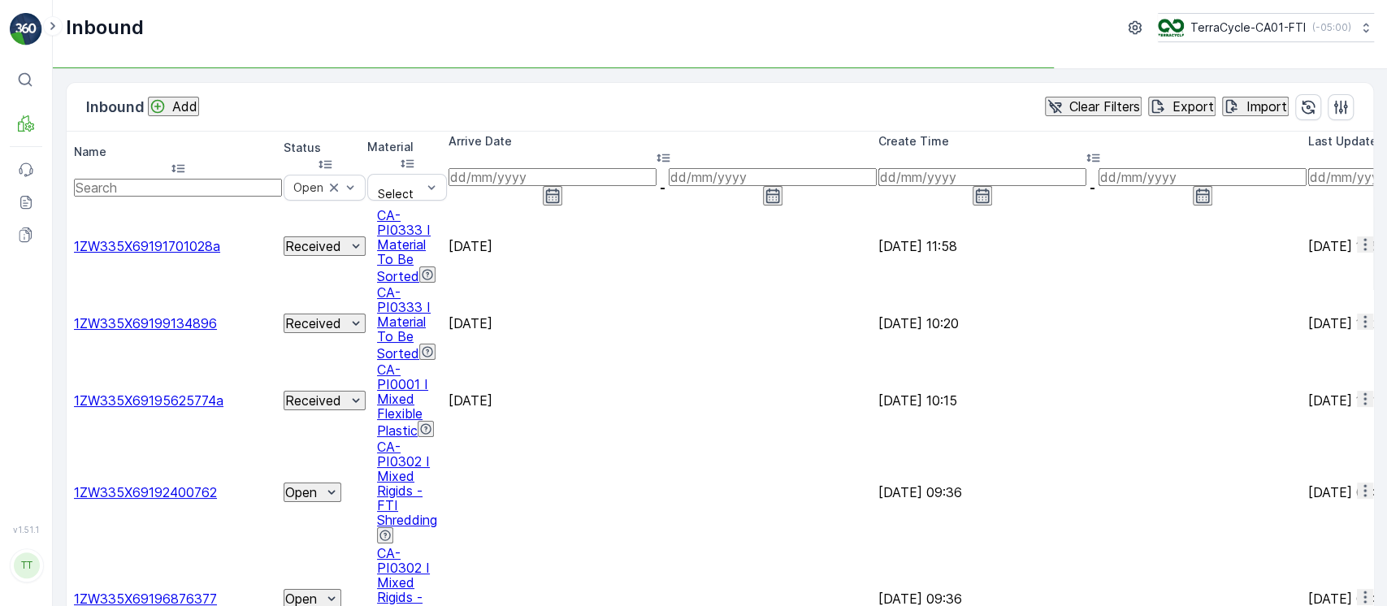
click at [810, 140] on div "Arrive Date" at bounding box center [663, 150] width 428 height 35
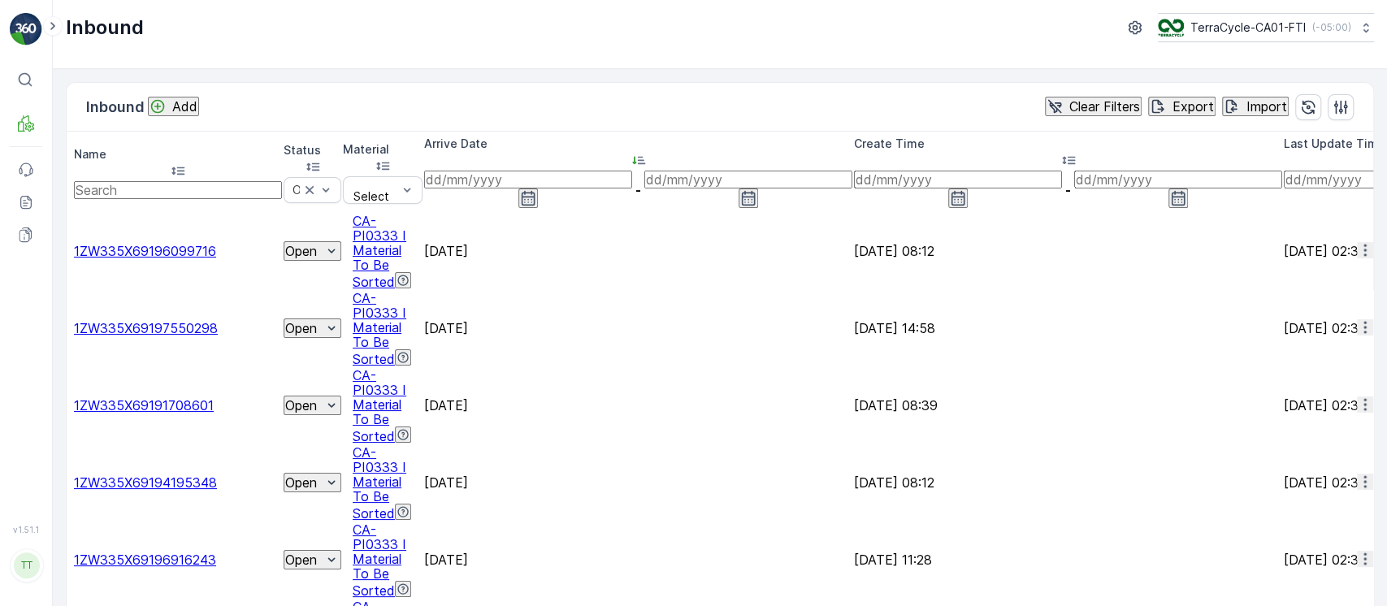
click at [632, 171] on input at bounding box center [528, 180] width 208 height 18
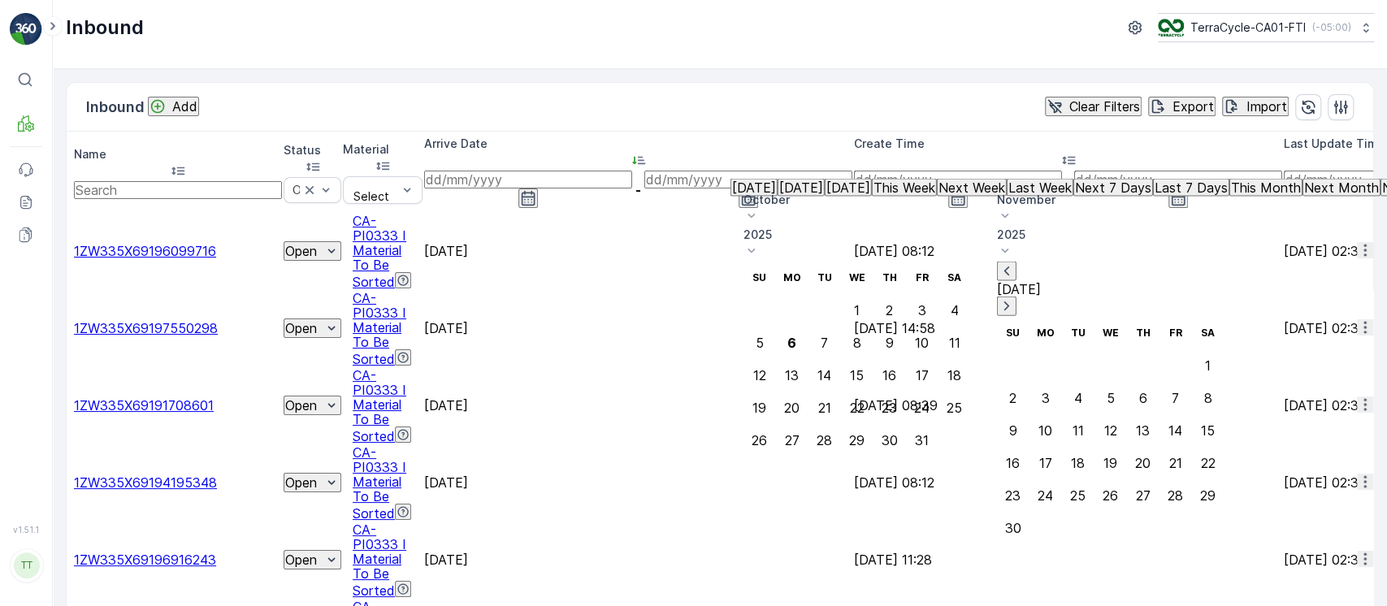
scroll to position [114, 0]
type input "[DATE]"
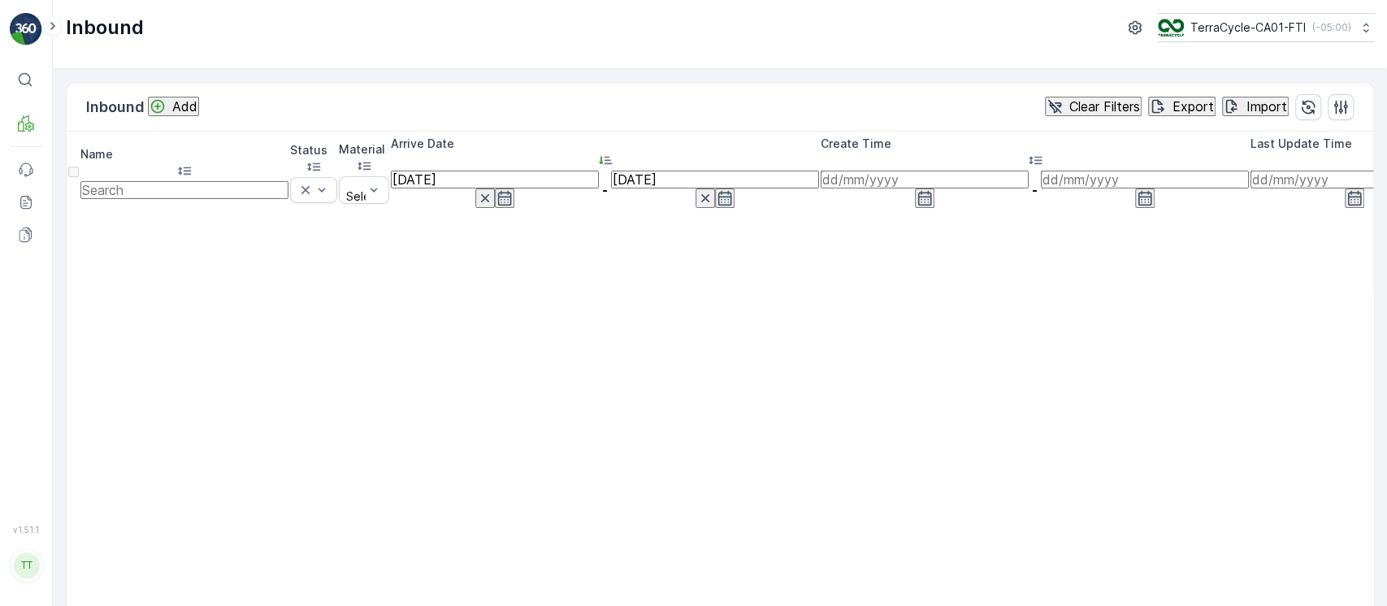
click at [1078, 110] on p "Clear Filters" at bounding box center [1104, 106] width 71 height 15
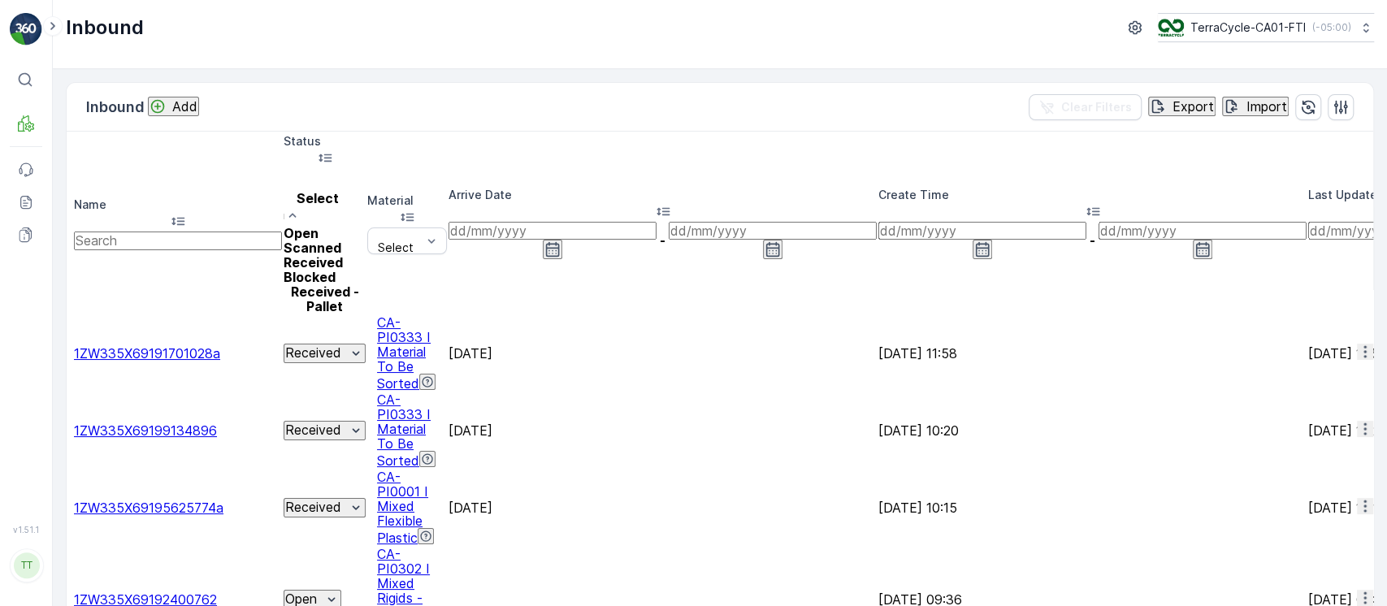
click at [366, 226] on div "Open" at bounding box center [325, 233] width 82 height 15
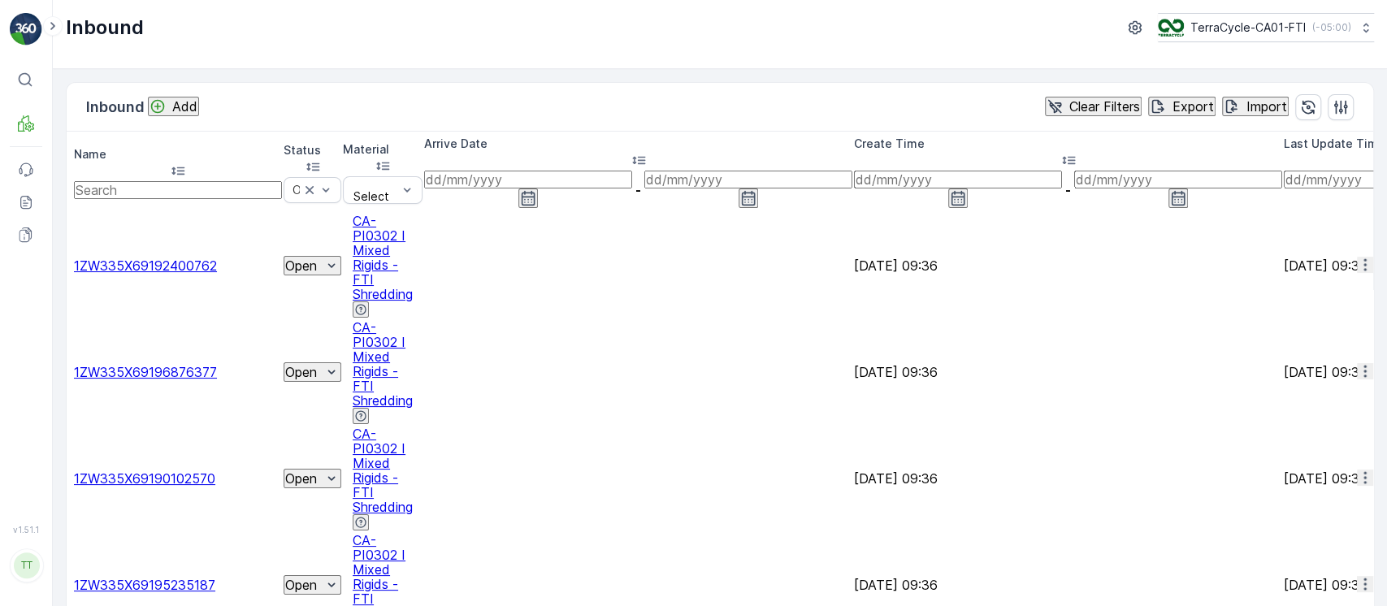
scroll to position [0, 800]
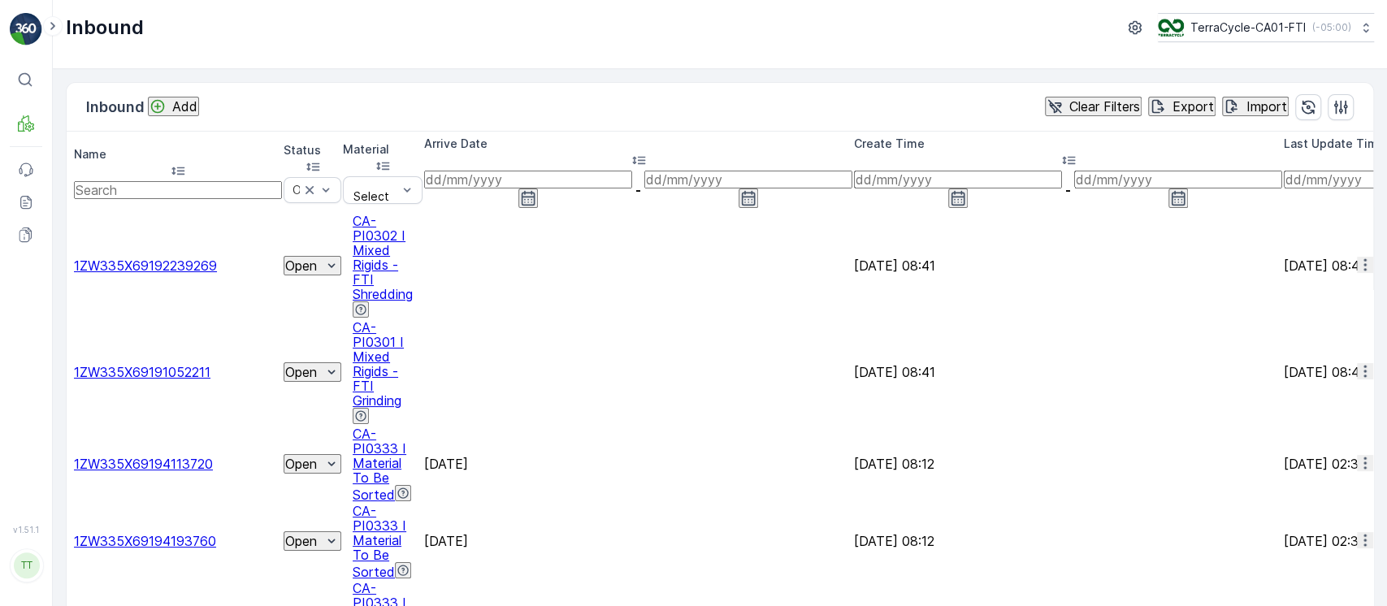
click at [1086, 97] on button "Clear Filters" at bounding box center [1093, 107] width 97 height 20
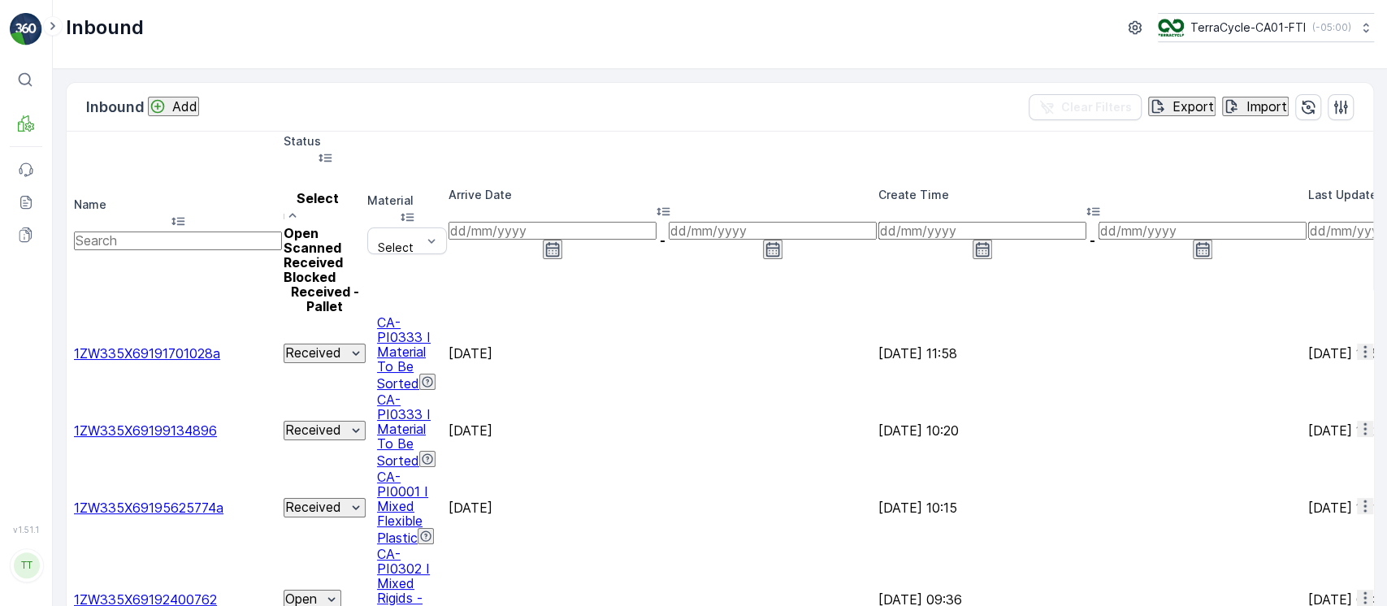
click at [366, 241] on div "Scanned" at bounding box center [325, 248] width 82 height 15
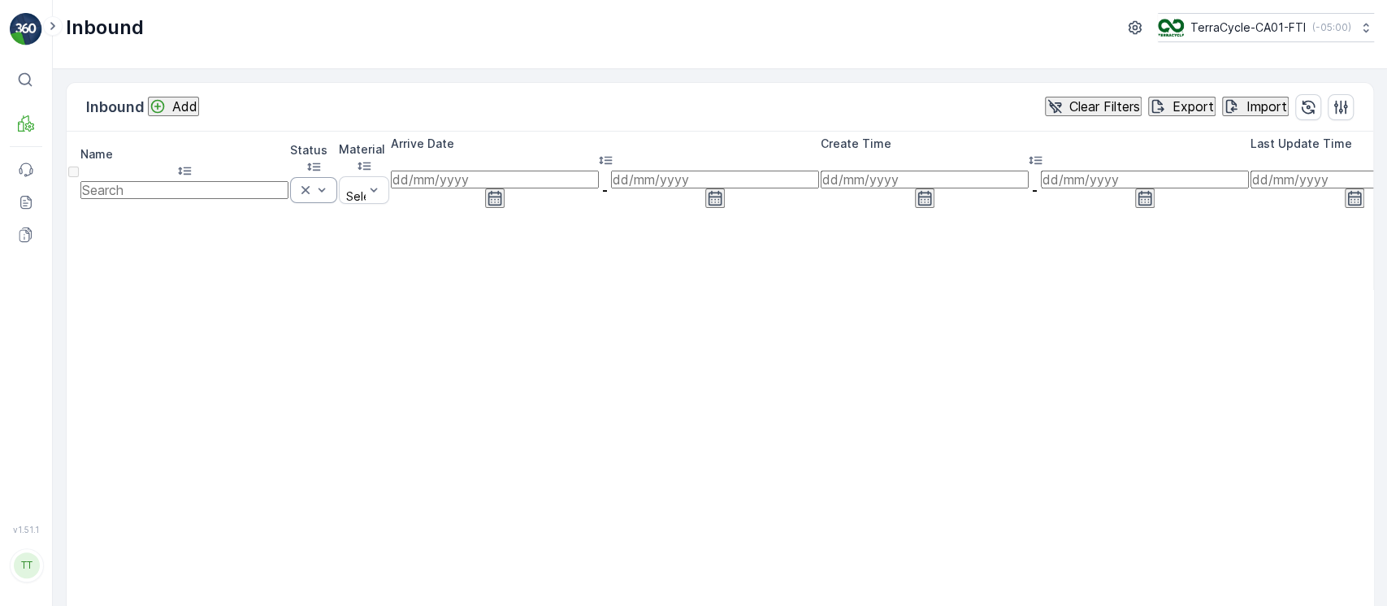
click at [337, 177] on div "Scanned" at bounding box center [313, 190] width 47 height 26
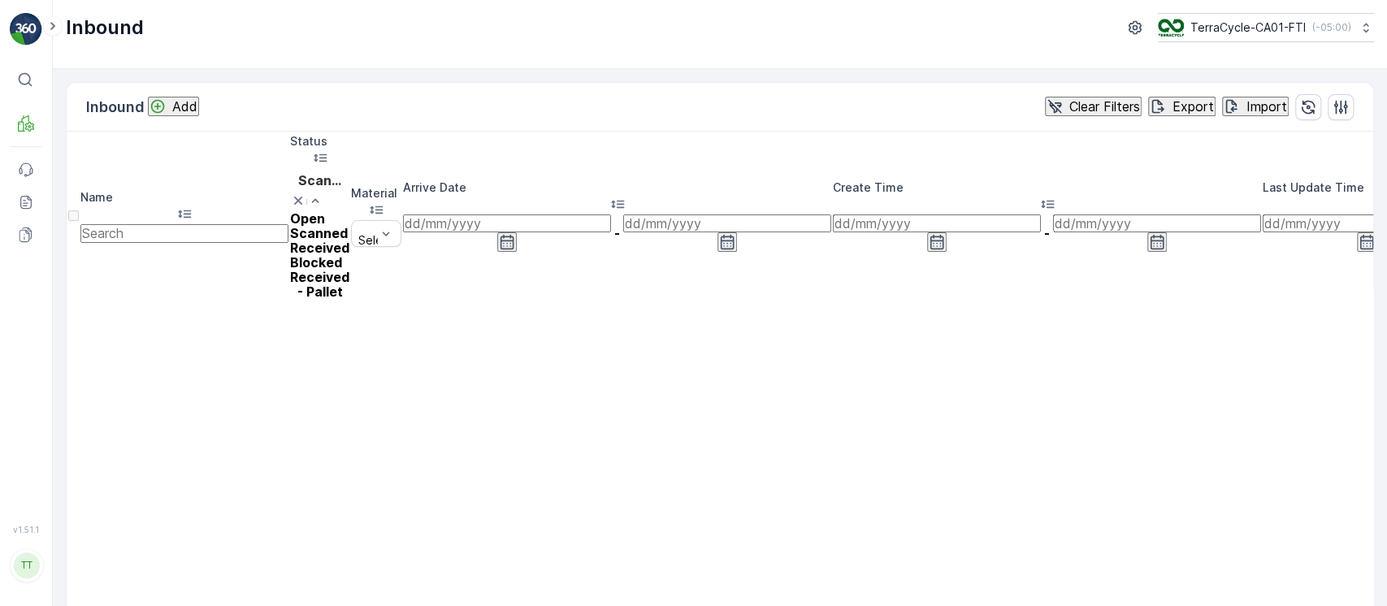
click at [346, 247] on div "Received" at bounding box center [319, 248] width 59 height 15
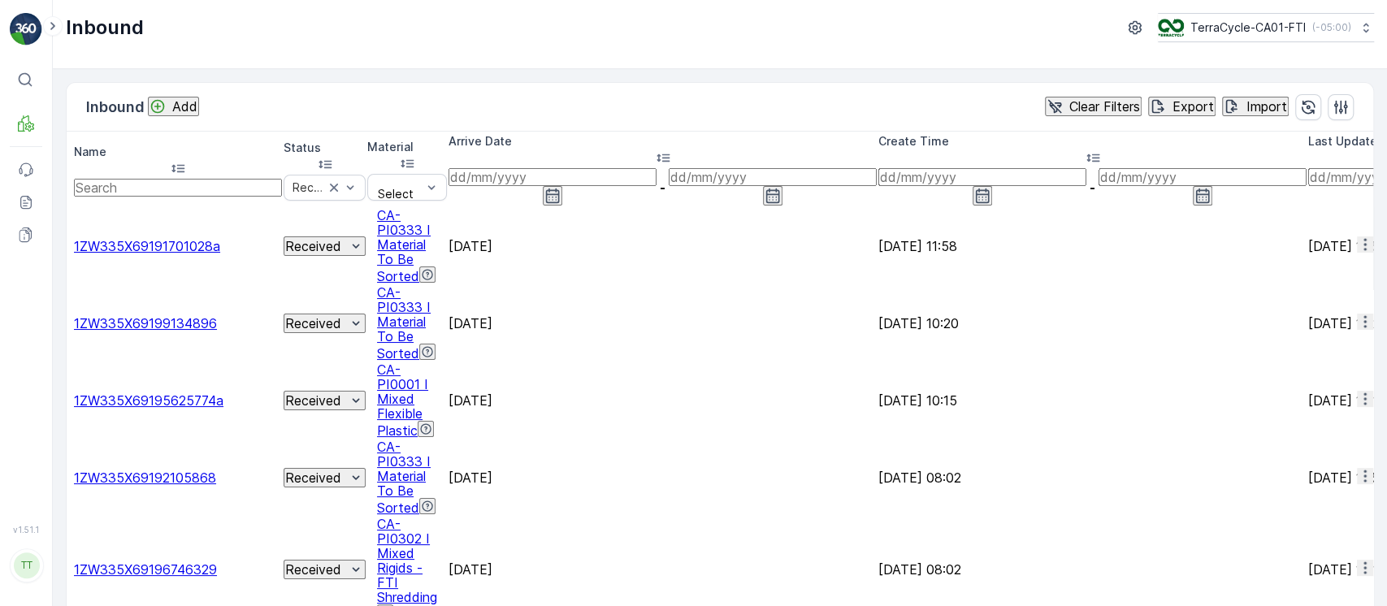
click at [832, 148] on div "Arrive Date" at bounding box center [663, 150] width 428 height 35
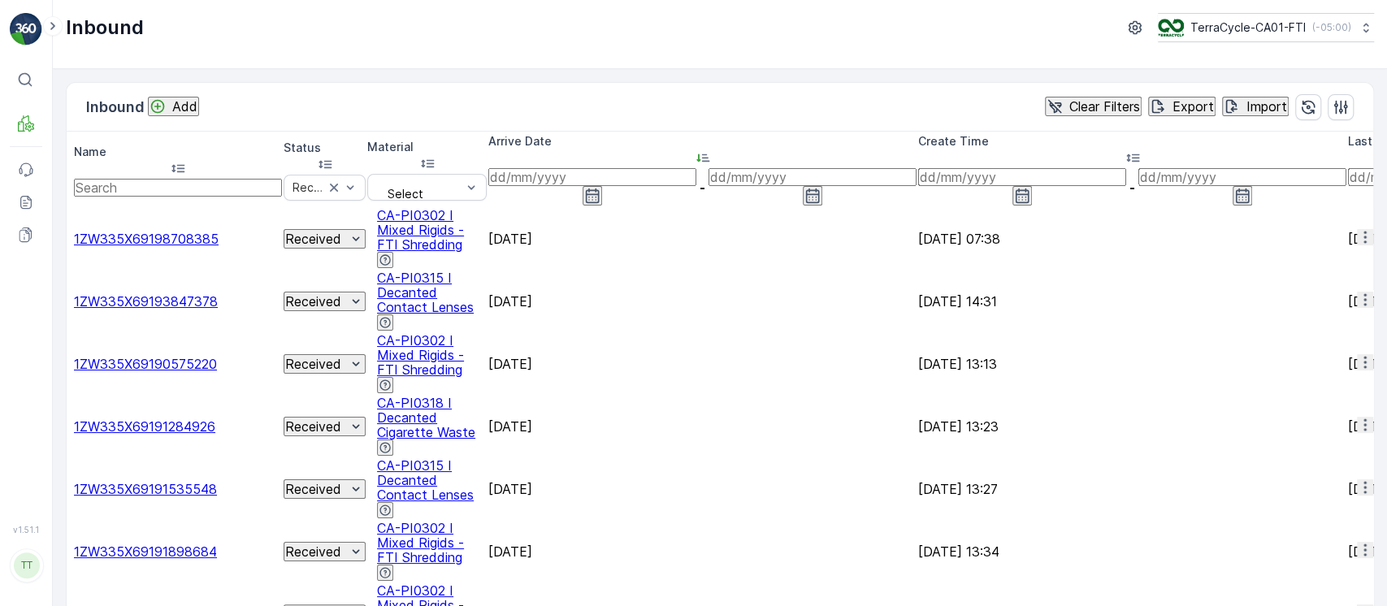
click at [864, 141] on div "Arrive Date" at bounding box center [702, 150] width 428 height 35
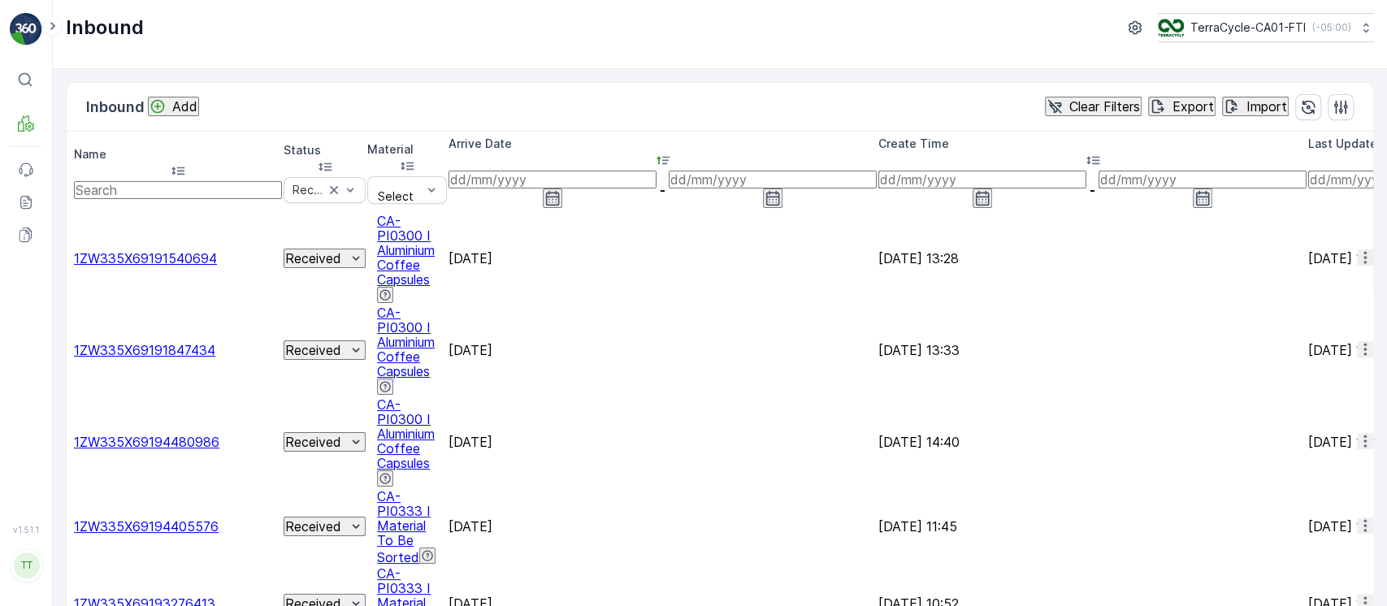
scroll to position [0, 793]
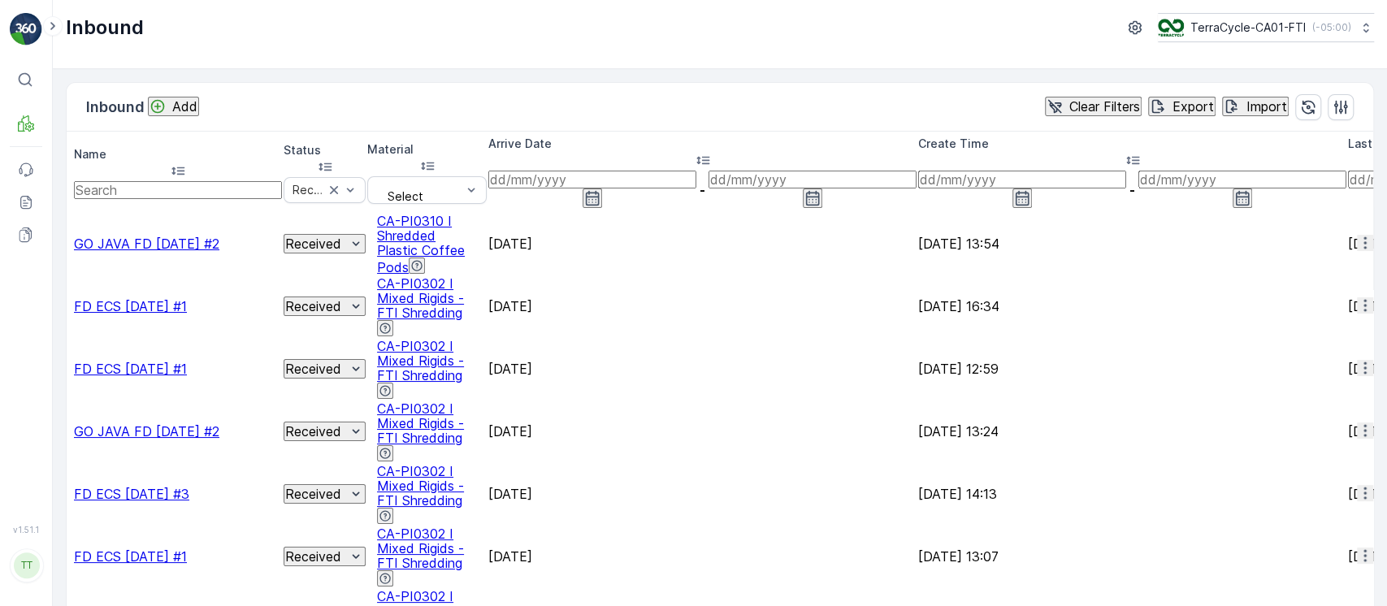
click at [1088, 112] on p "Clear Filters" at bounding box center [1104, 106] width 71 height 15
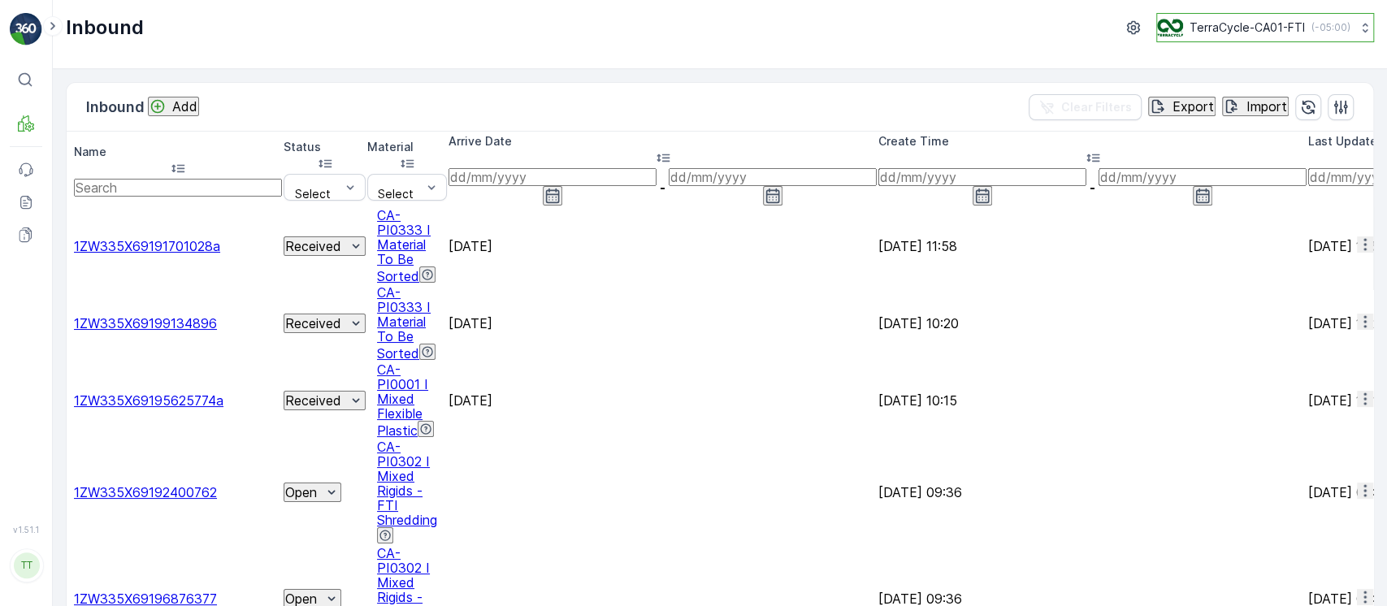
click at [1255, 41] on button "TerraCycle-CA01-FTI ( -05:00 )" at bounding box center [1265, 27] width 218 height 29
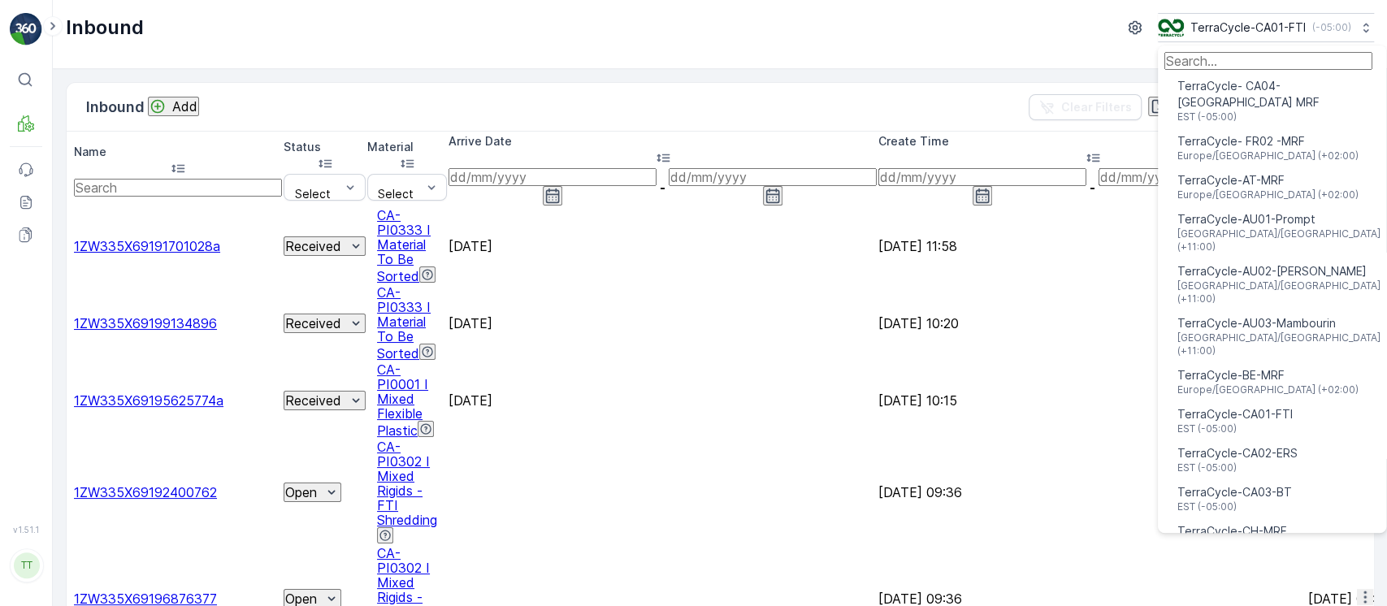
click at [1251, 62] on input "Menu" at bounding box center [1269, 61] width 208 height 18
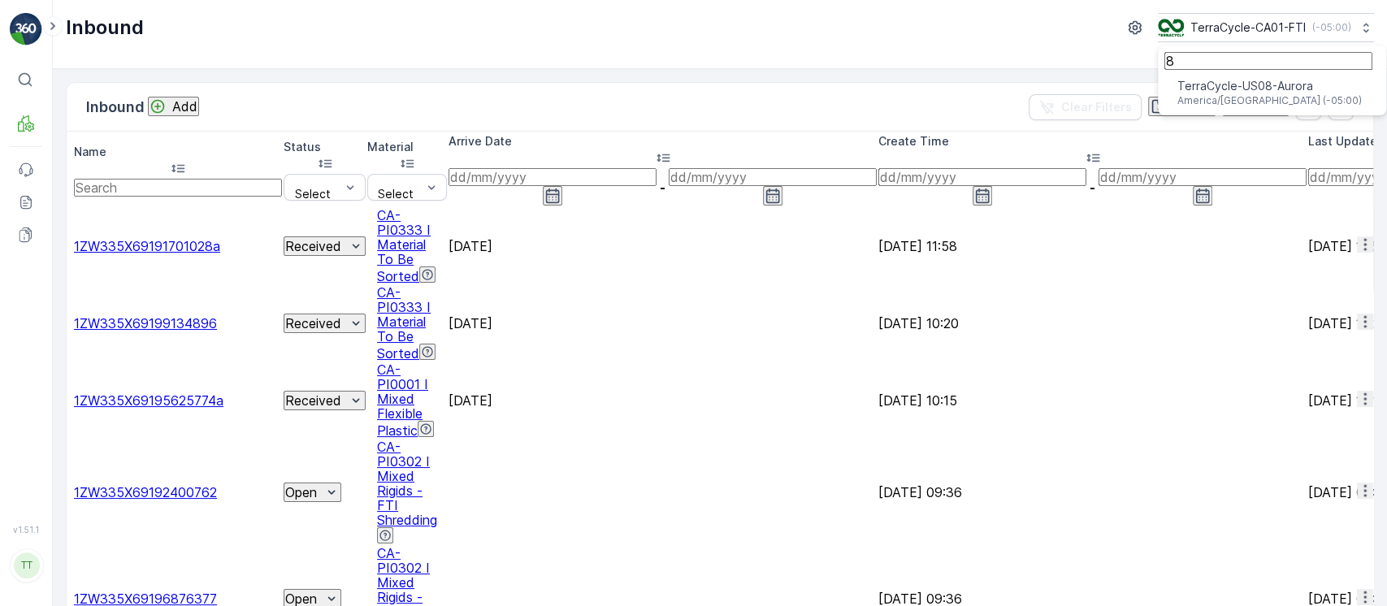
type input "8"
click at [1261, 107] on span "America/Chicago (-05:00)" at bounding box center [1270, 100] width 184 height 13
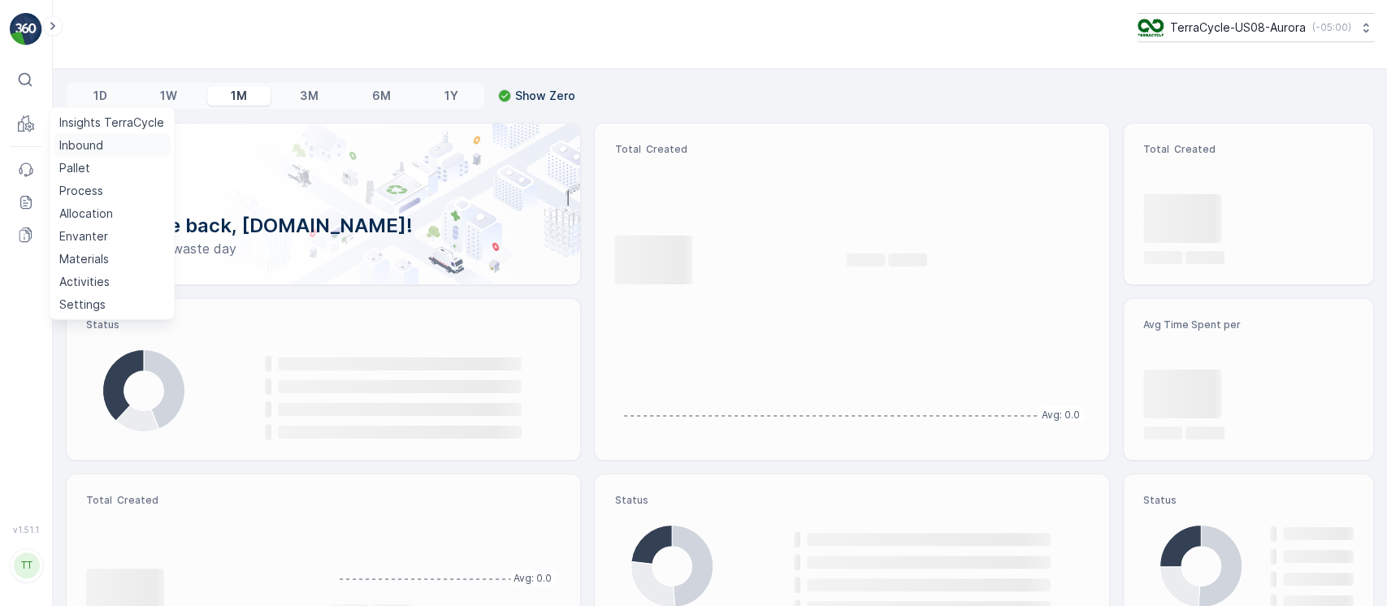
click at [61, 145] on p "Inbound" at bounding box center [81, 145] width 44 height 16
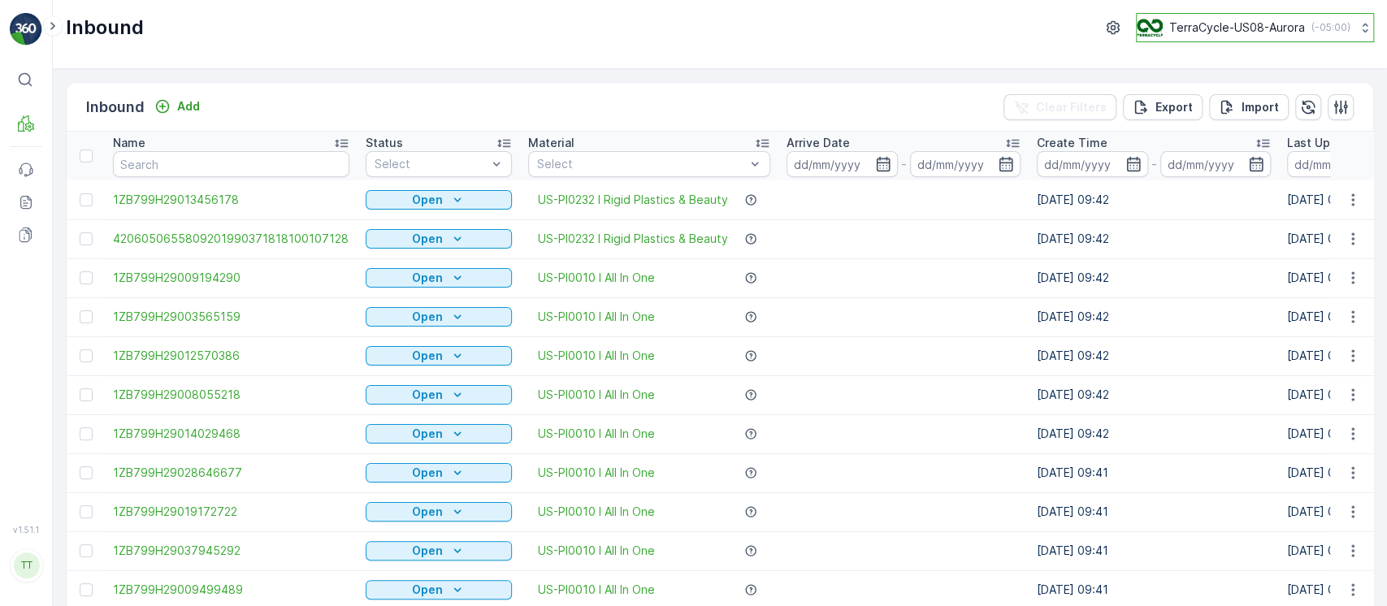
click at [1247, 34] on p "TerraCycle-US08-Aurora" at bounding box center [1237, 28] width 136 height 16
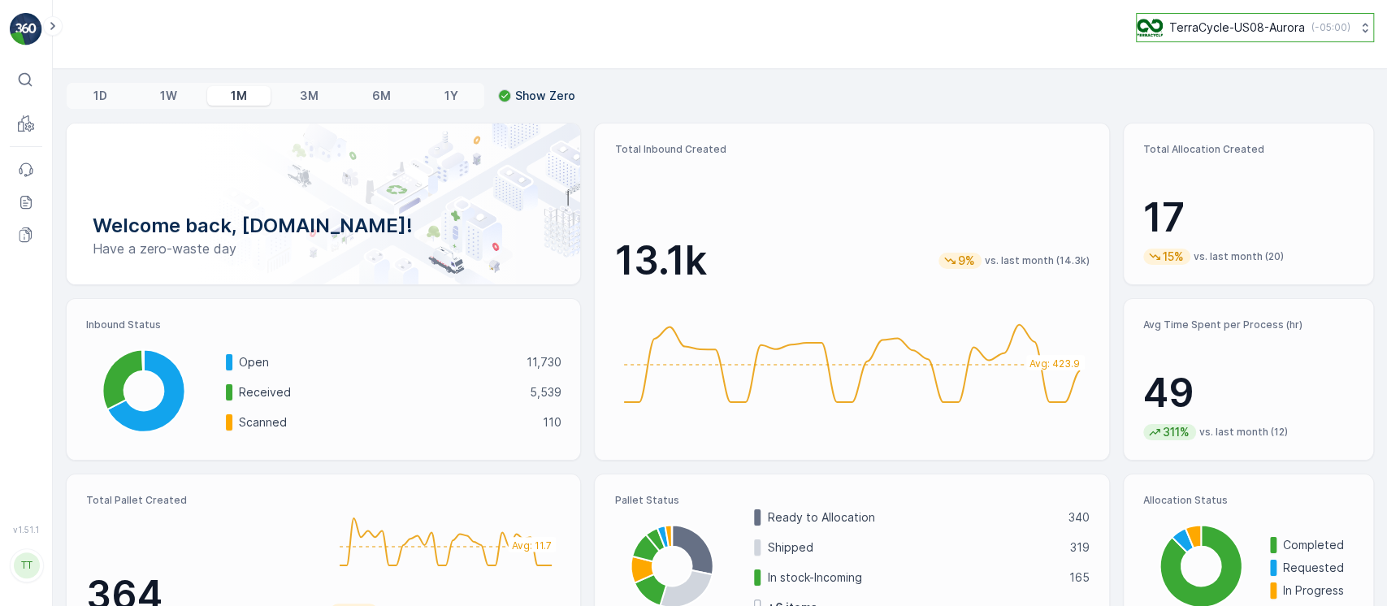
click at [1237, 24] on p "TerraCycle-US08-Aurora" at bounding box center [1237, 28] width 136 height 16
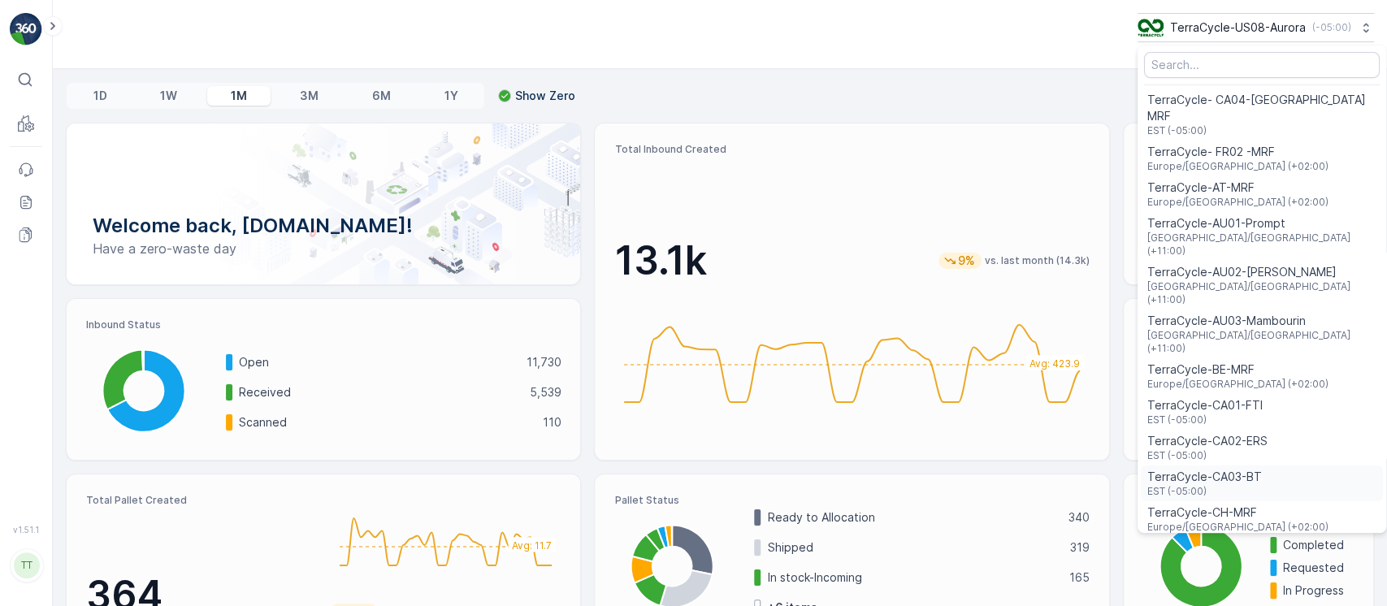
click at [1235, 469] on span "TerraCycle-CA03-BT" at bounding box center [1204, 477] width 115 height 16
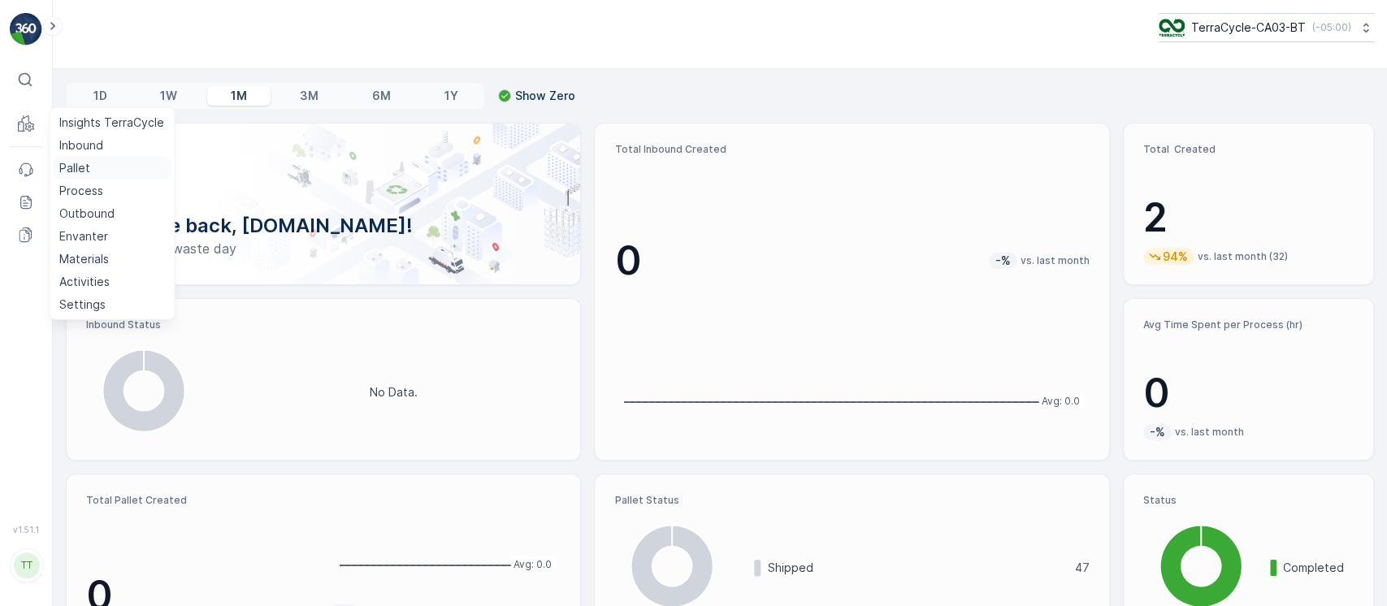
click at [84, 161] on p "Pallet" at bounding box center [74, 168] width 31 height 16
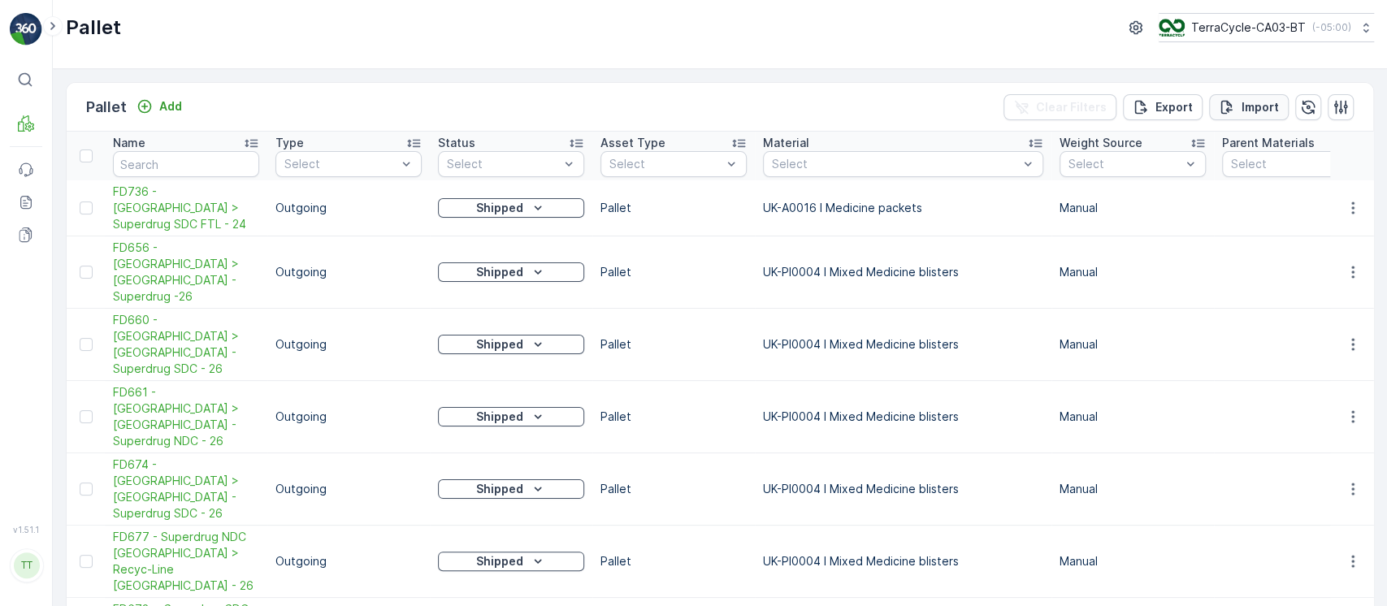
click at [1245, 101] on p "Import" at bounding box center [1260, 107] width 37 height 16
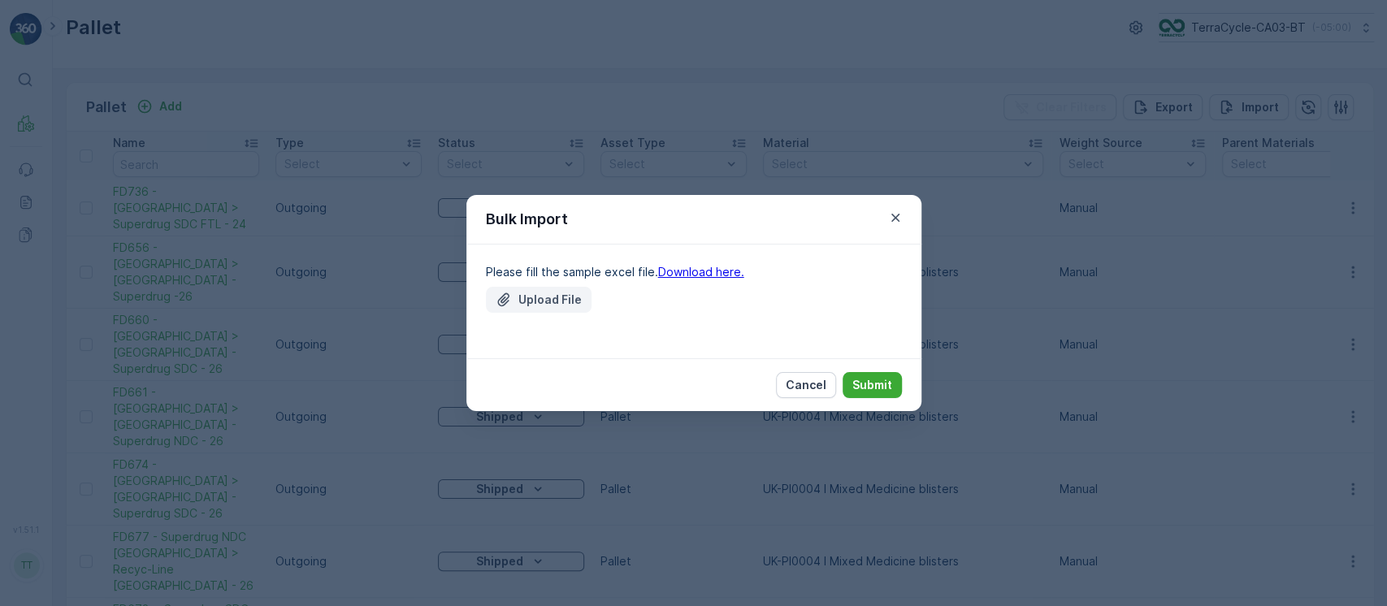
click at [536, 300] on p "Upload File" at bounding box center [549, 300] width 63 height 16
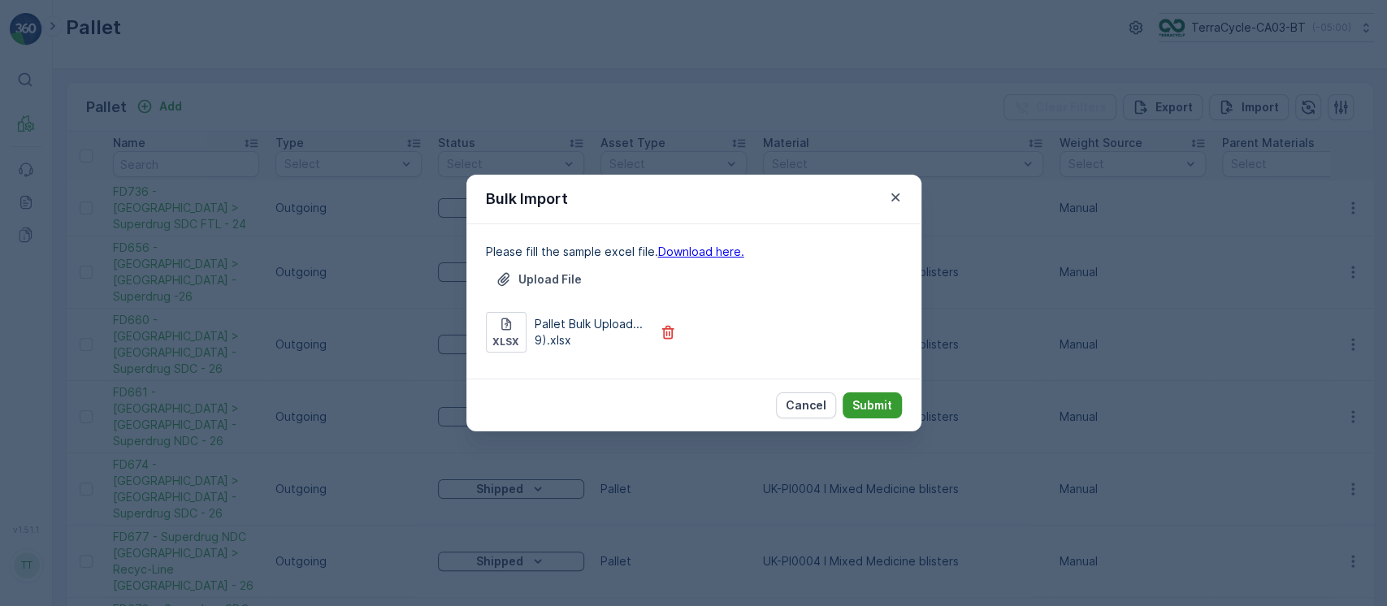
click at [870, 410] on p "Submit" at bounding box center [872, 405] width 40 height 16
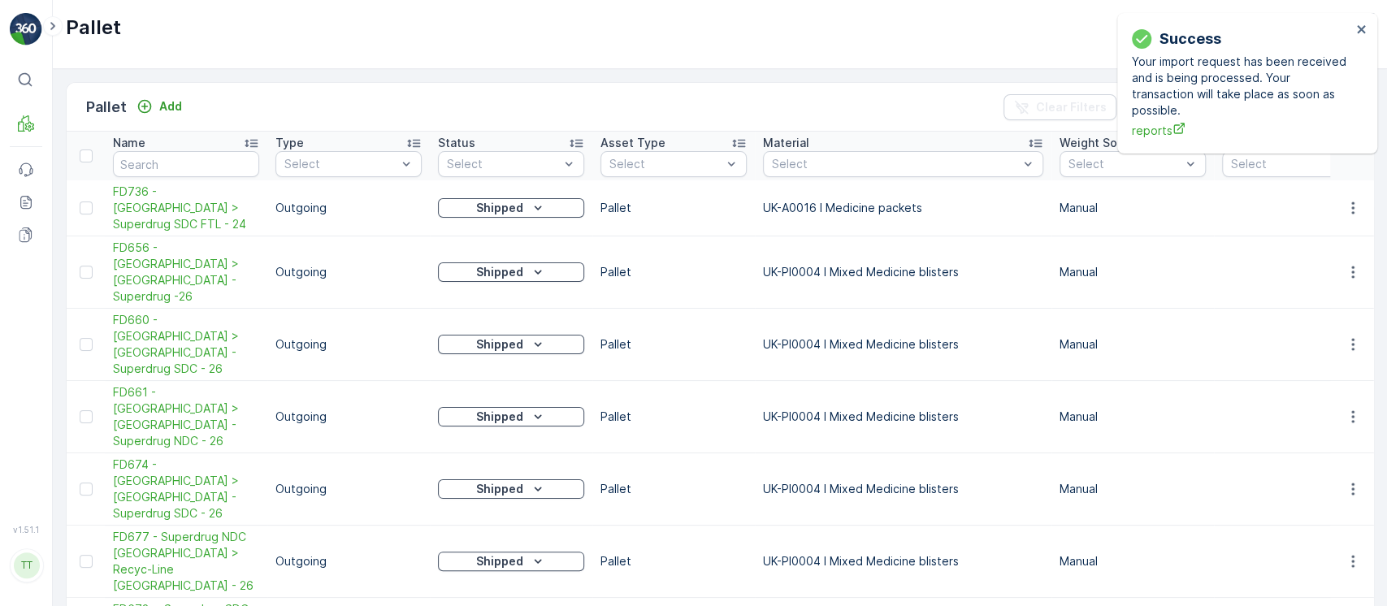
click at [585, 101] on div "Pallet Add Clear Filters Export Import" at bounding box center [720, 107] width 1307 height 49
click at [1362, 32] on icon "close" at bounding box center [1361, 29] width 11 height 13
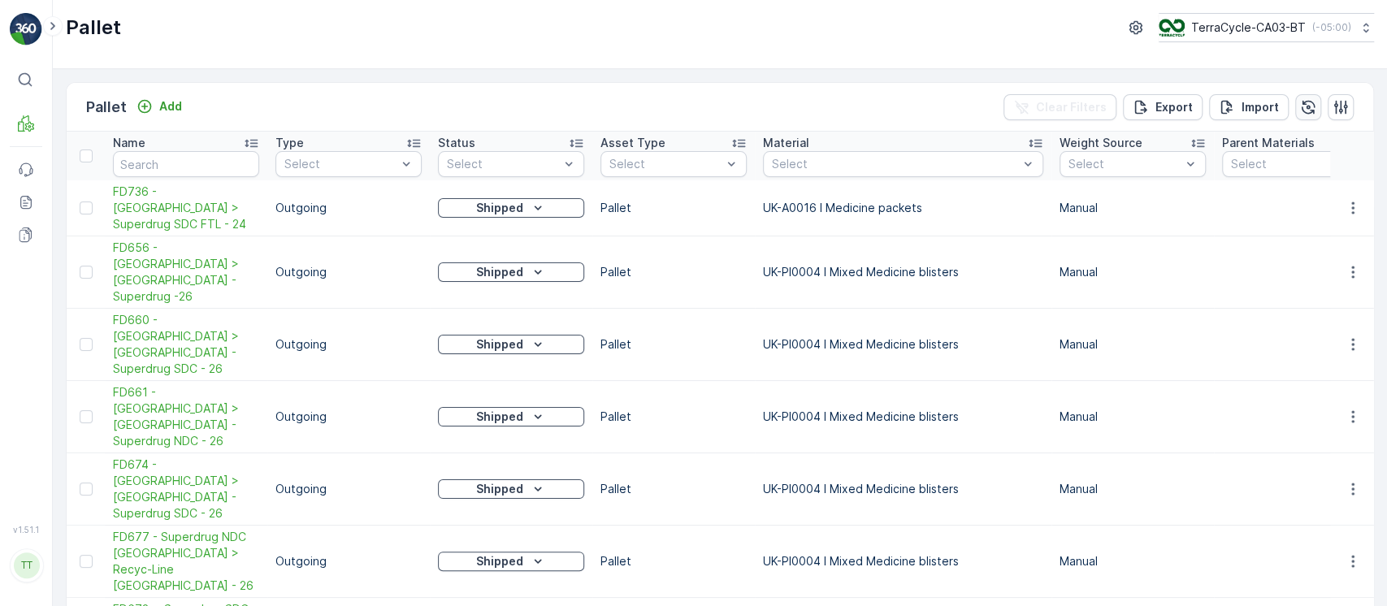
click at [1300, 107] on icon "button" at bounding box center [1308, 107] width 16 height 16
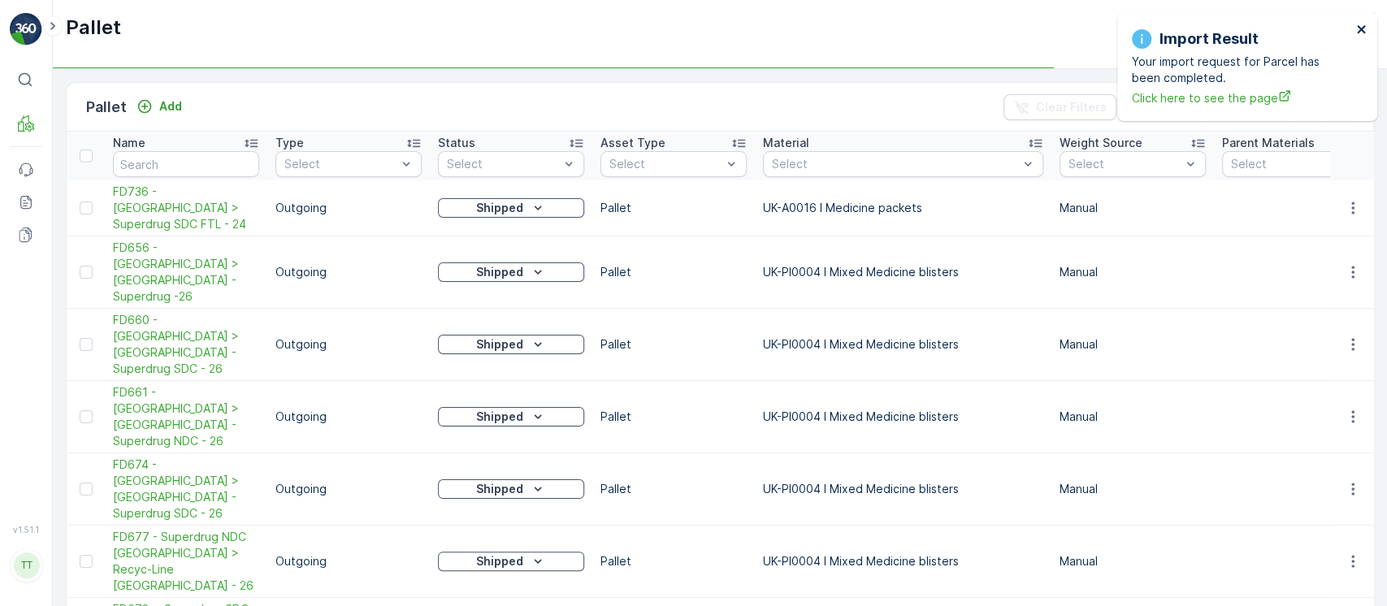
click at [1360, 37] on button "close" at bounding box center [1361, 30] width 11 height 15
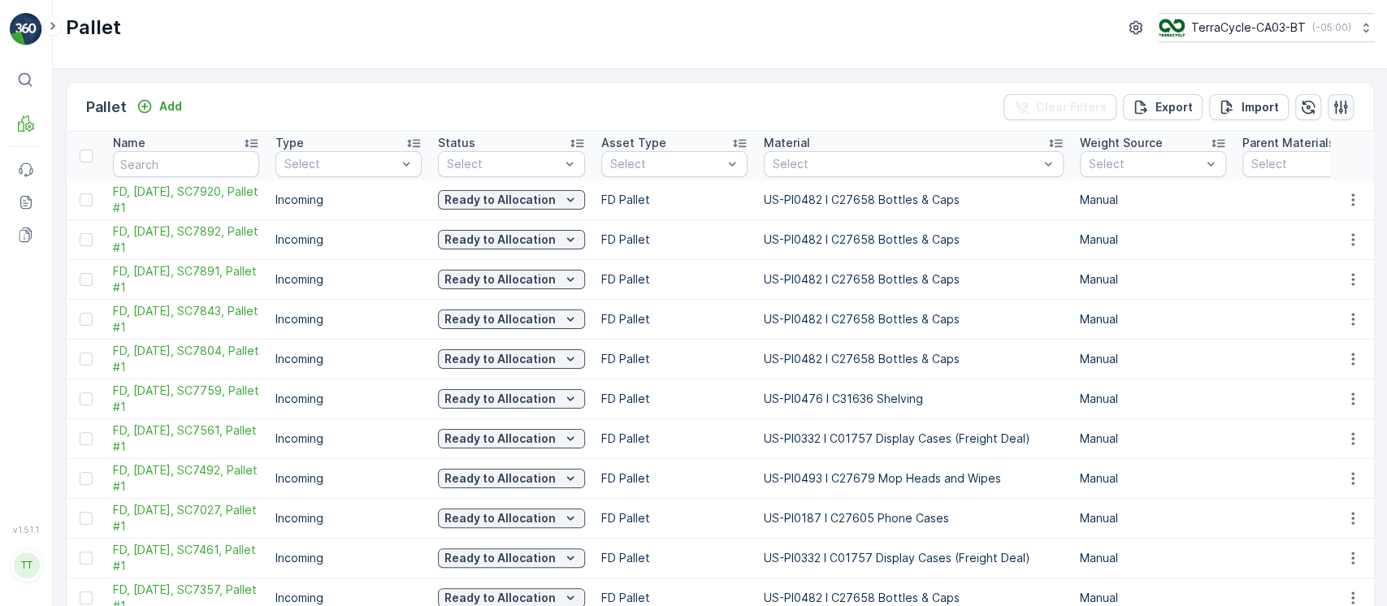
click at [1337, 105] on icon "button" at bounding box center [1341, 107] width 14 height 14
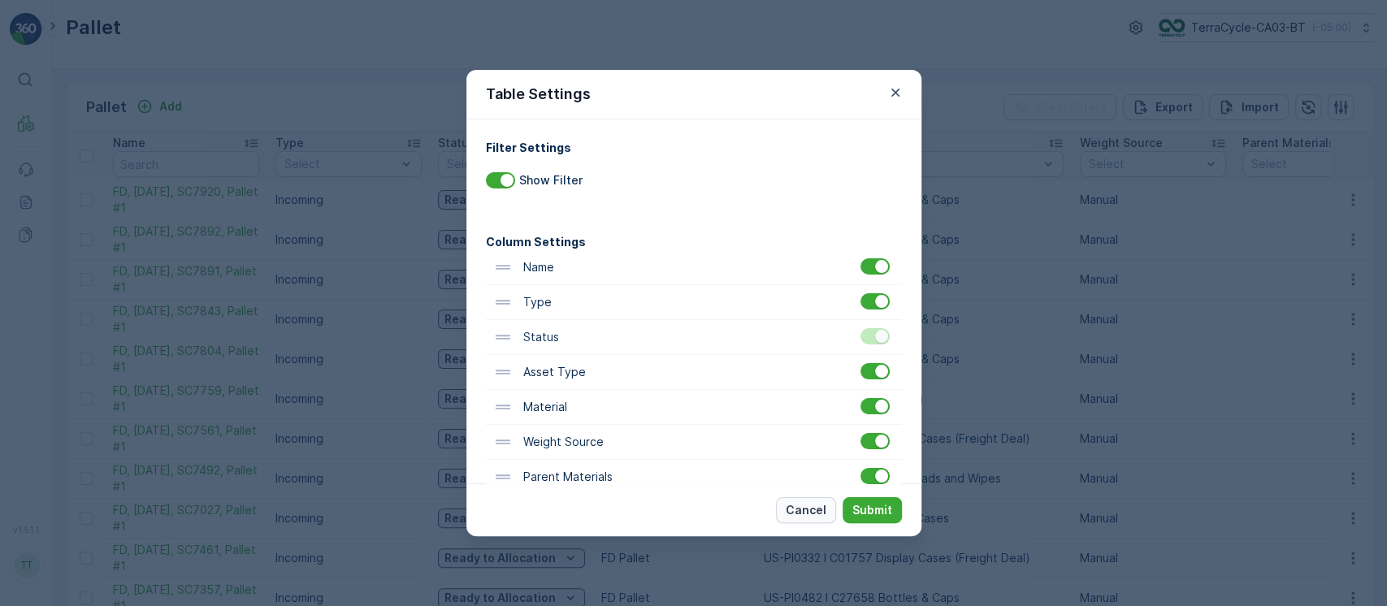
click at [811, 508] on p "Cancel" at bounding box center [806, 510] width 41 height 16
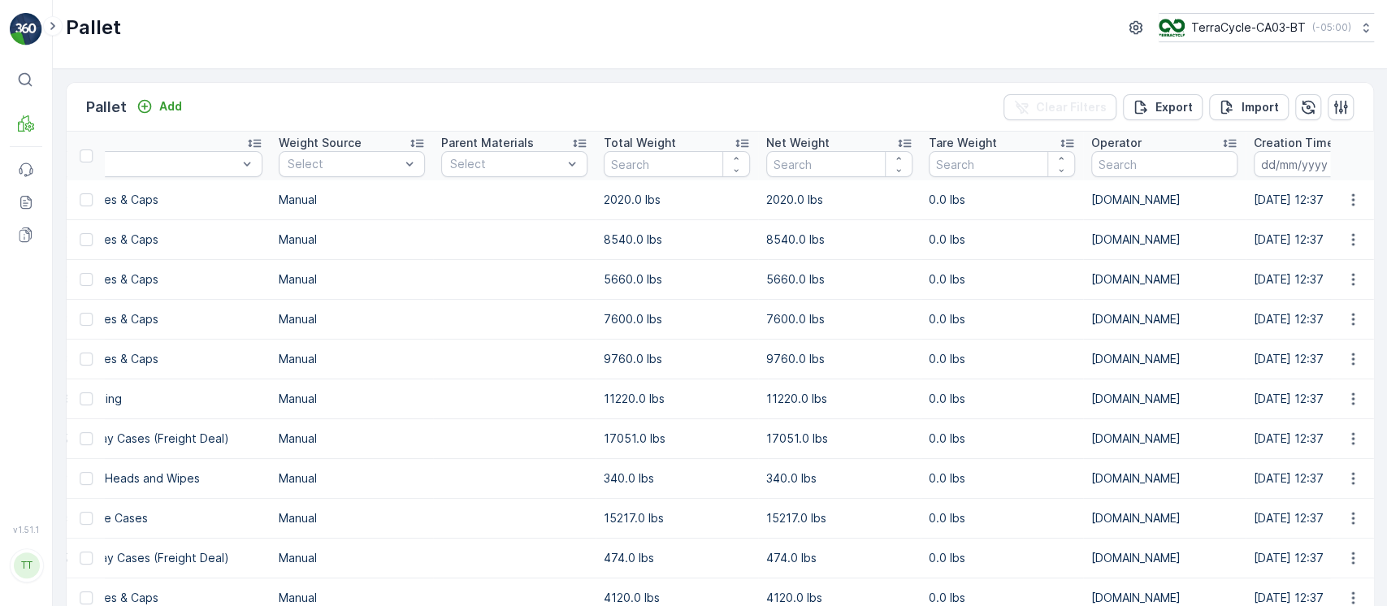
scroll to position [0, 1156]
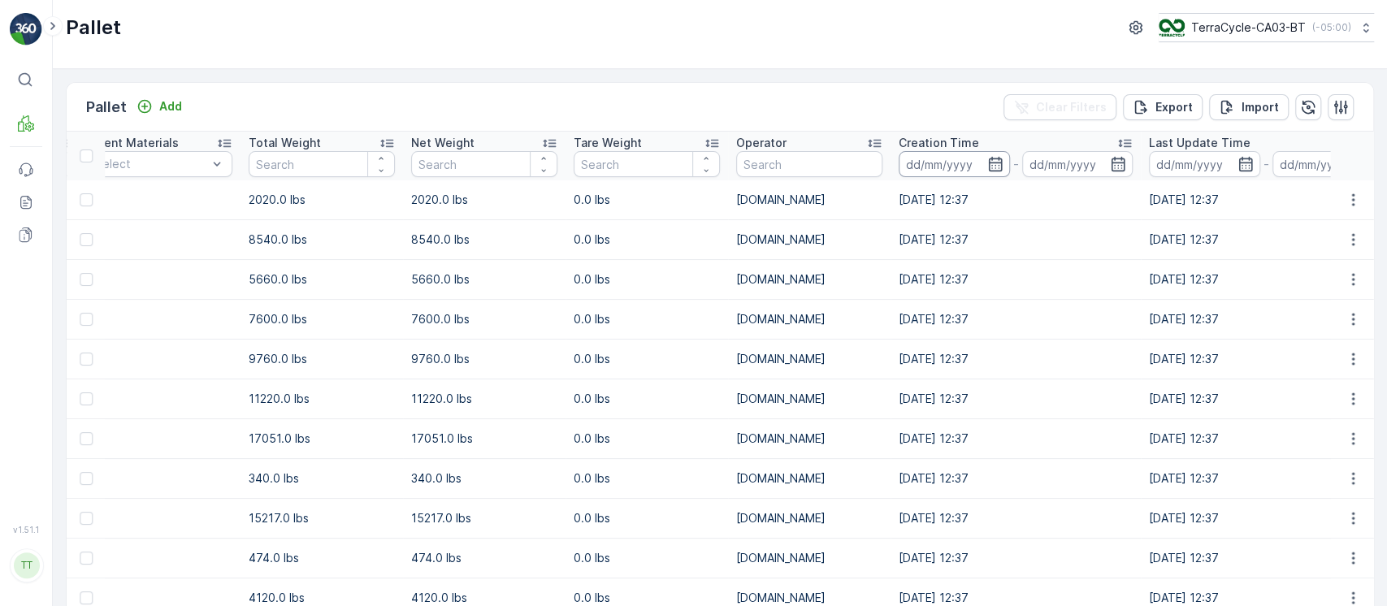
click at [920, 161] on input at bounding box center [954, 164] width 111 height 26
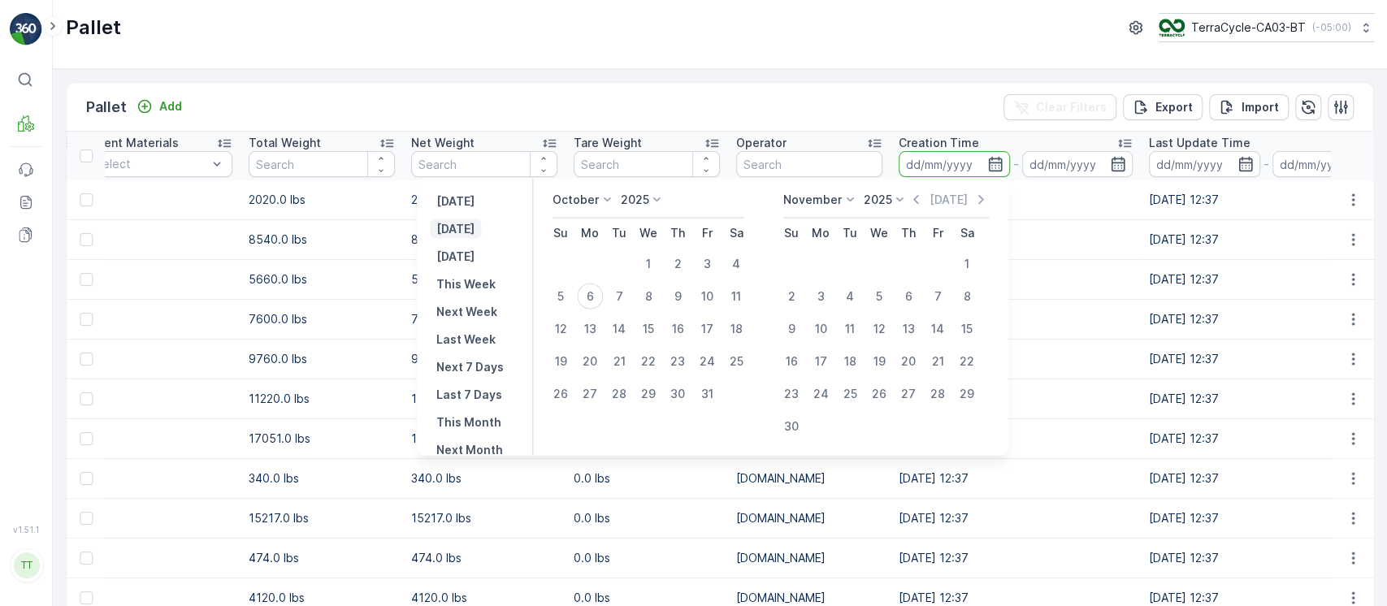
click at [465, 227] on p "[DATE]" at bounding box center [455, 229] width 38 height 16
type input "[DATE]"
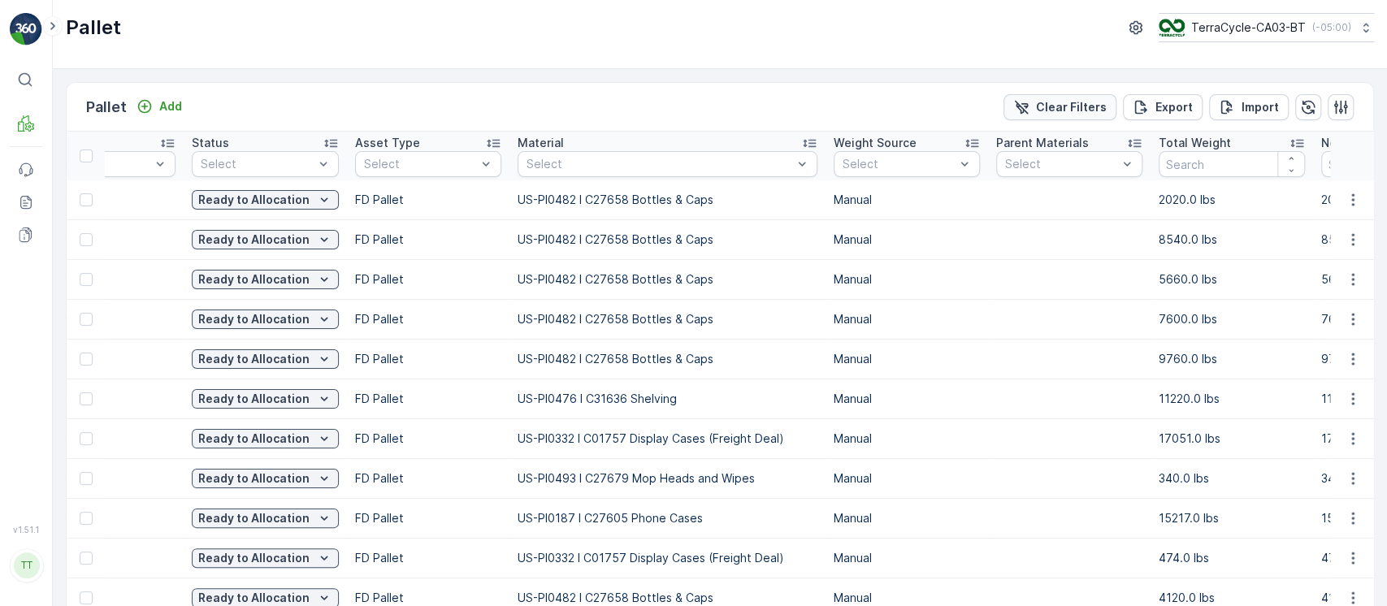
click at [1086, 113] on p "Clear Filters" at bounding box center [1071, 107] width 71 height 16
